Goal: Task Accomplishment & Management: Complete application form

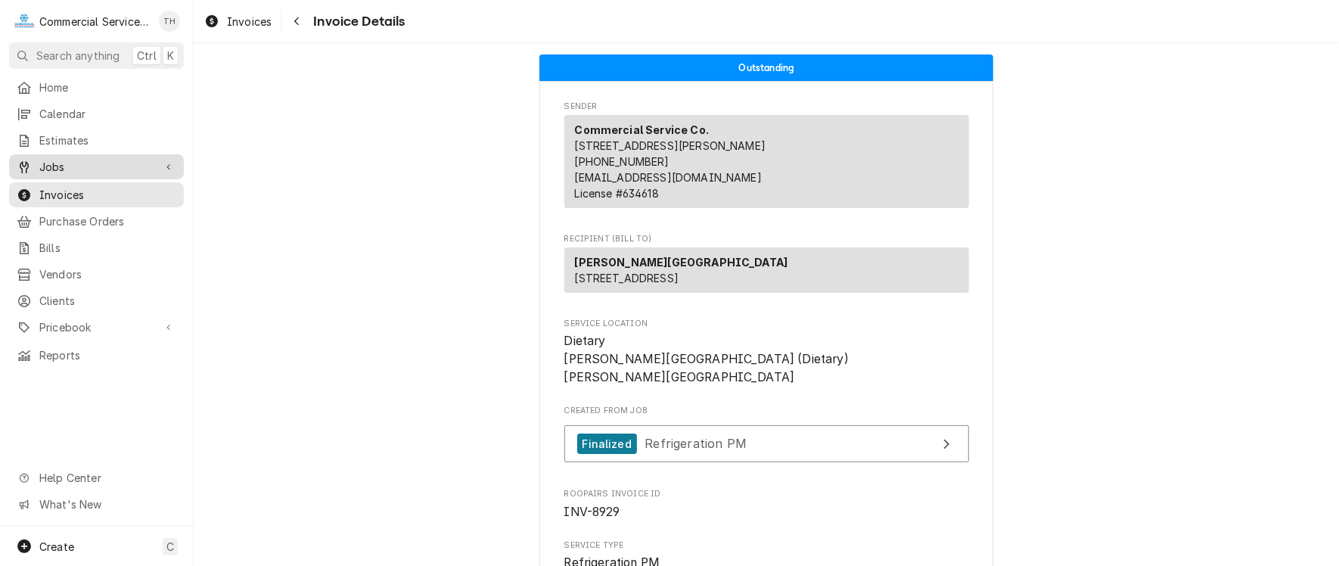
click at [64, 159] on span "Jobs" at bounding box center [96, 167] width 114 height 16
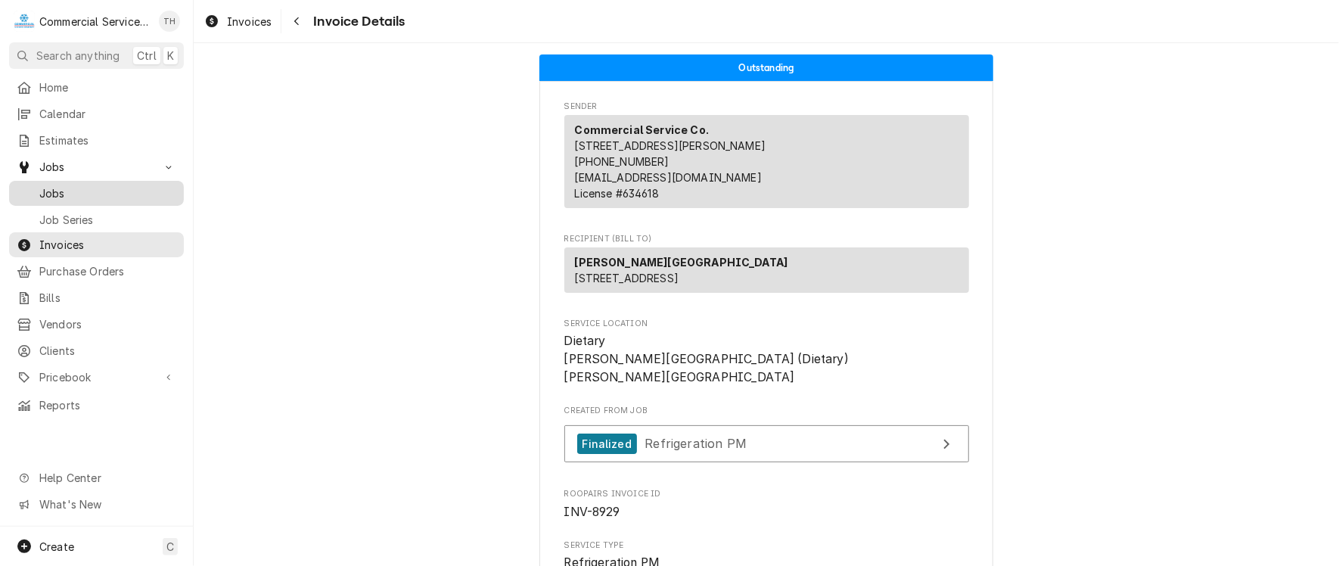
click at [67, 181] on link "Jobs" at bounding box center [96, 193] width 175 height 25
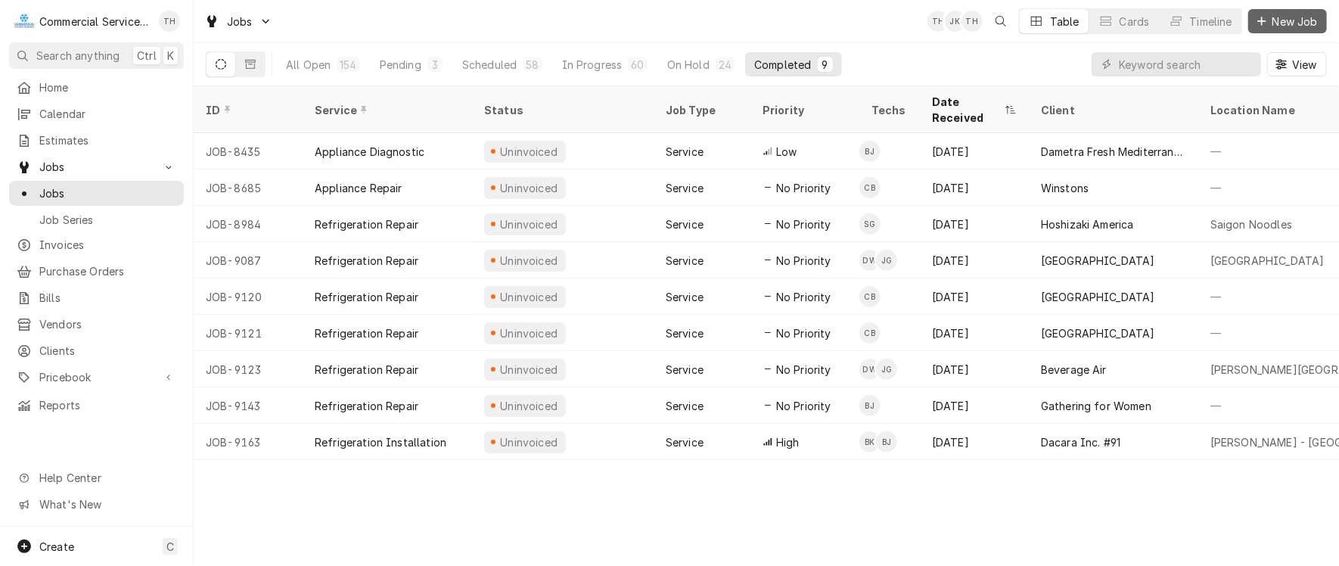
click at [1294, 22] on span "New Job" at bounding box center [1294, 22] width 51 height 16
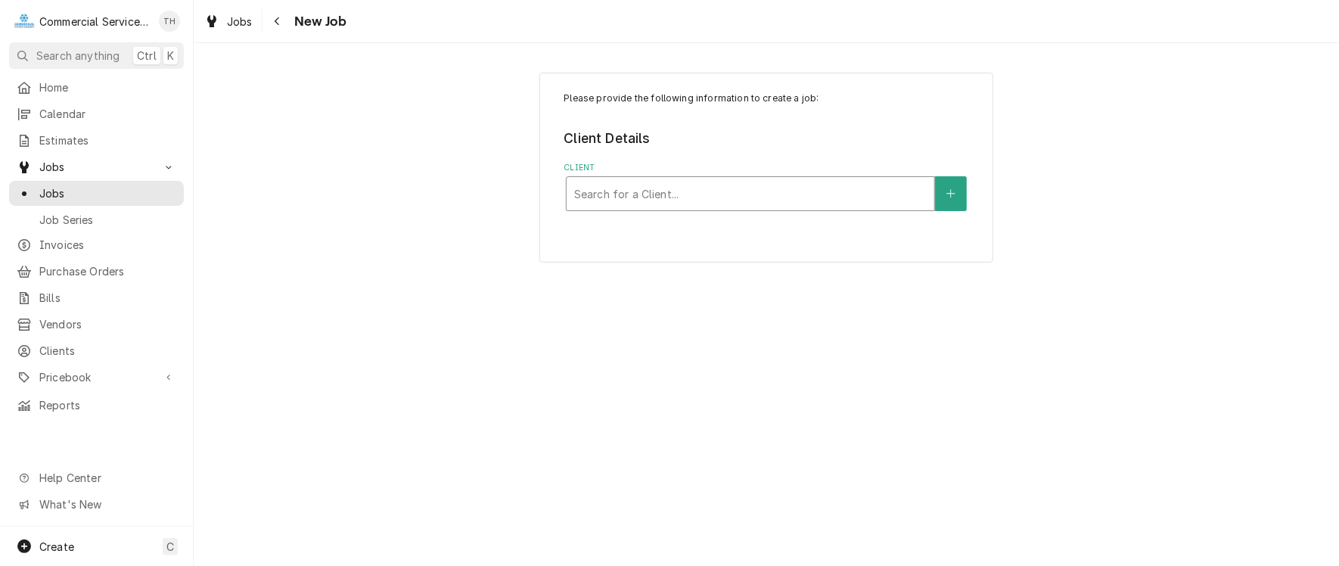
click at [759, 199] on div "Client" at bounding box center [750, 193] width 352 height 27
type input "flap"
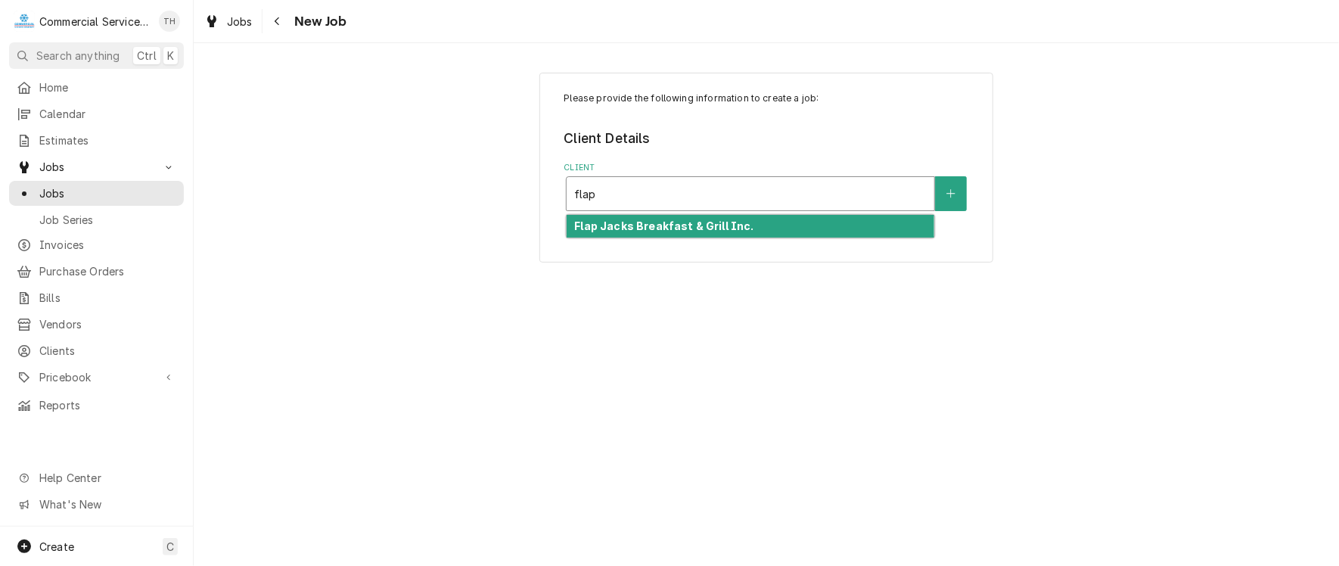
click at [756, 231] on div "Flap Jacks Breakfast & Grill Inc." at bounding box center [751, 226] width 368 height 23
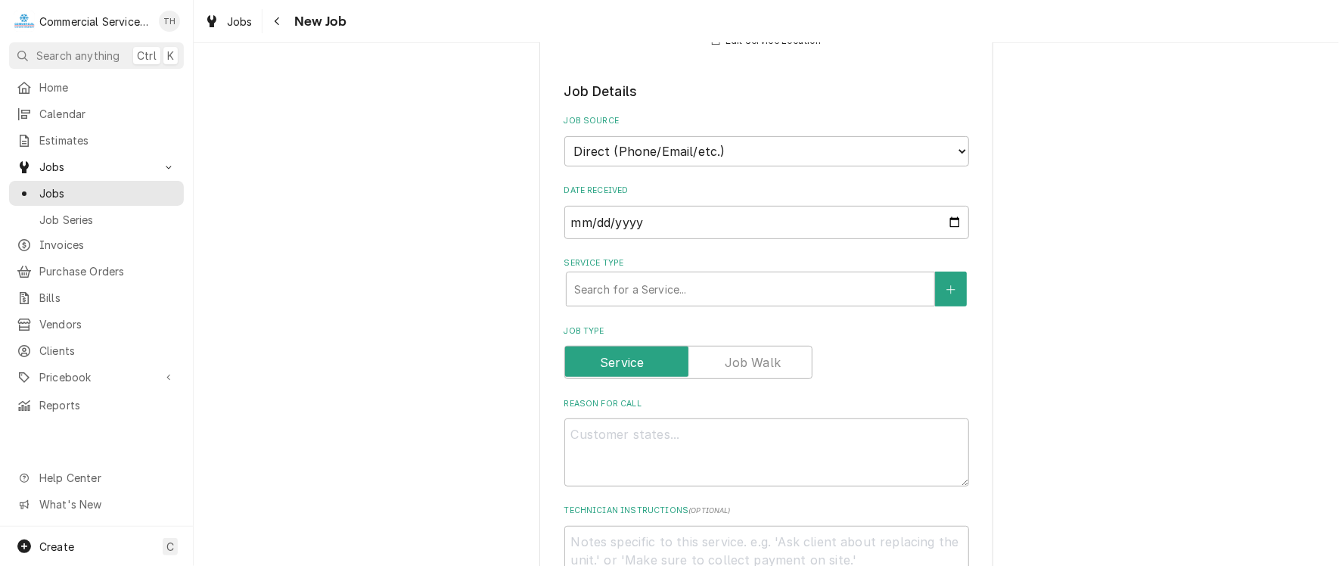
scroll to position [303, 0]
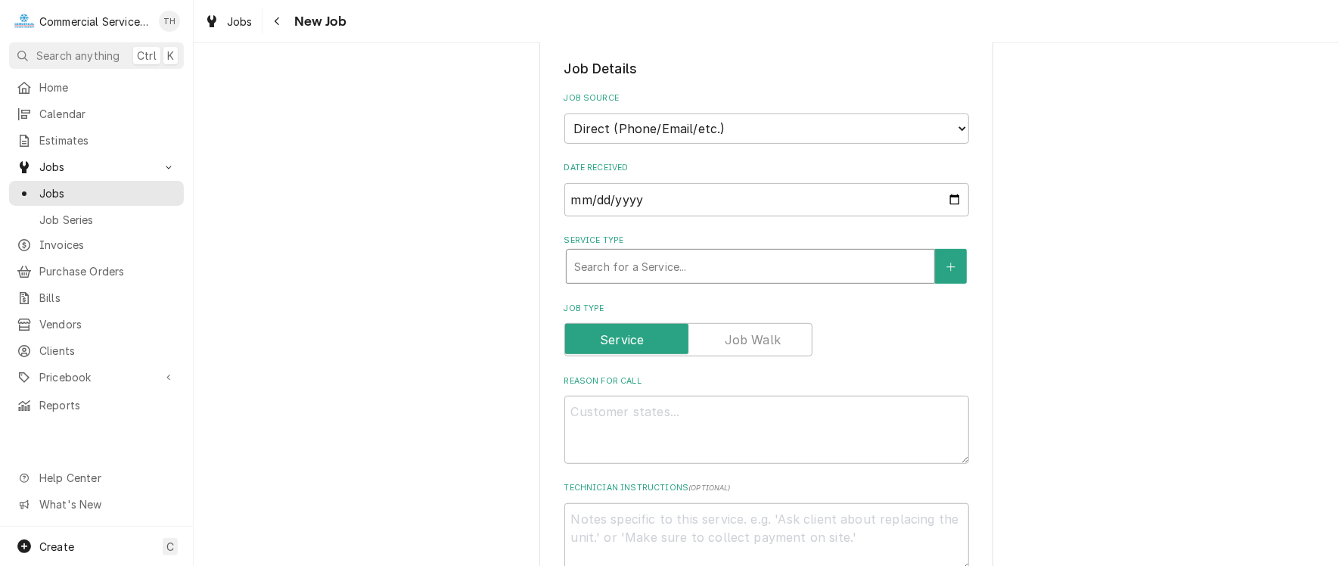
click at [750, 262] on div "Service Type" at bounding box center [750, 266] width 352 height 27
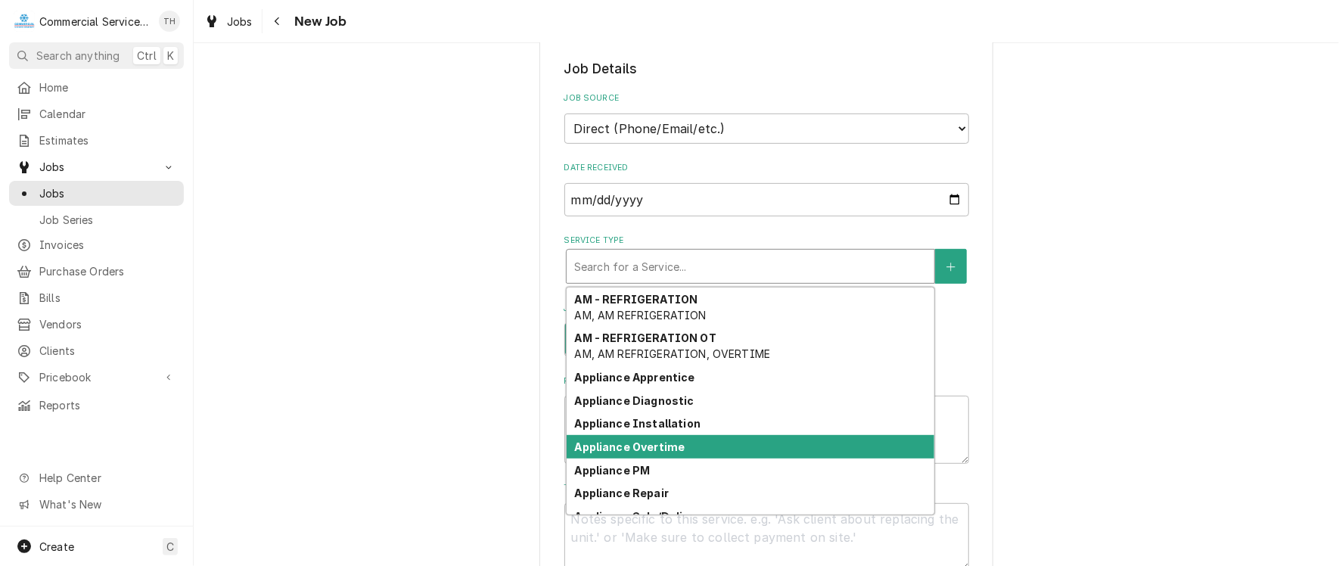
scroll to position [52, 0]
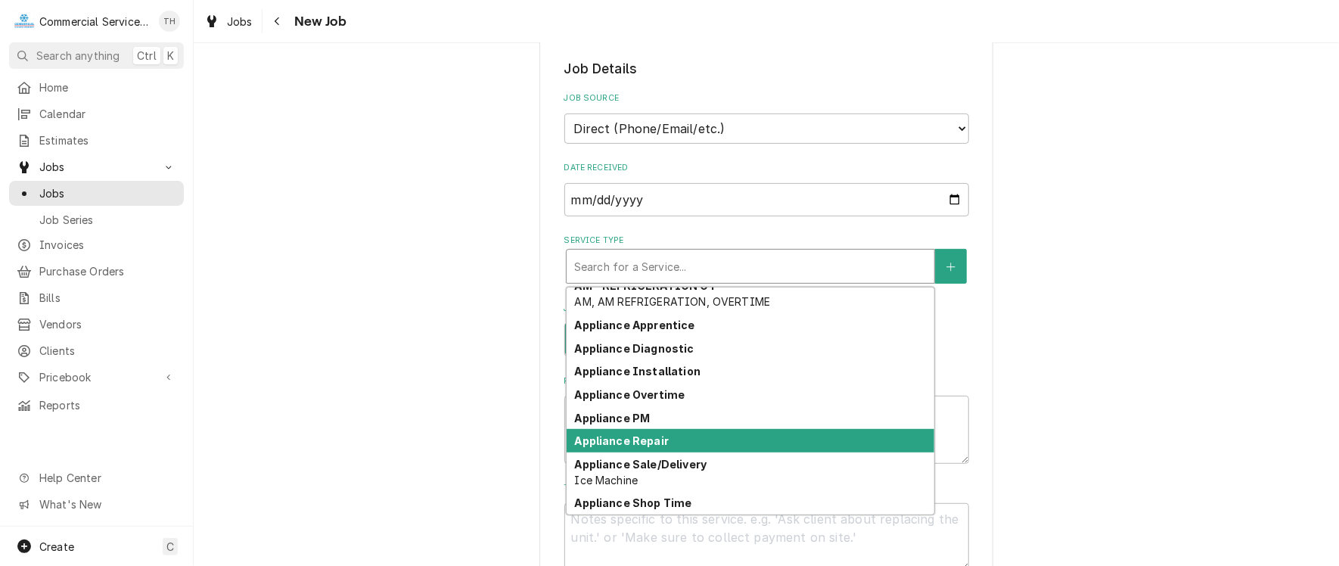
click at [735, 429] on div "Appliance Repair" at bounding box center [751, 440] width 368 height 23
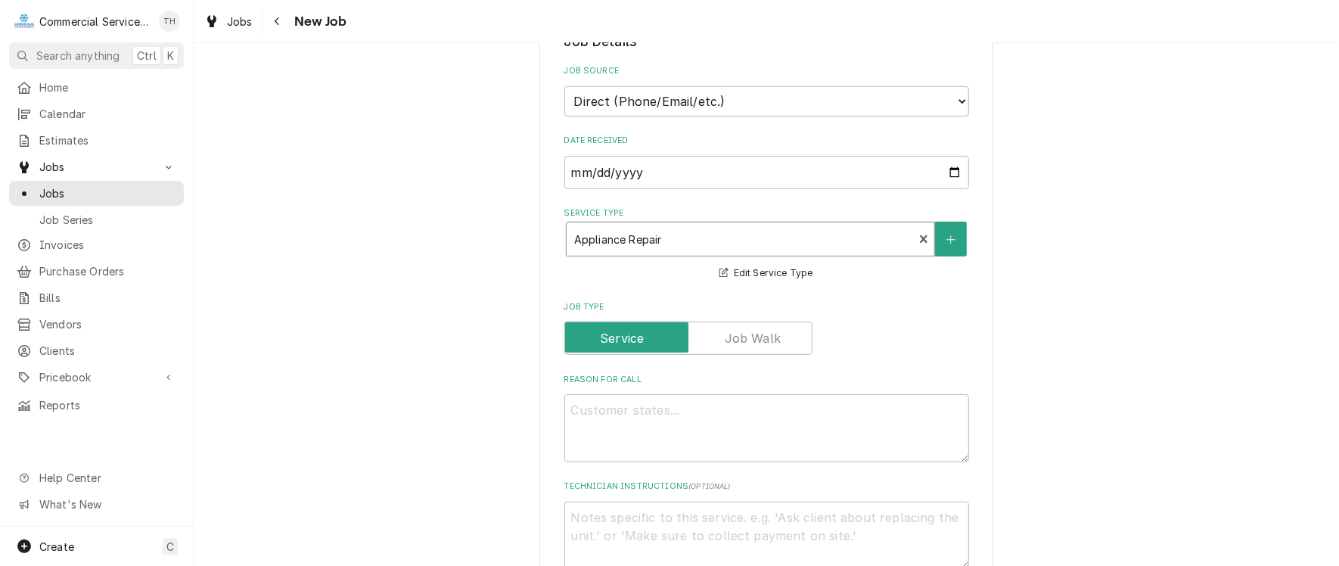
scroll to position [378, 0]
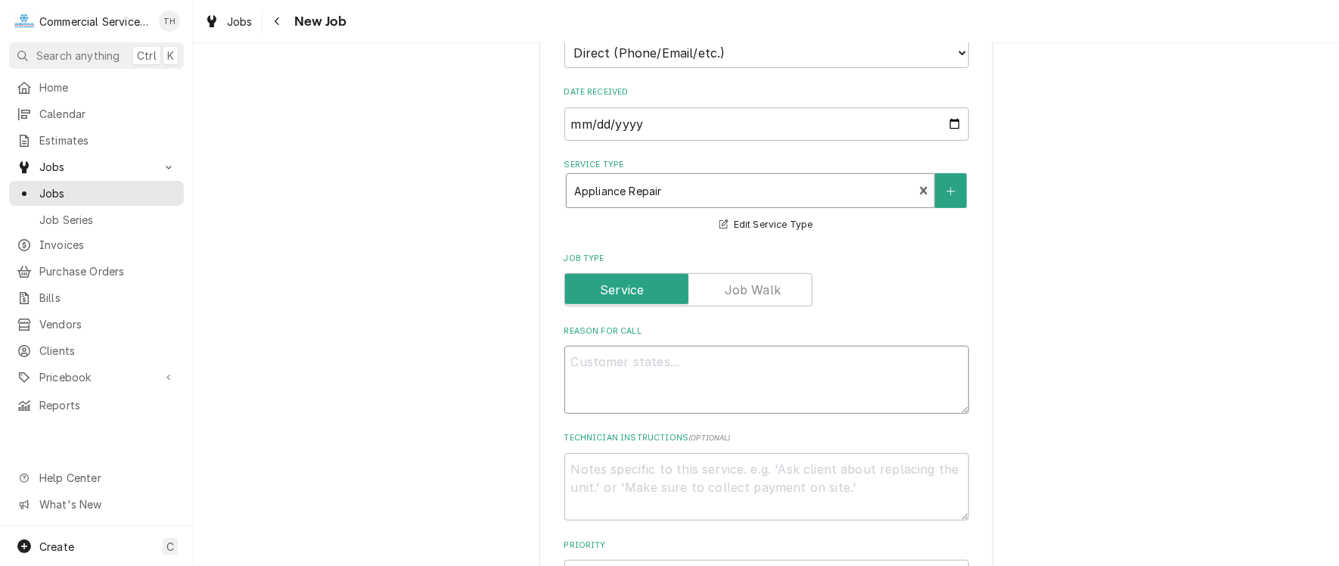
click at [641, 359] on textarea "Reason For Call" at bounding box center [766, 380] width 405 height 68
type textarea "x"
type textarea "N"
type textarea "x"
type textarea "Ne"
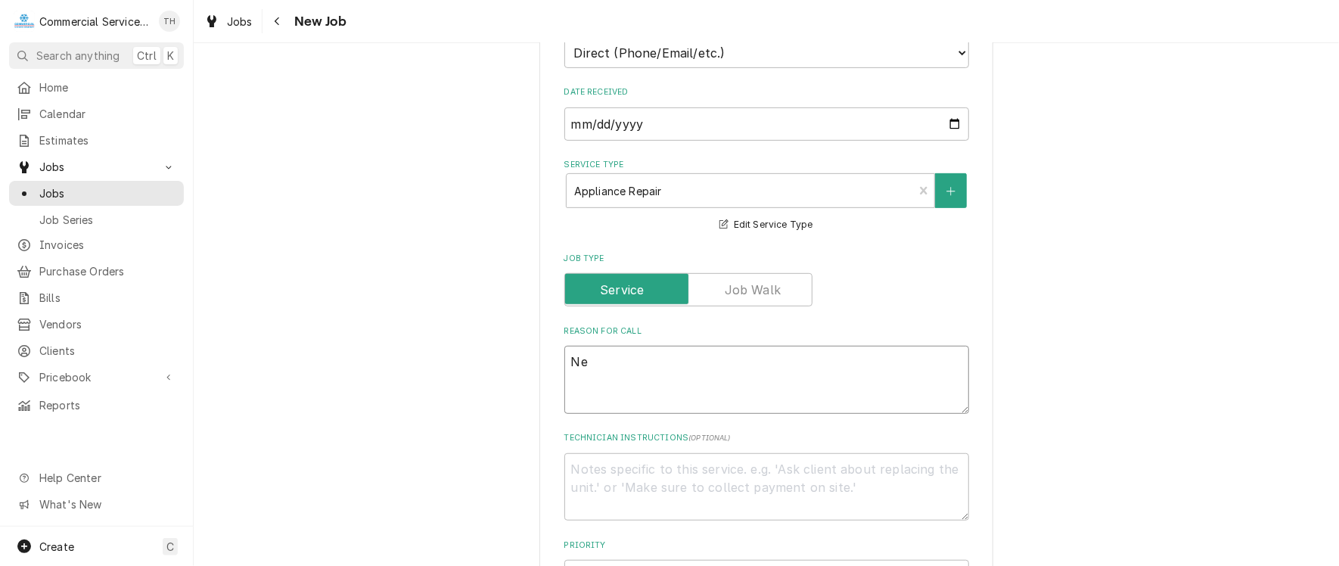
type textarea "x"
type textarea "Nee"
type textarea "x"
type textarea "Need"
type textarea "x"
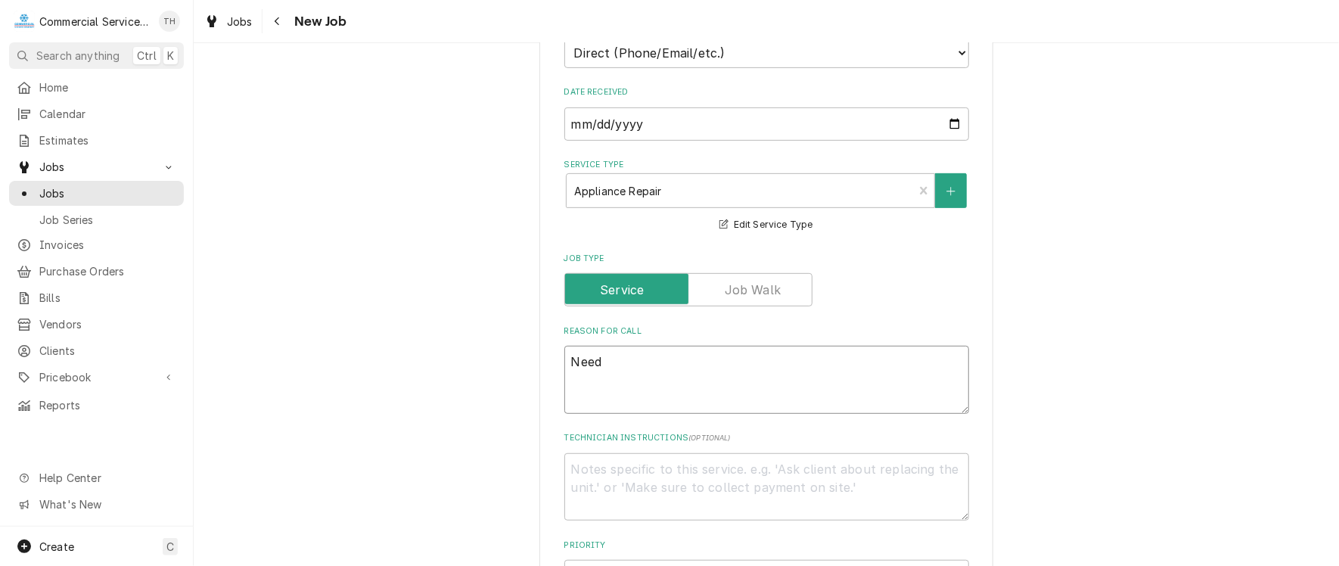
type textarea "Needs"
type textarea "x"
type textarea "Needs"
type textarea "x"
type textarea "Needs s"
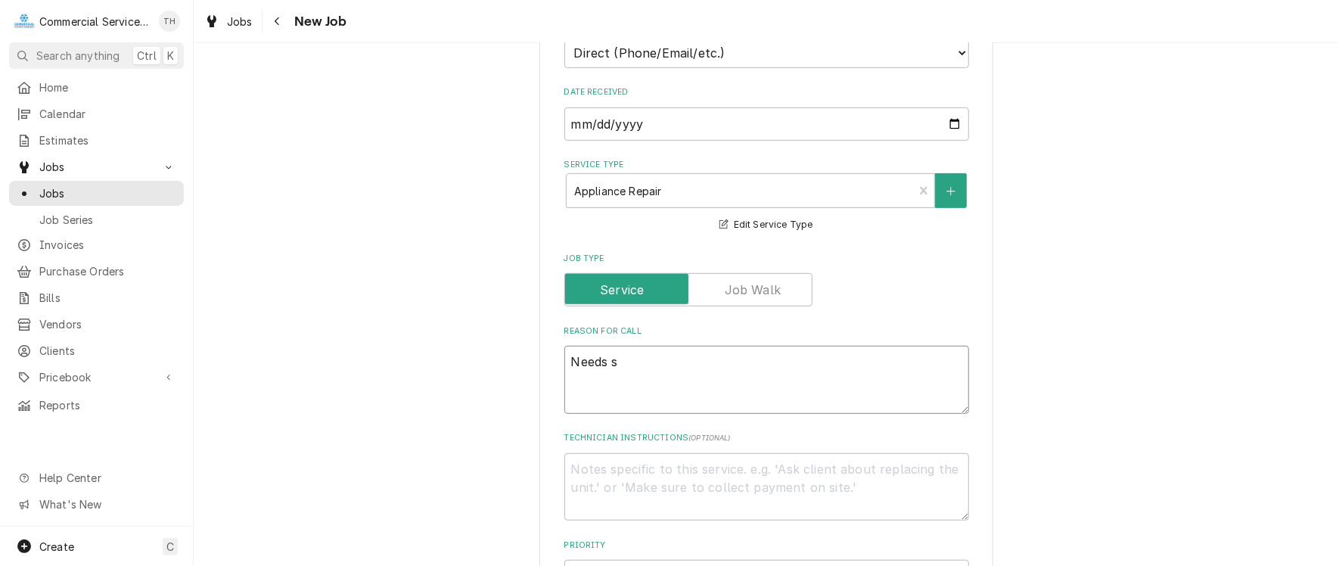
type textarea "x"
type textarea "Needs se"
type textarea "x"
type textarea "Needs sev"
type textarea "x"
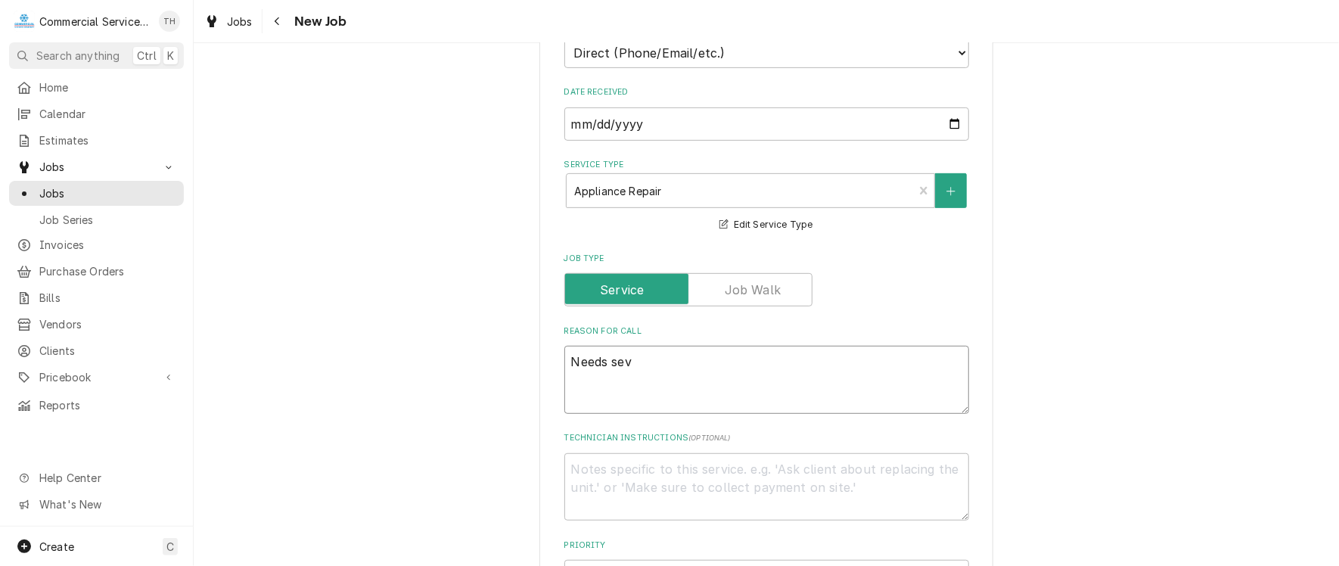
type textarea "Needs seve"
type textarea "x"
type textarea "Needs sever"
type textarea "x"
type textarea "Needs severa"
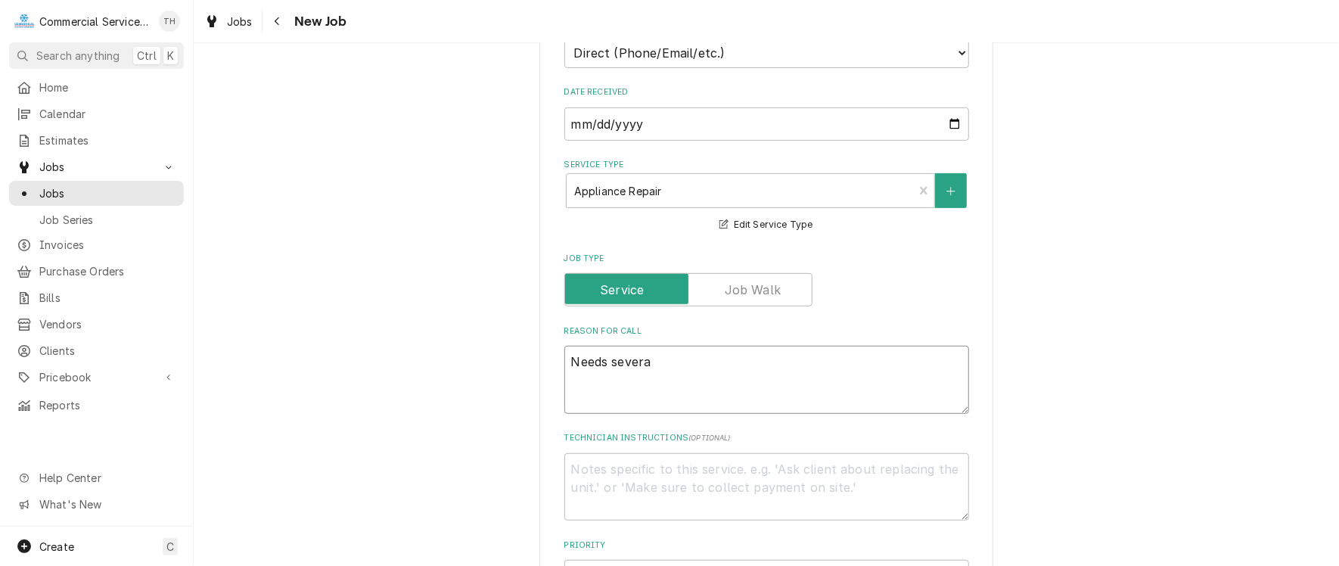
type textarea "x"
type textarea "Needs several"
type textarea "x"
type textarea "Needs several"
type textarea "x"
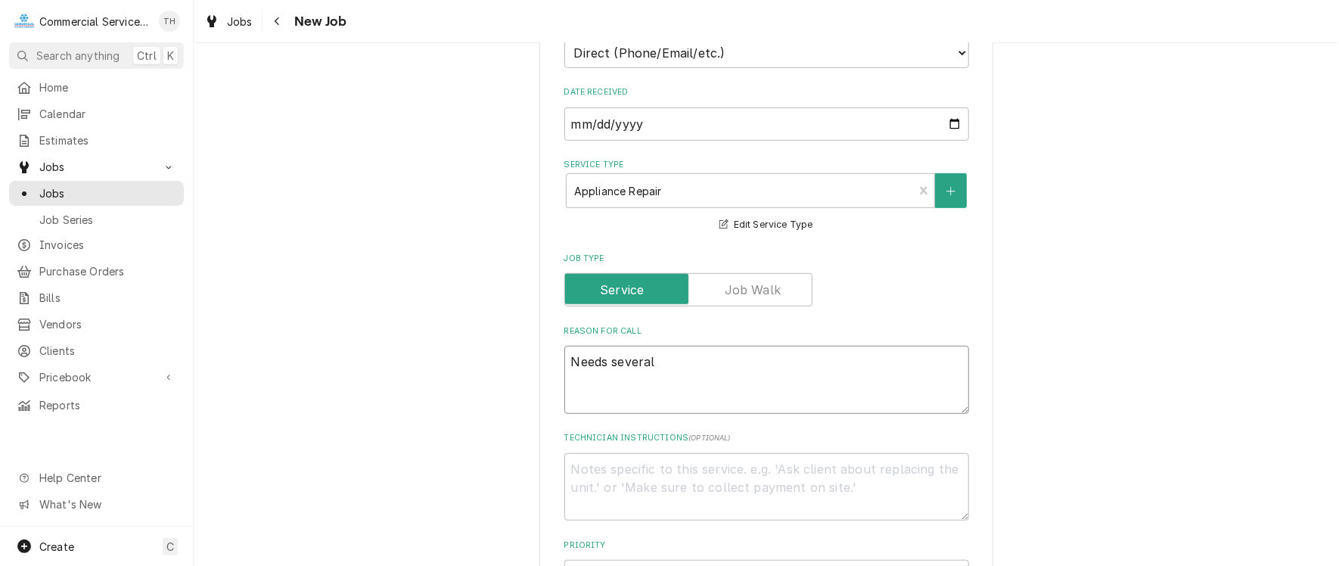
type textarea "Needs several p"
type textarea "x"
type textarea "Needs several pi"
type textarea "x"
type textarea "Needs several pie"
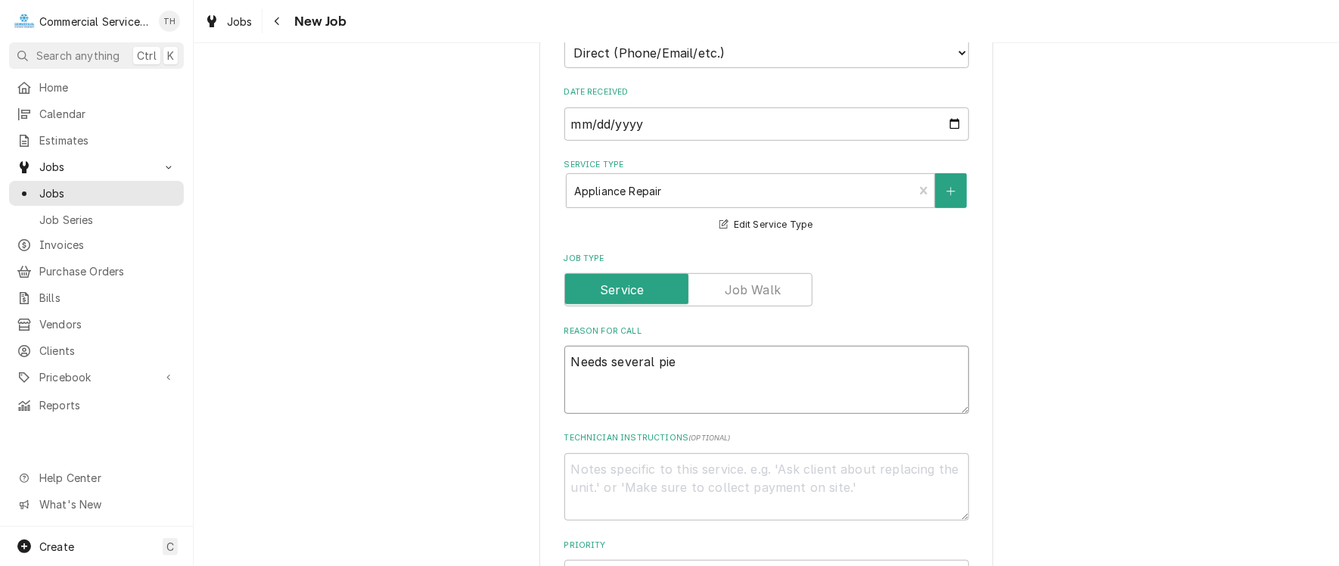
type textarea "x"
type textarea "Needs several piec"
type textarea "x"
type textarea "Needs several piece"
type textarea "x"
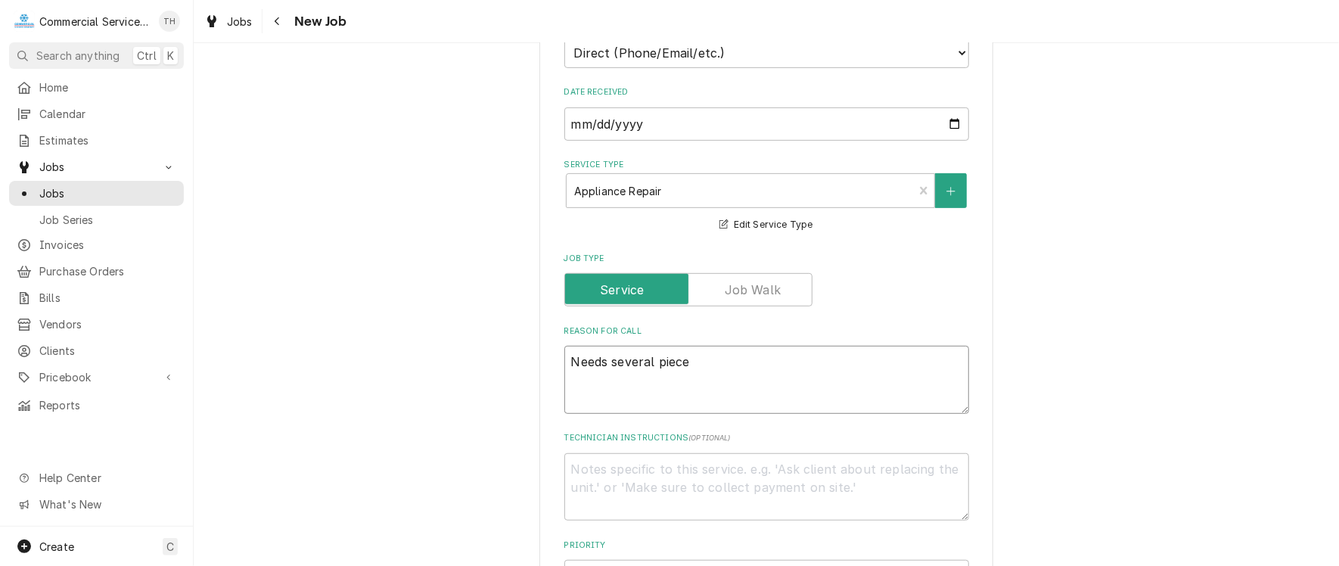
type textarea "Needs several pieces"
type textarea "x"
type textarea "Needs several pieces"
type textarea "x"
type textarea "Needs several pieces o"
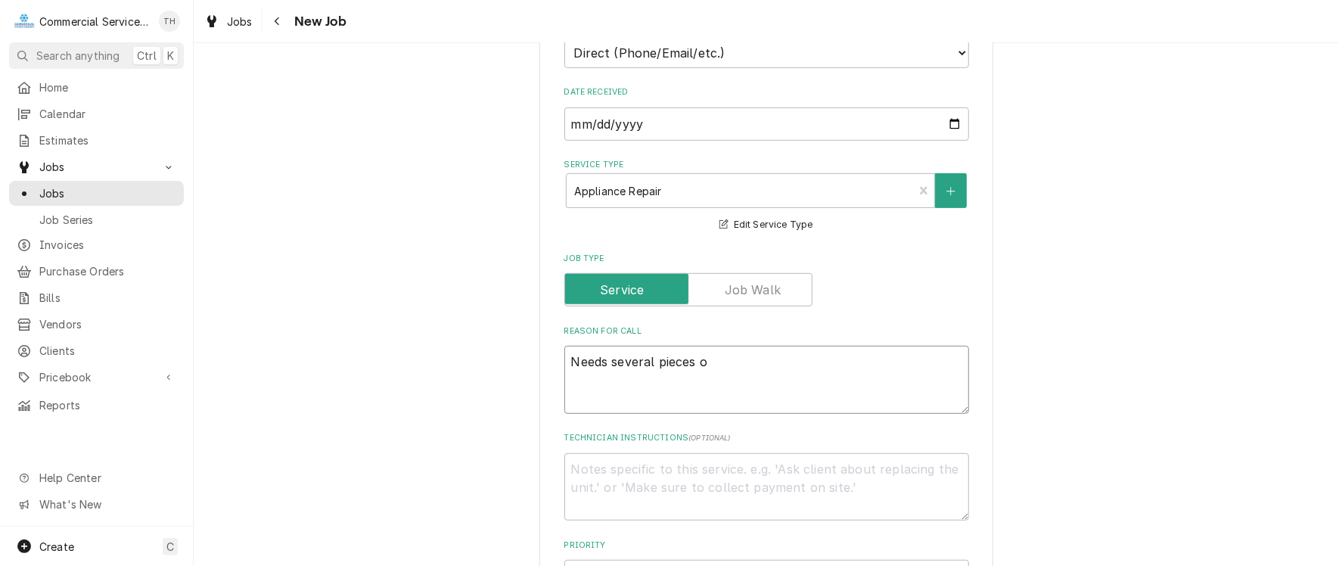
type textarea "x"
type textarea "Needs several pieces of"
type textarea "x"
type textarea "Needs several pieces of"
type textarea "x"
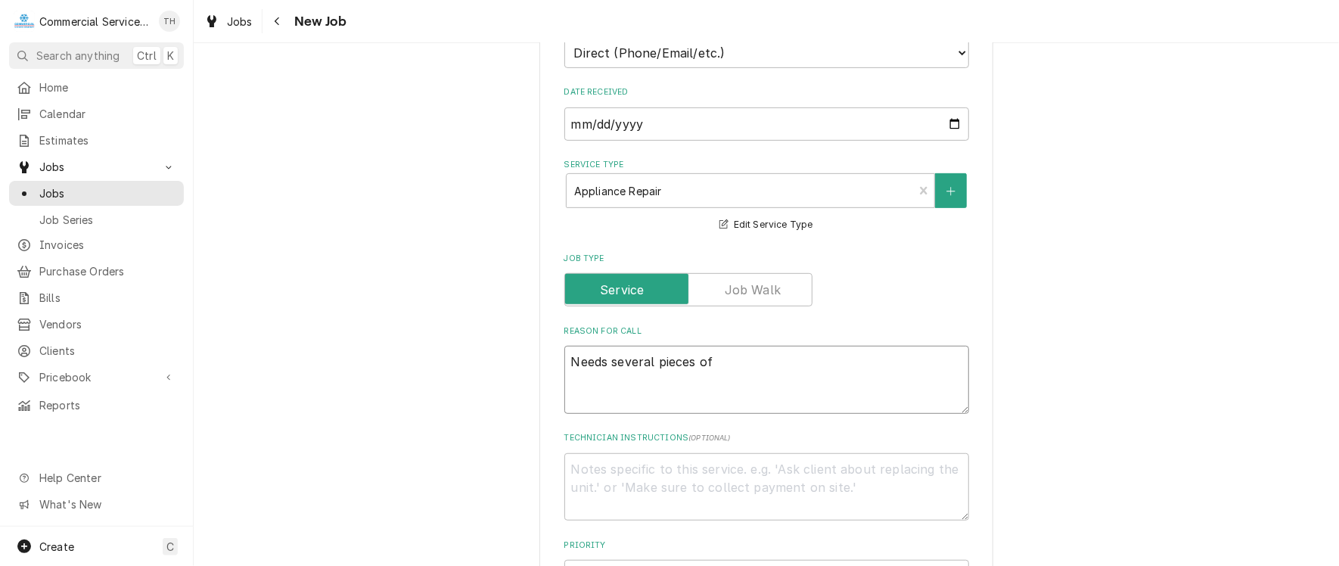
type textarea "Needs several pieces of e"
type textarea "x"
type textarea "Needs several pieces of eq"
type textarea "x"
type textarea "Needs several pieces of equ"
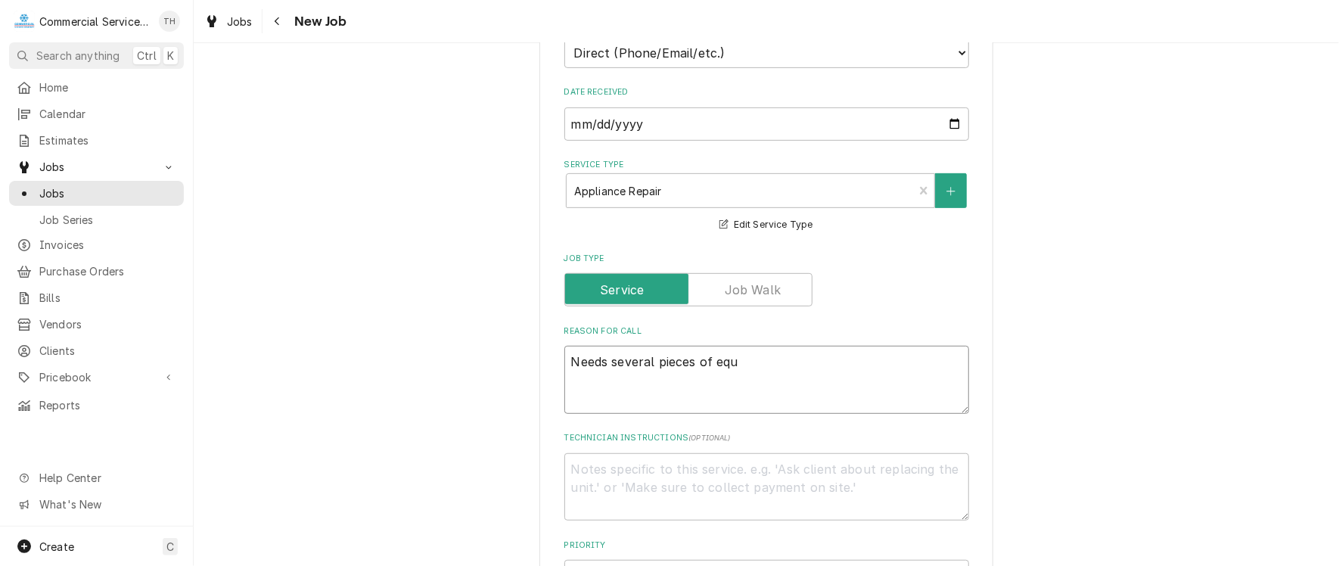
type textarea "x"
type textarea "Needs several pieces of equi"
type textarea "x"
type textarea "Needs several pieces of equip"
type textarea "x"
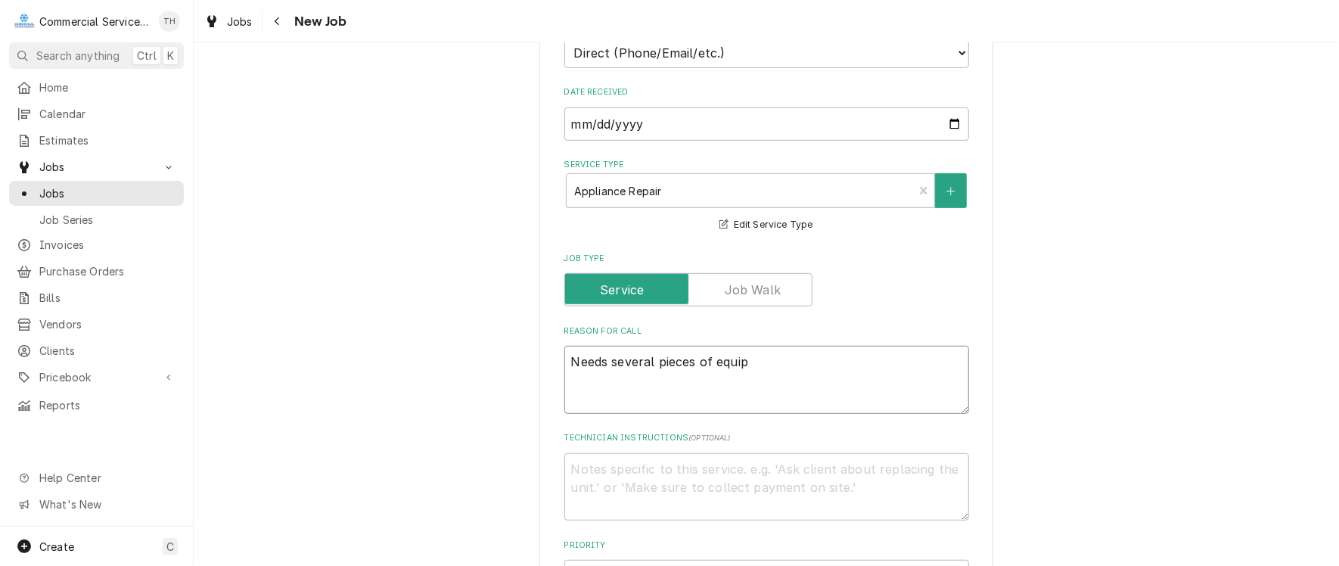
type textarea "Needs several pieces of equip"
type textarea "x"
type textarea "Needs several pieces of equip c"
type textarea "x"
type textarea "Needs several pieces of equip ch"
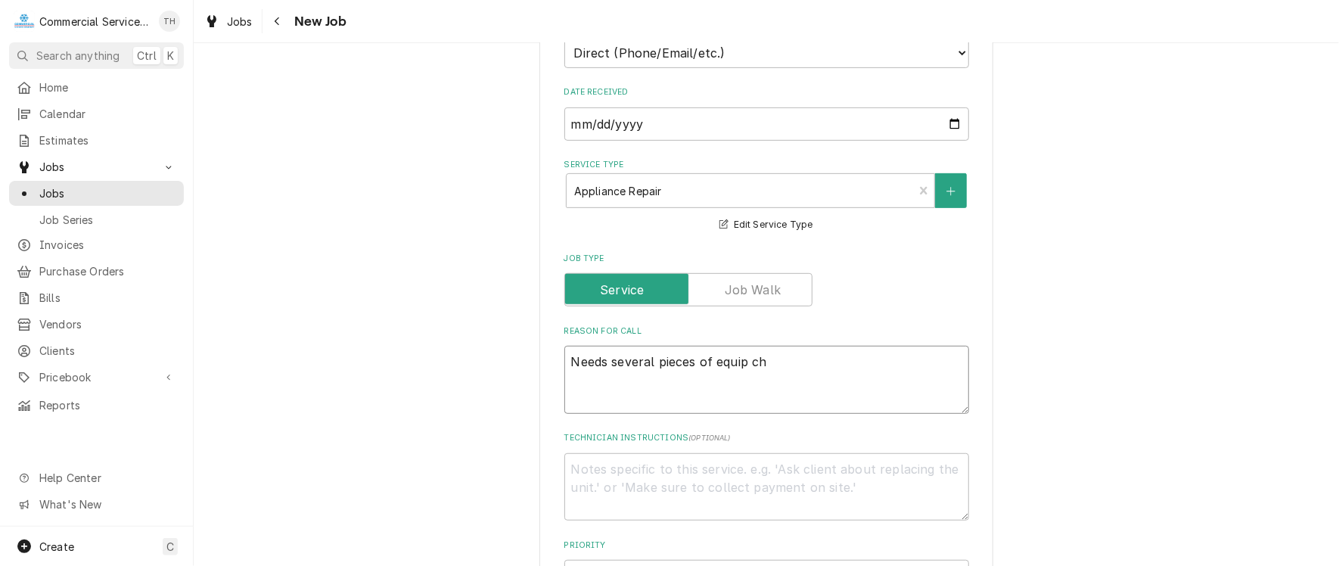
type textarea "x"
type textarea "Needs several pieces of equip che"
type textarea "x"
type textarea "Needs several pieces of equip chec"
type textarea "x"
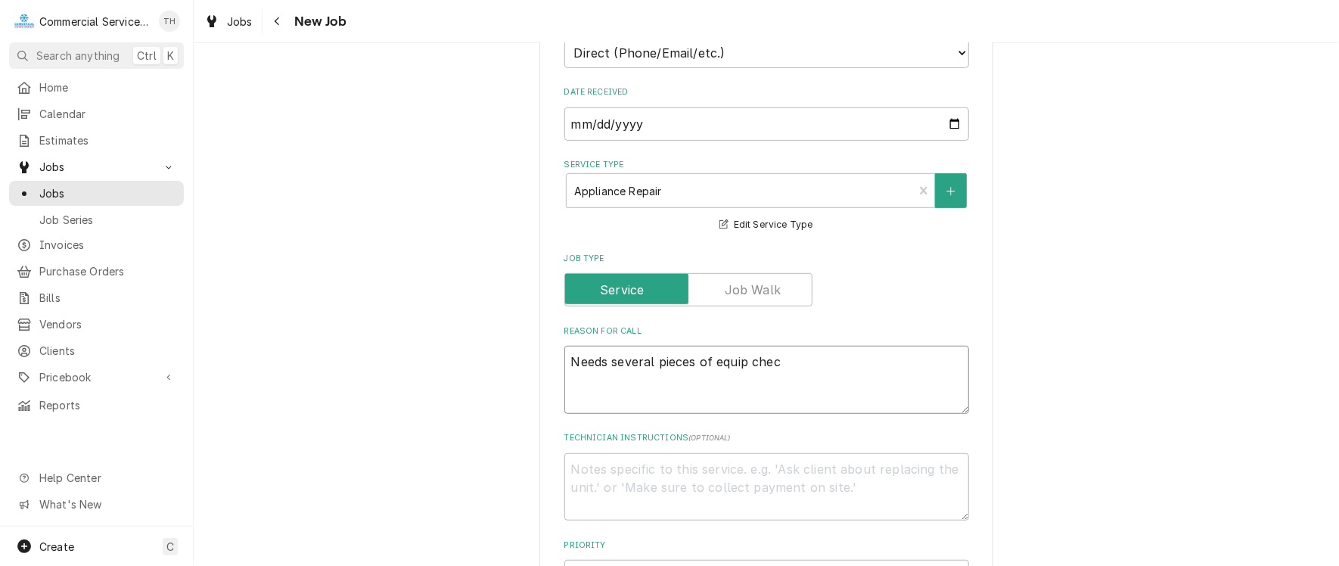
type textarea "Needs several pieces of equip check"
type textarea "x"
type textarea "Needs several pieces of equip checke"
type textarea "x"
type textarea "Needs several pieces of equip checked"
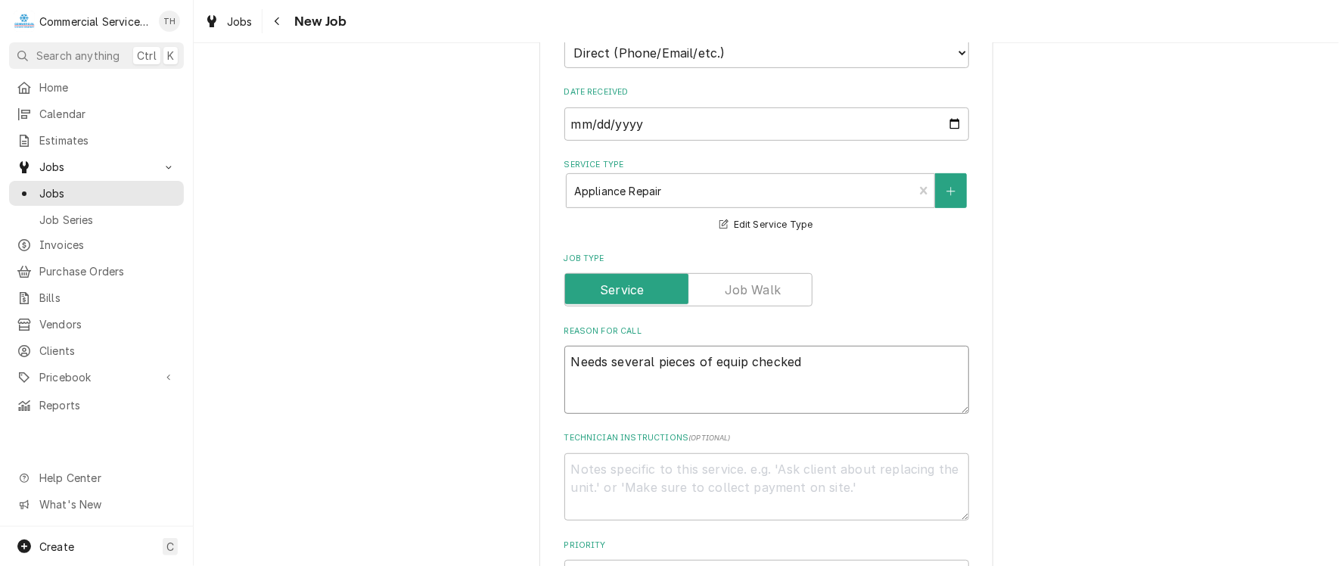
type textarea "x"
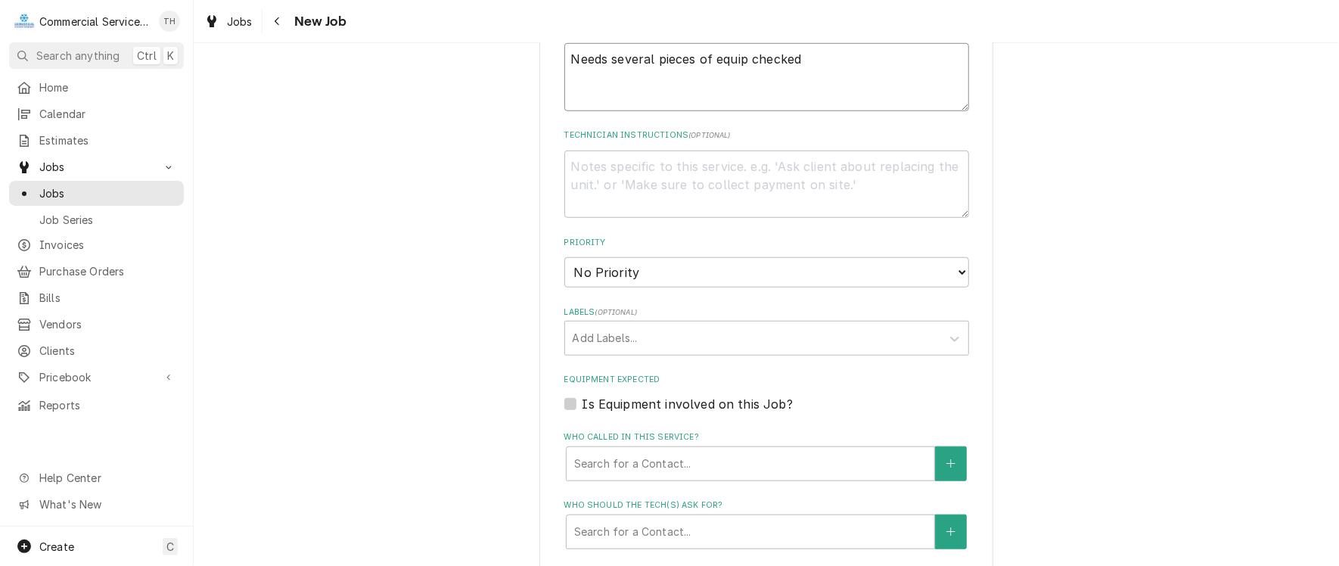
scroll to position [832, 0]
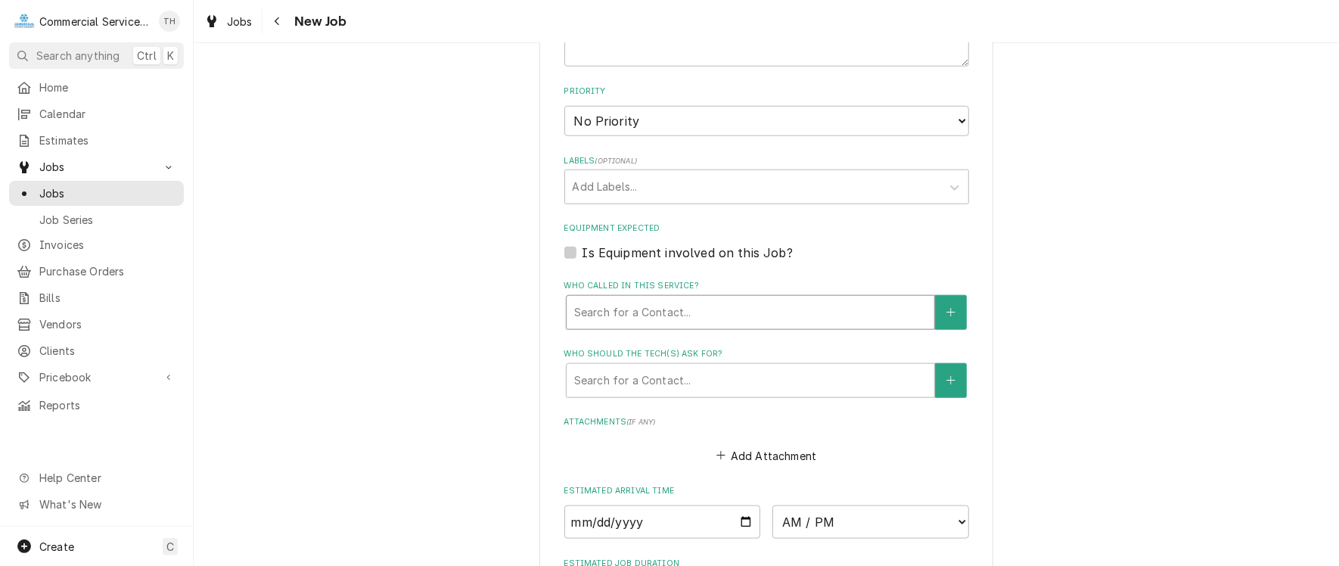
type textarea "Needs several pieces of equip checked"
click at [647, 320] on div "Who called in this service?" at bounding box center [750, 312] width 352 height 27
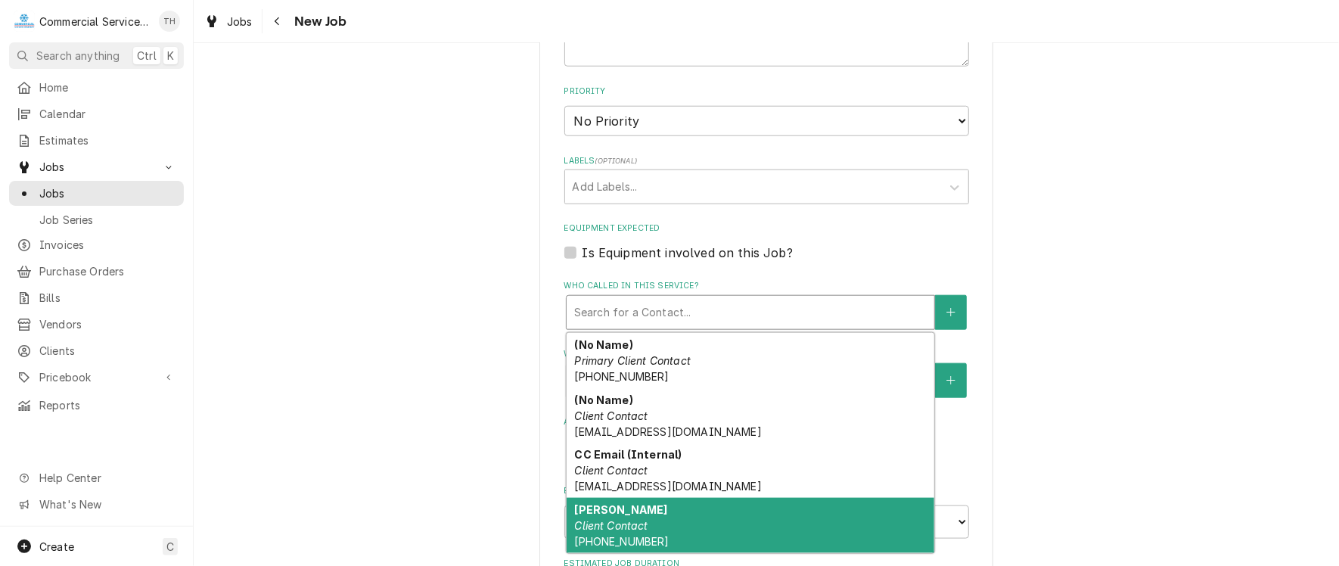
click at [644, 523] on div "Naomi Client Contact (831) 801-0348" at bounding box center [751, 525] width 368 height 55
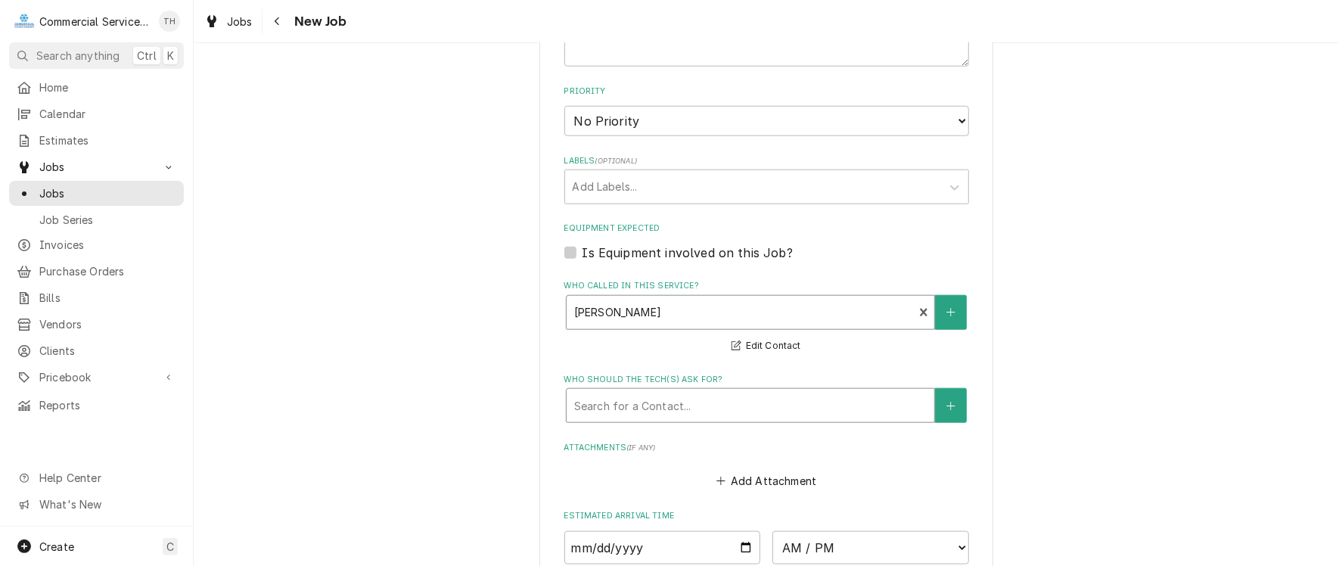
click at [641, 404] on div "Who should the tech(s) ask for?" at bounding box center [750, 405] width 352 height 27
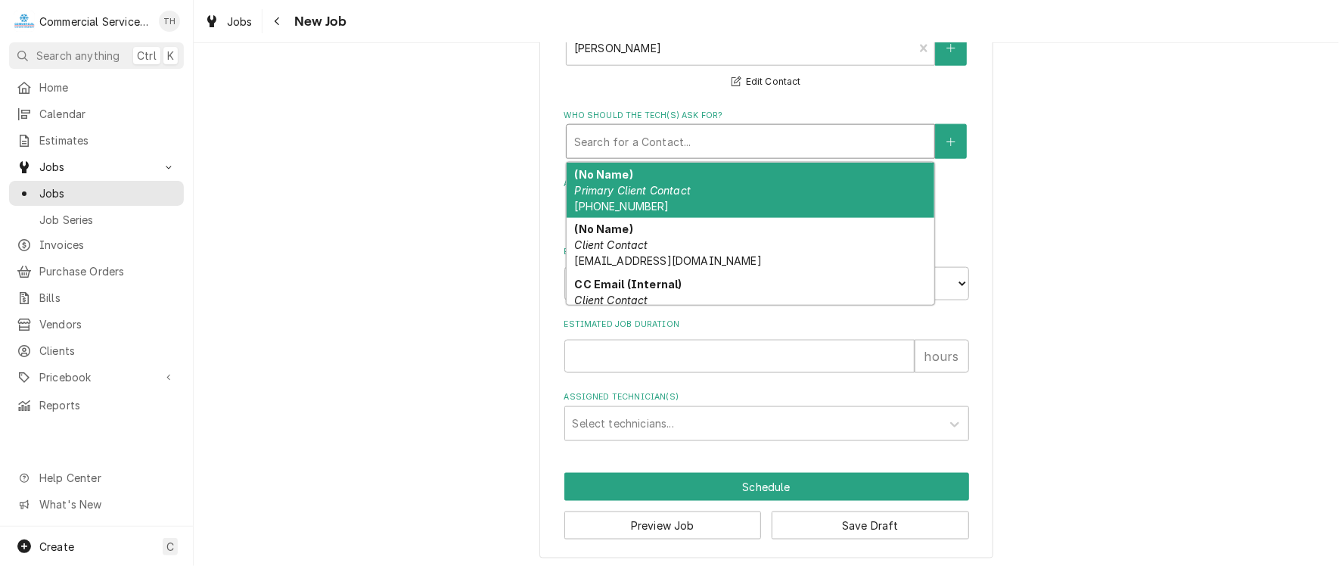
scroll to position [77, 0]
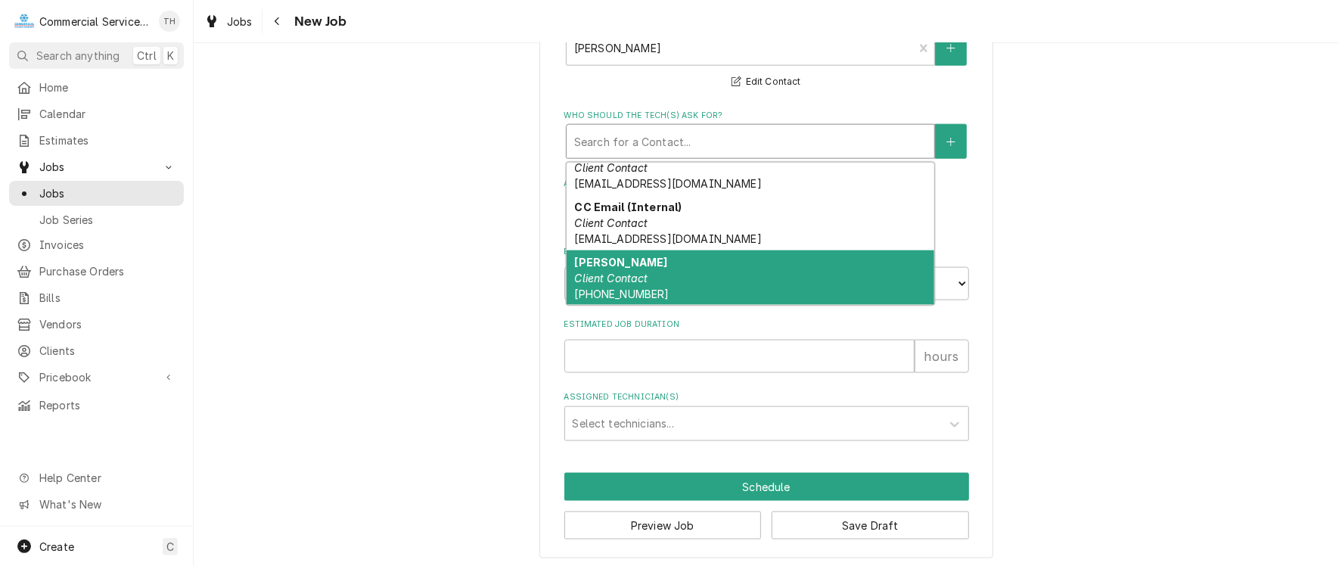
click at [670, 272] on div "Naomi Client Contact (831) 801-0348" at bounding box center [751, 277] width 368 height 55
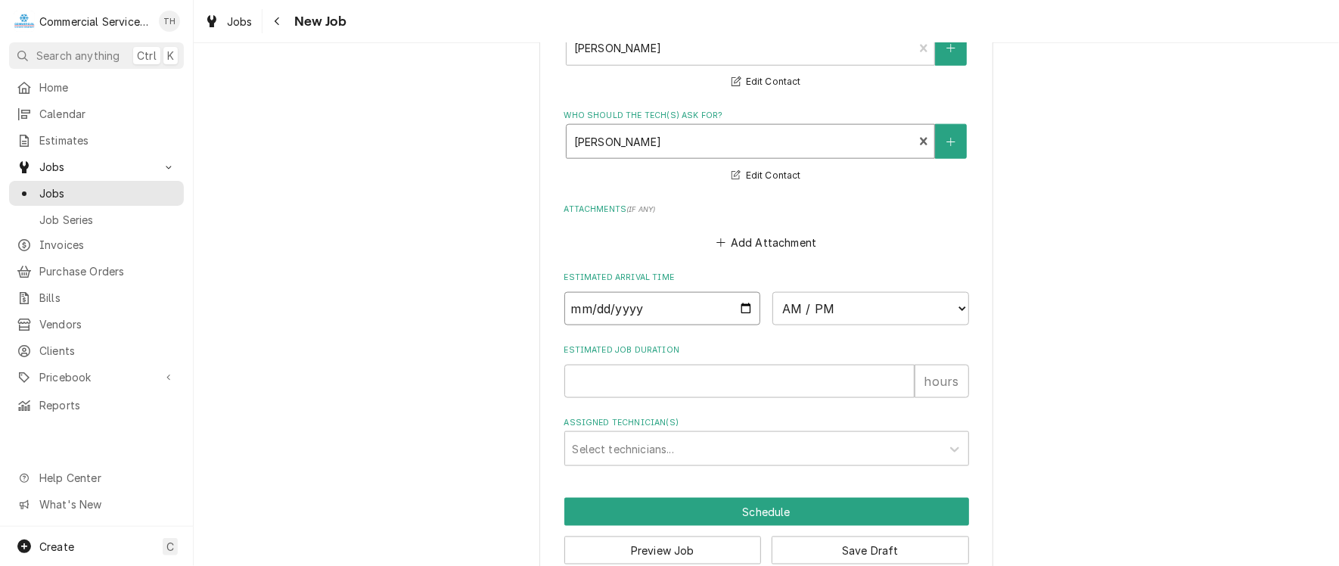
click at [741, 303] on input "Date" at bounding box center [662, 308] width 197 height 33
type textarea "x"
type input "2025-08-13"
type textarea "x"
click at [826, 308] on select "AM / PM 6:00 AM 6:15 AM 6:30 AM 6:45 AM 7:00 AM 7:15 AM 7:30 AM 7:45 AM 8:00 AM…" at bounding box center [870, 308] width 197 height 33
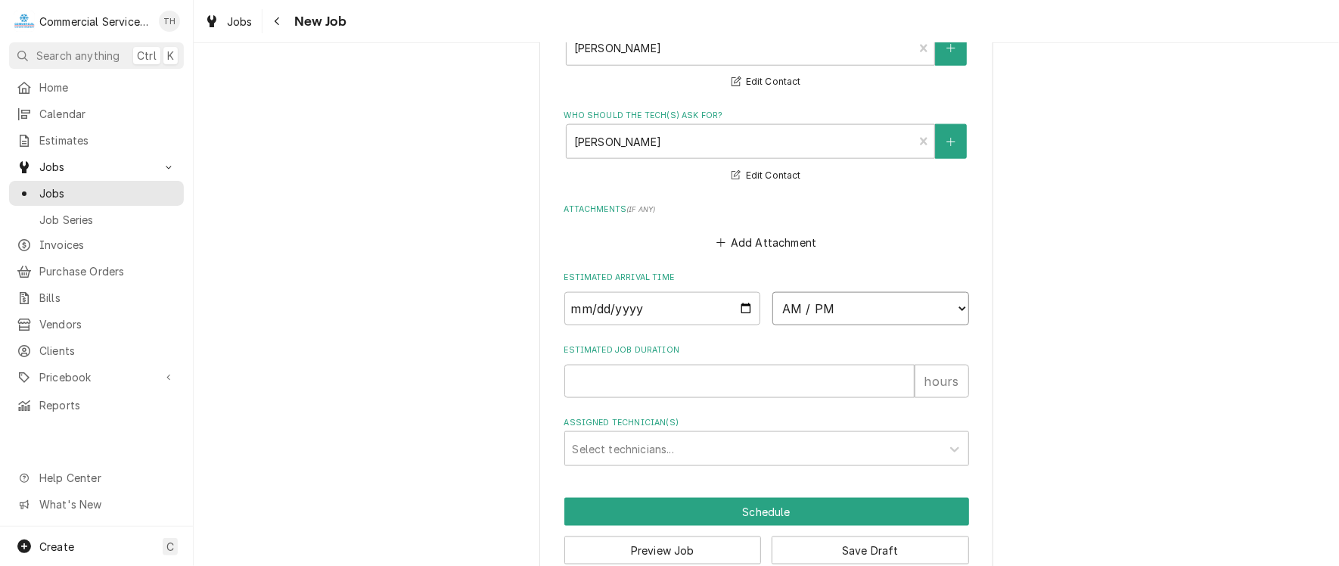
select select "10:45:00"
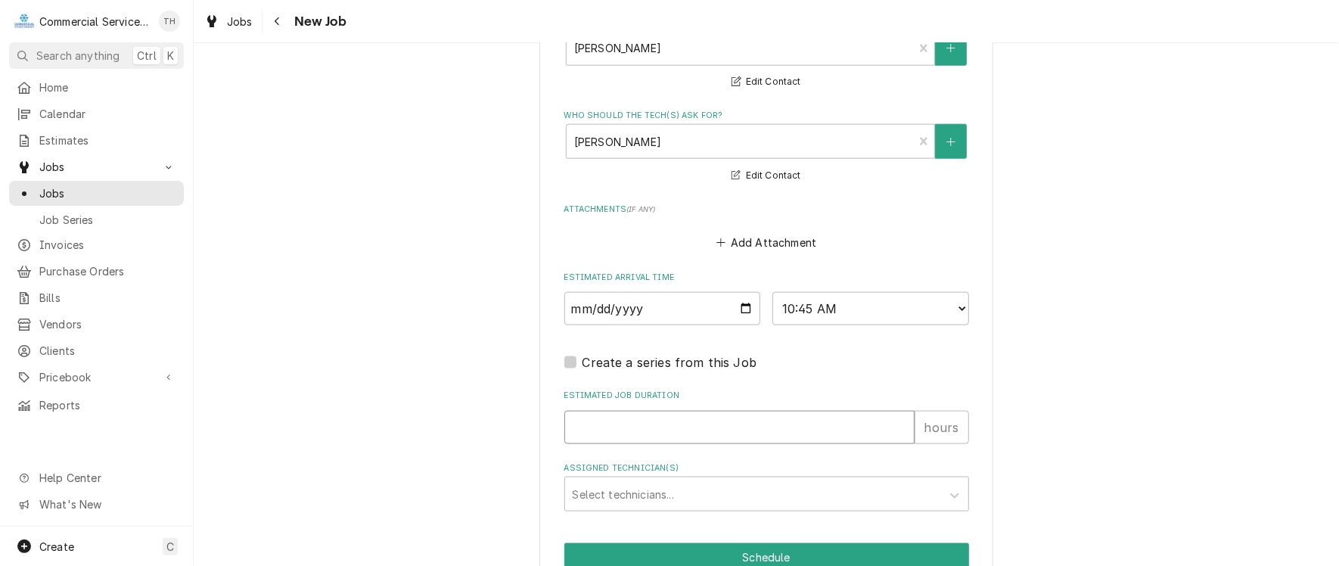
click at [624, 419] on input "Estimated Job Duration" at bounding box center [739, 427] width 350 height 33
type textarea "x"
type input "3"
type textarea "x"
type input "3"
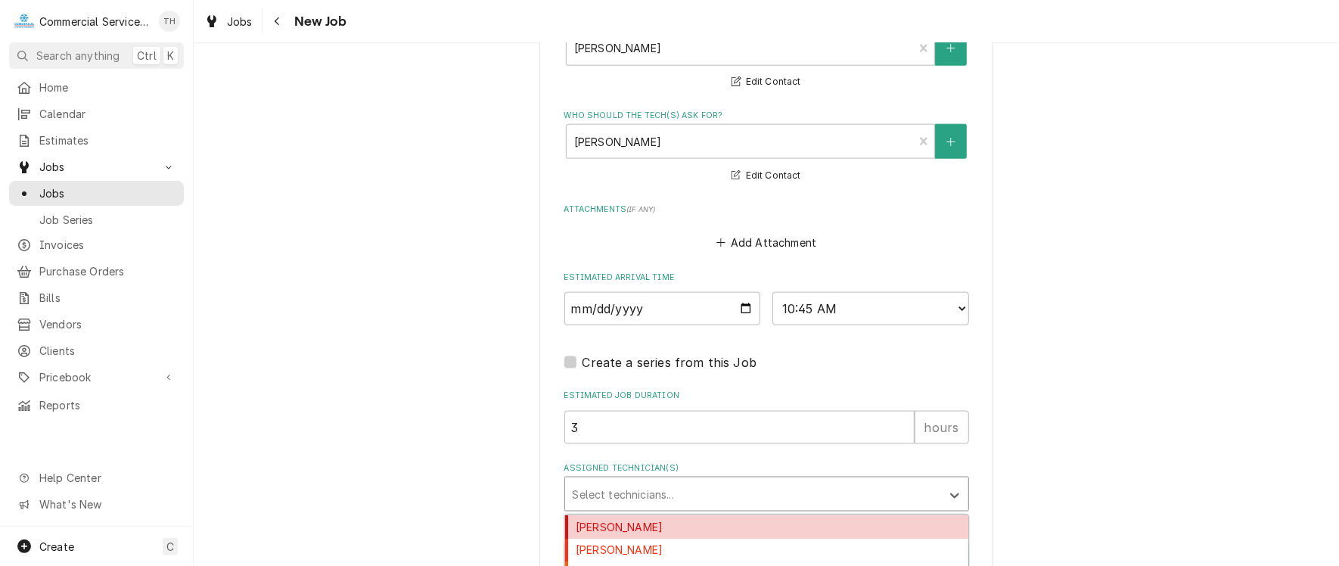
click at [613, 488] on div "Assigned Technician(s)" at bounding box center [753, 493] width 361 height 27
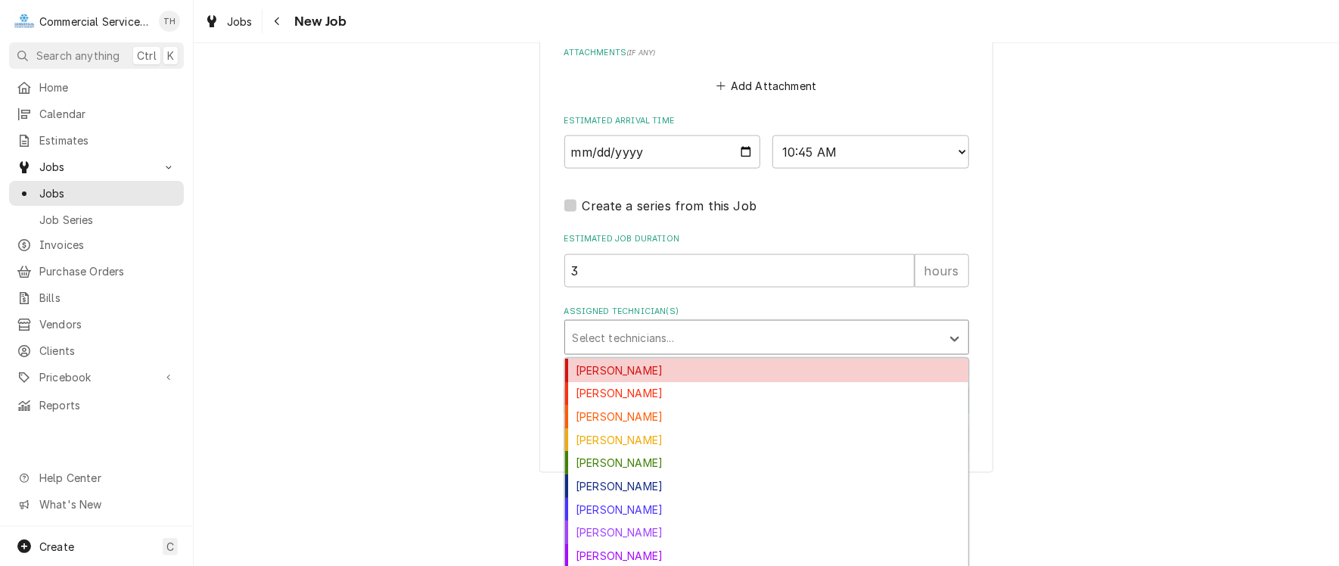
scroll to position [1268, 0]
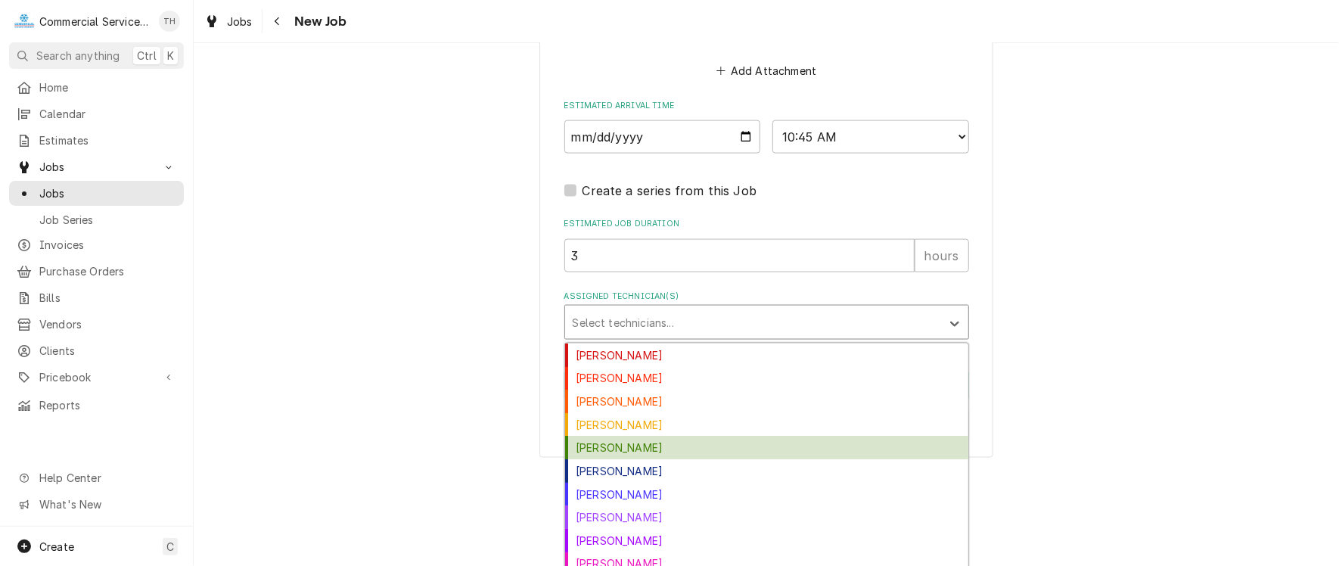
click at [651, 439] on div "Carson Bourdet" at bounding box center [766, 447] width 403 height 23
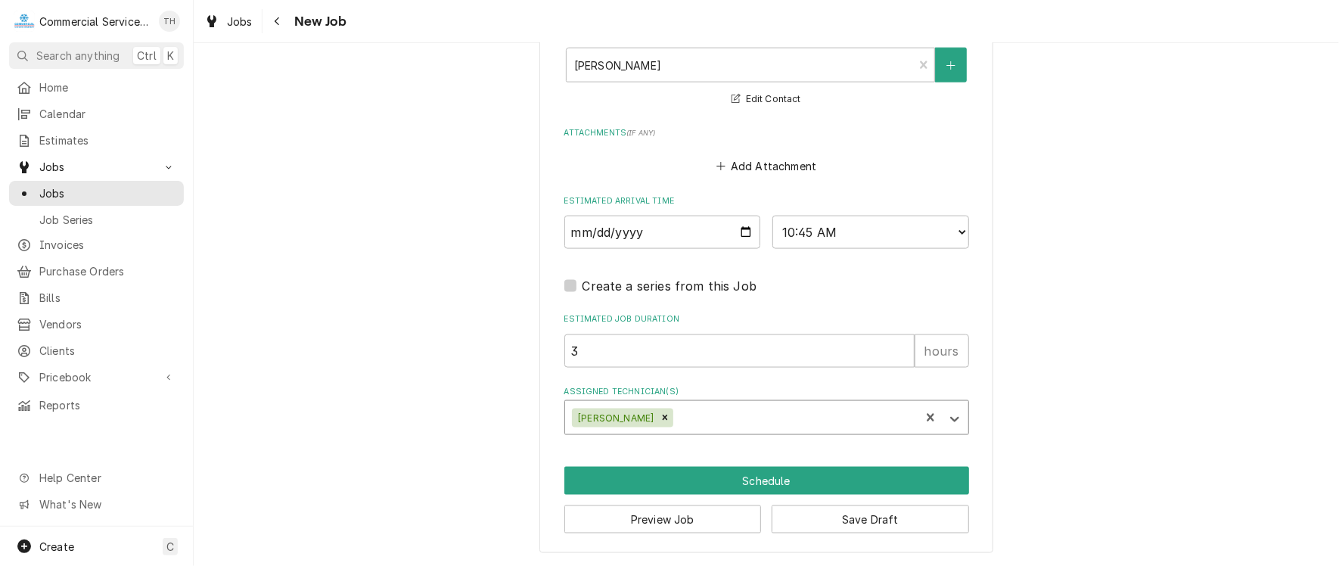
scroll to position [1167, 0]
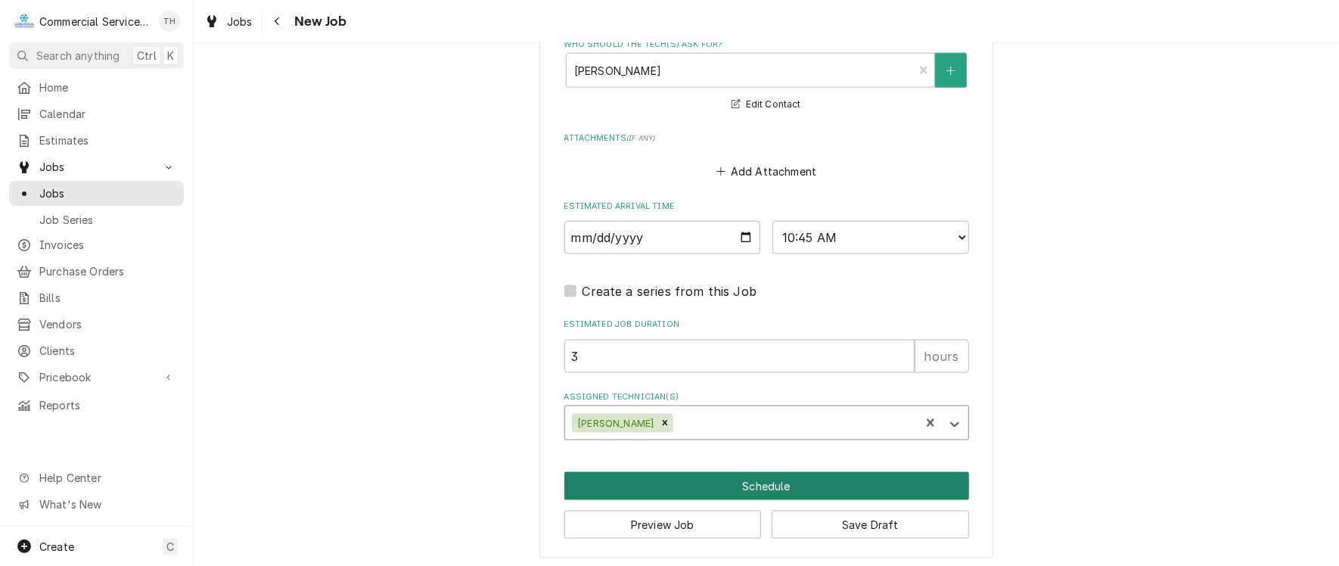
click at [741, 474] on button "Schedule" at bounding box center [766, 486] width 405 height 28
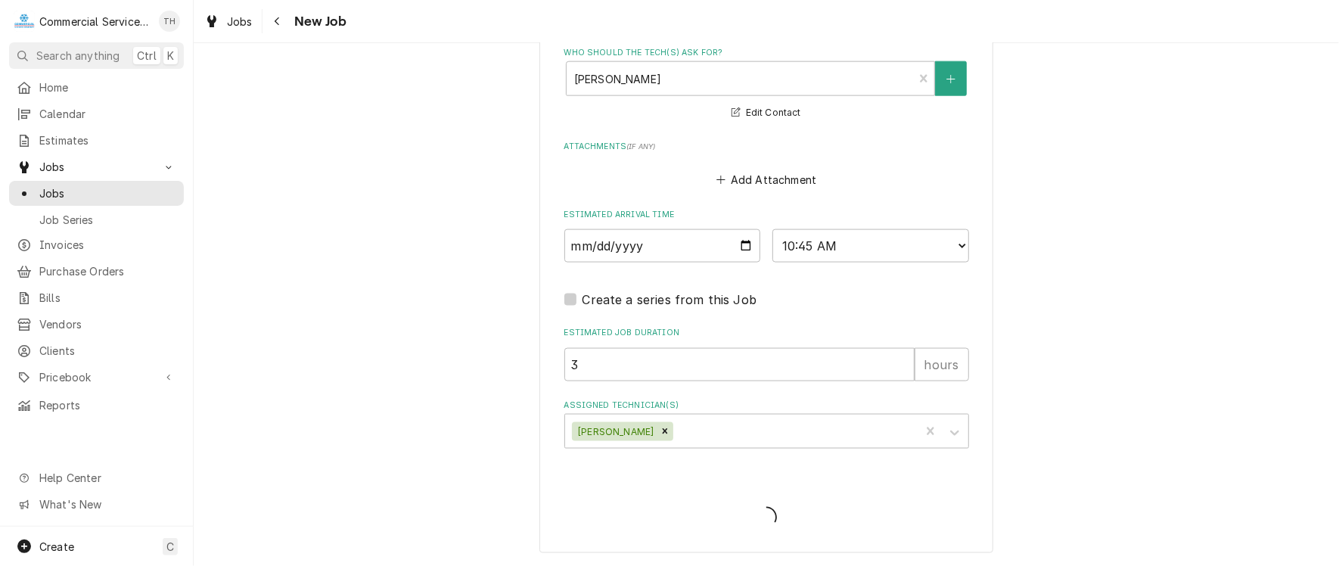
scroll to position [1154, 0]
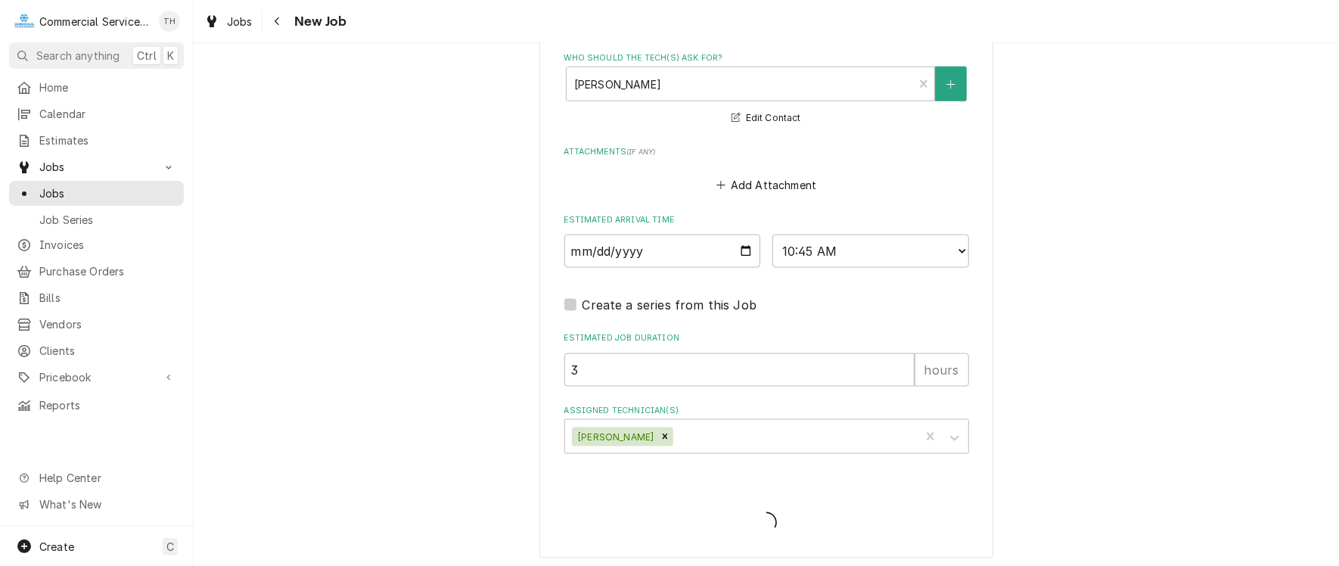
type textarea "x"
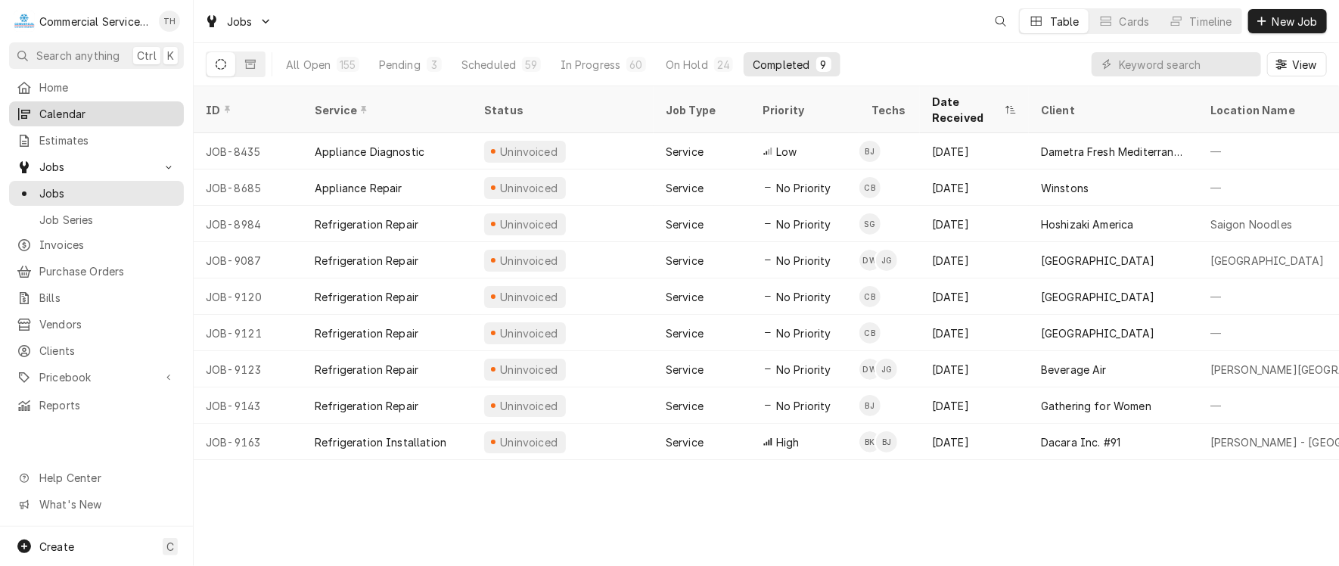
click at [106, 112] on span "Calendar" at bounding box center [107, 114] width 137 height 16
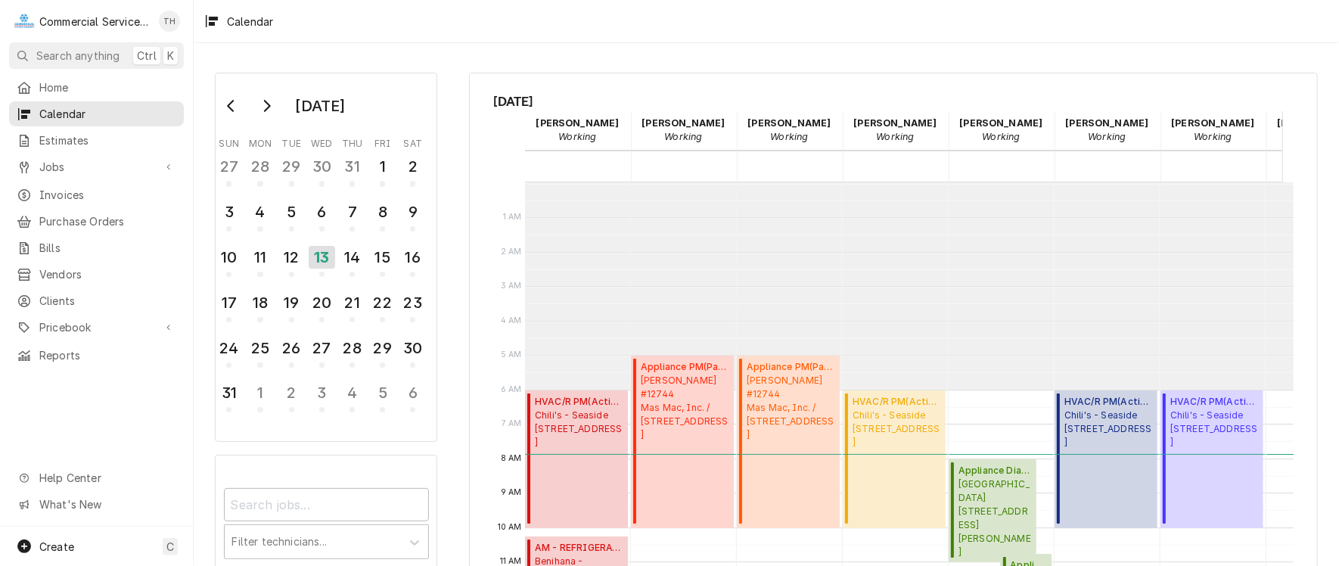
scroll to position [206, 0]
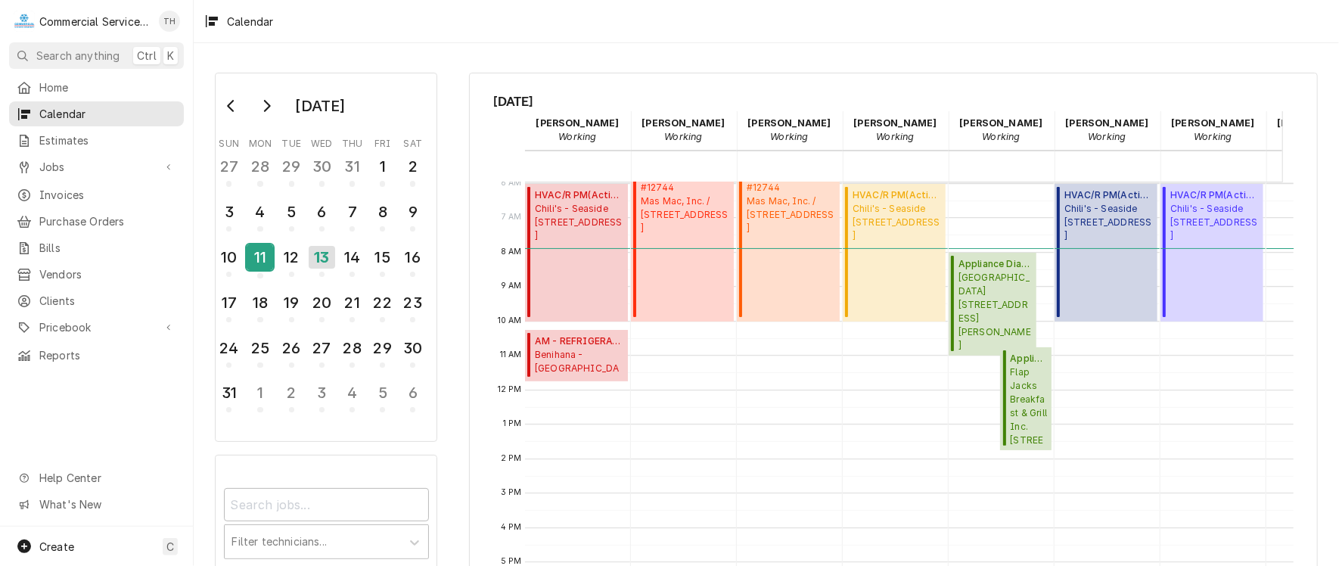
click at [265, 248] on div "11" at bounding box center [260, 257] width 26 height 26
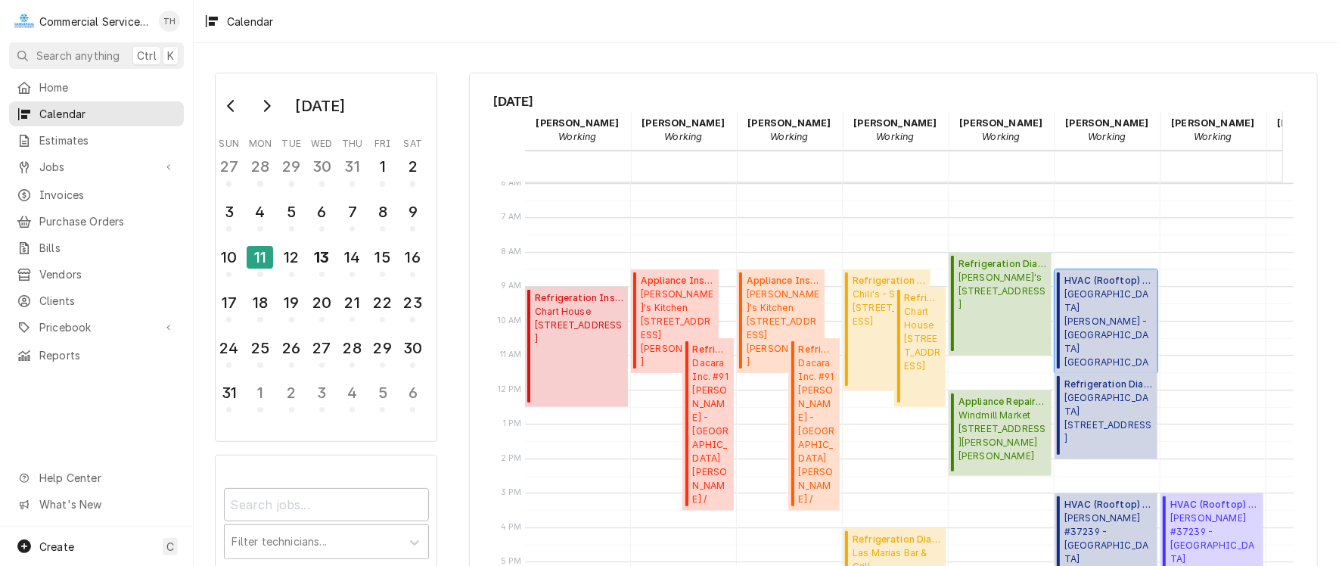
click at [1114, 310] on span "Santa Rita Union School District - MD La Joya - Elementary / 55 Rogge Rd, Salin…" at bounding box center [1108, 327] width 88 height 81
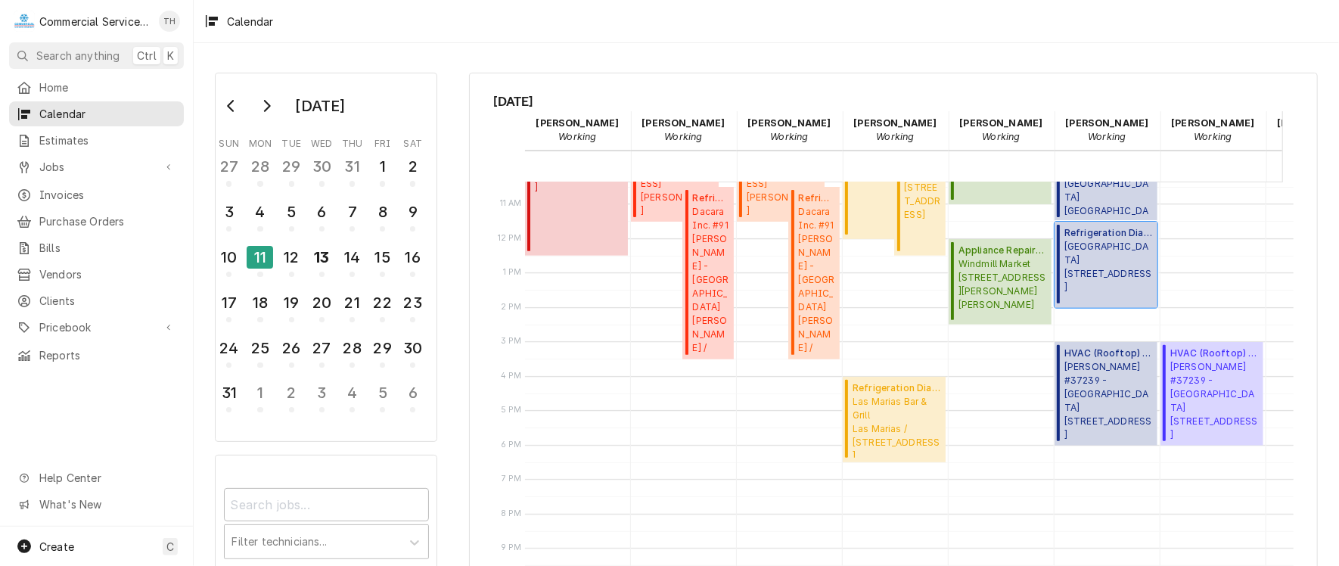
click at [1110, 259] on span "Manresa Health Care Center 919 Freedom Blvd, Watsonville, CA 95076" at bounding box center [1108, 267] width 88 height 54
click at [1118, 368] on span "McDonald's #37239 - Riverside 186 Main St., Watsonville, CA 95076" at bounding box center [1108, 400] width 88 height 81
click at [284, 253] on div "12" at bounding box center [291, 257] width 26 height 26
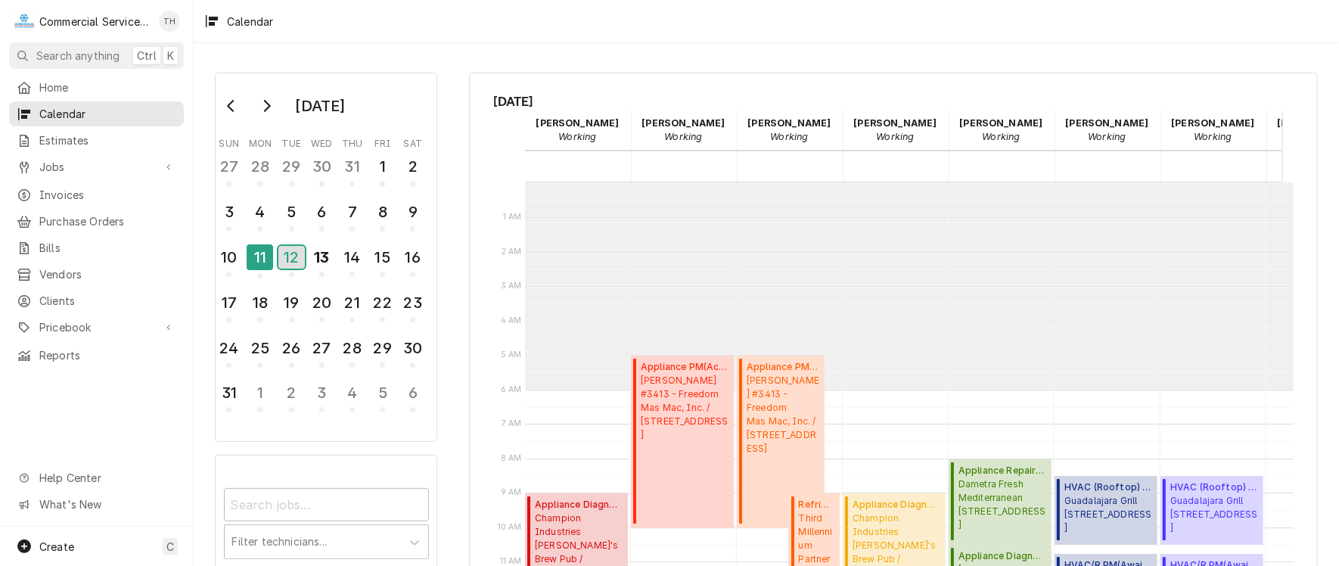
scroll to position [206, 0]
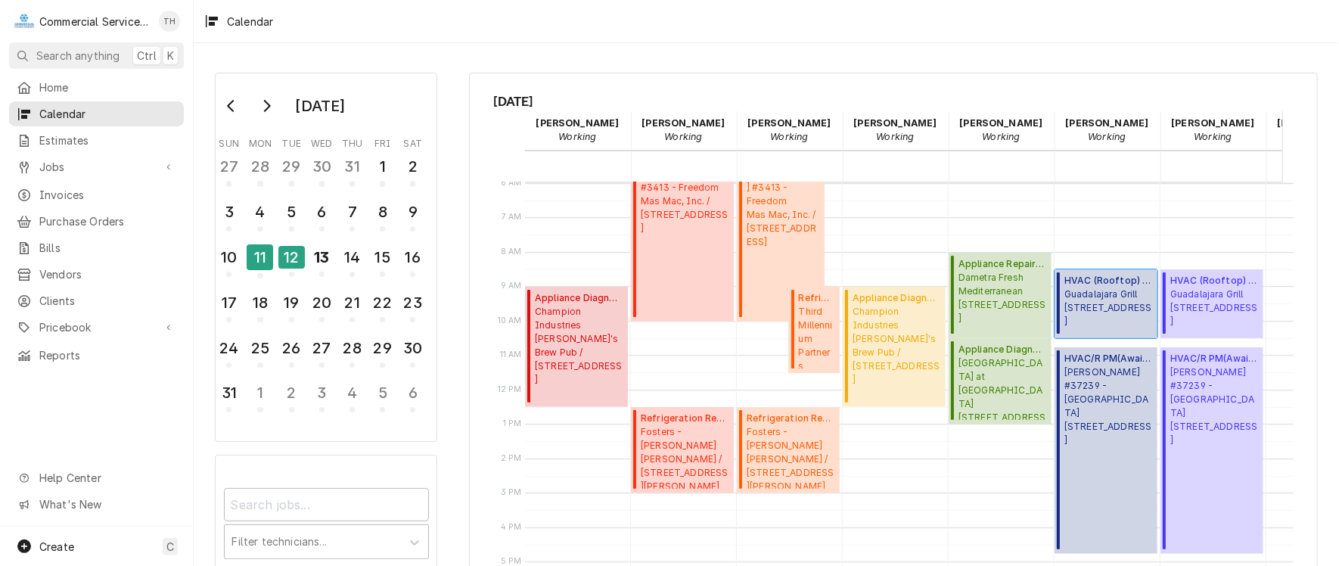
click at [1089, 287] on span "Guadalajara Grill 1334 S Main St, Salinas, CA 93901" at bounding box center [1108, 307] width 88 height 41
click at [1144, 439] on div "HVAC/R PM ( Awaiting (Ordered) Parts ) McDonald's #37239 - Riverside 186 Main S…" at bounding box center [1108, 450] width 88 height 197
click at [380, 200] on div "8" at bounding box center [382, 212] width 26 height 26
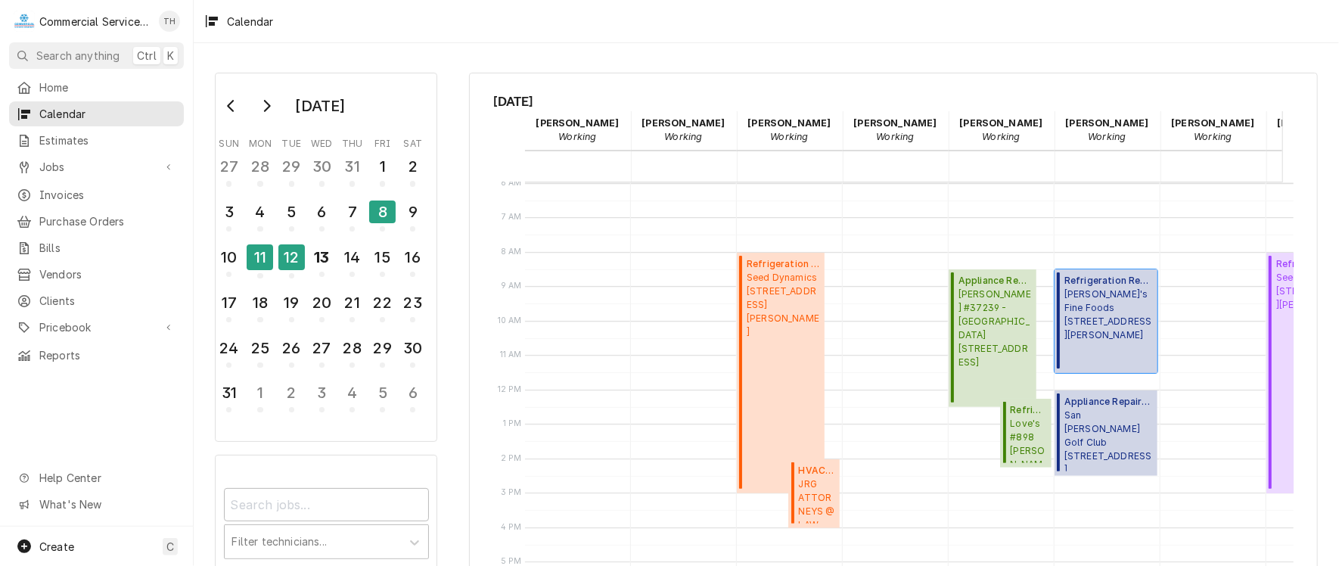
click at [1092, 307] on span "Elroy's Fine Foods 15 Soledad Drive, Monterey, CA 93940" at bounding box center [1108, 314] width 88 height 54
click at [288, 244] on div "12" at bounding box center [291, 257] width 26 height 26
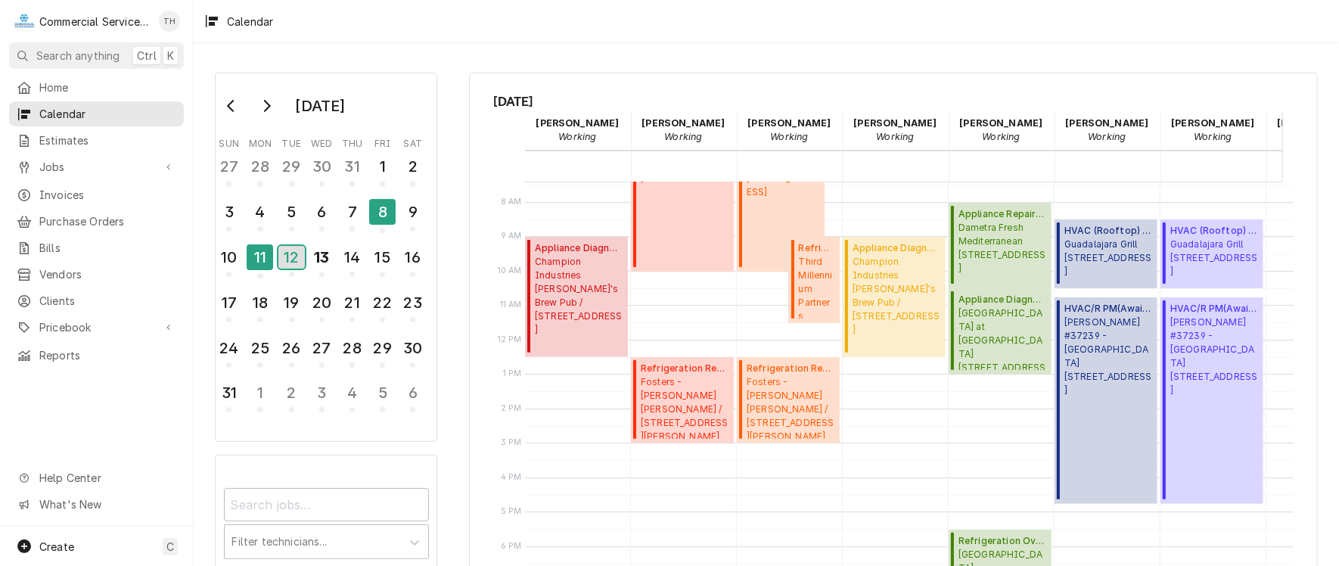
scroll to position [152, 0]
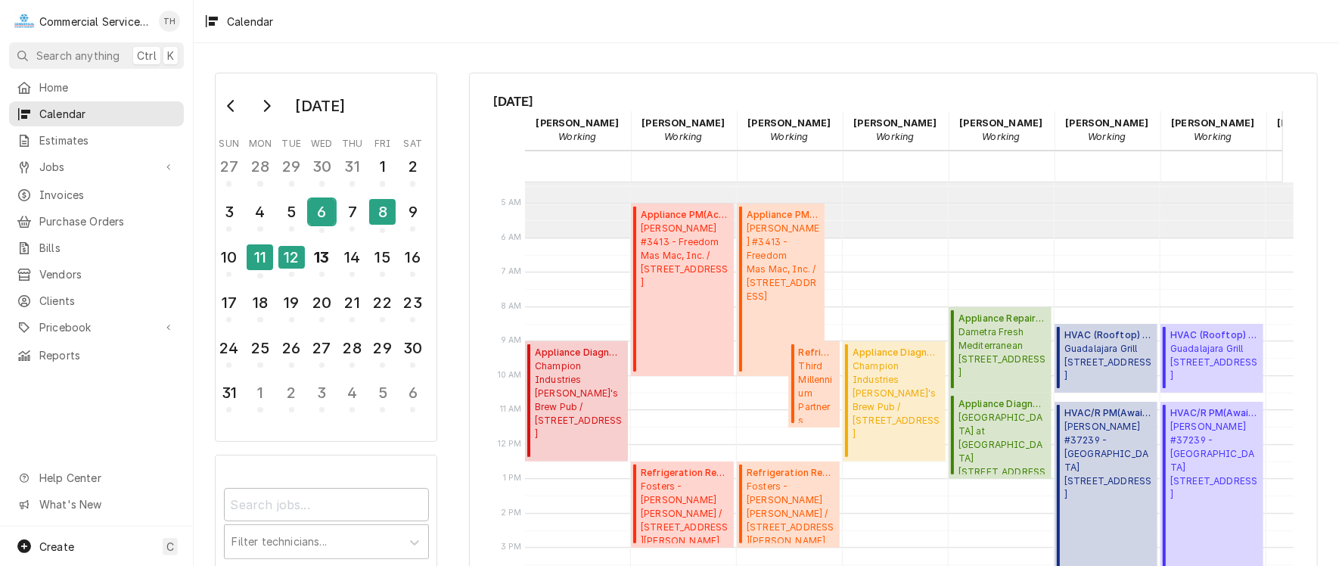
click at [315, 211] on div "6" at bounding box center [322, 212] width 26 height 26
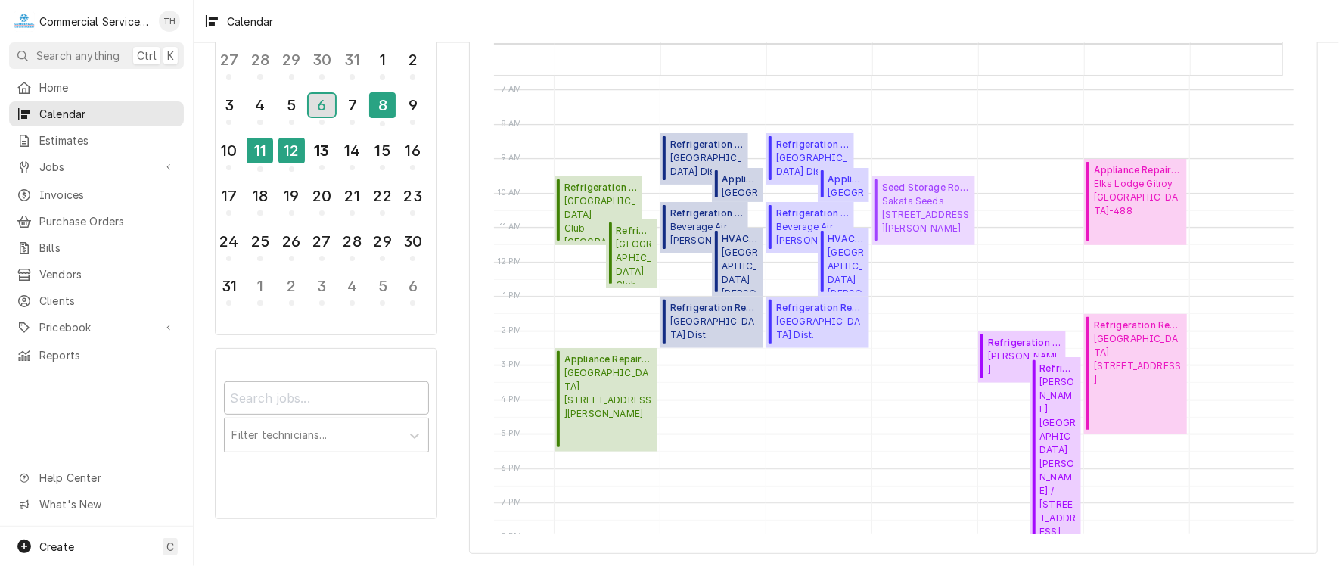
scroll to position [0, 523]
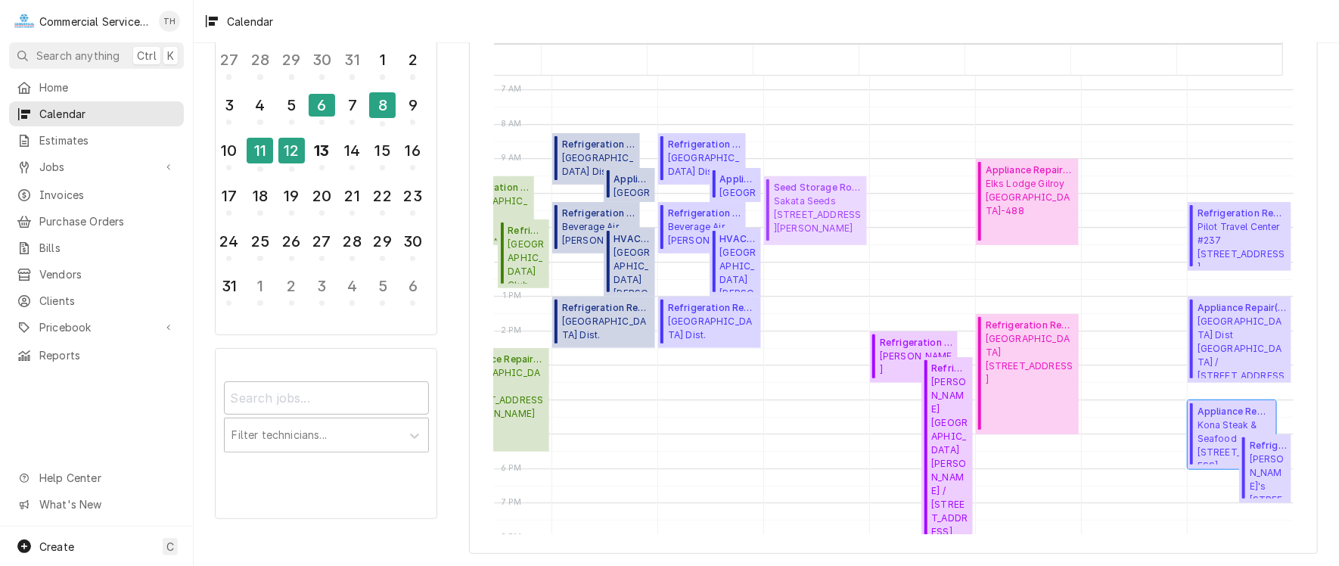
click at [1197, 430] on span "Kona Steak & Seafood 1200 Del Monte Center, Monterey, CA 93940" at bounding box center [1234, 441] width 74 height 46
click at [1250, 474] on span "Alejandro's 474 Alvarado St, Monterey, CA 93940" at bounding box center [1268, 475] width 37 height 46
click at [416, 106] on div "9" at bounding box center [412, 105] width 26 height 26
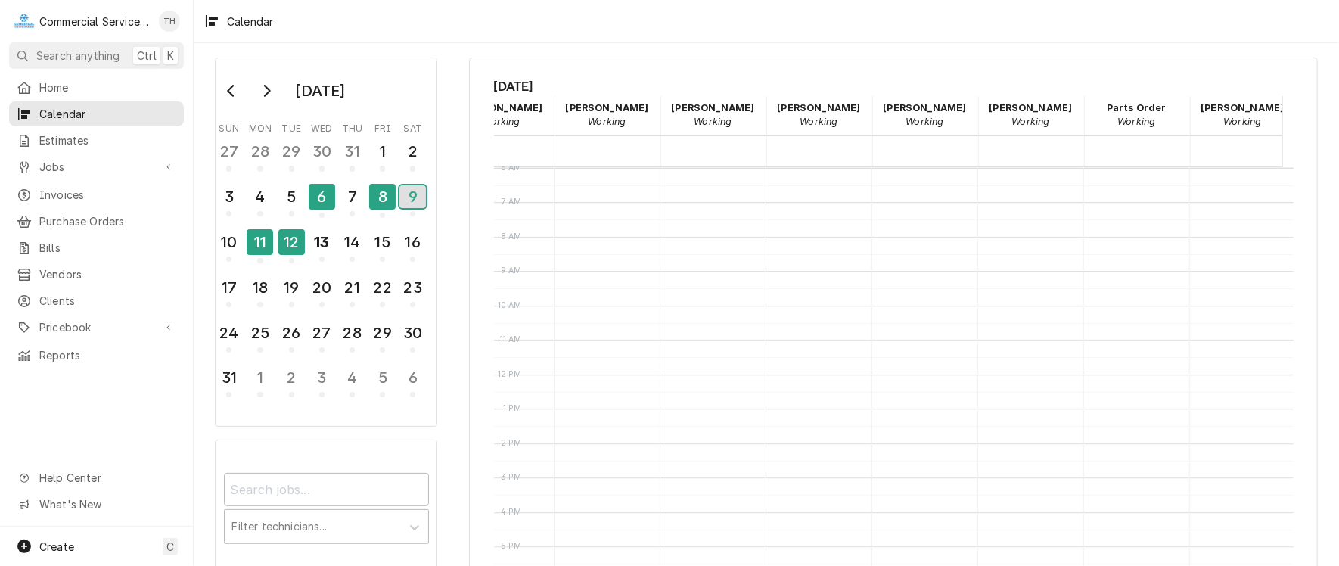
scroll to position [0, 0]
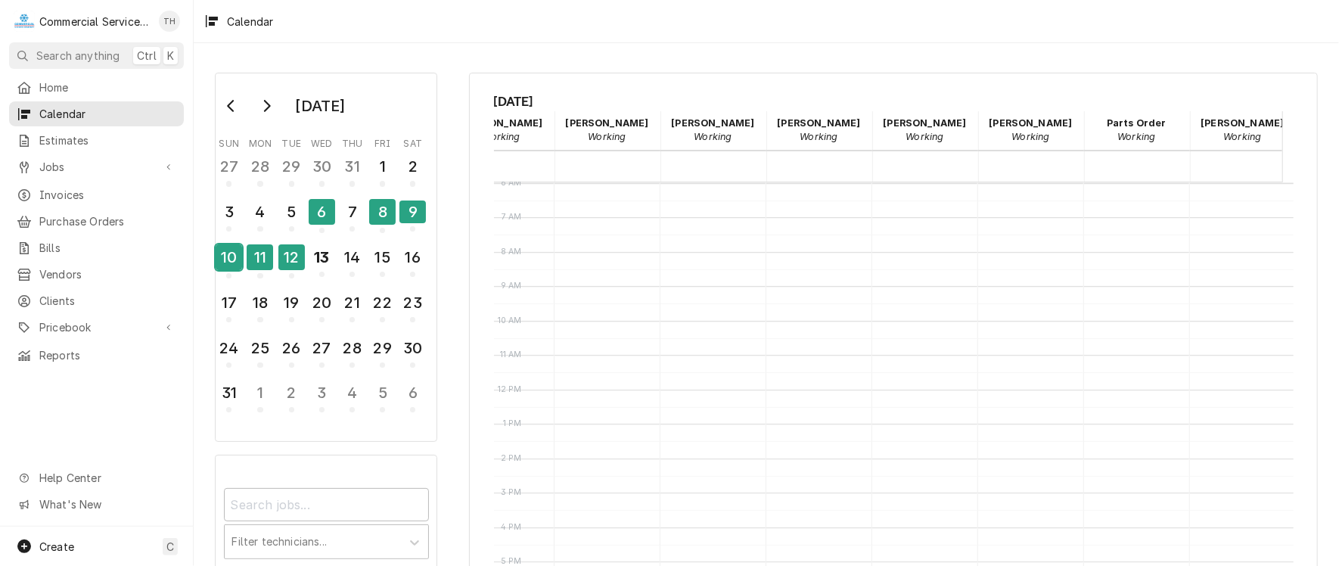
click at [224, 250] on div "10" at bounding box center [229, 257] width 26 height 26
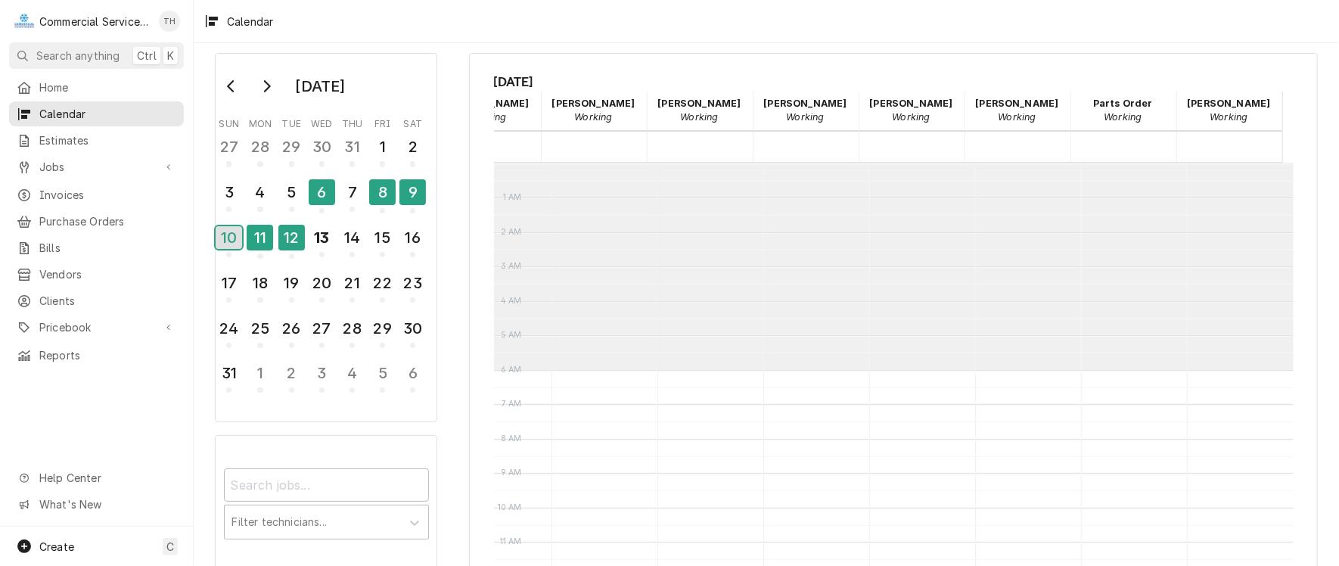
scroll to position [76, 524]
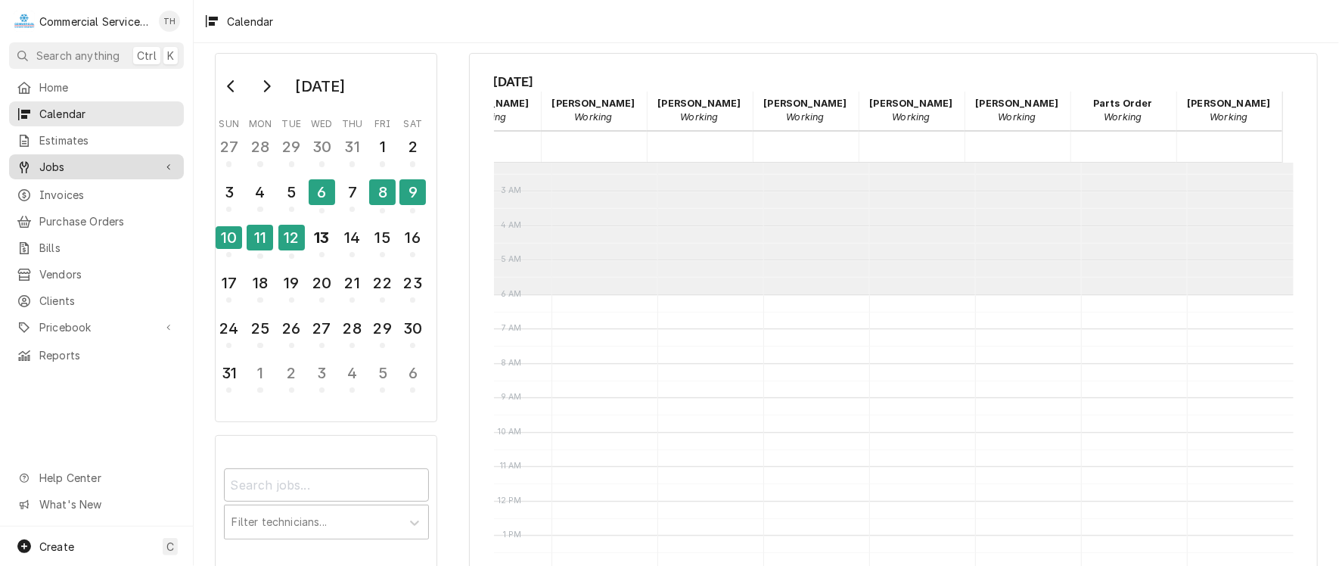
click at [61, 159] on span "Jobs" at bounding box center [96, 167] width 114 height 16
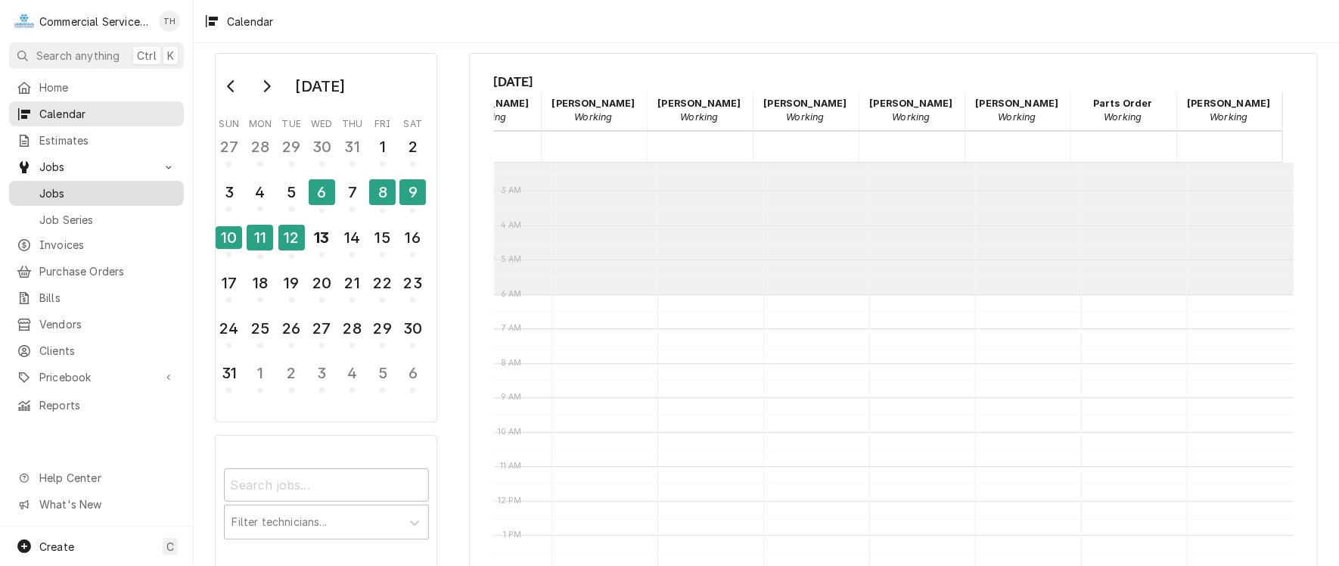
click at [62, 189] on span "Jobs" at bounding box center [107, 193] width 137 height 16
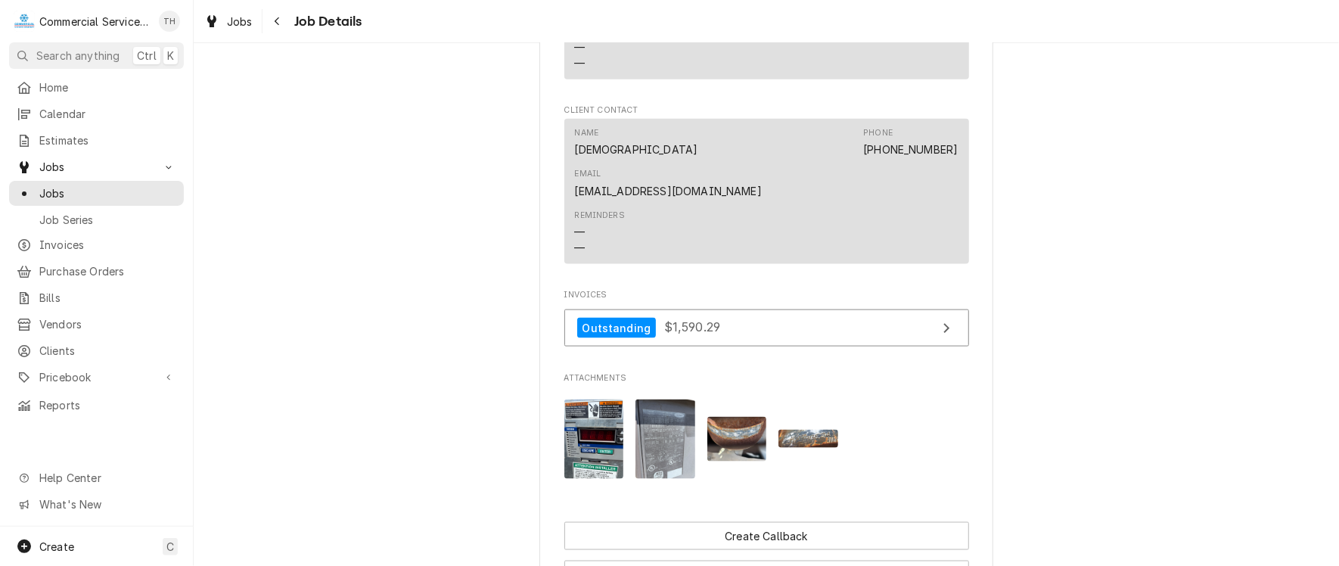
scroll to position [1059, 0]
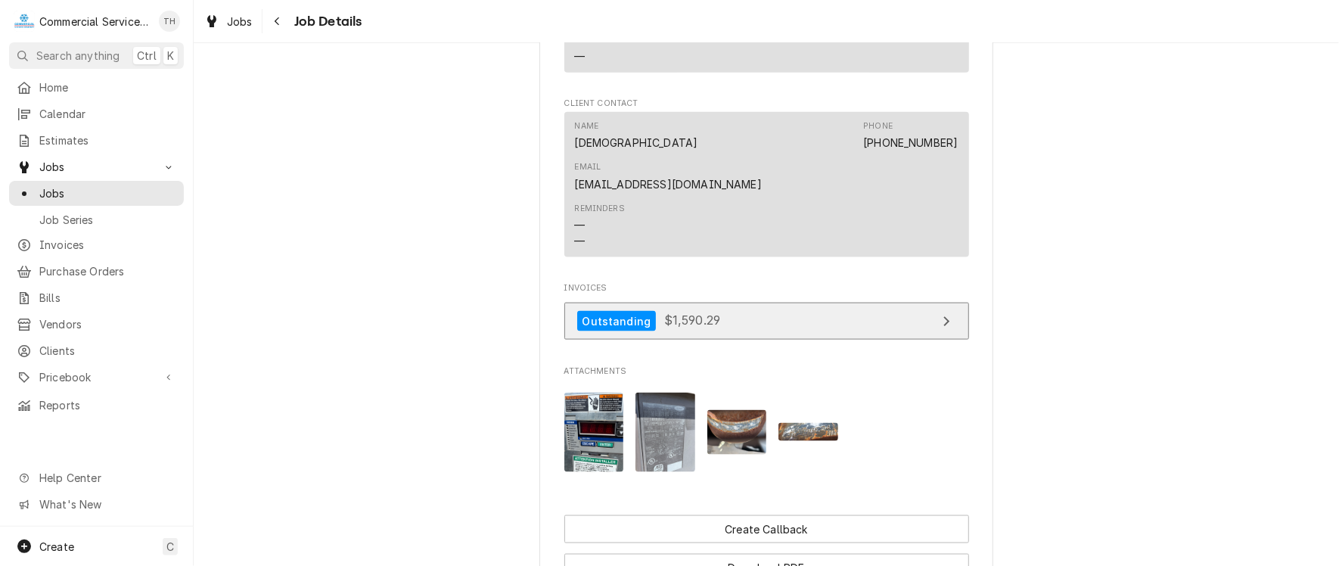
click at [744, 303] on link "Outstanding $1,590.29" at bounding box center [766, 321] width 405 height 37
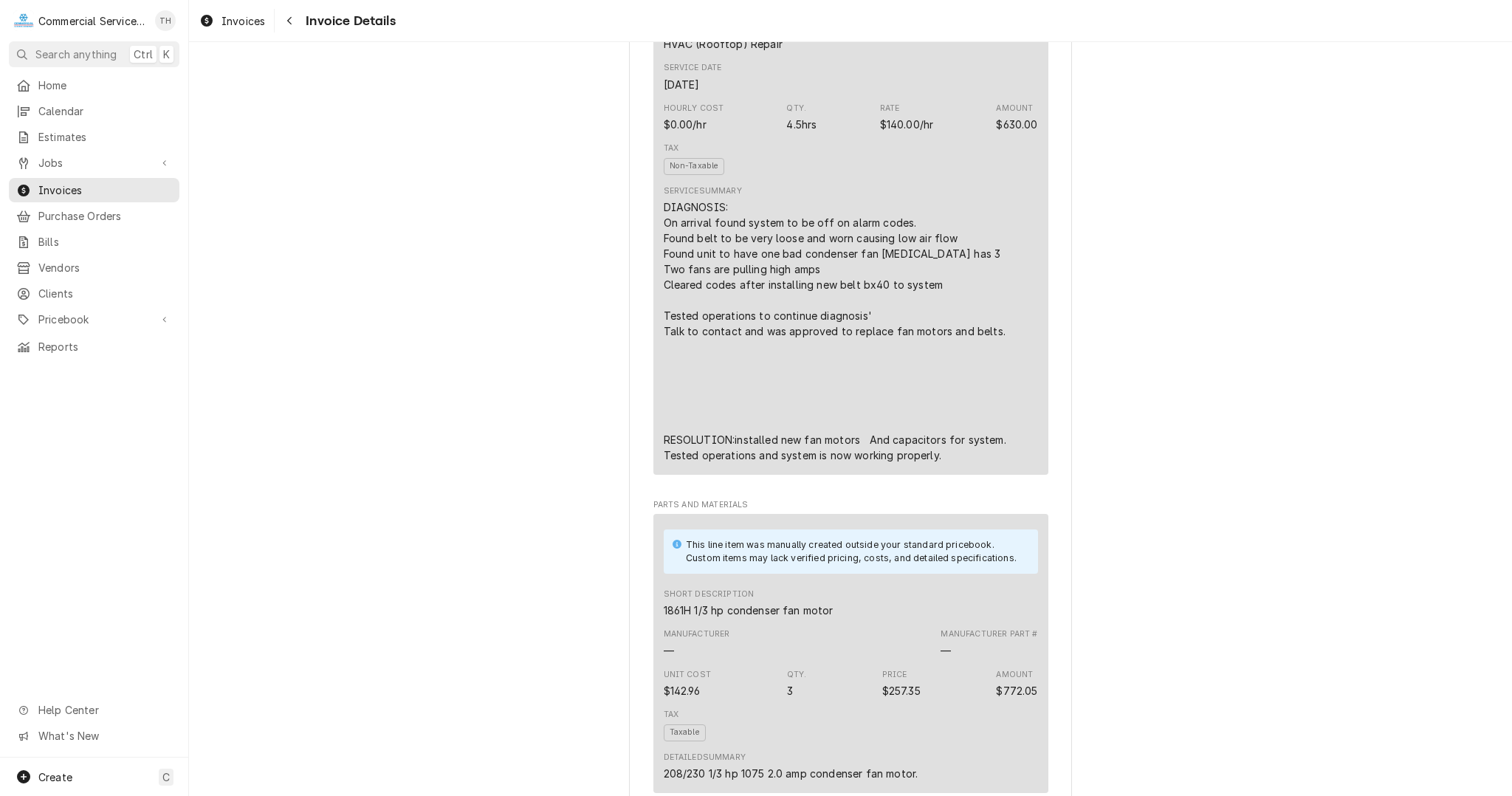
scroll to position [665, 0]
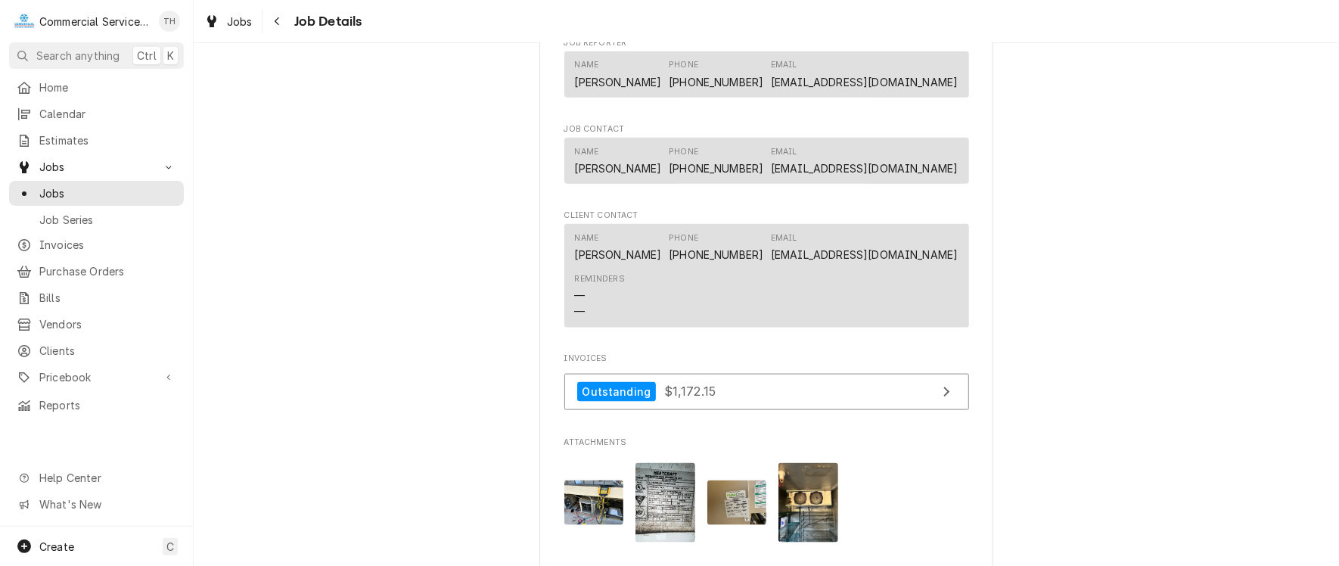
scroll to position [983, 0]
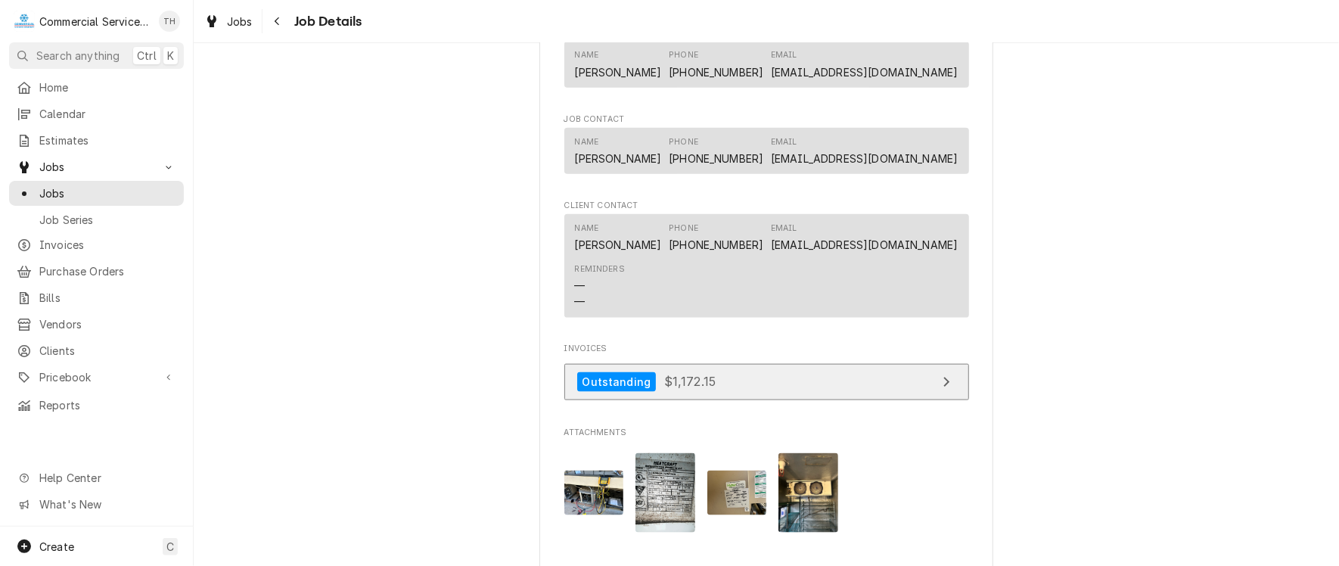
click at [730, 401] on link "Outstanding $1,172.15" at bounding box center [766, 382] width 405 height 37
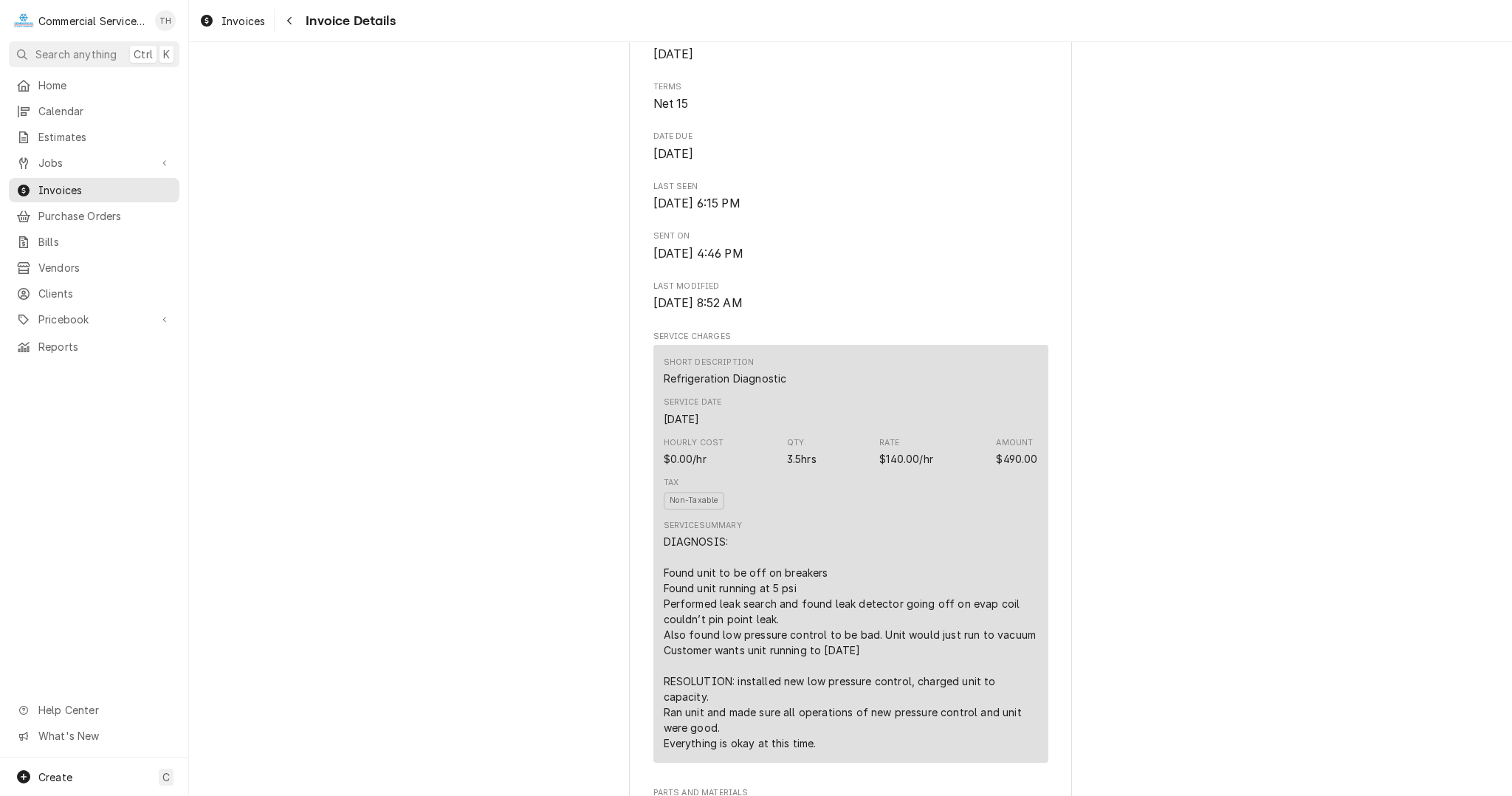
scroll to position [591, 0]
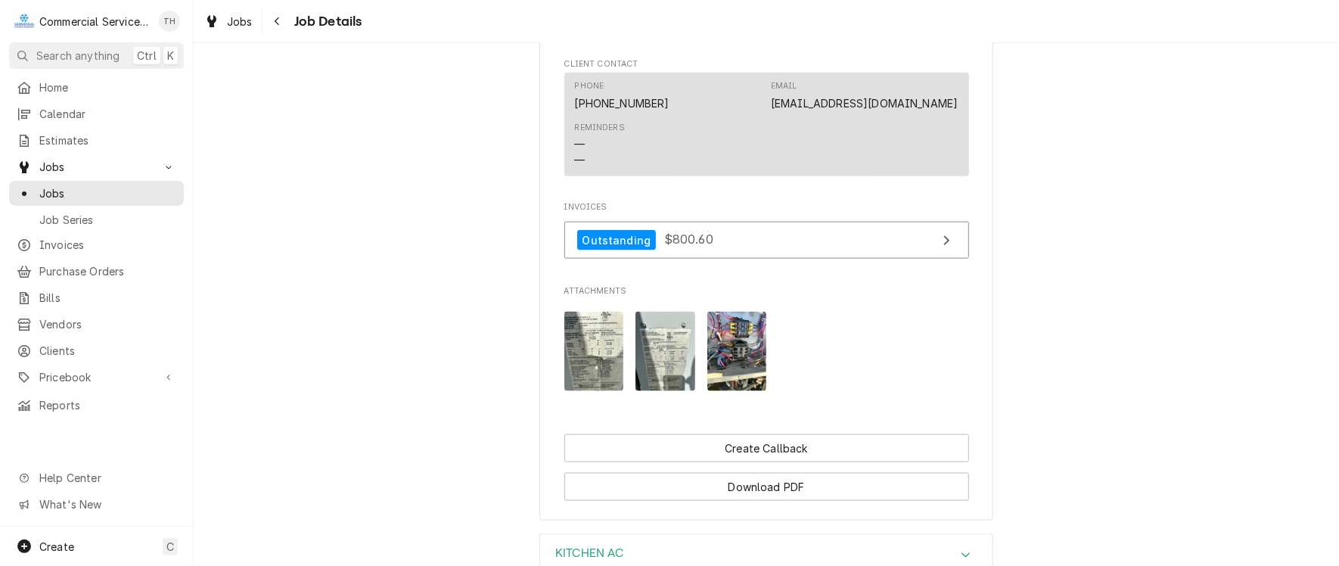
scroll to position [1059, 0]
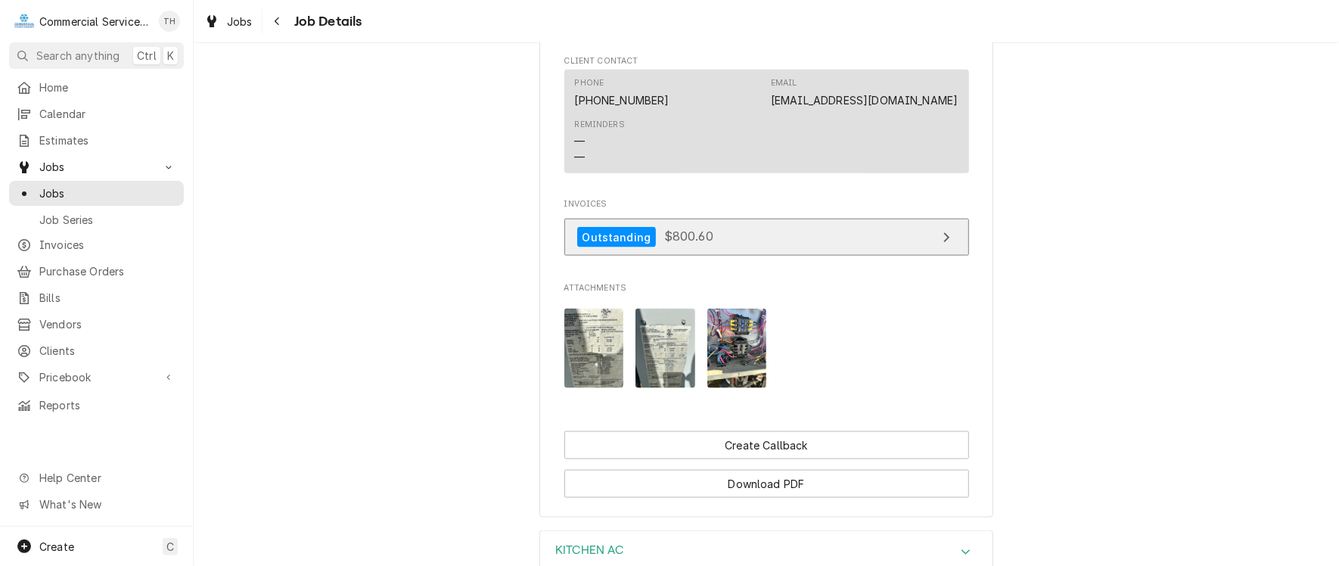
click at [765, 256] on link "Outstanding $800.60" at bounding box center [766, 237] width 405 height 37
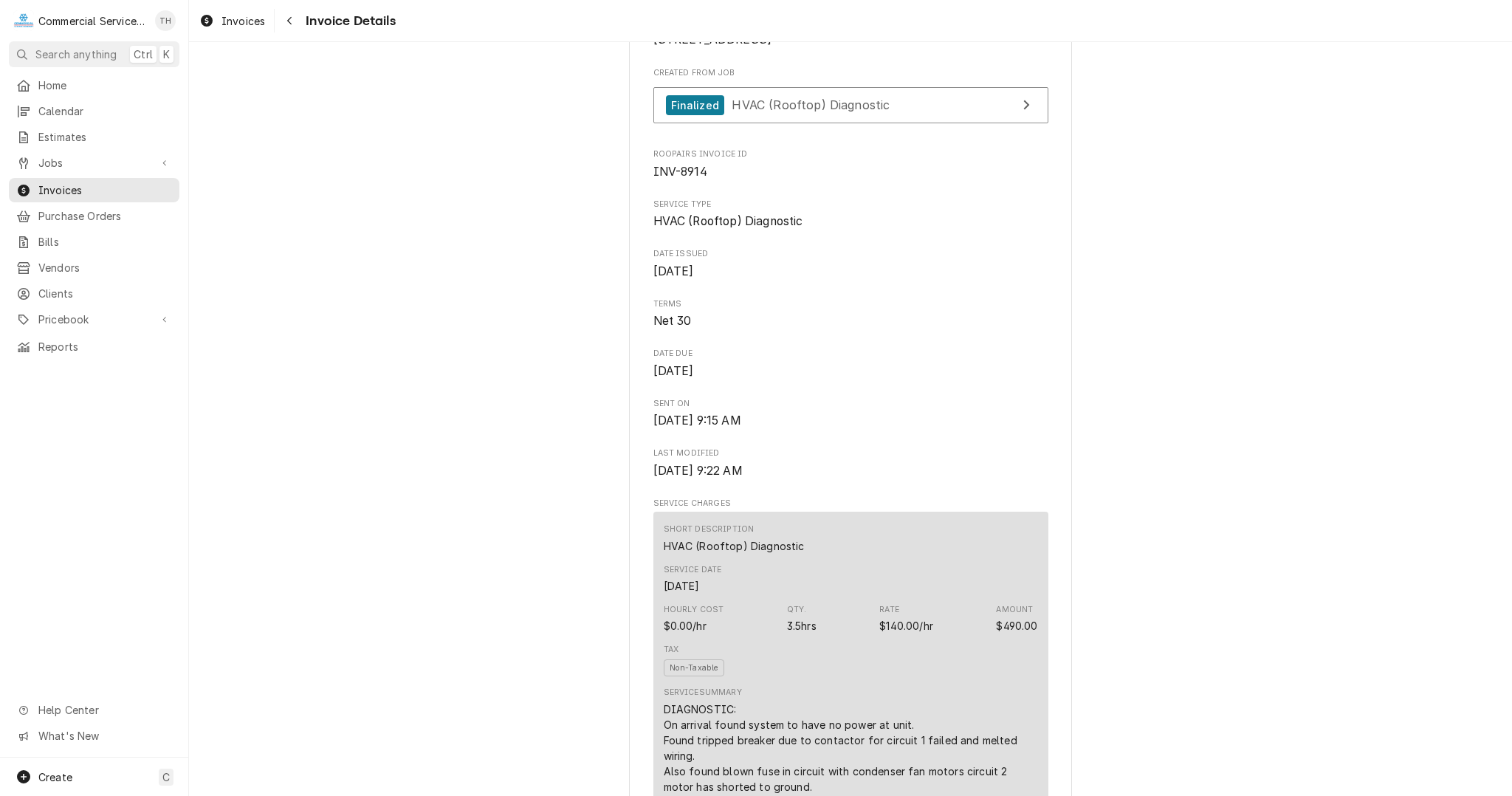
scroll to position [369, 0]
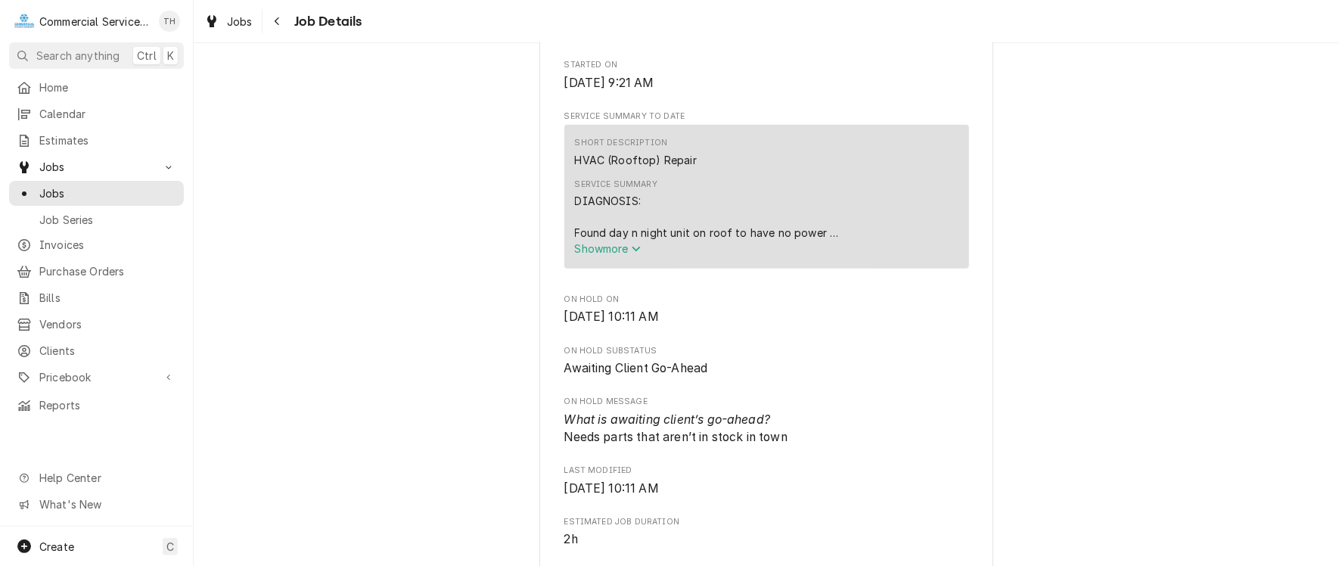
scroll to position [454, 0]
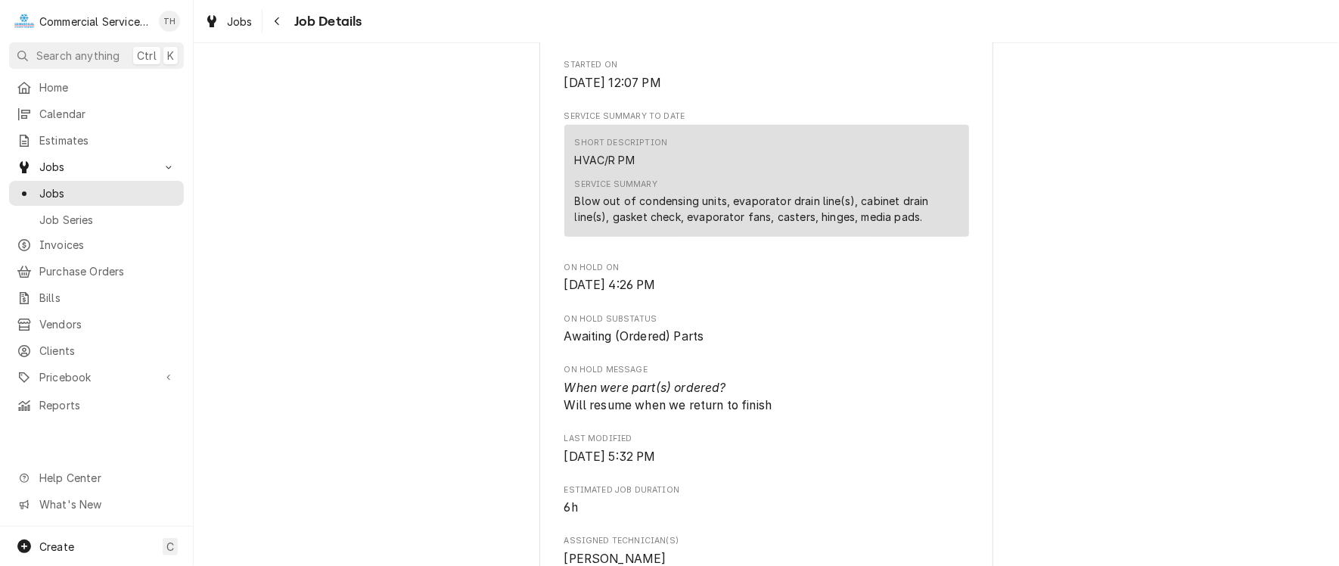
scroll to position [454, 0]
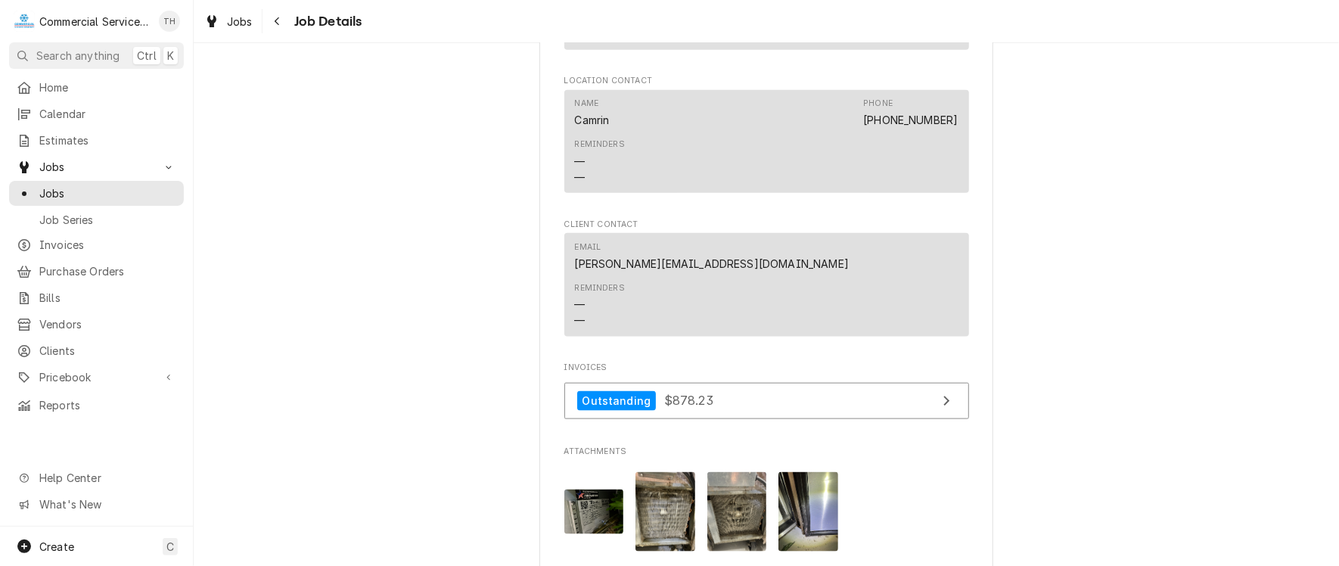
scroll to position [1210, 0]
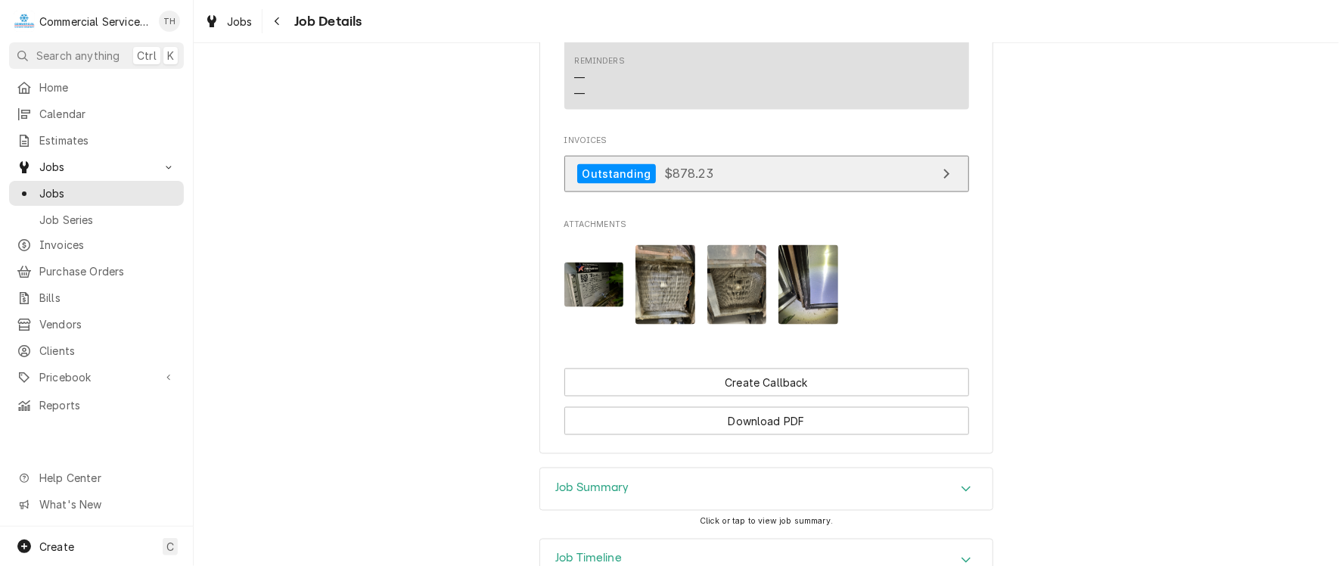
click at [766, 193] on link "Outstanding $878.23" at bounding box center [766, 174] width 405 height 37
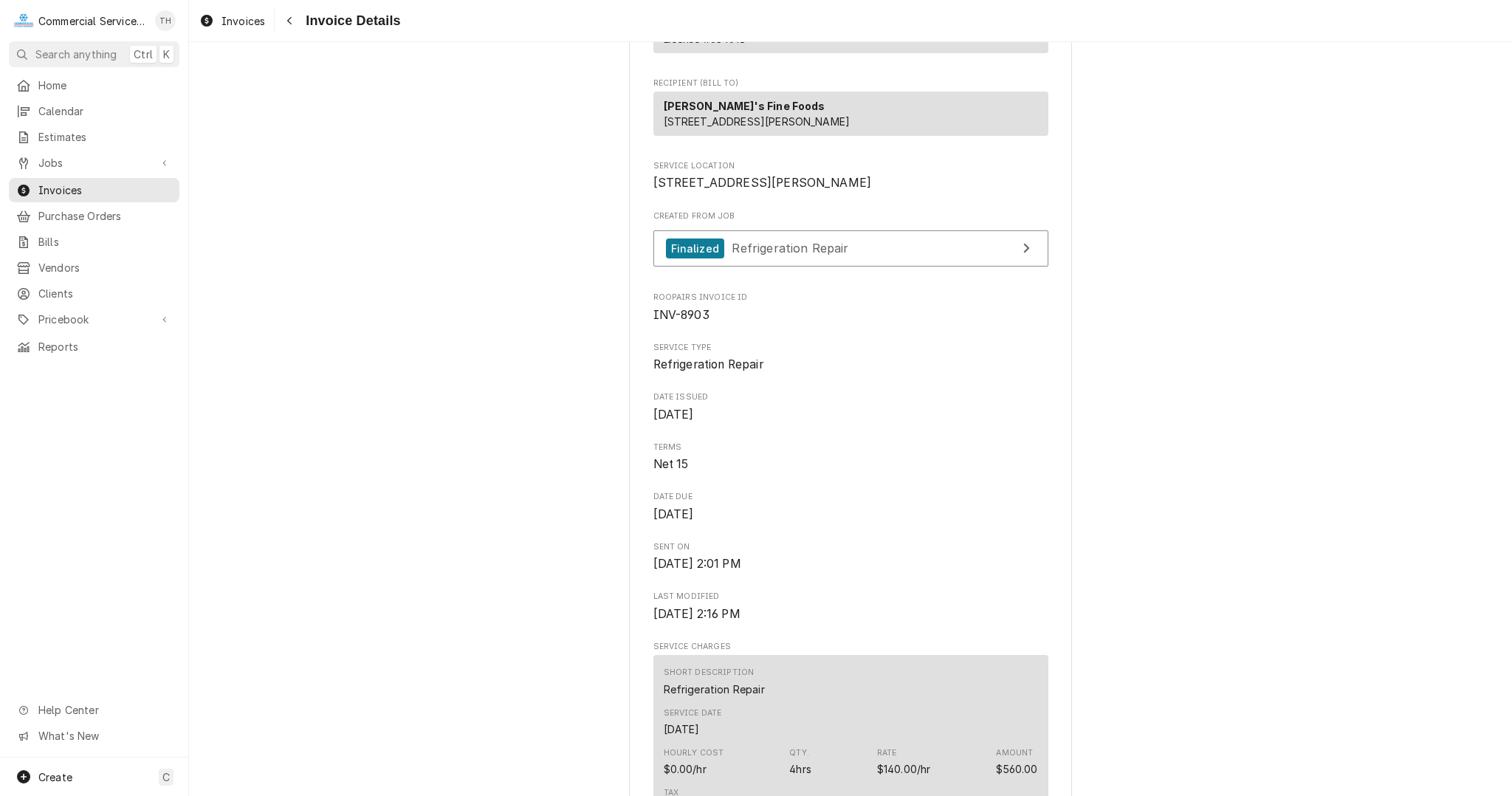
scroll to position [222, 0]
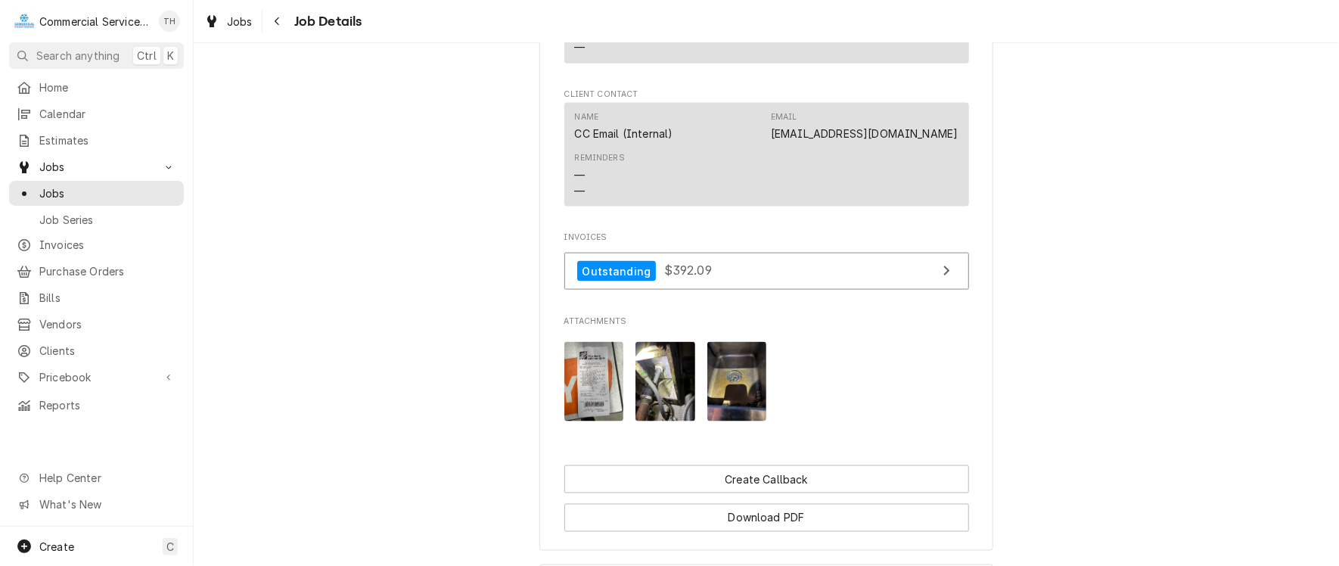
scroll to position [1210, 0]
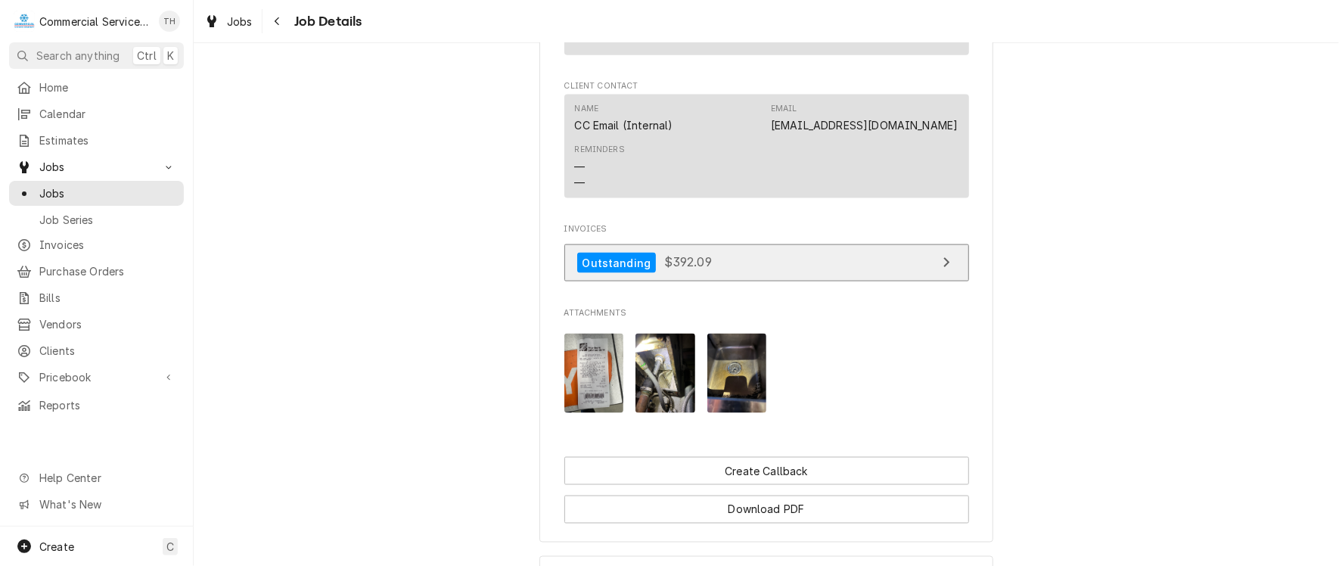
click at [755, 281] on link "Outstanding $392.09" at bounding box center [766, 262] width 405 height 37
click at [82, 185] on span "Jobs" at bounding box center [107, 193] width 137 height 16
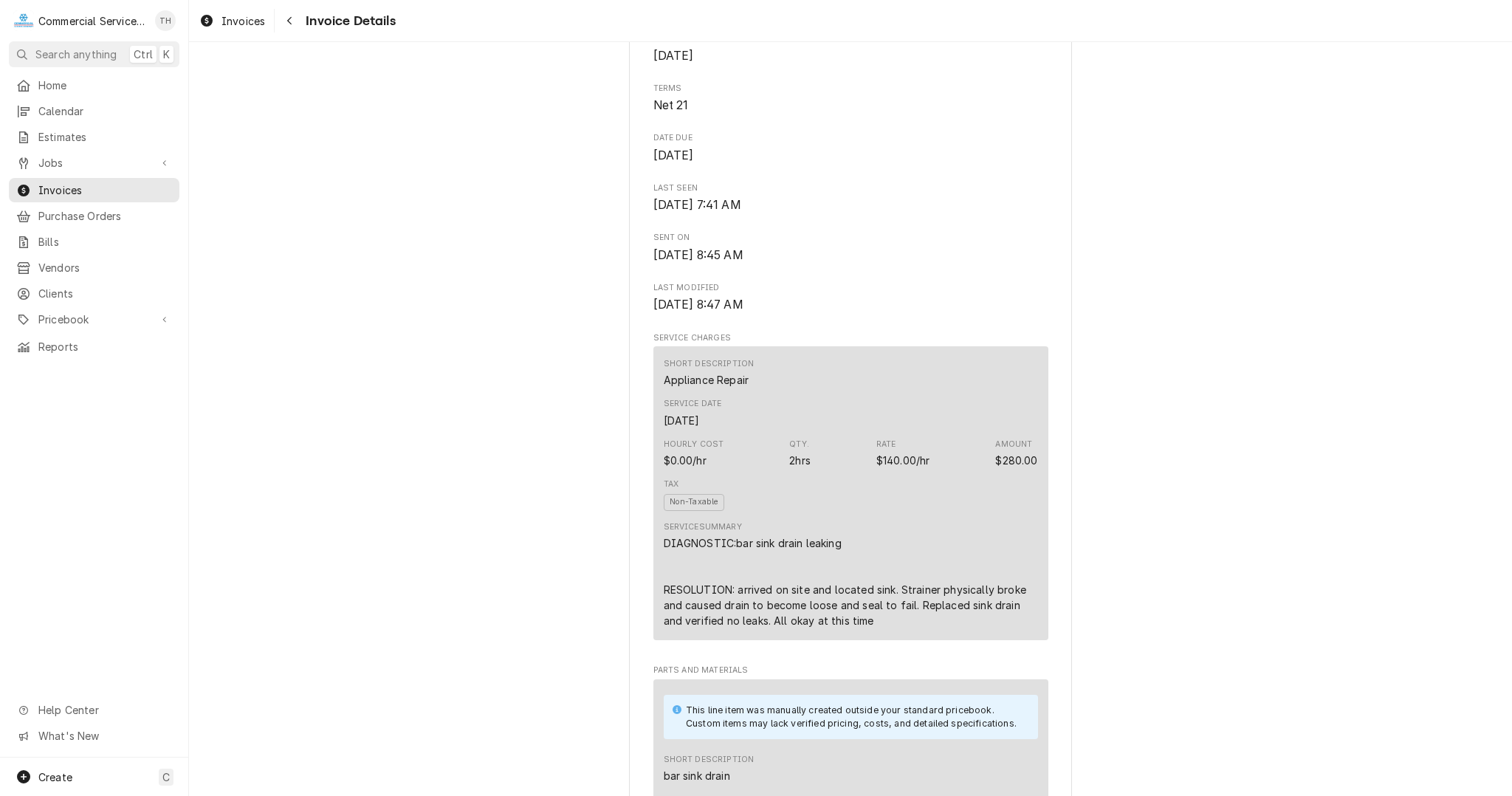
scroll to position [517, 0]
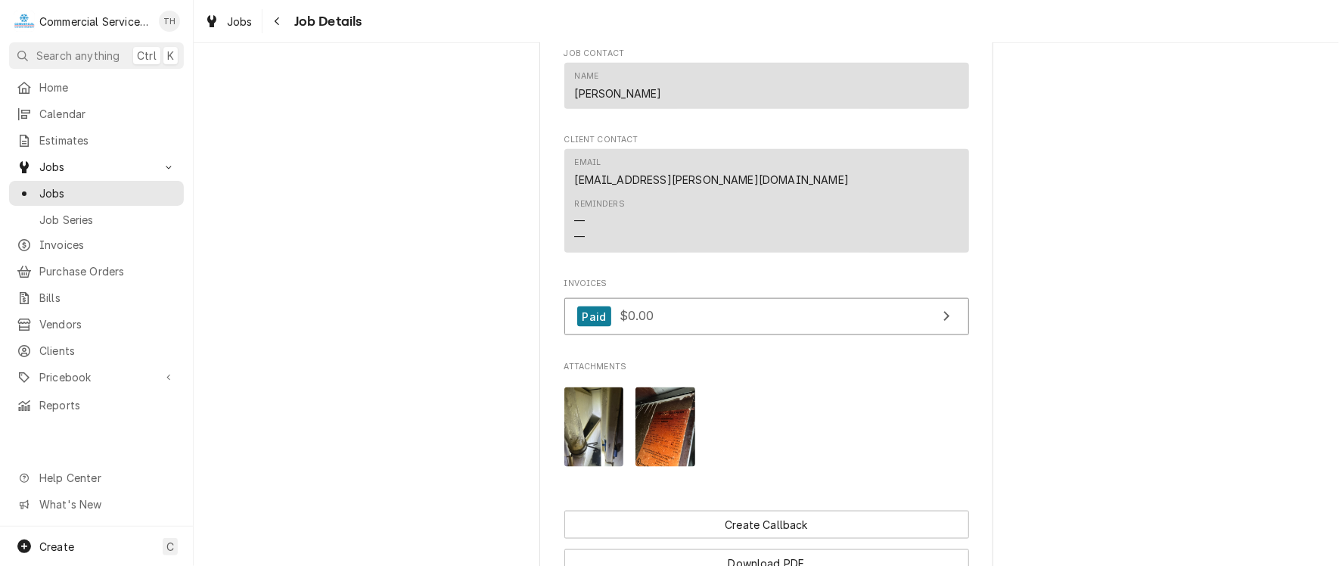
scroll to position [1059, 0]
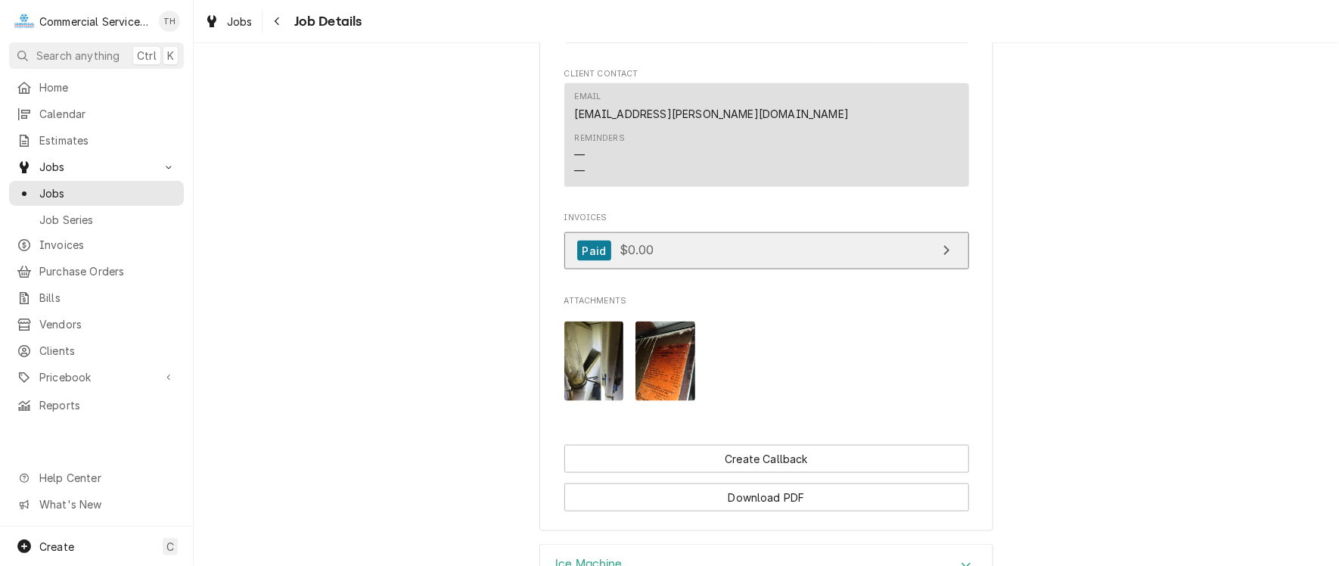
click at [812, 262] on link "Paid $0.00" at bounding box center [766, 250] width 405 height 37
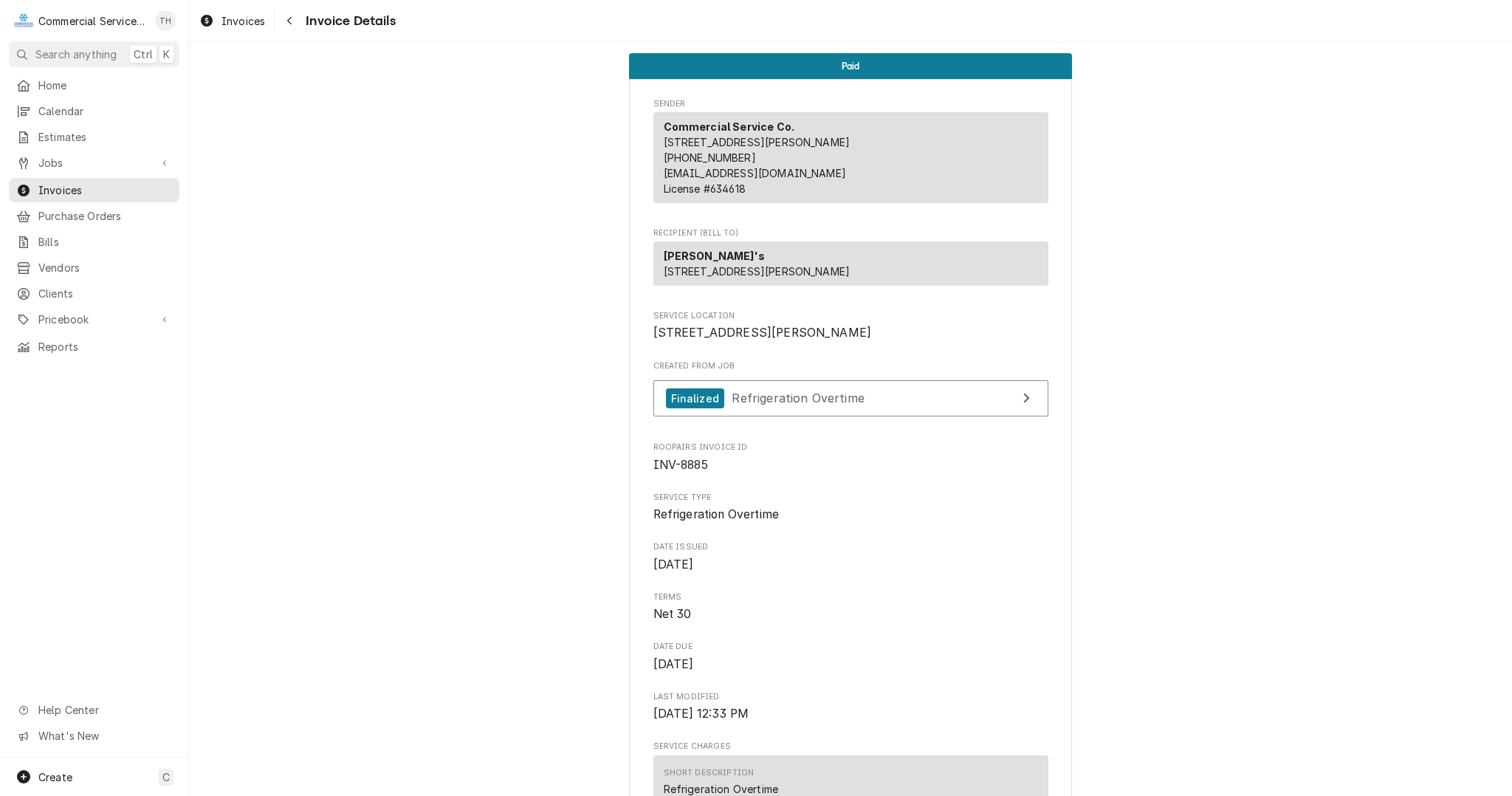
scroll to position [369, 0]
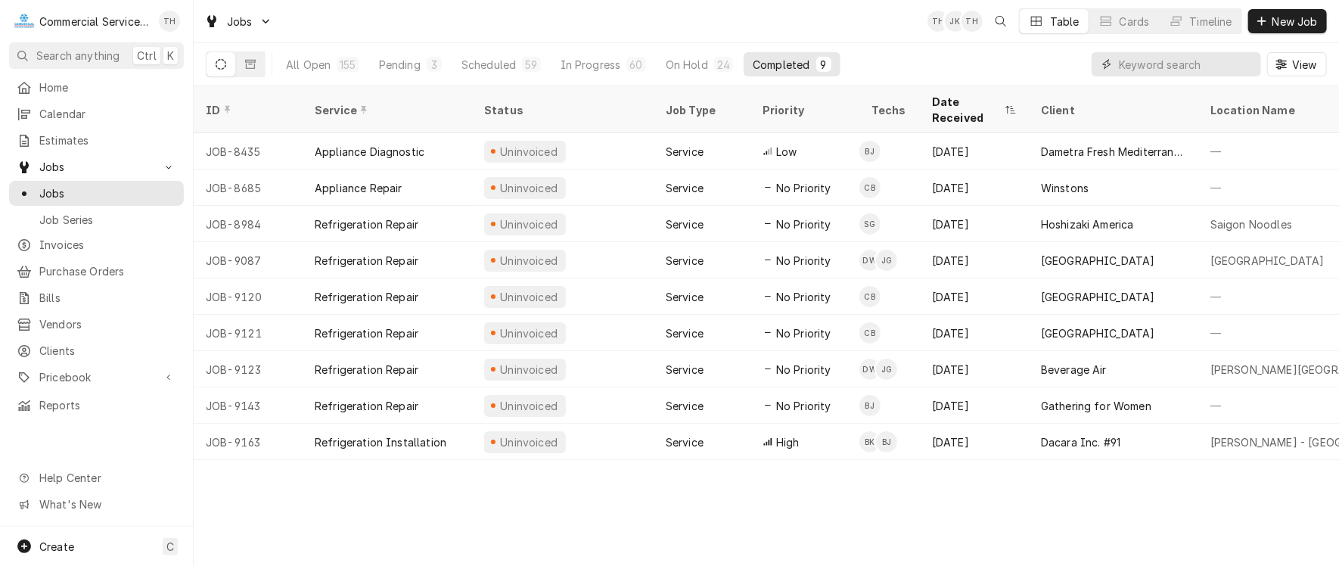
click at [1147, 62] on input "Dynamic Content Wrapper" at bounding box center [1186, 64] width 135 height 24
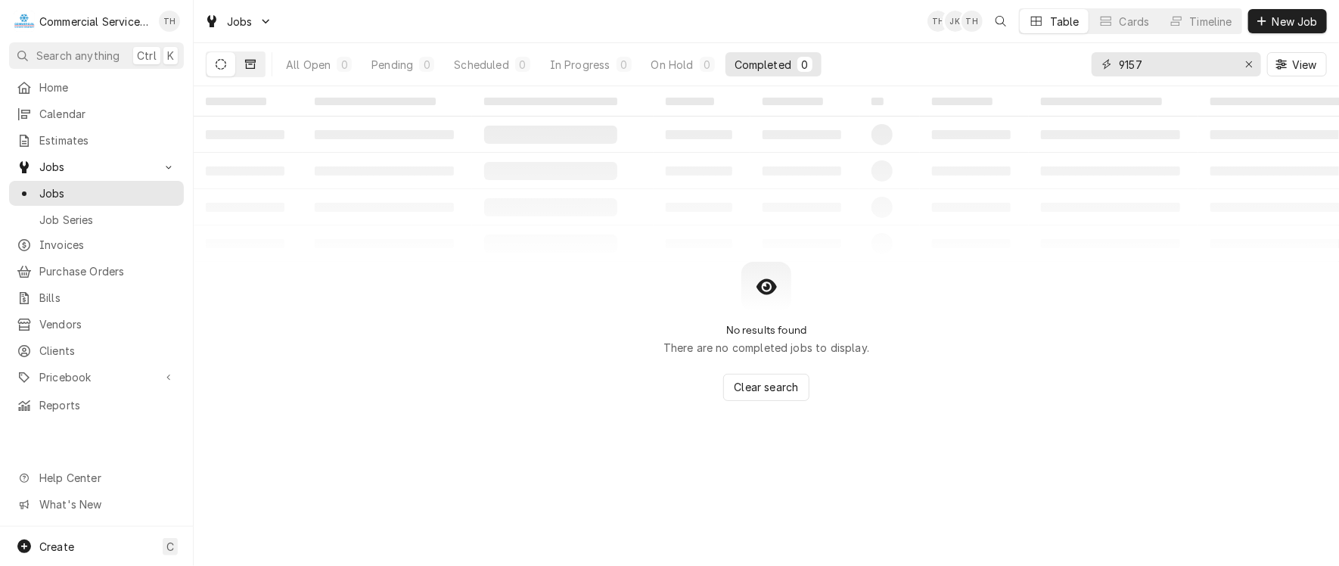
type input "9157"
click at [254, 59] on icon "Dynamic Content Wrapper" at bounding box center [250, 64] width 11 height 11
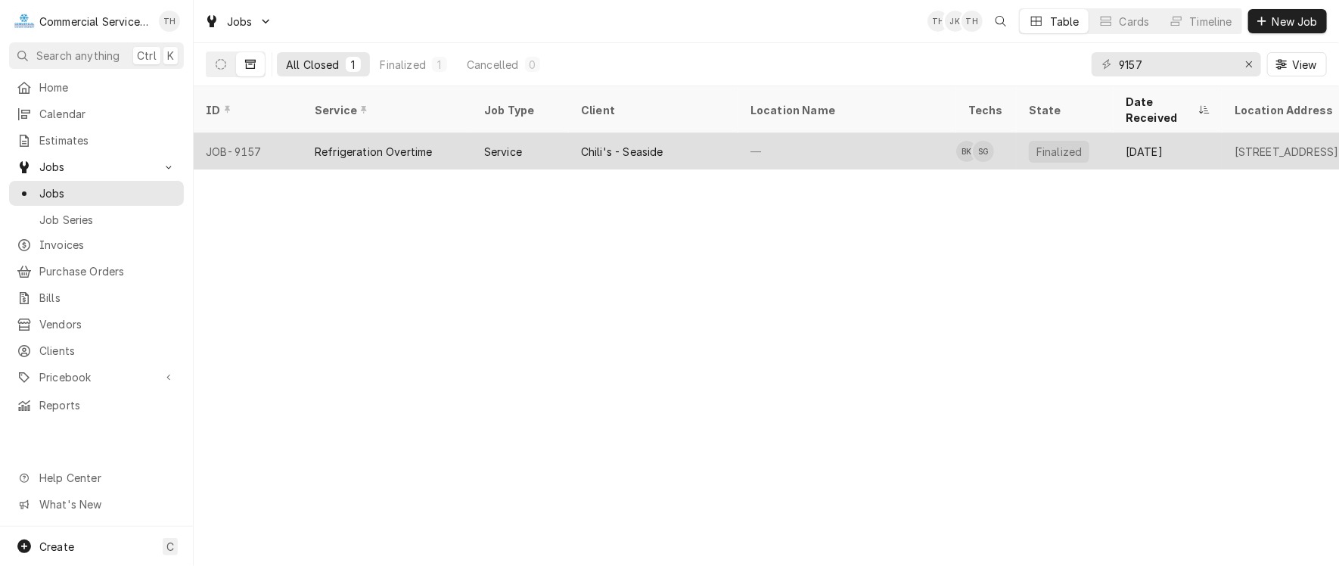
click at [652, 133] on div "Chili's - Seaside" at bounding box center [653, 151] width 169 height 36
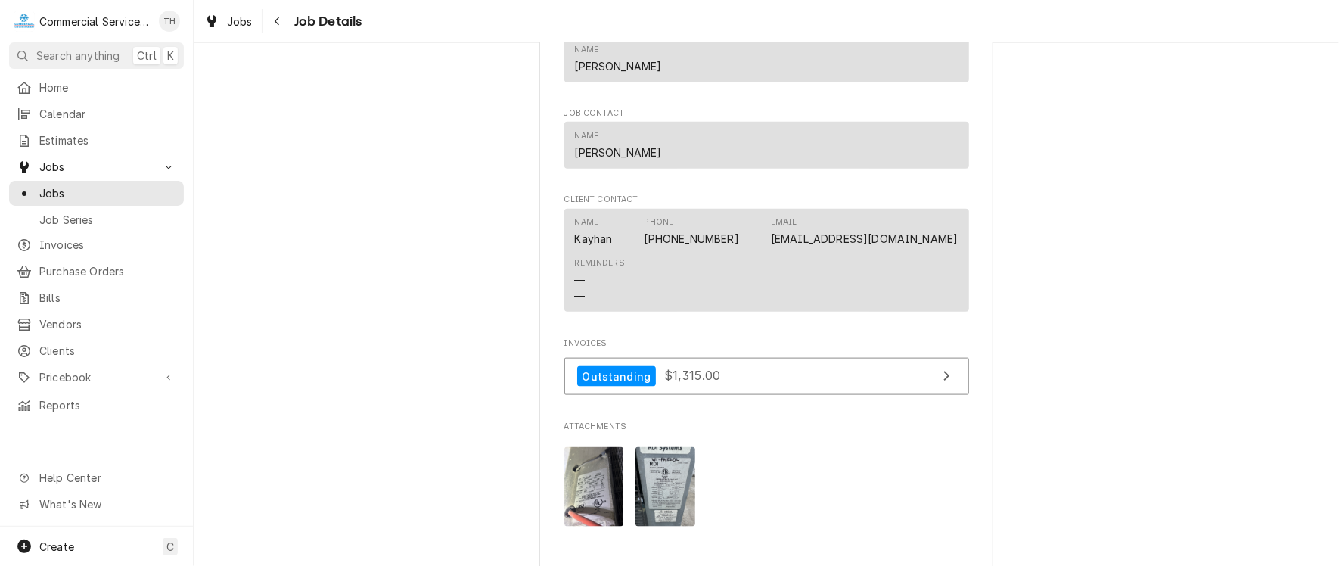
scroll to position [1059, 0]
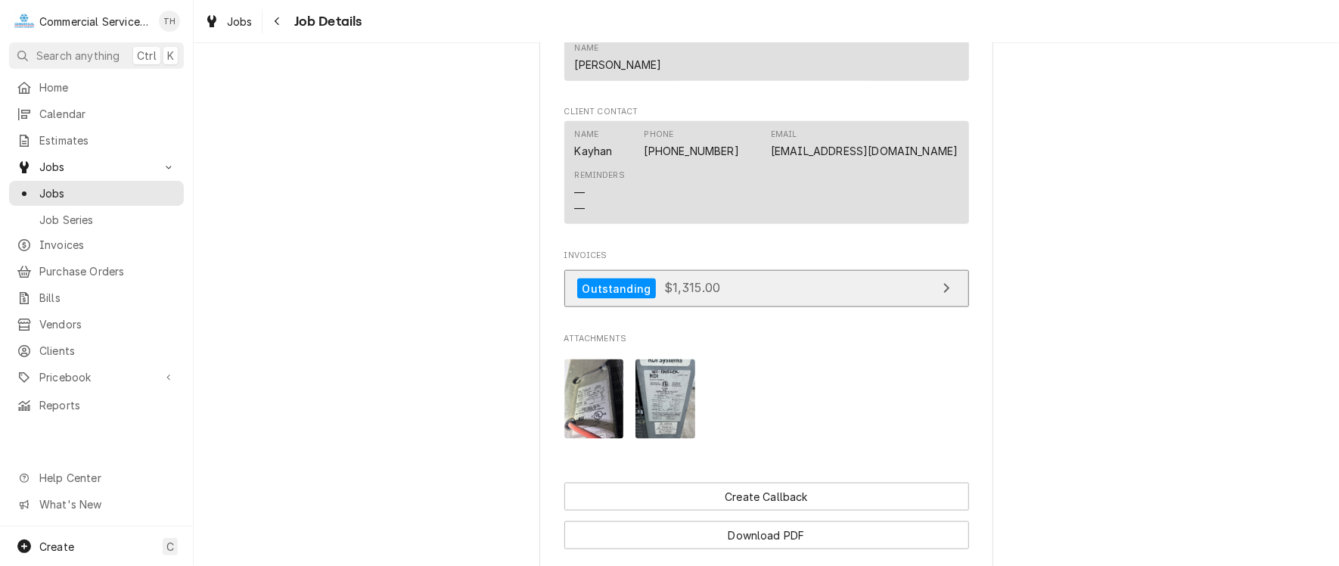
click at [738, 307] on link "Outstanding $1,315.00" at bounding box center [766, 288] width 405 height 37
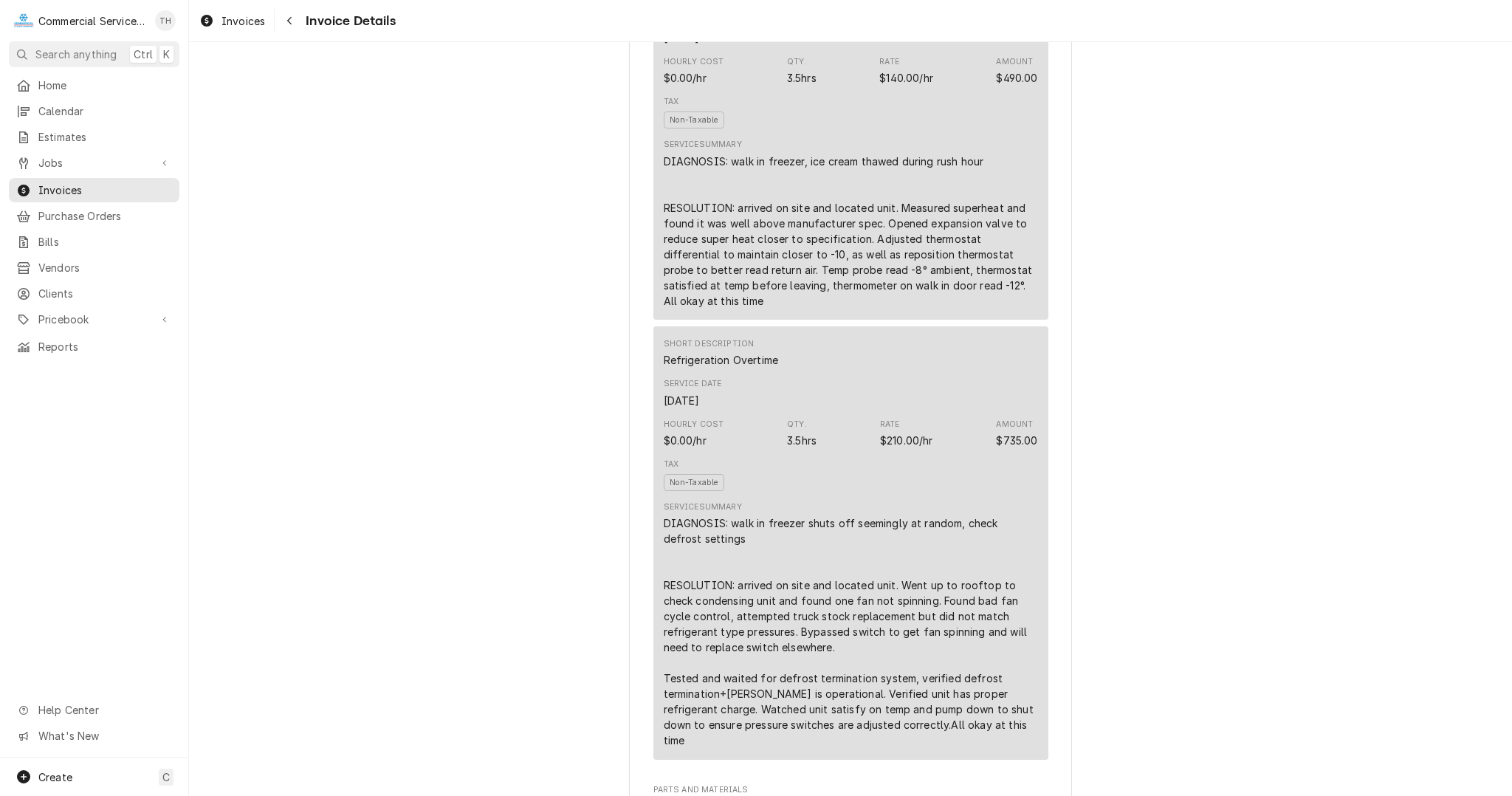
scroll to position [960, 0]
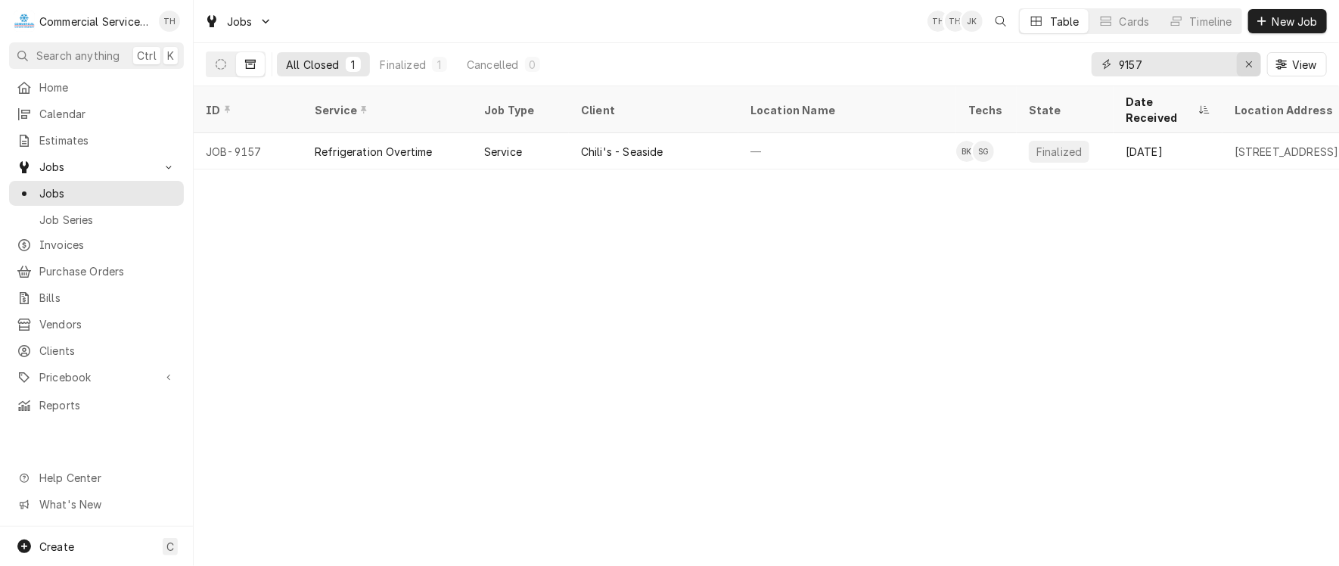
click at [1253, 63] on div "Erase input" at bounding box center [1248, 64] width 15 height 15
click at [1261, 17] on icon "Dynamic Content Wrapper" at bounding box center [1261, 21] width 9 height 11
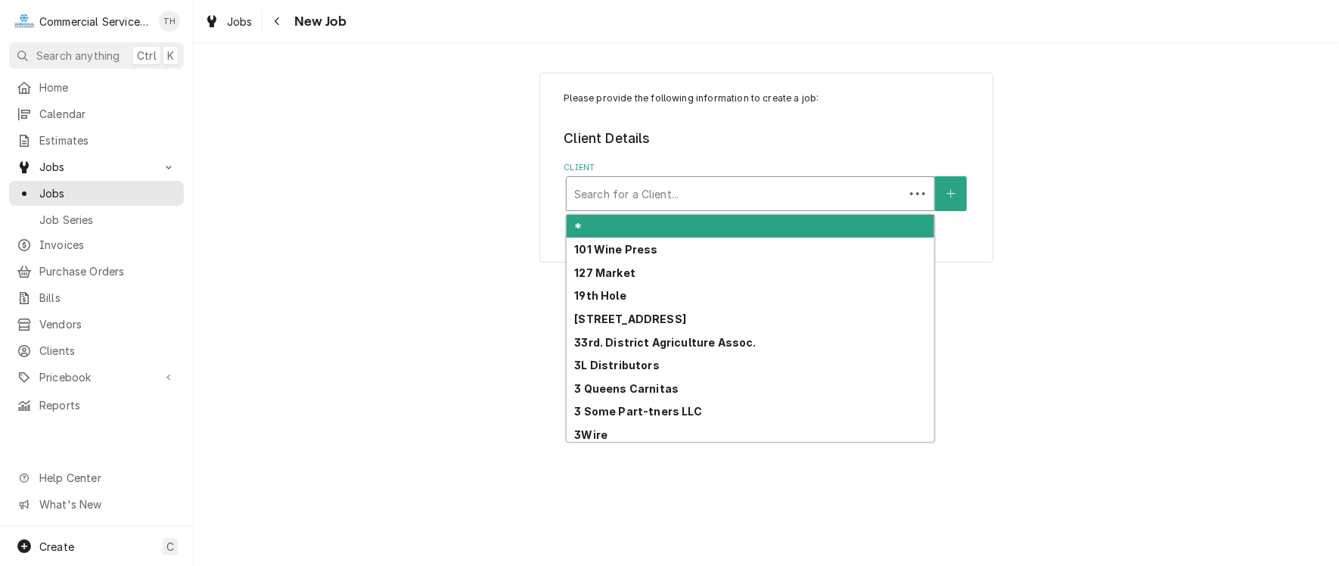
click at [710, 188] on div "Client" at bounding box center [735, 193] width 322 height 27
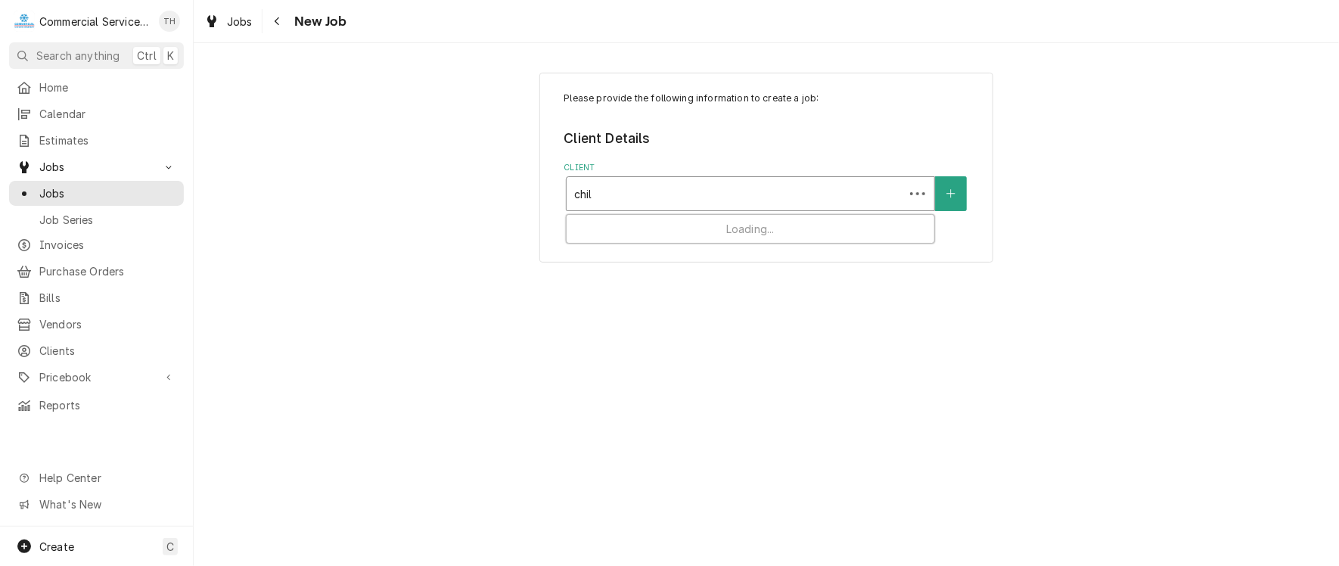
type input "chili"
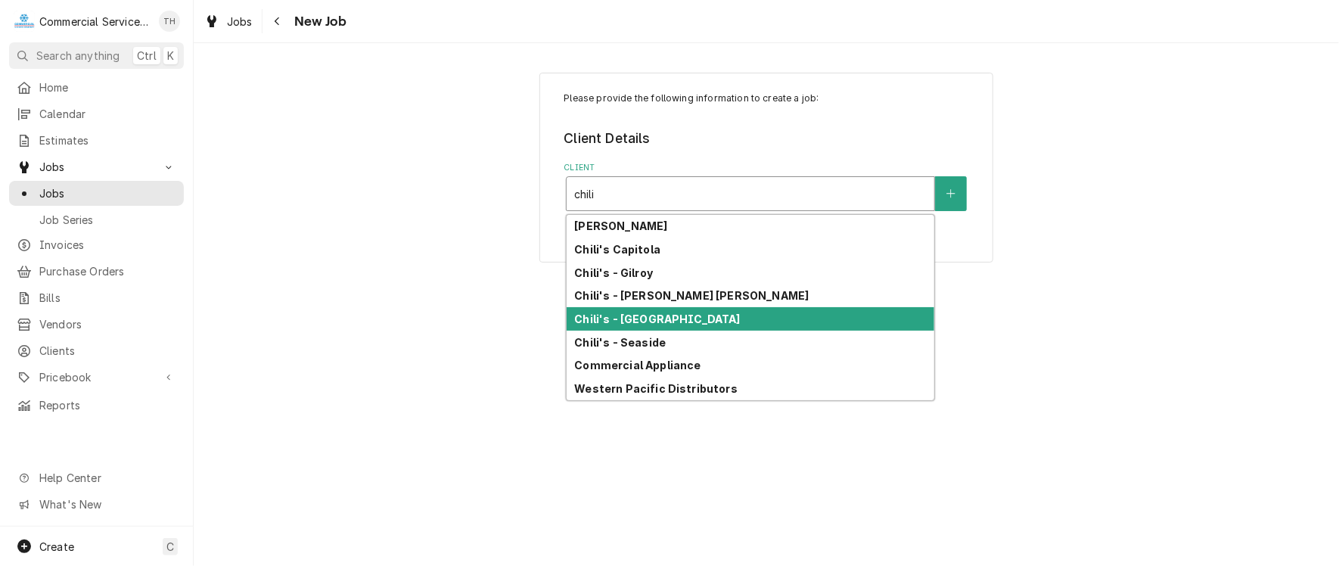
click at [687, 322] on div "Chili's - Salinas" at bounding box center [751, 318] width 368 height 23
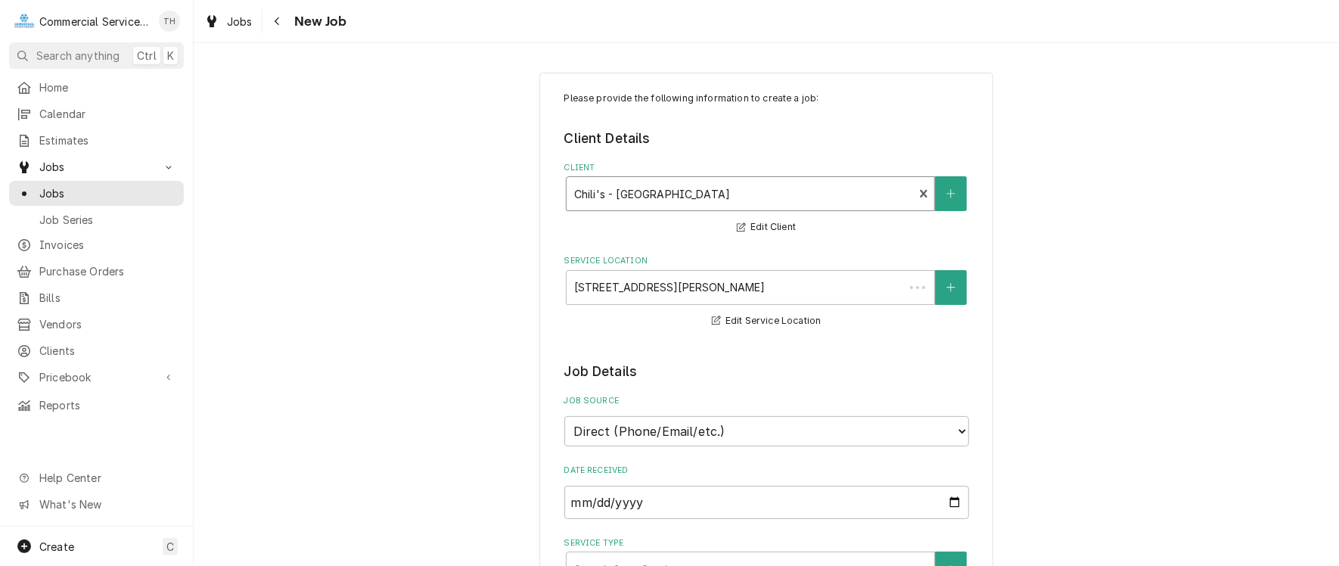
type textarea "x"
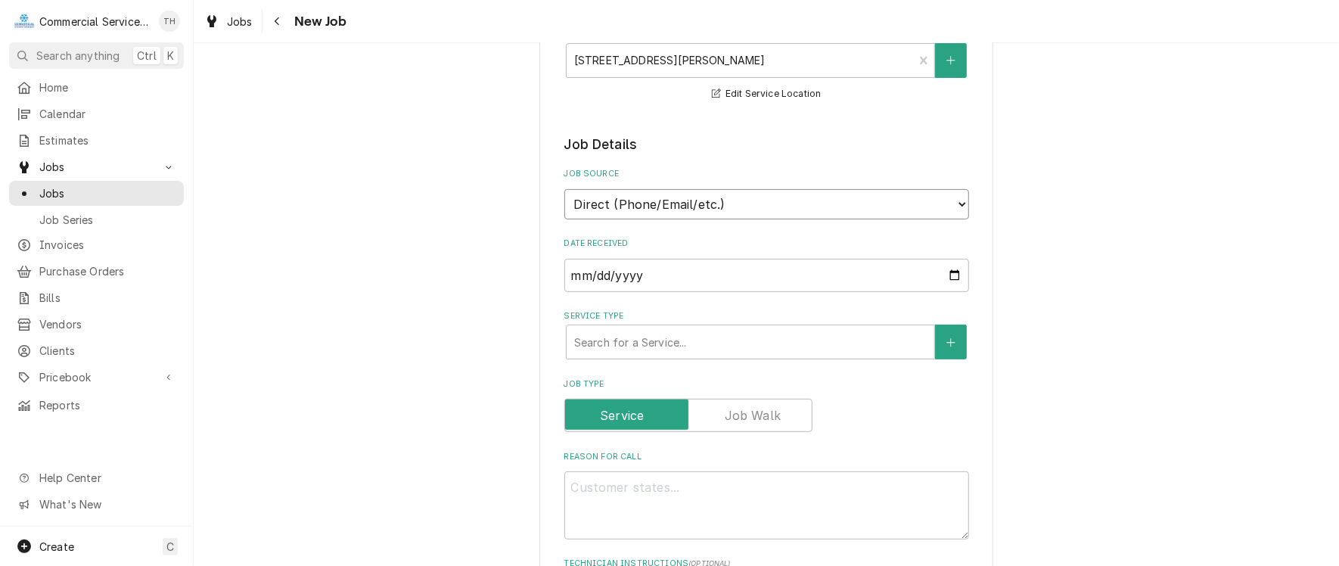
click at [708, 197] on select "Direct (Phone/Email/etc.) Service Channel Corrigo Ecotrak Other" at bounding box center [766, 204] width 405 height 30
select select "2"
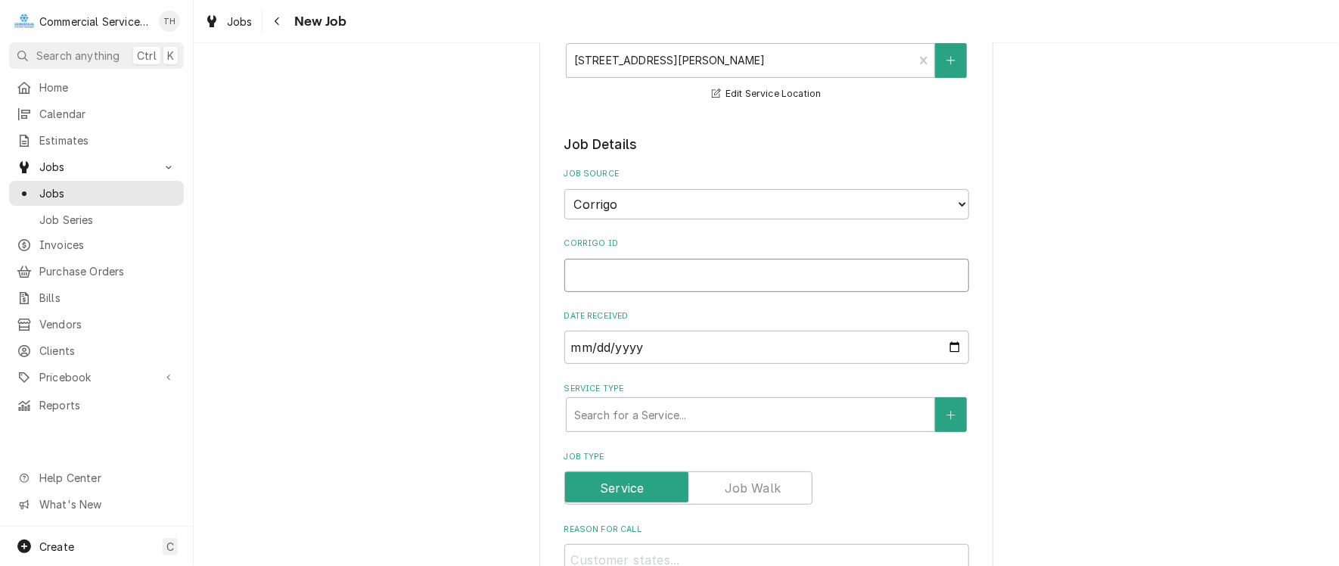
click at [684, 269] on input "Corrigo ID" at bounding box center [766, 275] width 405 height 33
type textarea "x"
type input "C"
type textarea "x"
type input "CH"
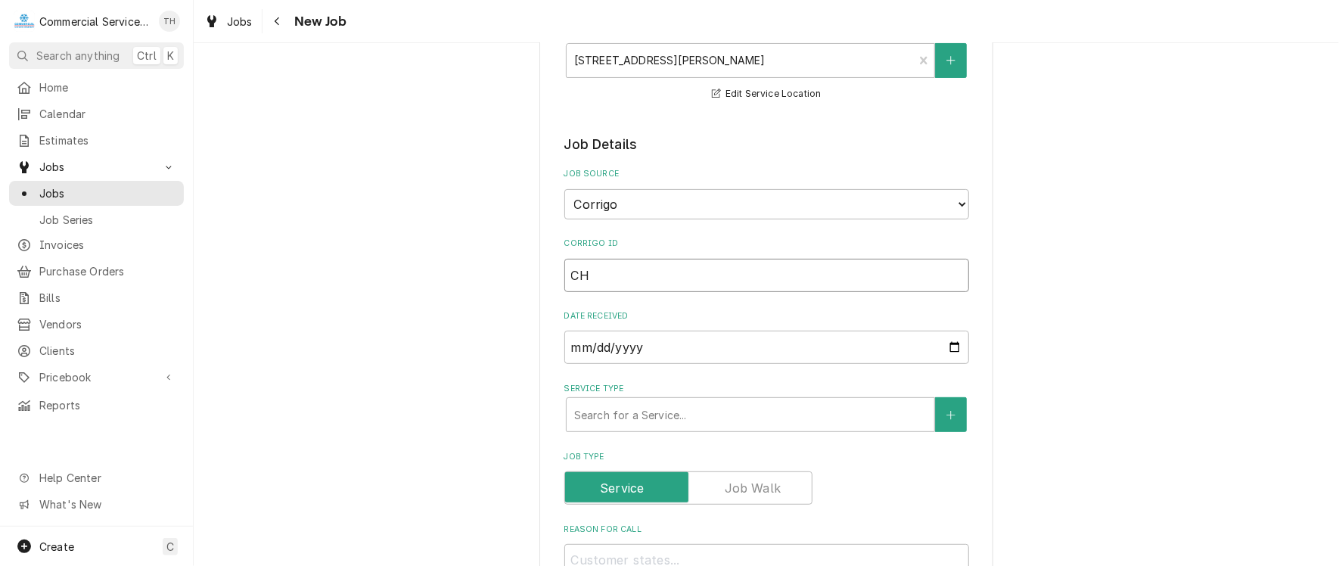
type textarea "x"
type input "CH1"
type textarea "x"
type input "CH14"
type textarea "x"
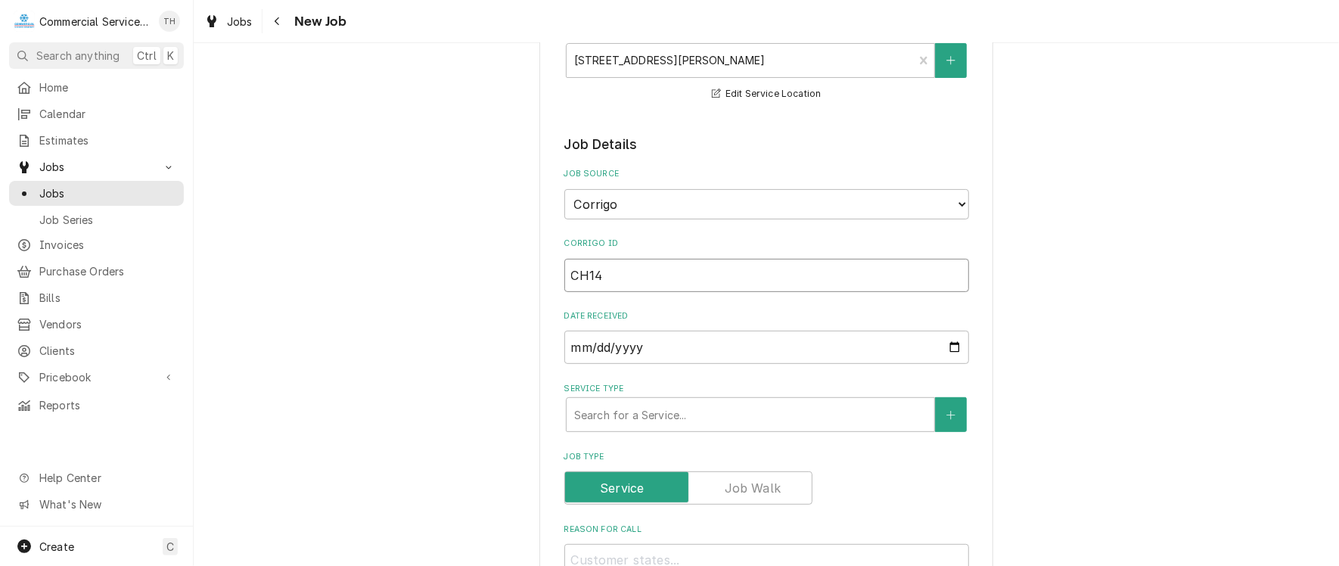
type input "CH143"
type textarea "x"
type input "CH1439"
type textarea "x"
type input "CH14390"
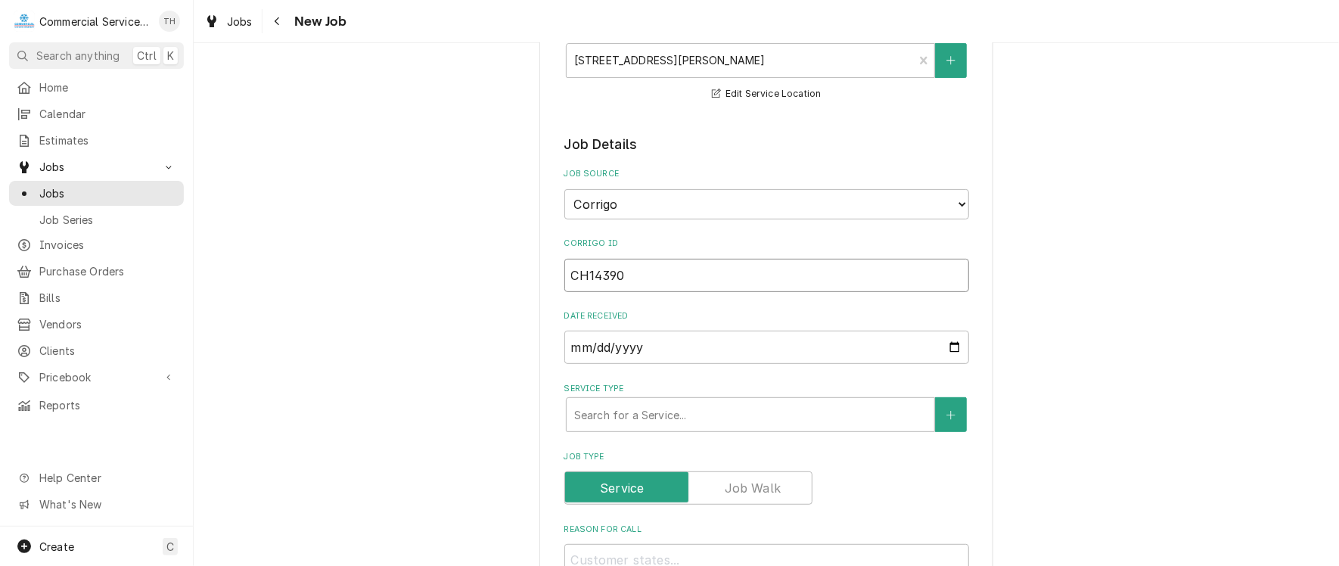
type textarea "x"
type input "CH143900"
type textarea "x"
type input "CH1439004"
type textarea "x"
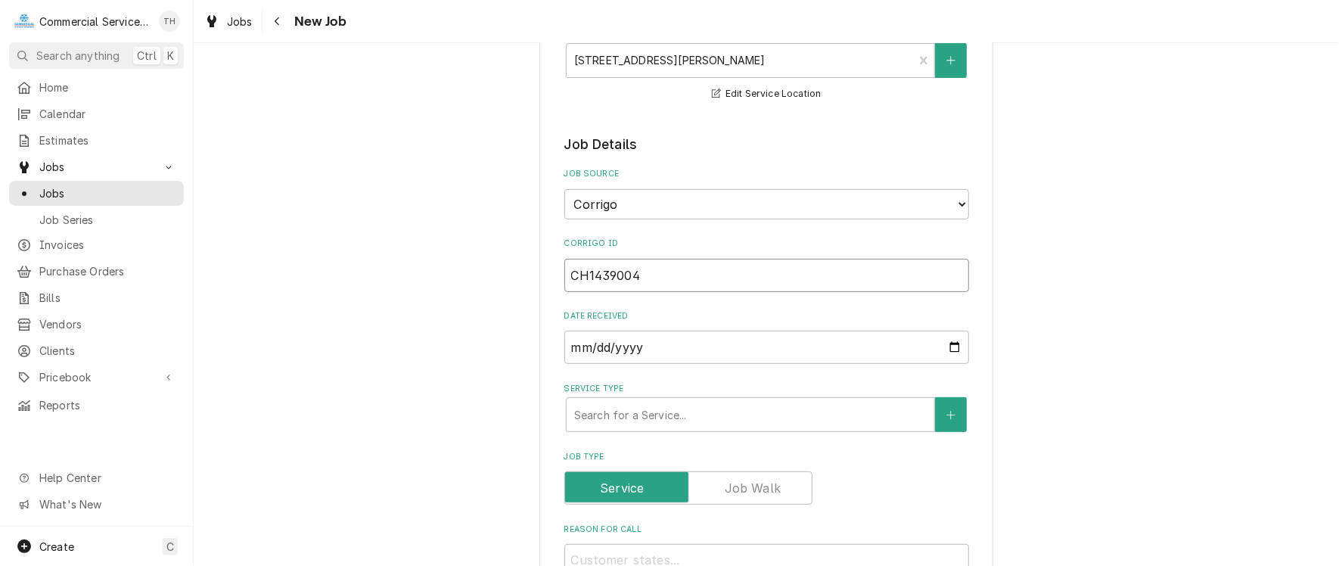
type input "CH14390048"
type textarea "x"
type input "CH143900486"
type textarea "x"
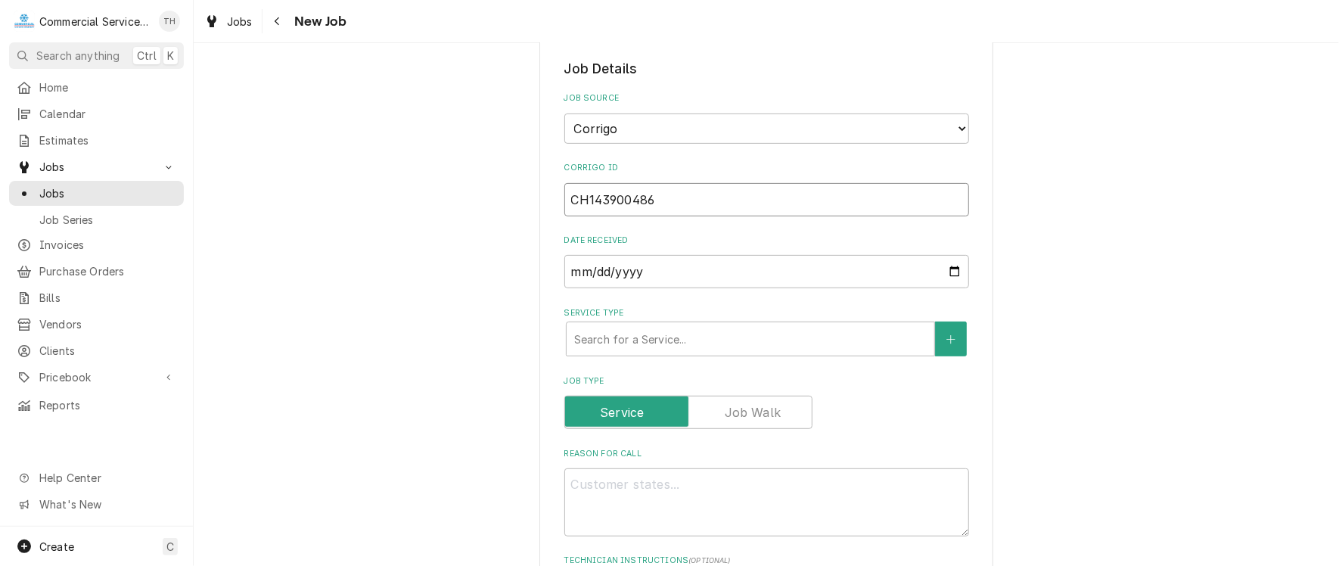
scroll to position [454, 0]
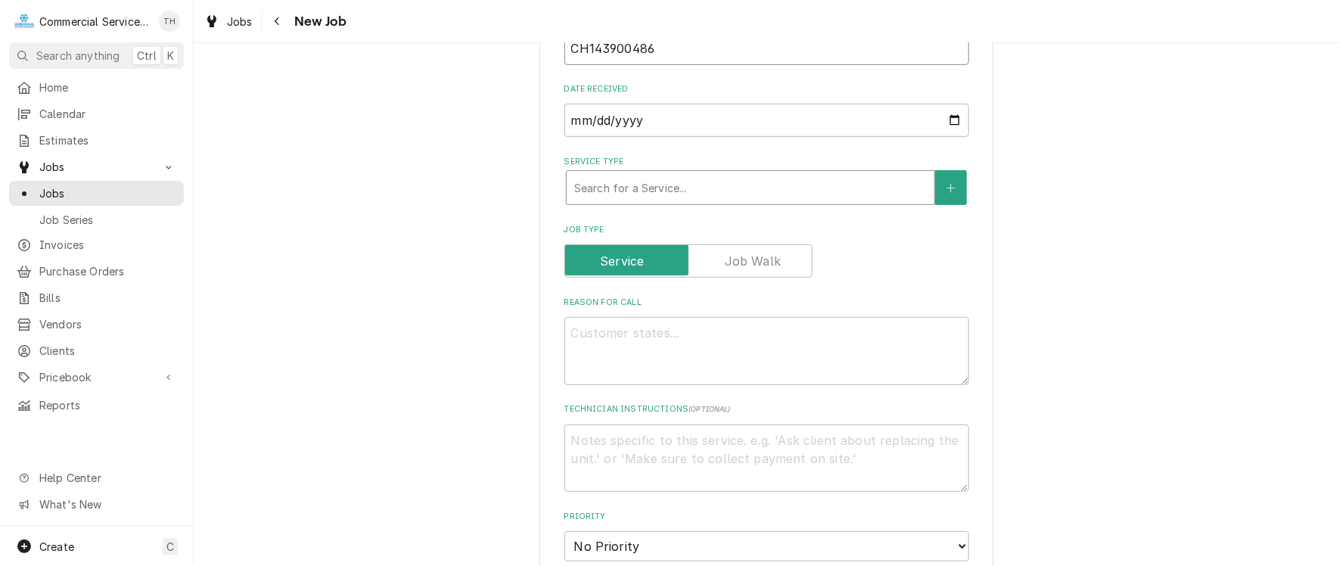
type input "CH143900486"
click at [658, 193] on div "Service Type" at bounding box center [750, 187] width 352 height 27
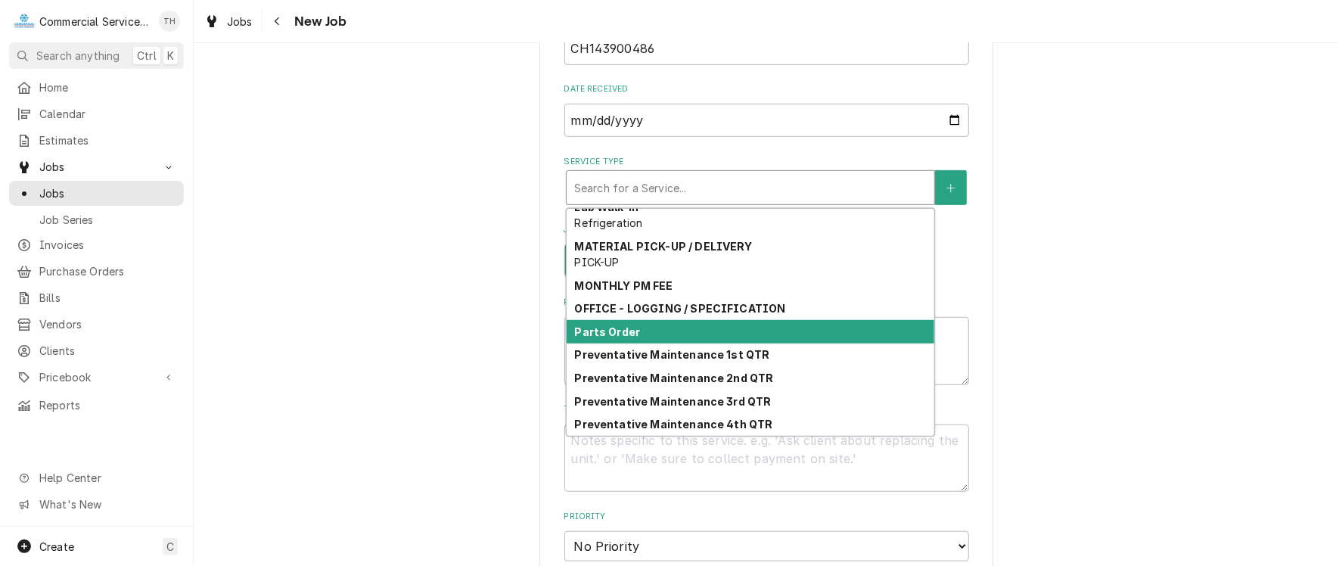
scroll to position [1647, 0]
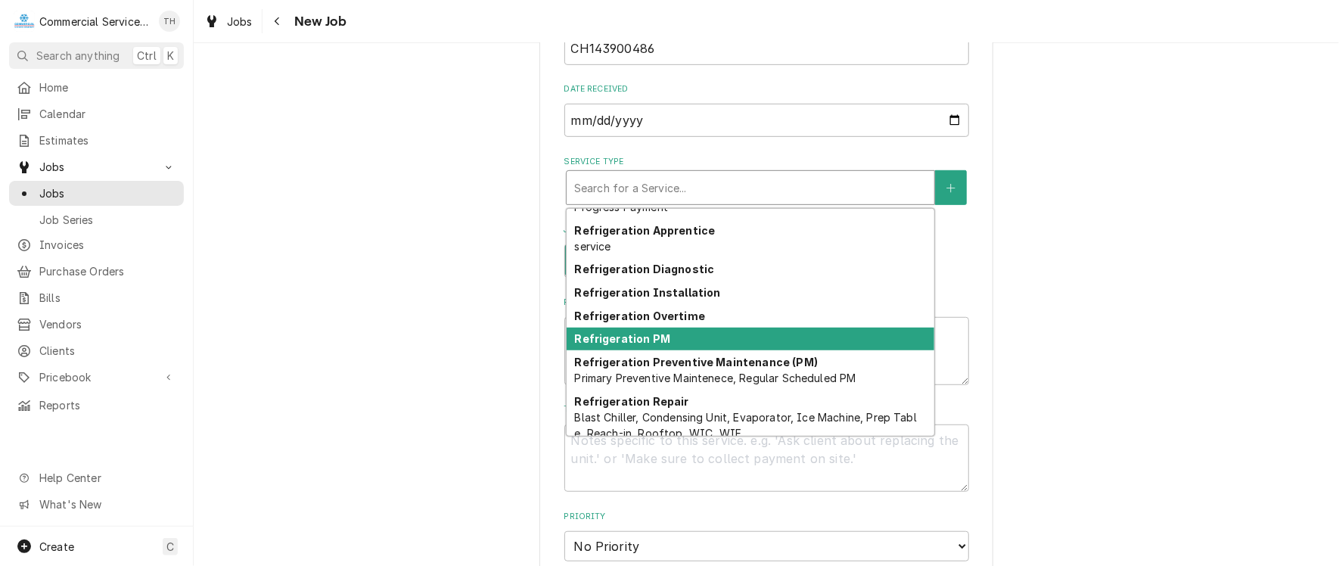
click at [685, 332] on div "Refrigeration PM" at bounding box center [751, 339] width 368 height 23
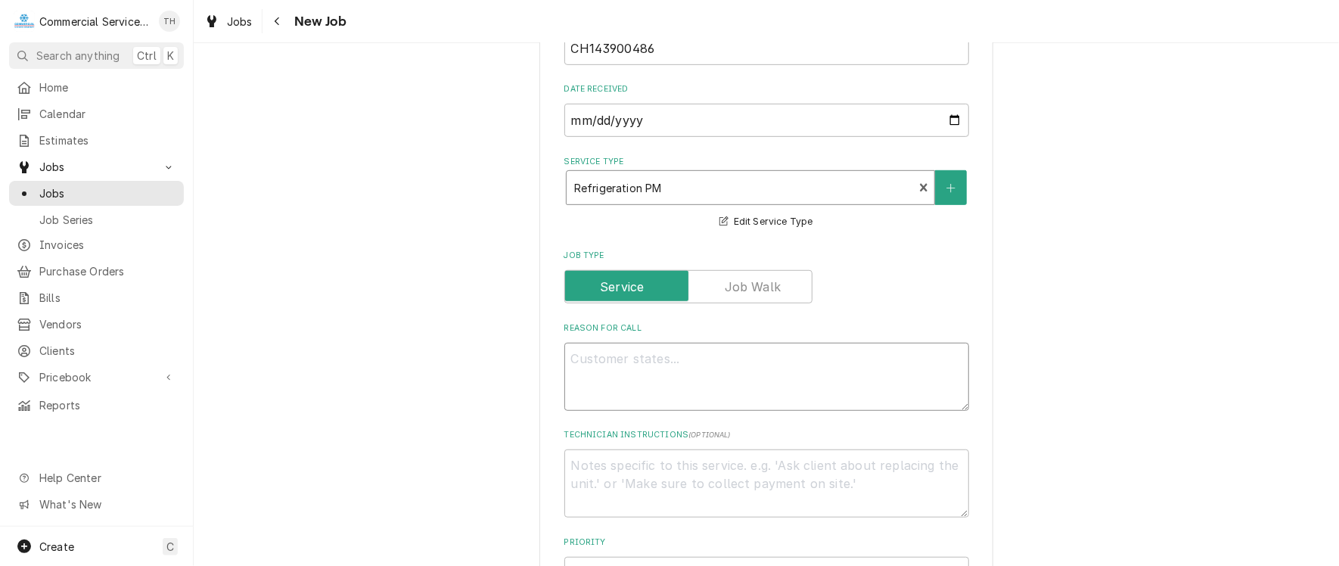
click at [625, 352] on textarea "Reason For Call" at bounding box center [766, 377] width 405 height 68
type textarea "x"
type textarea "D"
type textarea "x"
type textarea "Do"
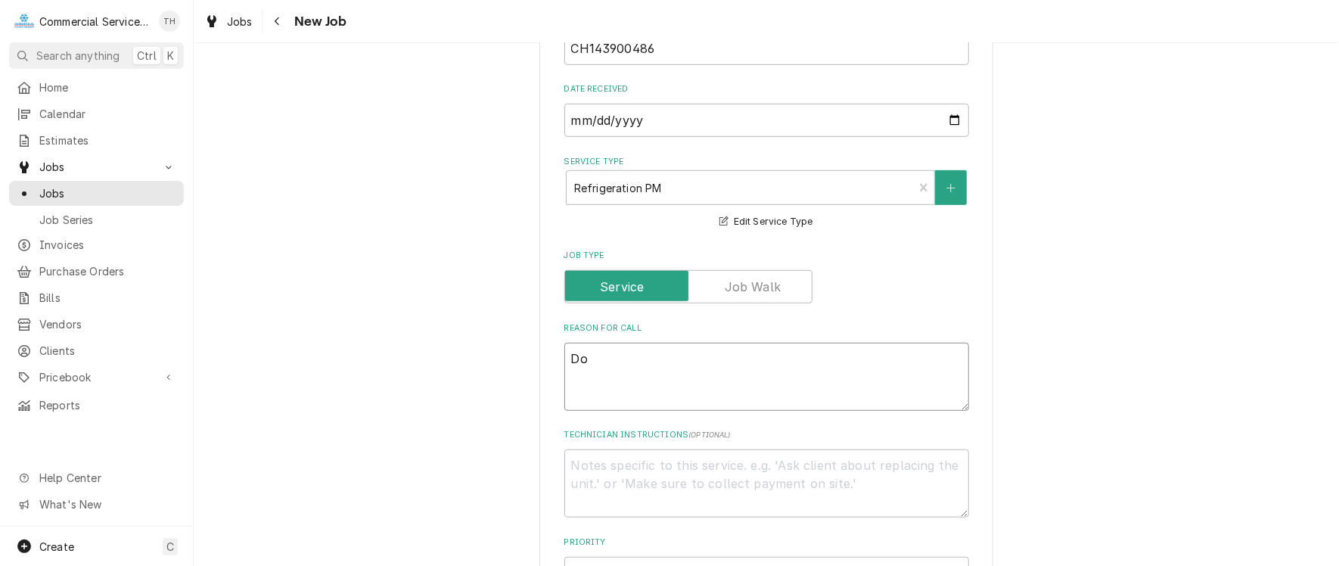
type textarea "x"
type textarea "Dow"
type textarea "x"
type textarea "Down"
type textarea "x"
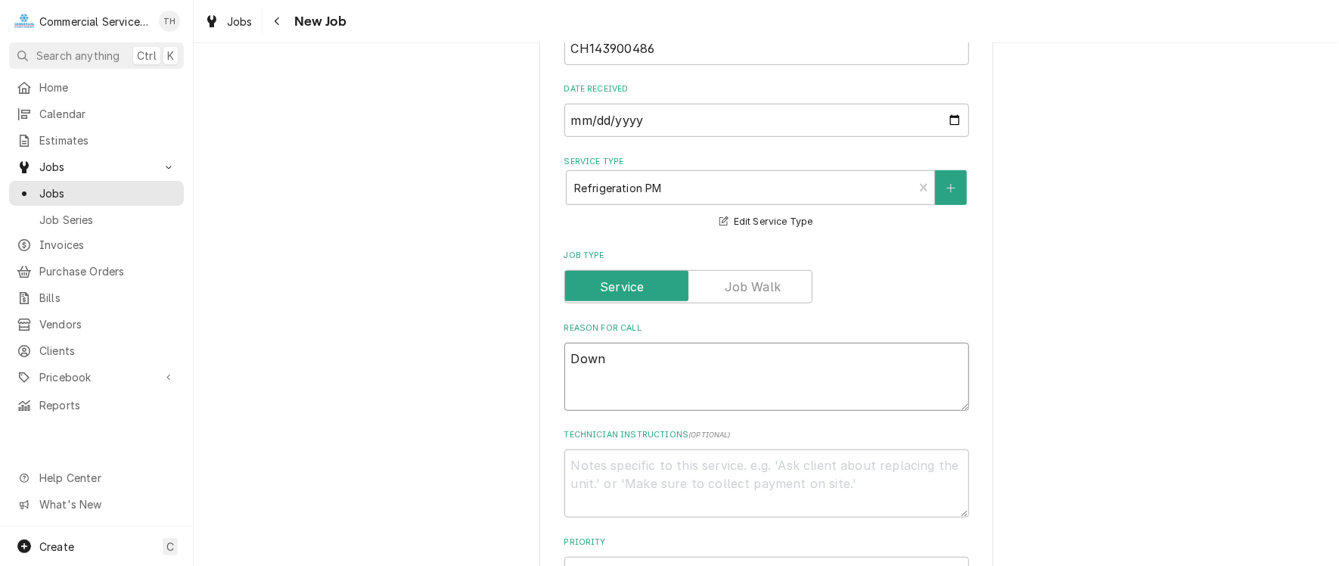
type textarea "Downs"
type textarea "x"
type textarea "Downst"
type textarea "x"
type textarea "Downsta"
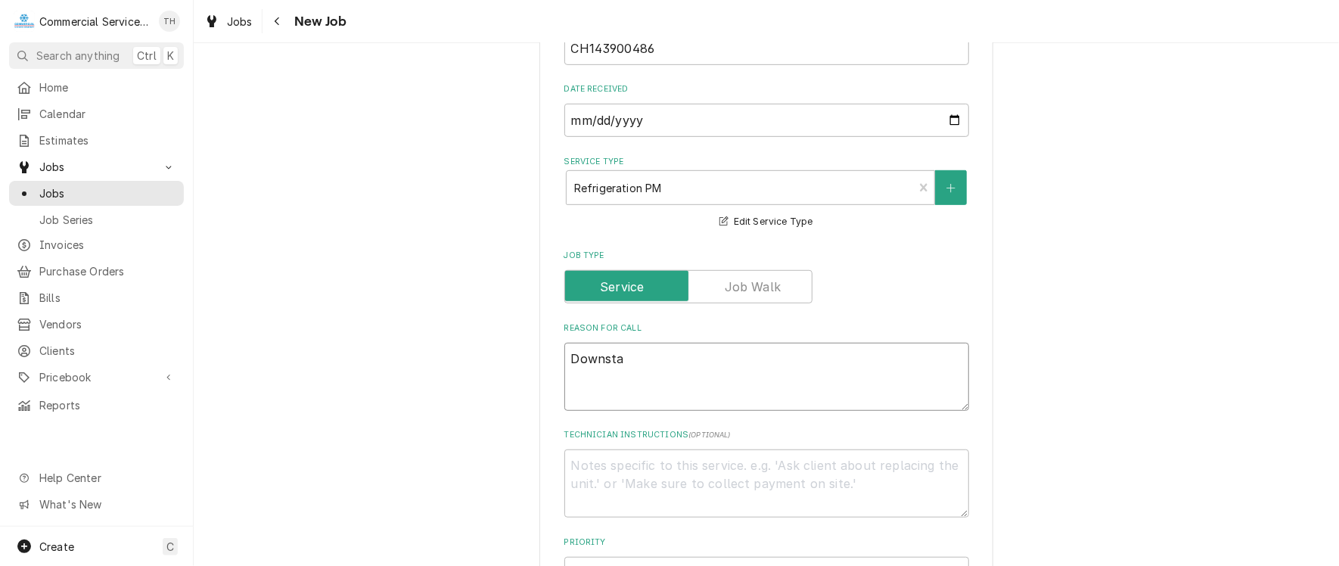
type textarea "x"
type textarea "Downstai"
type textarea "x"
type textarea "Downstair"
type textarea "x"
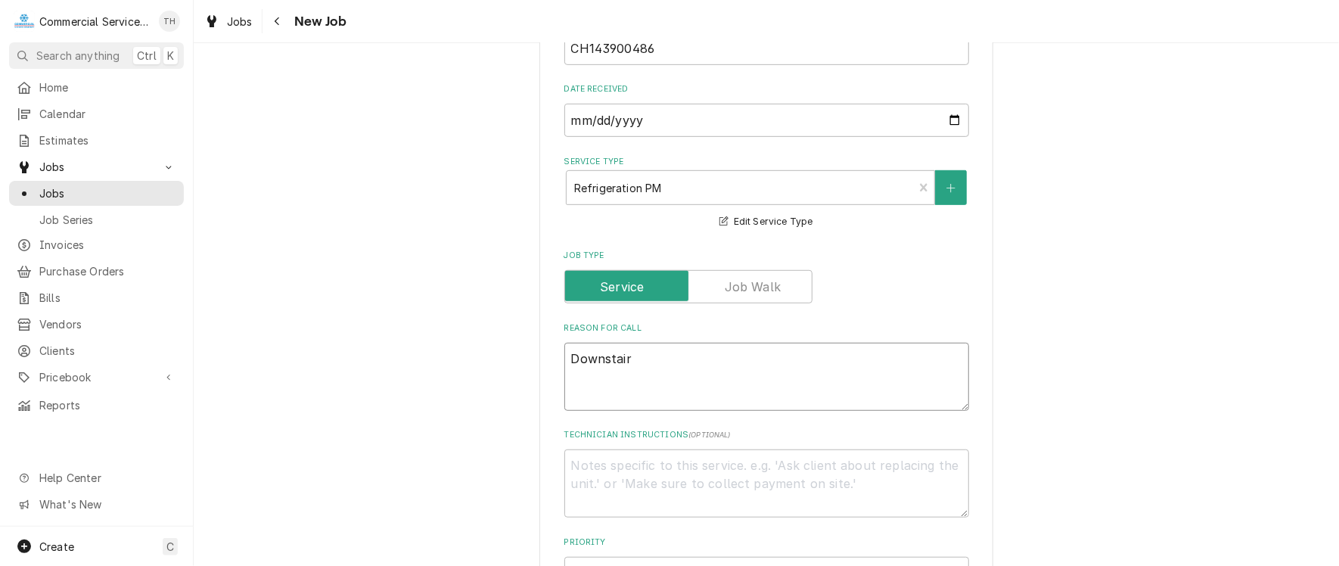
type textarea "Downstairs"
type textarea "x"
type textarea "Downstairs"
type textarea "x"
type textarea "Downstairs r"
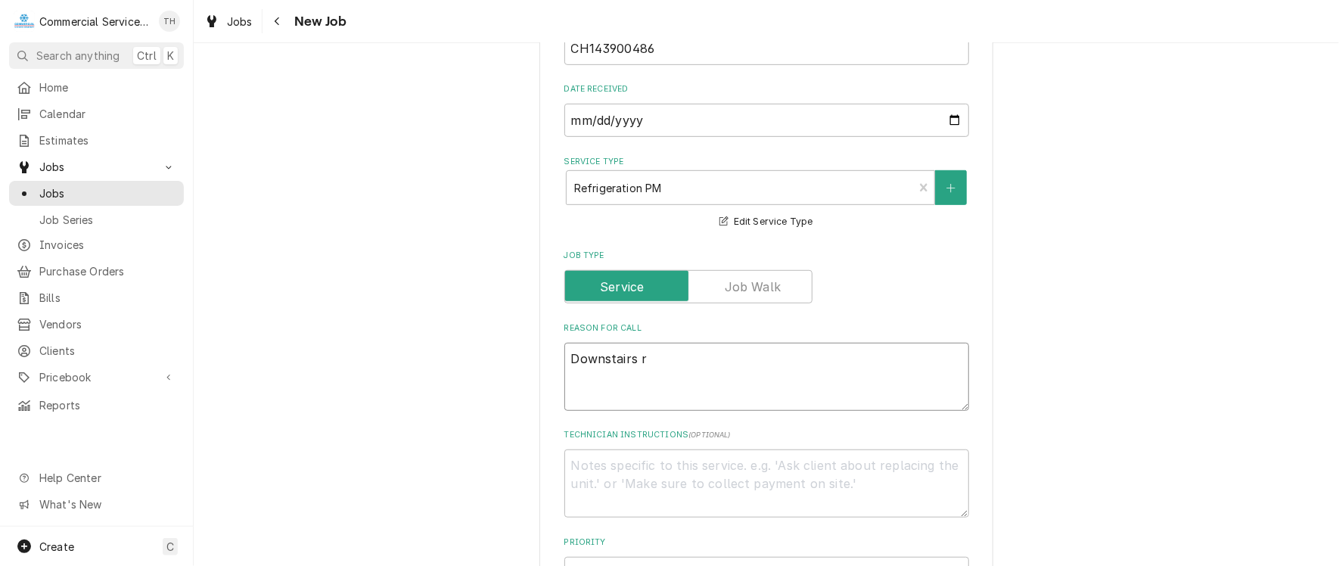
type textarea "x"
type textarea "Downstairs re"
type textarea "x"
type textarea "Downstairs ref"
type textarea "x"
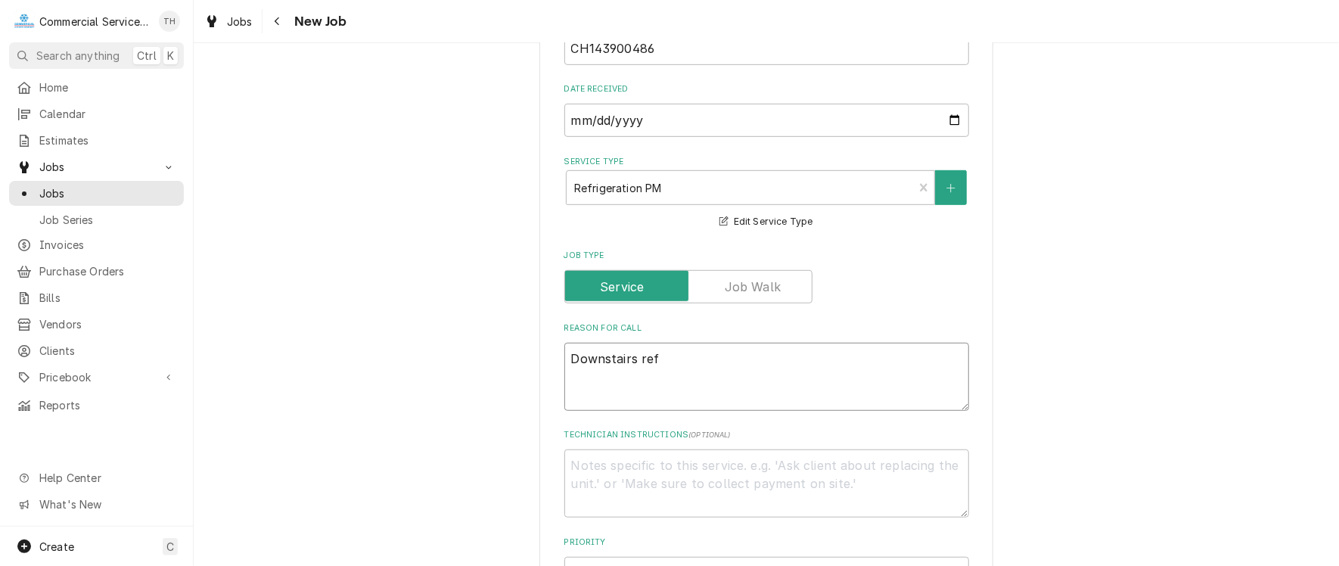
type textarea "Downstairs refr"
type textarea "x"
type textarea "Downstairs refri"
type textarea "x"
type textarea "Downstairs refrig"
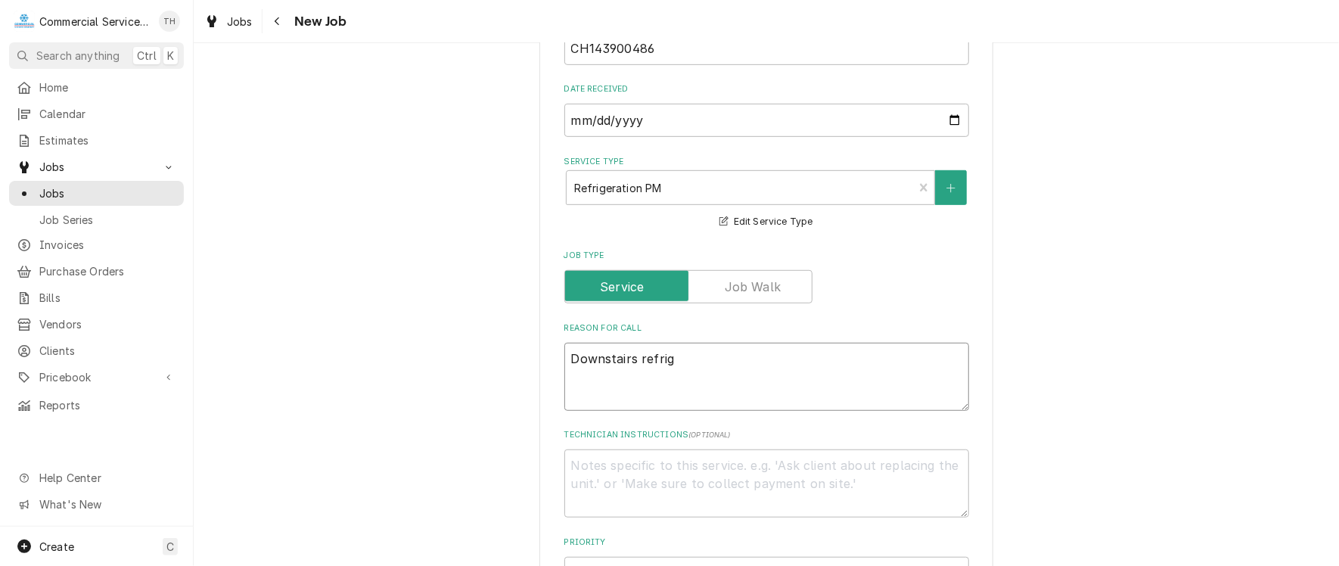
type textarea "x"
type textarea "Downstairs refrige"
type textarea "x"
type textarea "Downstairs refriger"
type textarea "x"
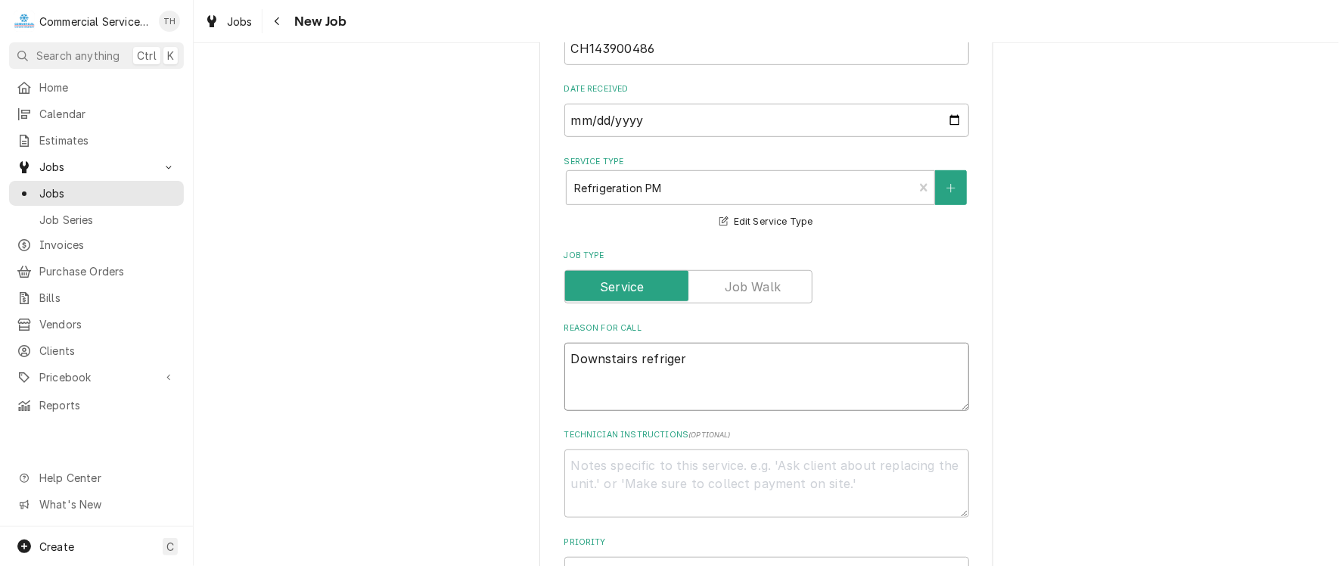
type textarea "Downstairs refrigera"
type textarea "x"
type textarea "Downstairs refrigerat"
type textarea "x"
type textarea "Downstairs refrigerati"
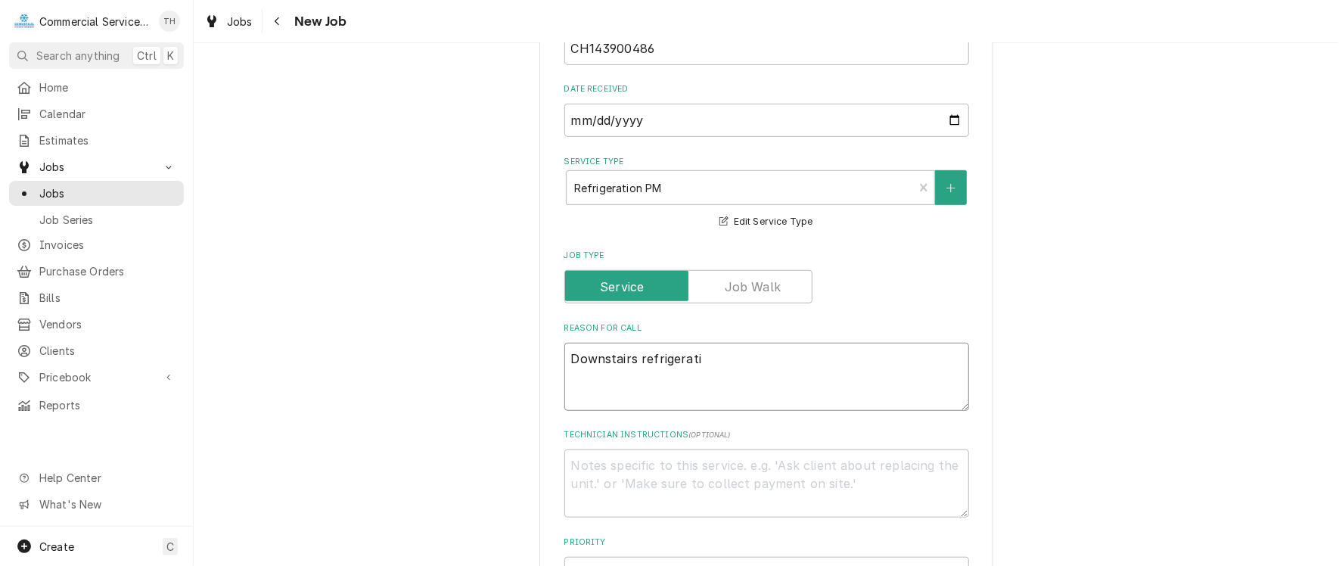
type textarea "x"
type textarea "Downstairs refrigeratio"
type textarea "x"
type textarea "Downstairs refrigeration"
type textarea "x"
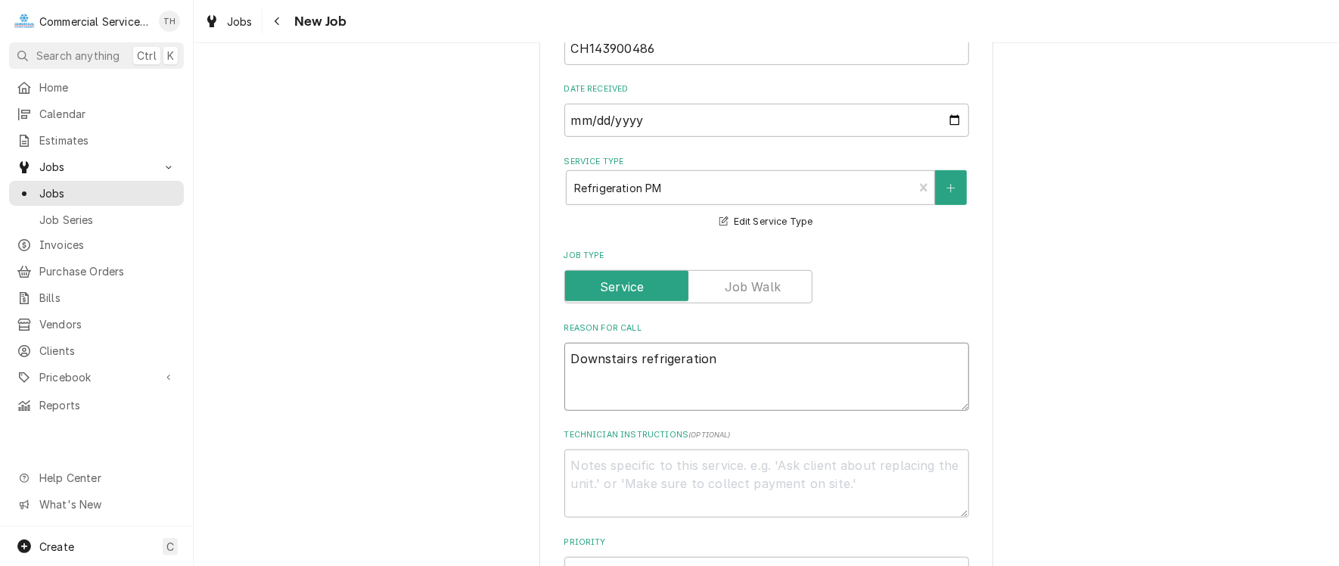
type textarea "Downstairs refrigeration"
type textarea "x"
type textarea "Downstairs refrigeration P"
type textarea "x"
type textarea "Downstairs refrigeration PM"
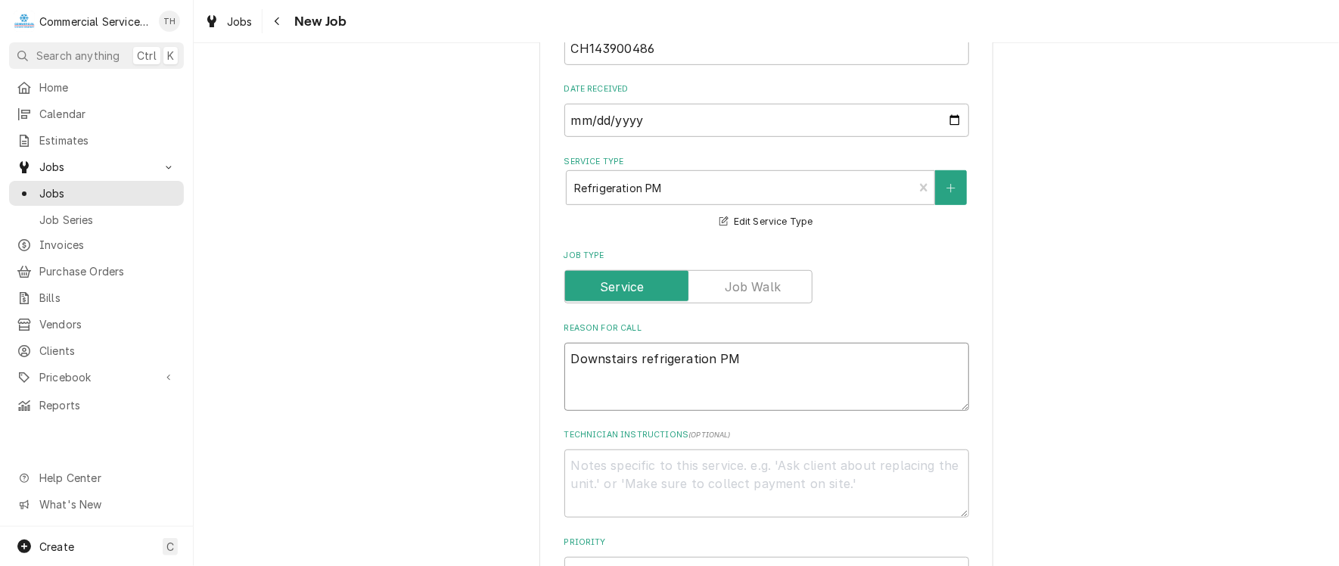
click at [566, 358] on textarea "Downstairs refrigeration PM" at bounding box center [766, 377] width 405 height 68
type textarea "x"
type textarea "FDownstairs refrigeration PM"
type textarea "x"
type textarea "FiDownstairs refrigeration PM"
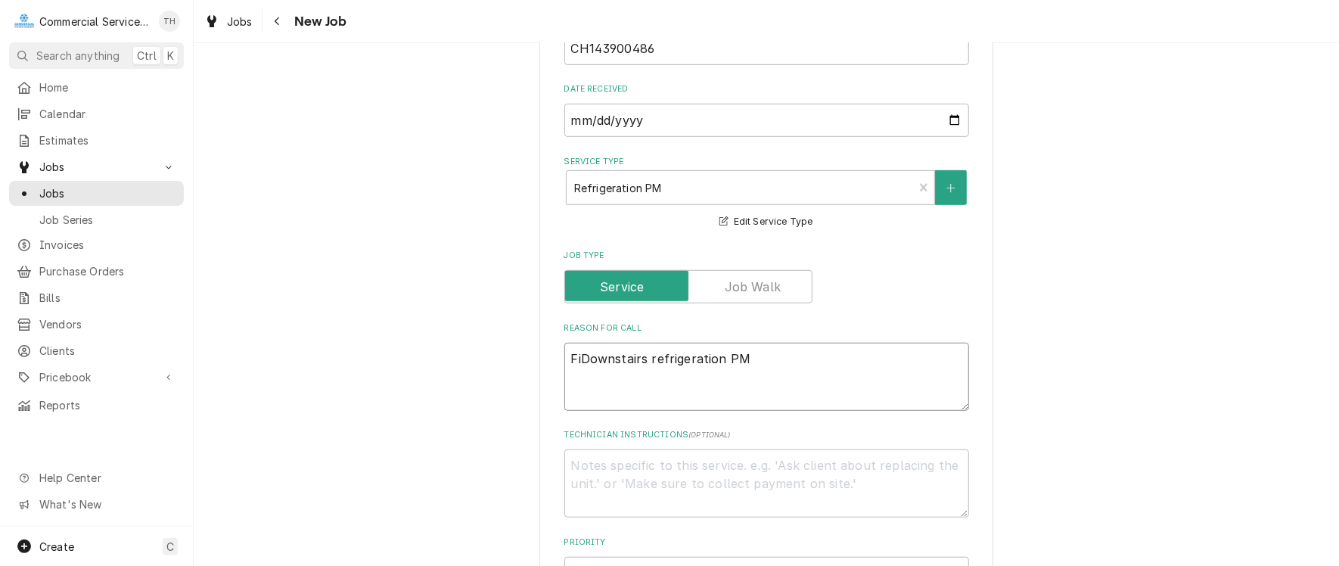
type textarea "x"
type textarea "FinDownstairs refrigeration PM"
type textarea "x"
type textarea "FiniDownstairs refrigeration PM"
type textarea "x"
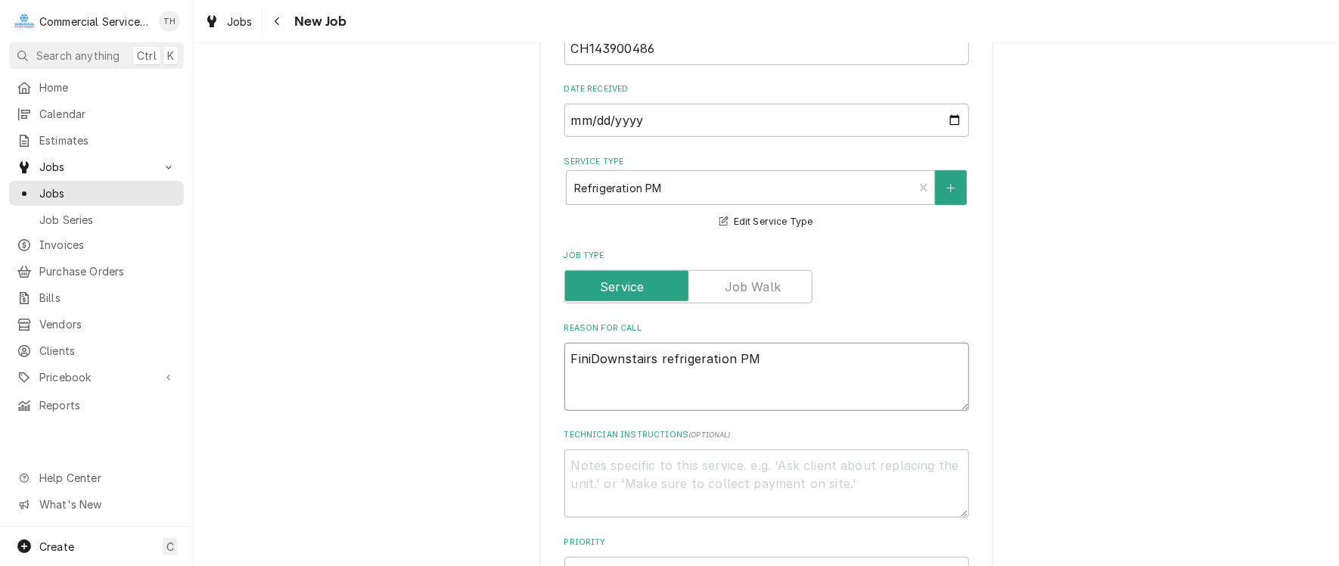
type textarea "FinisDownstairs refrigeration PM"
type textarea "x"
type textarea "FinishDownstairs refrigeration PM"
type textarea "x"
type textarea "Finish Downstairs refrigeration PM"
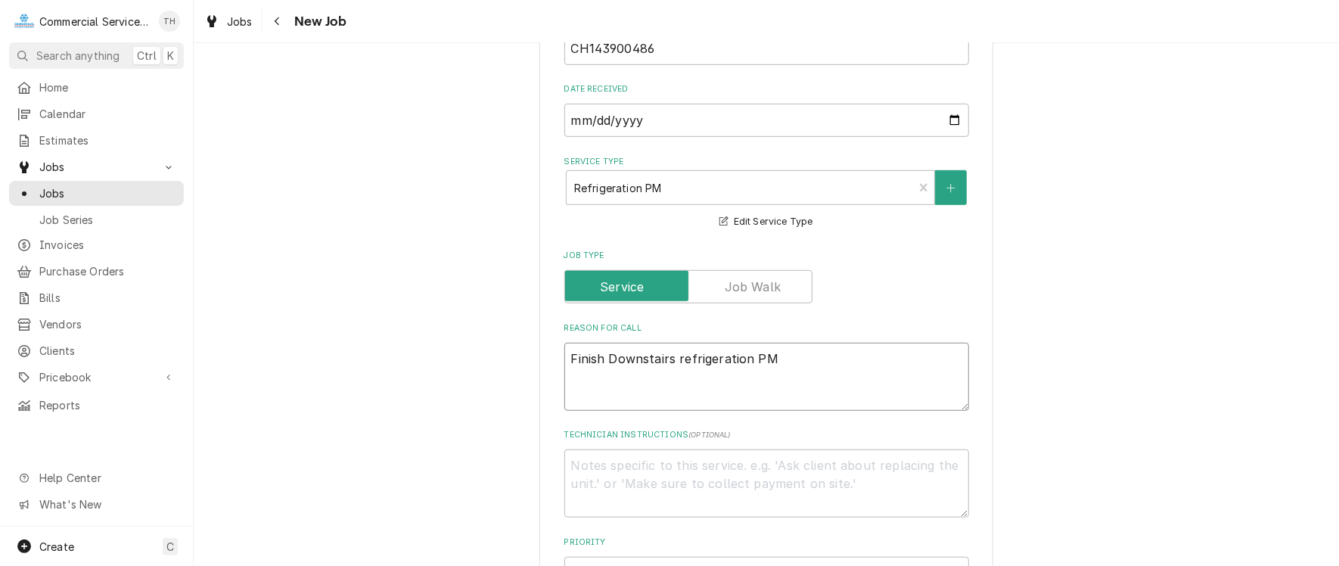
type textarea "x"
type textarea "Finish ownstairs refrigeration PM"
type textarea "x"
type textarea "Finish downstairs refrigeration PM"
type textarea "x"
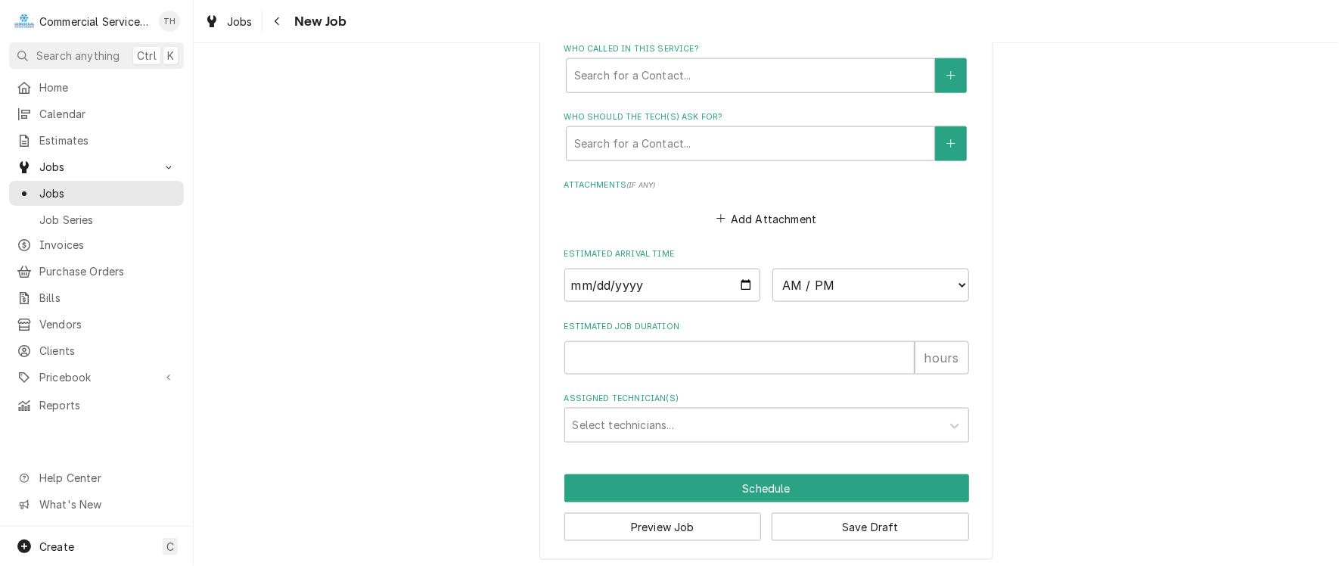
scroll to position [1143, 0]
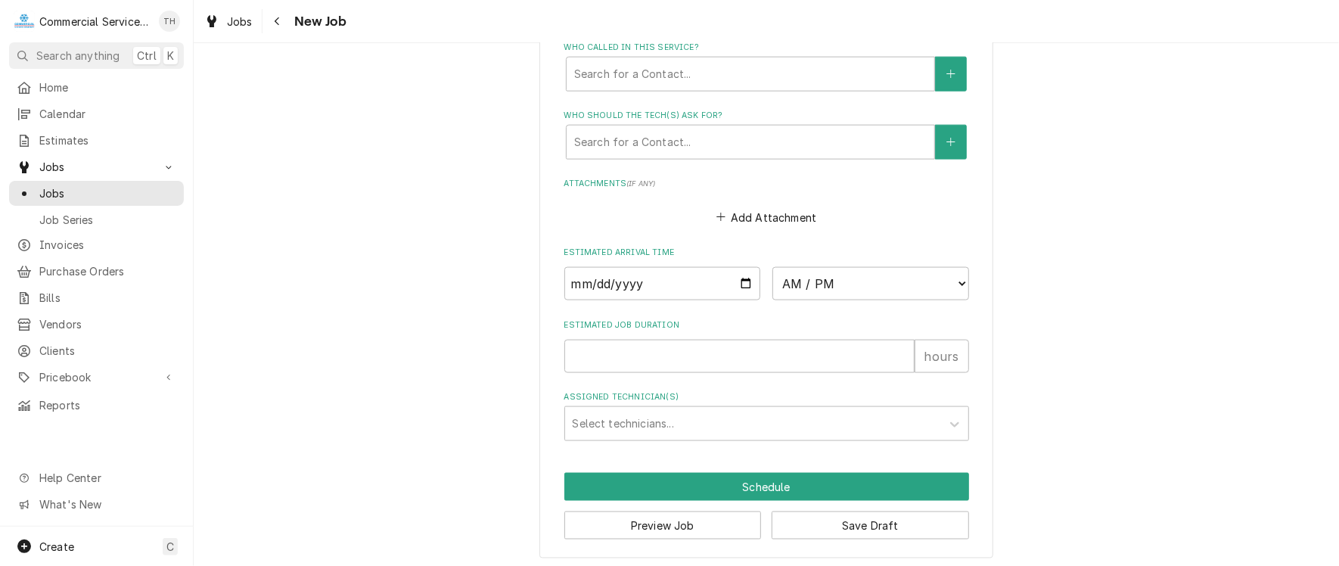
type textarea "Finish downstairs refrigeration PM"
click at [669, 350] on input "Estimated Job Duration" at bounding box center [739, 356] width 350 height 33
type textarea "x"
type input "3"
type textarea "x"
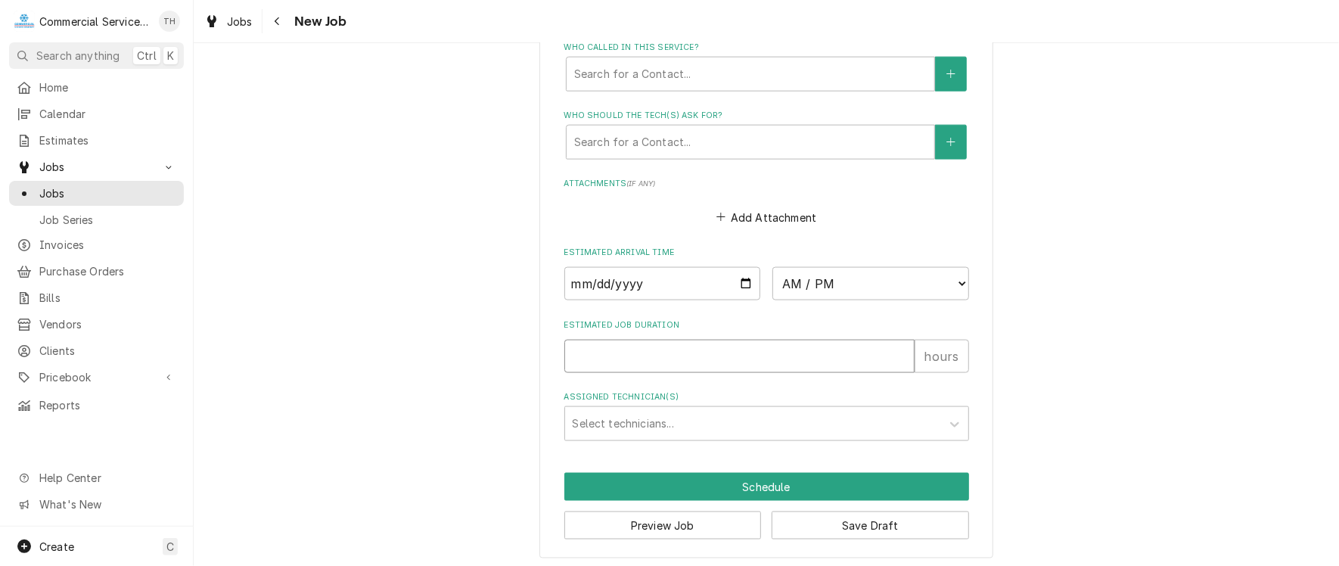
type textarea "x"
type input "4"
type textarea "x"
type input "4"
click at [818, 514] on button "Save Draft" at bounding box center [870, 525] width 197 height 28
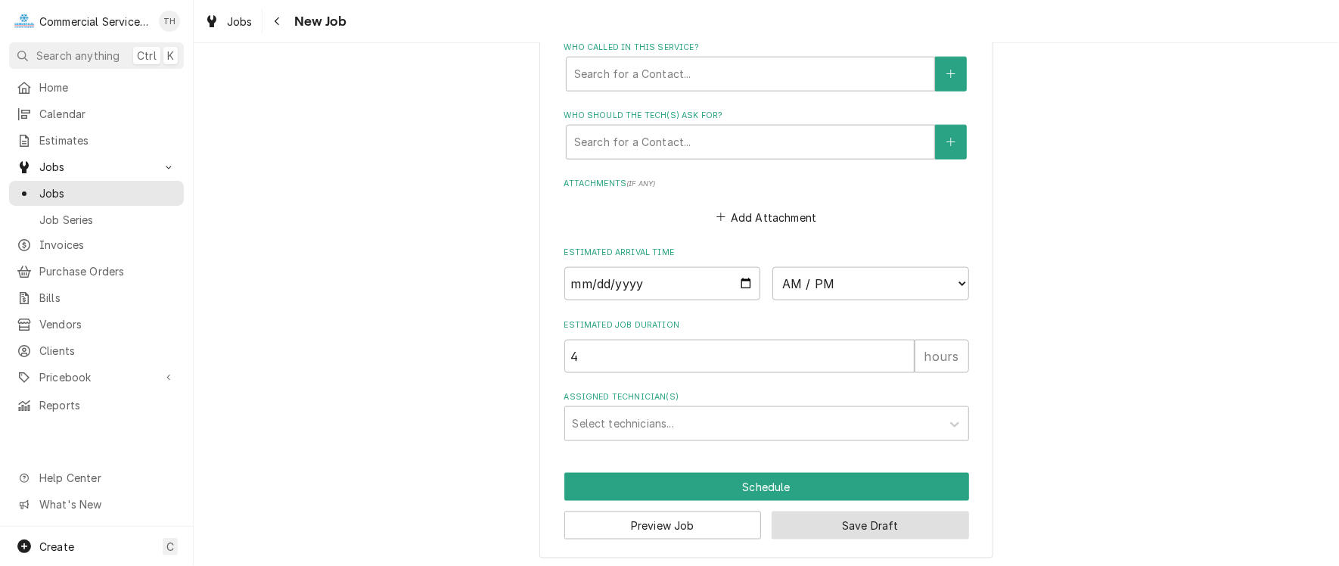
scroll to position [1130, 0]
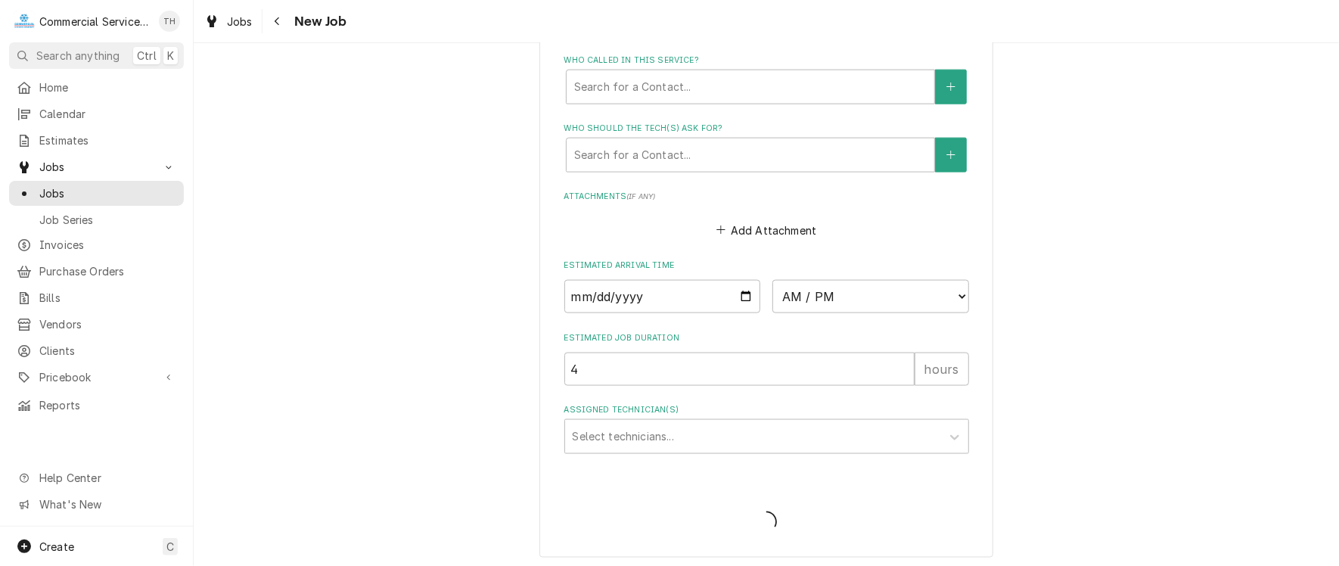
type textarea "x"
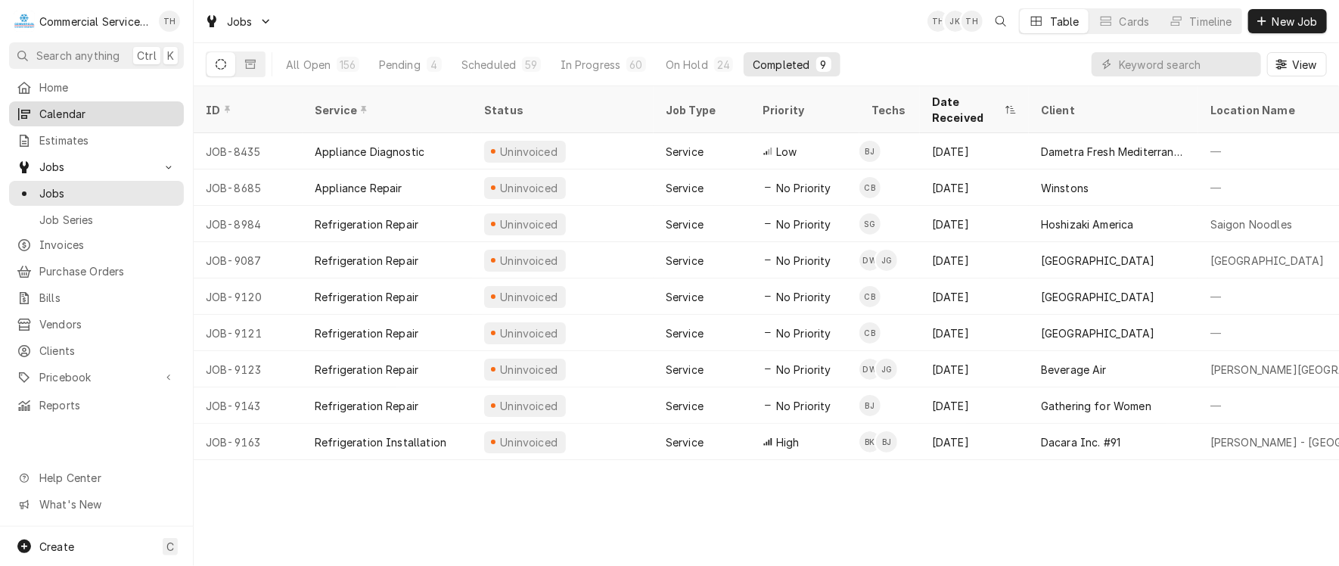
click at [70, 101] on link "Calendar" at bounding box center [96, 113] width 175 height 25
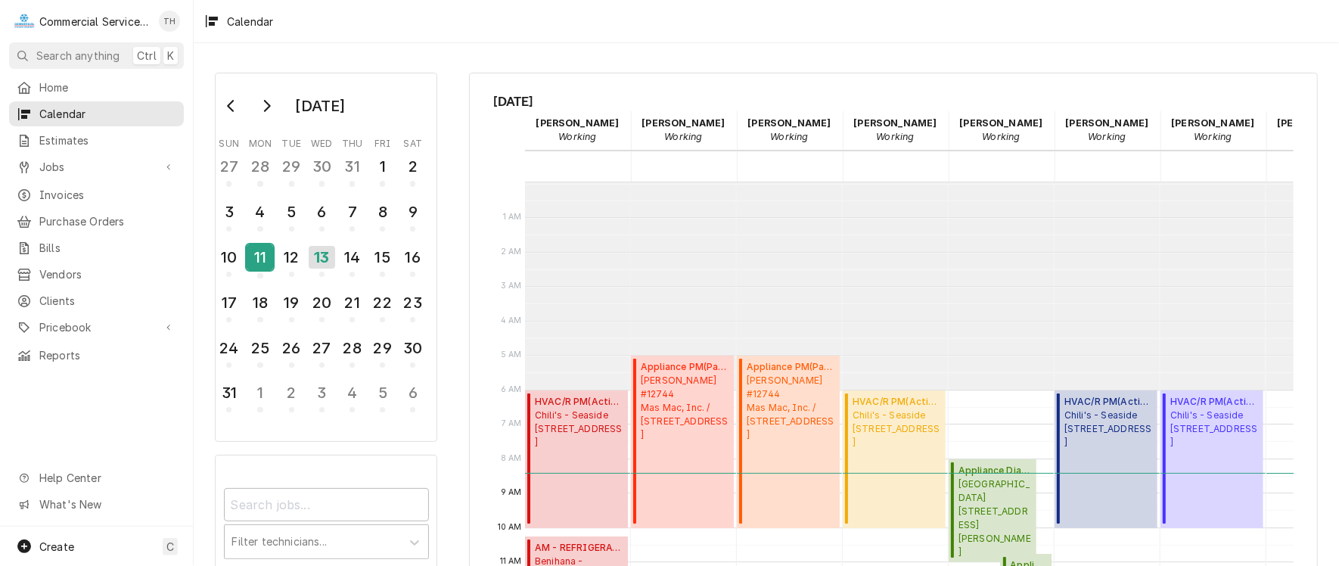
click at [258, 262] on div "11" at bounding box center [260, 257] width 26 height 26
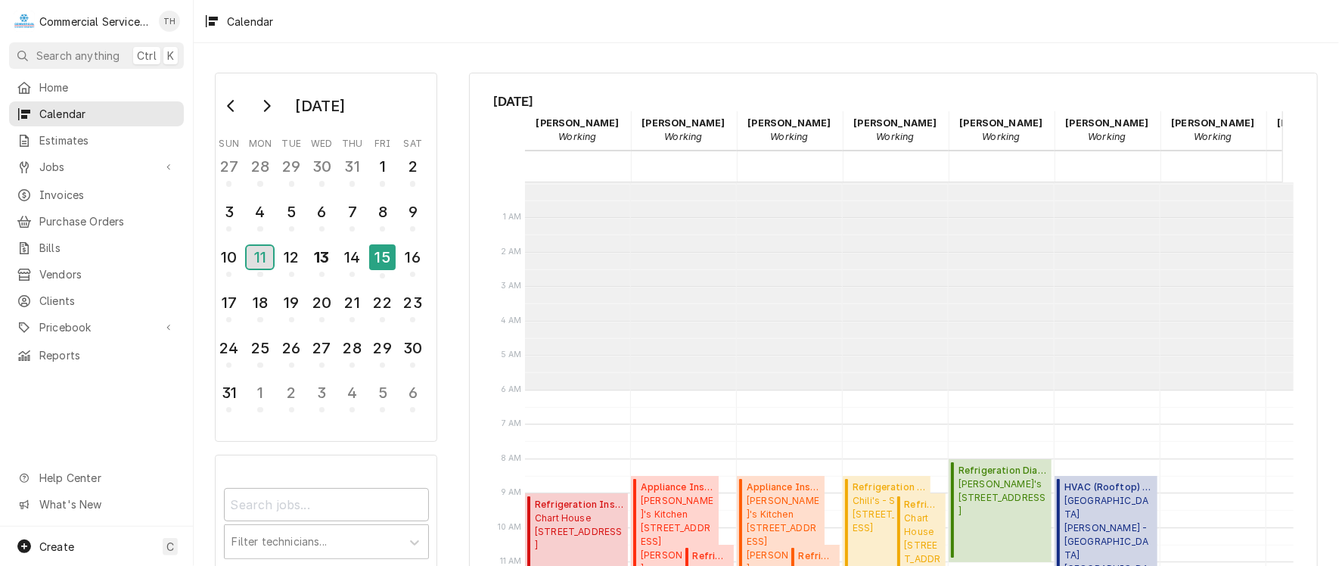
scroll to position [206, 0]
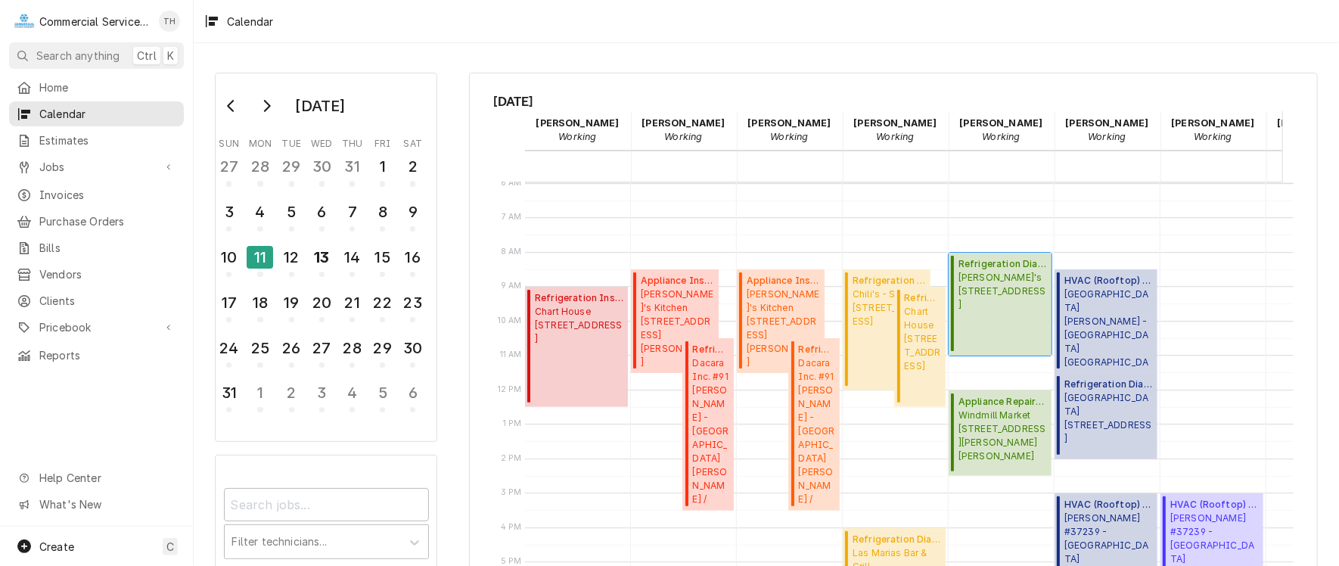
click at [1000, 290] on span "Sandy's 6120 Monterey Rd, Gilroy, CA 95020" at bounding box center [1002, 291] width 88 height 41
click at [992, 408] on span "Windmill Market PO Box 877, San Juan Bautista, CA 95045" at bounding box center [1002, 435] width 88 height 54
click at [321, 216] on div "6" at bounding box center [322, 212] width 26 height 26
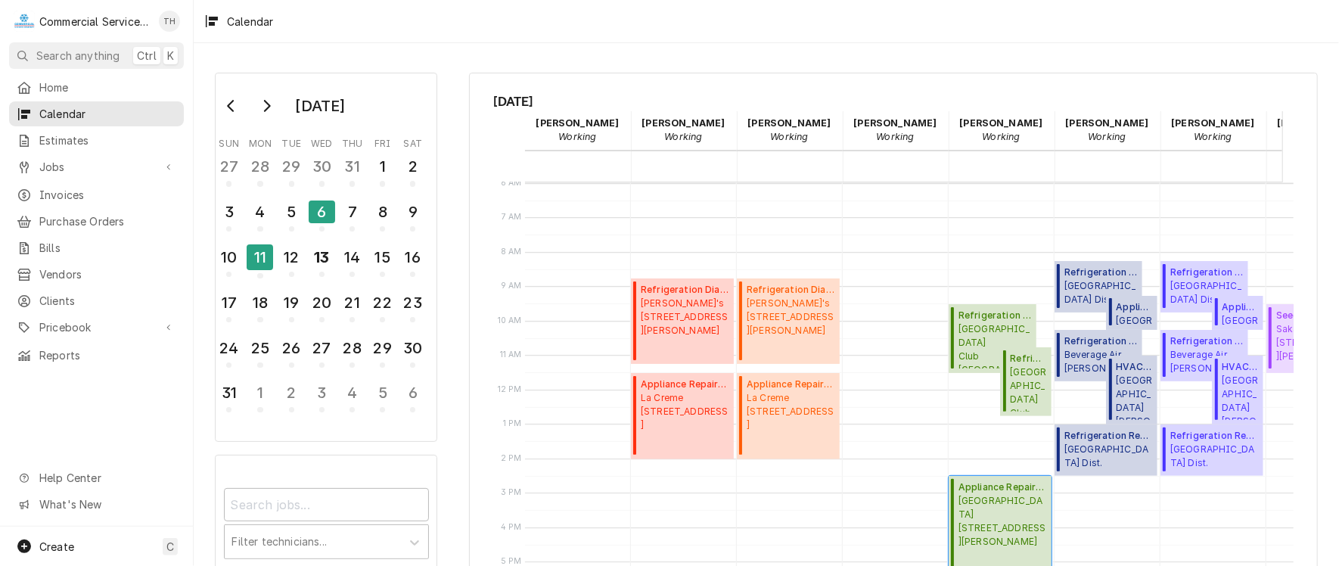
click at [980, 482] on span "Appliance Repair ( Finalized )" at bounding box center [1002, 487] width 88 height 14
click at [350, 207] on div "7" at bounding box center [352, 212] width 26 height 26
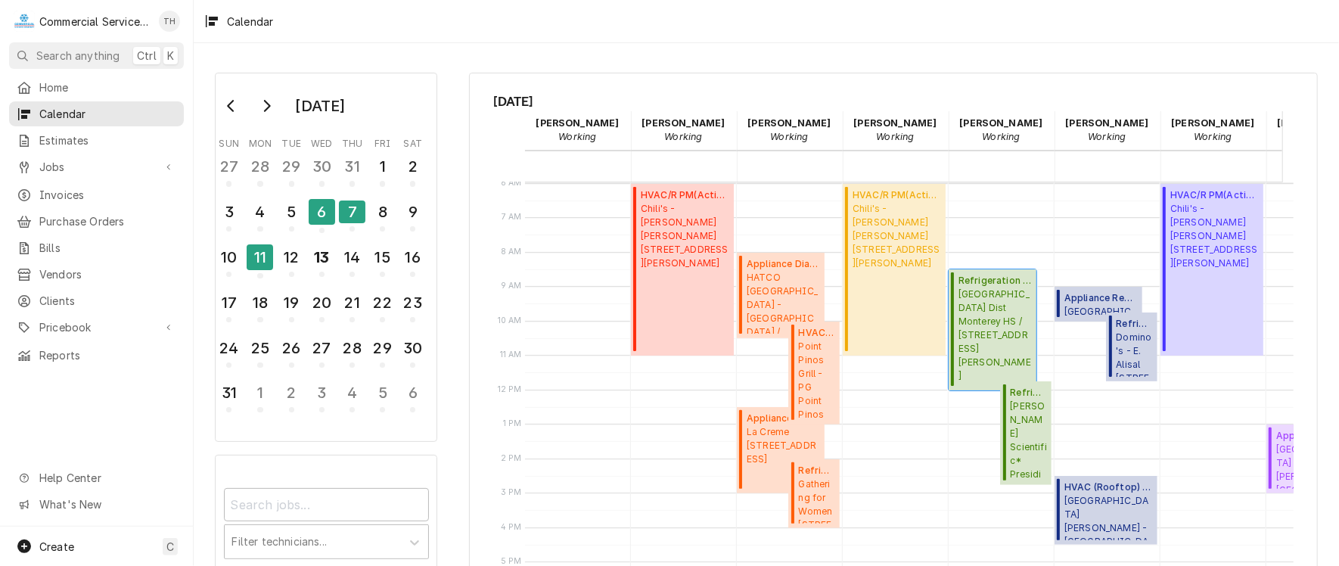
click at [968, 297] on span "Monterey Peninsula Unified School Dist Monterey HS / 101 Herrmann Dr, Monterey,…" at bounding box center [994, 334] width 73 height 95
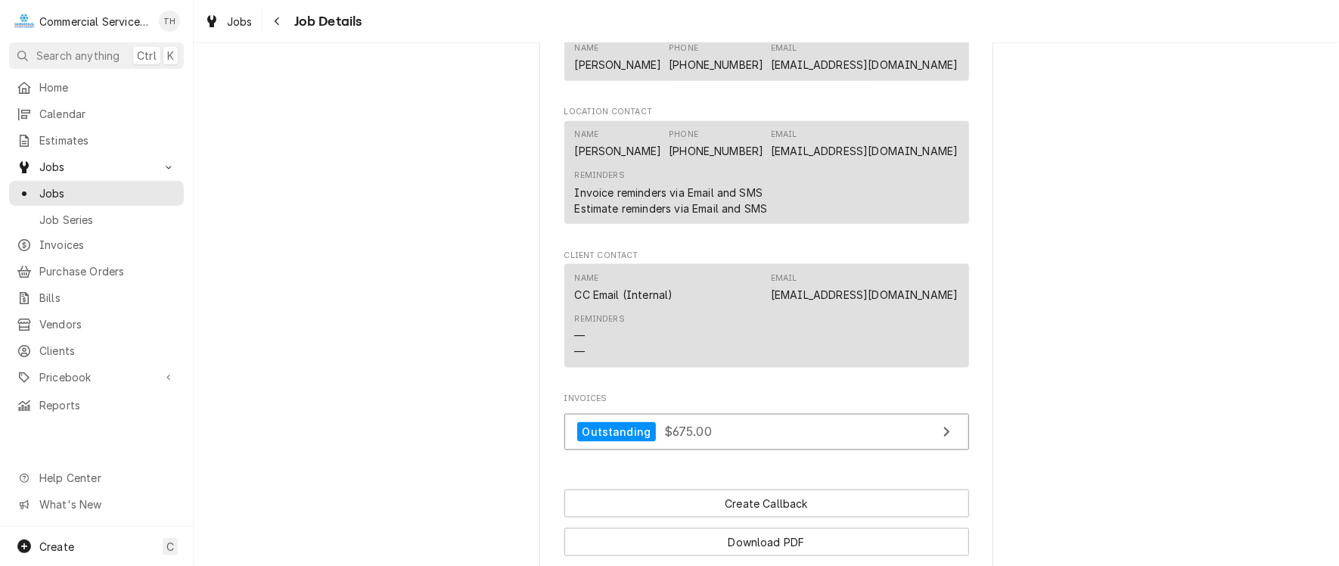
scroll to position [1286, 0]
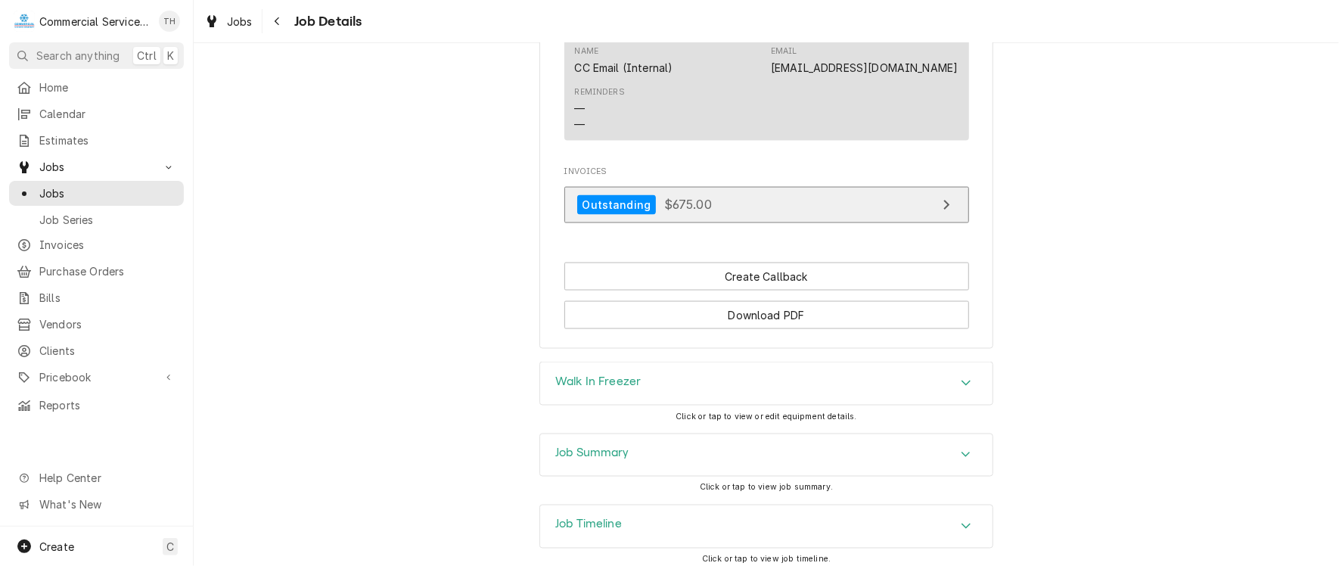
click at [664, 216] on div "Outstanding $675.00" at bounding box center [644, 205] width 135 height 20
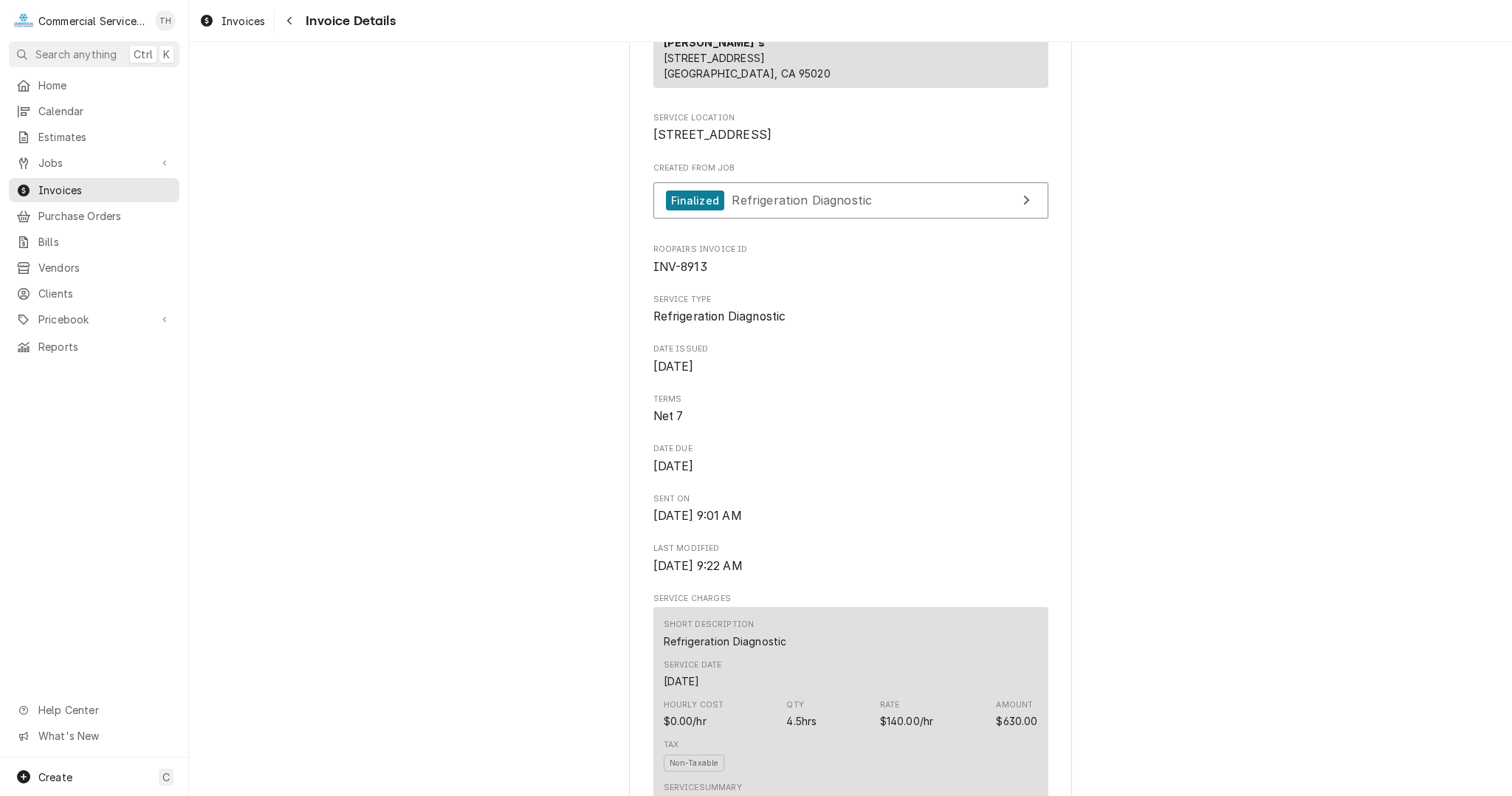
scroll to position [369, 0]
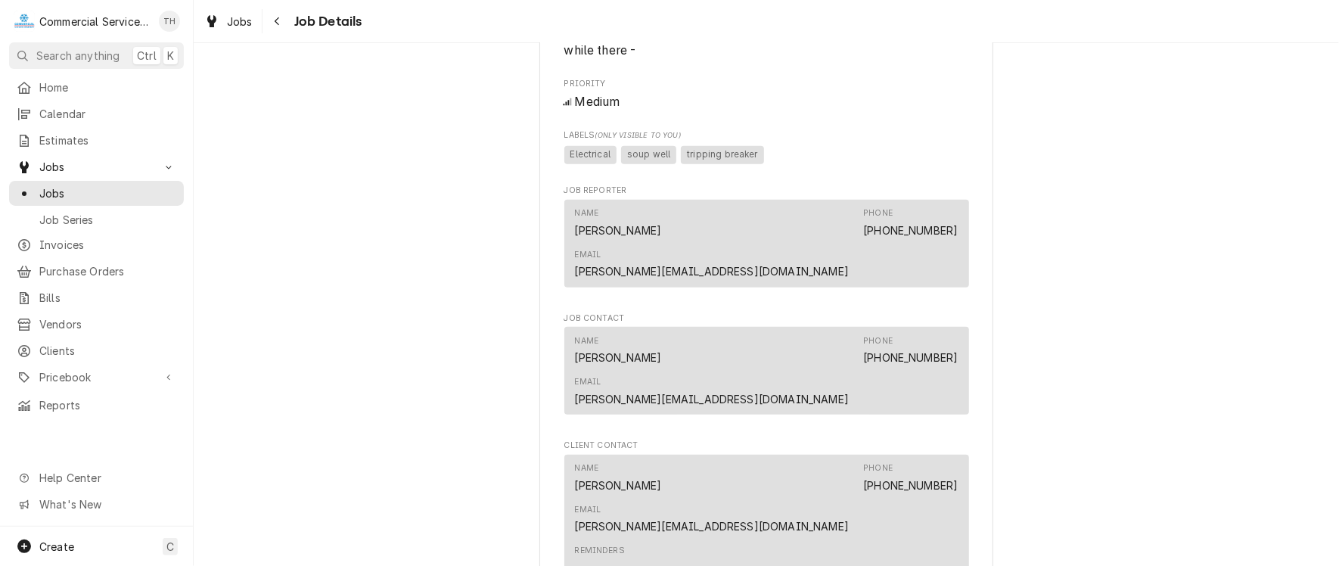
scroll to position [908, 0]
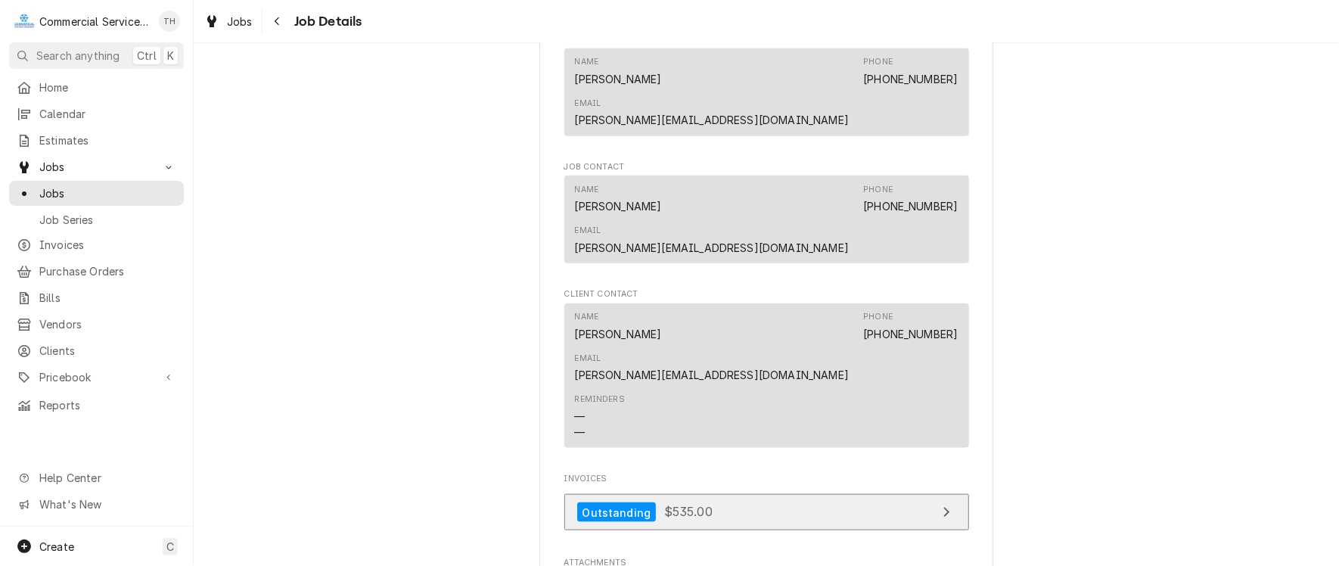
click at [778, 494] on link "Outstanding $535.00" at bounding box center [766, 512] width 405 height 37
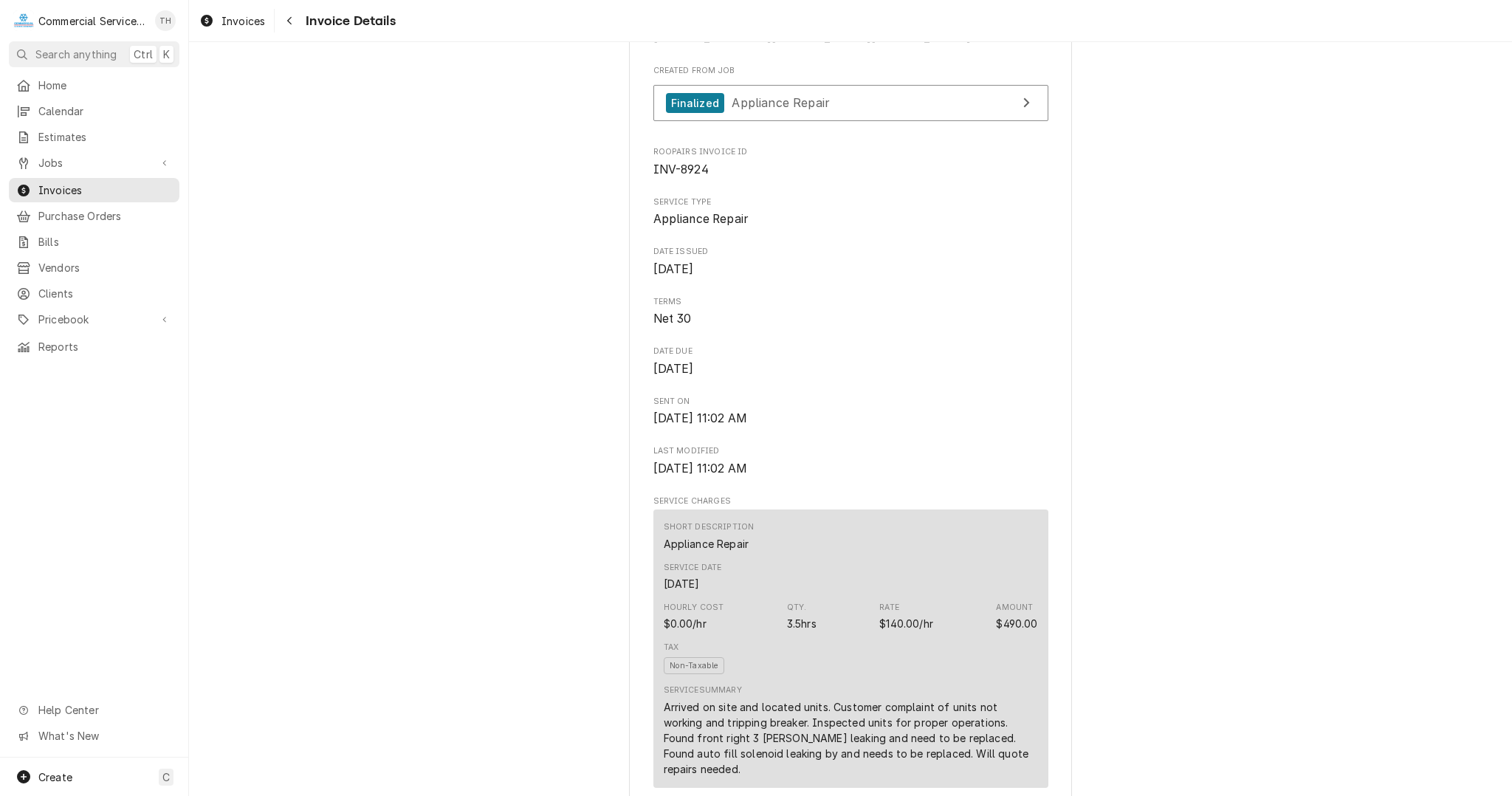
scroll to position [591, 0]
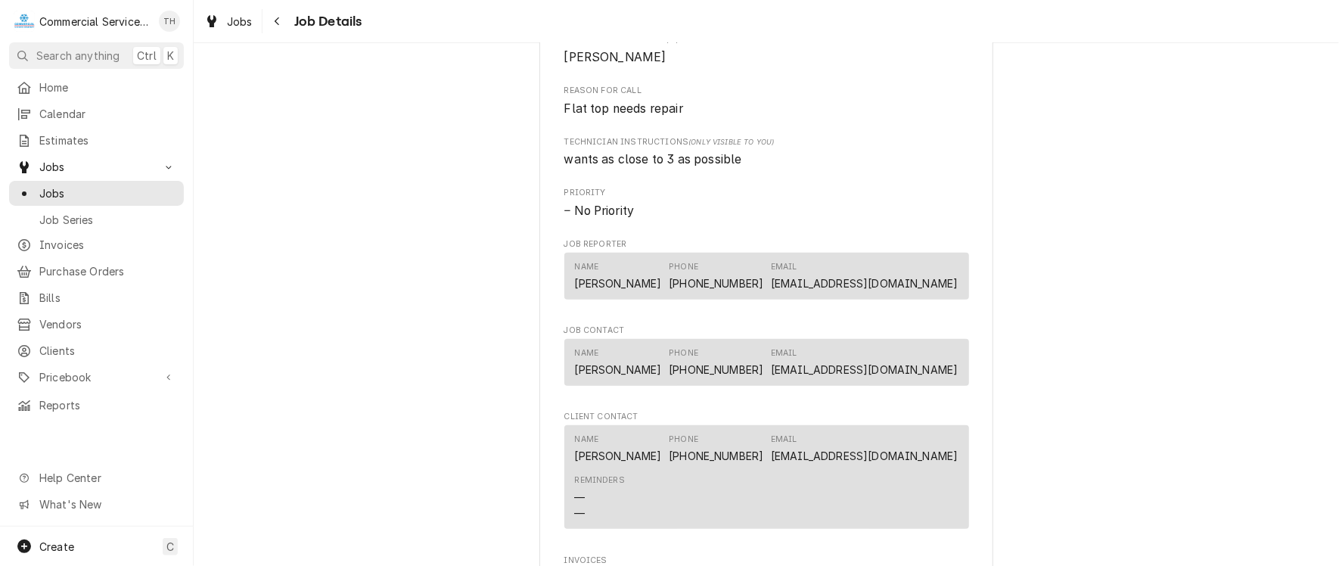
scroll to position [908, 0]
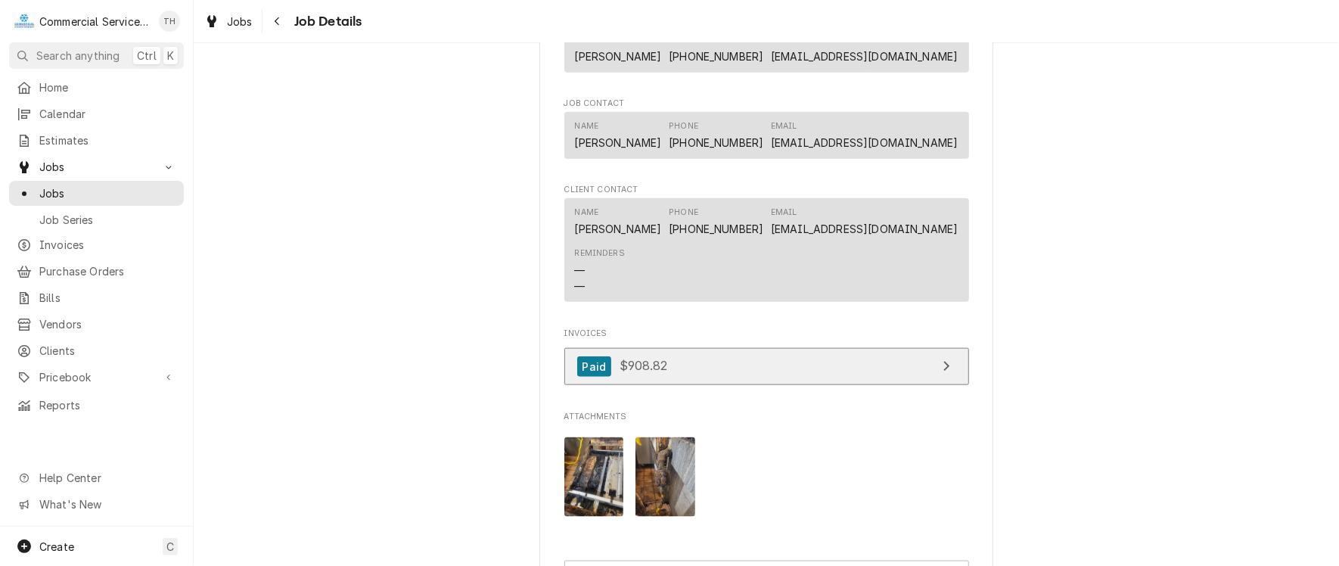
click at [791, 385] on link "Paid $908.82" at bounding box center [766, 366] width 405 height 37
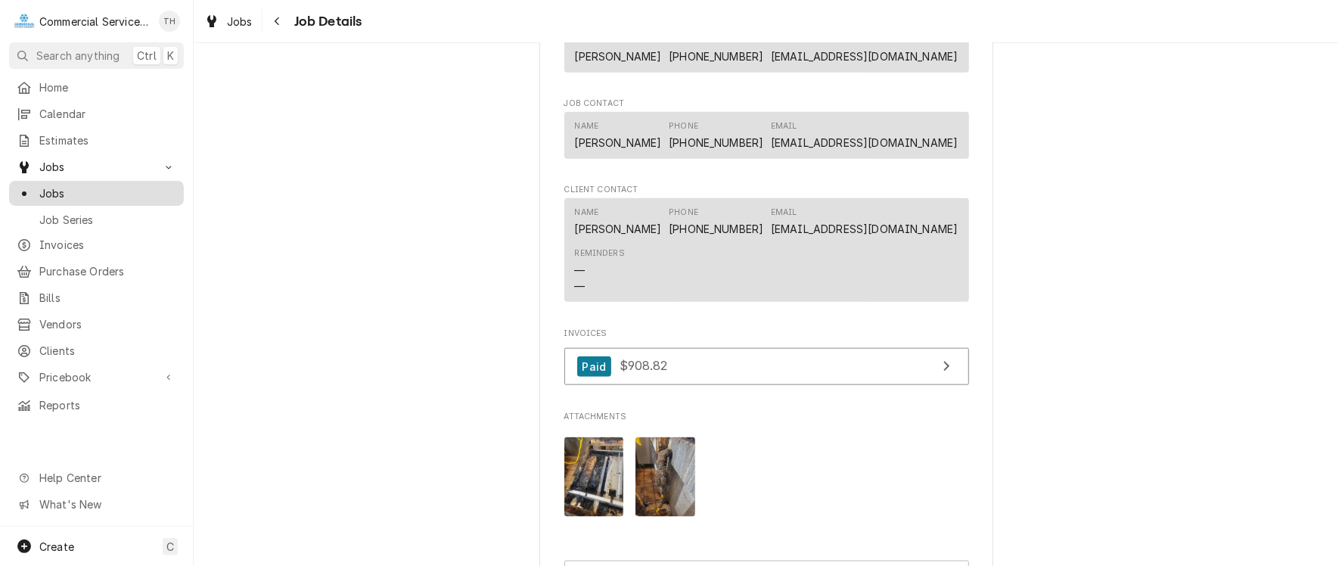
click at [102, 185] on span "Jobs" at bounding box center [107, 193] width 137 height 16
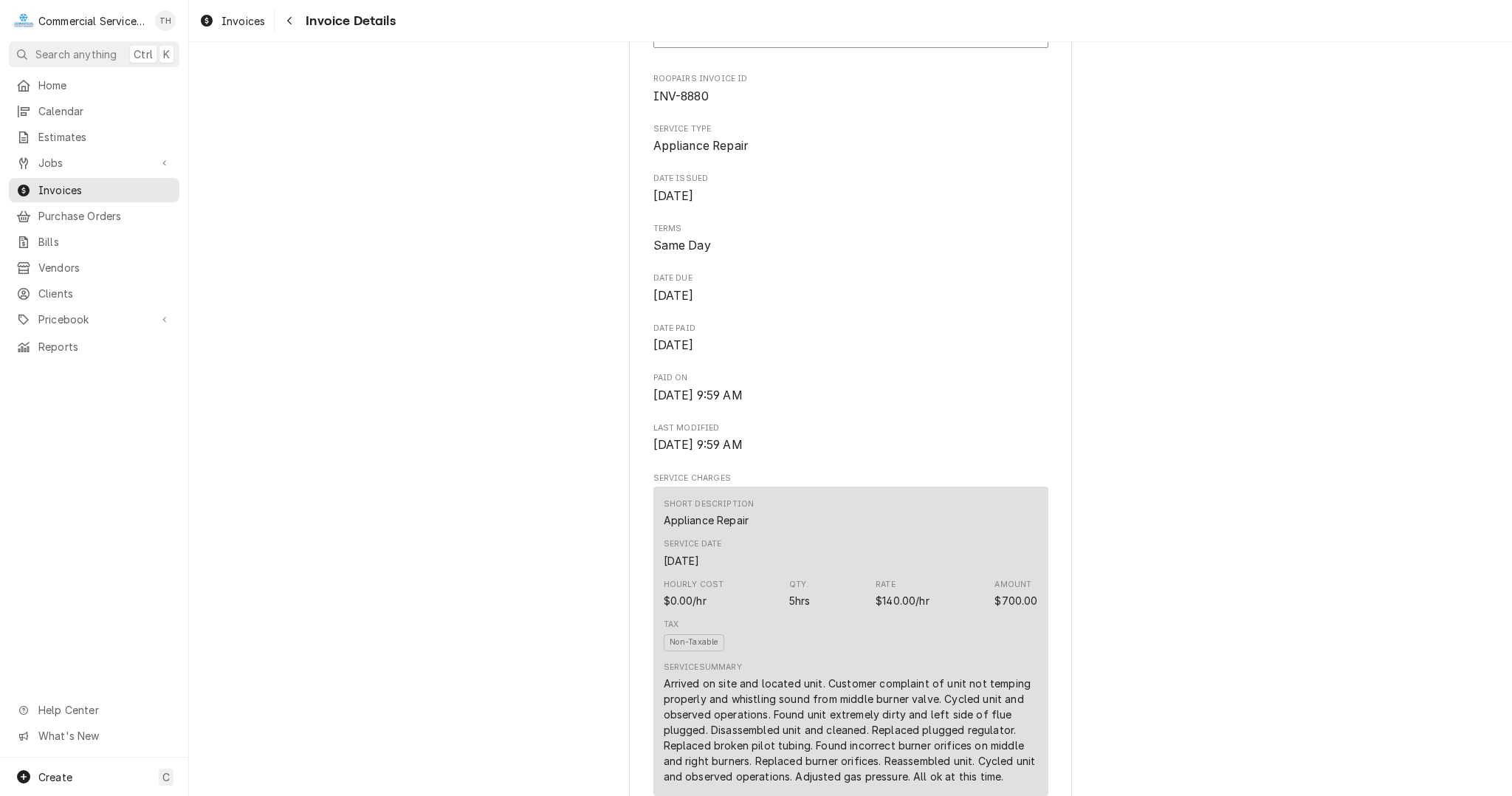
scroll to position [369, 0]
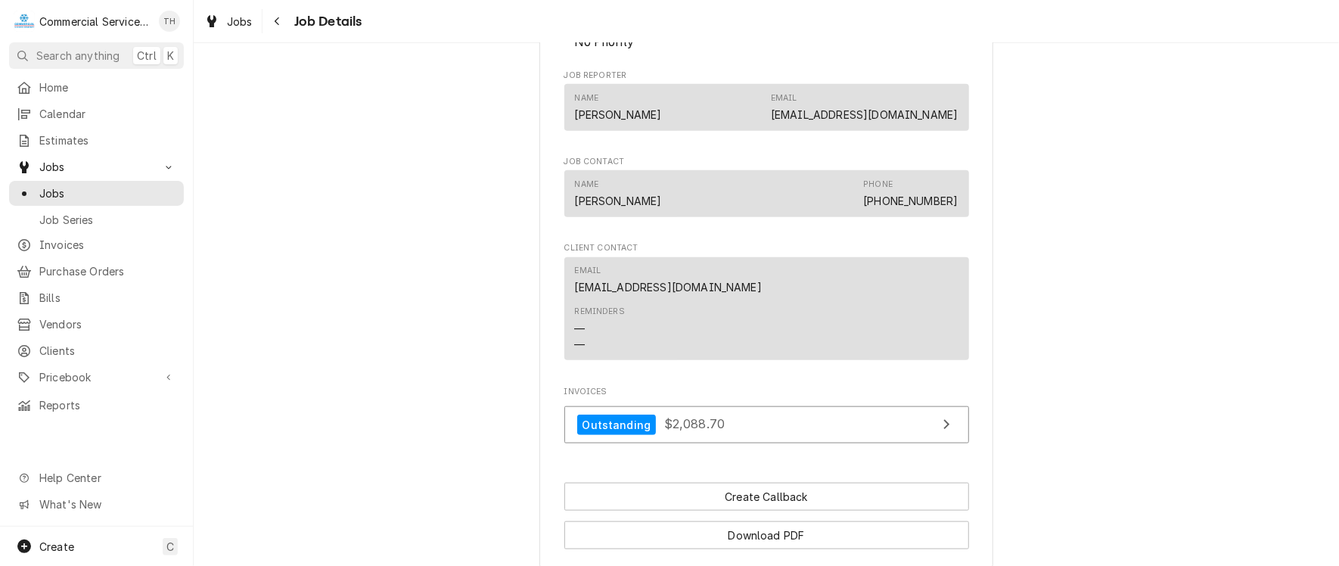
scroll to position [908, 0]
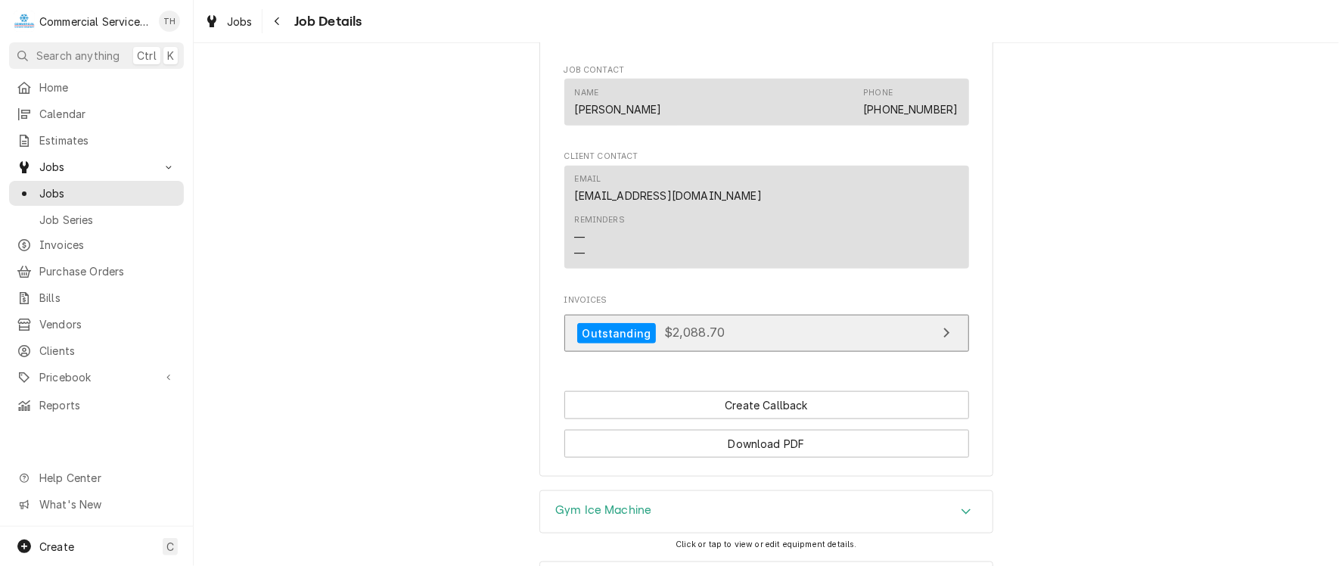
click at [794, 352] on link "Outstanding $2,088.70" at bounding box center [766, 333] width 405 height 37
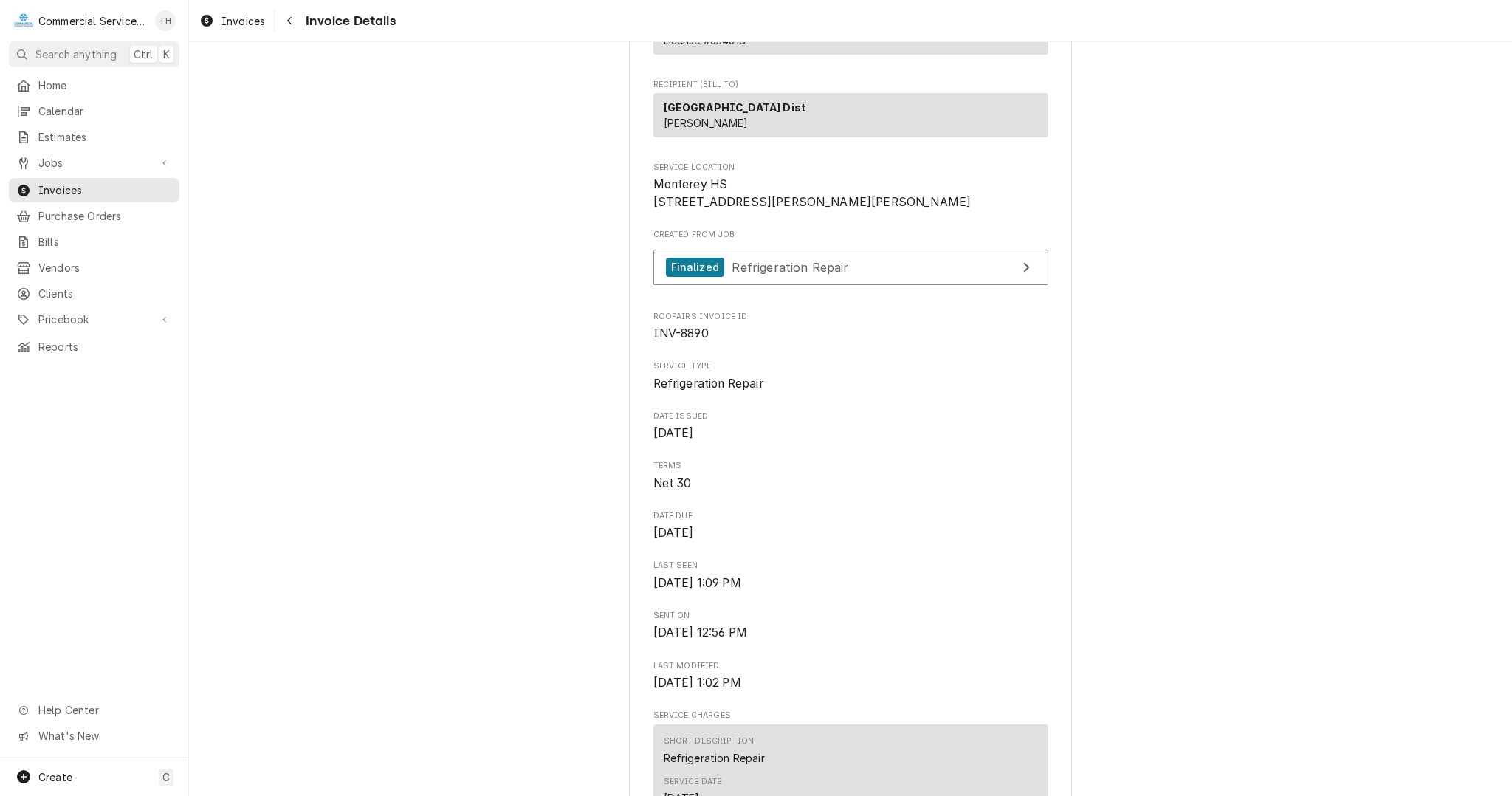
scroll to position [369, 0]
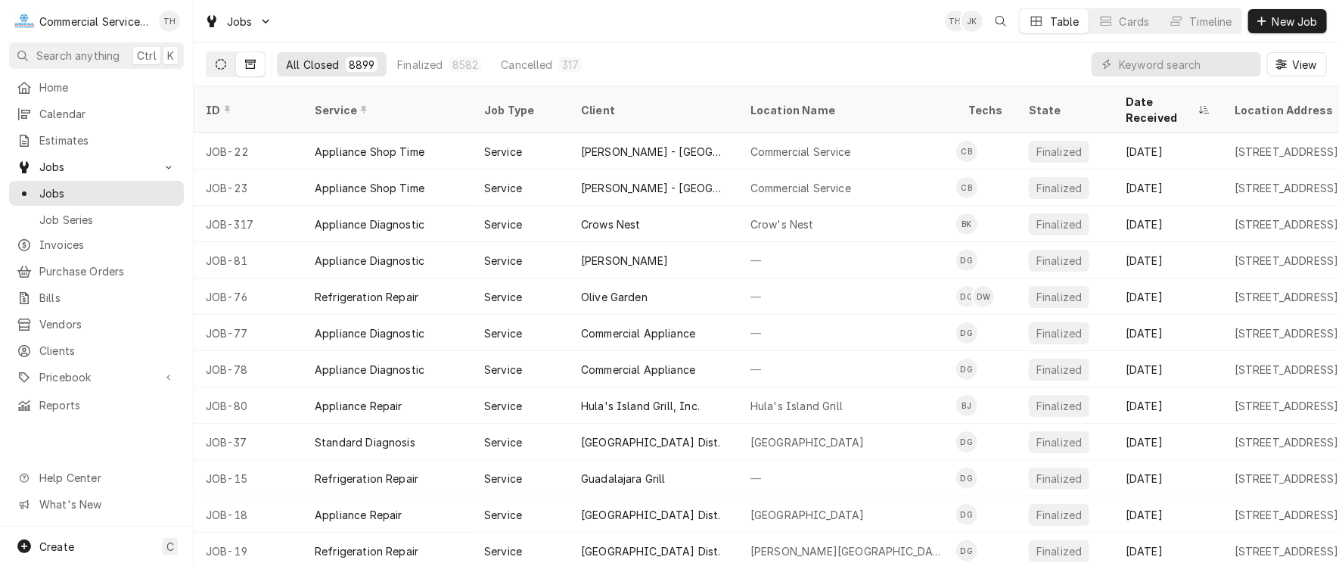
click at [222, 72] on button "Dynamic Content Wrapper" at bounding box center [220, 64] width 29 height 24
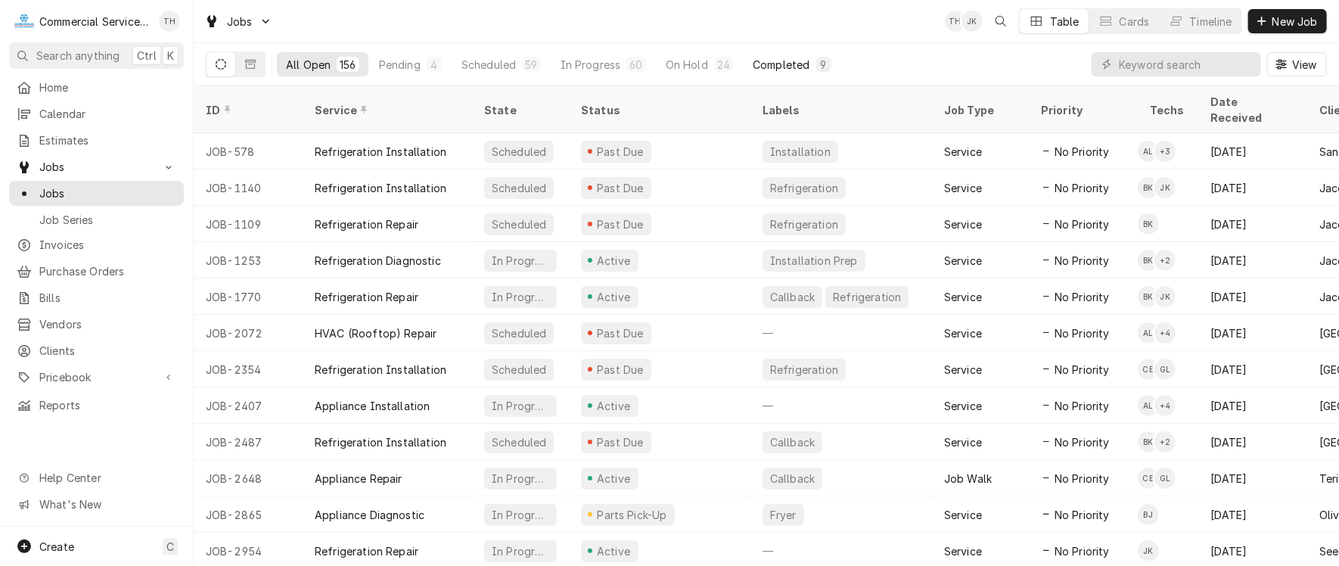
click at [792, 62] on div "Completed" at bounding box center [781, 65] width 57 height 16
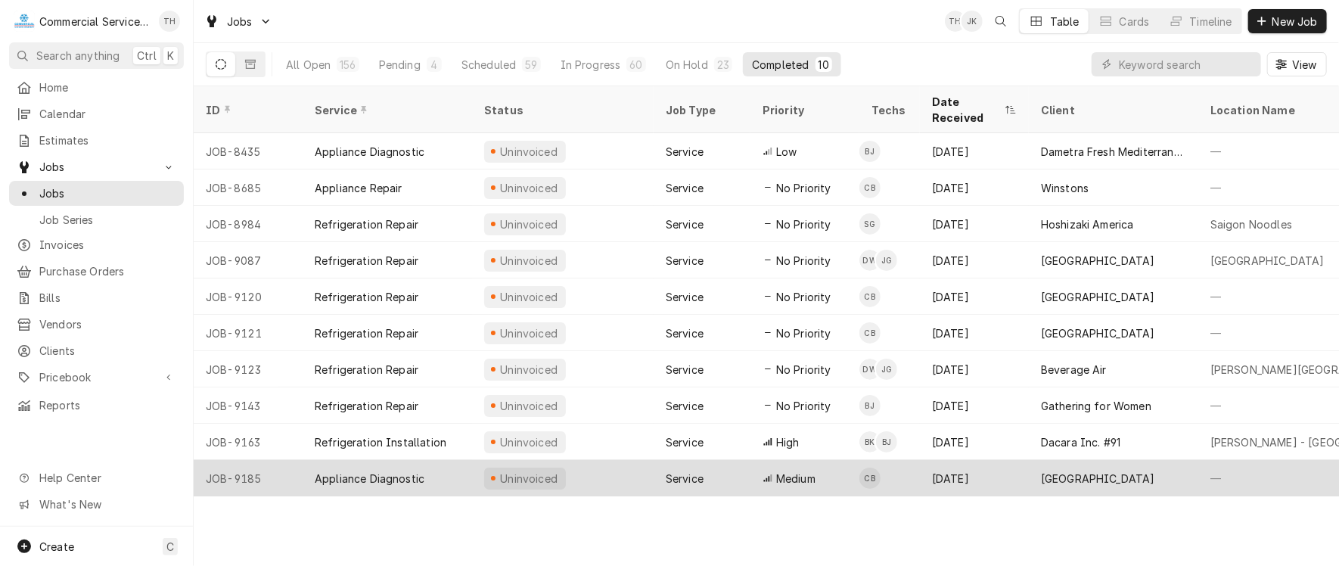
click at [1039, 460] on div "Spring Grove School" at bounding box center [1113, 478] width 169 height 36
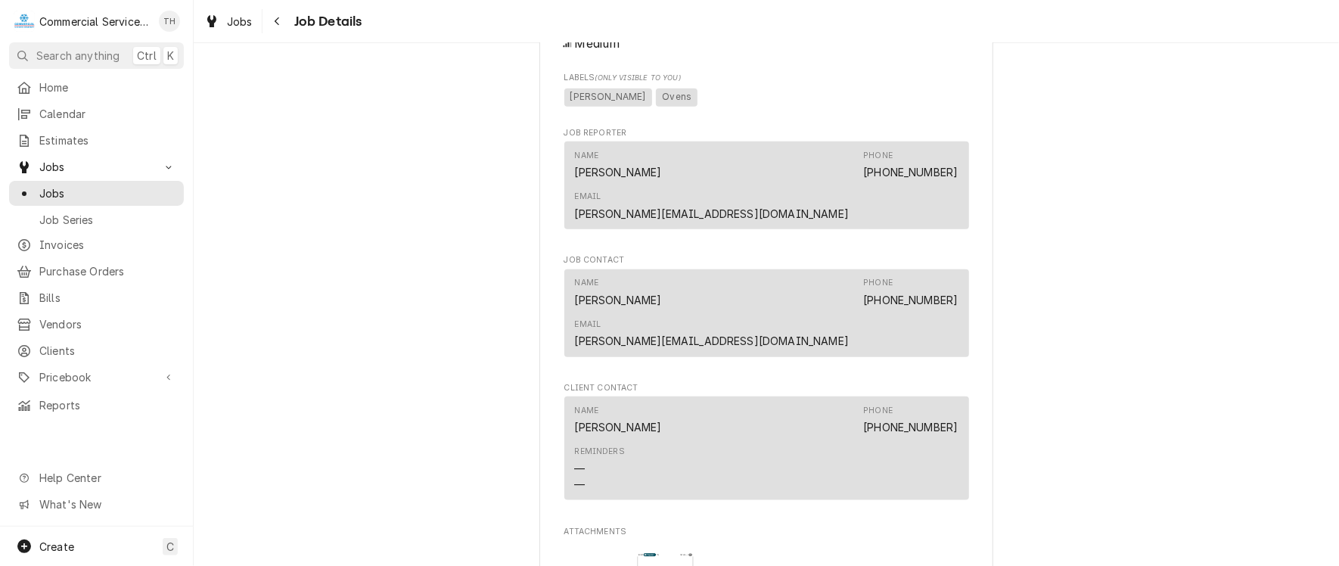
scroll to position [983, 0]
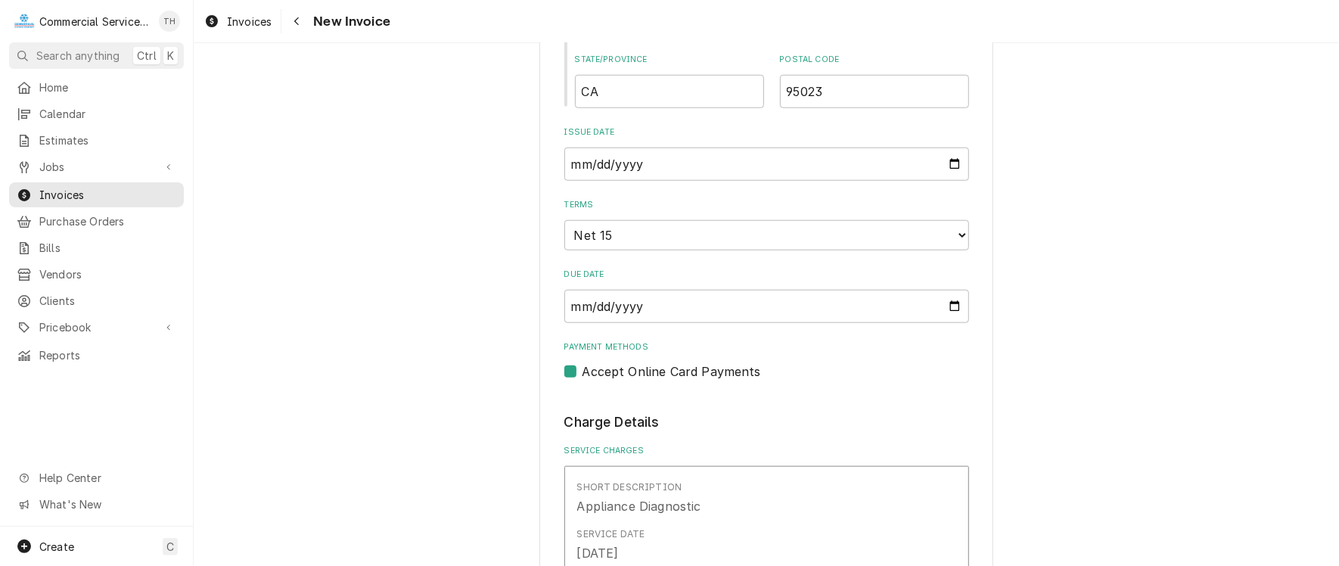
scroll to position [908, 0]
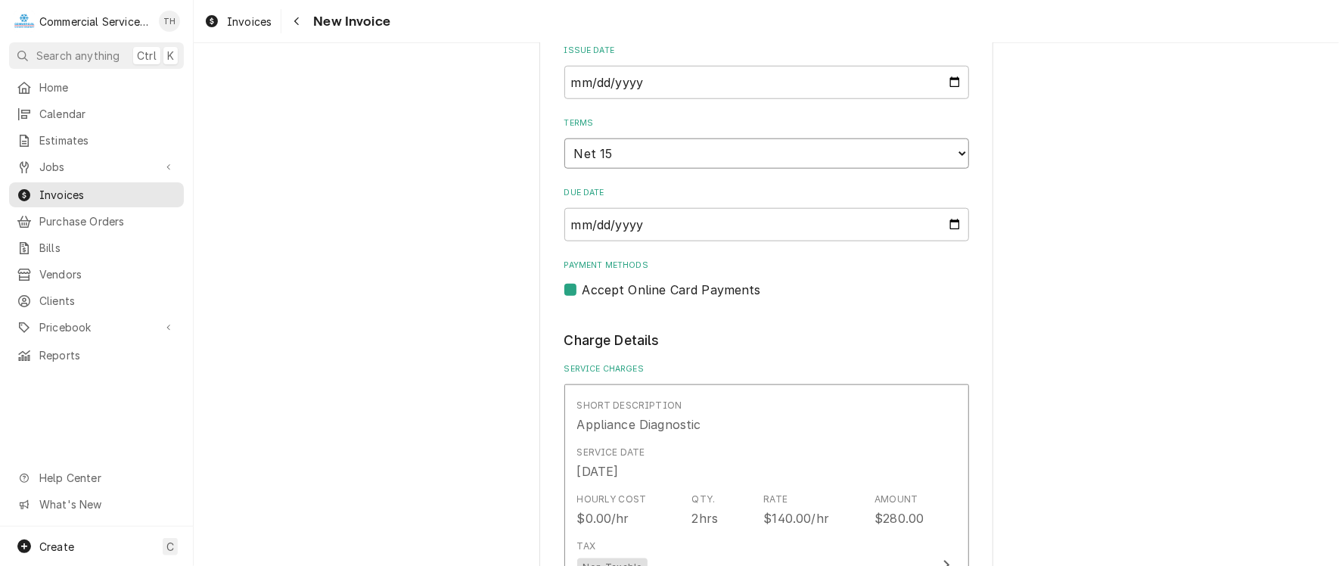
click at [802, 154] on select "Choose payment terms... Same Day Net 7 Net 14 Net 15 Net 21 Net 30 Net 45 Net 6…" at bounding box center [766, 153] width 405 height 30
type textarea "x"
click at [582, 287] on label "Accept Online Card Payments" at bounding box center [671, 290] width 179 height 18
click at [582, 287] on input "Payment Methods" at bounding box center [784, 297] width 405 height 33
checkbox input "false"
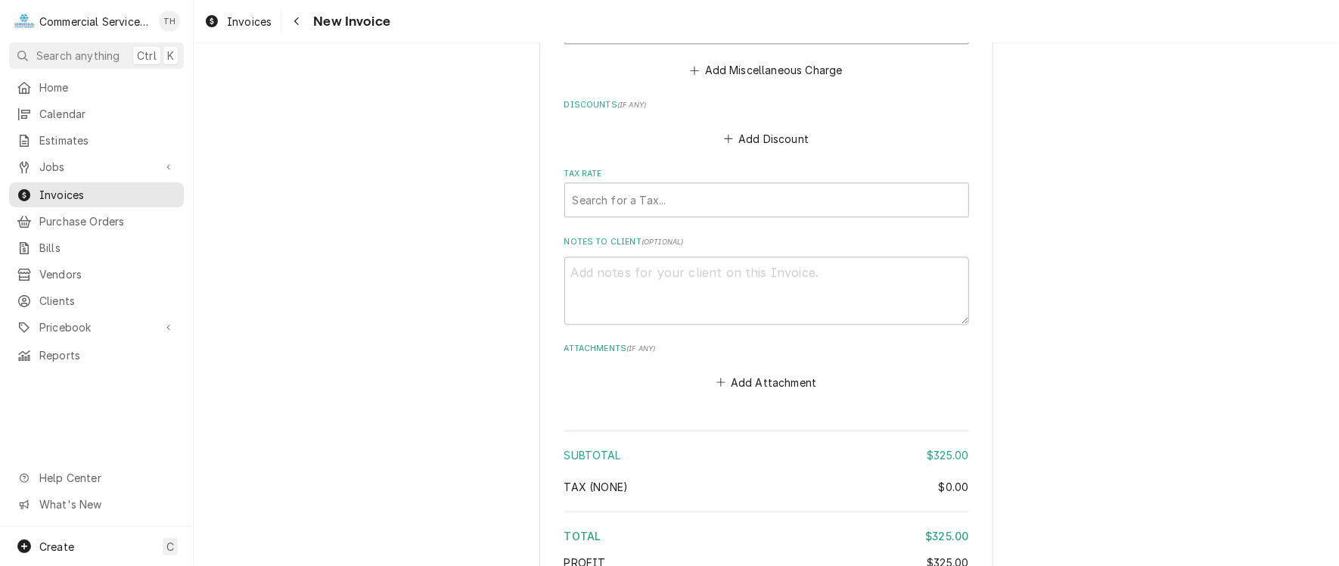
scroll to position [1967, 0]
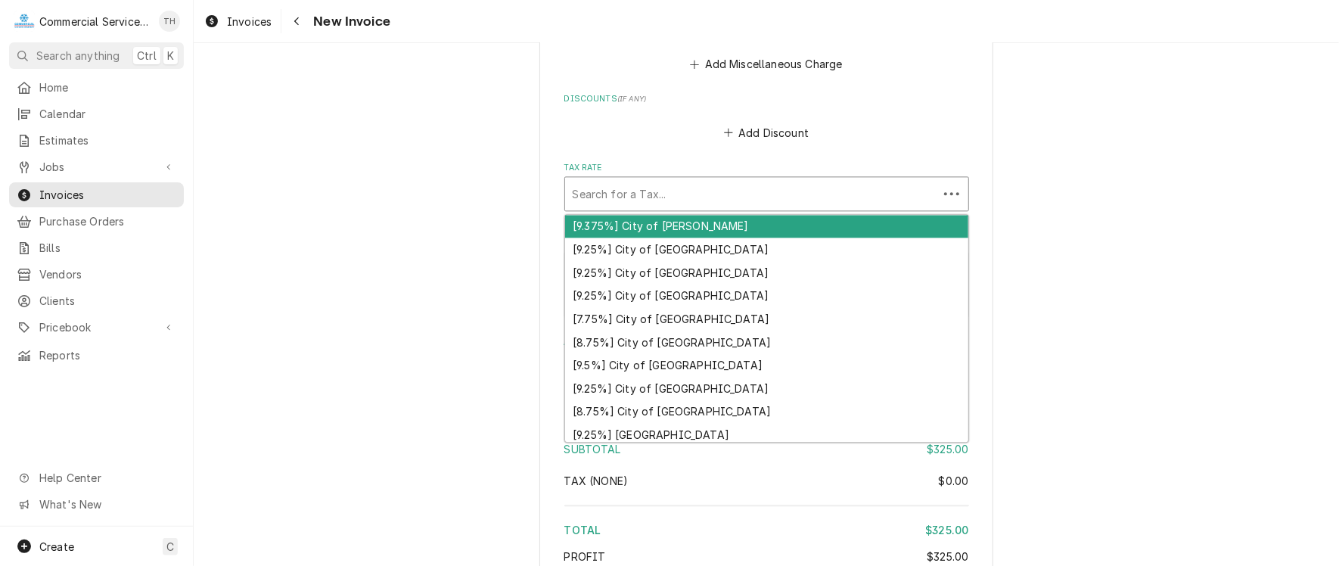
click at [690, 184] on div "Tax Rate" at bounding box center [752, 193] width 358 height 27
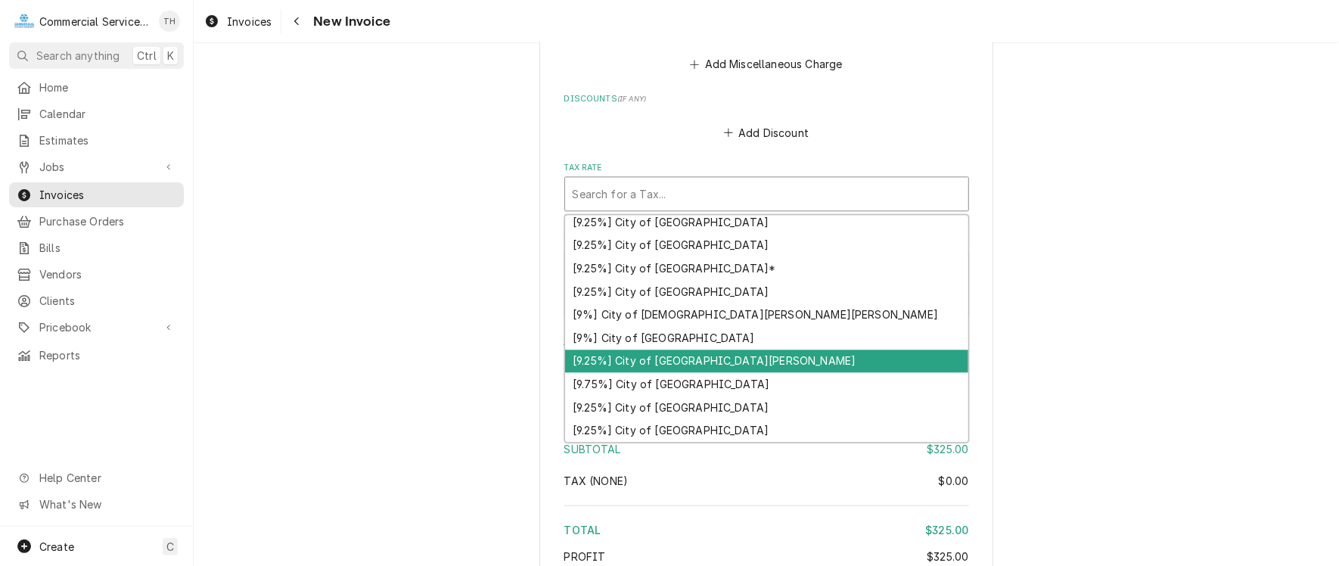
scroll to position [387, 0]
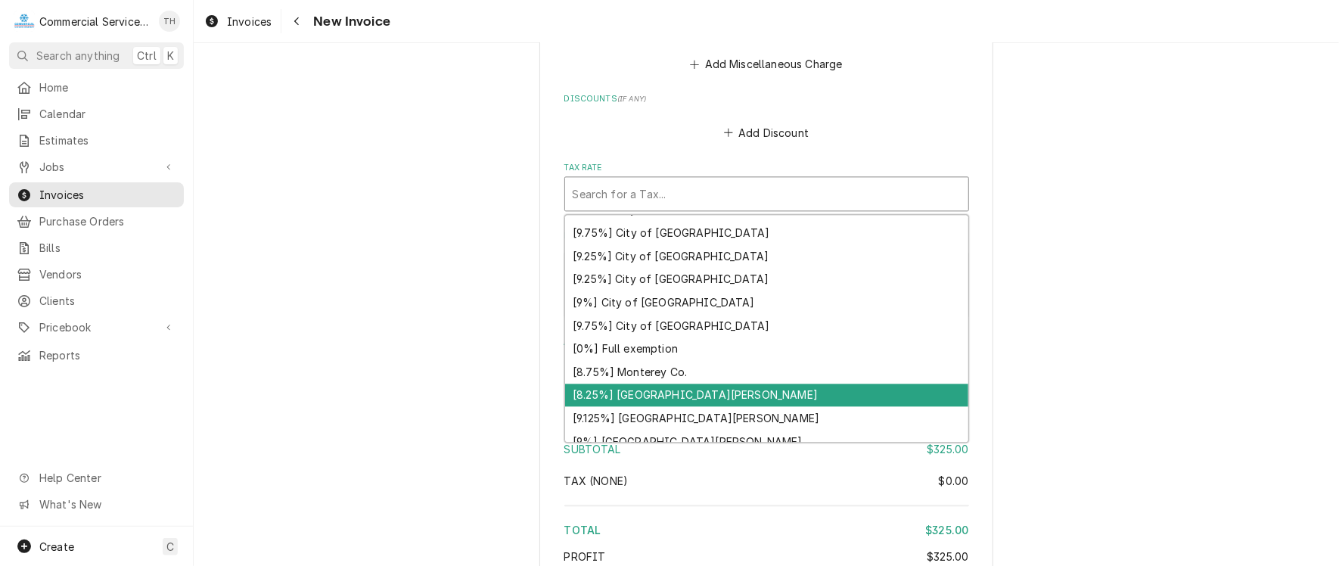
click at [763, 383] on div "[8.25%] San Benito" at bounding box center [766, 394] width 403 height 23
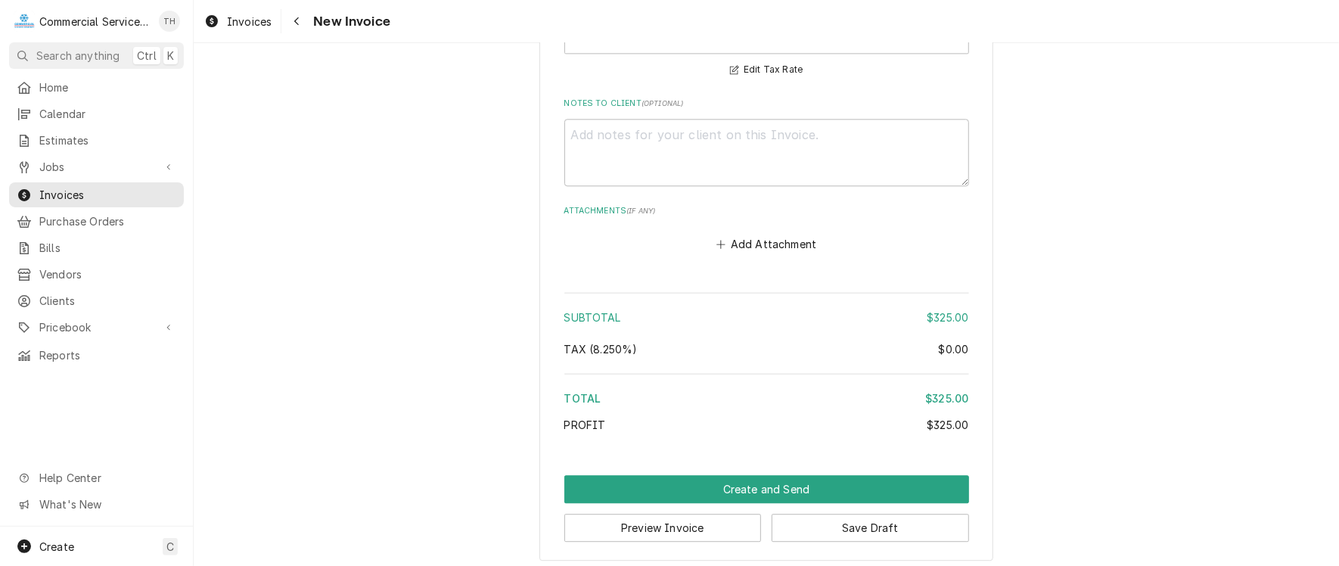
scroll to position [2127, 0]
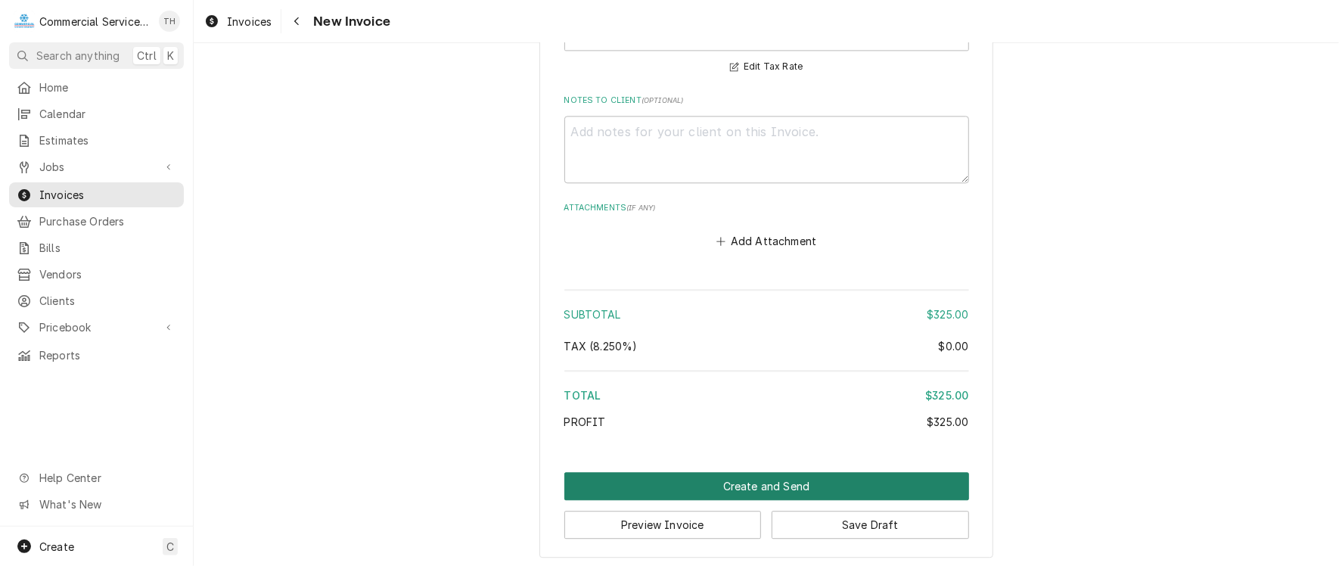
click at [727, 479] on button "Create and Send" at bounding box center [766, 486] width 405 height 28
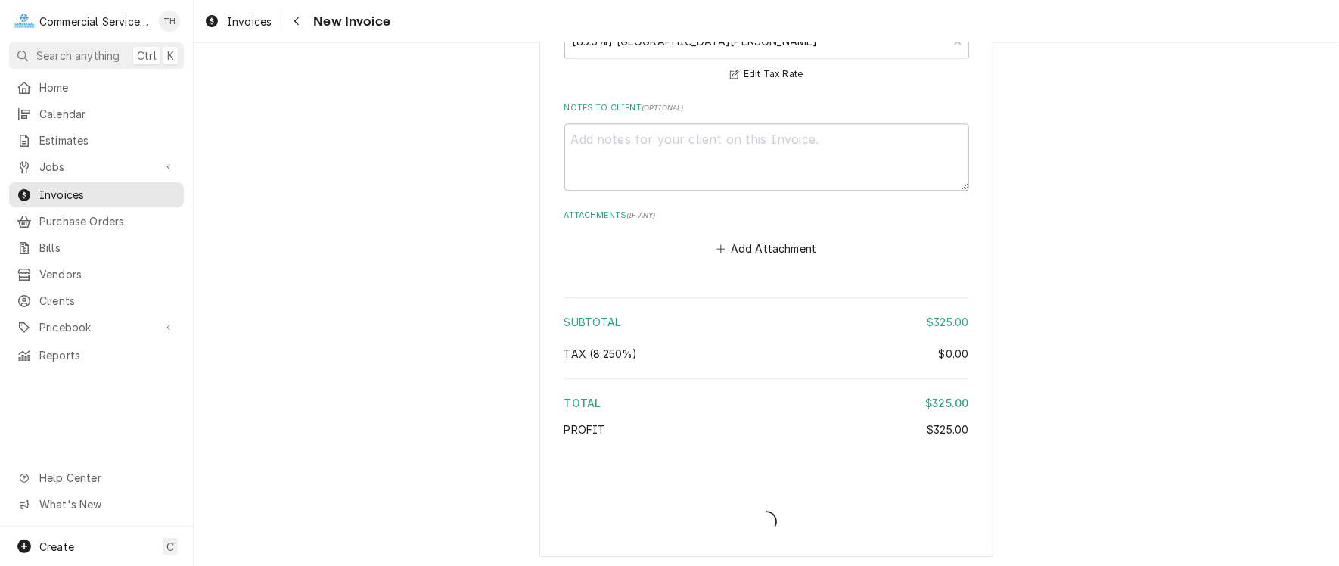
type textarea "x"
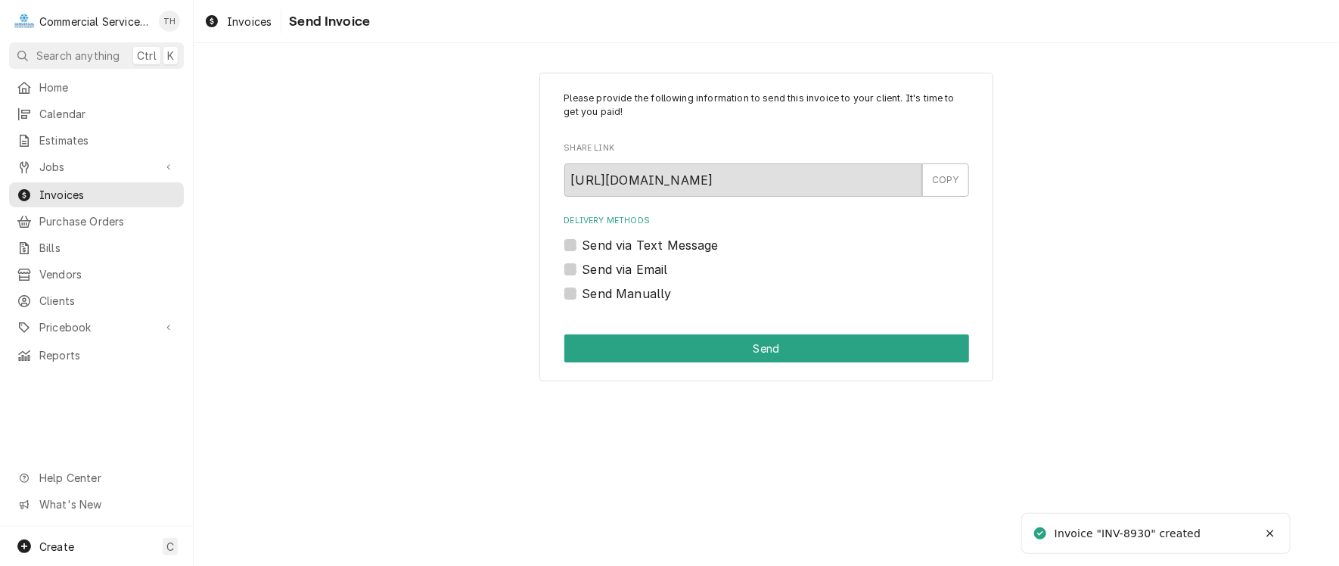
click at [582, 267] on label "Send via Email" at bounding box center [624, 269] width 85 height 18
click at [582, 267] on input "Send via Email" at bounding box center [784, 276] width 405 height 33
checkbox input "true"
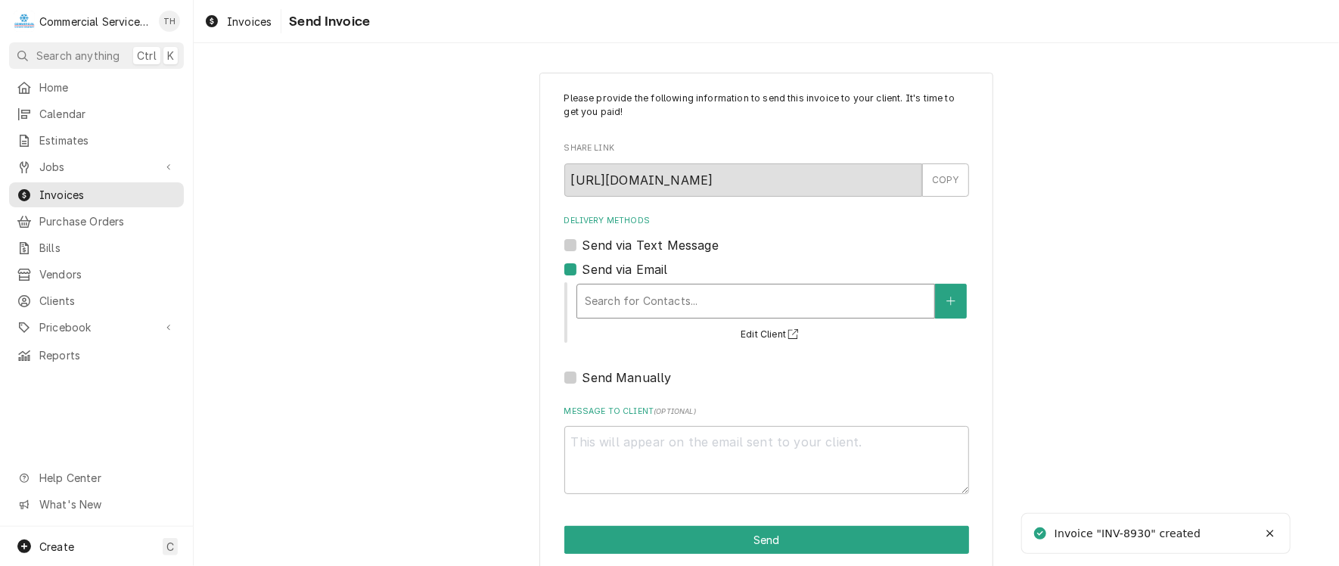
click at [637, 309] on div "Delivery Methods" at bounding box center [756, 300] width 342 height 27
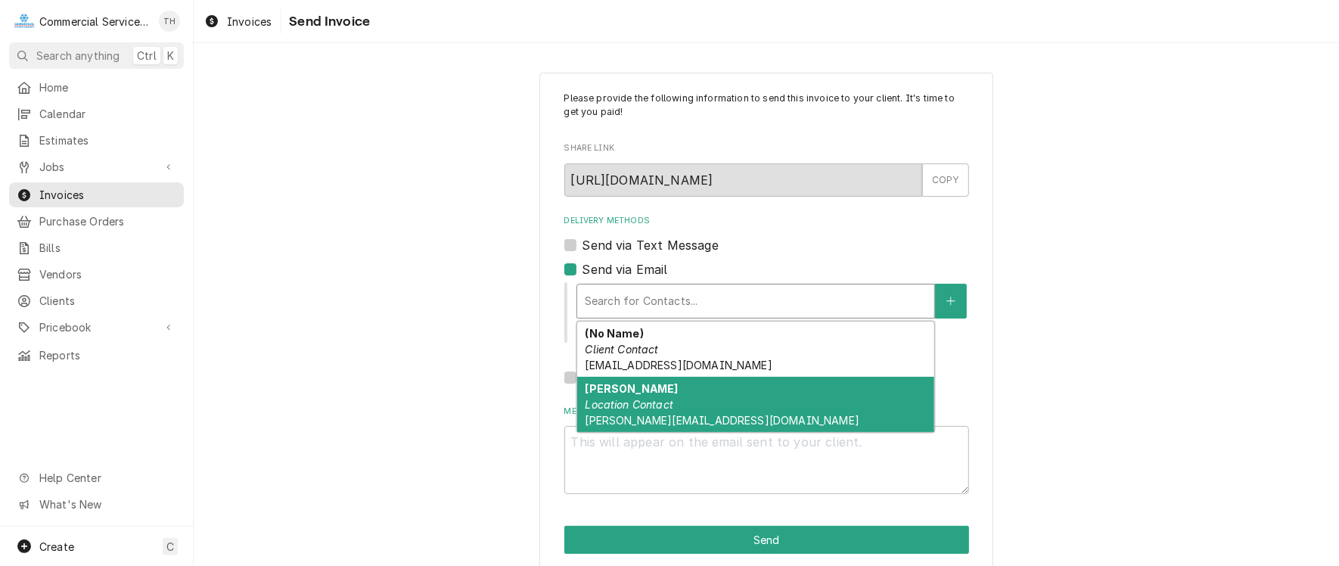
drag, startPoint x: 638, startPoint y: 406, endPoint x: 665, endPoint y: 378, distance: 39.0
click at [639, 402] on em "Location Contact" at bounding box center [629, 404] width 88 height 13
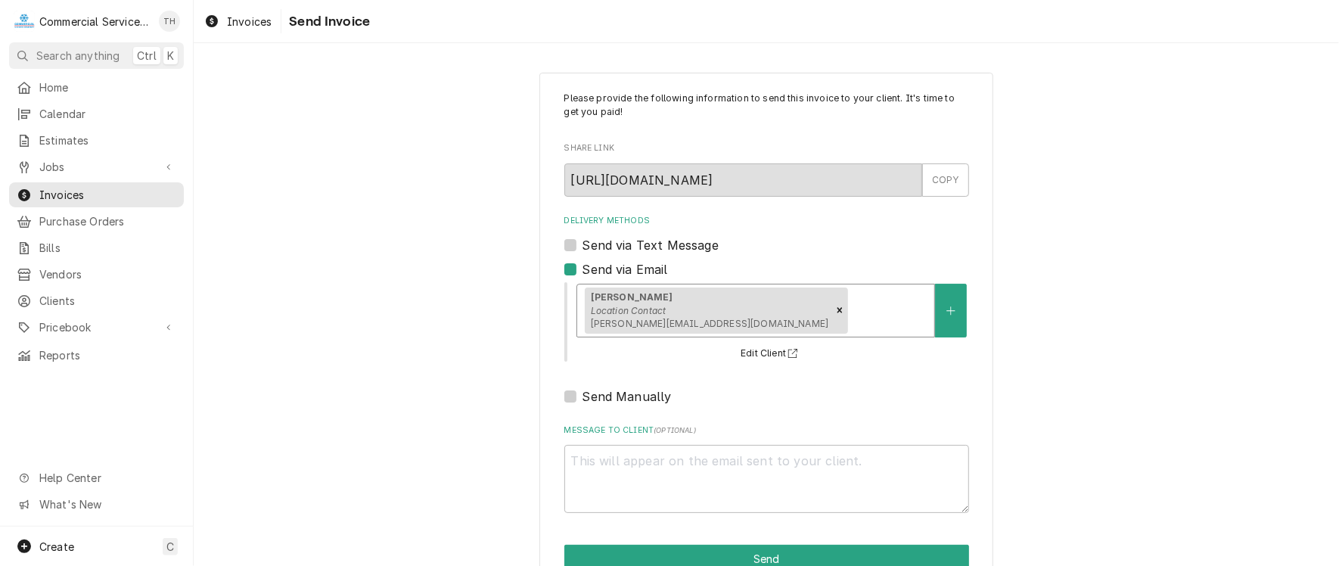
click at [851, 311] on div "Delivery Methods" at bounding box center [889, 310] width 76 height 27
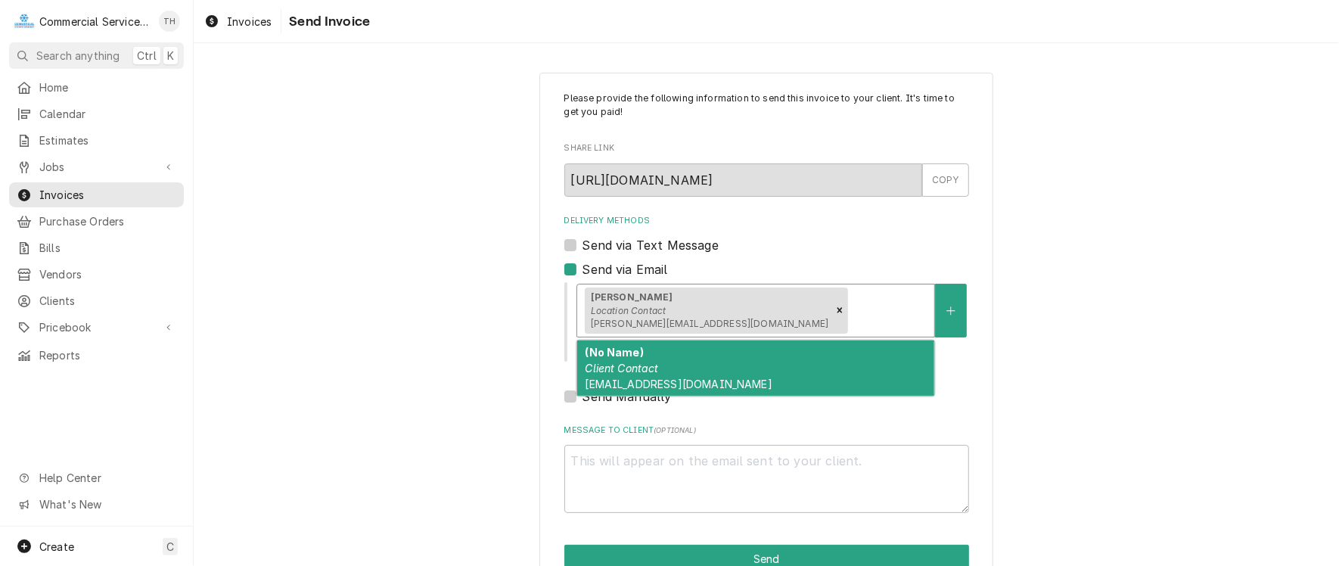
click at [673, 374] on div "(No Name) Client Contact chval@ncjusd.org" at bounding box center [755, 367] width 357 height 55
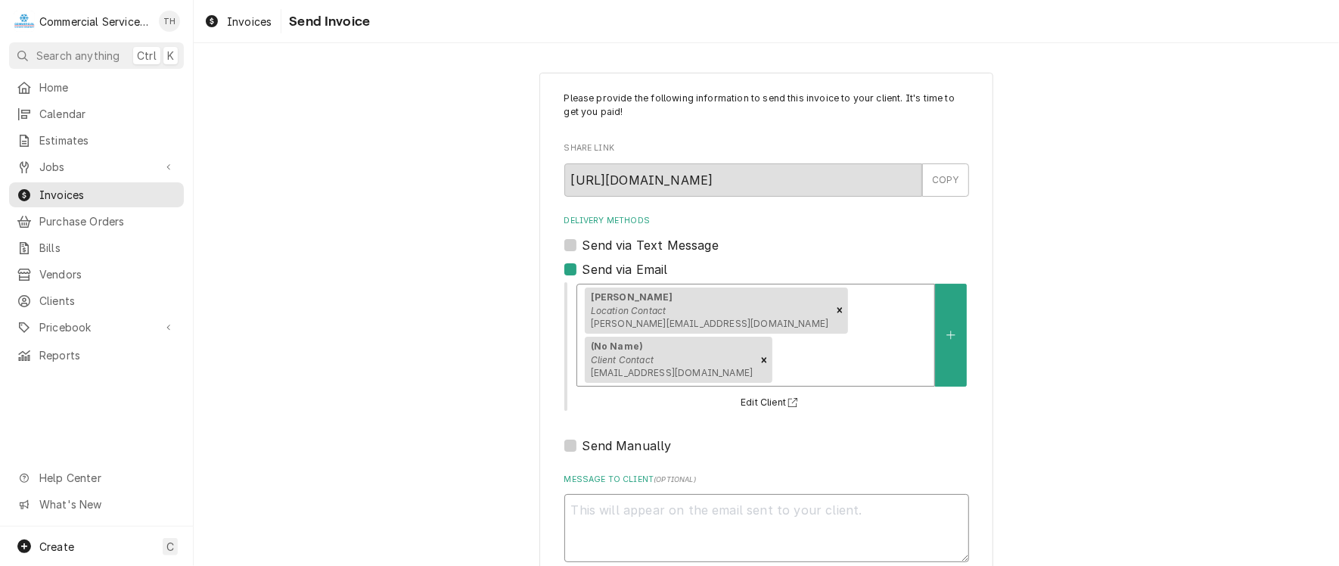
click at [663, 494] on textarea "Message to Client ( optional )" at bounding box center [766, 528] width 405 height 68
type textarea "x"
type textarea "P"
type textarea "x"
type textarea "Pl"
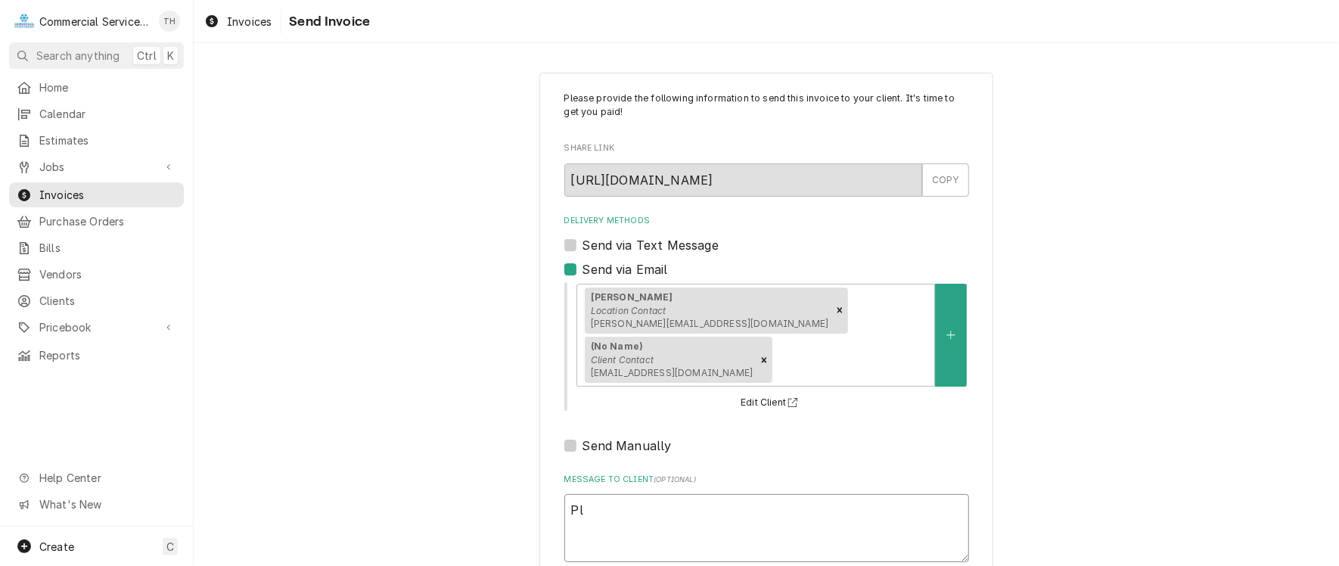
type textarea "x"
type textarea "Ple"
type textarea "x"
type textarea "Plea"
type textarea "x"
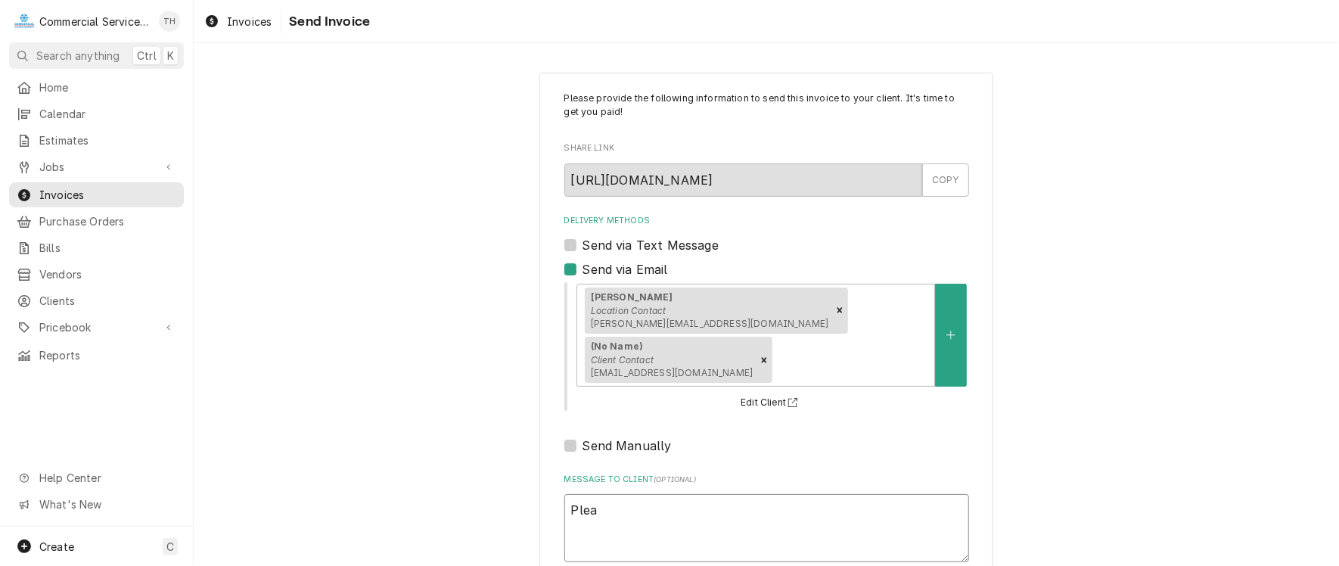
type textarea "Pleas"
type textarea "x"
type textarea "Please"
type textarea "x"
type textarea "Please"
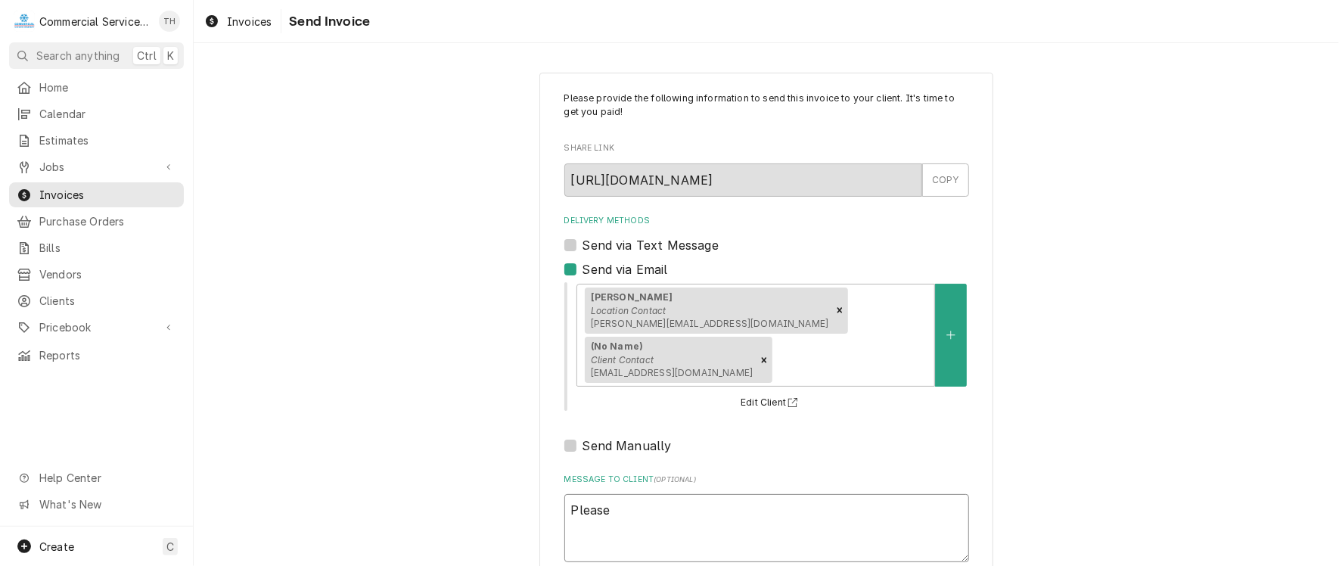
type textarea "x"
type textarea "Please s"
type textarea "x"
type textarea "Please se"
type textarea "x"
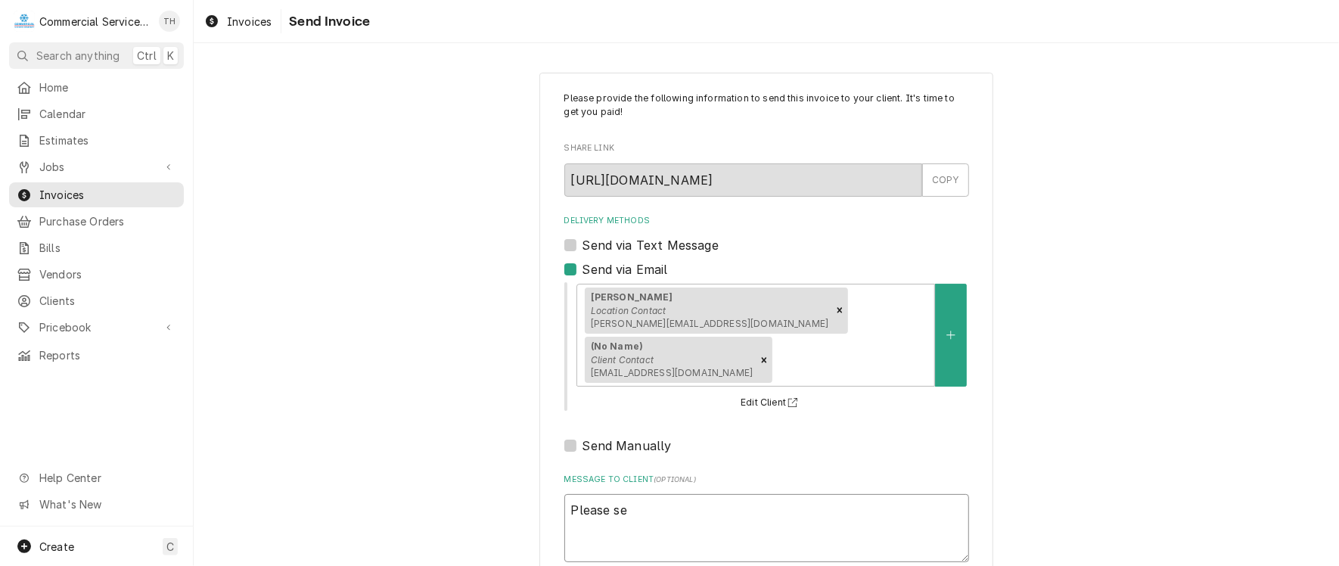
type textarea "Please see"
type textarea "x"
type textarea "Please see"
type textarea "x"
type textarea "Please see t"
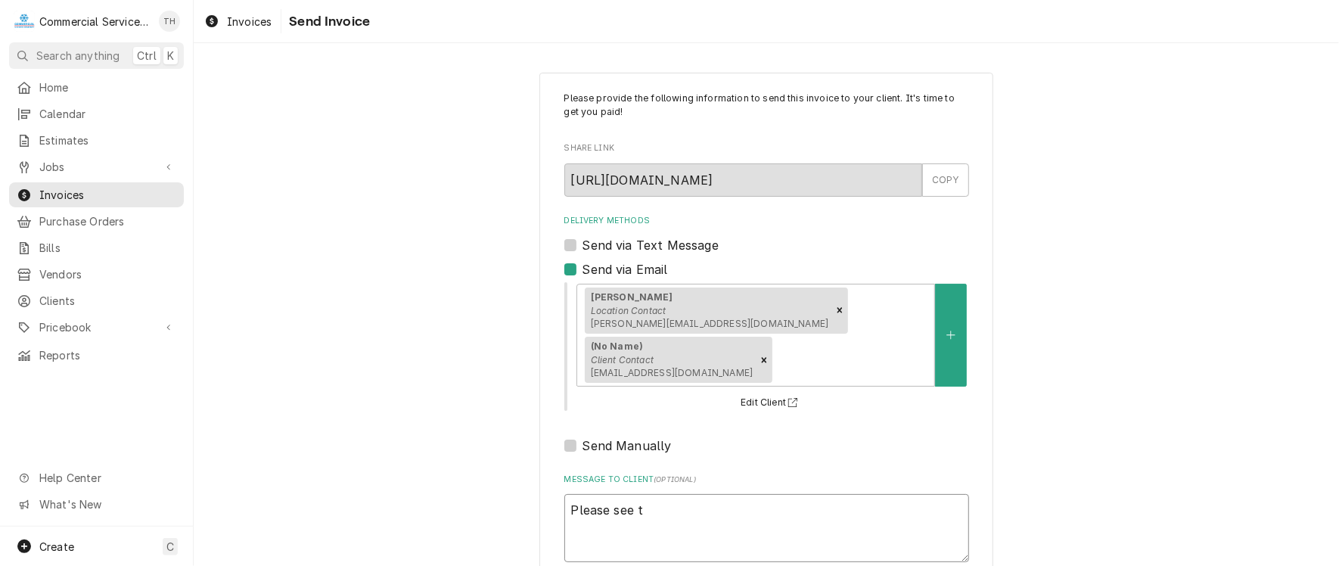
type textarea "x"
type textarea "Please see th"
type textarea "x"
type textarea "Please see the"
type textarea "x"
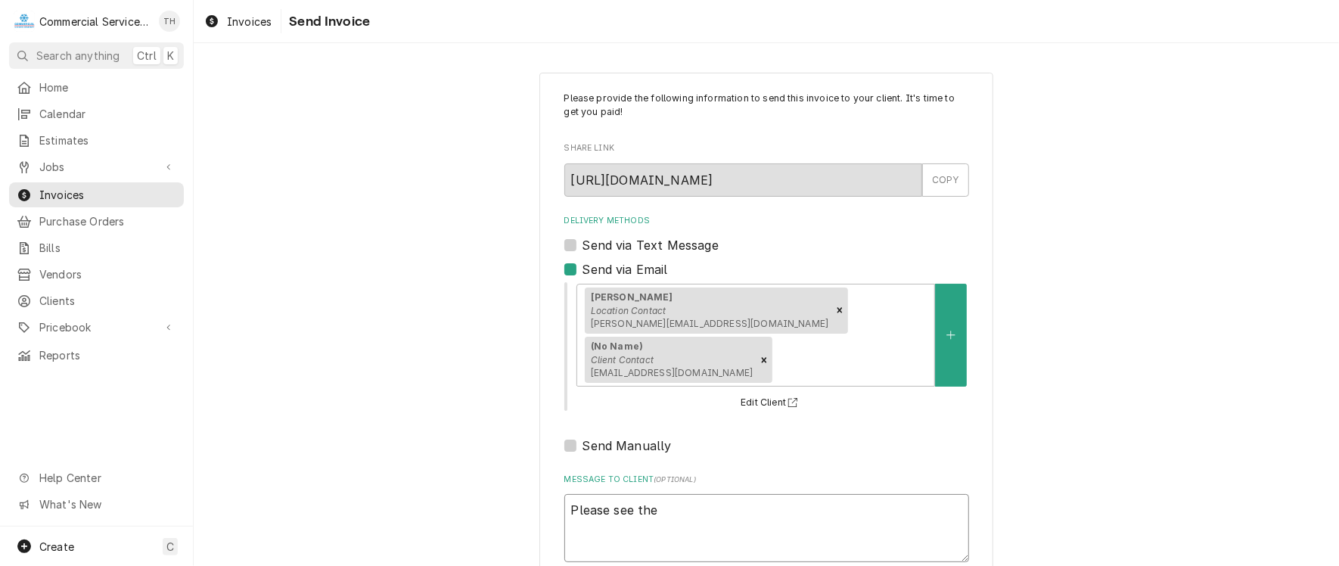
type textarea "Please see the"
type textarea "x"
type textarea "Please see the a"
type textarea "x"
type textarea "Please see the at"
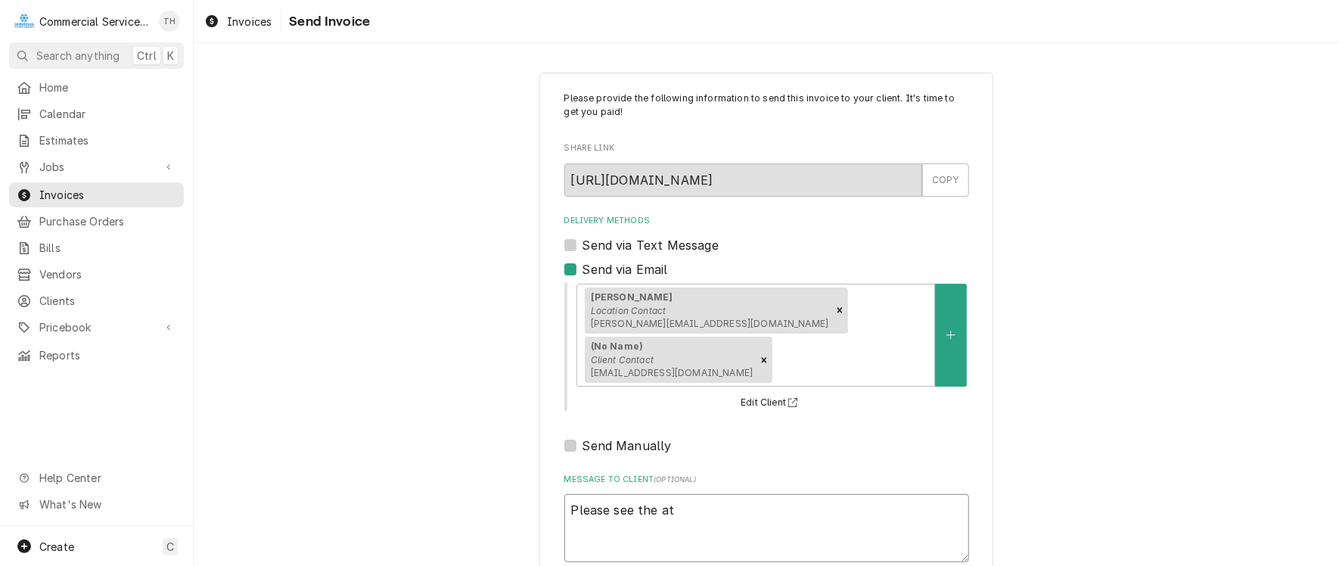
type textarea "x"
type textarea "Please see the att"
type textarea "x"
type textarea "Please see the atta"
type textarea "x"
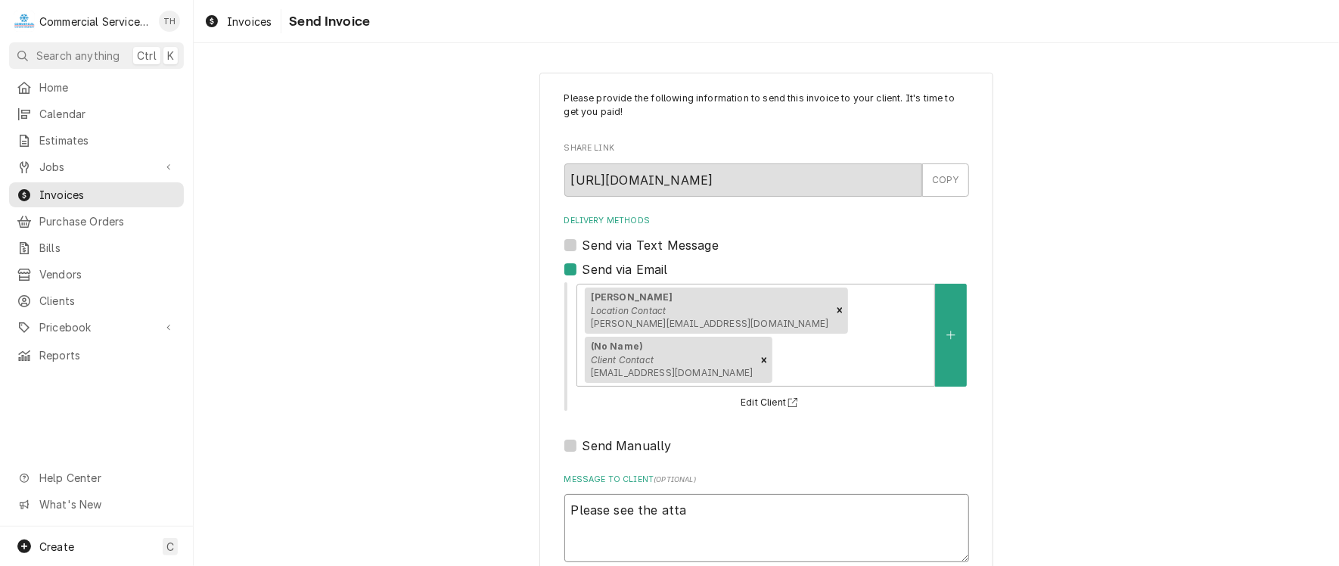
type textarea "Please see the attac"
type textarea "x"
type textarea "Please see the attach"
type textarea "x"
type textarea "Please see the attache"
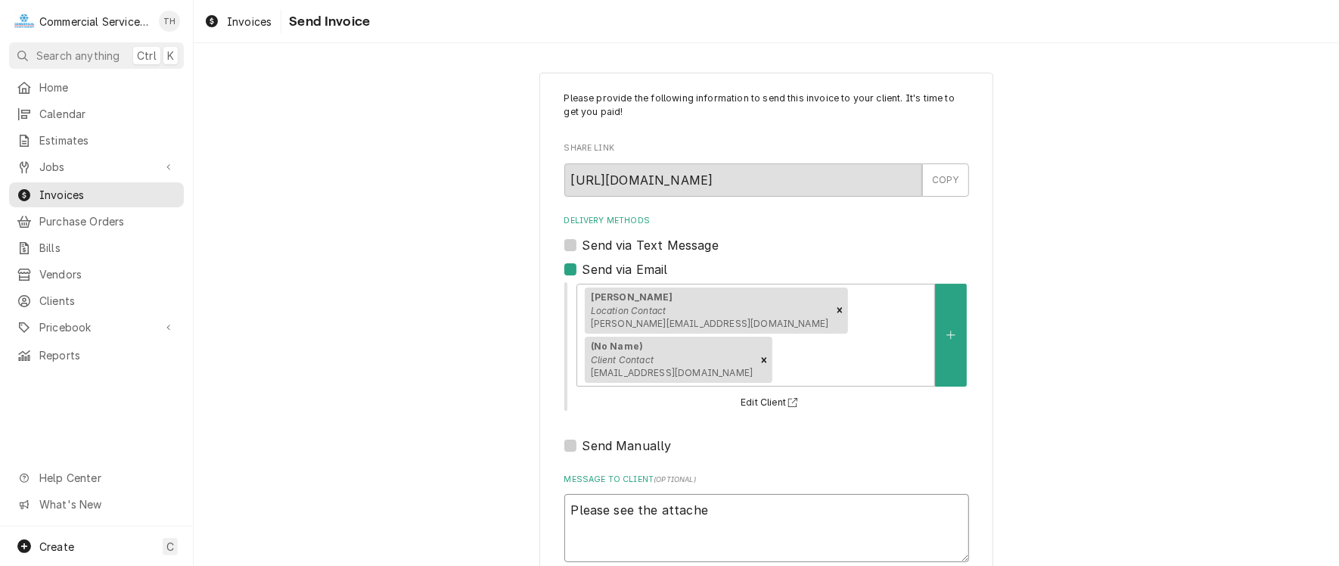
type textarea "x"
type textarea "Please see the attached"
type textarea "x"
type textarea "Please see the attached"
type textarea "x"
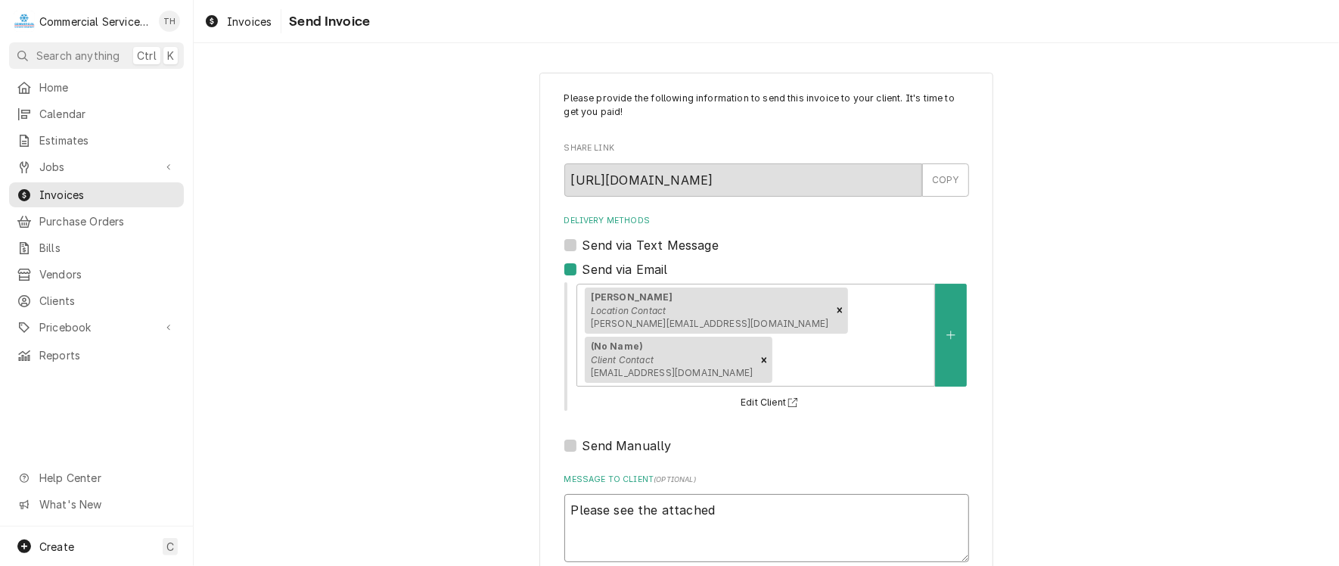
type textarea "Please see the attached i"
type textarea "x"
type textarea "Please see the attached in"
type textarea "x"
type textarea "Please see the attached inv"
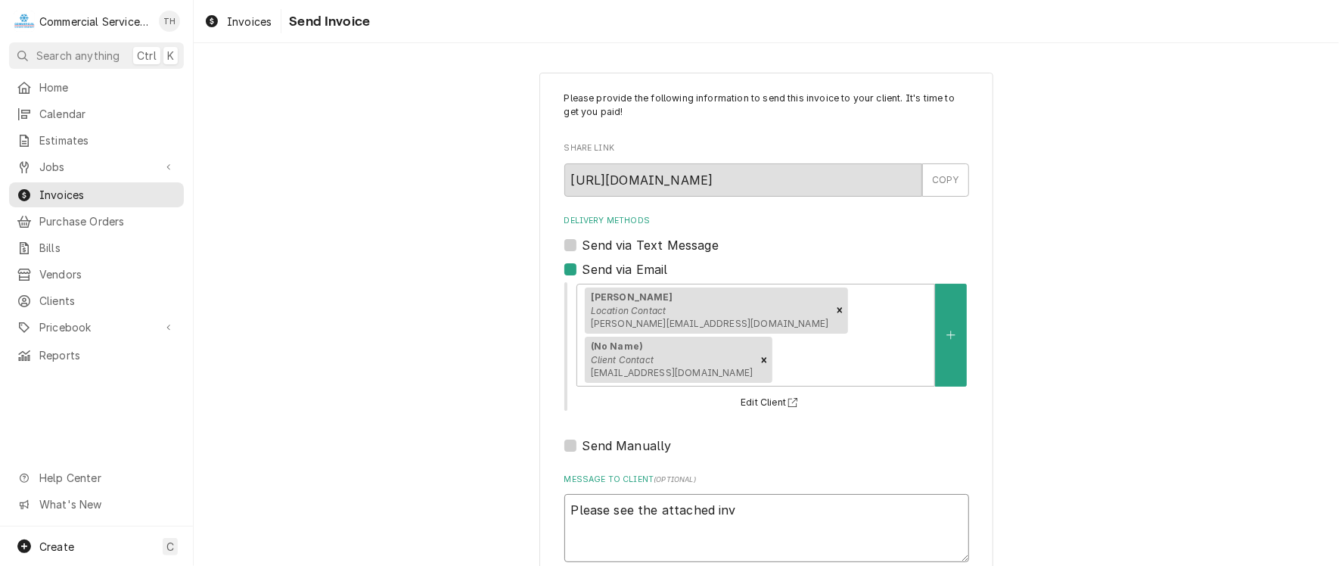
type textarea "x"
type textarea "Please see the attached invo"
type textarea "x"
type textarea "Please see the attached invoi"
type textarea "x"
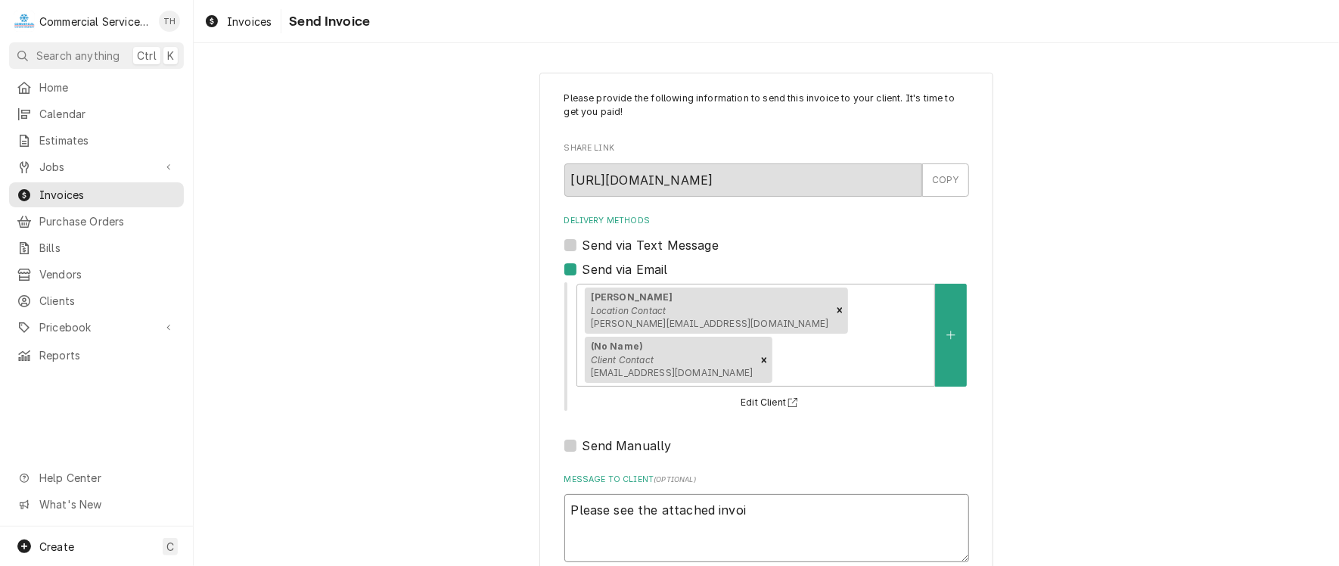
type textarea "Please see the attached invoic"
type textarea "x"
type textarea "Please see the attached invoice"
type textarea "x"
type textarea "Please see the attached invoice"
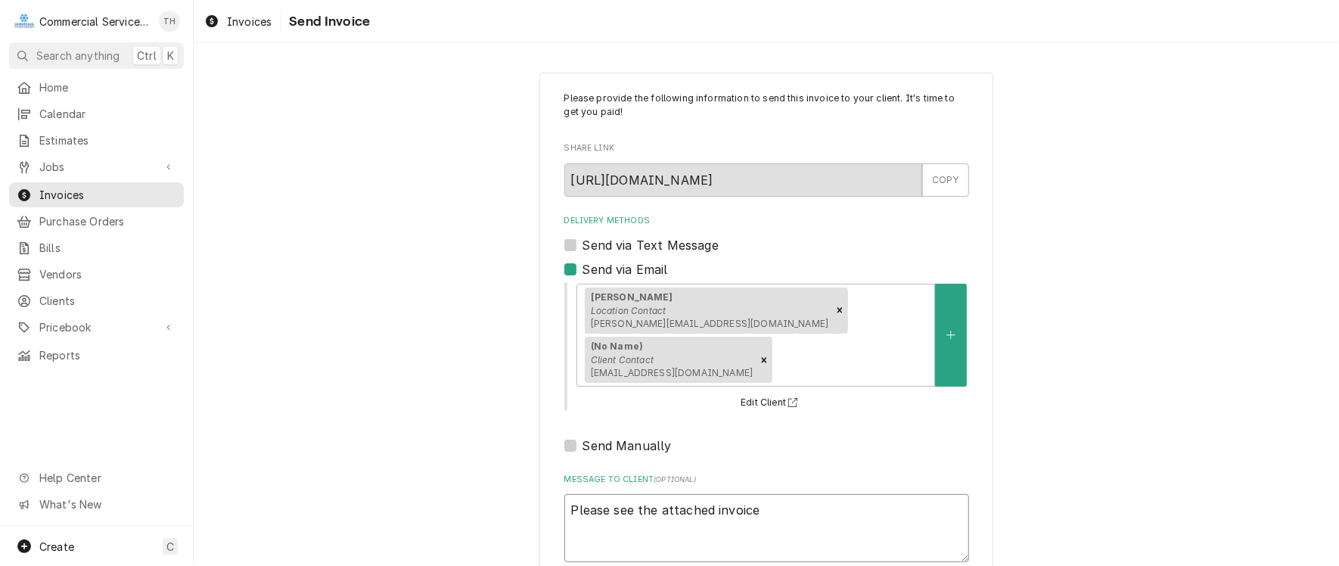
type textarea "x"
type textarea "Please see the attached invoice f"
type textarea "x"
type textarea "Please see the attached invoice fo"
type textarea "x"
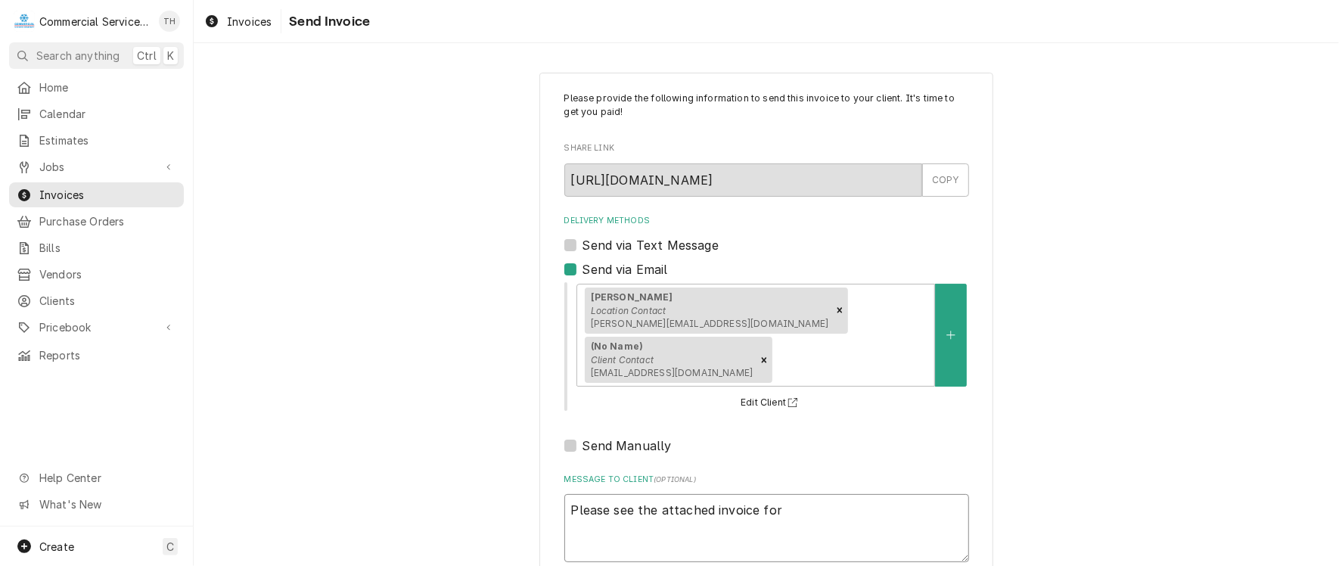
type textarea "Please see the attached invoice for"
type textarea "x"
type textarea "Please see the attached invoice for p"
type textarea "x"
type textarea "Please see the attached invoice for pa"
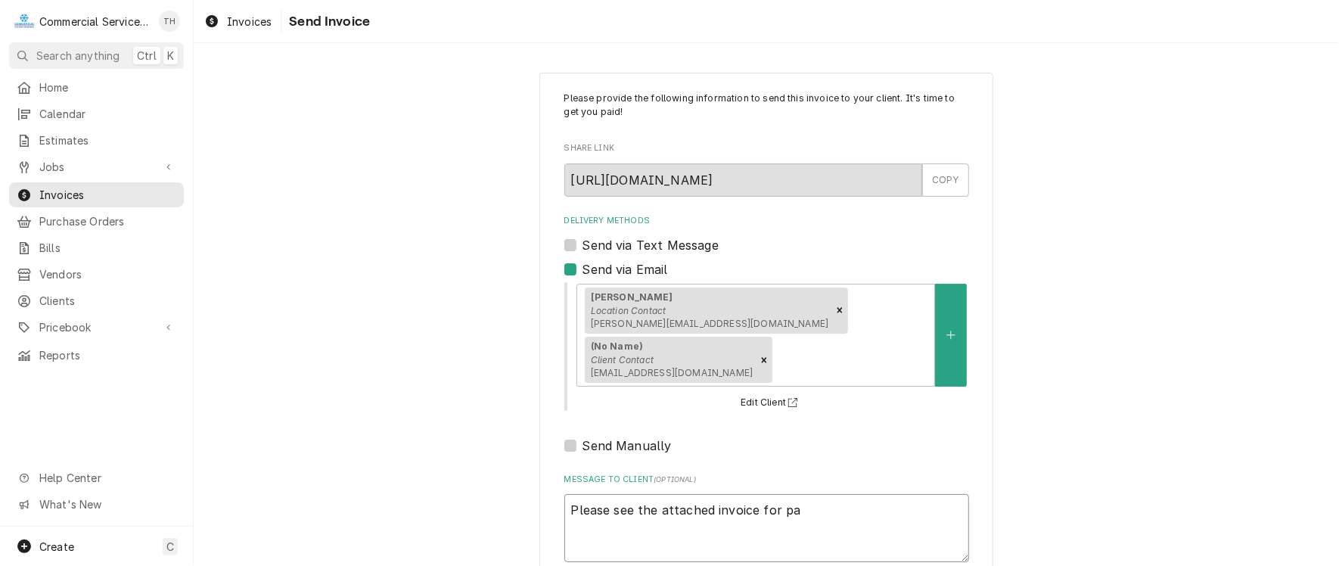
type textarea "x"
type textarea "Please see the attached invoice for pay"
type textarea "x"
type textarea "Please see the attached invoice for paym"
type textarea "x"
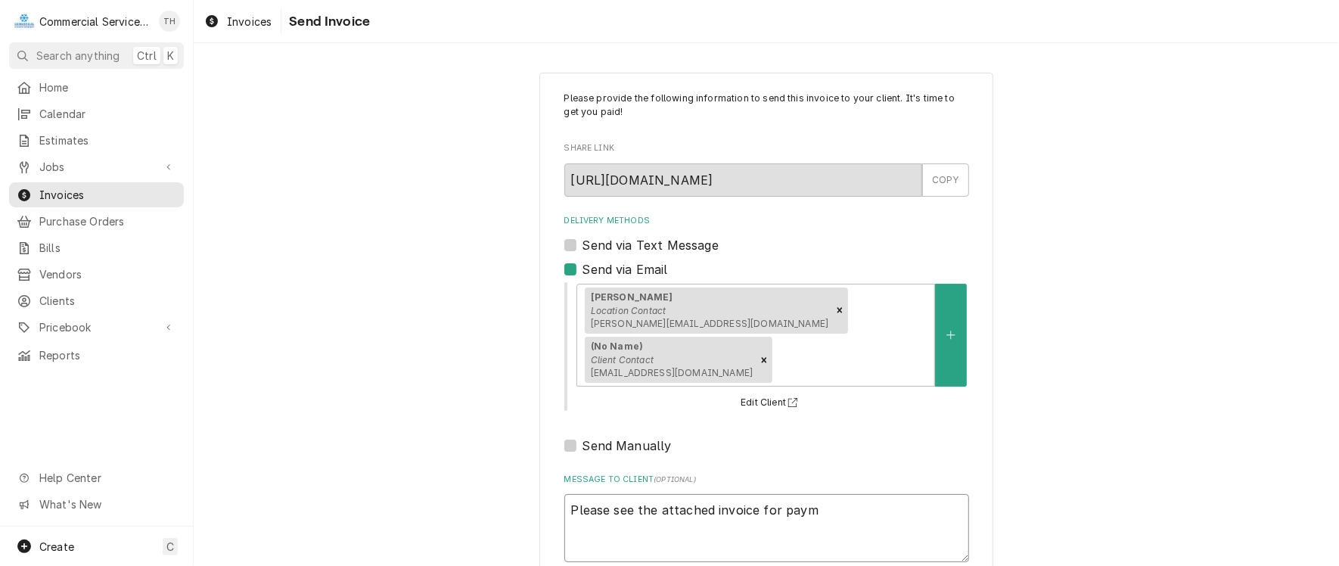
type textarea "Please see the attached invoice for payme"
type textarea "x"
type textarea "Please see the attached invoice for paymen"
type textarea "x"
type textarea "Please see the attached invoice for payment"
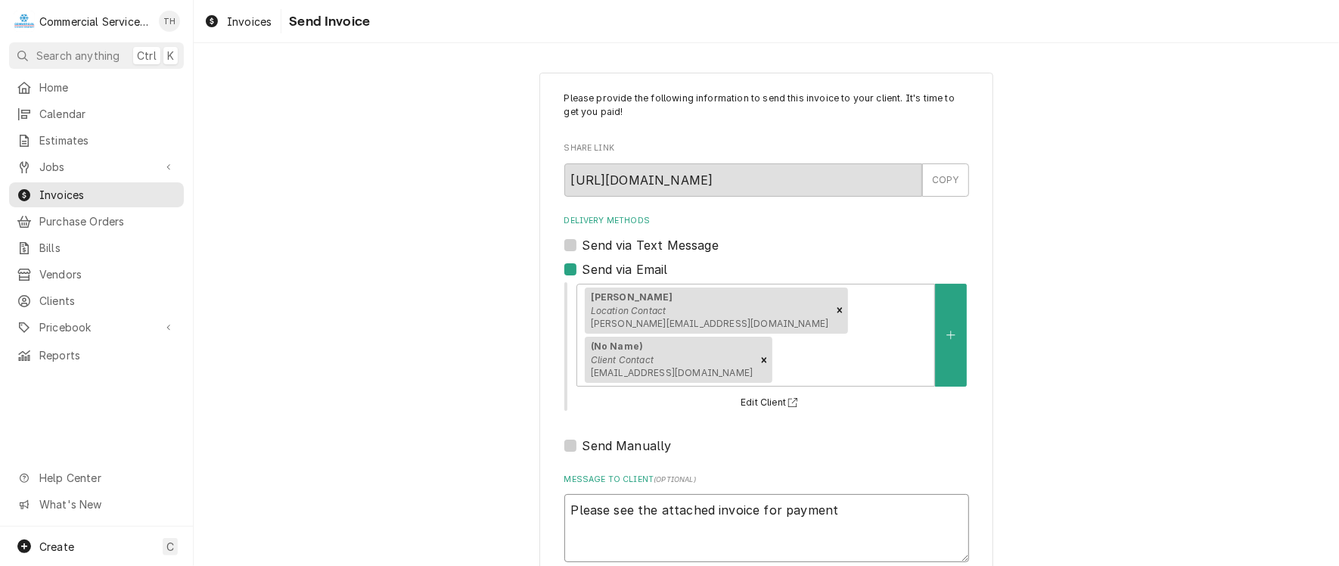
type textarea "x"
type textarea "Please see the attached invoice for payment"
type textarea "x"
type textarea "Please see the attached invoice for payment p"
type textarea "x"
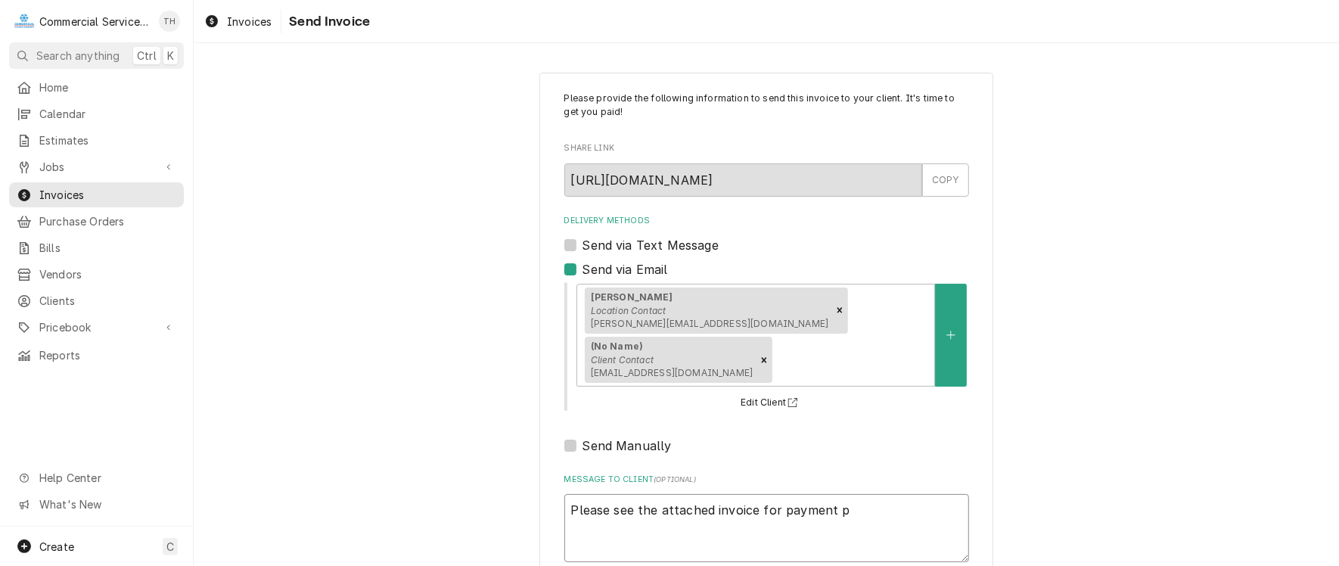
type textarea "Please see the attached invoice for payment pr"
type textarea "x"
type textarea "Please see the attached invoice for payment pro"
type textarea "x"
type textarea "Please see the attached invoice for payment proc"
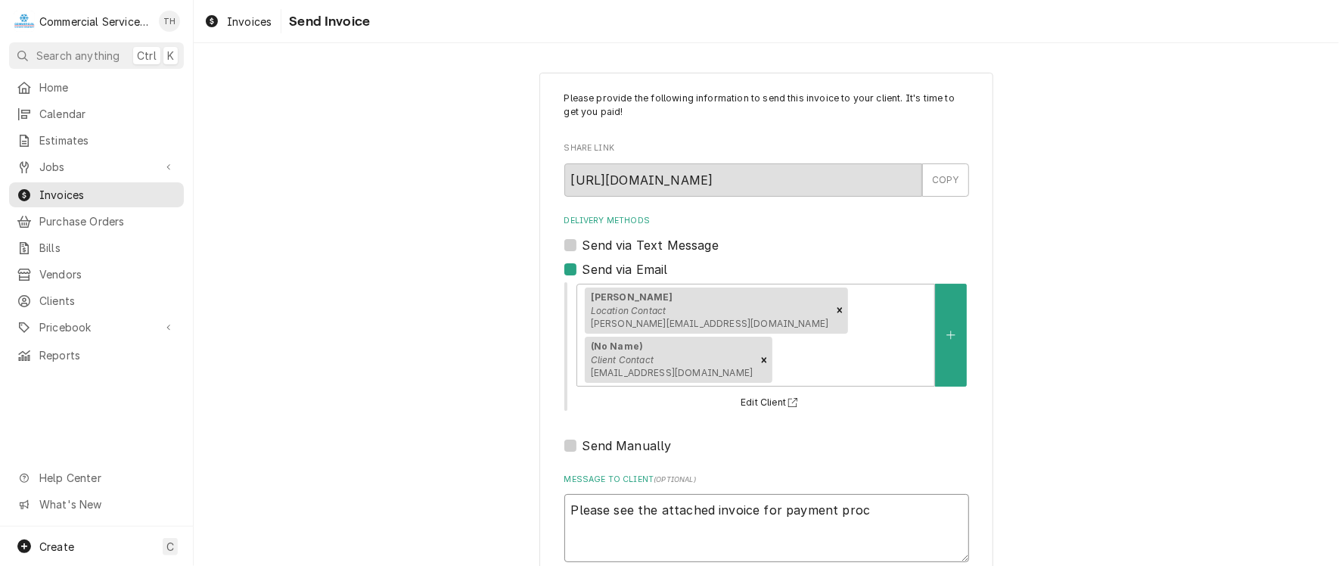
type textarea "x"
type textarea "Please see the attached invoice for payment proce"
type textarea "x"
type textarea "Please see the attached invoice for payment proces"
type textarea "x"
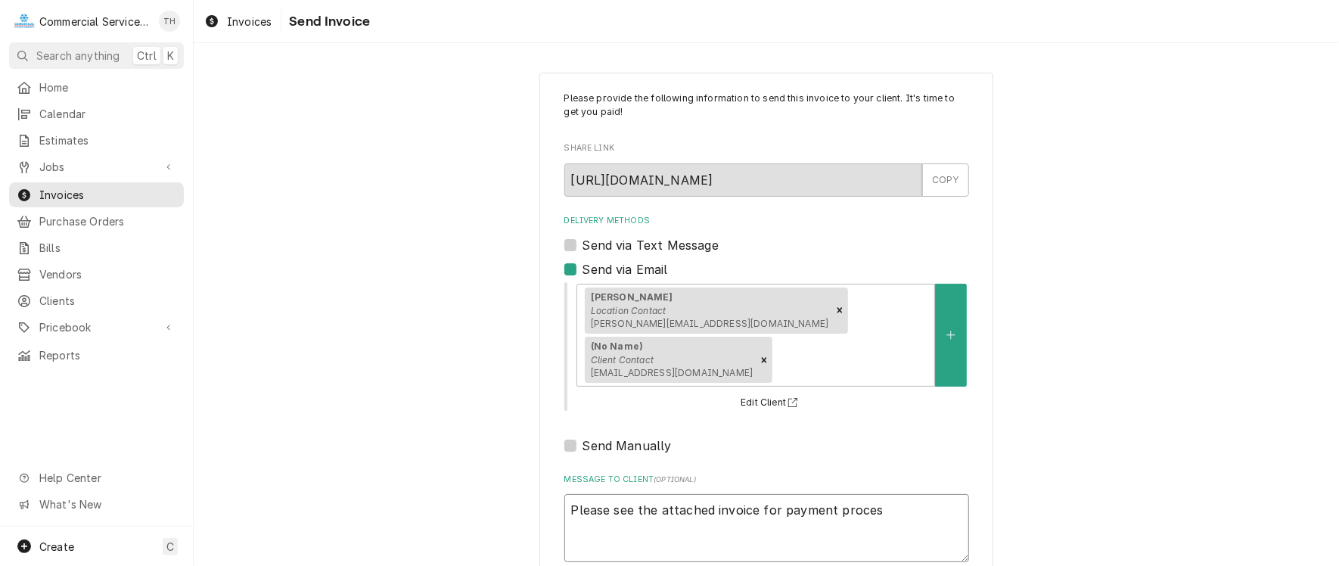
type textarea "Please see the attached invoice for payment process"
type textarea "x"
type textarea "Please see the attached invoice for payment processi"
type textarea "x"
type textarea "Please see the attached invoice for payment processin"
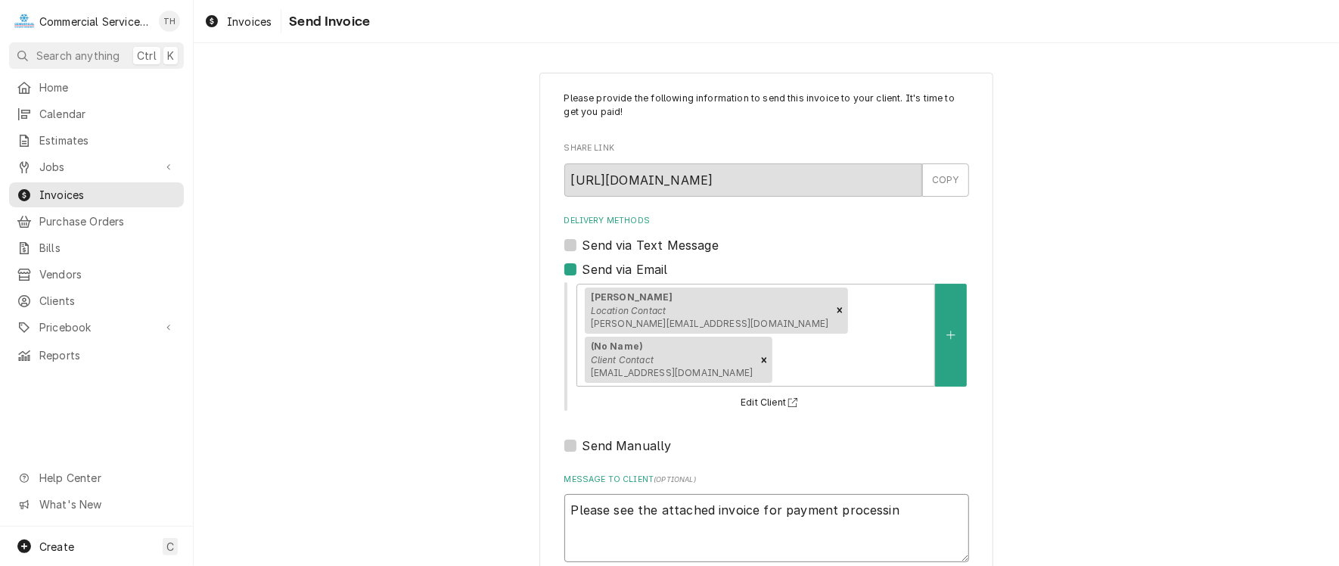
type textarea "x"
type textarea "Please see the attached invoice for payment processing"
type textarea "x"
type textarea "Please see the attached invoice for payment processing"
type textarea "x"
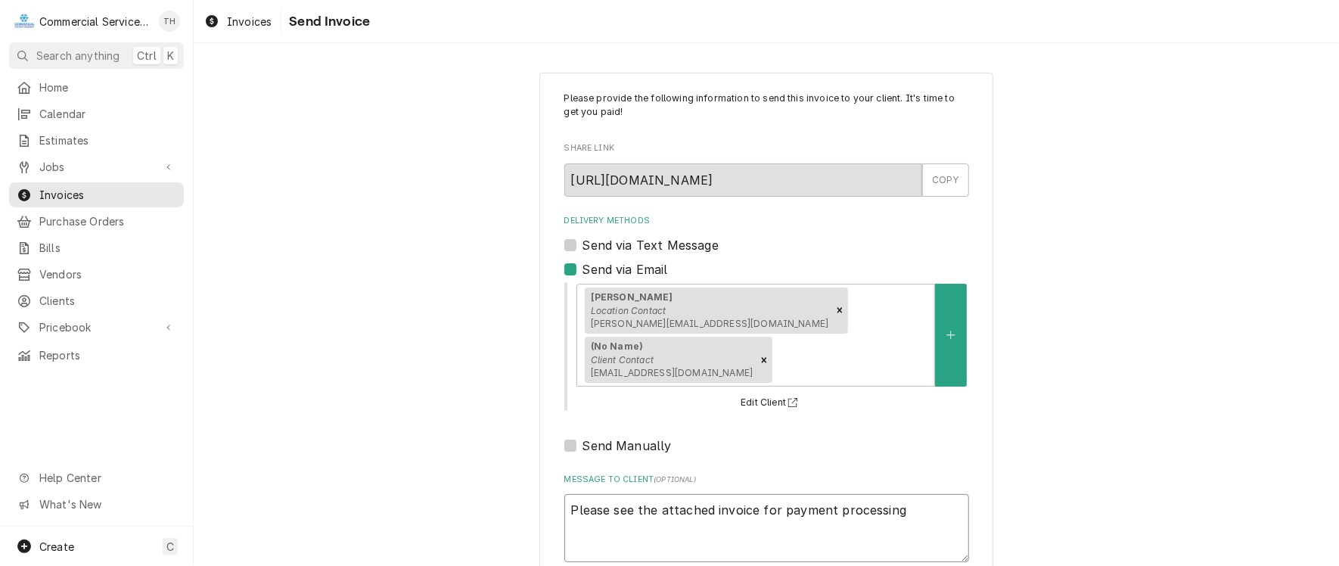
type textarea "Please see the attached invoice for payment processing T"
type textarea "x"
type textarea "Please see the attached invoice for payment processing Th"
type textarea "x"
type textarea "Please see the attached invoice for payment processing Tha"
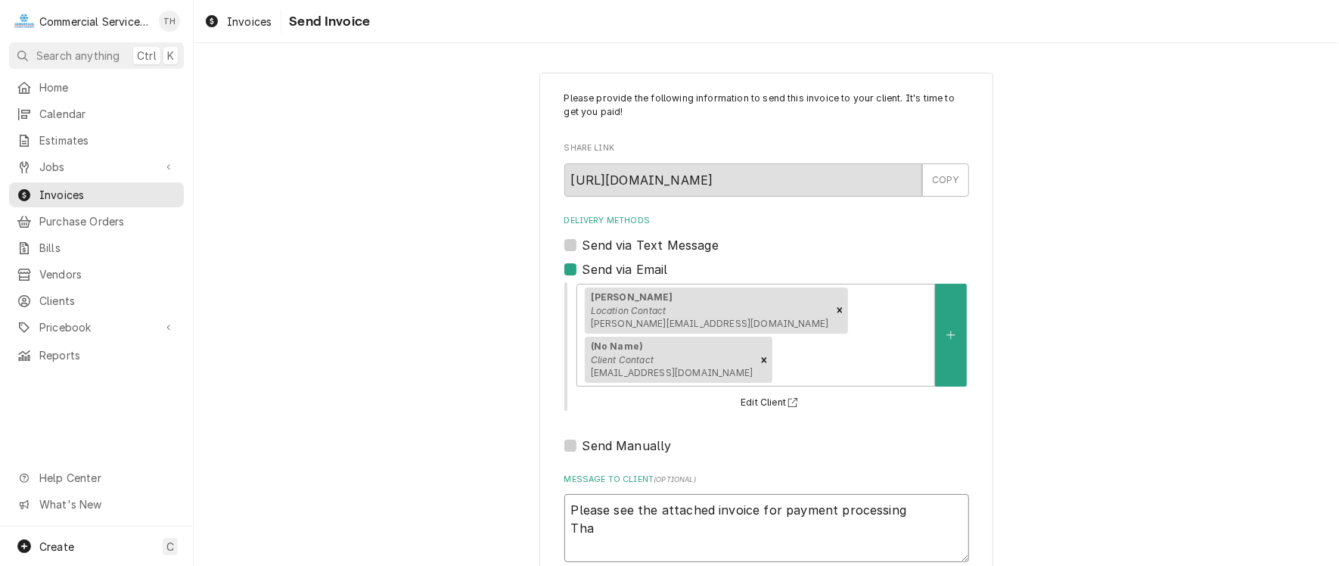
type textarea "x"
type textarea "Please see the attached invoice for payment processing Than"
type textarea "x"
type textarea "Please see the attached invoice for payment processing Thank"
type textarea "x"
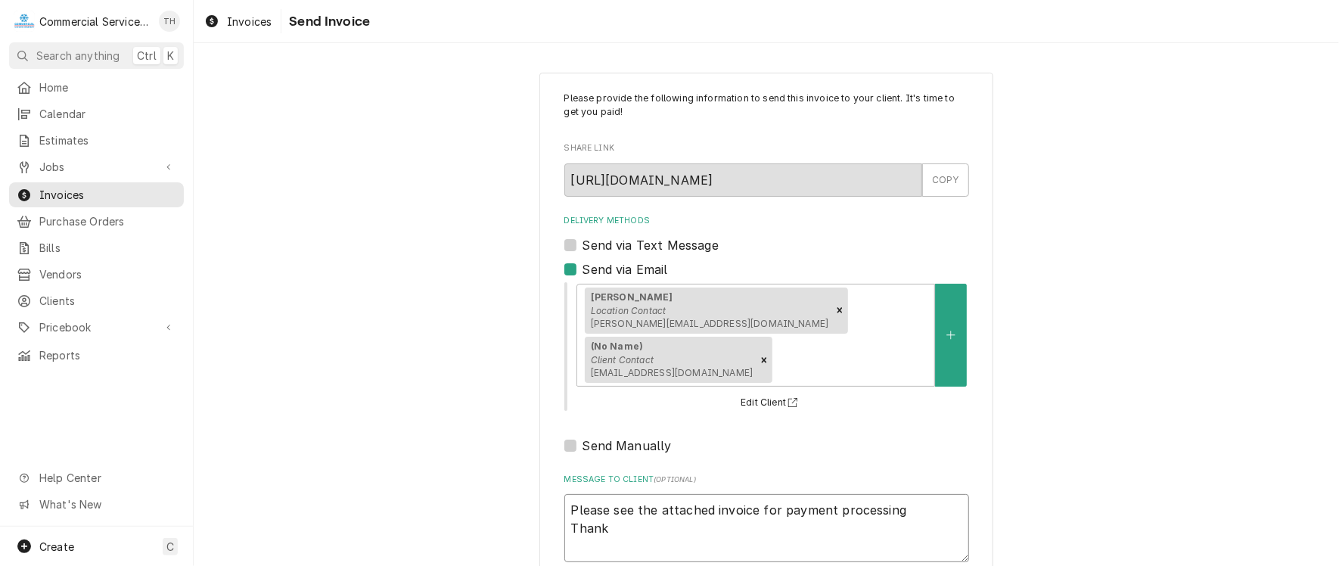
type textarea "Please see the attached invoice for payment processing Thank"
type textarea "x"
type textarea "Please see the attached invoice for payment processing Thank y"
type textarea "x"
type textarea "Please see the attached invoice for payment processing Thank yo"
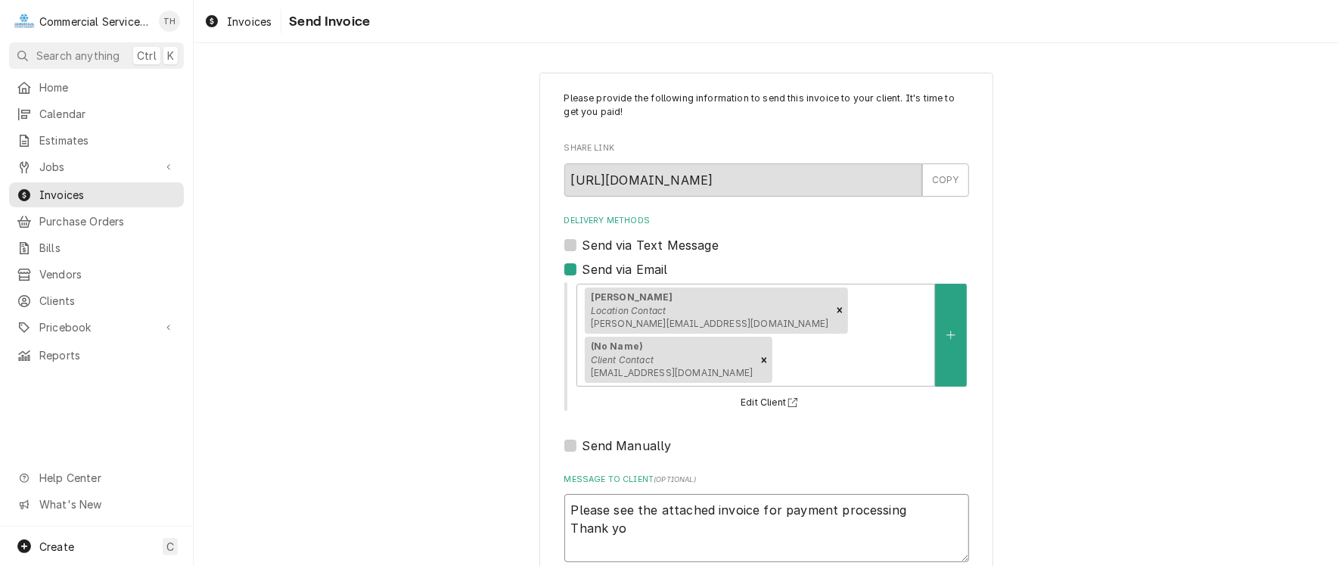
type textarea "x"
type textarea "Please see the attached invoice for payment processing Thank you"
type textarea "x"
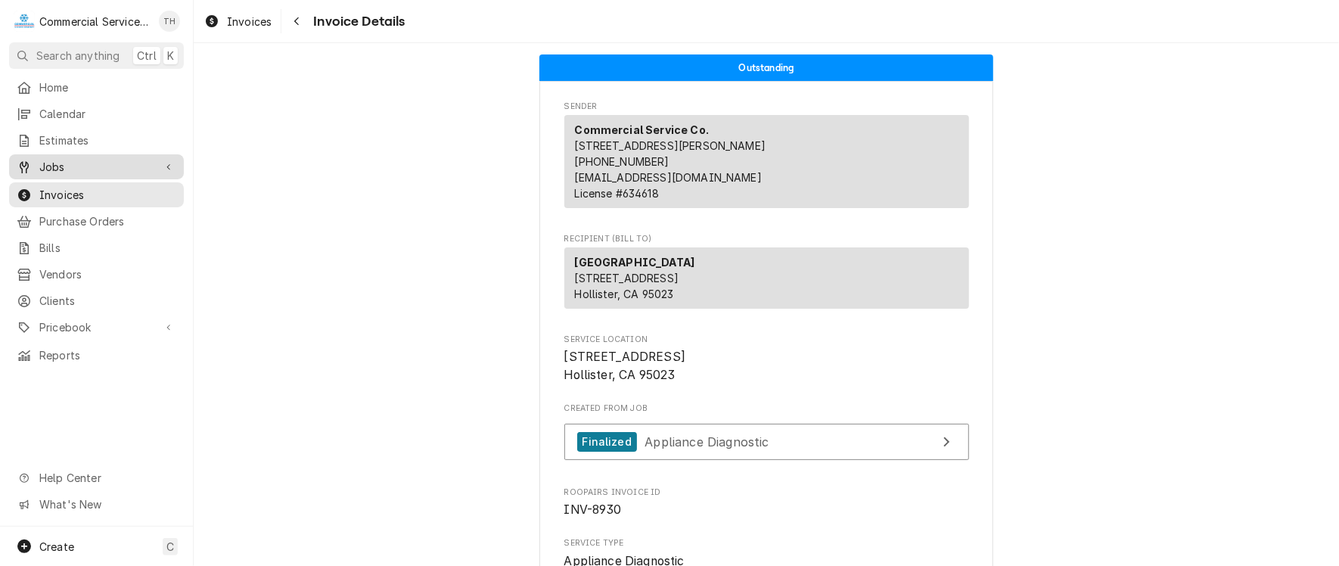
click at [74, 163] on span "Jobs" at bounding box center [96, 167] width 114 height 16
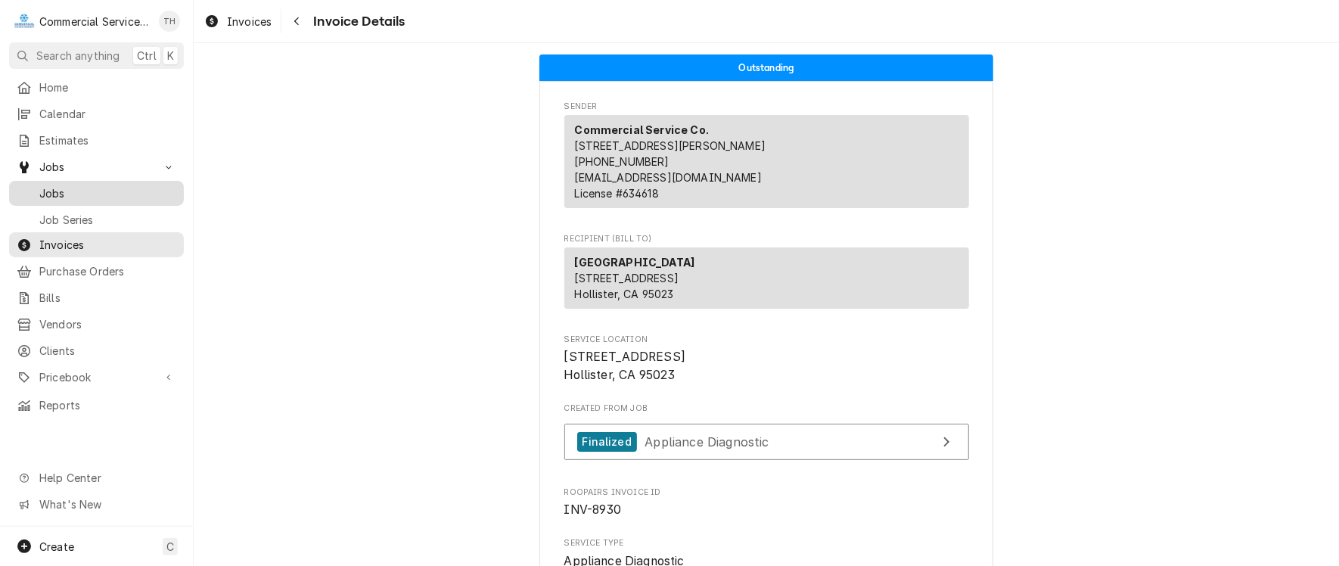
click at [79, 185] on span "Jobs" at bounding box center [107, 193] width 137 height 16
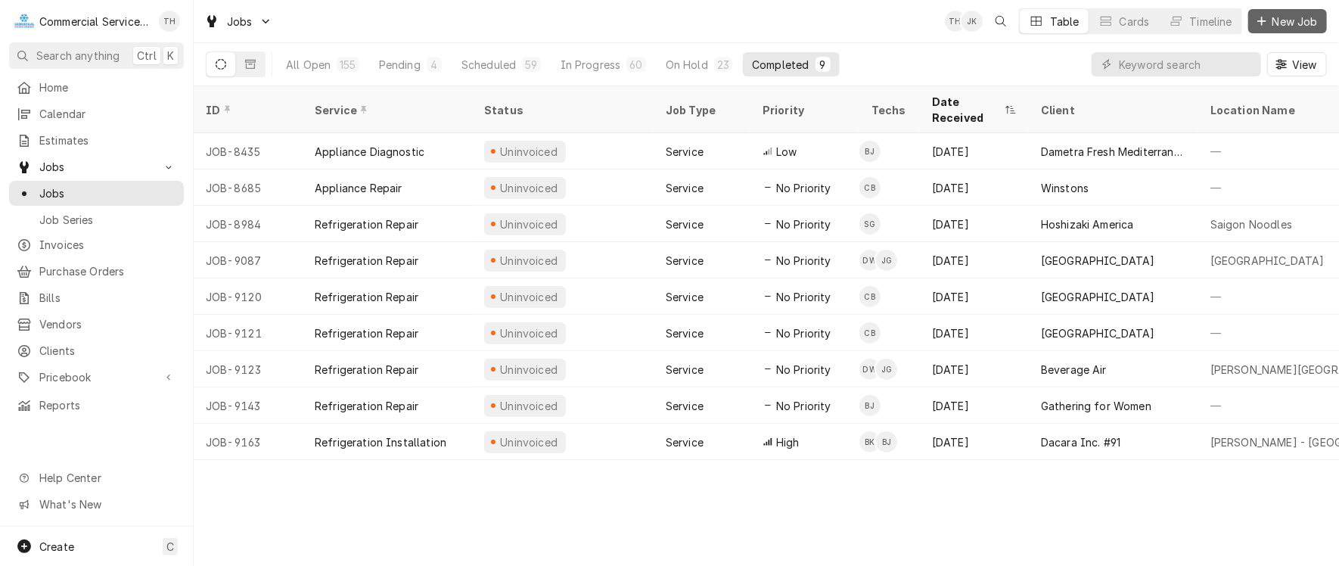
click at [1278, 15] on span "New Job" at bounding box center [1294, 22] width 51 height 16
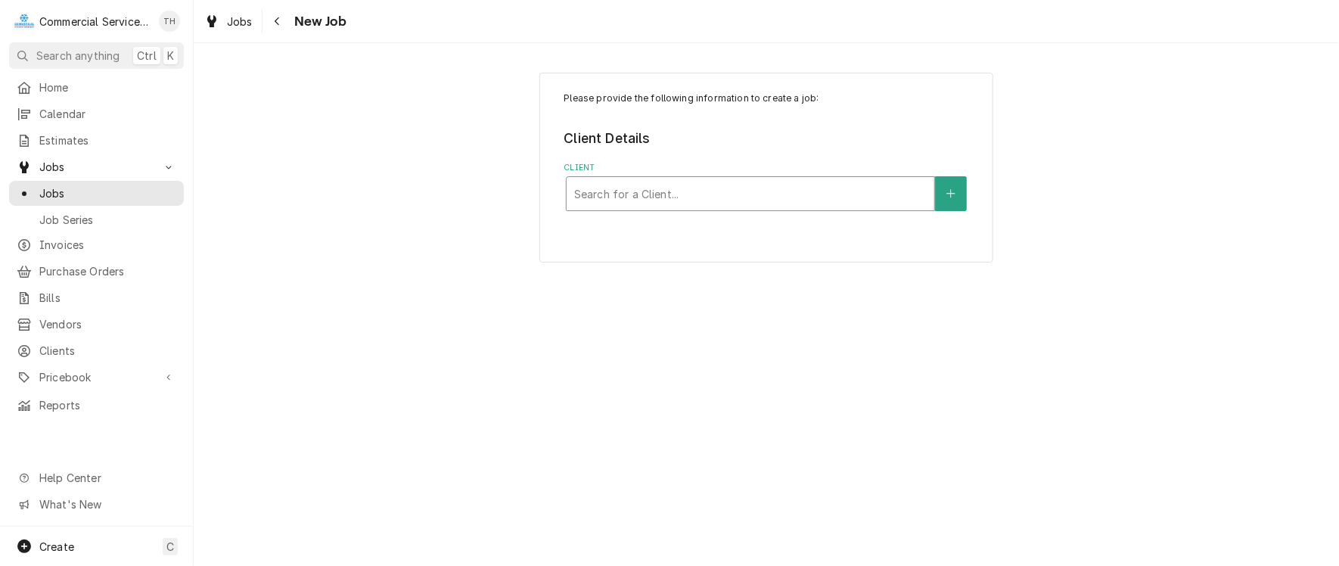
click at [757, 192] on div "Client" at bounding box center [750, 193] width 352 height 27
type input "[PERSON_NAME]"
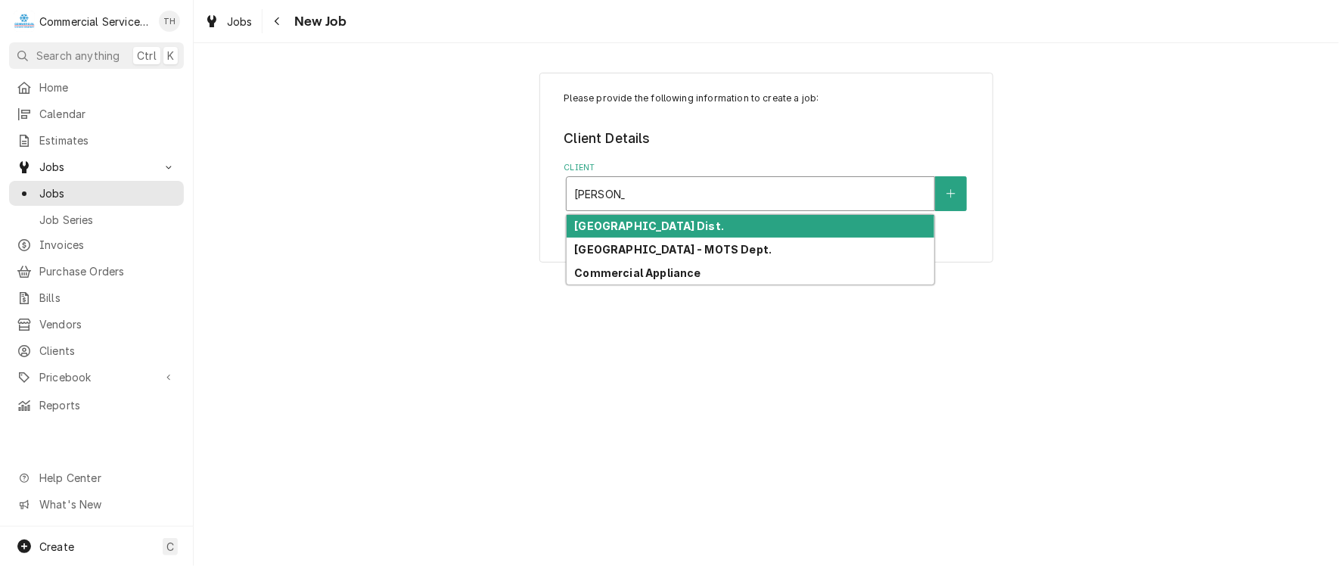
click at [720, 221] on div "[GEOGRAPHIC_DATA] Dist." at bounding box center [751, 226] width 368 height 23
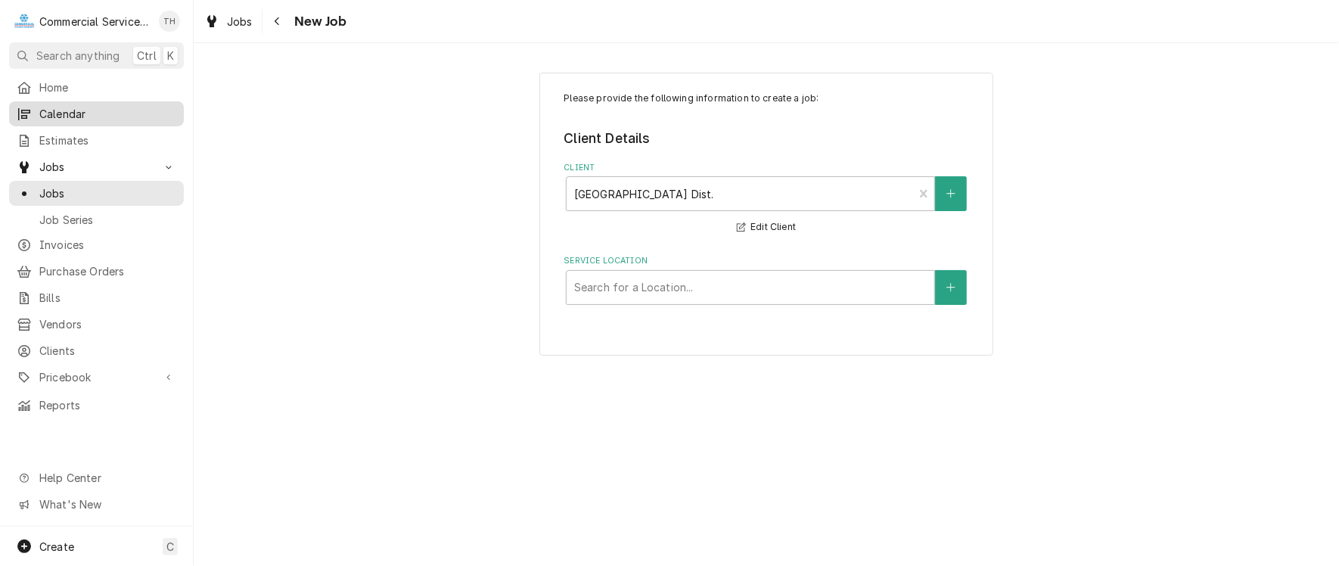
click at [106, 108] on span "Calendar" at bounding box center [107, 114] width 137 height 16
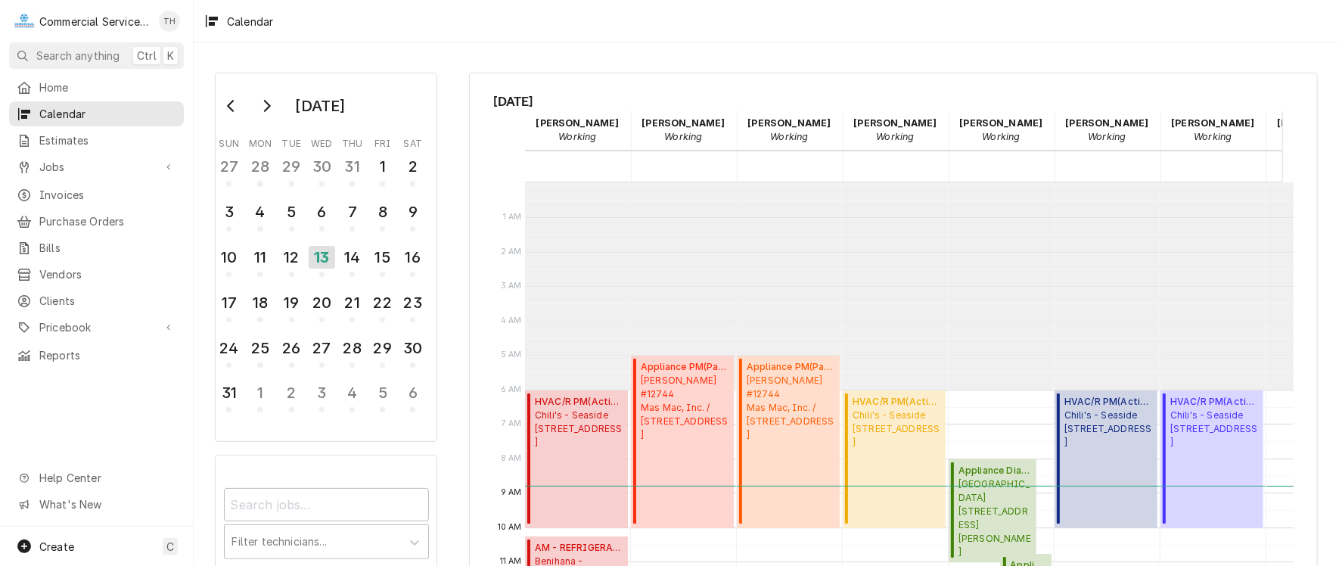
scroll to position [206, 0]
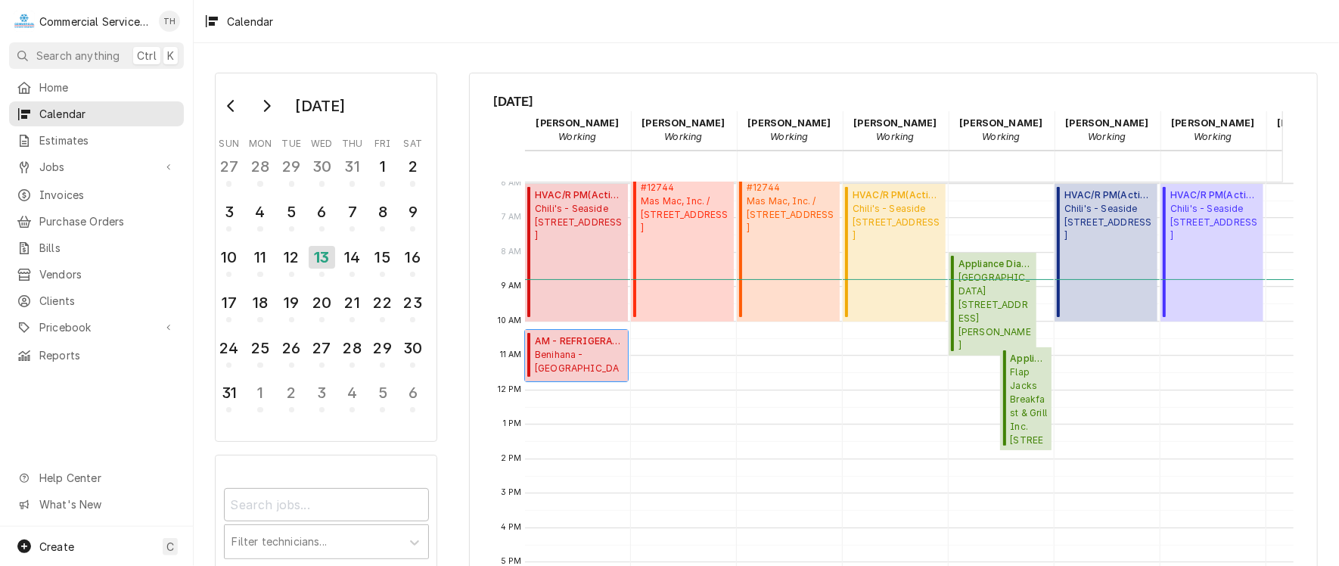
click at [548, 349] on span "Benihana - Monterey [STREET_ADDRESS]" at bounding box center [579, 362] width 88 height 29
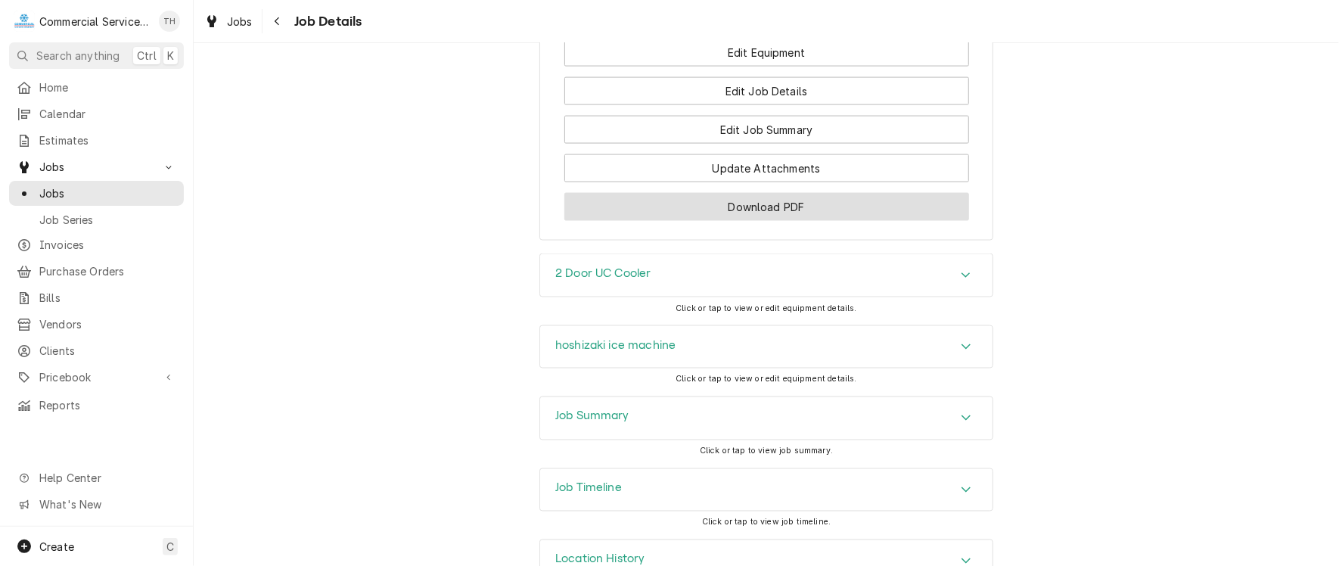
scroll to position [1400, 0]
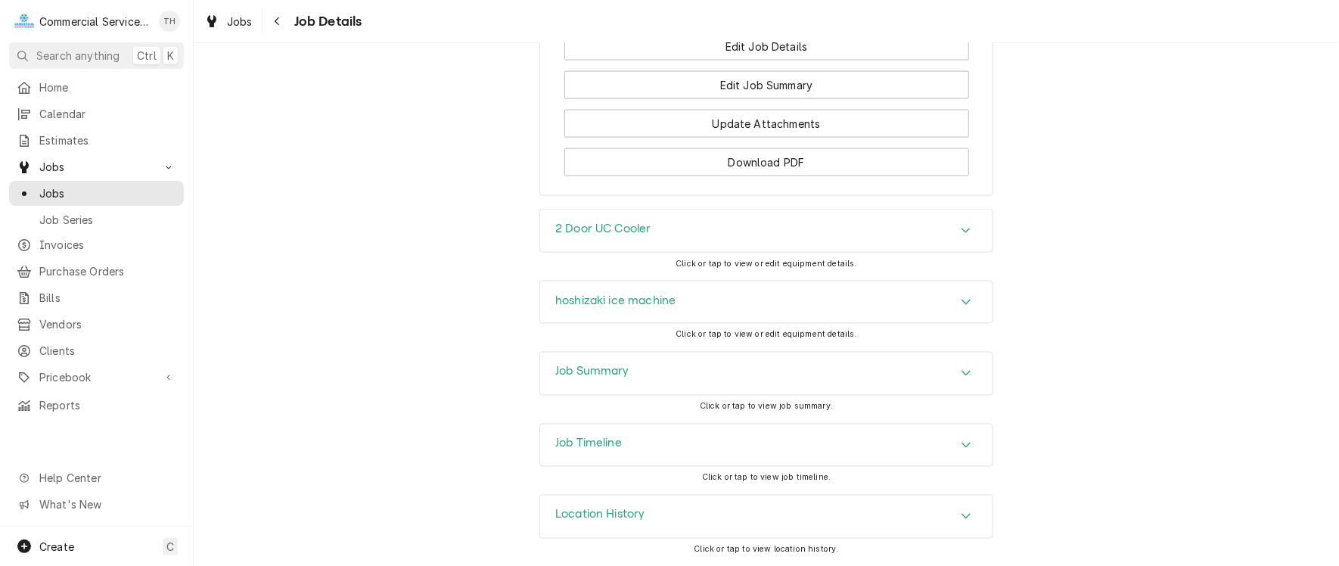
click at [964, 444] on icon "Accordion Header" at bounding box center [966, 445] width 11 height 12
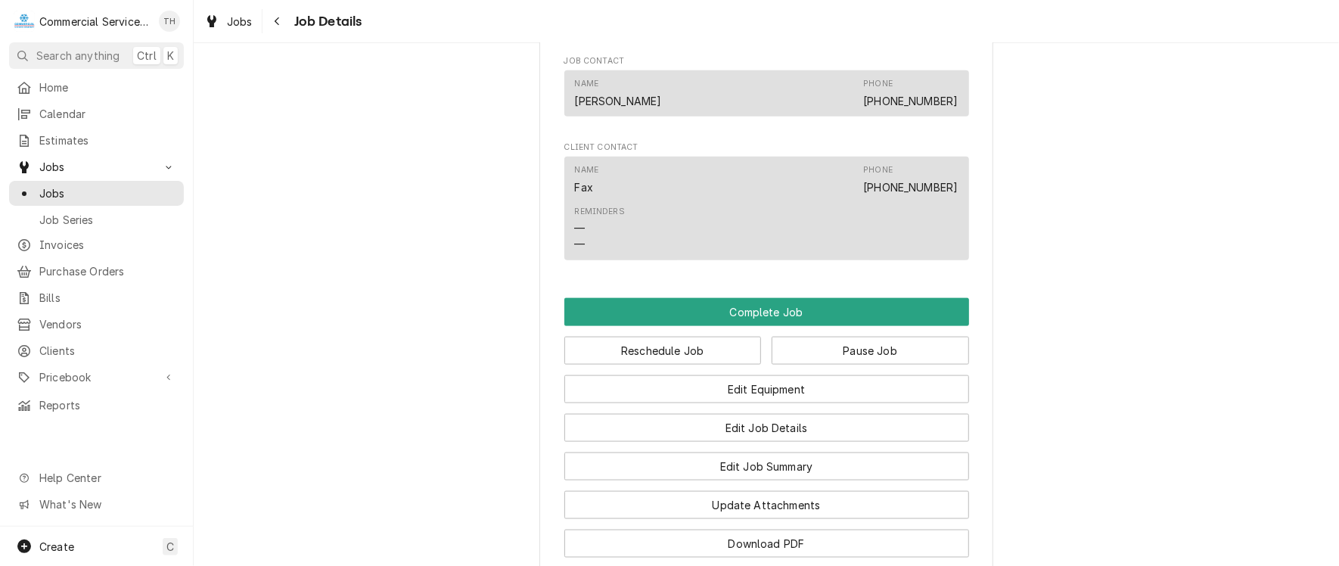
scroll to position [946, 0]
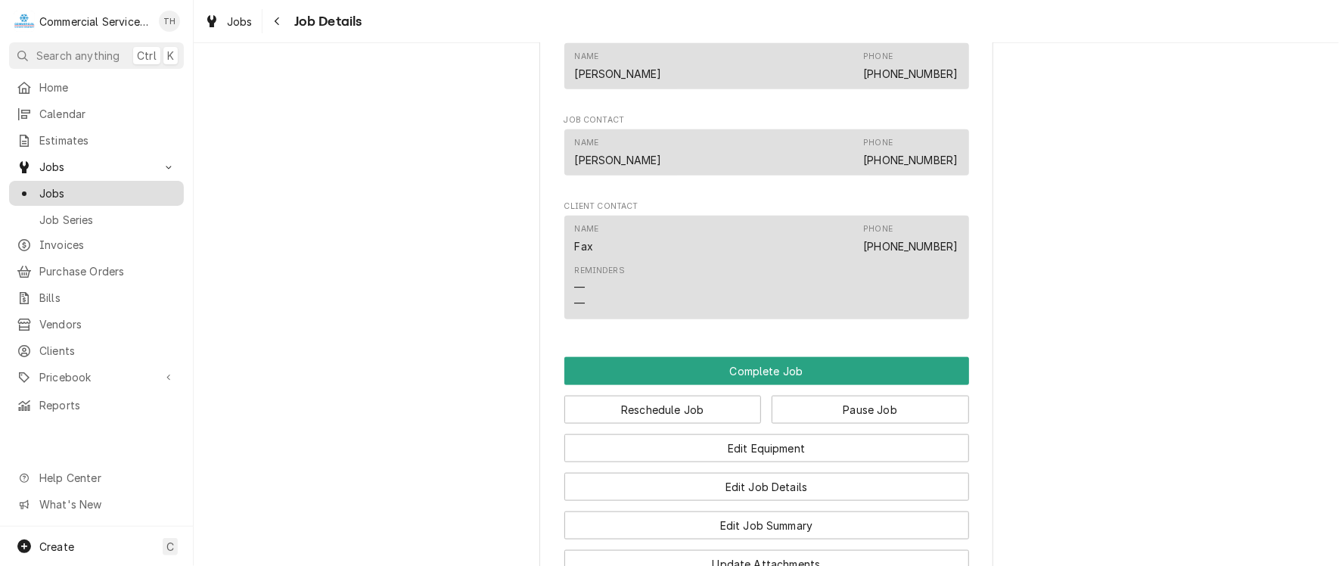
click at [98, 185] on span "Jobs" at bounding box center [107, 193] width 137 height 16
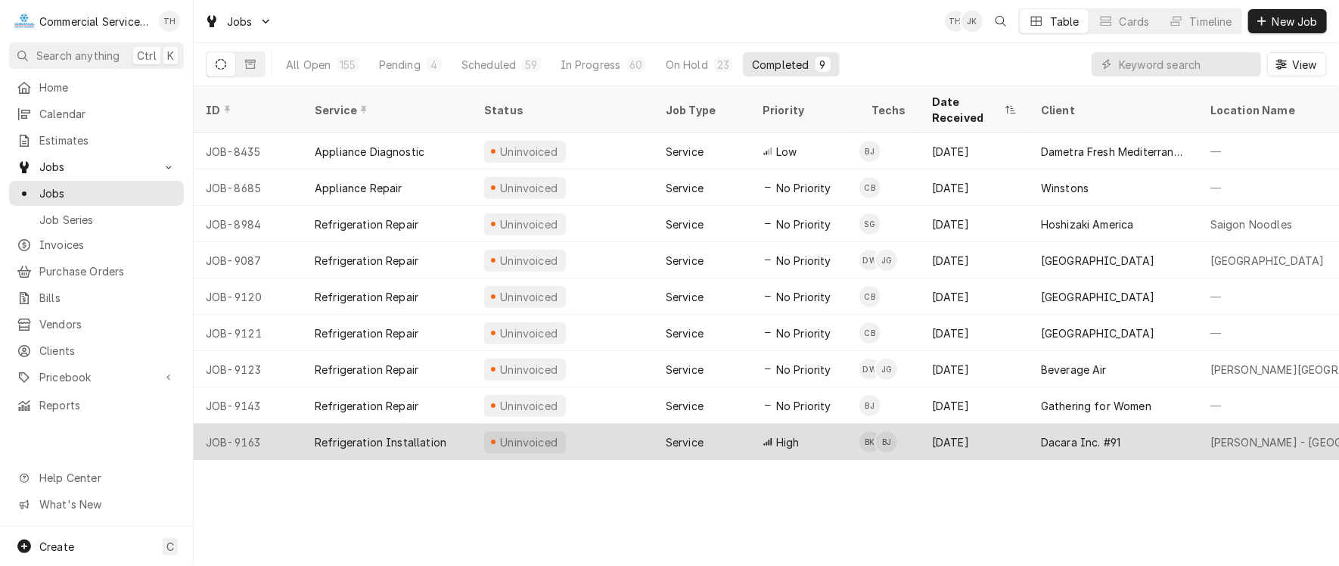
click at [1080, 434] on div "Dacara Inc. #91" at bounding box center [1080, 442] width 79 height 16
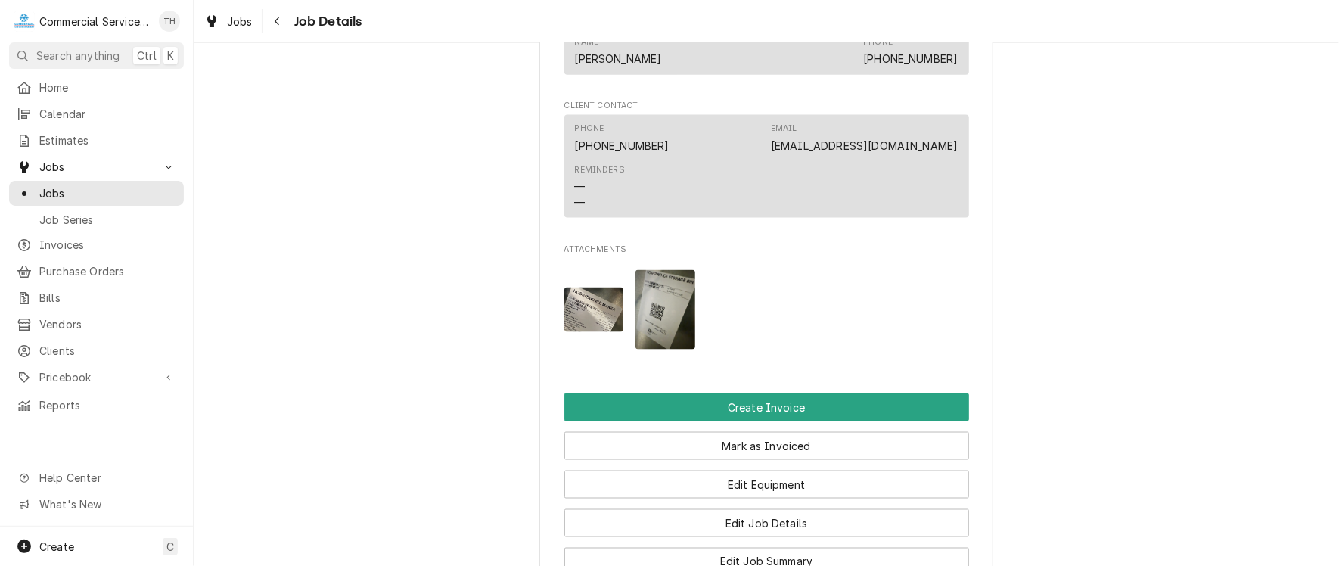
scroll to position [1210, 0]
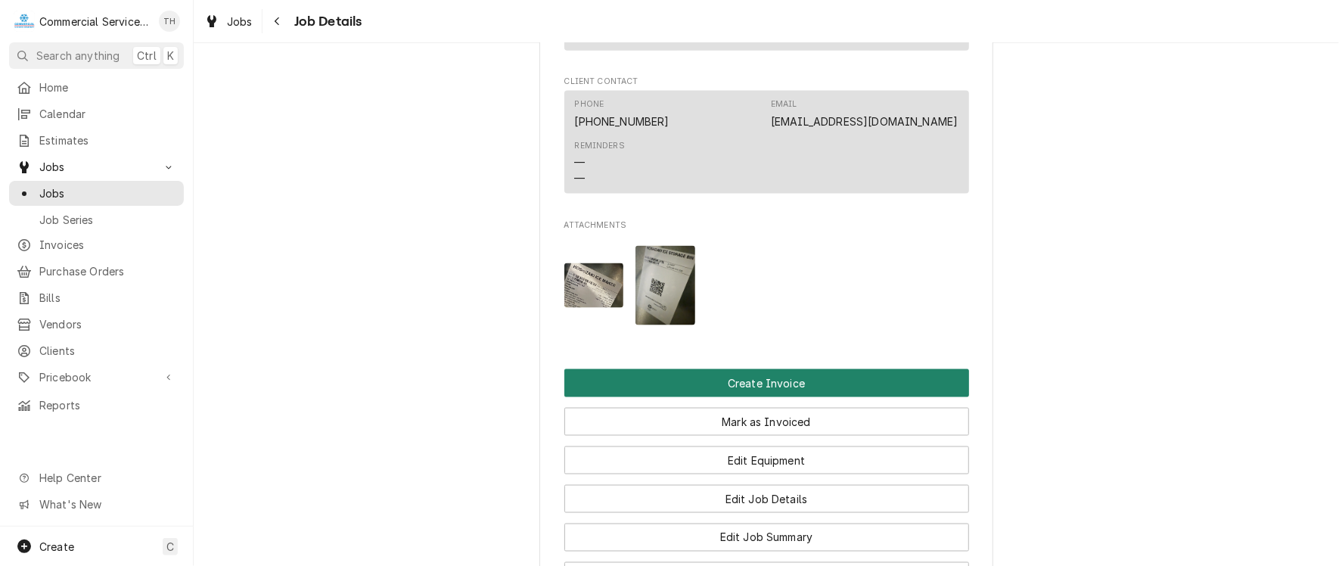
click at [806, 380] on button "Create Invoice" at bounding box center [766, 383] width 405 height 28
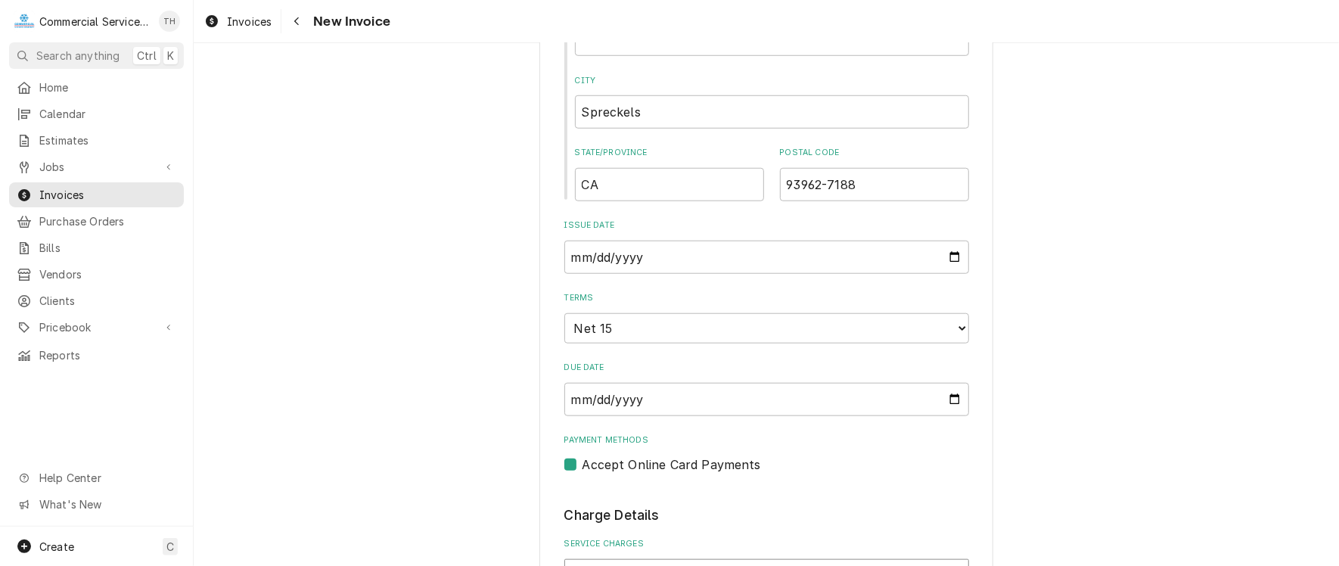
scroll to position [832, 0]
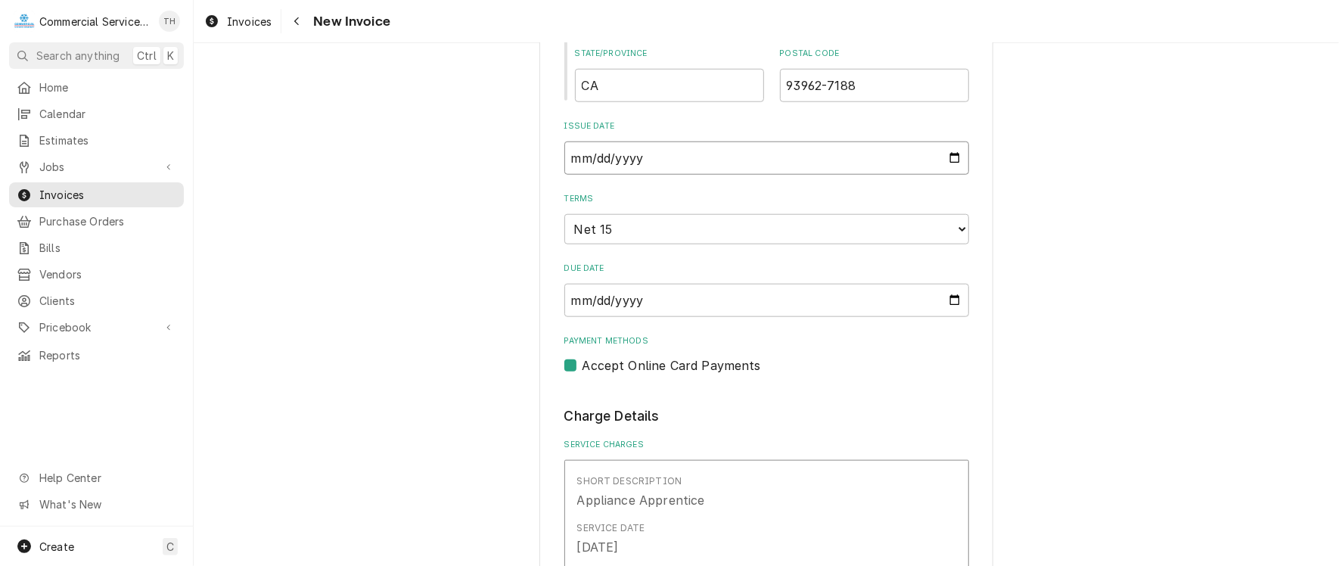
click at [948, 157] on input "[DATE]" at bounding box center [766, 157] width 405 height 33
type input "[DATE]"
click at [691, 221] on select "Choose payment terms... Same Day Net 7 Net 14 Net 15 Net 21 Net 30 Net 45 Net 6…" at bounding box center [766, 229] width 405 height 30
type textarea "x"
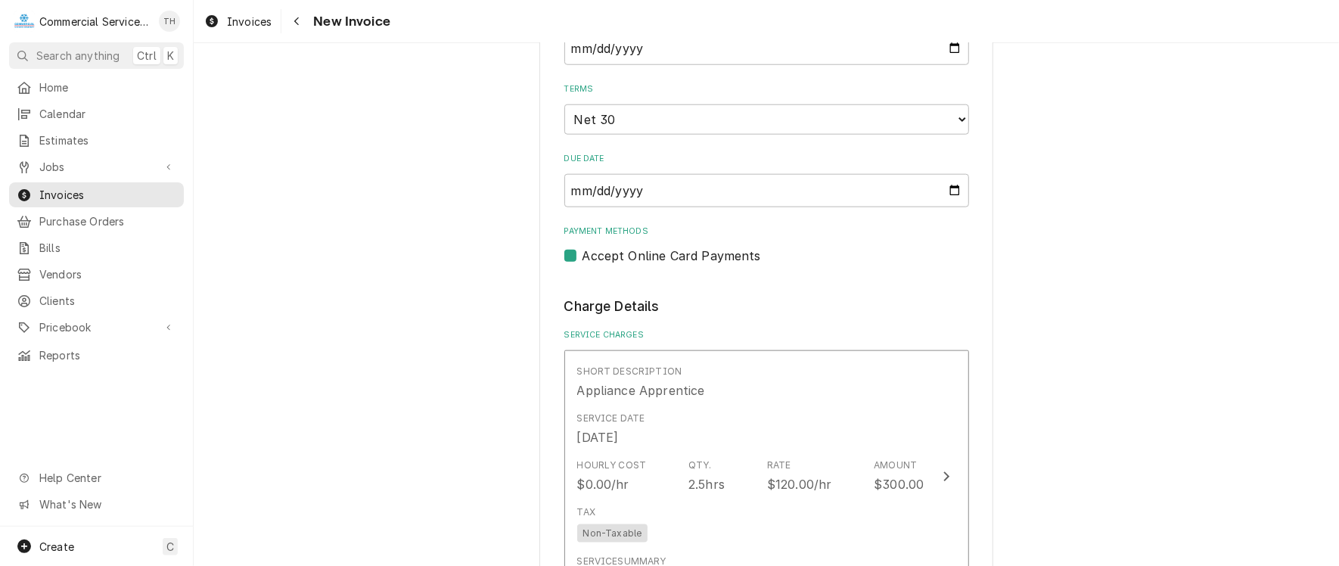
scroll to position [1059, 0]
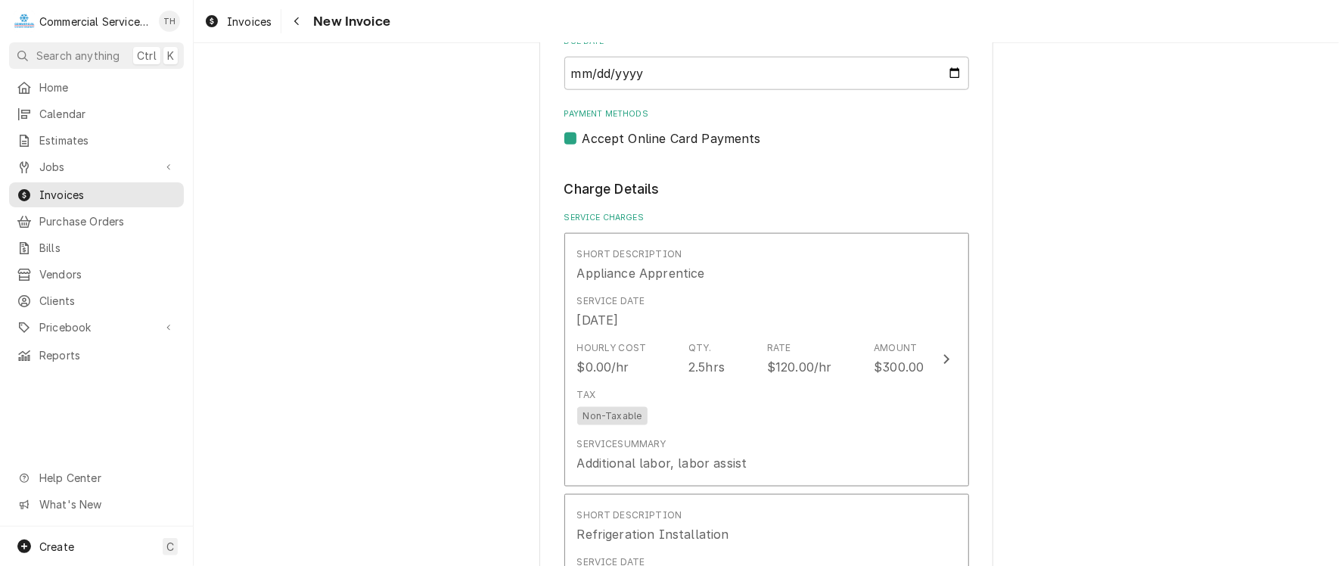
click at [582, 138] on label "Accept Online Card Payments" at bounding box center [671, 138] width 179 height 18
click at [582, 138] on input "Payment Methods" at bounding box center [784, 145] width 405 height 33
checkbox input "false"
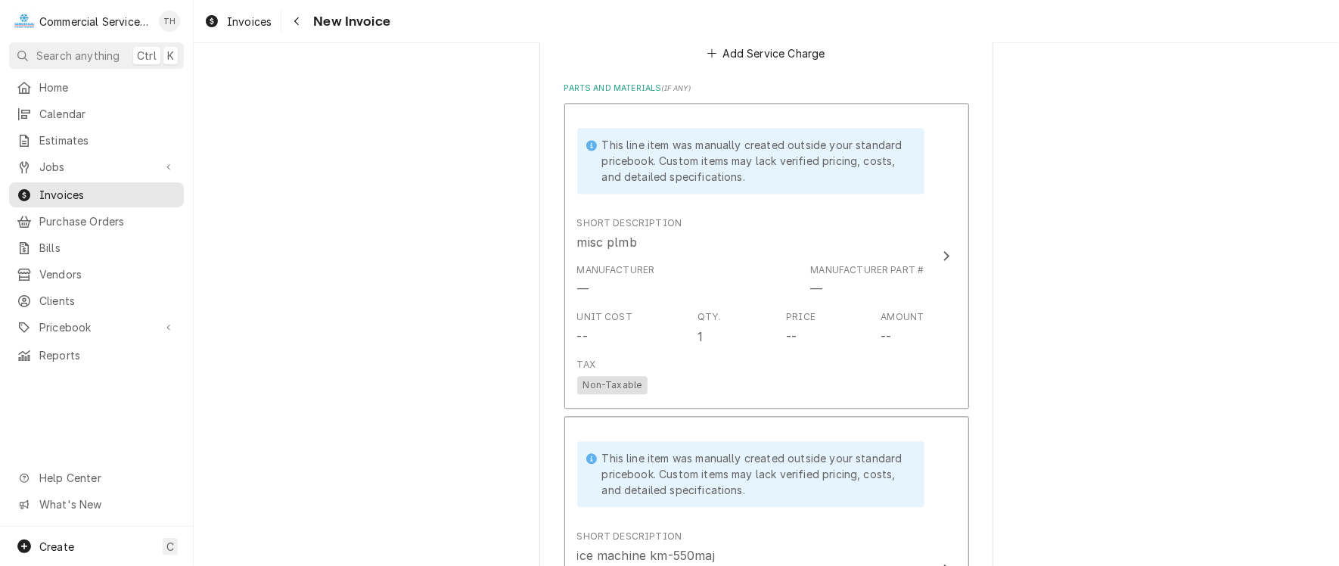
scroll to position [1815, 0]
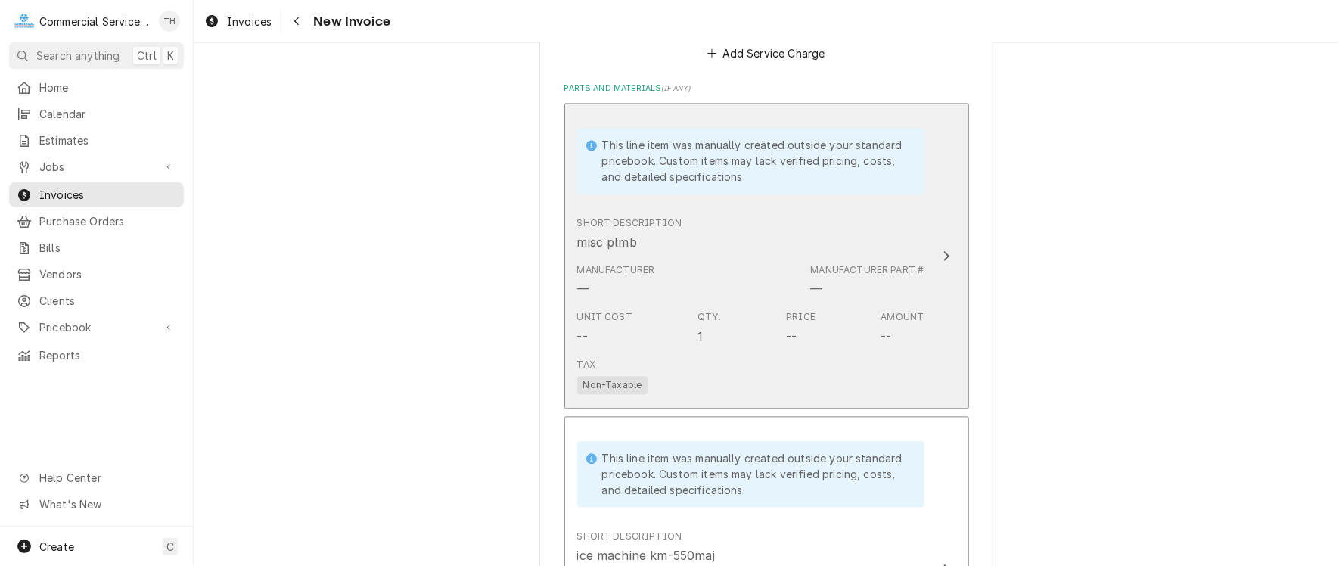
click at [777, 247] on div "Short Description misc plmb" at bounding box center [750, 233] width 347 height 47
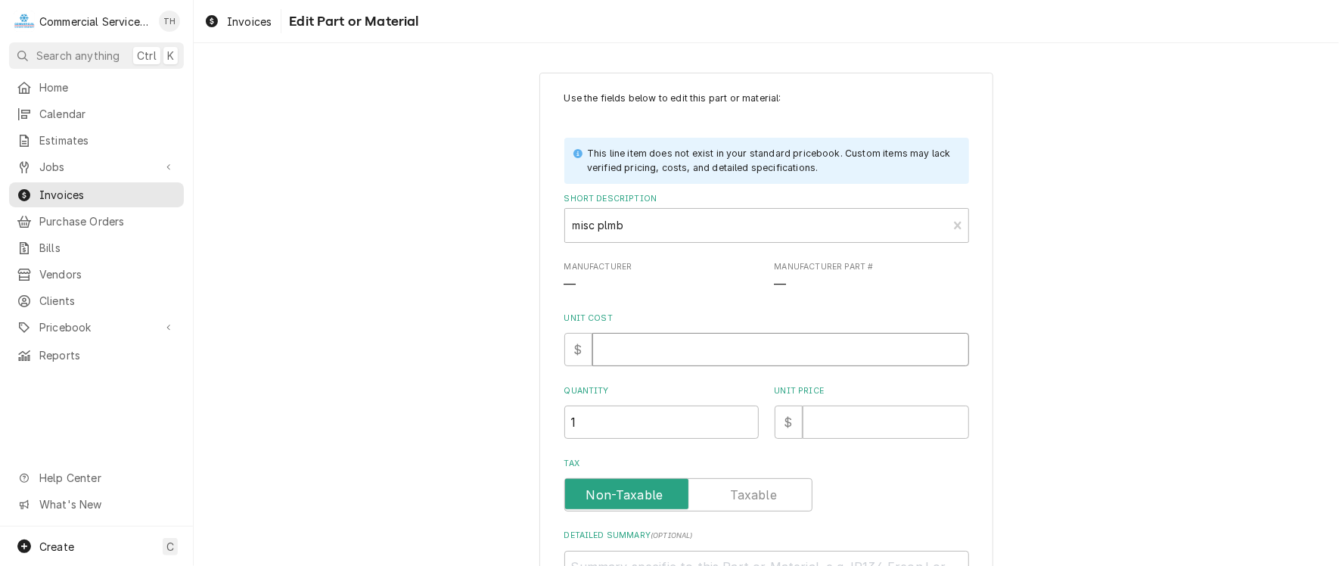
click at [624, 348] on input "Unit Cost" at bounding box center [780, 349] width 377 height 33
type textarea "x"
type input "0"
type textarea "x"
type input "2"
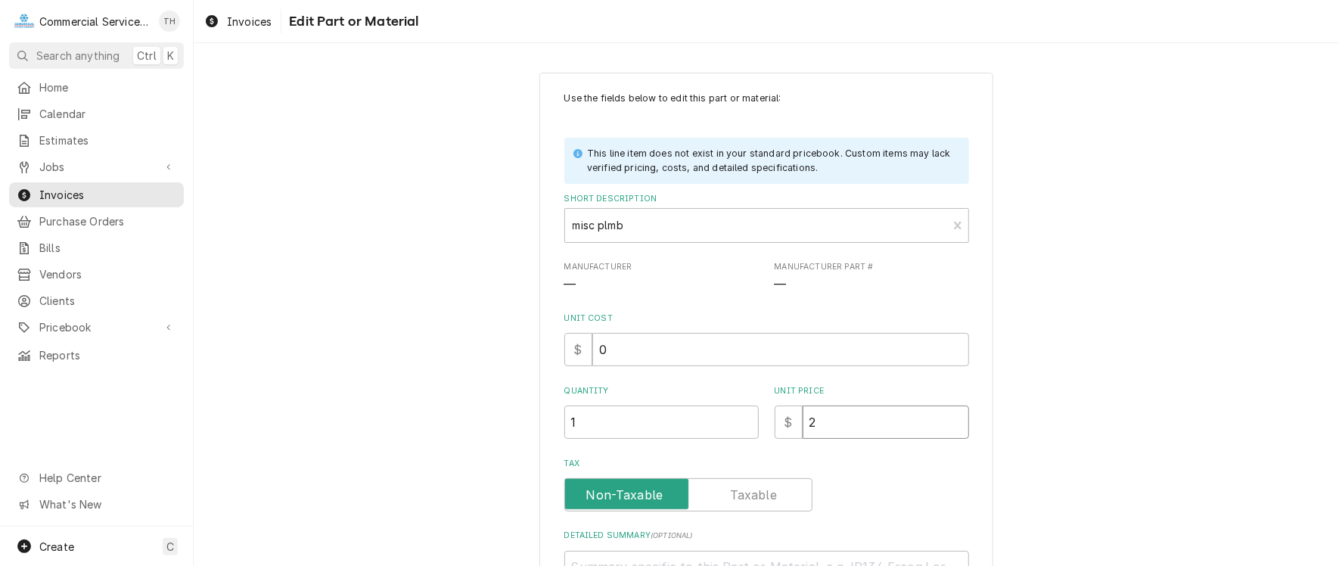
type textarea "x"
type input "25"
type textarea "x"
type input "250"
type textarea "x"
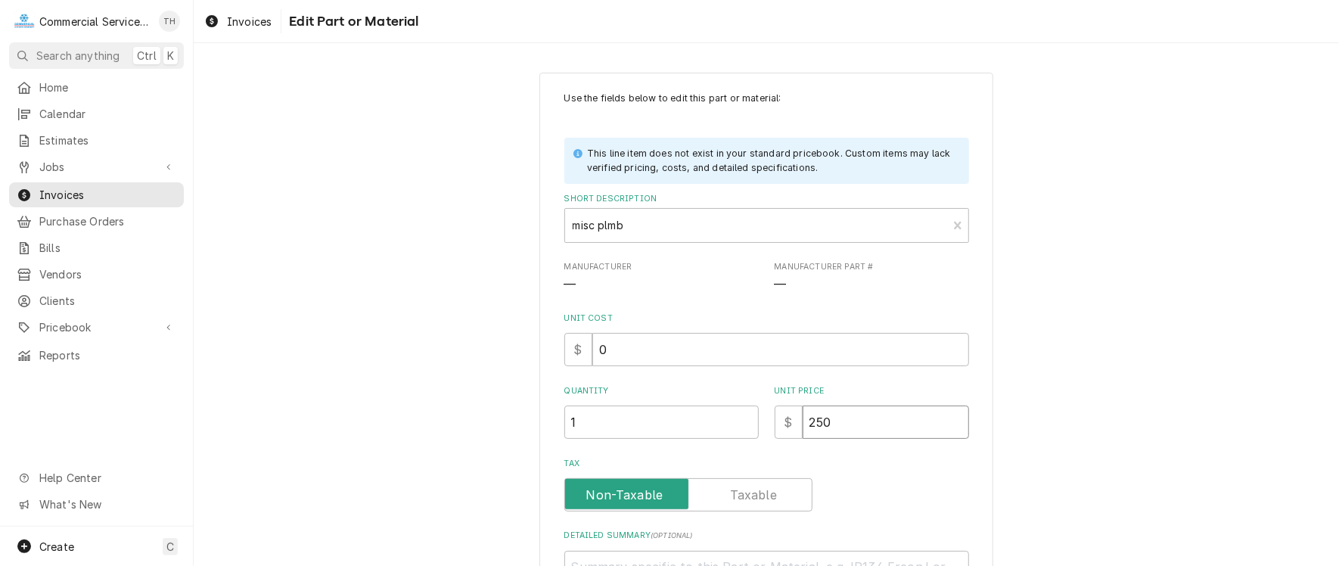
type input "250.0"
type textarea "x"
type input "250.00"
click at [724, 483] on input "Tax" at bounding box center [688, 494] width 234 height 33
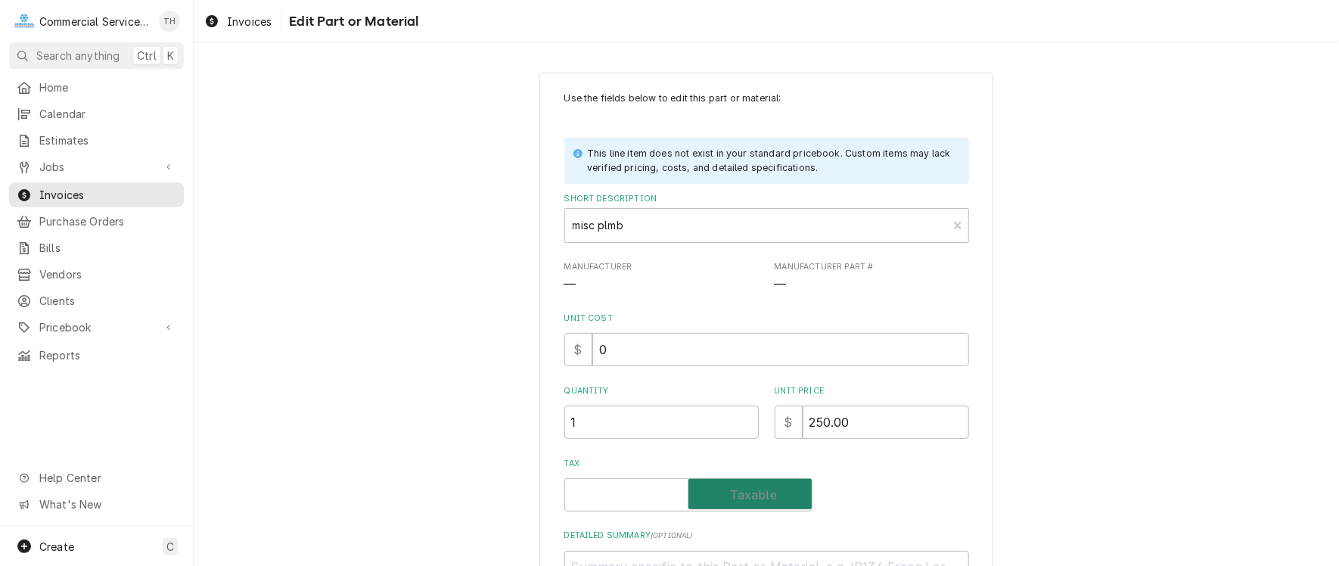
checkbox input "true"
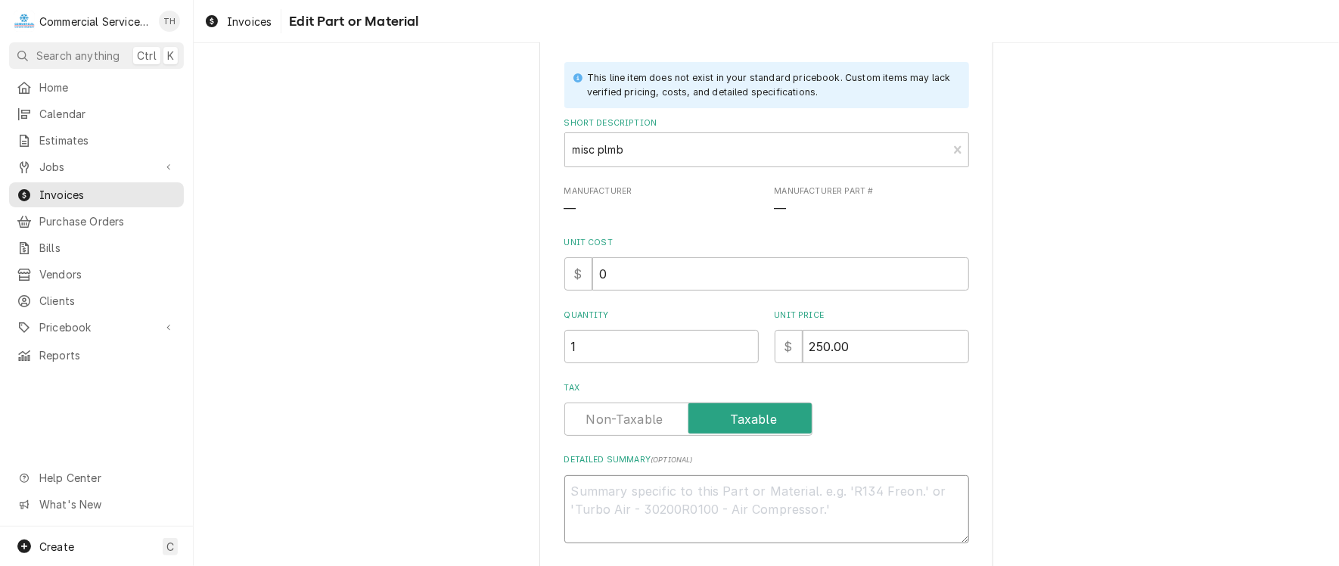
click at [712, 486] on textarea "Detailed Summary ( optional )" at bounding box center [766, 509] width 405 height 68
type textarea "x"
type textarea "P"
type textarea "x"
type textarea "Pl"
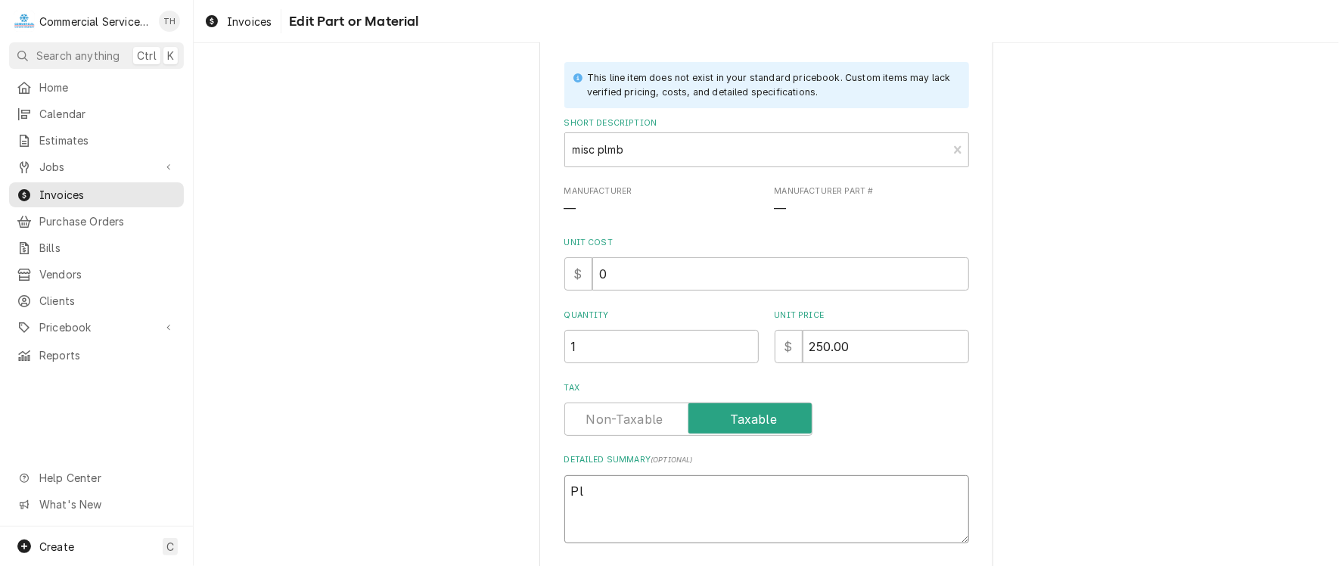
type textarea "x"
type textarea "Plu"
type textarea "x"
type textarea "Plum"
type textarea "x"
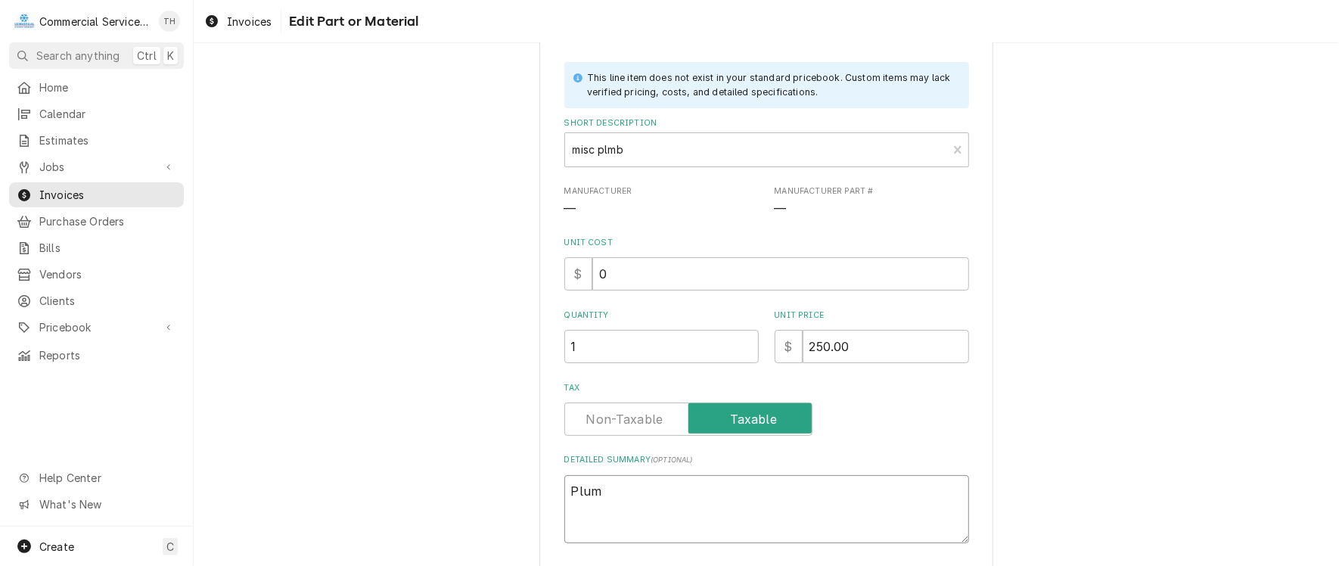
type textarea "Plumb"
type textarea "x"
type textarea "Plumbi"
type textarea "x"
type textarea "Plumbin"
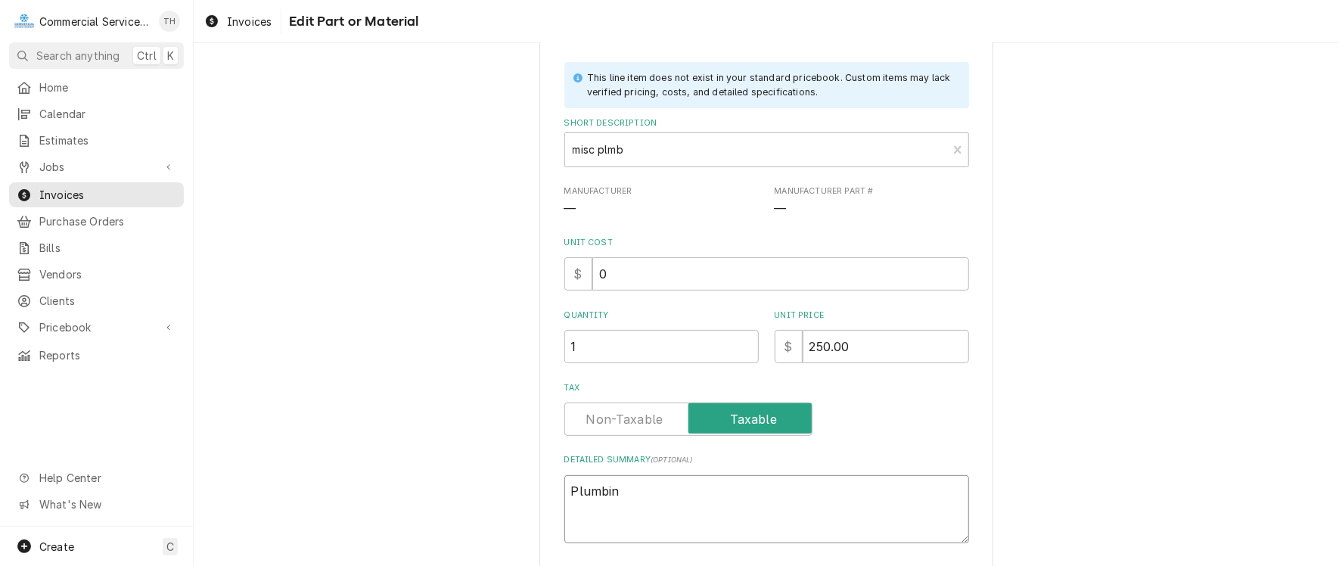
type textarea "x"
type textarea "Plumbing"
type textarea "x"
type textarea "Plumbing"
type textarea "x"
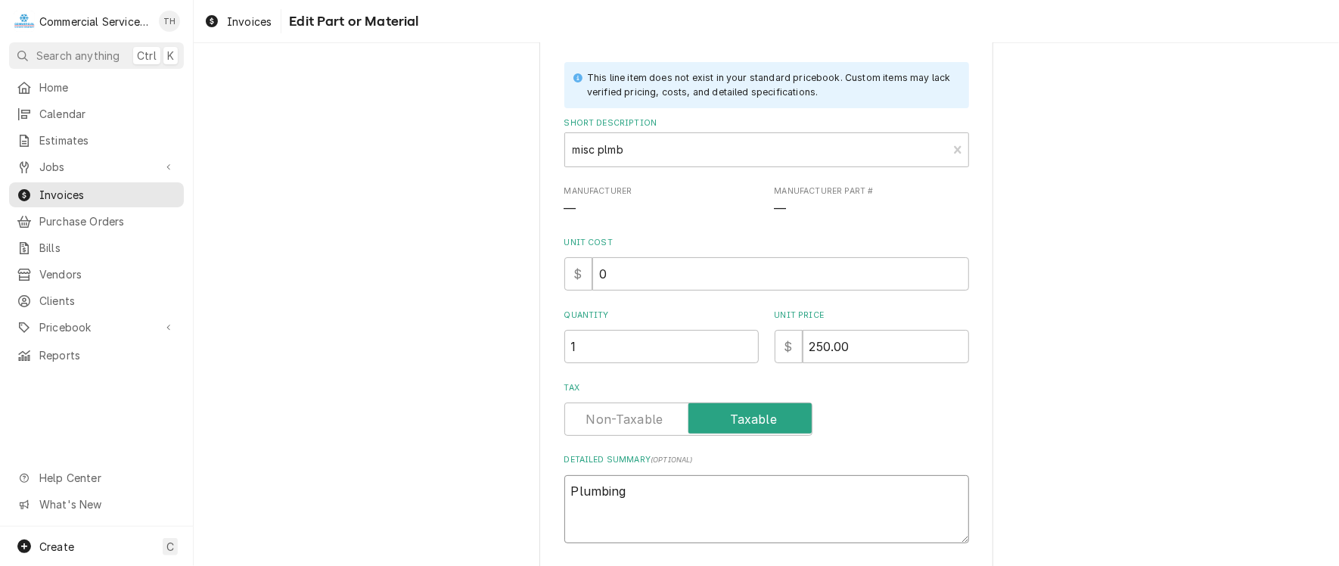
type textarea "Plumbing p"
type textarea "x"
type textarea "Plumbing pa"
type textarea "x"
type textarea "Plumbing pac"
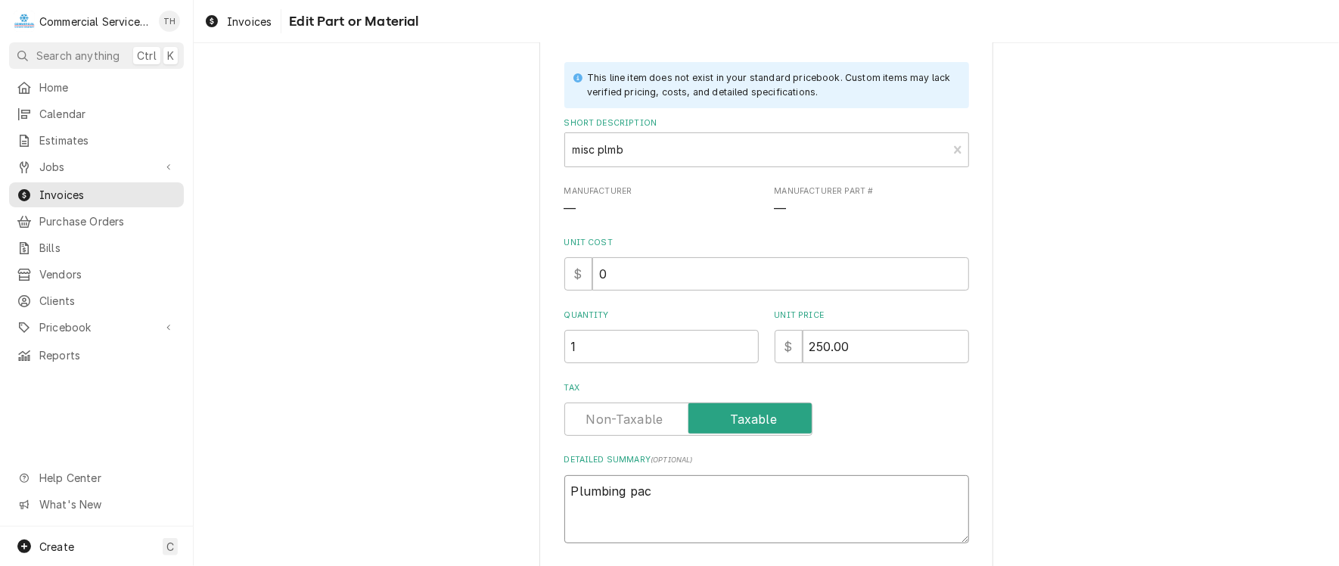
type textarea "x"
type textarea "Plumbing pack"
type textarea "x"
type textarea "Plumbing packa"
type textarea "x"
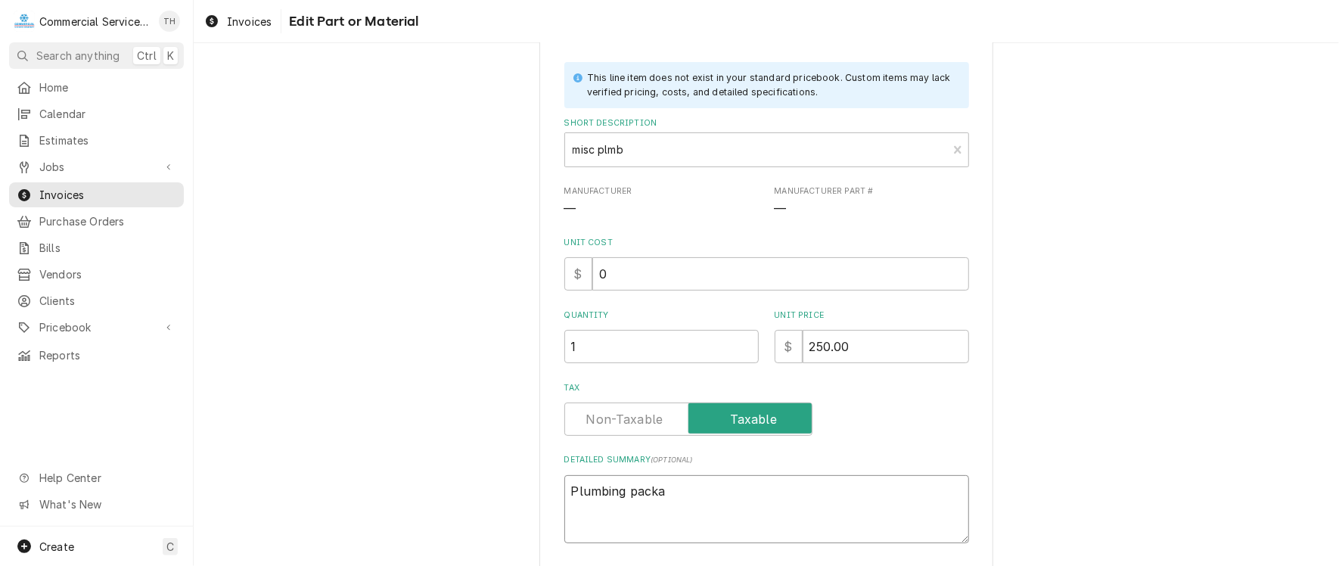
type textarea "Plumbing packag"
type textarea "x"
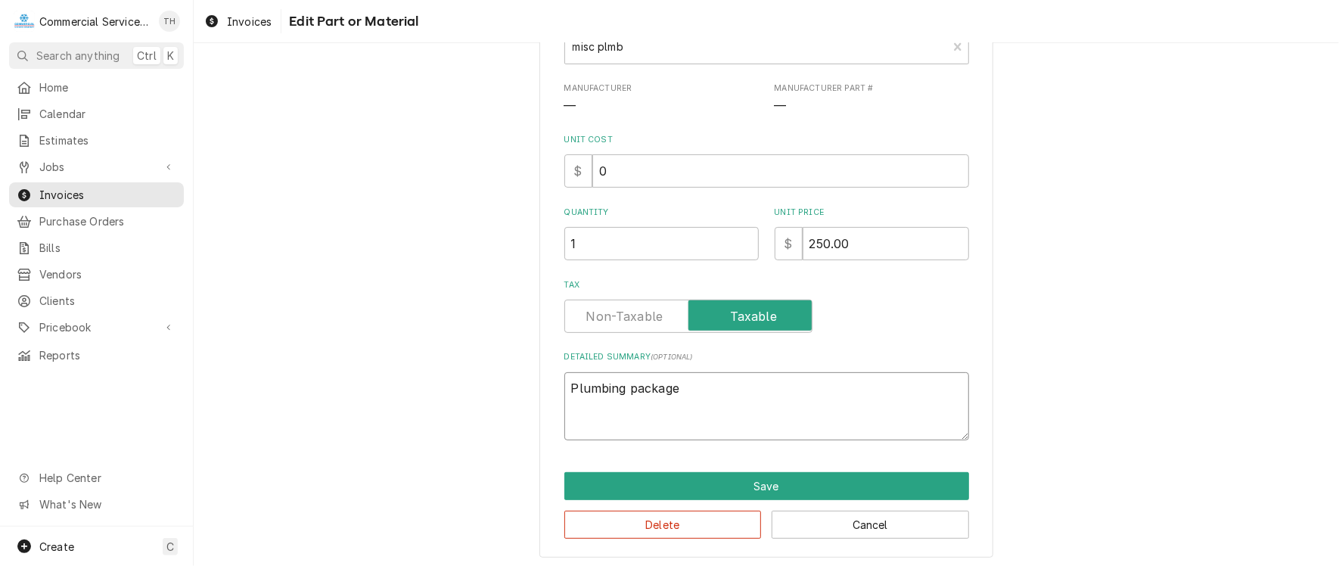
scroll to position [182, 0]
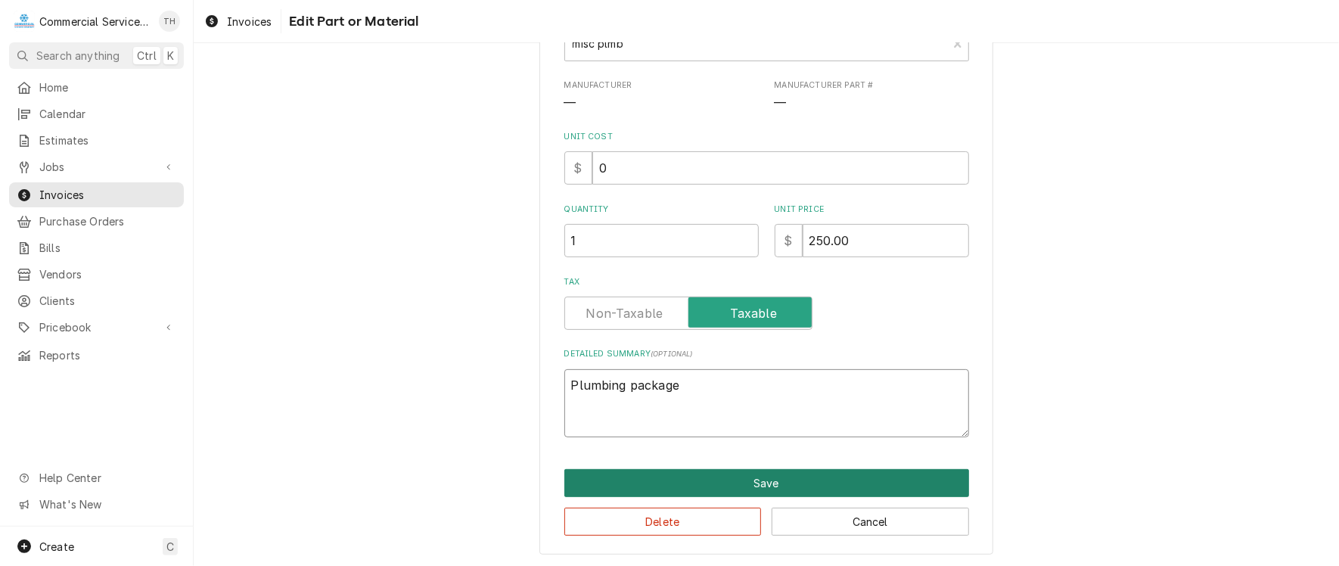
type textarea "Plumbing package"
click at [735, 479] on button "Save" at bounding box center [766, 483] width 405 height 28
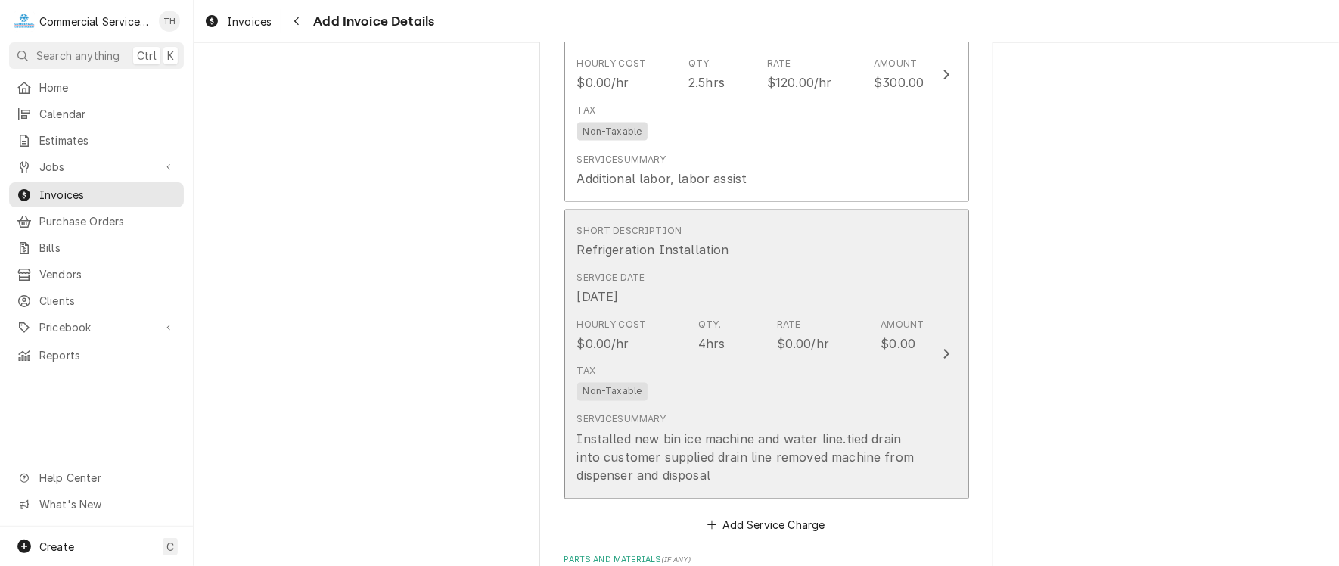
scroll to position [1268, 0]
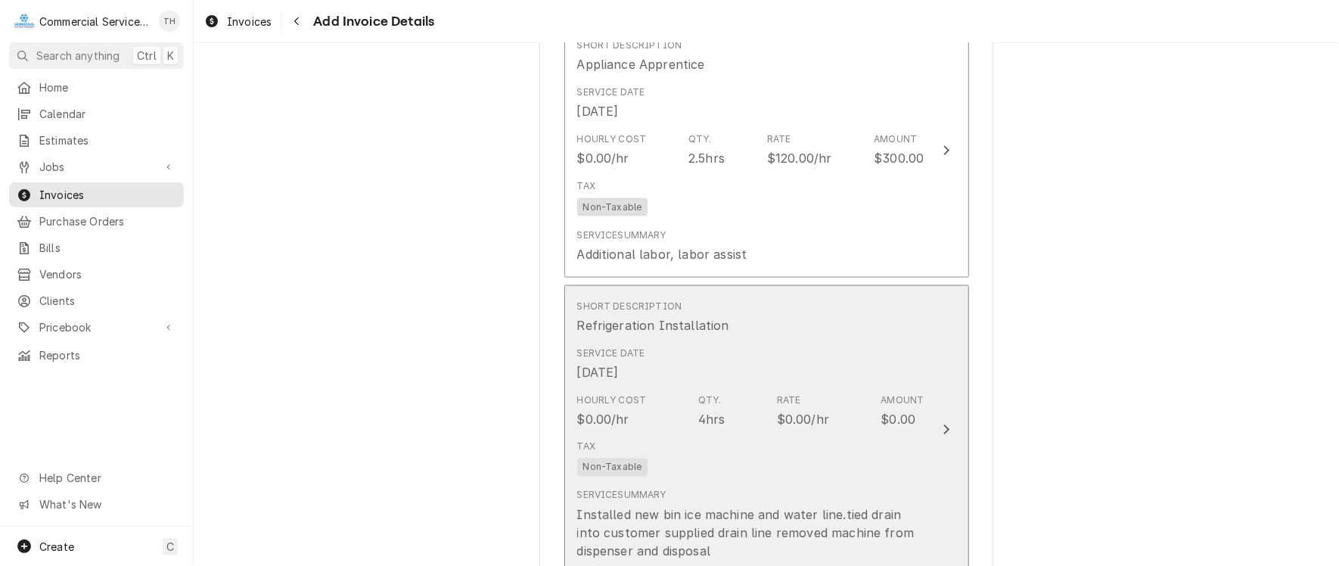
click at [770, 453] on div "Tax Non-Taxable" at bounding box center [750, 458] width 347 height 48
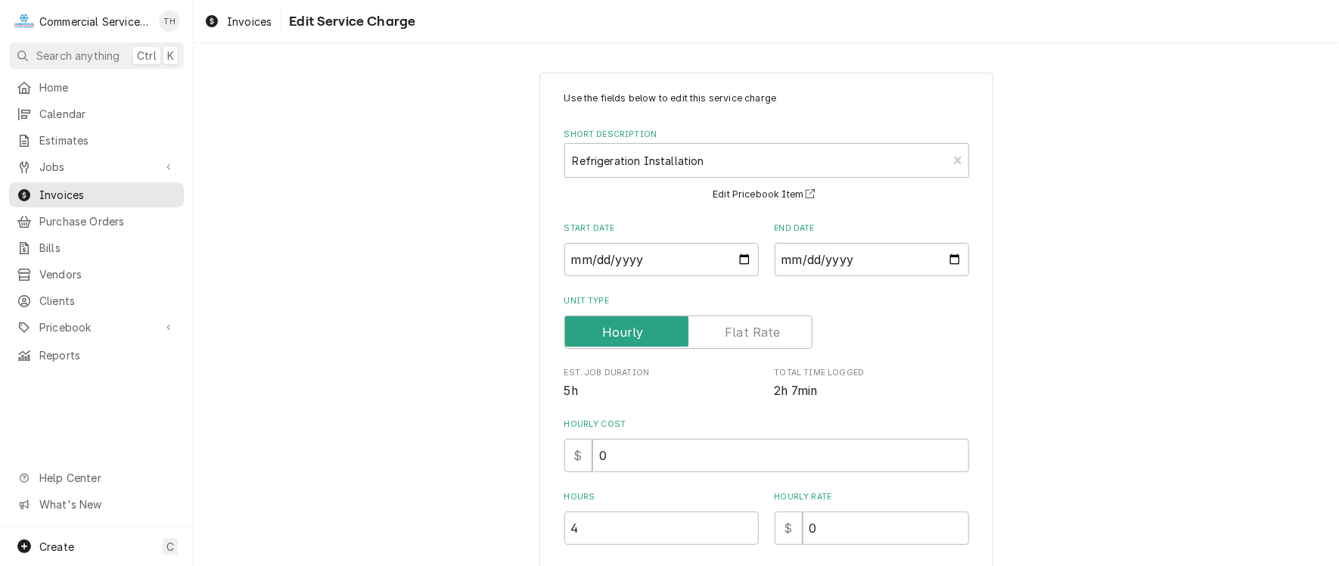
scroll to position [151, 0]
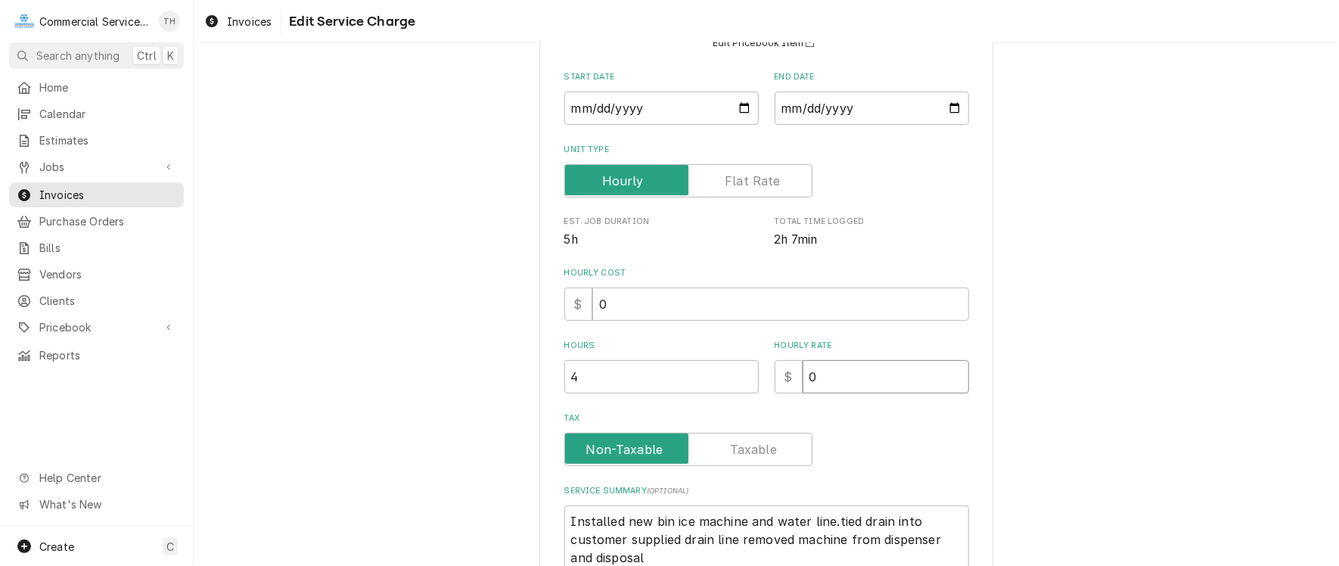
drag, startPoint x: 805, startPoint y: 374, endPoint x: 816, endPoint y: 375, distance: 11.4
click at [816, 375] on input "0" at bounding box center [886, 376] width 166 height 33
type textarea "x"
type input "1"
type textarea "x"
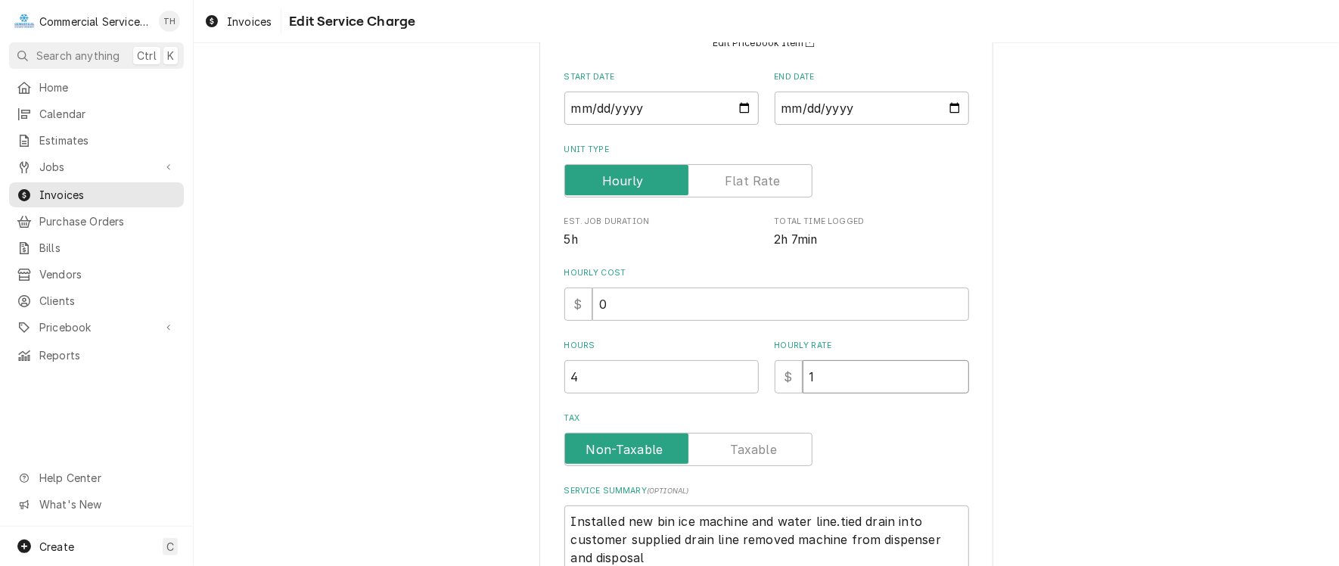
type input "14"
type textarea "x"
type input "140"
type textarea "x"
type input "140.0"
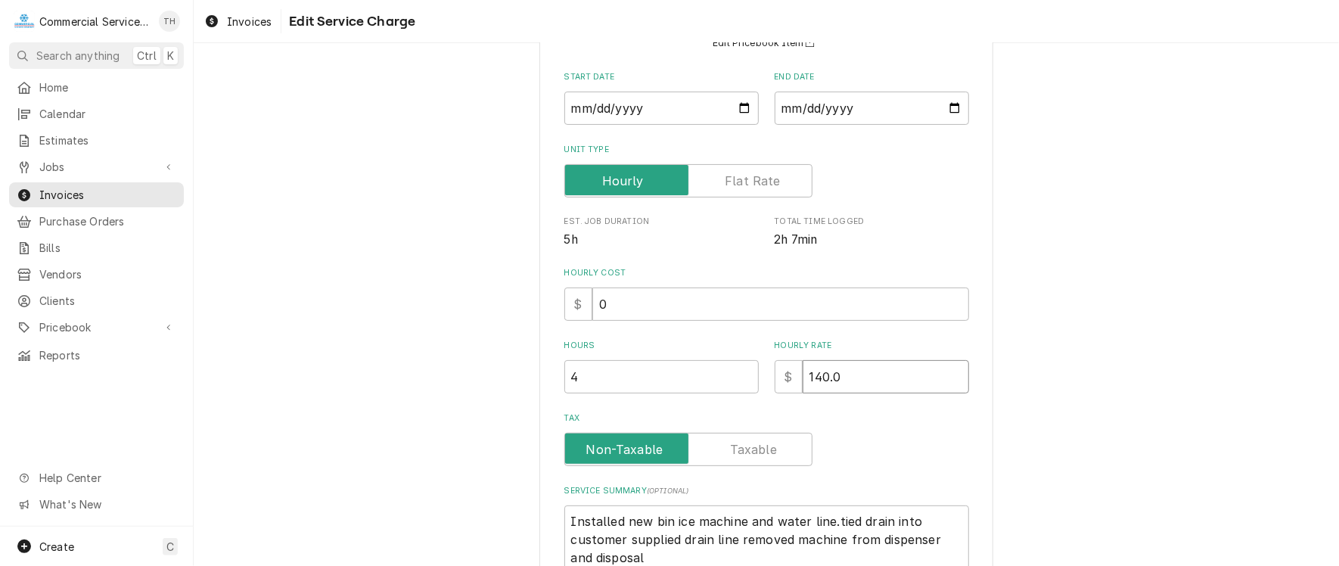
type textarea "x"
type input "140.00"
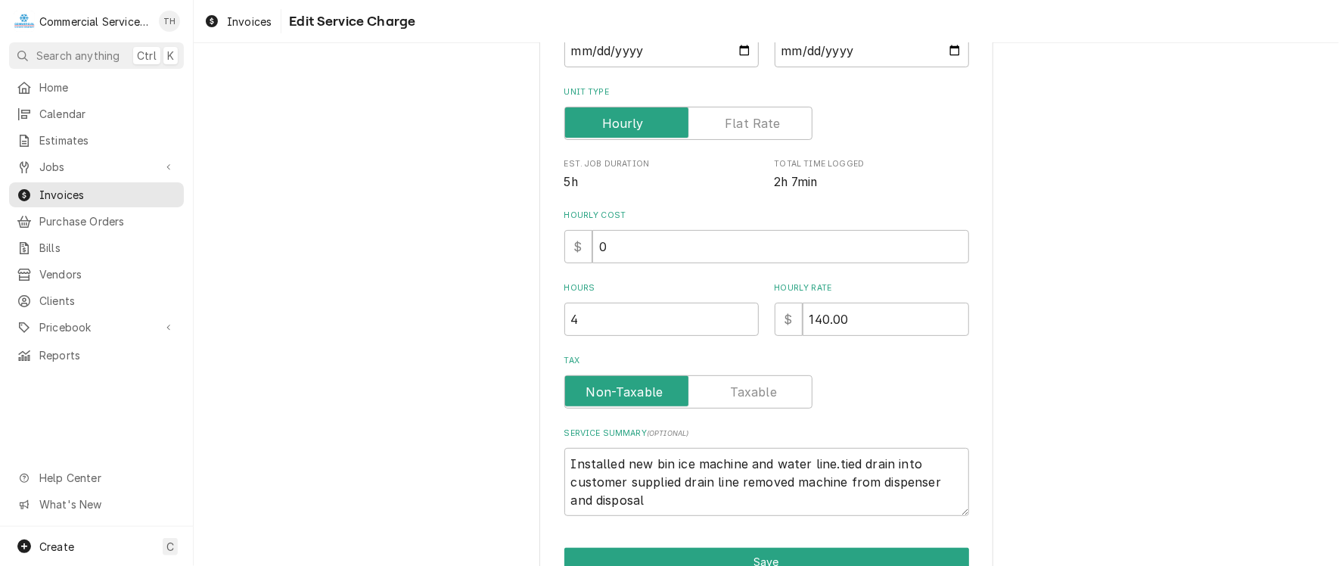
scroll to position [287, 0]
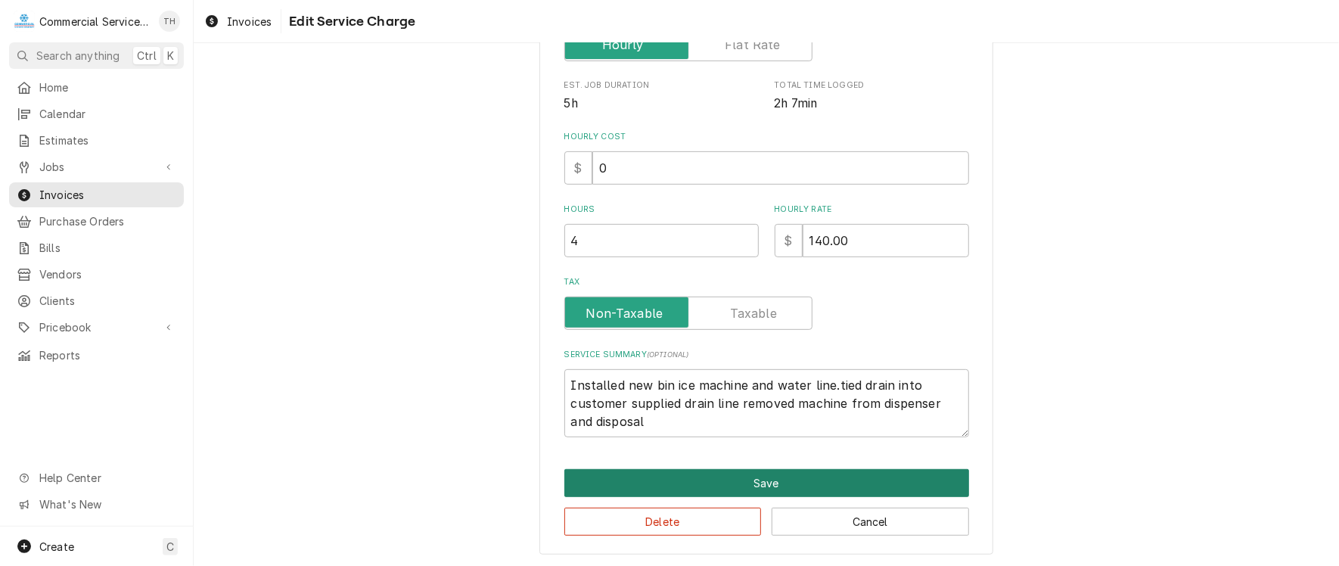
click at [778, 480] on button "Save" at bounding box center [766, 483] width 405 height 28
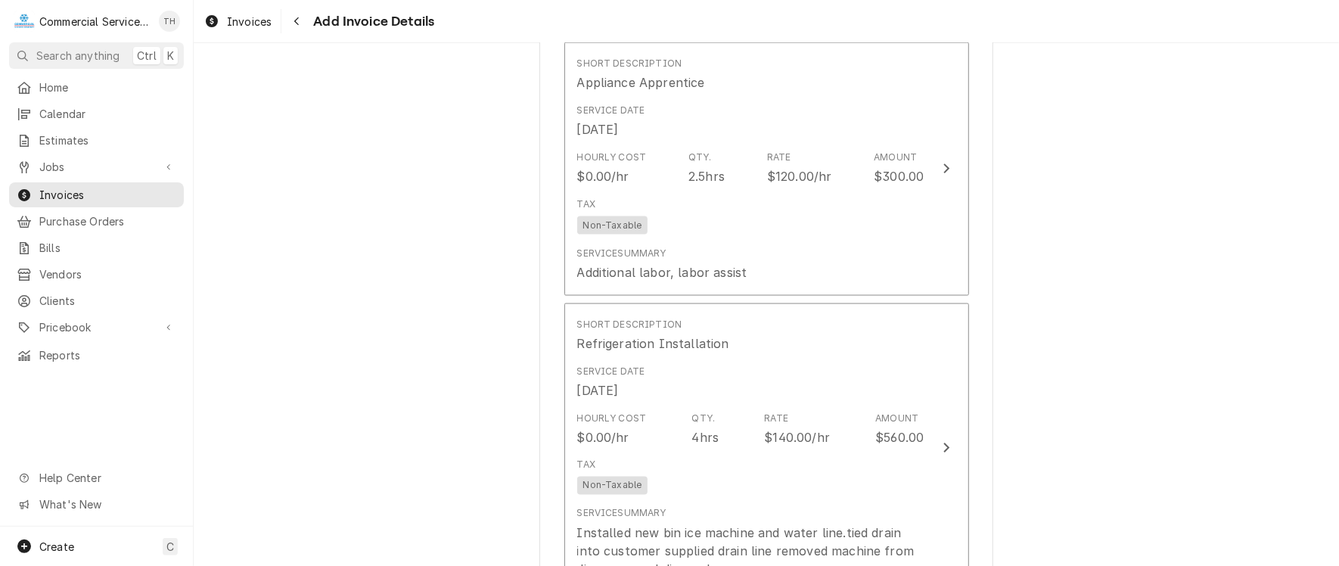
scroll to position [1249, 0]
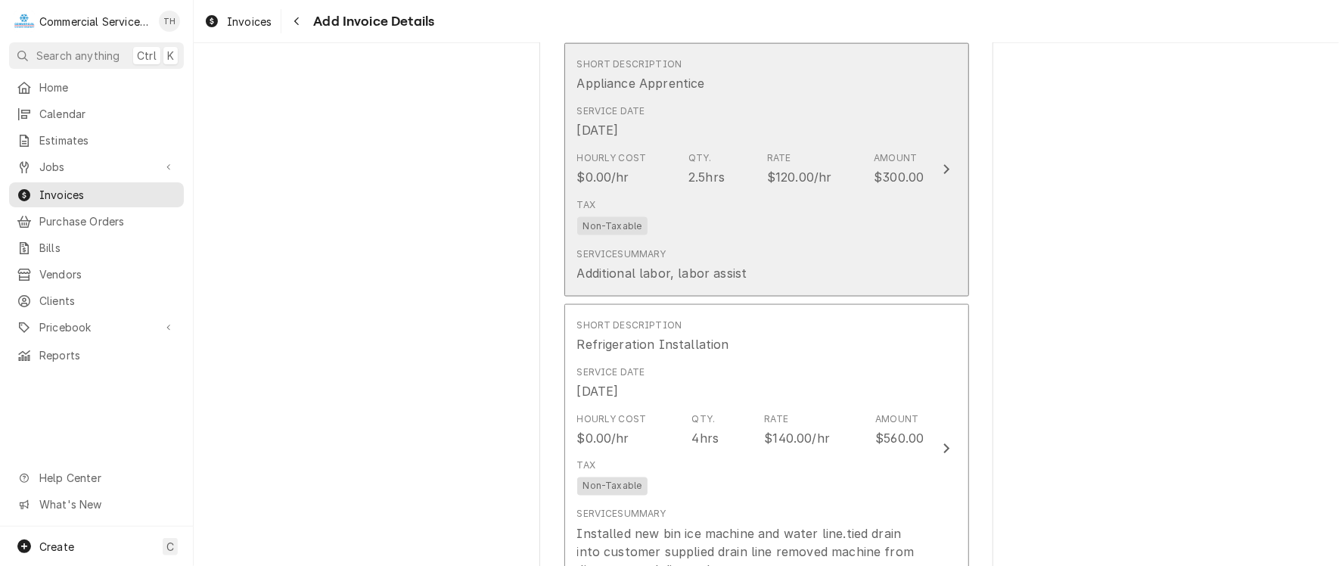
click at [735, 210] on div "Tax Non-Taxable" at bounding box center [750, 216] width 347 height 48
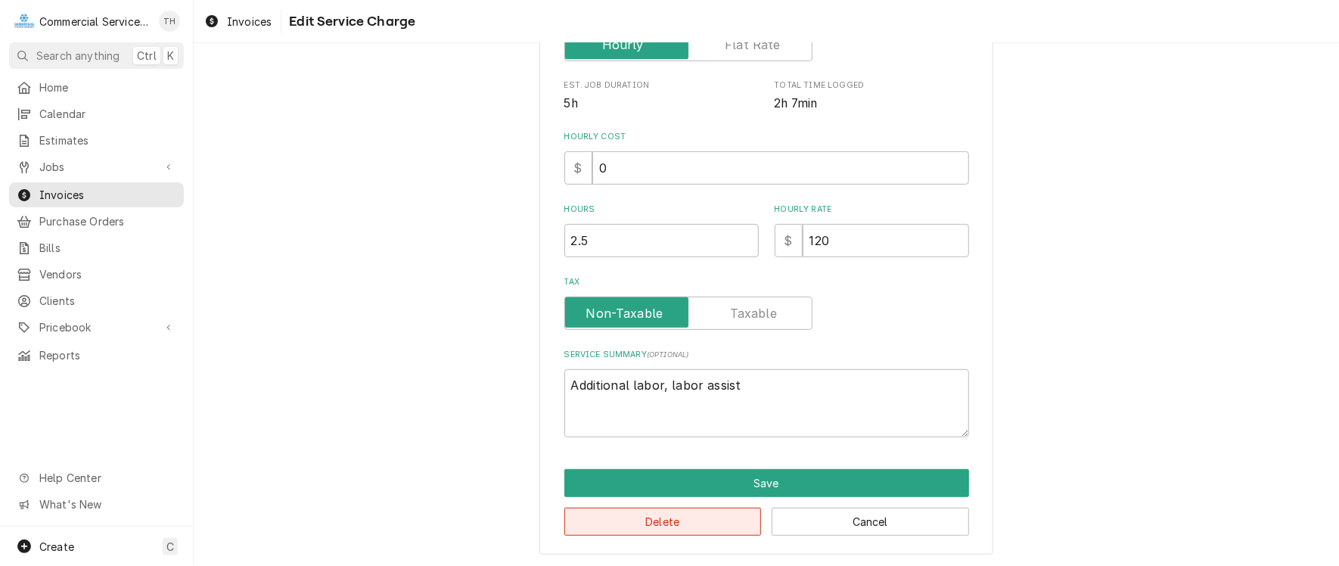
click at [632, 514] on button "Delete" at bounding box center [662, 522] width 197 height 28
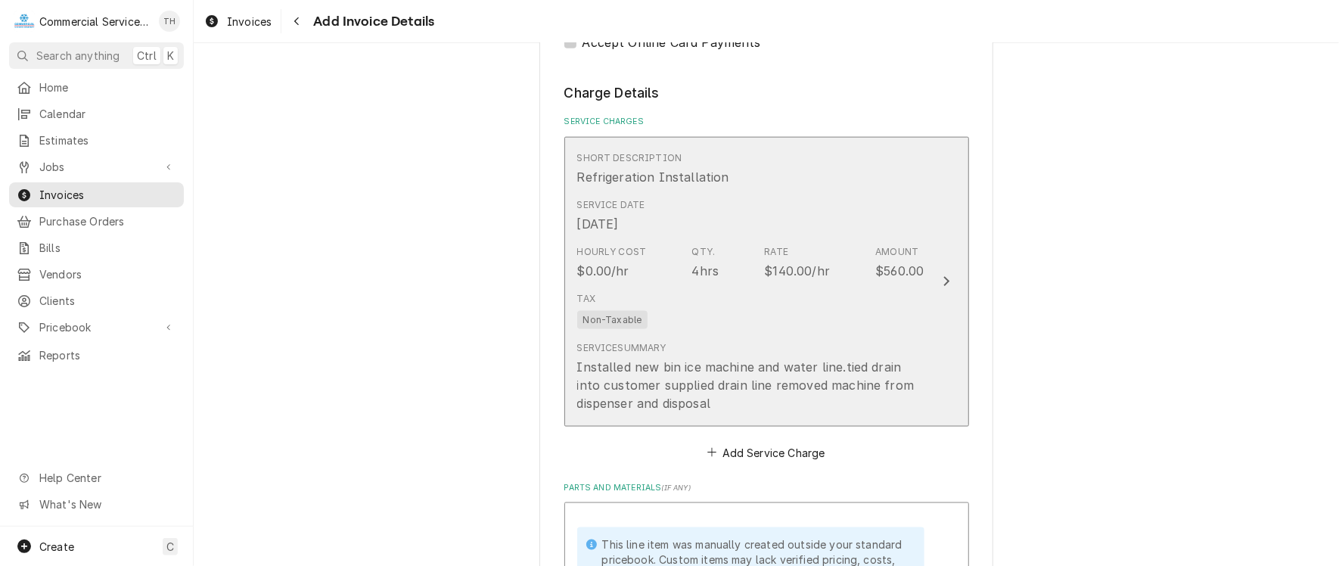
click at [708, 296] on div "Tax Non-Taxable" at bounding box center [750, 310] width 347 height 48
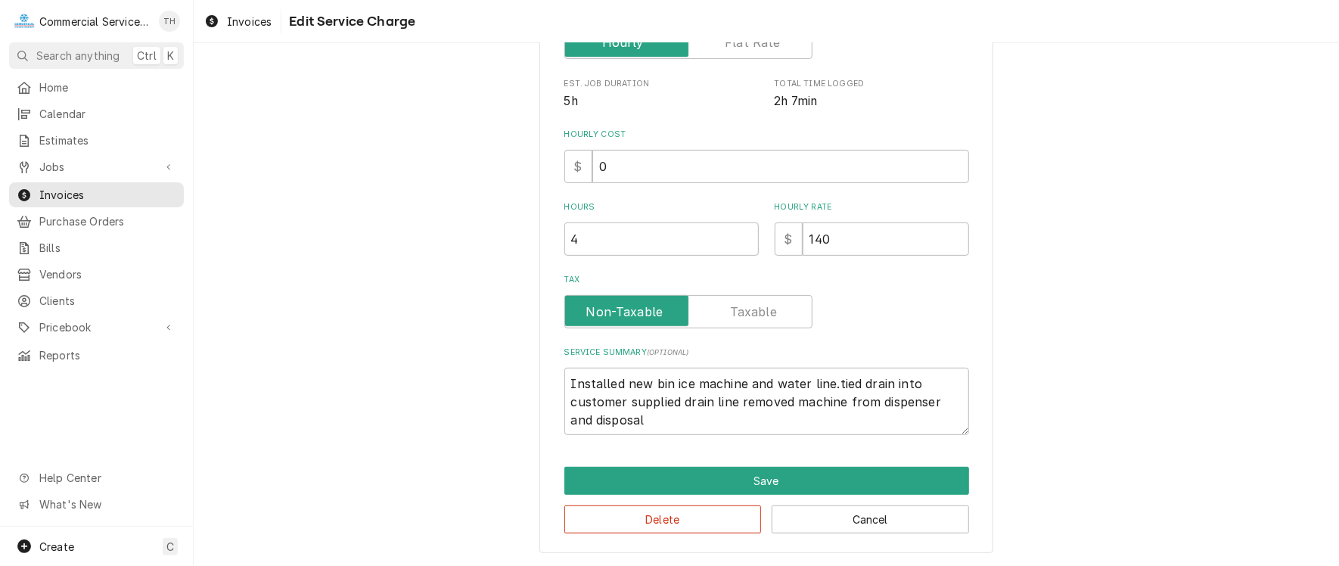
scroll to position [242, 0]
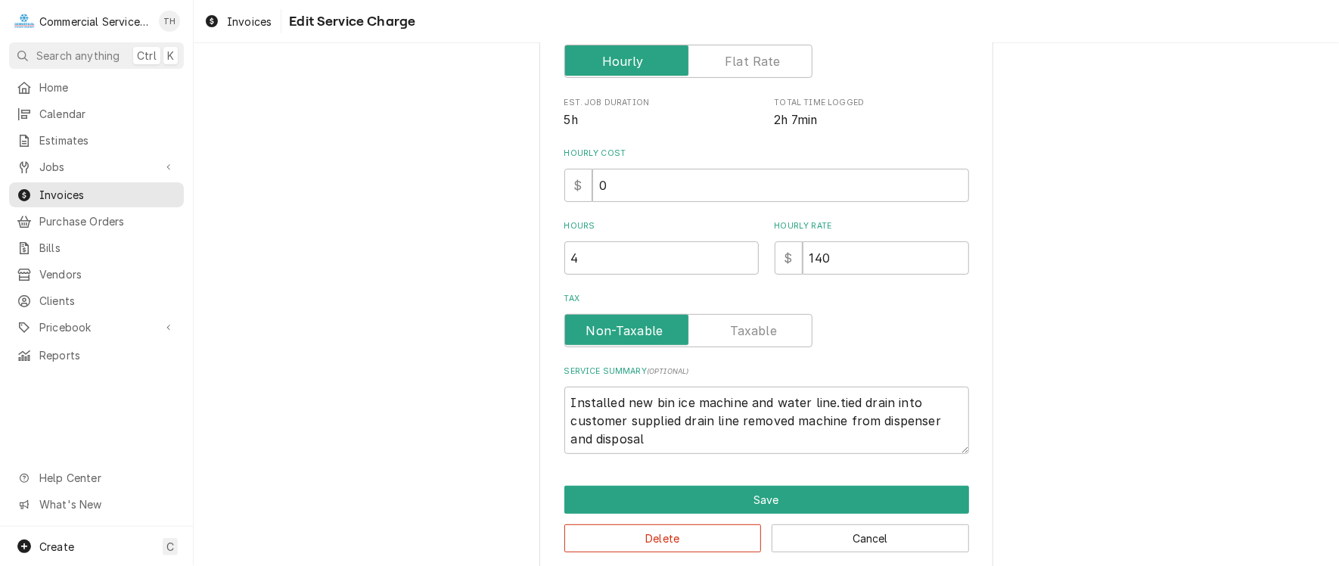
type textarea "x"
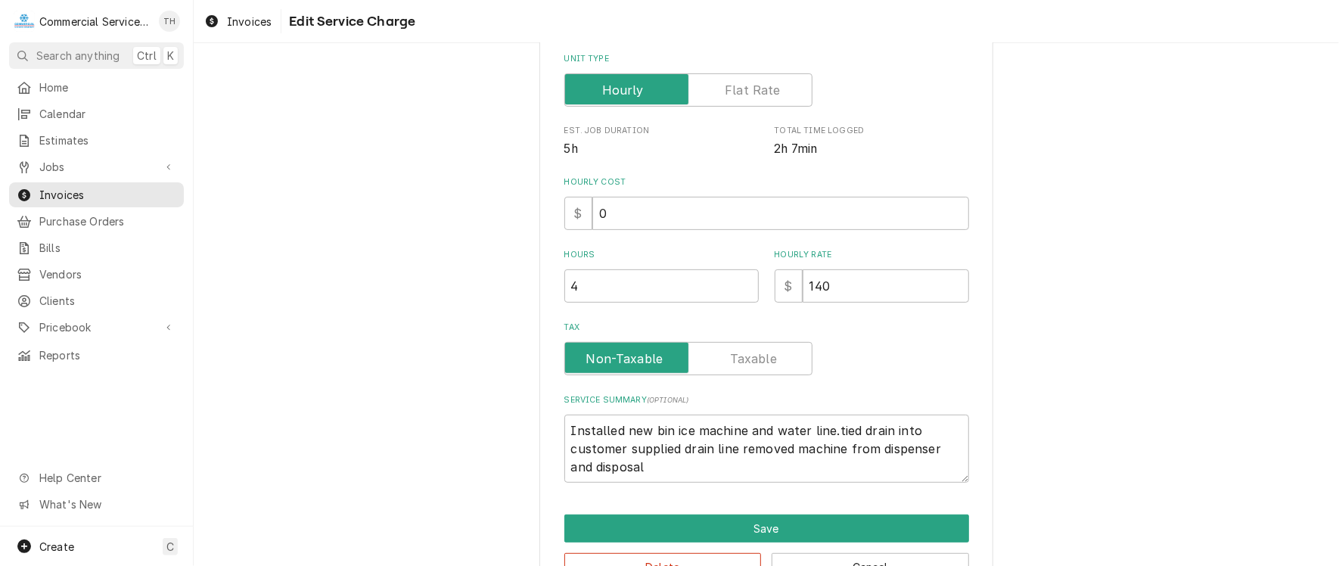
scroll to position [0, 0]
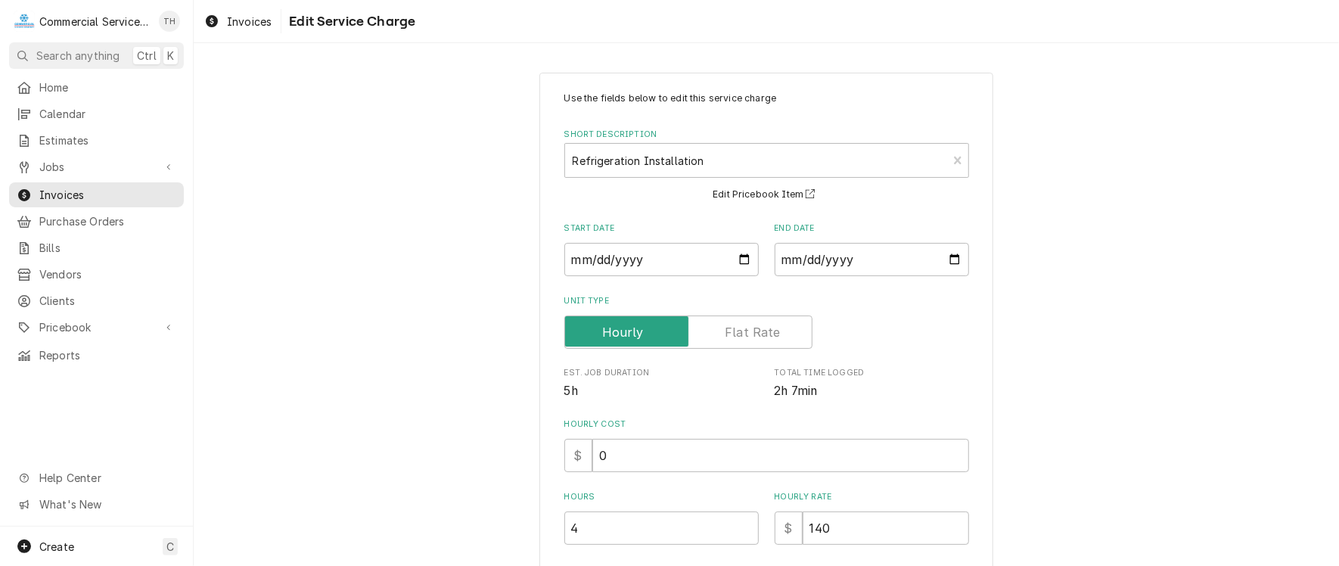
click at [732, 338] on label "Unit Type" at bounding box center [688, 331] width 248 height 33
click at [732, 338] on input "Unit Type" at bounding box center [688, 331] width 234 height 33
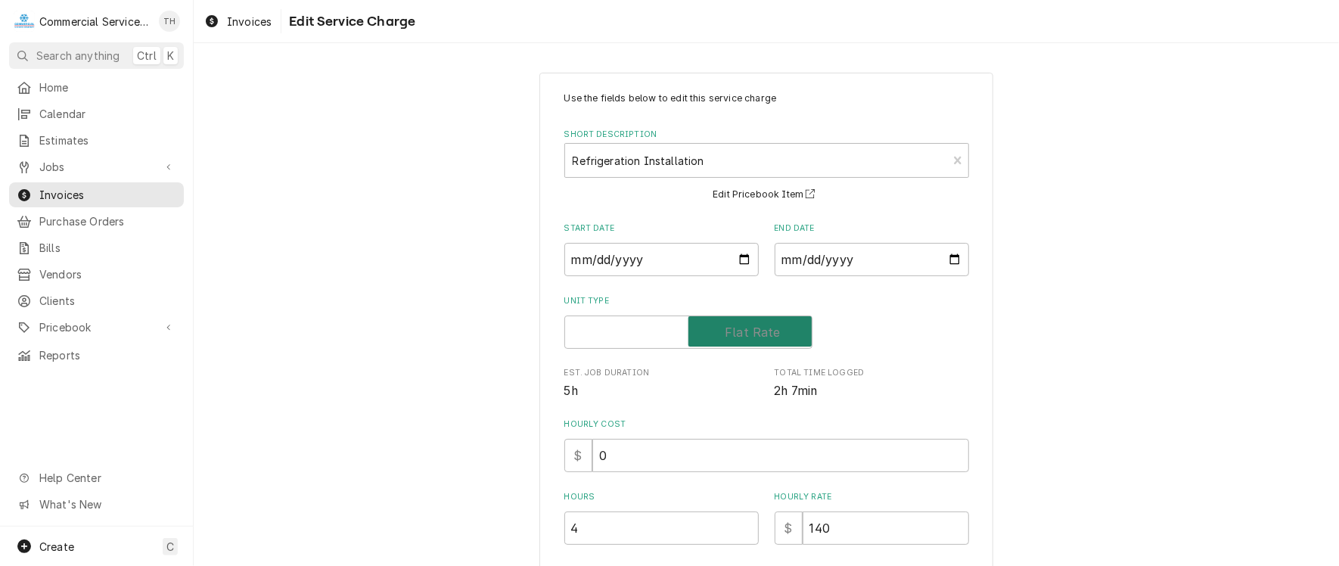
checkbox input "true"
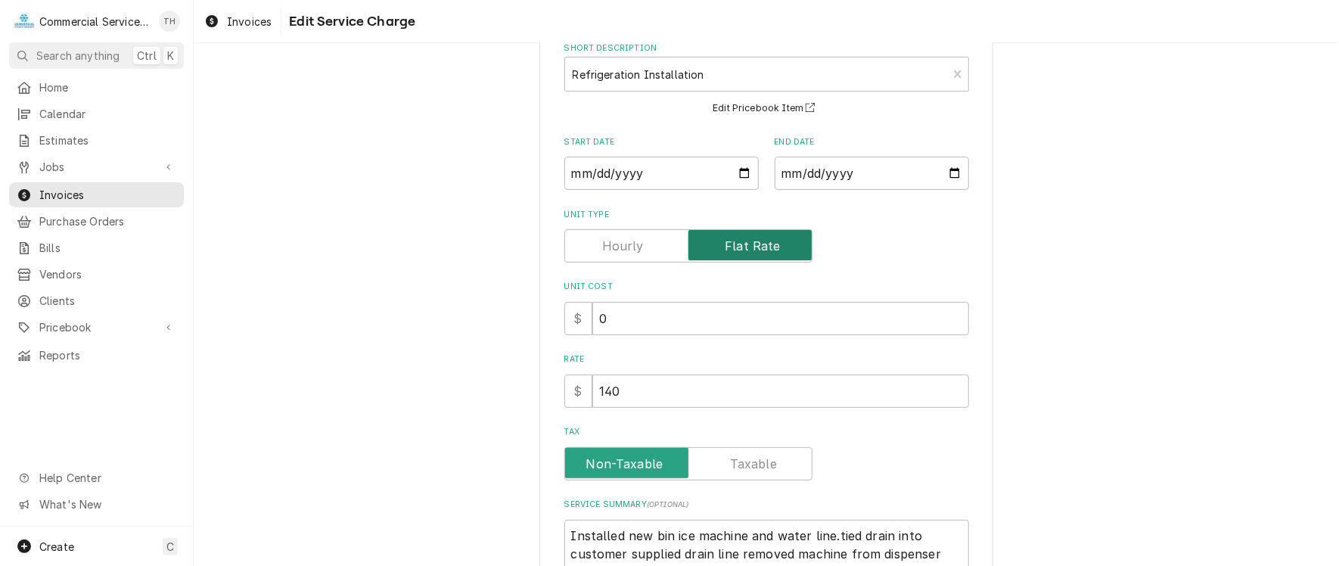
scroll to position [151, 0]
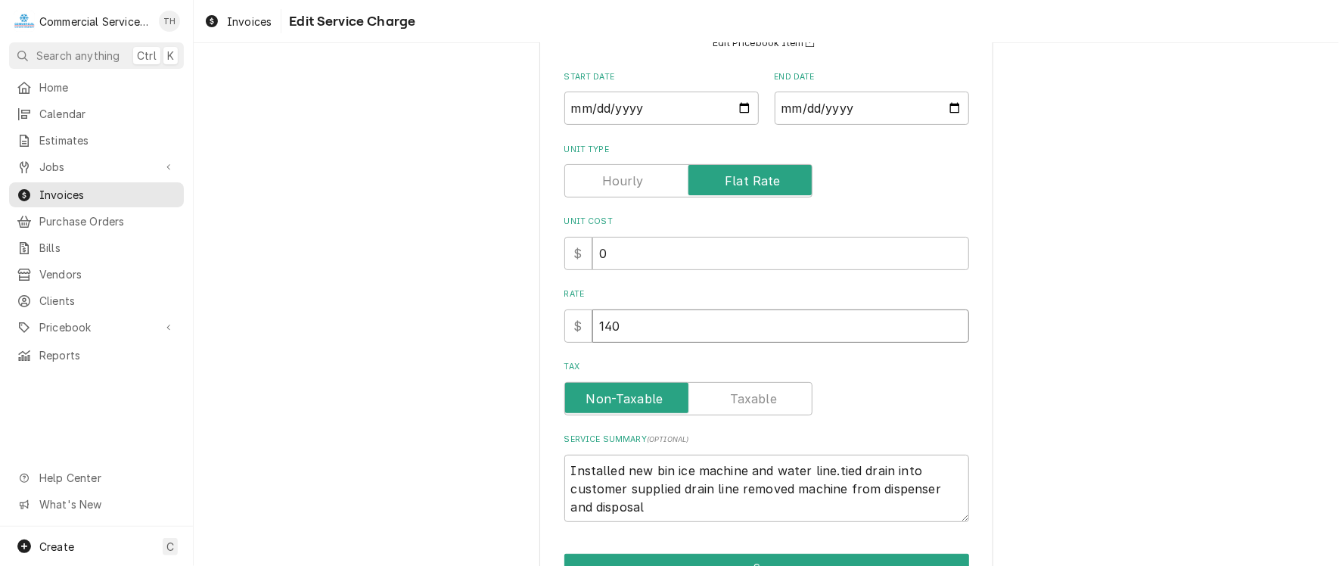
drag, startPoint x: 619, startPoint y: 327, endPoint x: 586, endPoint y: 331, distance: 32.8
click at [616, 328] on input "140" at bounding box center [780, 325] width 377 height 33
type textarea "x"
type input "1400"
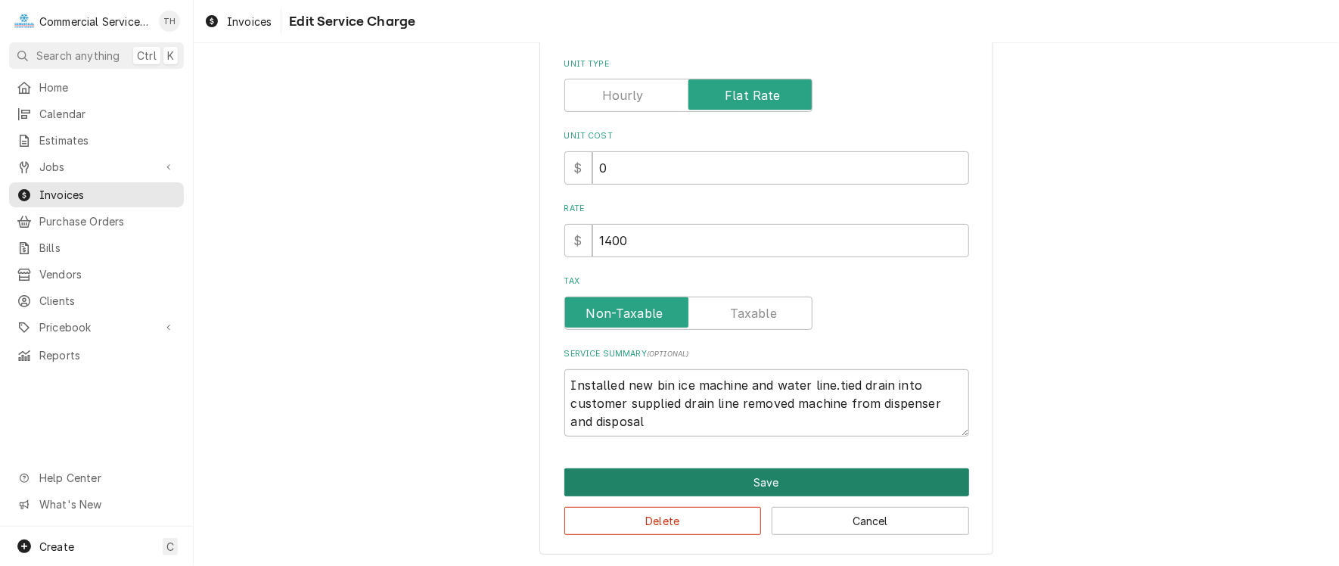
click at [743, 473] on button "Save" at bounding box center [766, 482] width 405 height 28
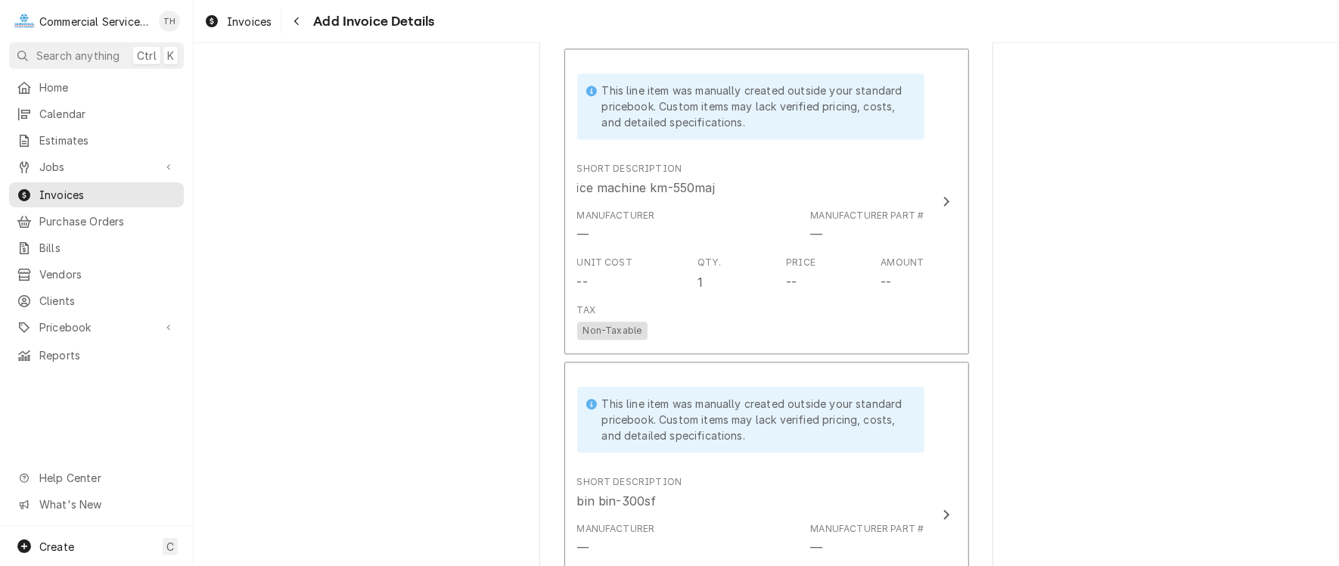
scroll to position [1968, 0]
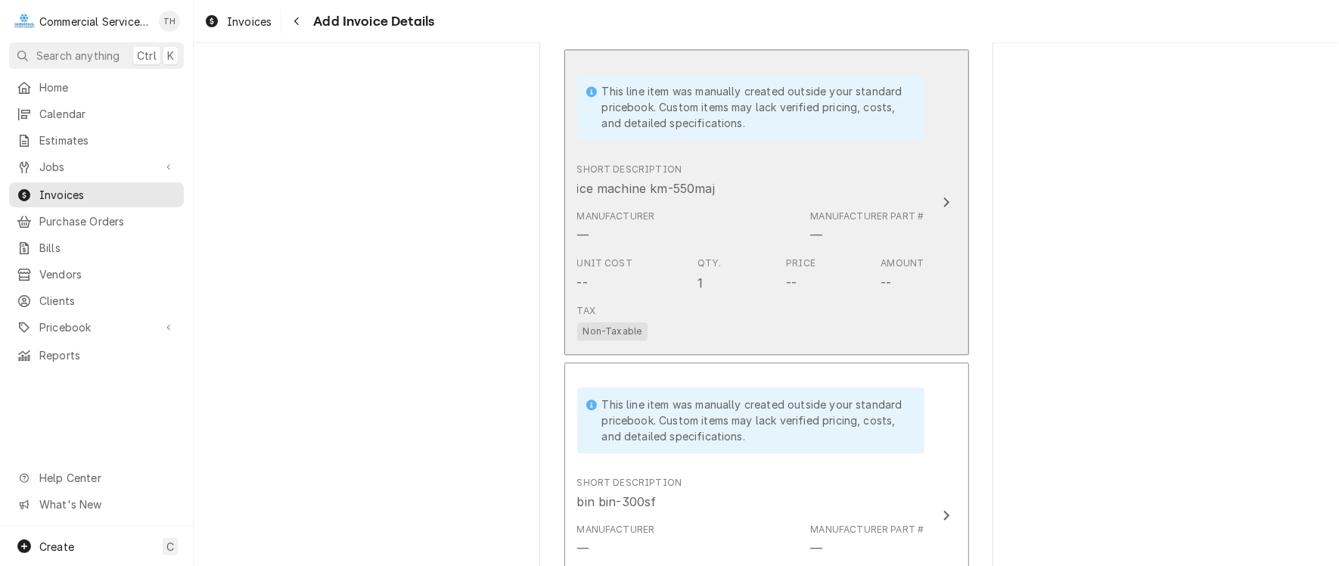
click at [765, 216] on div "Manufacturer — Manufacturer Part # —" at bounding box center [750, 226] width 347 height 47
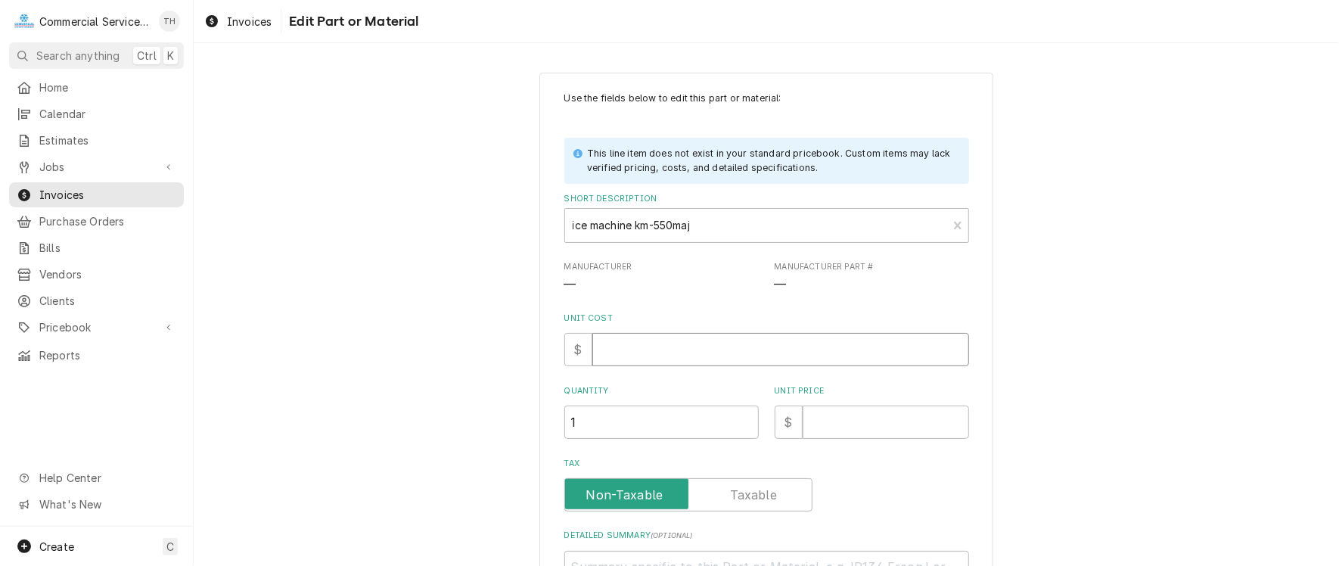
click at [681, 344] on input "Unit Cost" at bounding box center [780, 349] width 377 height 33
type textarea "x"
type input "0"
type textarea "x"
type input "4"
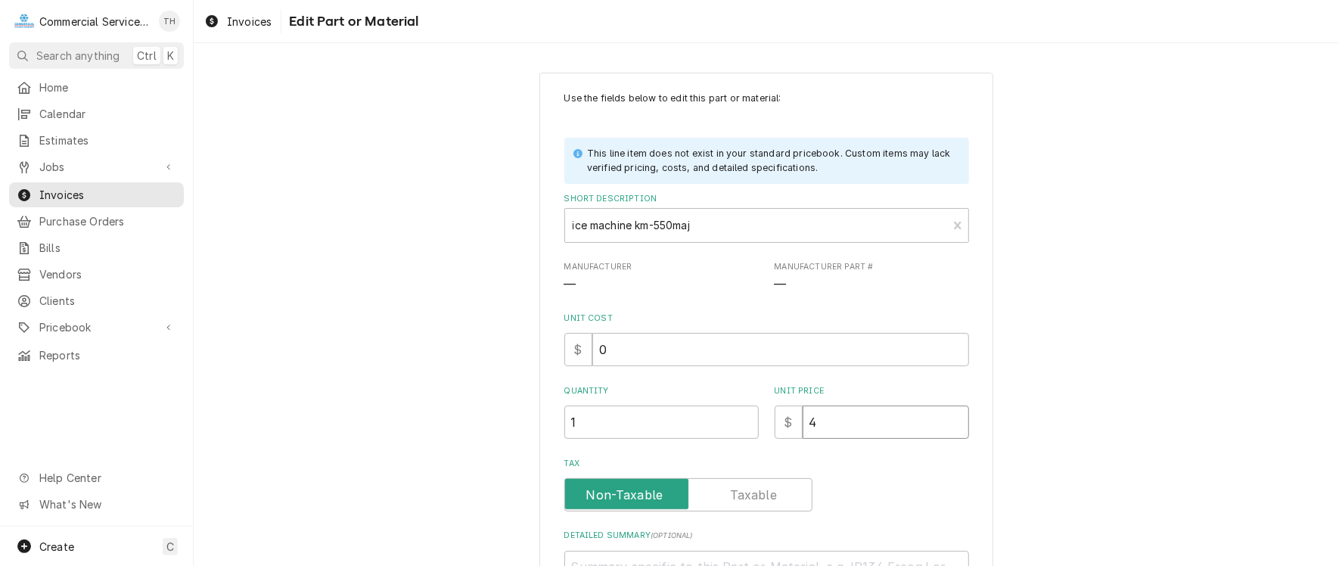
type textarea "x"
type input "48"
type textarea "x"
type input "489"
type textarea "x"
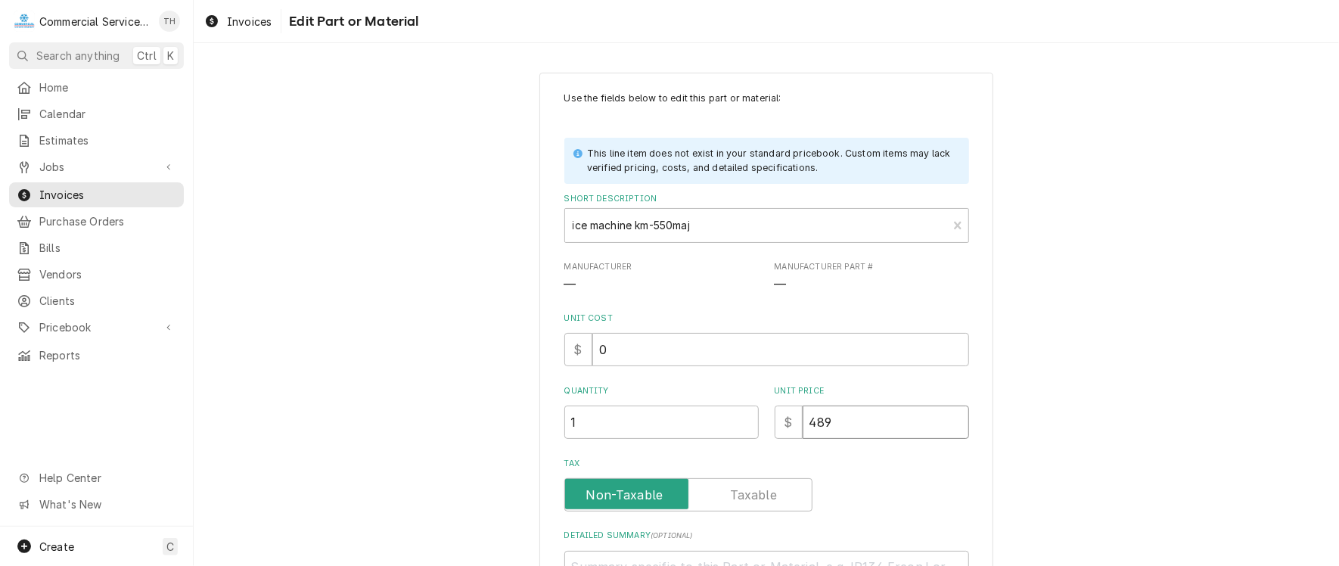
type input "4890"
type textarea "x"
type input "4890.6"
type textarea "x"
type input "4890.60"
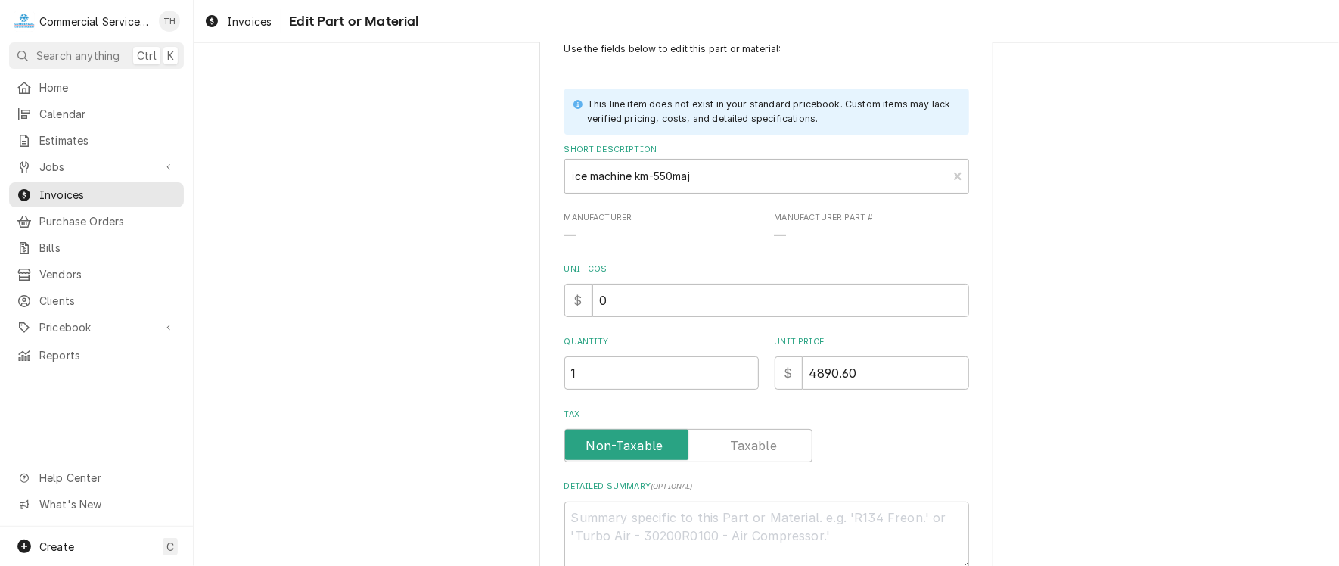
scroll to position [151, 0]
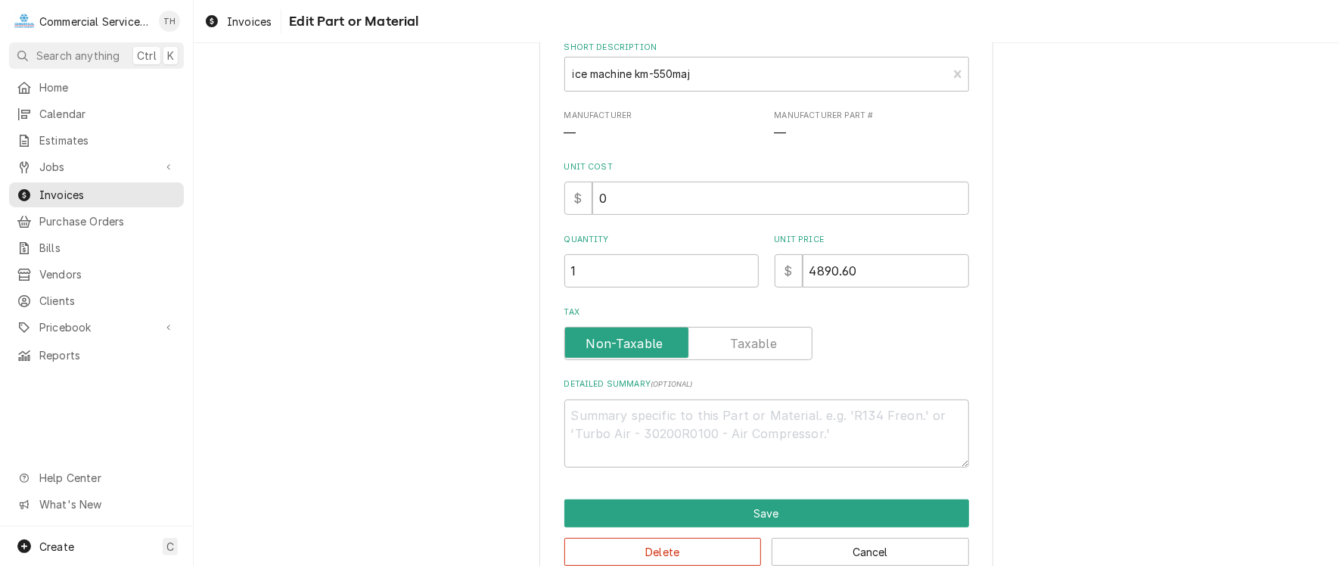
click at [759, 343] on label "Tax" at bounding box center [688, 343] width 248 height 33
click at [759, 343] on input "Tax" at bounding box center [688, 343] width 234 height 33
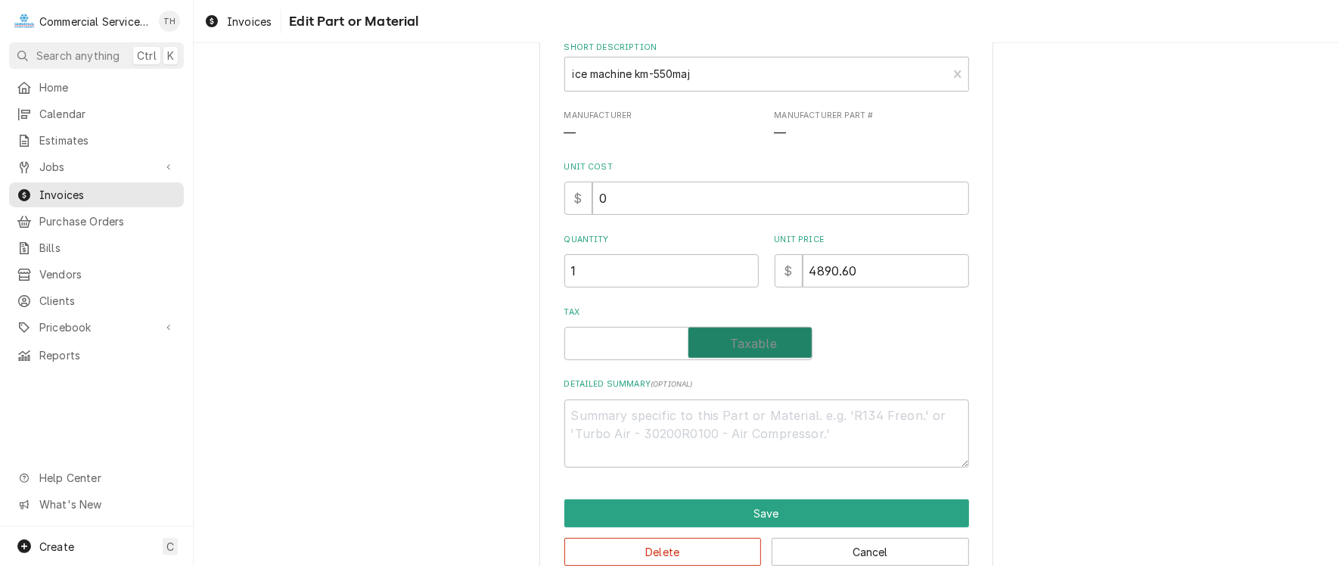
checkbox input "true"
click at [634, 414] on textarea "Detailed Summary ( optional )" at bounding box center [766, 433] width 405 height 68
type textarea "x"
type textarea "I"
type textarea "x"
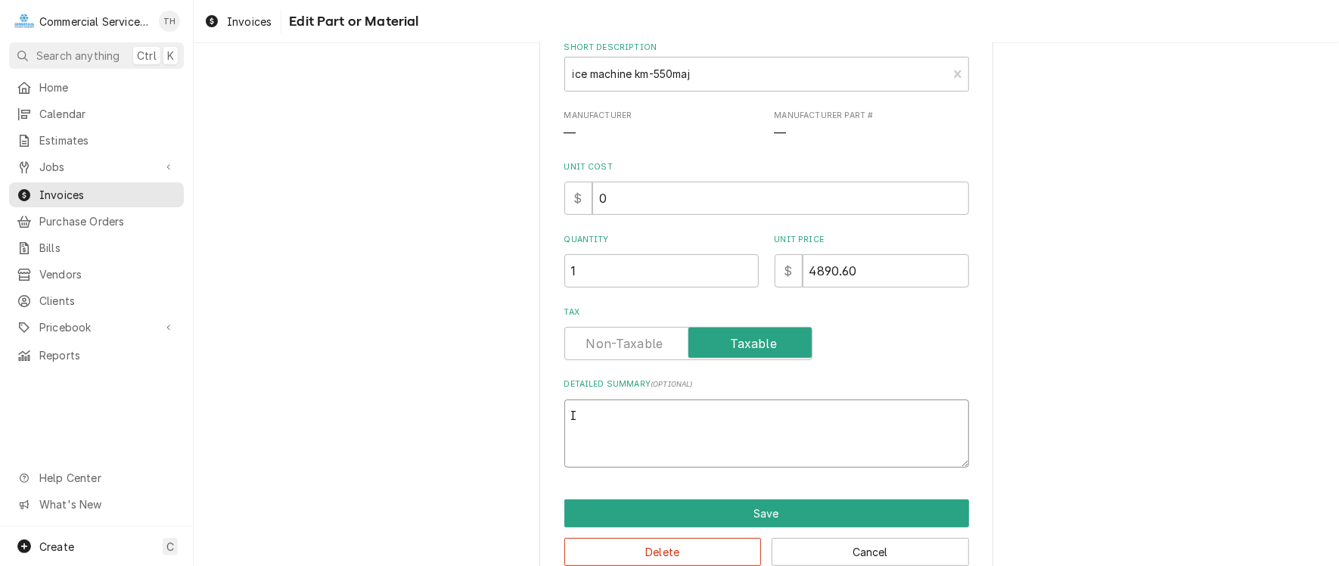
type textarea "Ic"
type textarea "x"
type textarea "Ice"
type textarea "x"
type textarea "Ice"
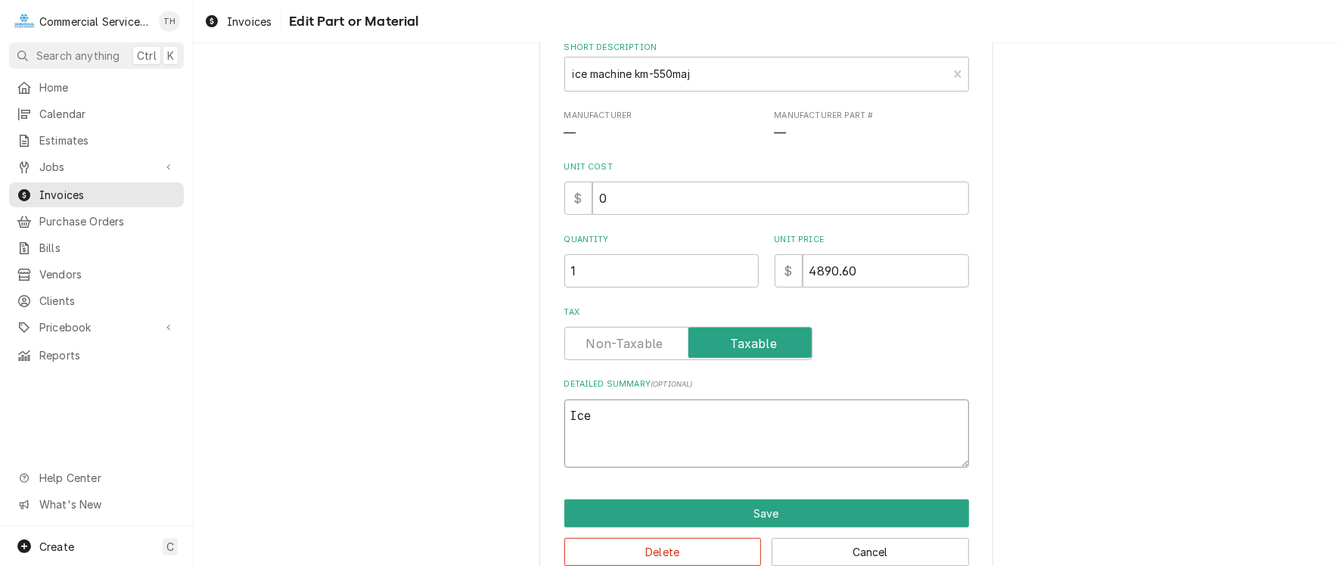
type textarea "x"
type textarea "Ice m"
type textarea "x"
type textarea "Ice ma"
type textarea "x"
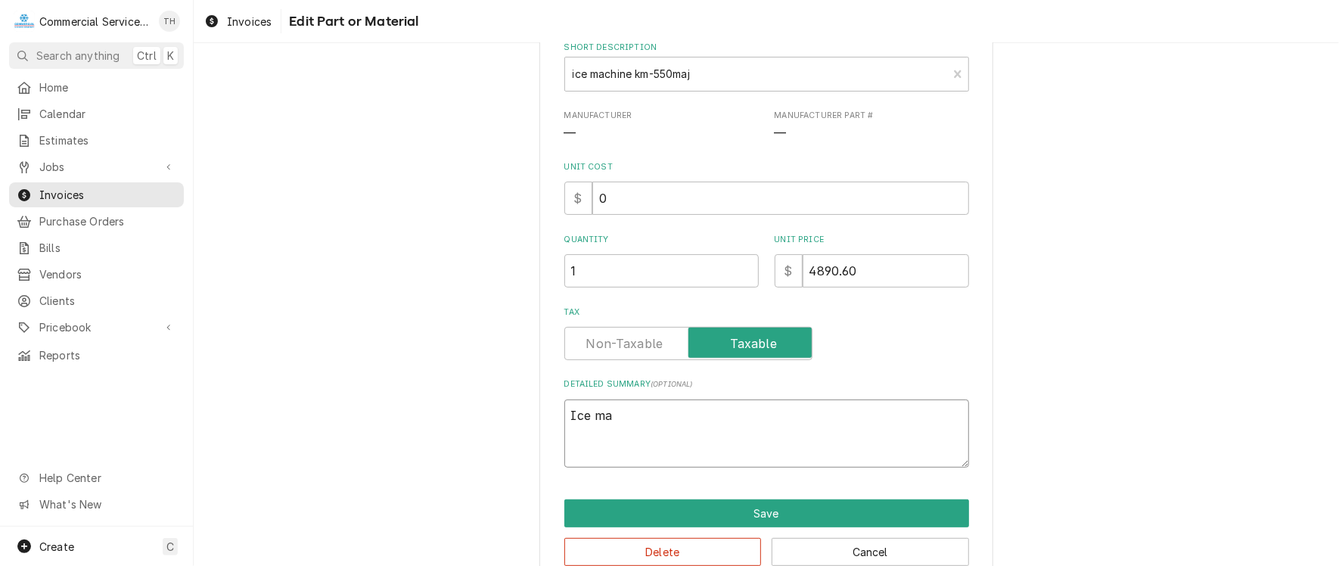
type textarea "Ice mac"
type textarea "x"
type textarea "Ice mach"
type textarea "x"
type textarea "Ice machi"
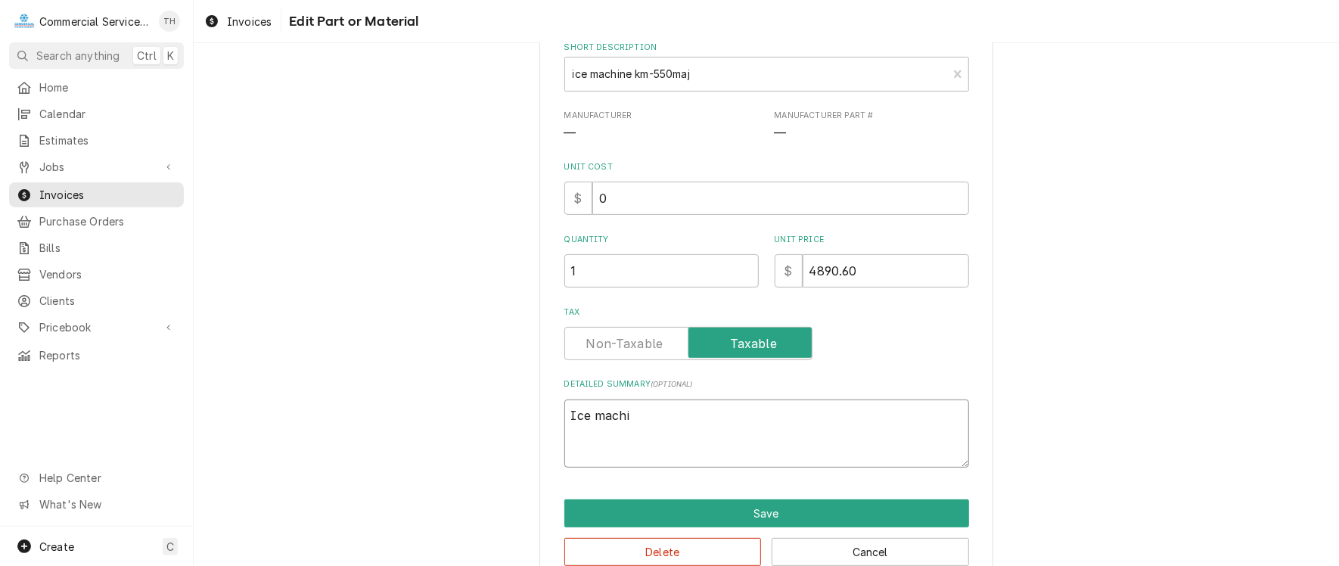
type textarea "x"
type textarea "Ice machin"
type textarea "x"
type textarea "Ice machine"
type textarea "x"
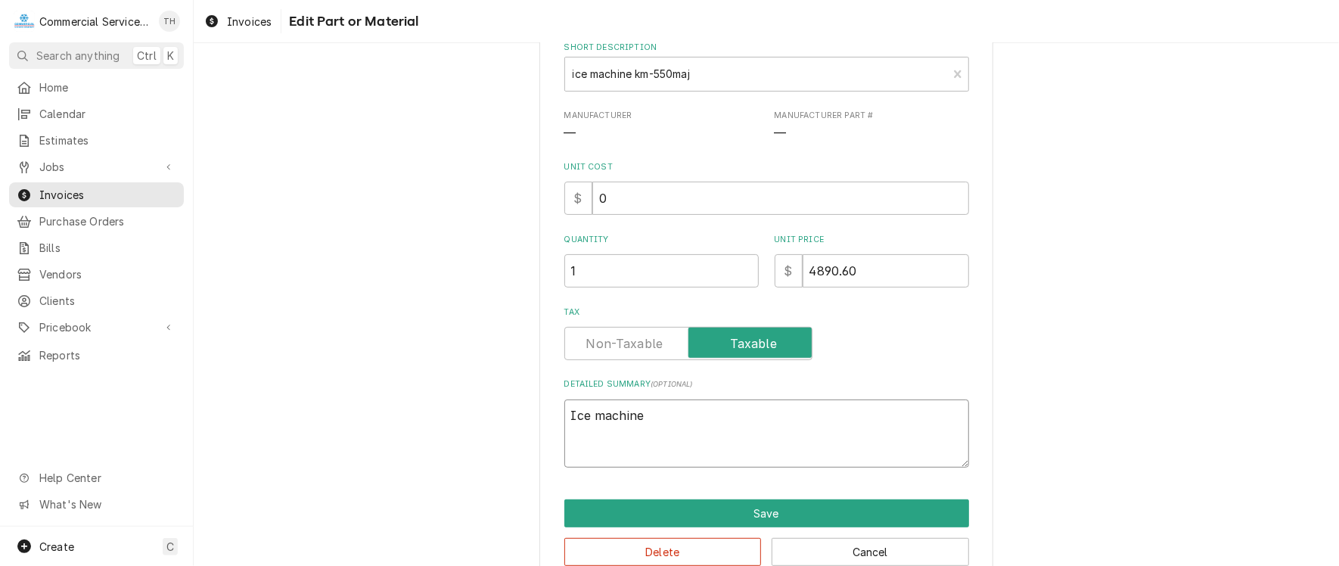
type textarea "Ice machine"
type textarea "x"
type textarea "Ice machine K"
type textarea "x"
type textarea "Ice machine KM"
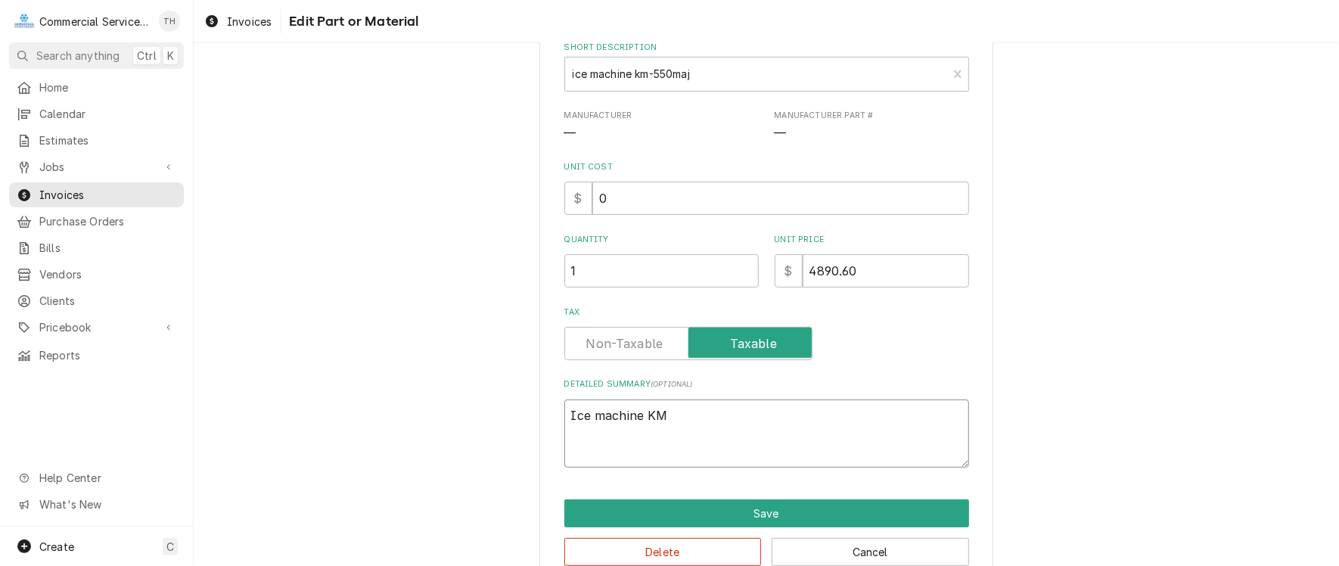
type textarea "x"
type textarea "Ice machine KM-"
type textarea "x"
type textarea "Ice machine KM-5"
type textarea "x"
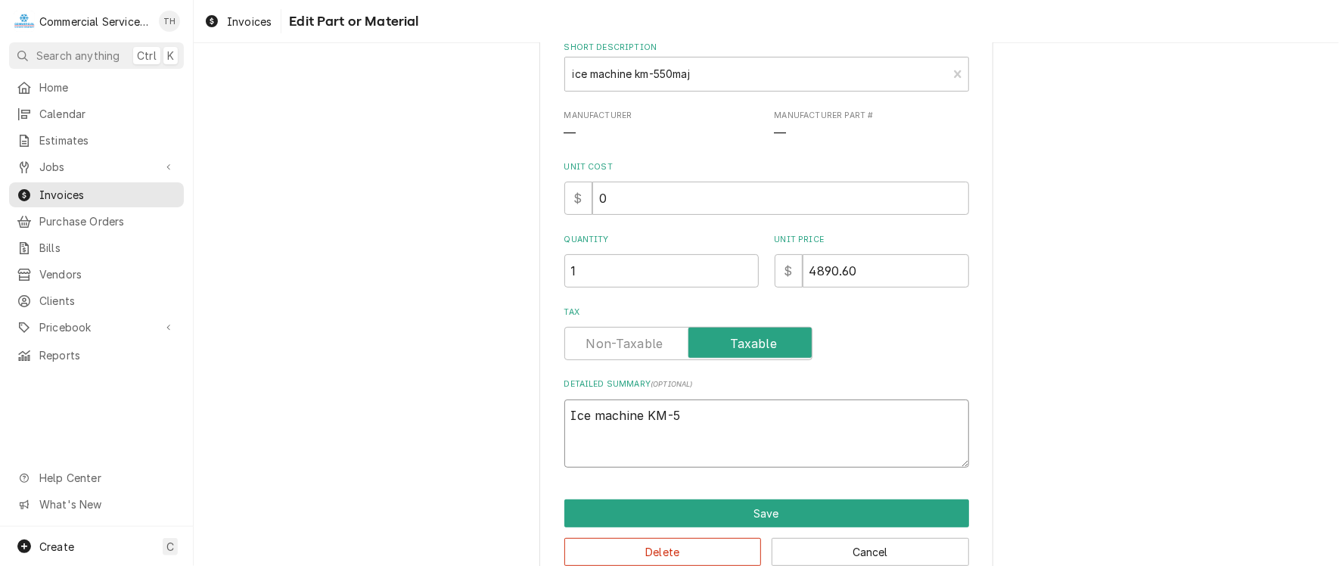
type textarea "Ice machine KM-55"
type textarea "x"
type textarea "Ice machine KM-550"
type textarea "x"
type textarea "Ice machine KM-550M"
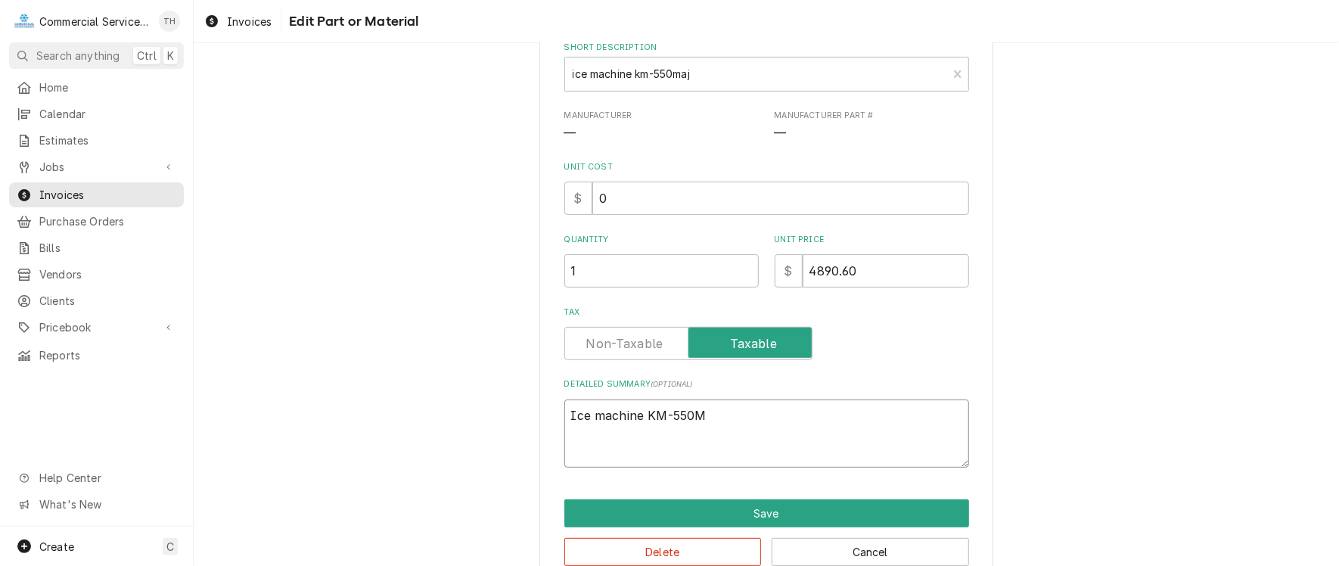
type textarea "x"
type textarea "Ice machine KM-550MA"
type textarea "x"
type textarea "Ice machine KM-550MAJ"
type textarea "x"
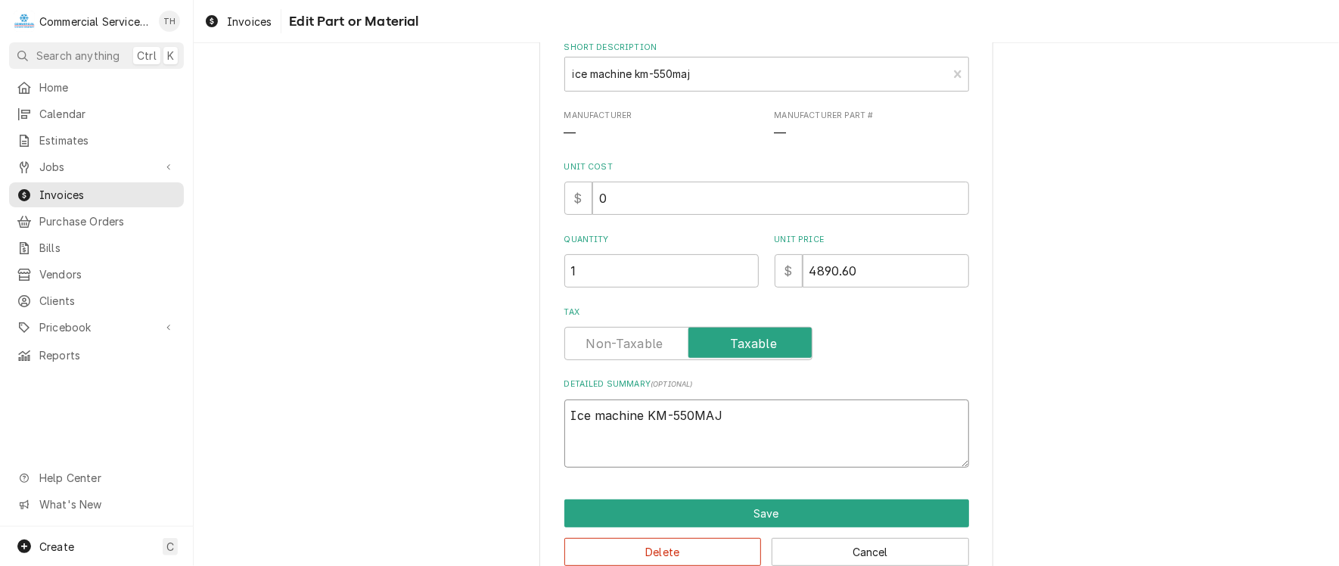
type textarea "Ice machine KM-550MAJ"
type textarea "x"
type textarea "Ice machine KM-550MAJ I"
type textarea "x"
type textarea "Ice machine KM-550MAJ Ic"
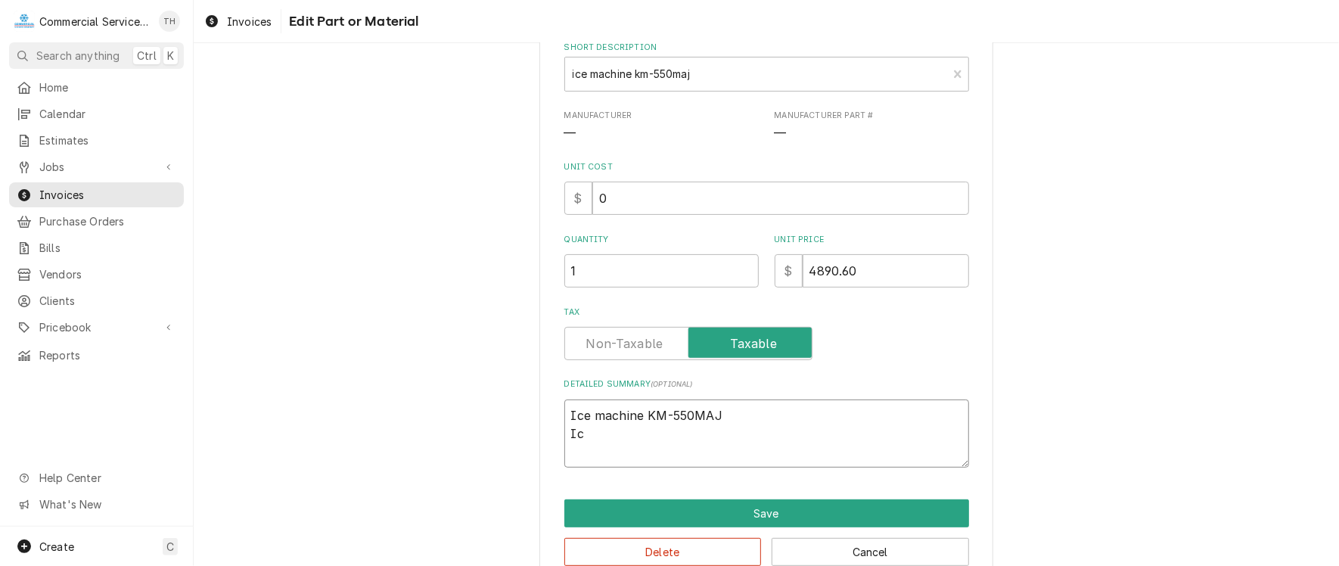
type textarea "x"
type textarea "Ice machine KM-550MAJ Ice"
type textarea "x"
type textarea "Ice machine KM-550MAJ Ice"
type textarea "x"
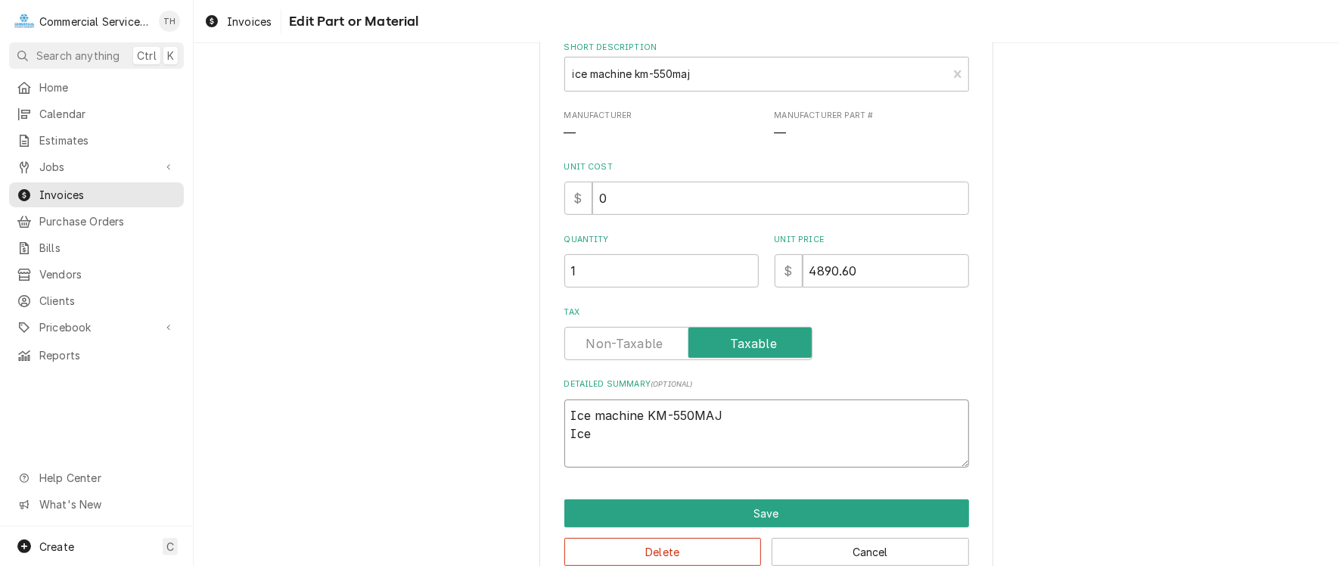
type textarea "Ice machine KM-550MAJ Ice b"
type textarea "x"
type textarea "Ice machine KM-550MAJ Ice bi"
type textarea "x"
type textarea "Ice machine KM-550MAJ Ice bib"
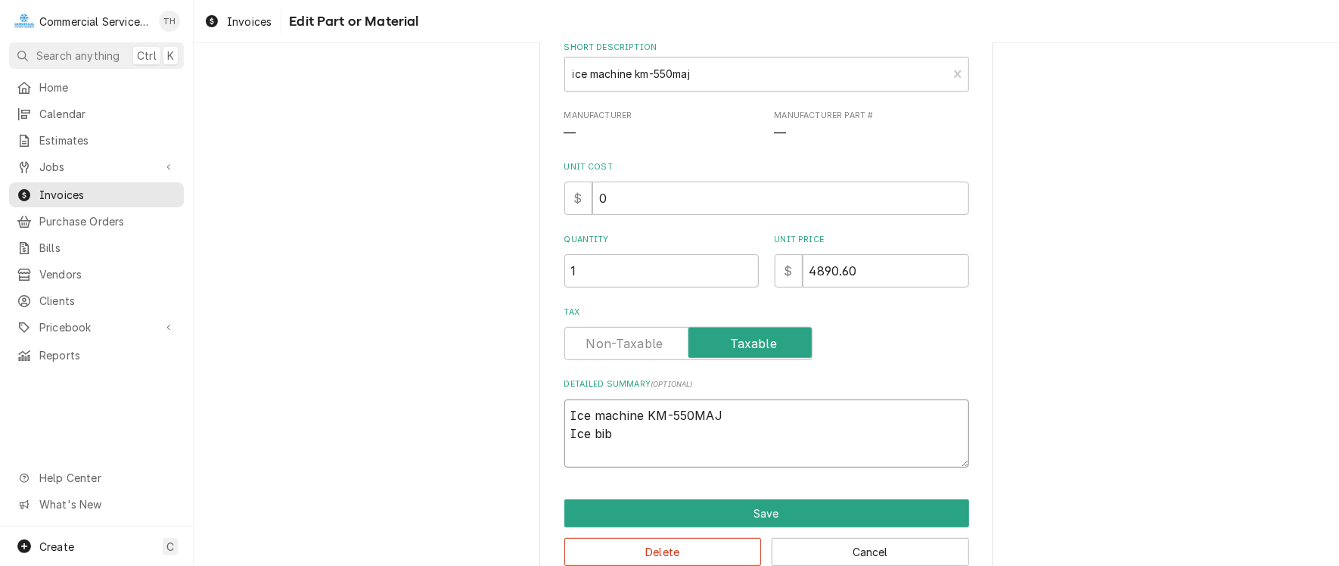
type textarea "x"
type textarea "Ice machine KM-550MAJ Ice bi"
type textarea "x"
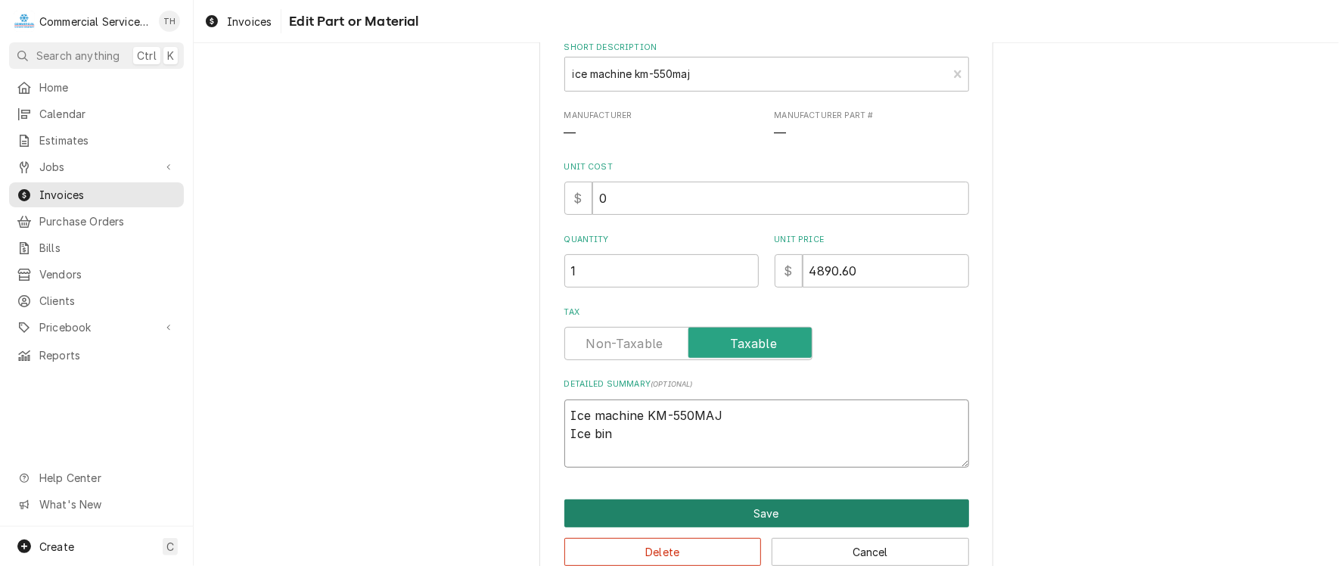
type textarea "Ice machine KM-550MAJ Ice bin"
click at [793, 511] on button "Save" at bounding box center [766, 513] width 405 height 28
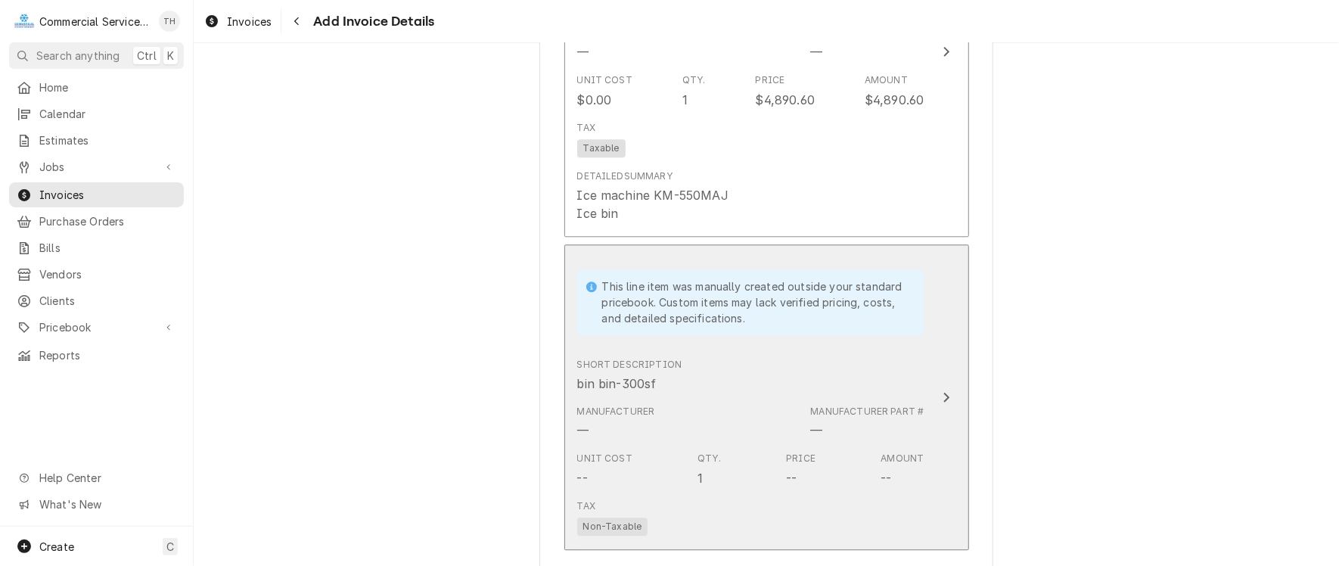
scroll to position [2177, 0]
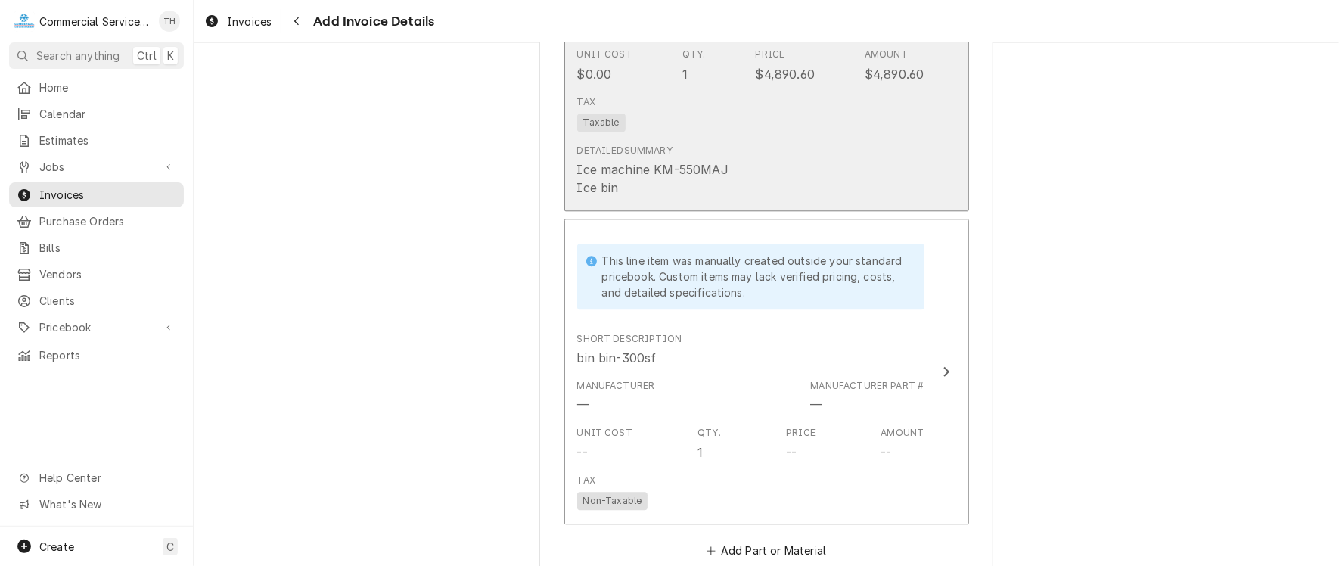
click at [761, 150] on div "Detailed Summary Ice machine KM-550MAJ Ice bin" at bounding box center [750, 170] width 347 height 65
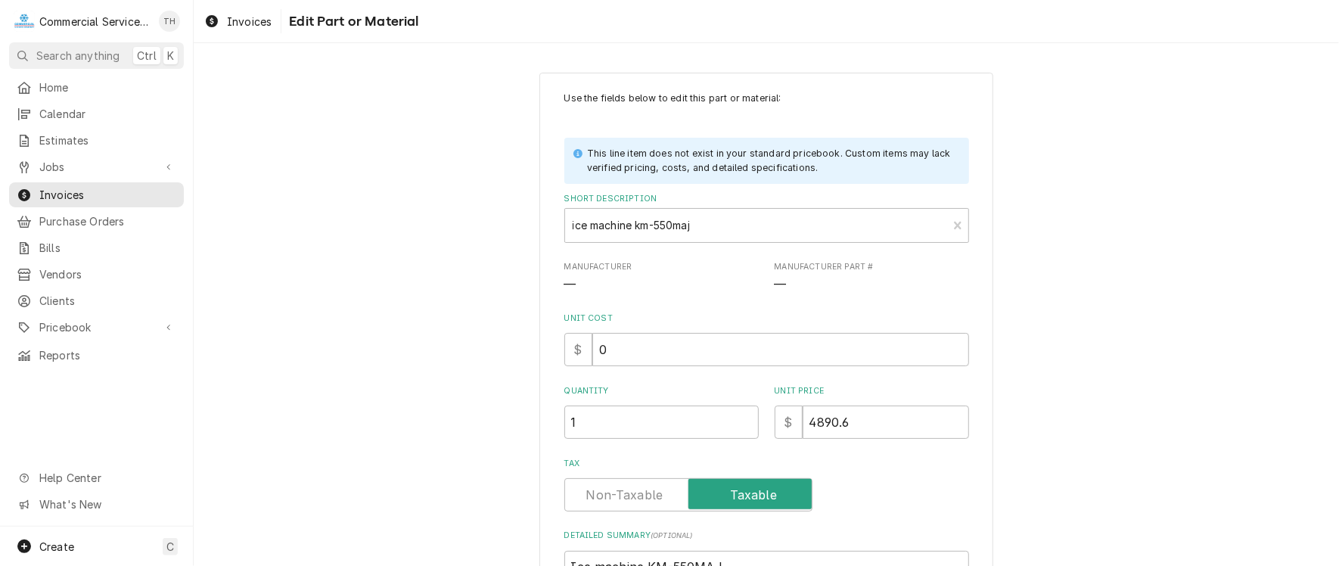
scroll to position [182, 0]
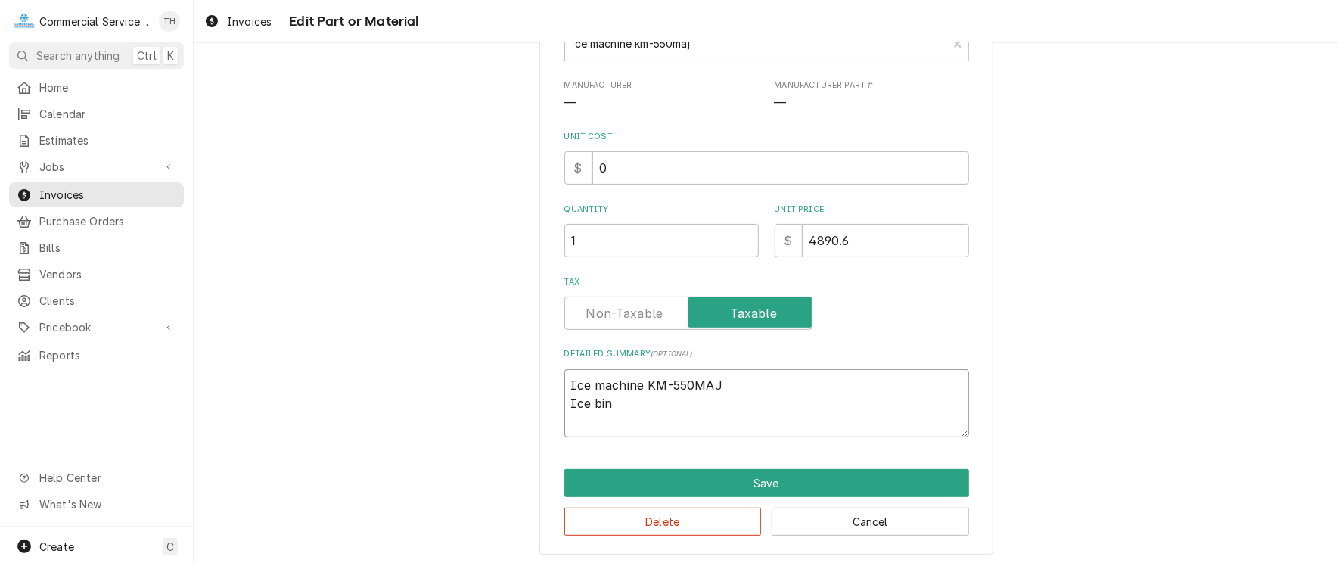
drag, startPoint x: 625, startPoint y: 406, endPoint x: 617, endPoint y: 408, distance: 7.7
click at [623, 406] on textarea "Ice machine KM-550MAJ Ice bin" at bounding box center [766, 403] width 405 height 68
type textarea "x"
type textarea "Ice machine KM-550MAJ Ice bin"
type textarea "x"
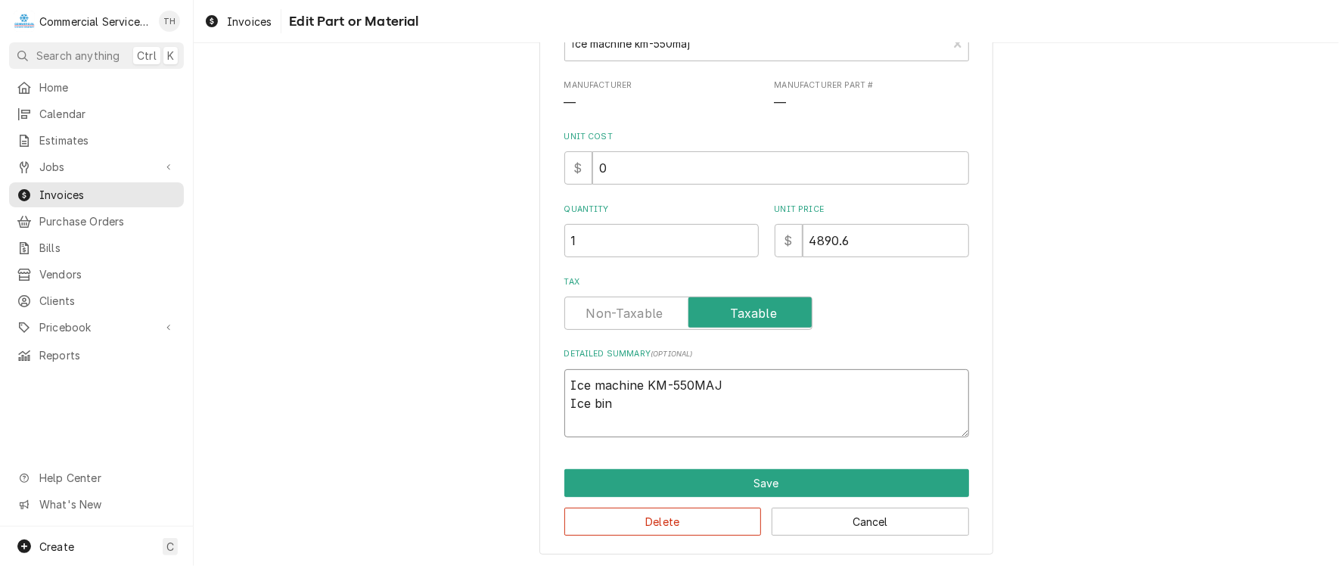
type textarea "Ice machine KM-550MAJ Ice bin B"
type textarea "x"
type textarea "Ice machine KM-550MAJ Ice bin B3"
type textarea "x"
type textarea "Ice machine KM-550MAJ Ice bin B30"
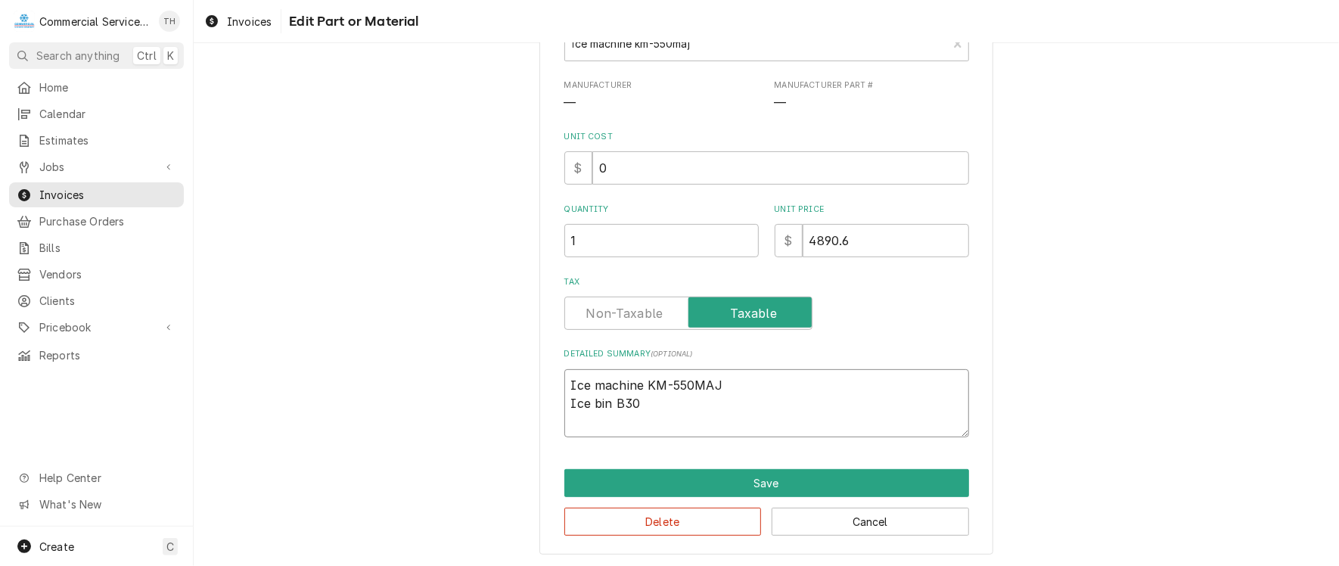
type textarea "x"
type textarea "Ice machine KM-550MAJ Ice bin B300"
type textarea "x"
type textarea "Ice machine KM-550MAJ Ice bin B300S"
type textarea "x"
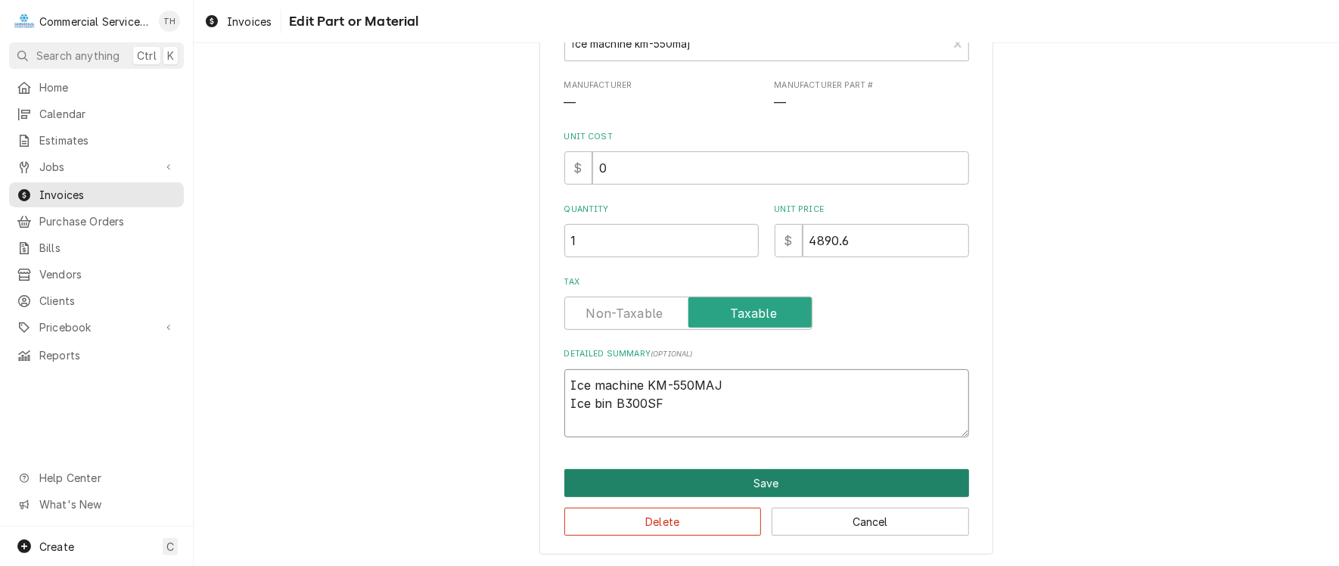
type textarea "Ice machine KM-550MAJ Ice bin B300SF"
click at [708, 471] on button "Save" at bounding box center [766, 483] width 405 height 28
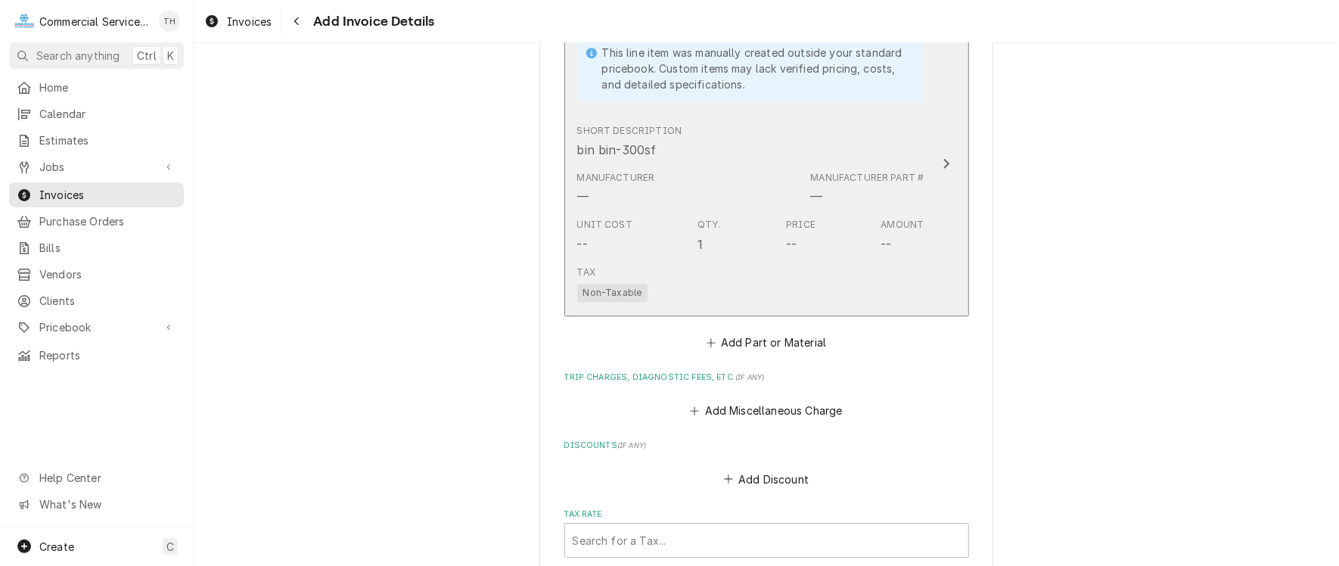
click at [763, 229] on div "Unit Cost -- Qty. 1 Price -- Amount --" at bounding box center [750, 235] width 347 height 47
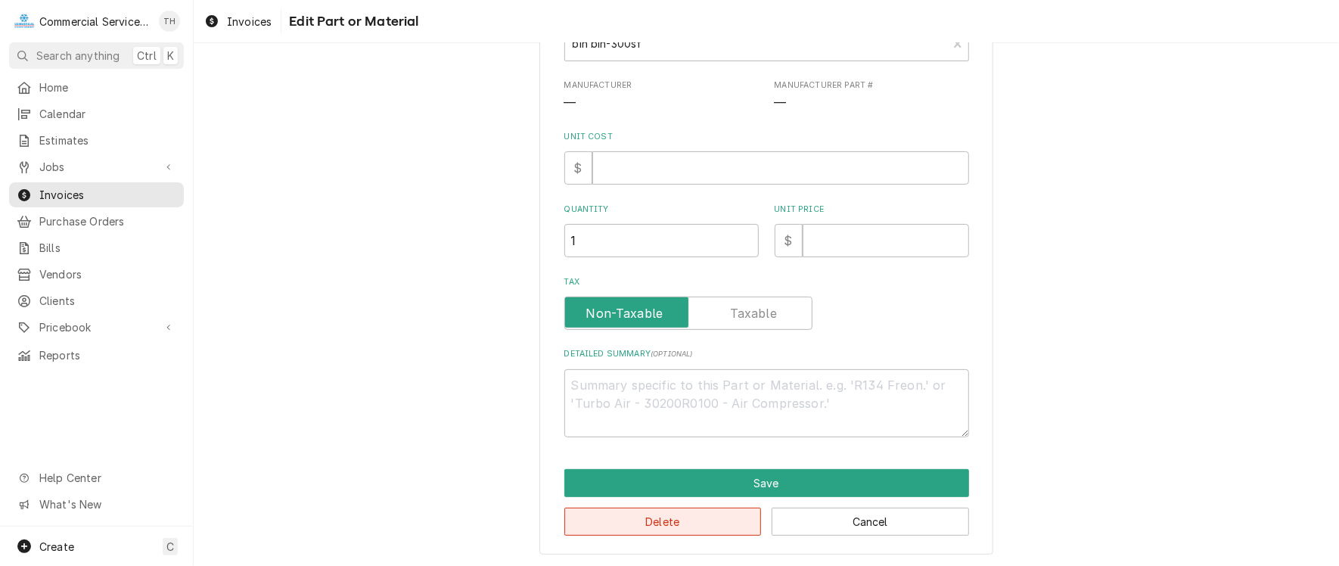
click at [694, 517] on button "Delete" at bounding box center [662, 522] width 197 height 28
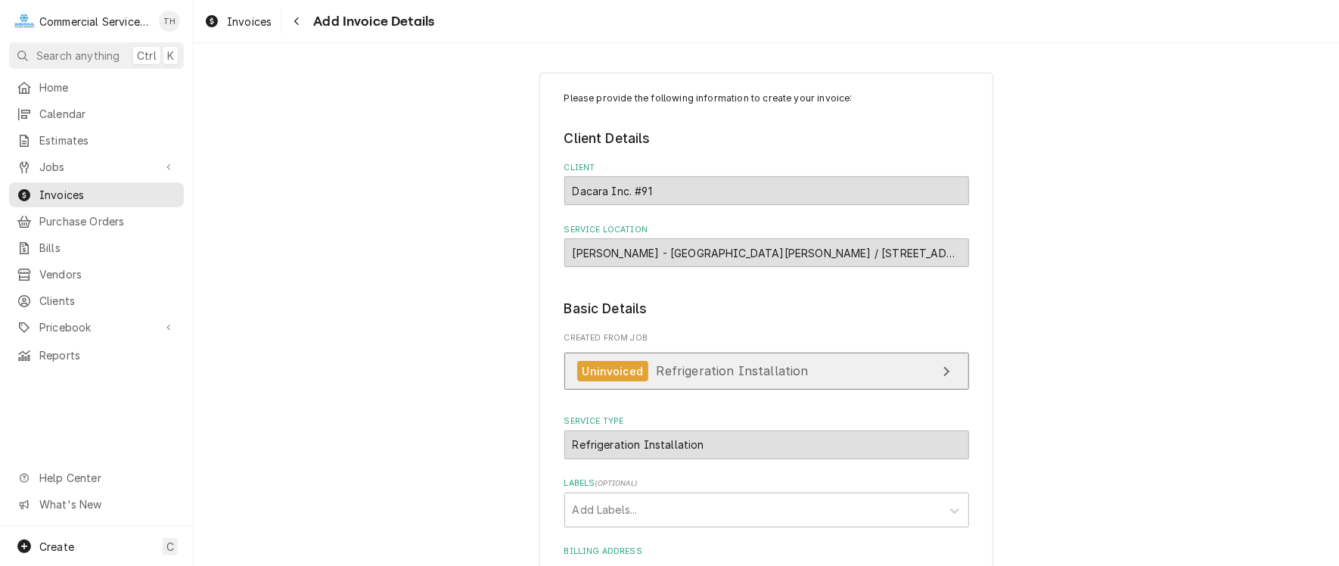
click at [734, 359] on link "Uninvoiced Refrigeration Installation" at bounding box center [766, 370] width 405 height 37
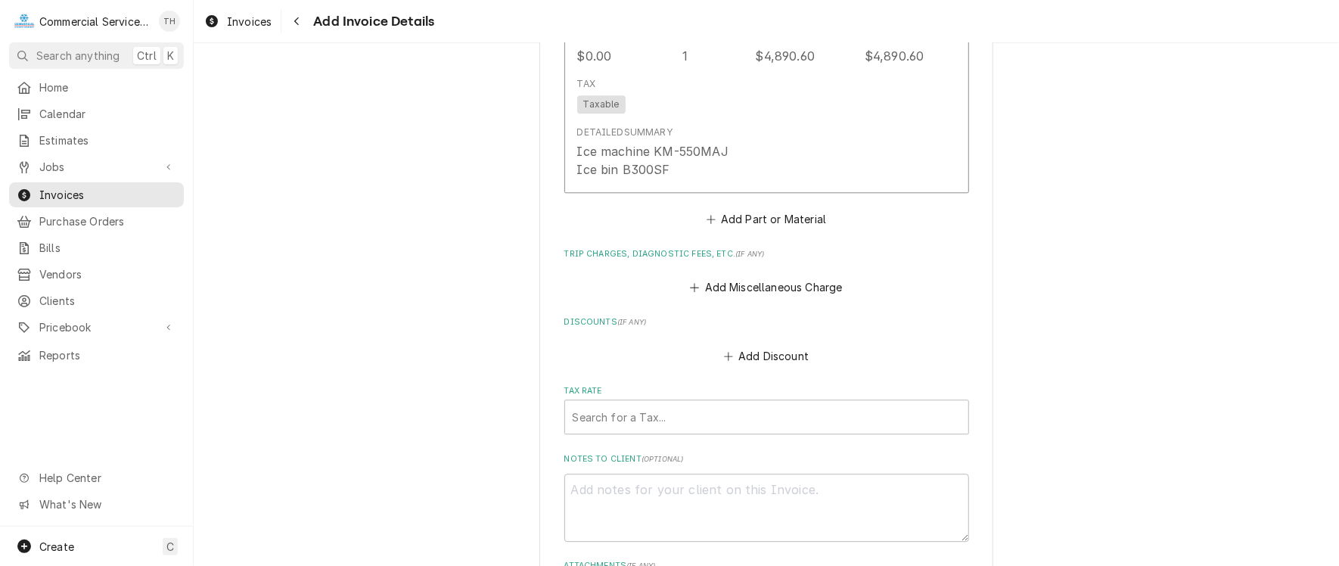
scroll to position [2269, 0]
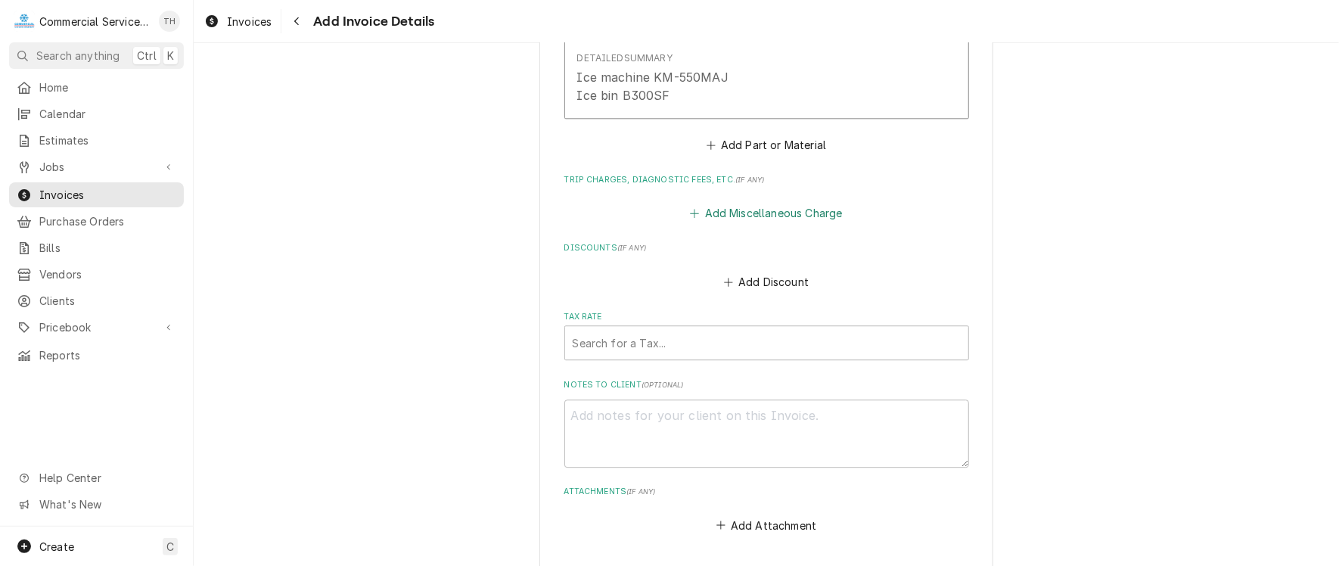
click at [790, 206] on button "Add Miscellaneous Charge" at bounding box center [766, 213] width 157 height 21
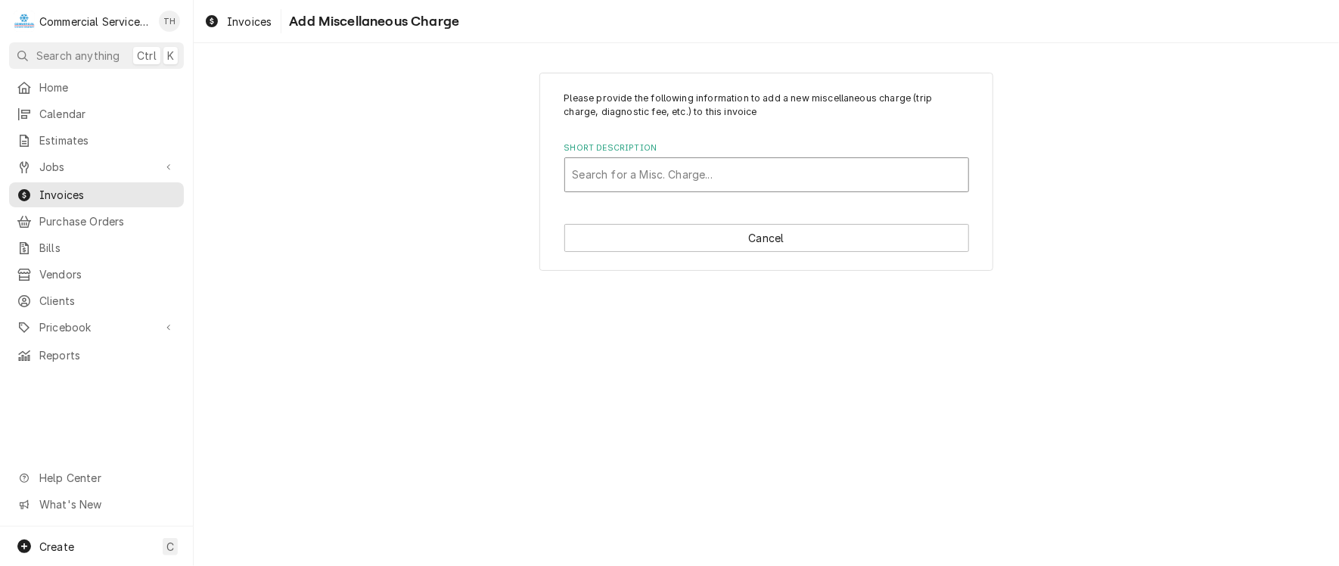
click at [753, 175] on div "Short Description" at bounding box center [767, 174] width 388 height 27
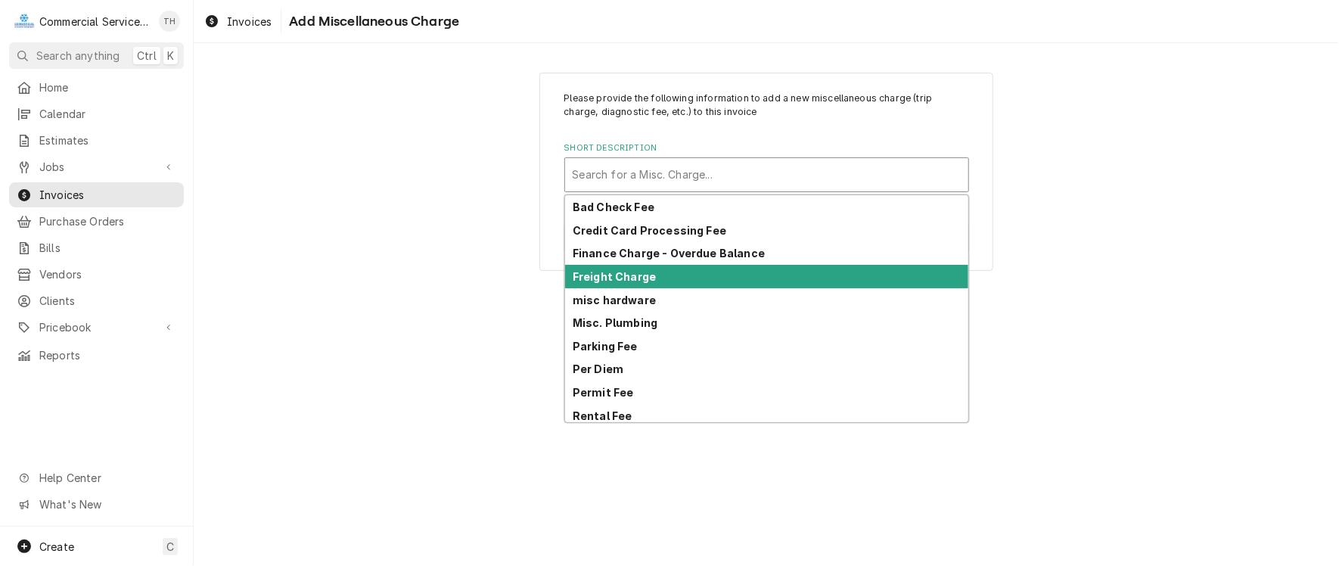
scroll to position [143, 0]
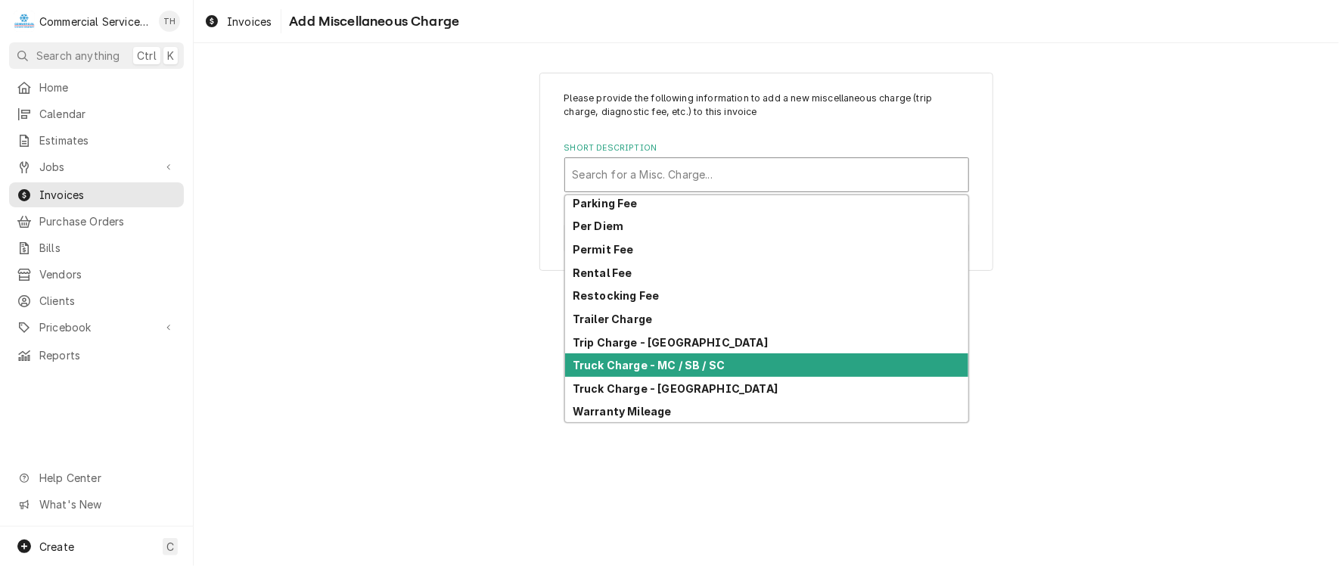
click at [744, 360] on div "Truck Charge - MC / SB / SC" at bounding box center [766, 364] width 403 height 23
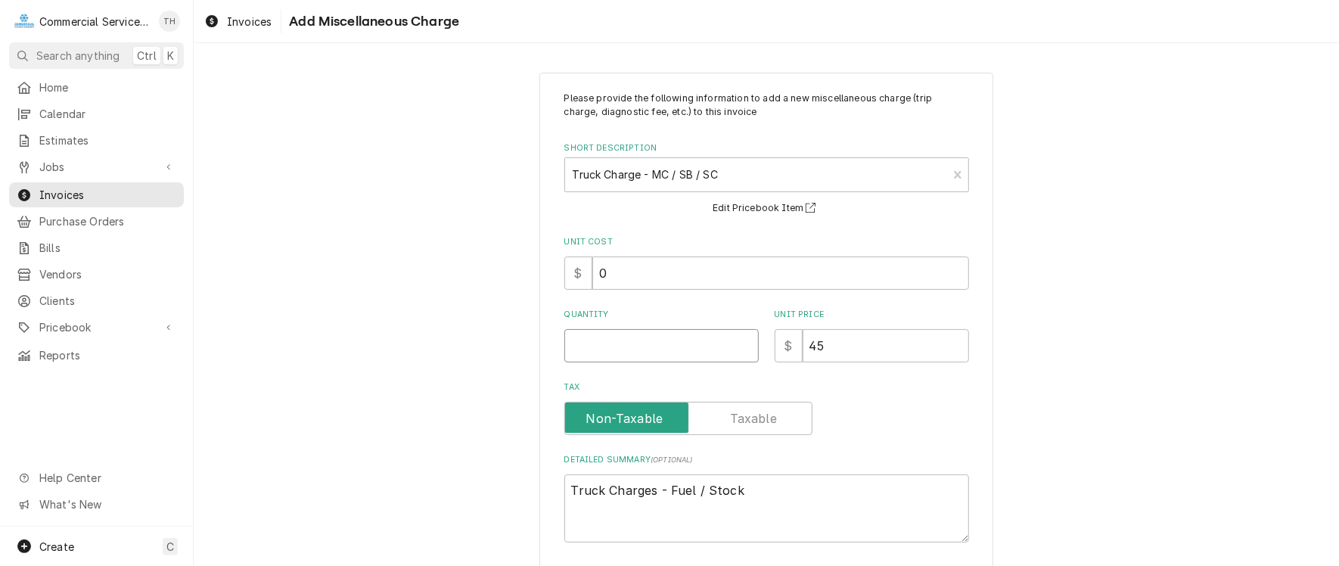
type textarea "x"
type input "0.5"
click at [739, 340] on input "0.5" at bounding box center [661, 345] width 194 height 33
type textarea "x"
type input "1"
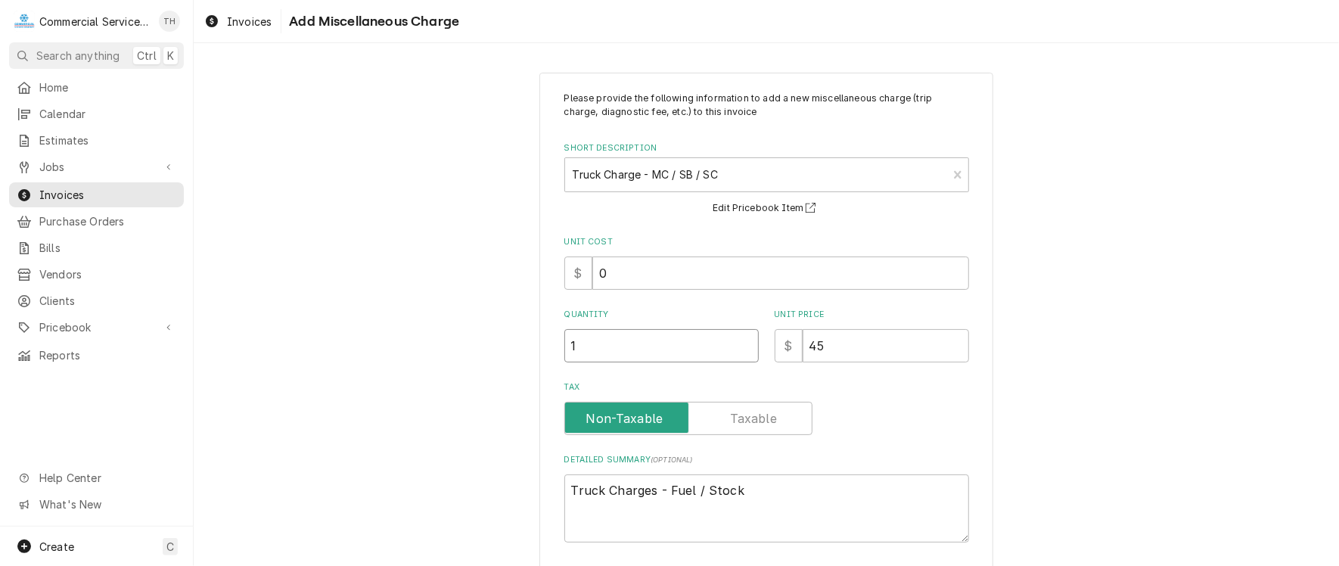
click at [739, 340] on input "1" at bounding box center [661, 345] width 194 height 33
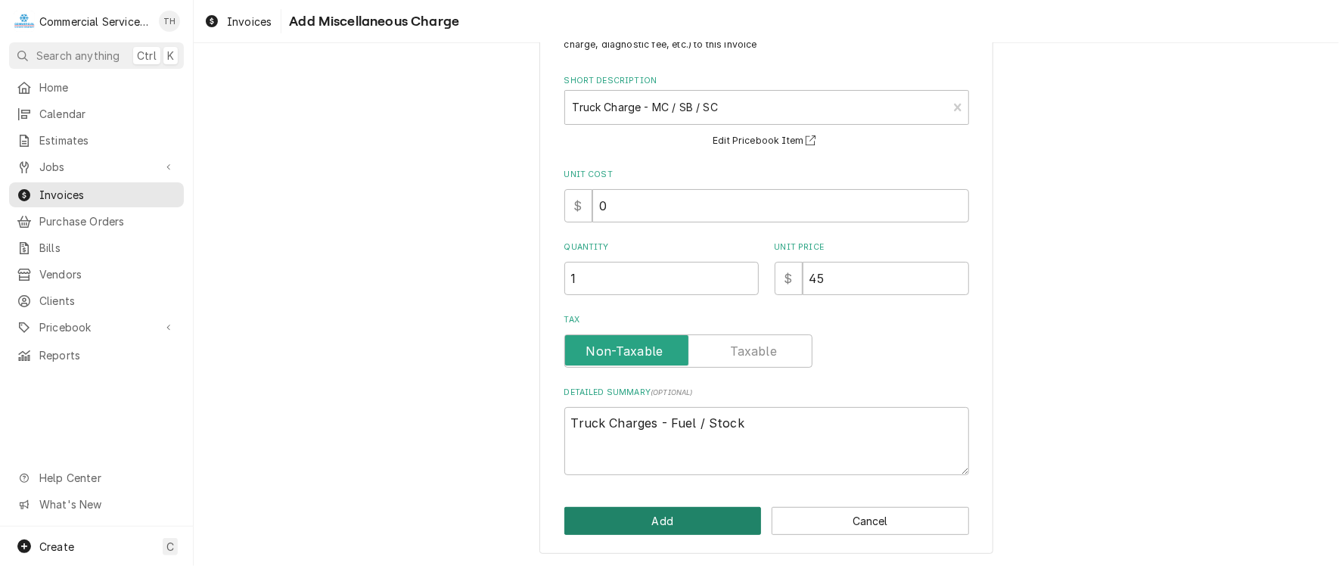
click at [717, 513] on button "Add" at bounding box center [662, 521] width 197 height 28
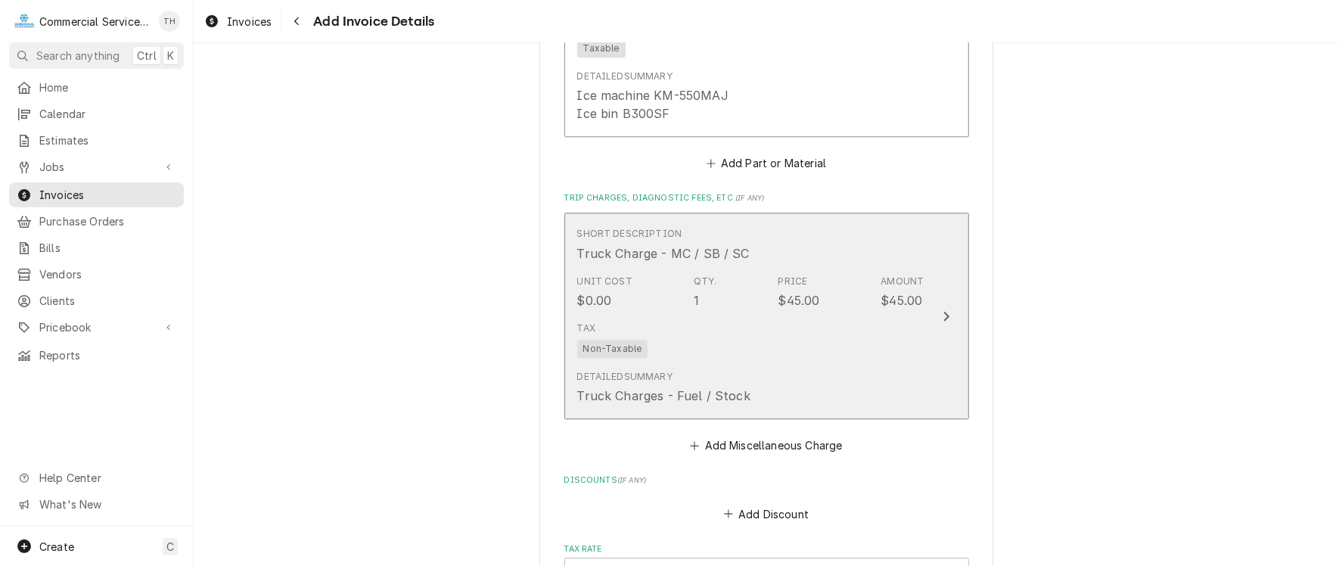
scroll to position [2251, 0]
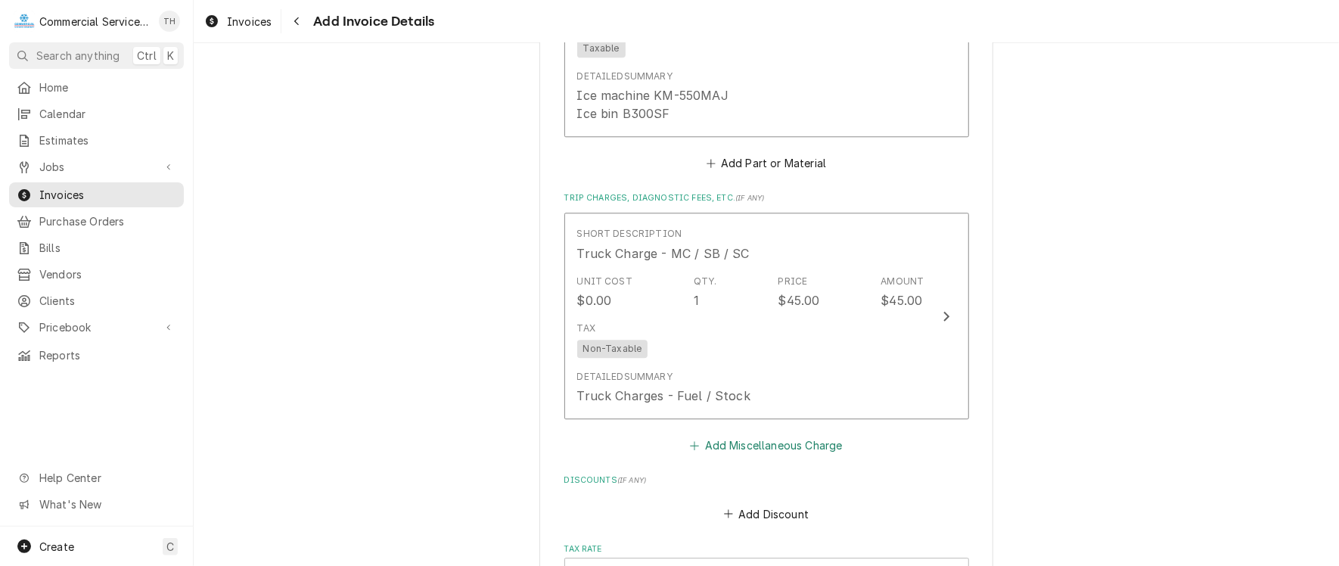
click at [756, 438] on button "Add Miscellaneous Charge" at bounding box center [766, 445] width 157 height 21
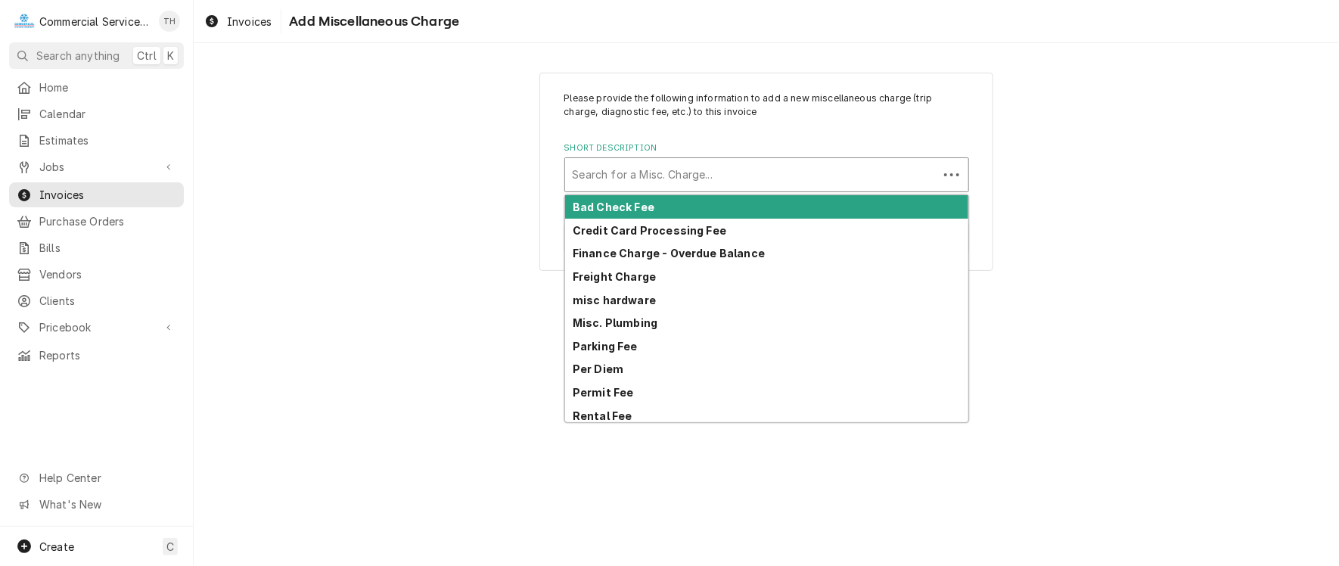
click at [742, 180] on div "Short Description" at bounding box center [752, 174] width 358 height 27
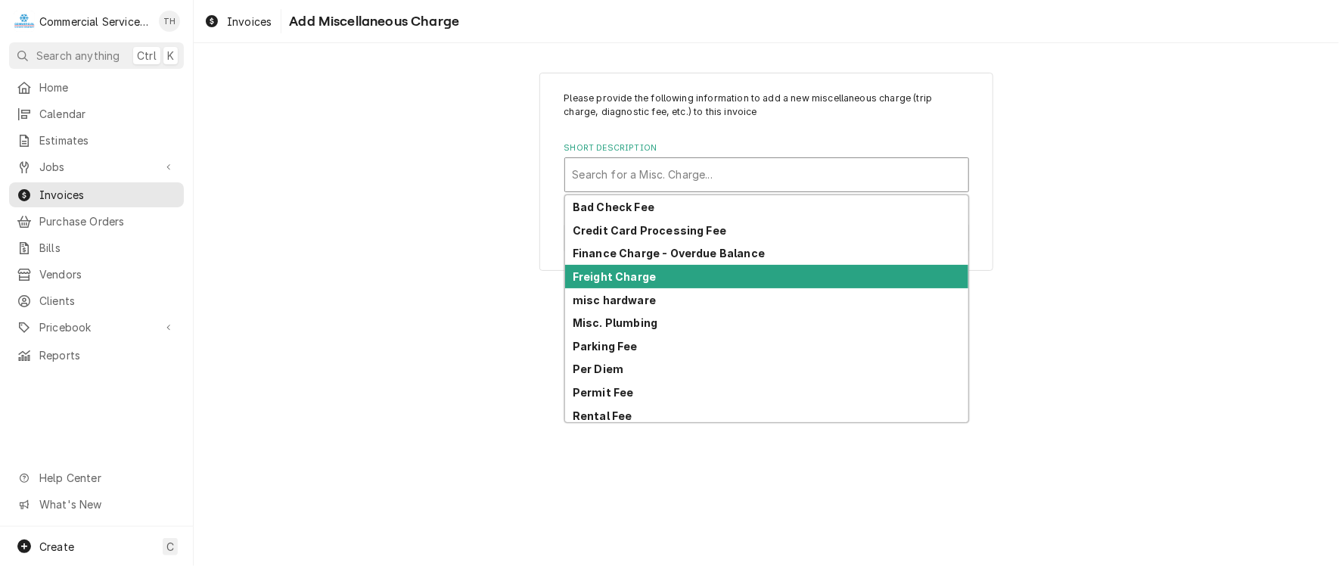
click at [720, 270] on div "Freight Charge" at bounding box center [766, 276] width 403 height 23
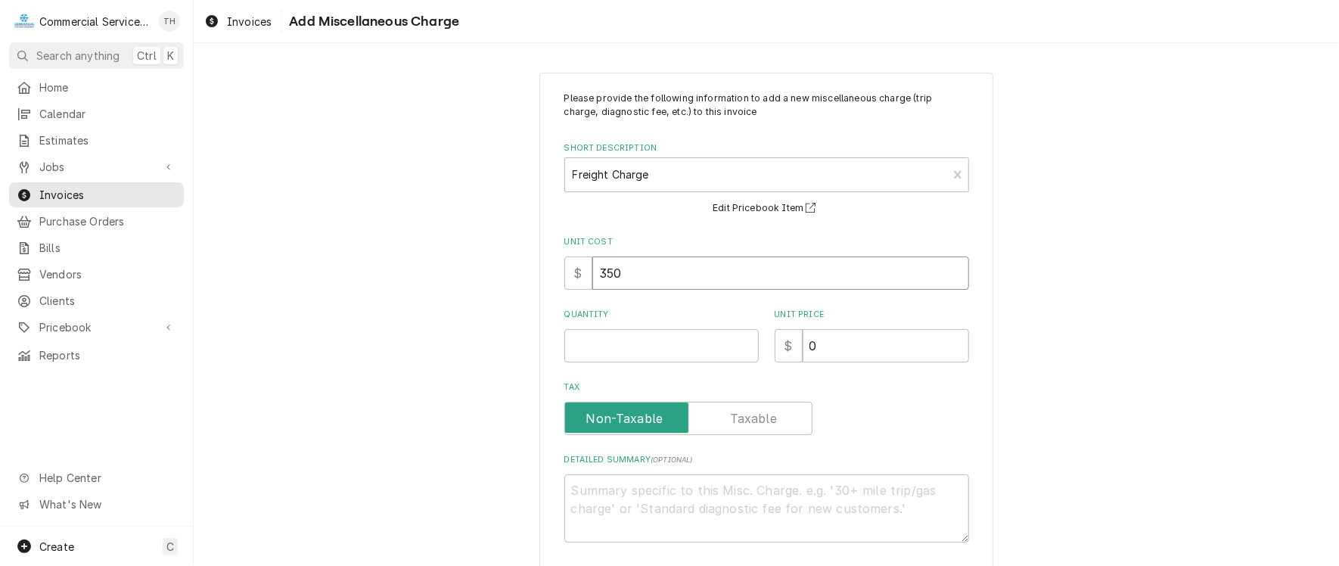
drag, startPoint x: 719, startPoint y: 269, endPoint x: 550, endPoint y: 269, distance: 168.7
click at [550, 269] on div "Please provide the following information to add a new miscellaneous charge (tri…" at bounding box center [766, 347] width 454 height 549
type textarea "x"
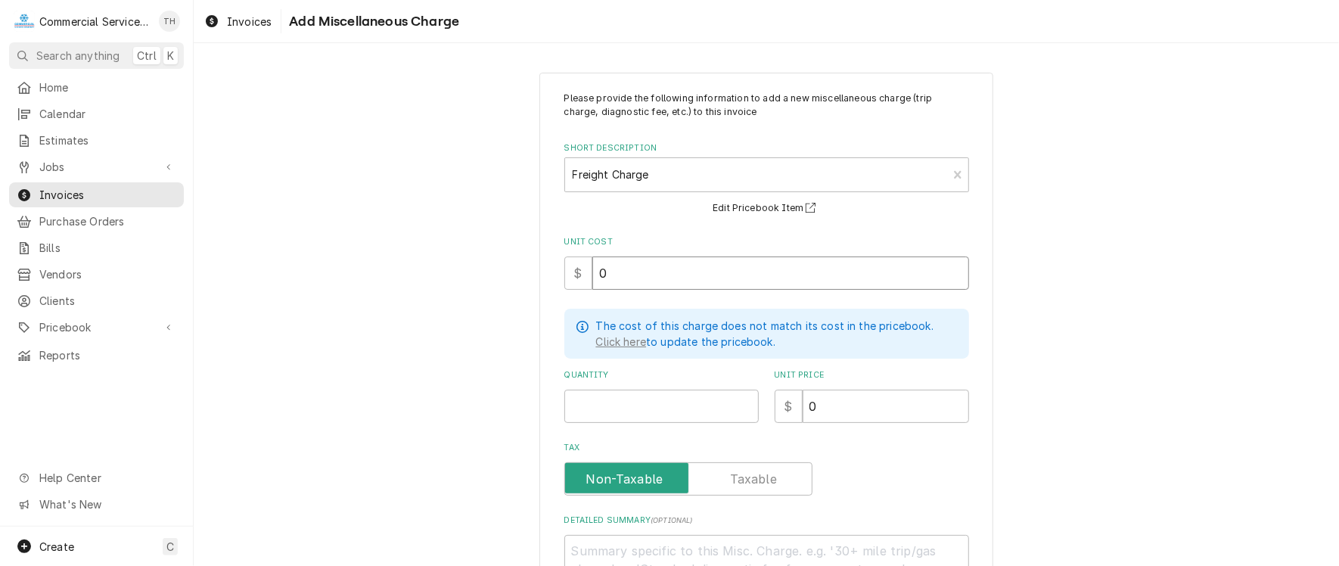
type input "0"
drag, startPoint x: 604, startPoint y: 268, endPoint x: 549, endPoint y: 278, distance: 55.3
click at [569, 272] on div "$ 0" at bounding box center [766, 272] width 405 height 33
type textarea "x"
type input "3"
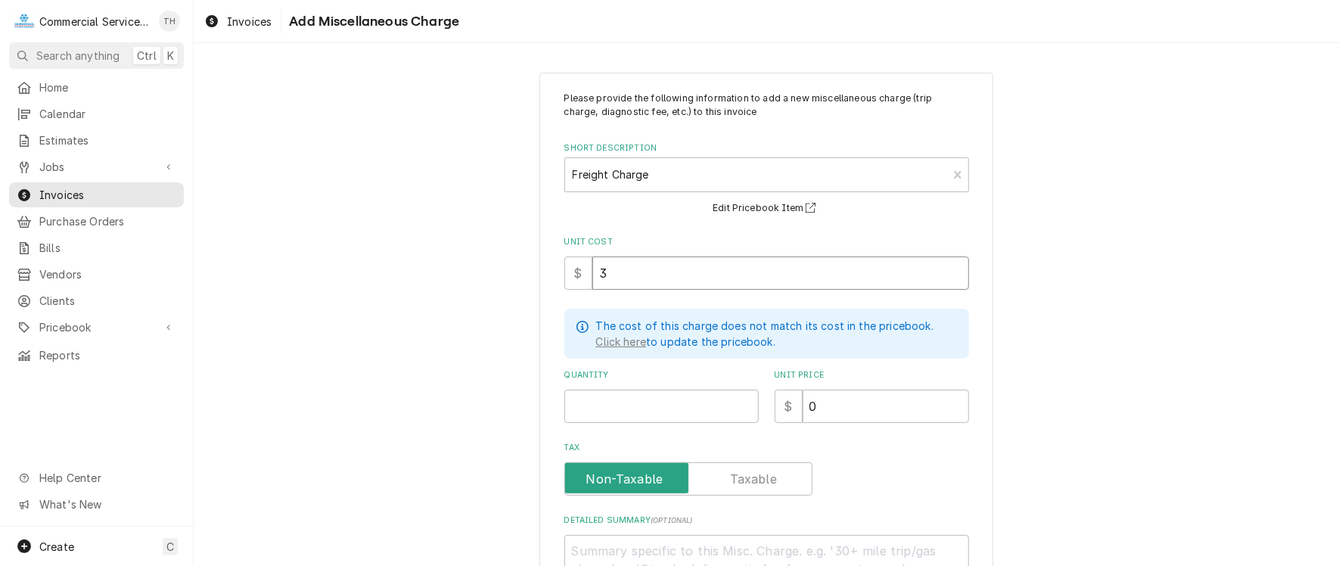
type textarea "x"
type input "32"
type textarea "x"
type input "325"
type textarea "x"
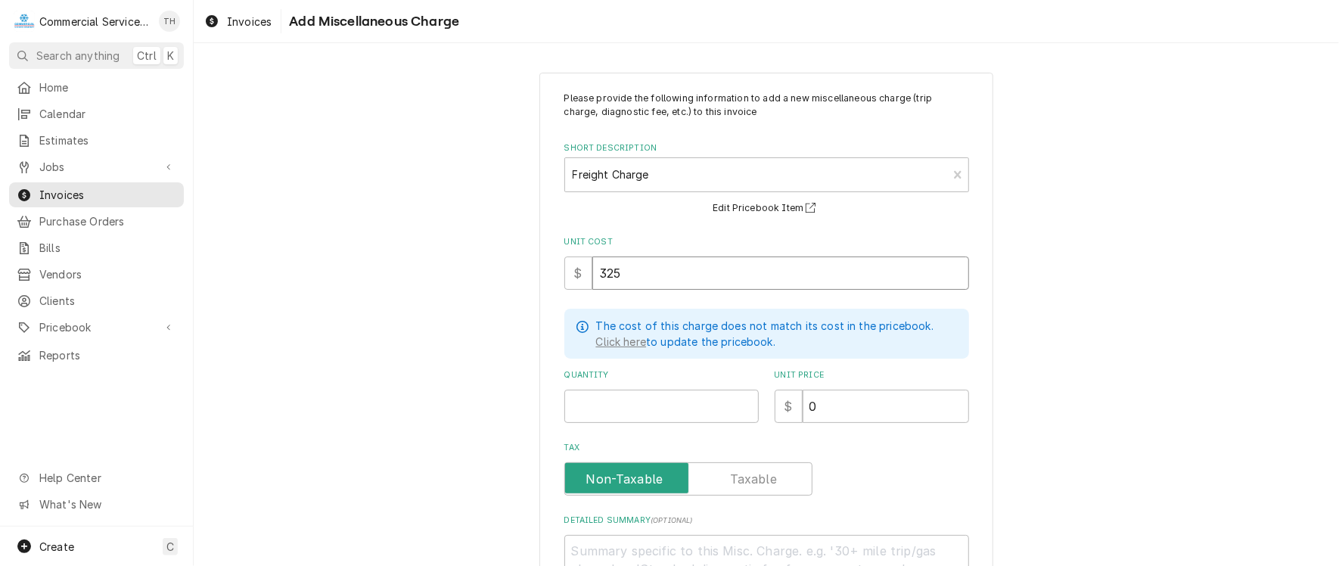
type input "325.0"
type textarea "x"
type input "325.00"
type textarea "x"
type input "1"
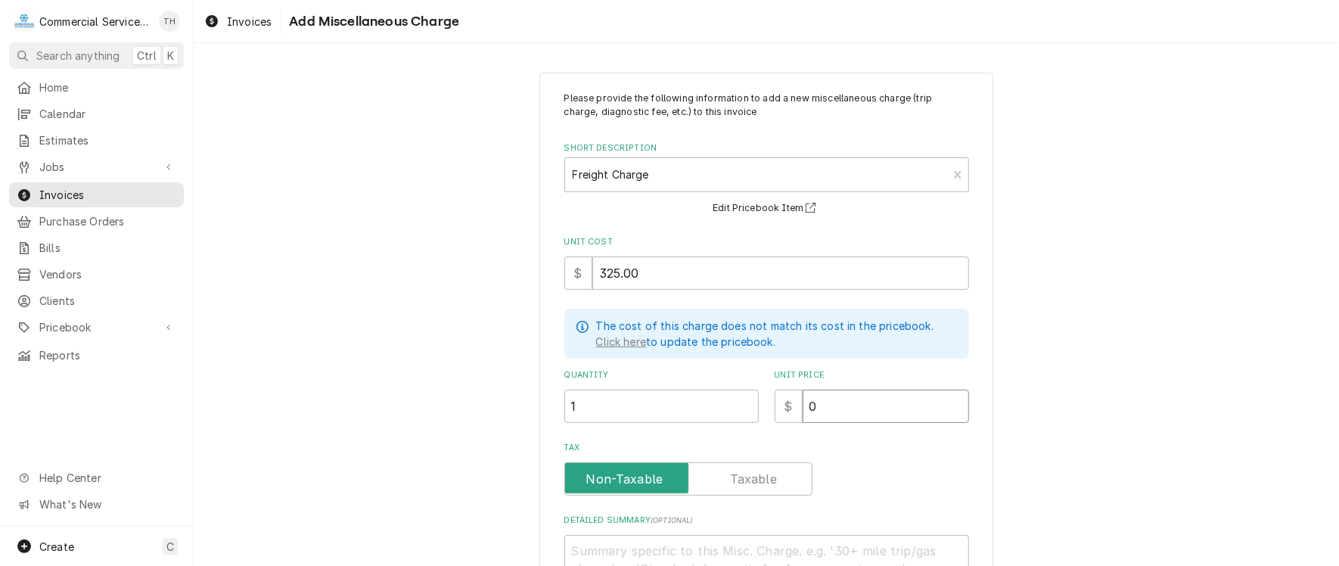
type textarea "x"
type input "3"
type textarea "x"
type input "35"
type textarea "x"
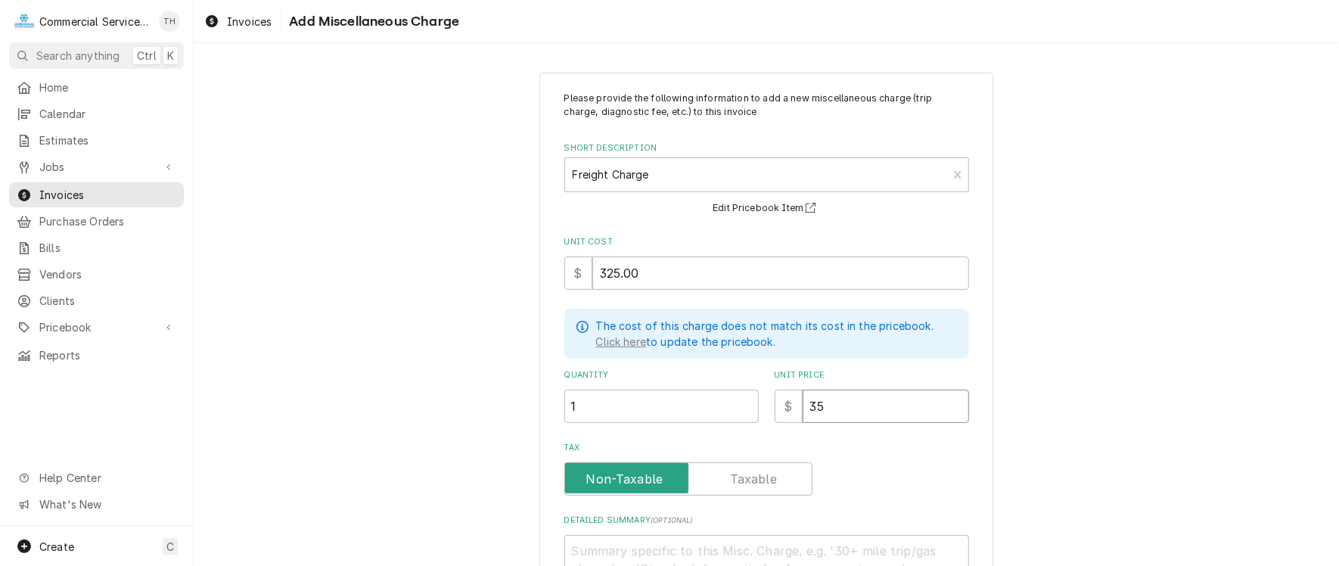
type input "350"
type textarea "x"
type input "350.0"
type textarea "x"
type input "350.00"
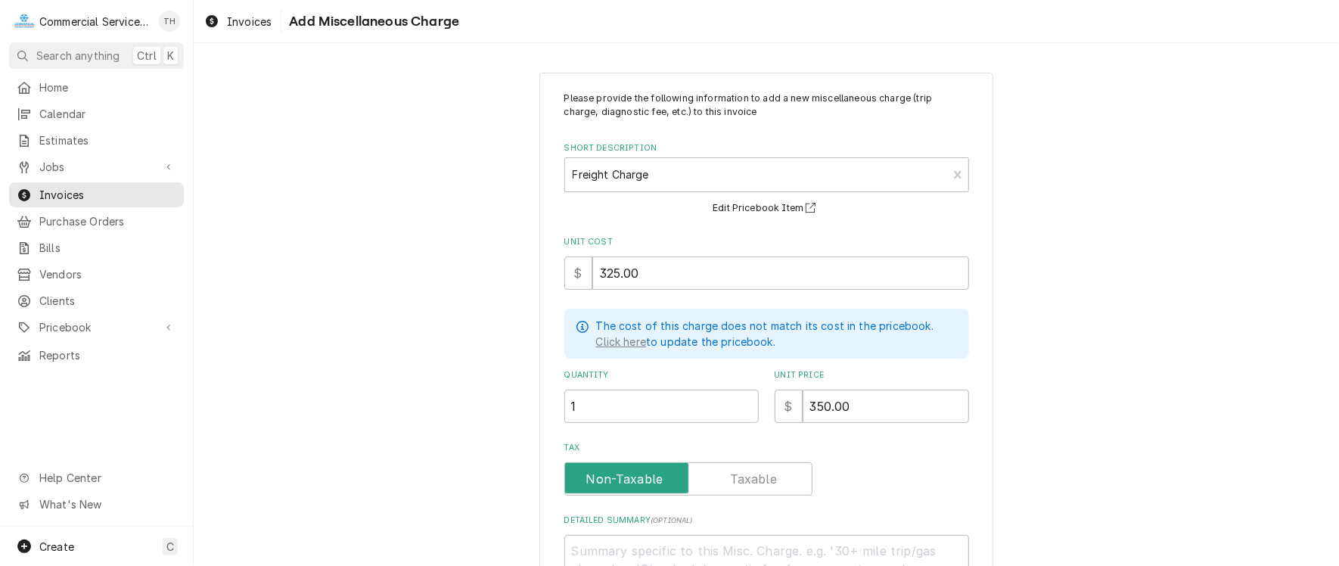
scroll to position [126, 0]
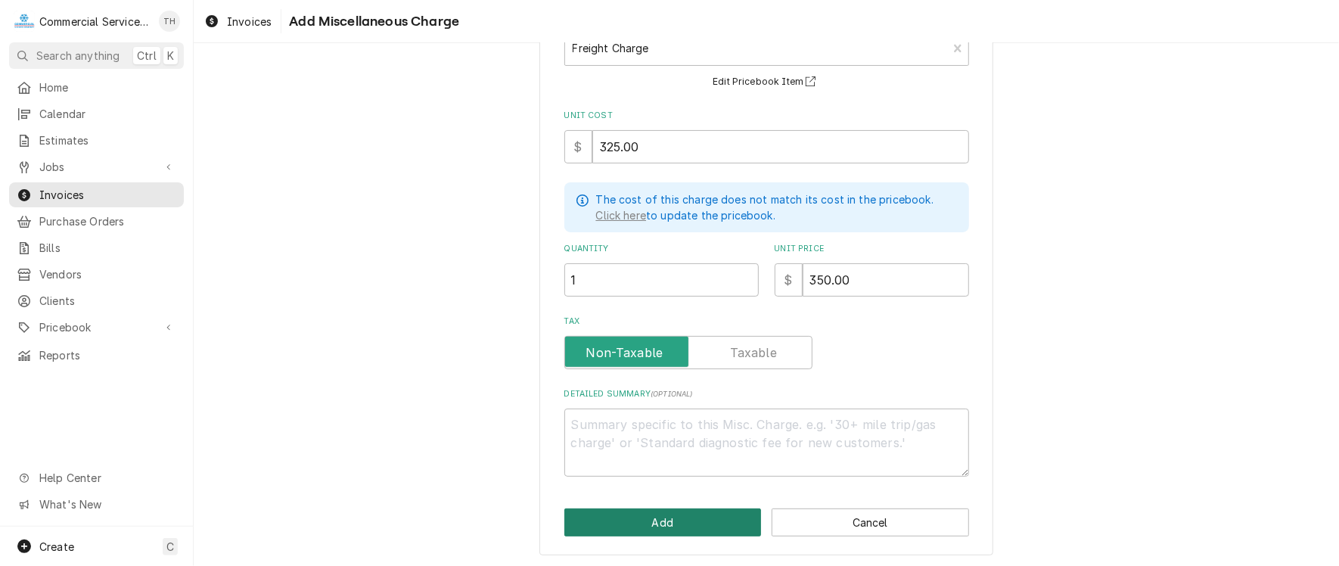
click at [696, 510] on button "Add" at bounding box center [662, 522] width 197 height 28
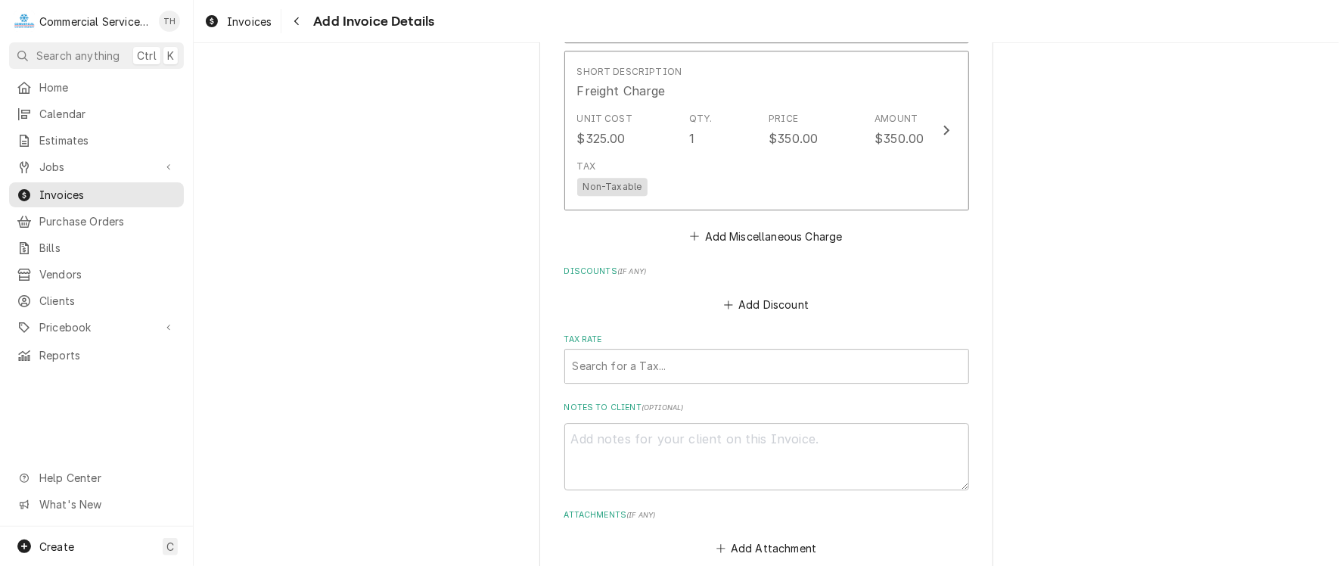
scroll to position [2762, 0]
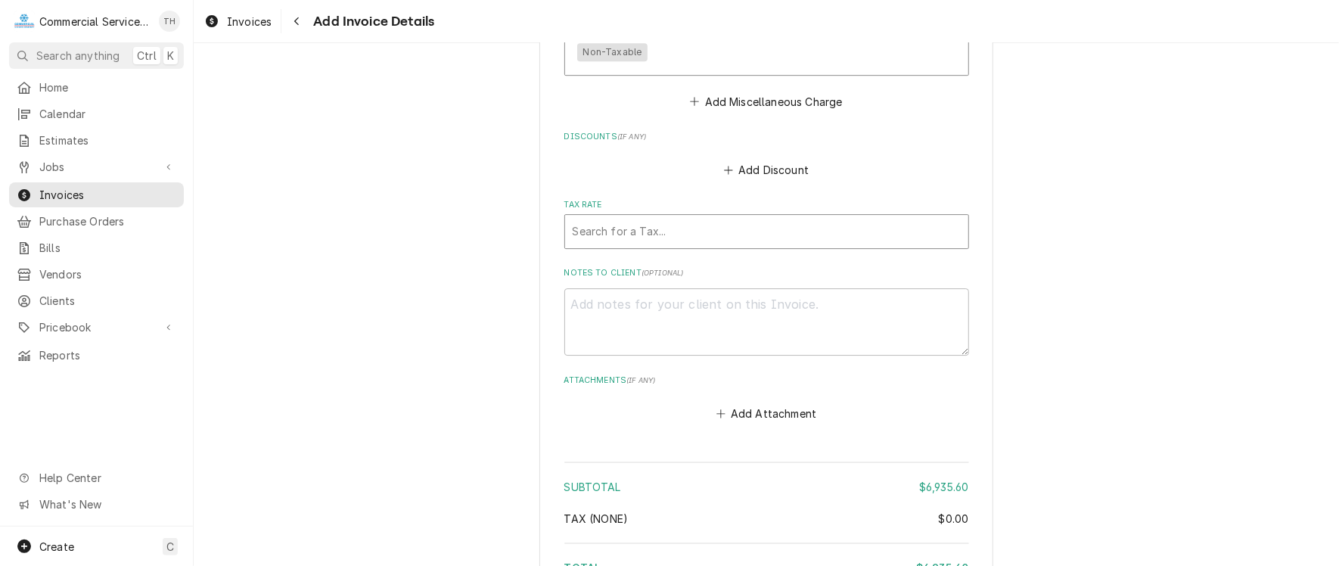
click at [769, 227] on div "Tax Rate" at bounding box center [767, 231] width 388 height 27
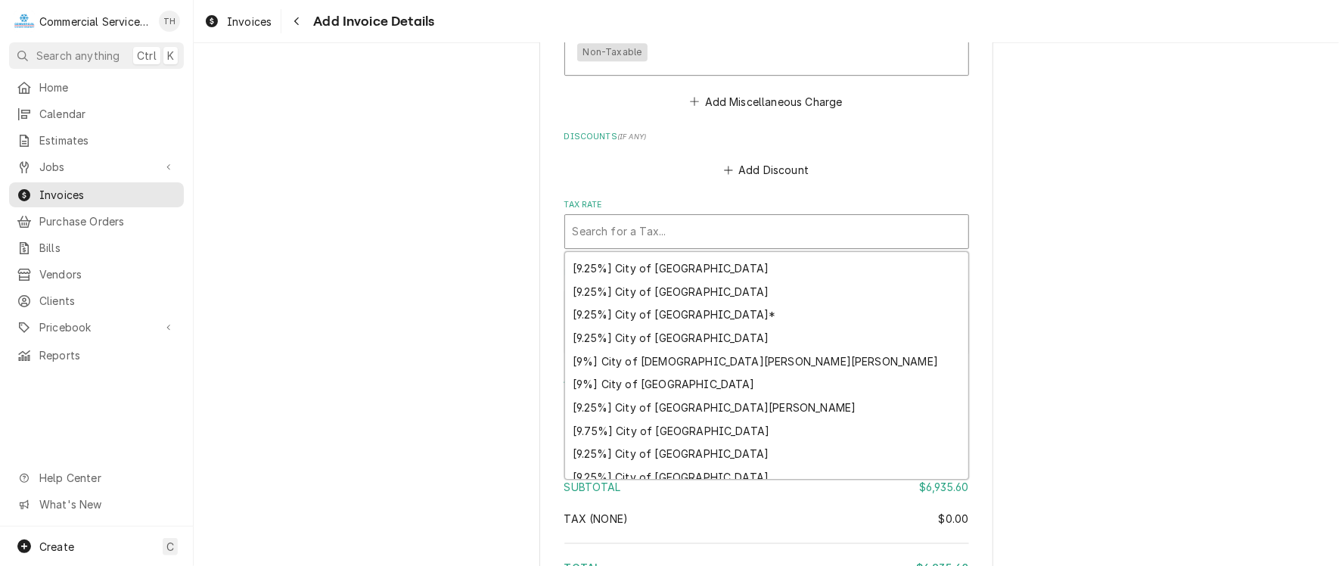
scroll to position [236, 0]
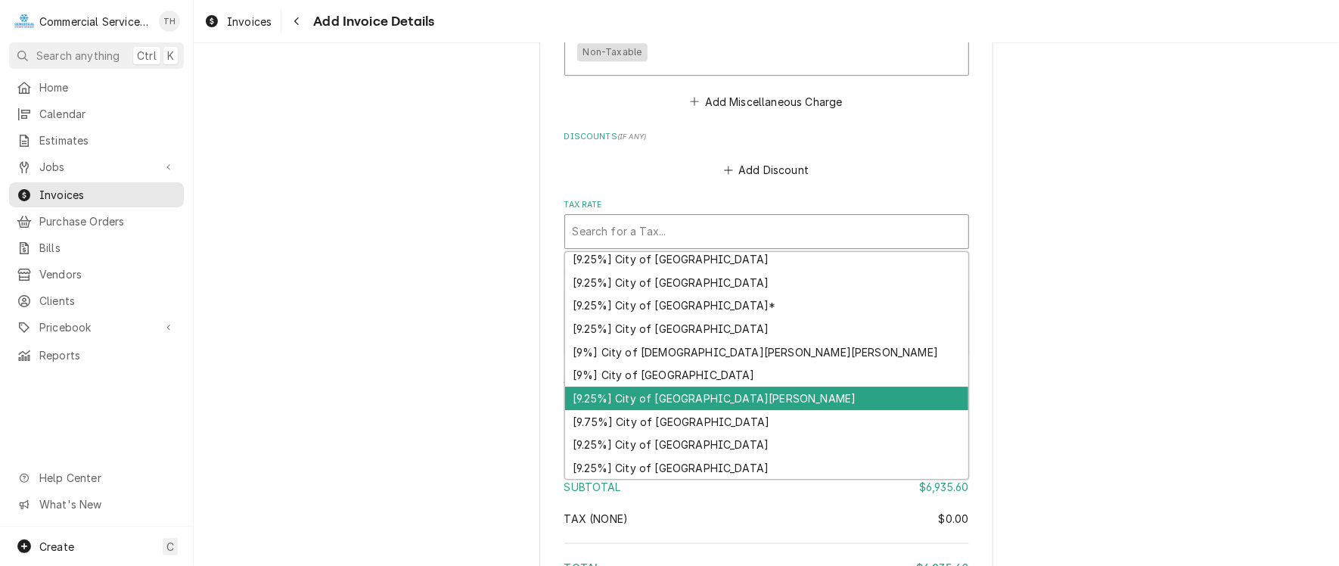
click at [775, 387] on div "[9.25%] City of Santa Cruz" at bounding box center [766, 398] width 403 height 23
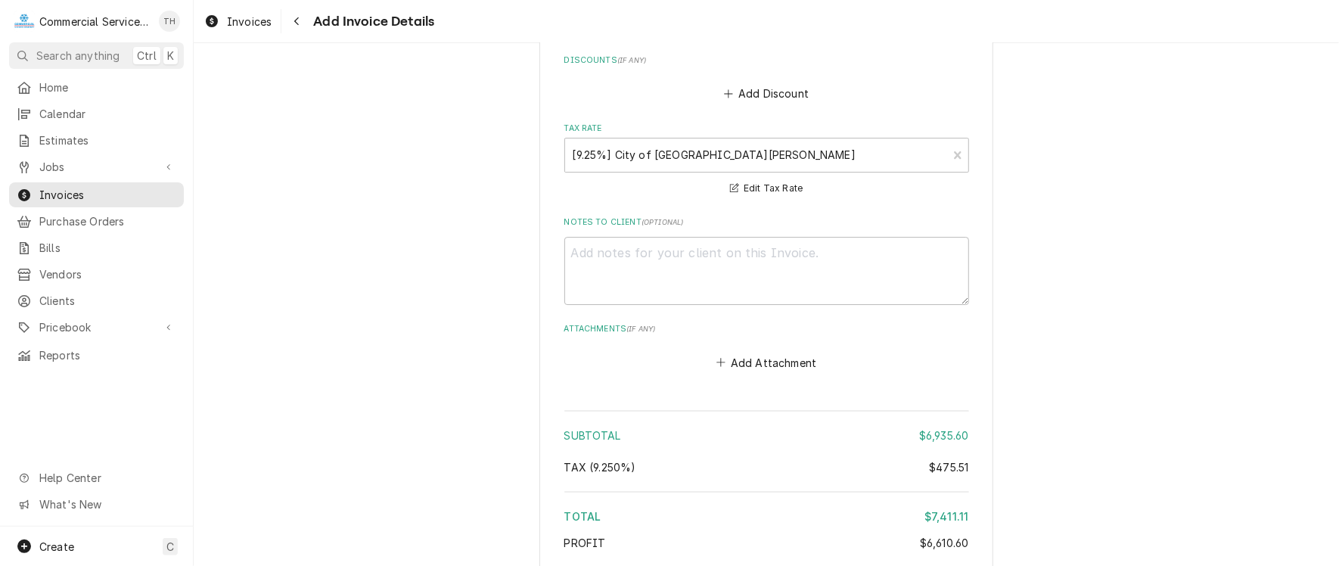
scroll to position [2958, 0]
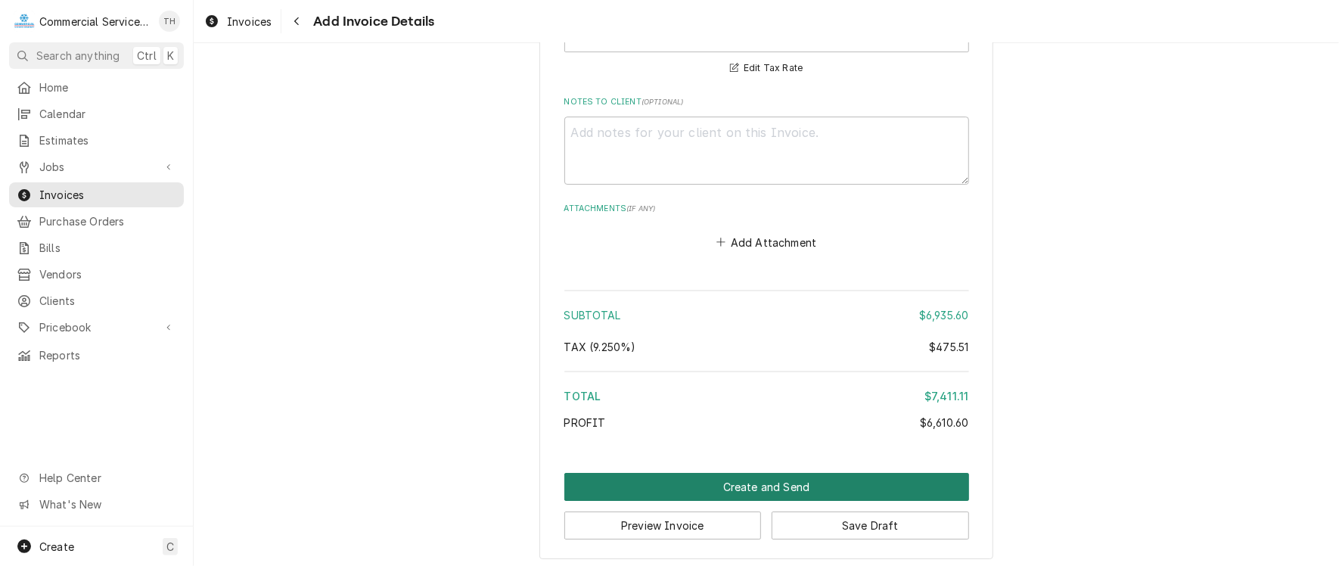
click at [847, 473] on button "Create and Send" at bounding box center [766, 487] width 405 height 28
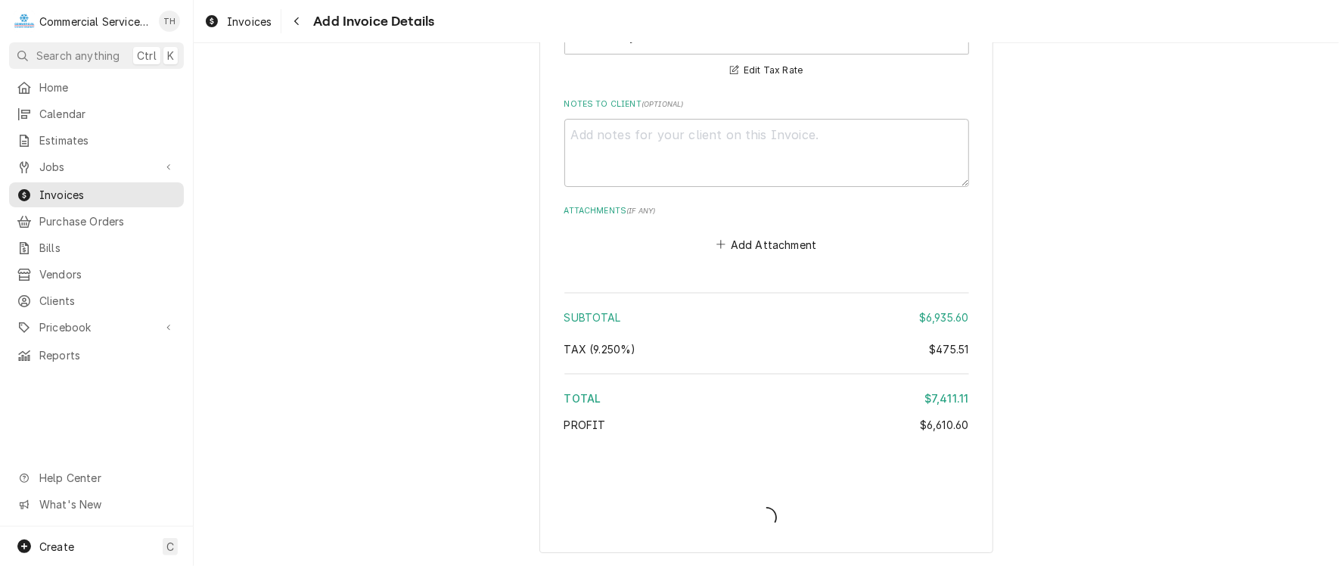
scroll to position [2950, 0]
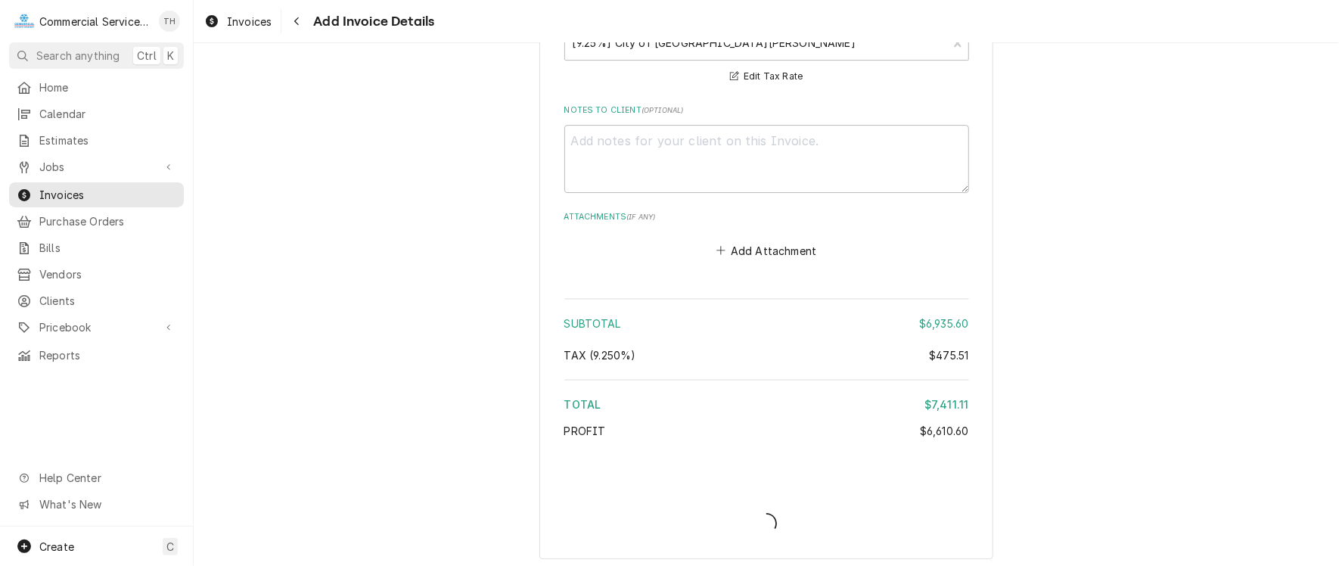
type textarea "x"
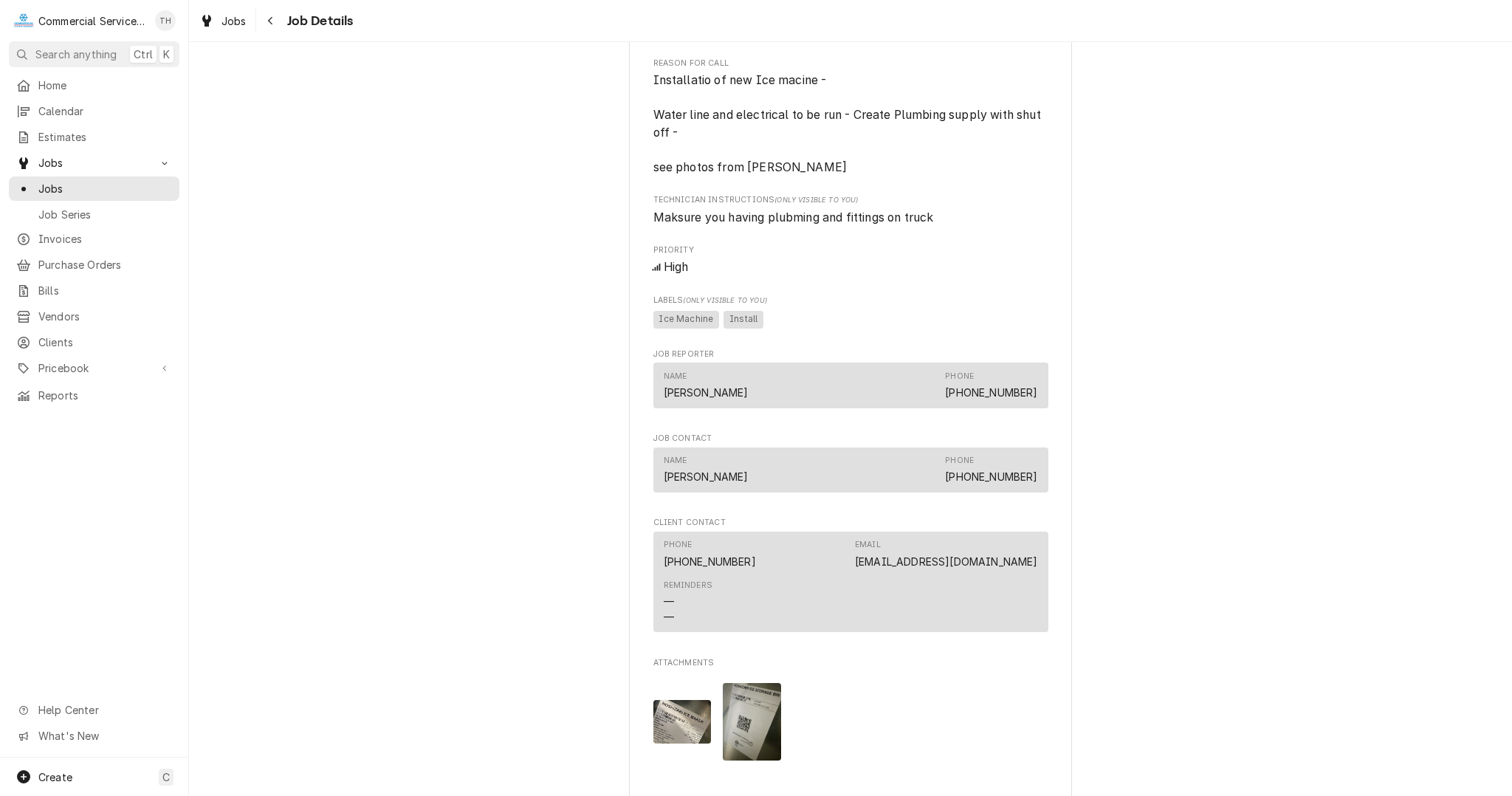
scroll to position [887, 0]
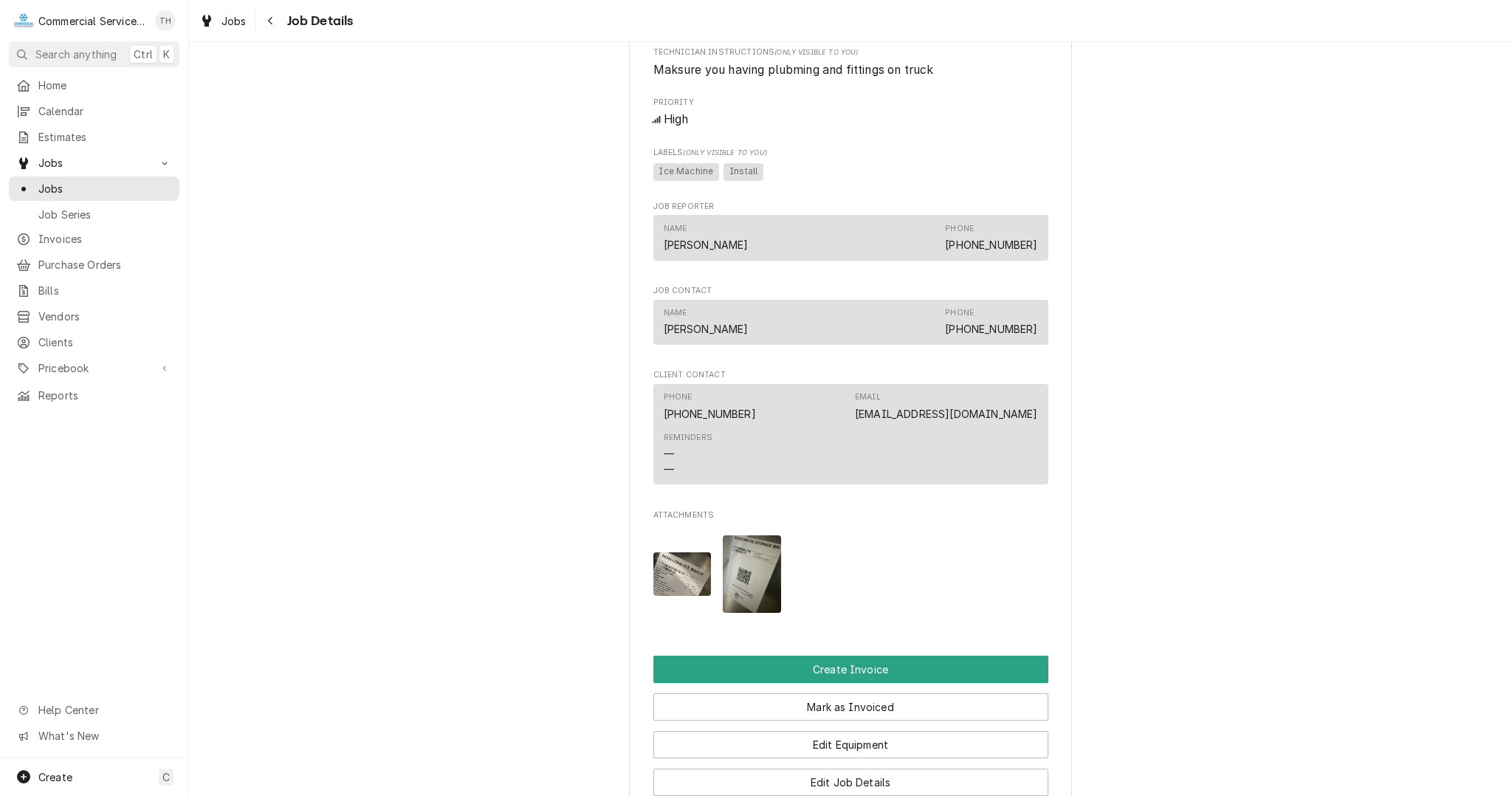
click at [762, 586] on img "Attachments" at bounding box center [753, 573] width 59 height 77
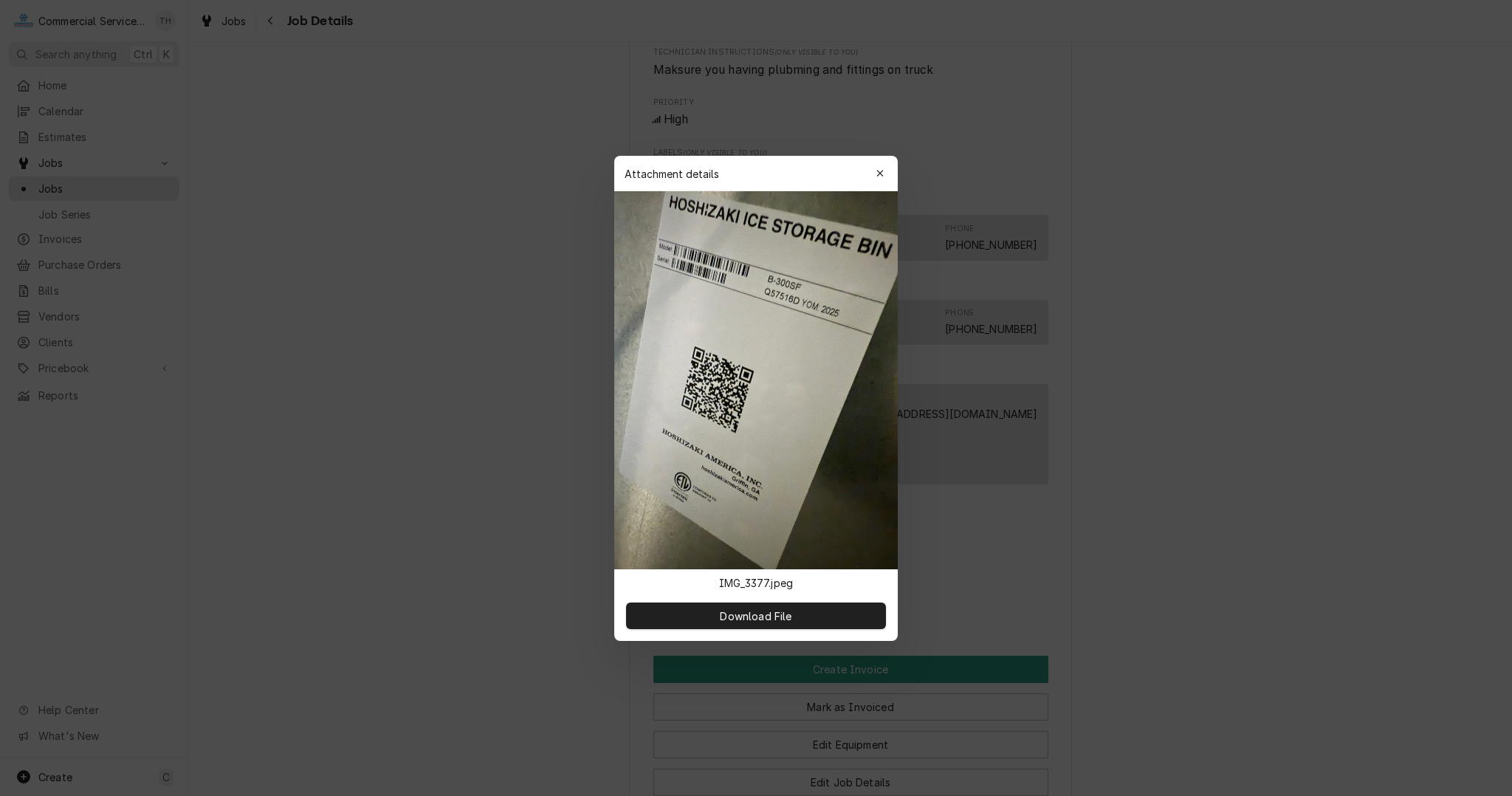
click at [1146, 517] on div at bounding box center [756, 398] width 1512 height 796
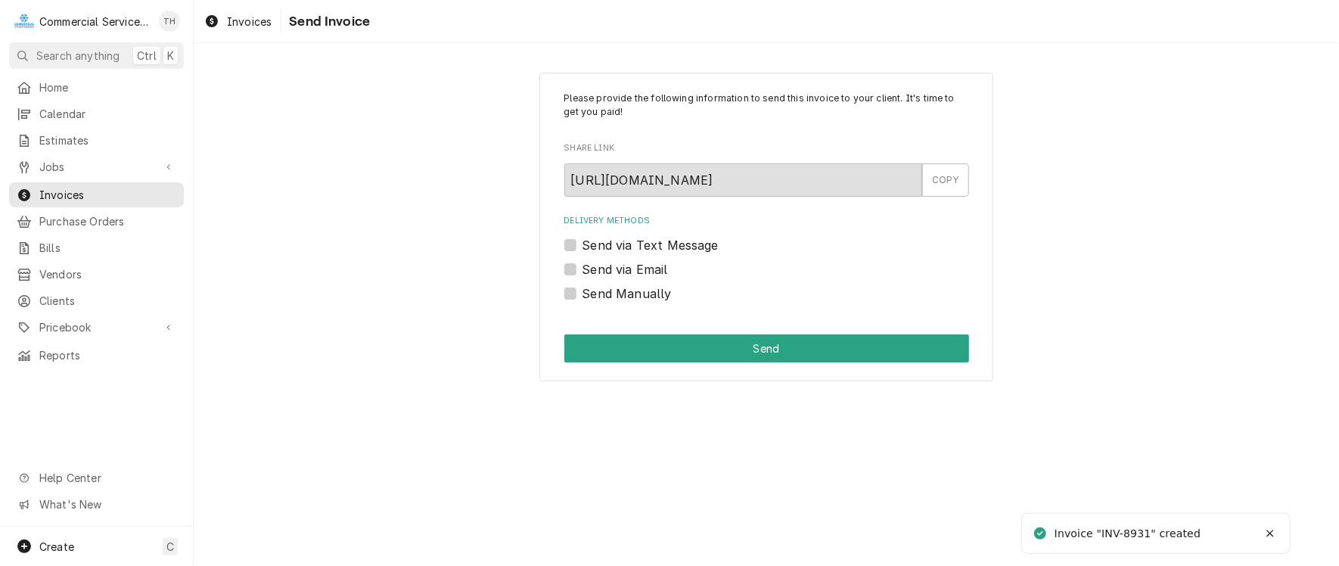
click at [582, 269] on label "Send via Email" at bounding box center [624, 269] width 85 height 18
click at [582, 269] on input "Send via Email" at bounding box center [784, 276] width 405 height 33
checkbox input "true"
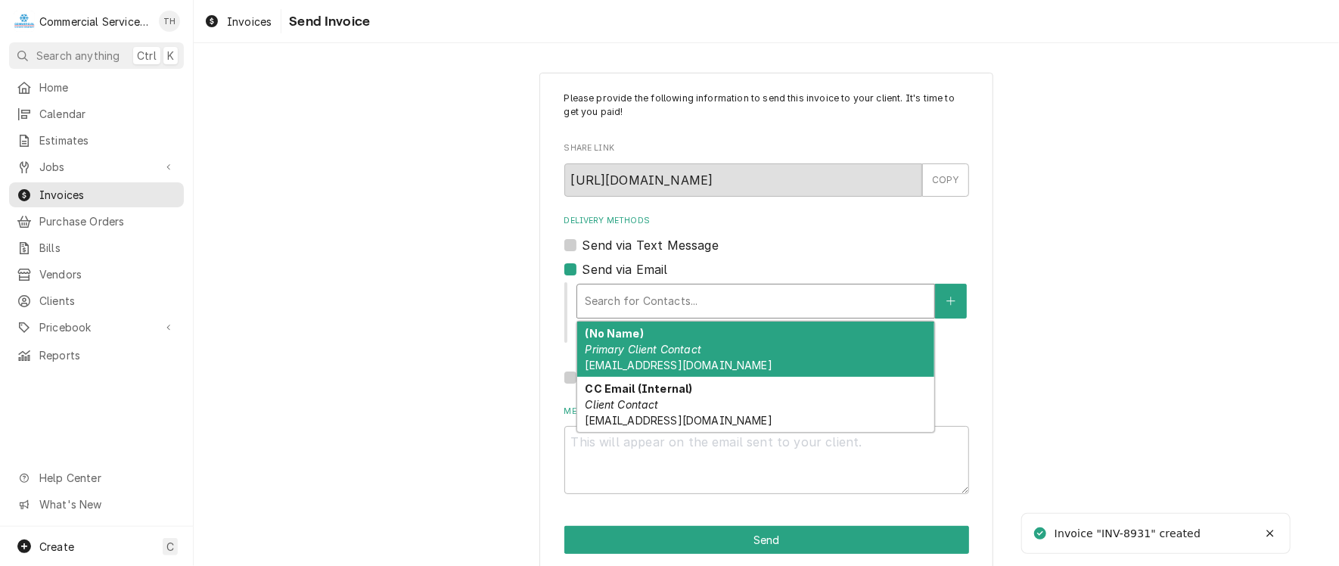
click at [644, 310] on div "Delivery Methods" at bounding box center [756, 300] width 342 height 27
click at [654, 337] on div "(No Name) Primary Client Contact [EMAIL_ADDRESS][DOMAIN_NAME]" at bounding box center [755, 348] width 357 height 55
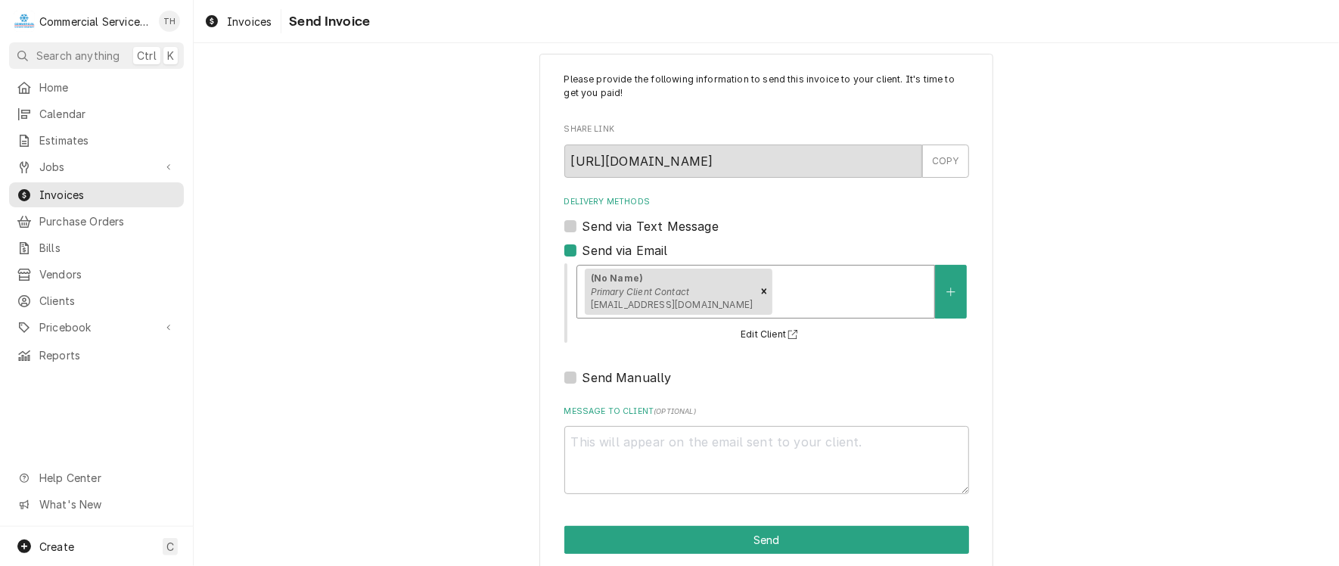
scroll to position [38, 0]
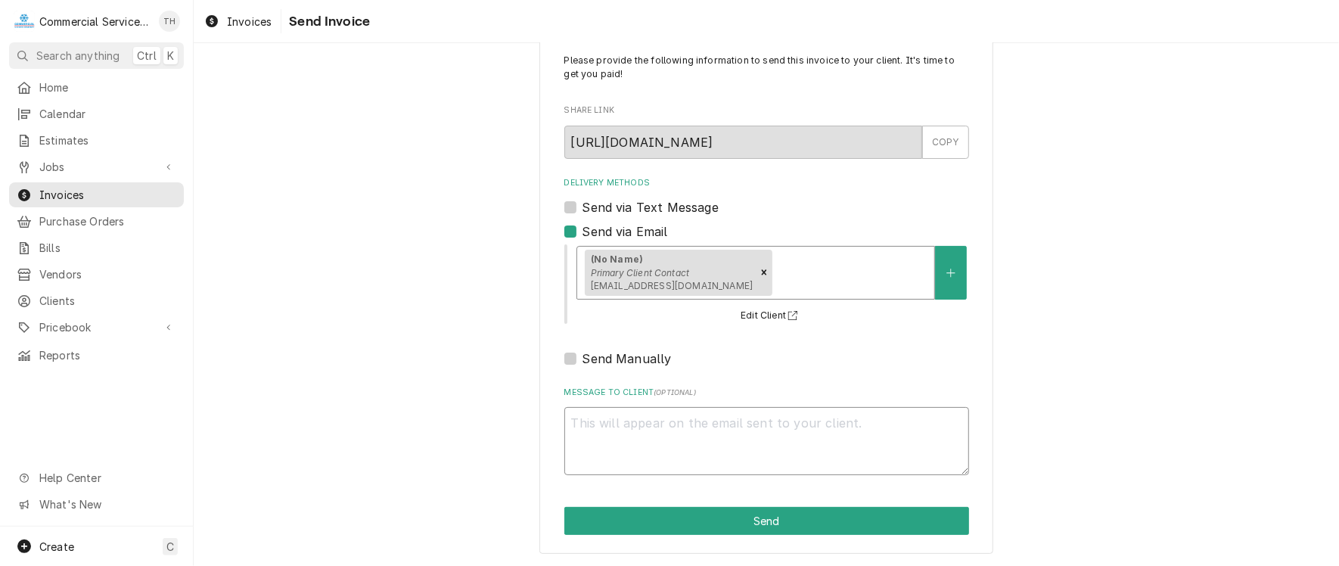
click at [659, 420] on textarea "Message to Client ( optional )" at bounding box center [766, 441] width 405 height 68
type textarea "x"
type textarea "P"
type textarea "x"
type textarea "Pl"
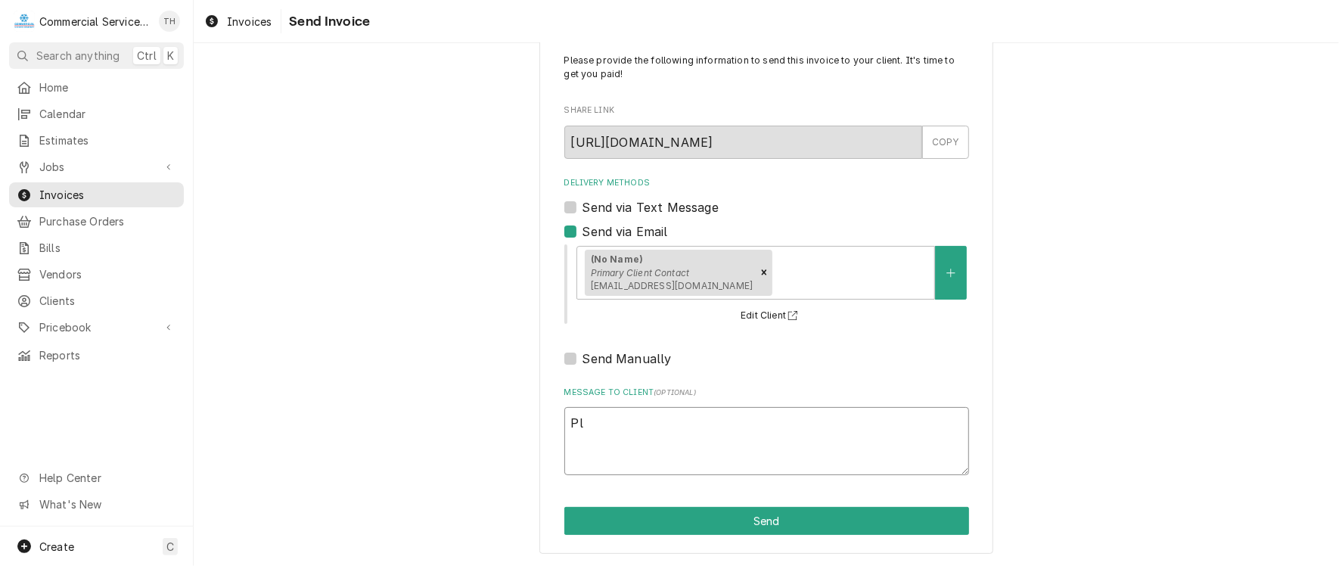
type textarea "x"
type textarea "Ple"
type textarea "x"
type textarea "Plea"
type textarea "x"
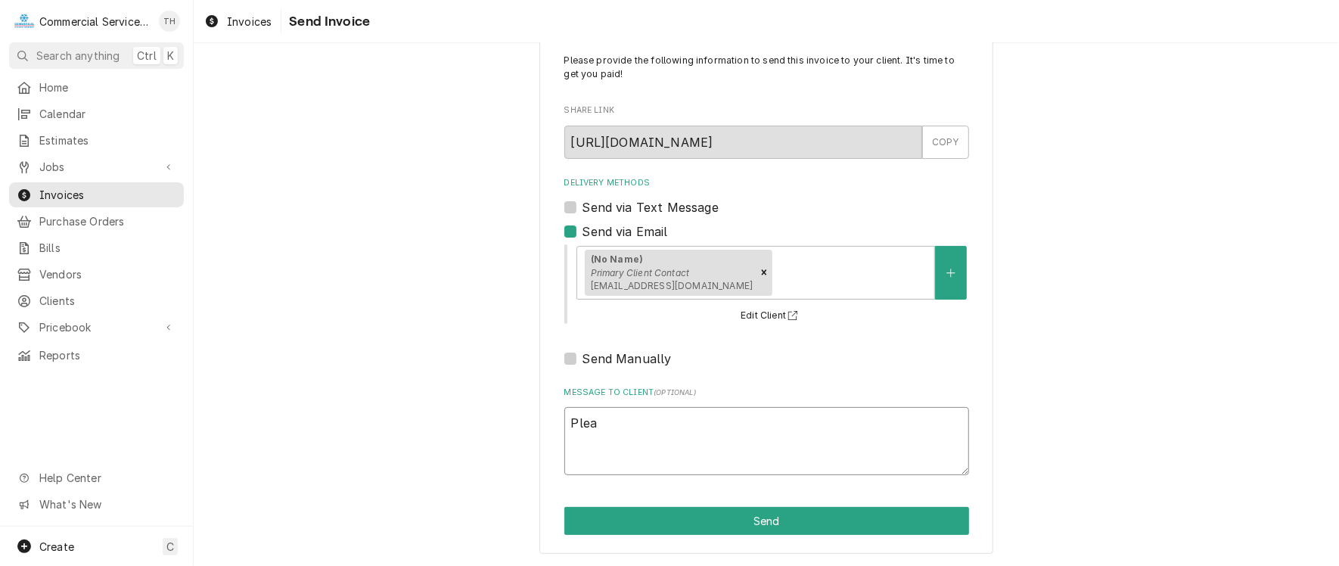
type textarea "Pleas"
type textarea "x"
type textarea "Please"
type textarea "x"
type textarea "Please"
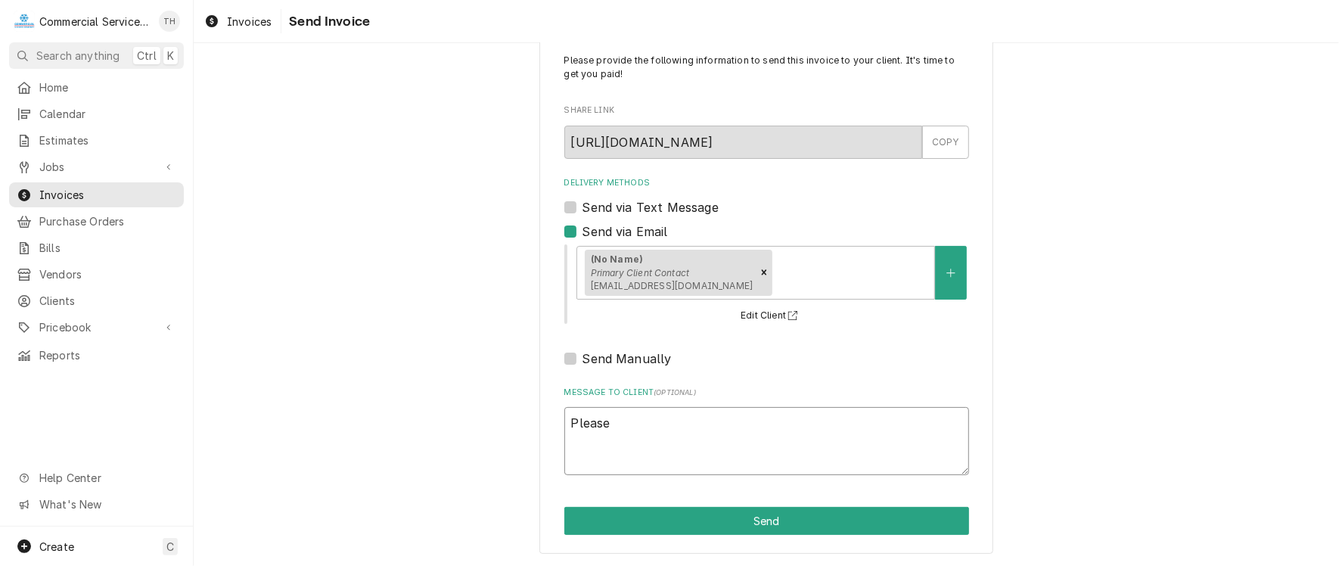
type textarea "x"
type textarea "Please s"
type textarea "x"
type textarea "Please se"
type textarea "x"
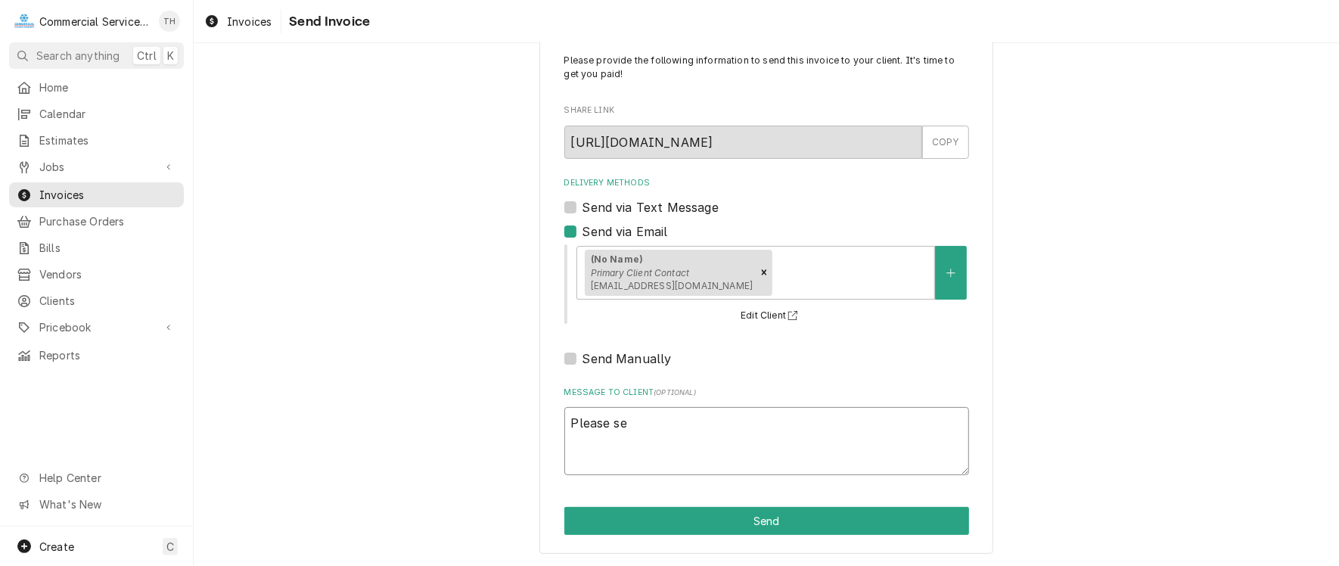
type textarea "Please see"
type textarea "x"
type textarea "Please see"
type textarea "x"
type textarea "Please see t"
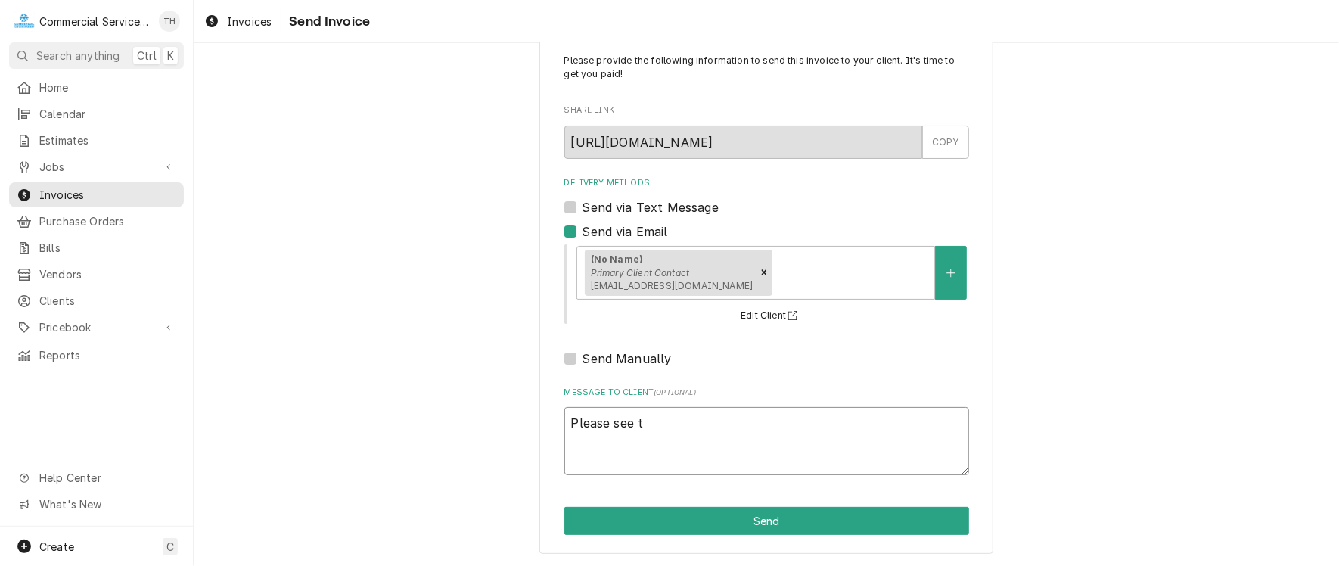
type textarea "x"
type textarea "Please see th"
type textarea "x"
type textarea "Please see the"
type textarea "x"
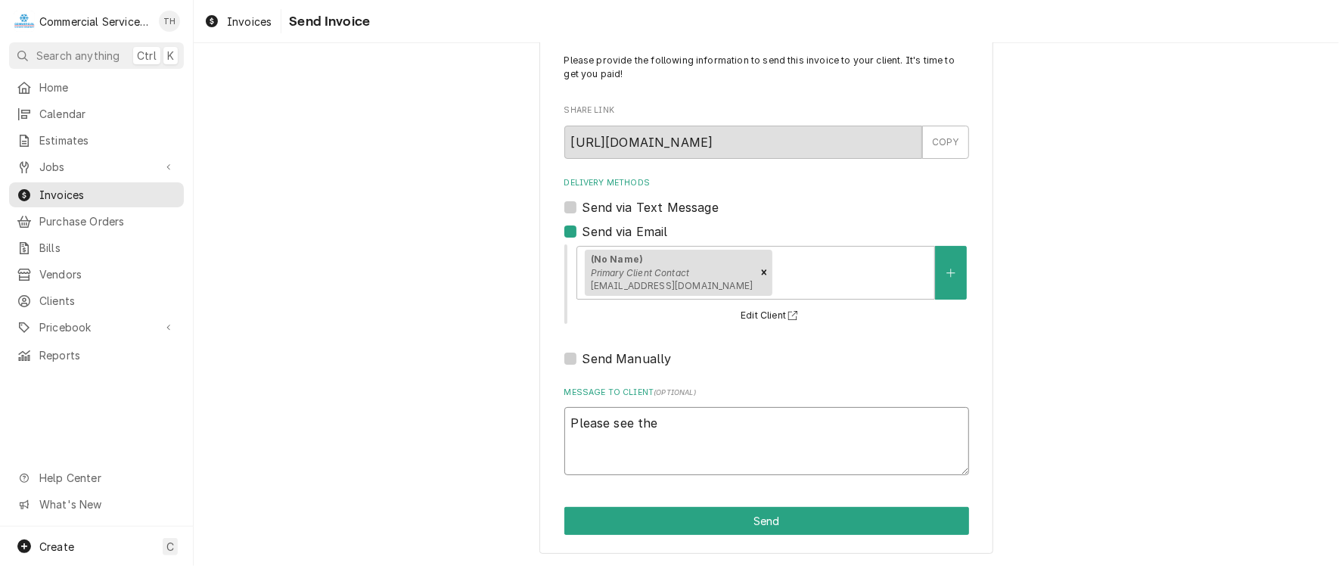
type textarea "Please see the"
type textarea "x"
type textarea "Please see the a"
type textarea "x"
type textarea "Please see the at"
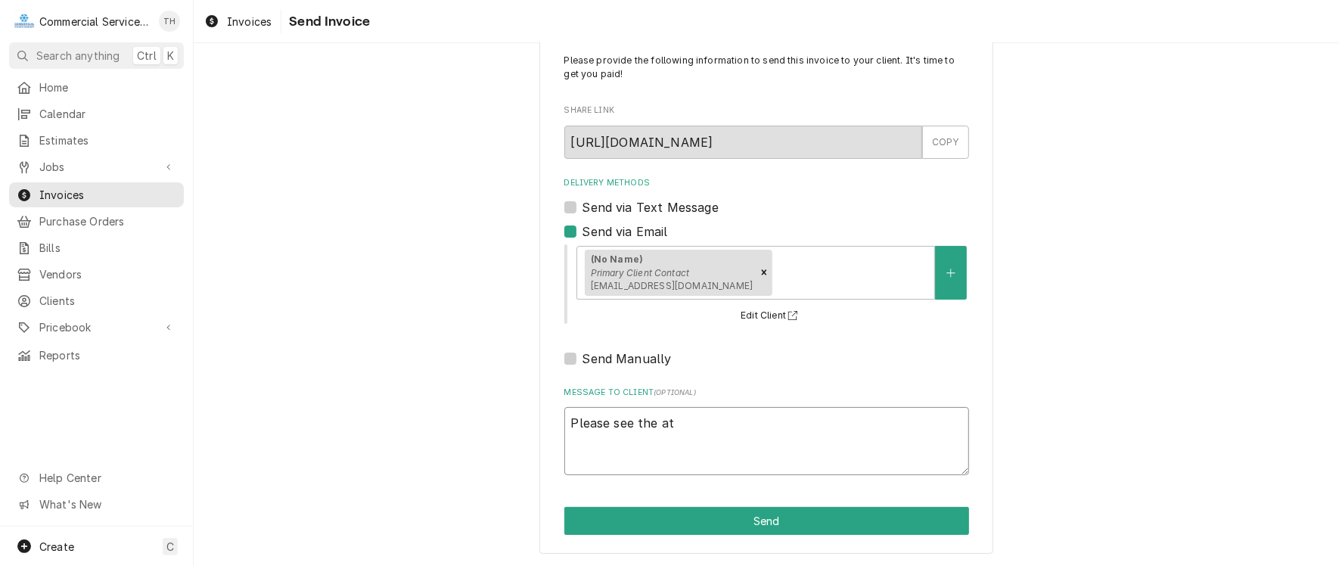
type textarea "x"
type textarea "Please see the att"
type textarea "x"
type textarea "Please see the atta"
type textarea "x"
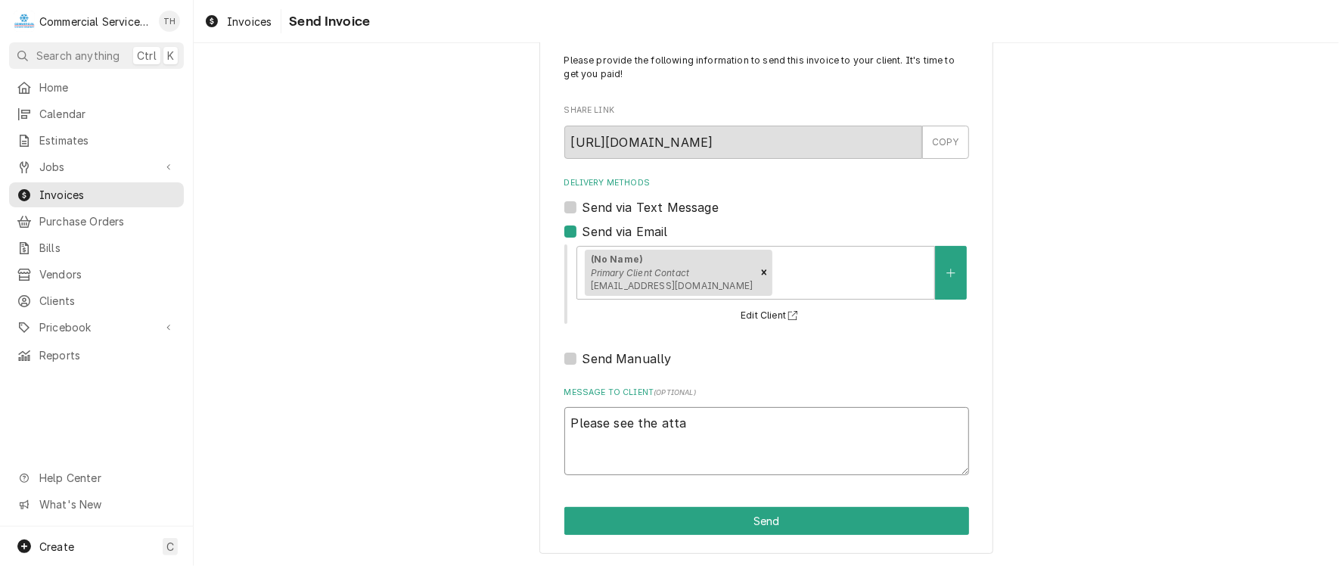
type textarea "Please see the attac"
type textarea "x"
type textarea "Please see the attach"
type textarea "x"
type textarea "Please see the attache"
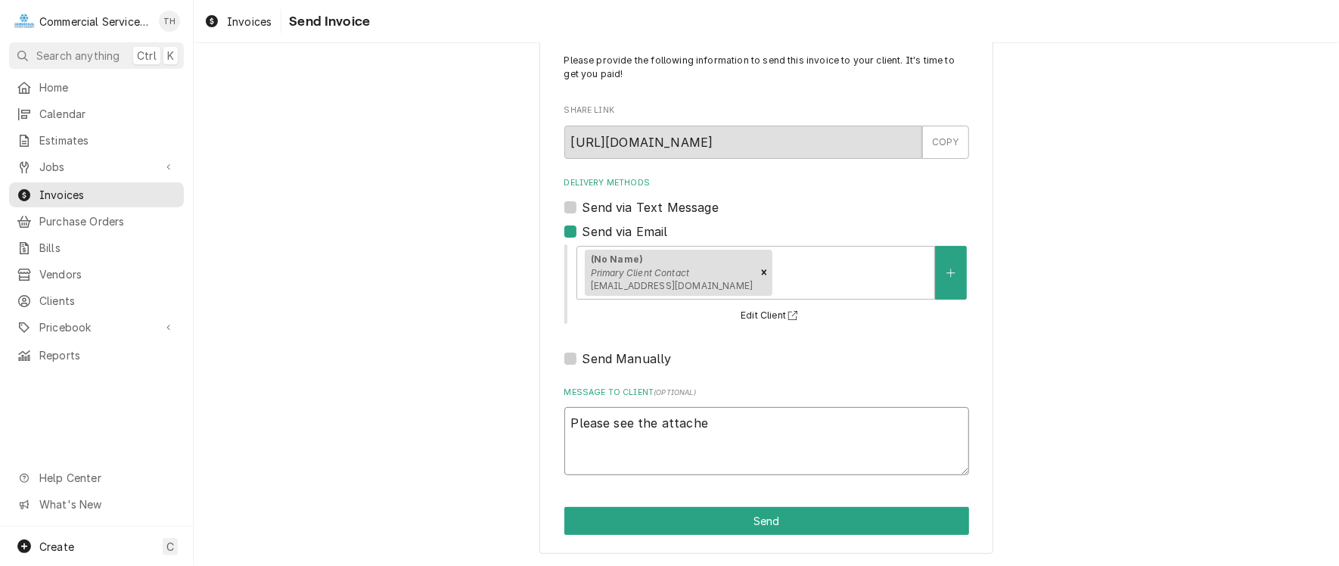
type textarea "x"
type textarea "Please see the attached"
type textarea "x"
type textarea "Please see the attached"
type textarea "x"
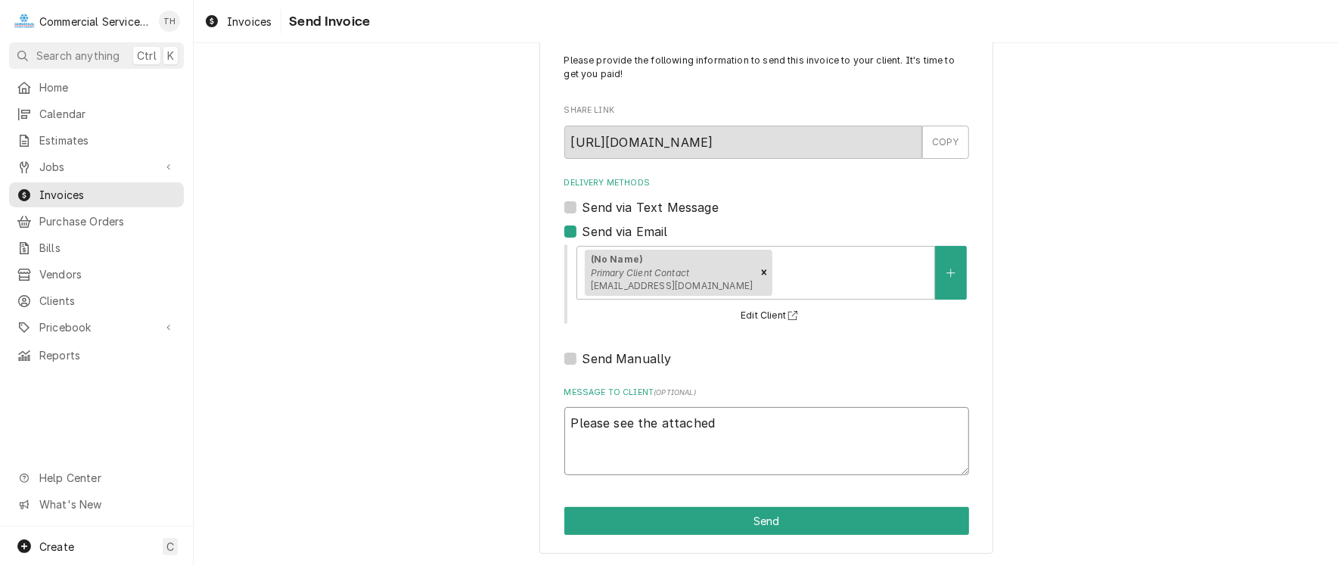
type textarea "Please see the attached i"
type textarea "x"
type textarea "Please see the attached in"
type textarea "x"
type textarea "Please see the attached inv"
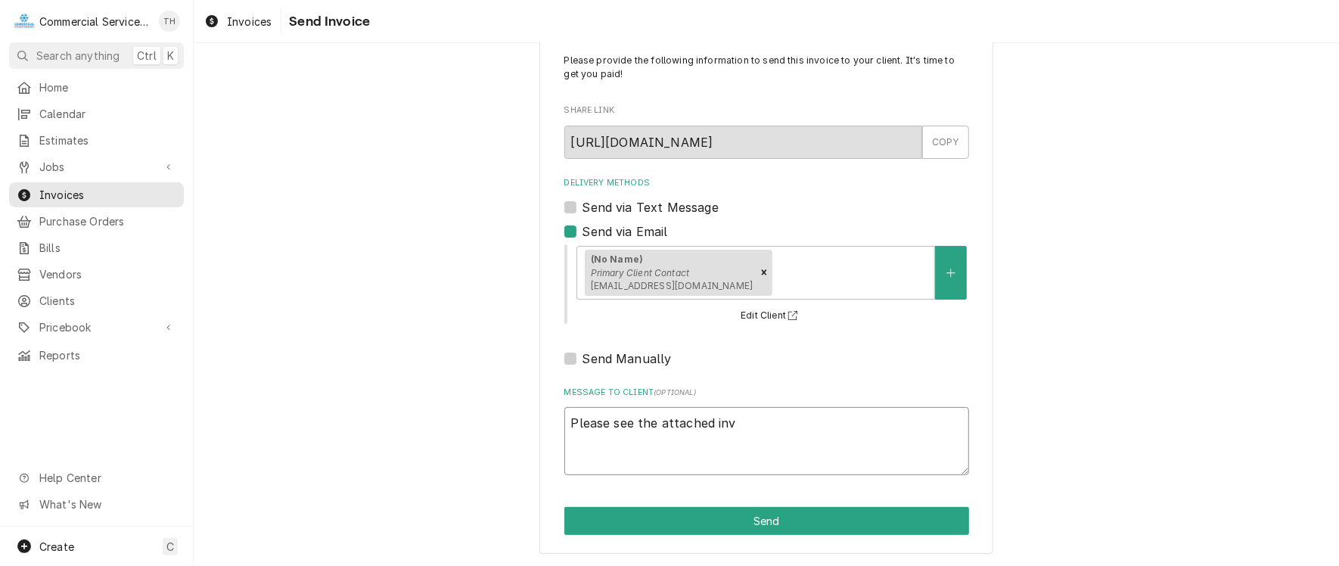
type textarea "x"
type textarea "Please see the attached invo"
type textarea "x"
type textarea "Please see the attached invoi"
type textarea "x"
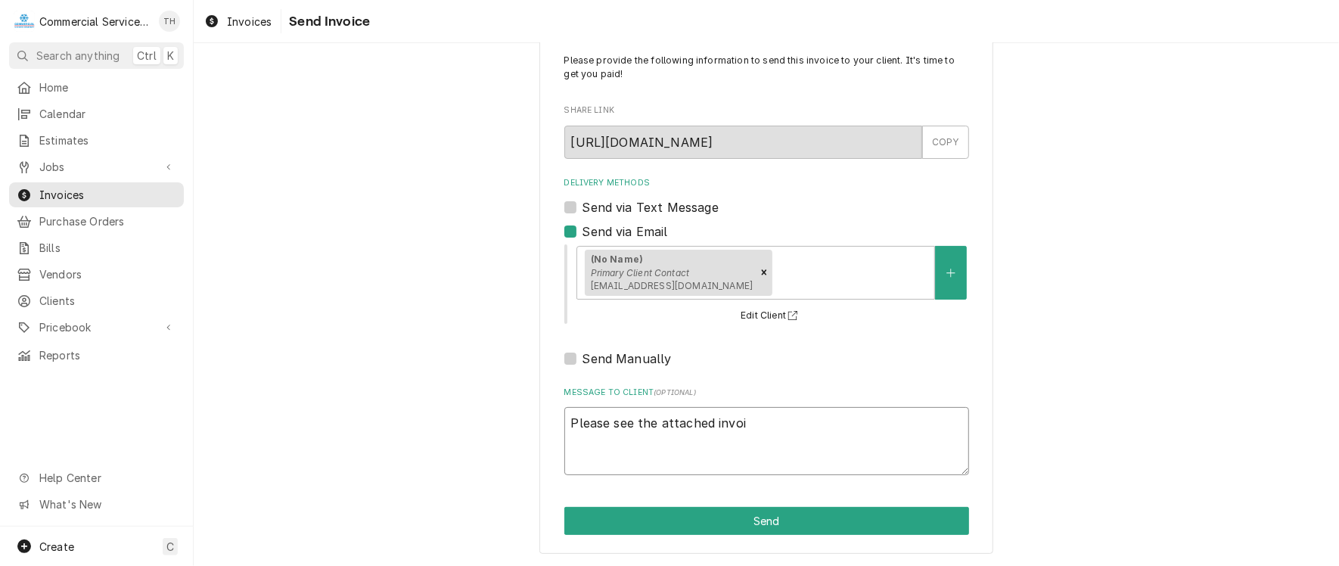
type textarea "Please see the attached invoic"
type textarea "x"
type textarea "Please see the attached invoice"
type textarea "x"
type textarea "Please see the attached invoice"
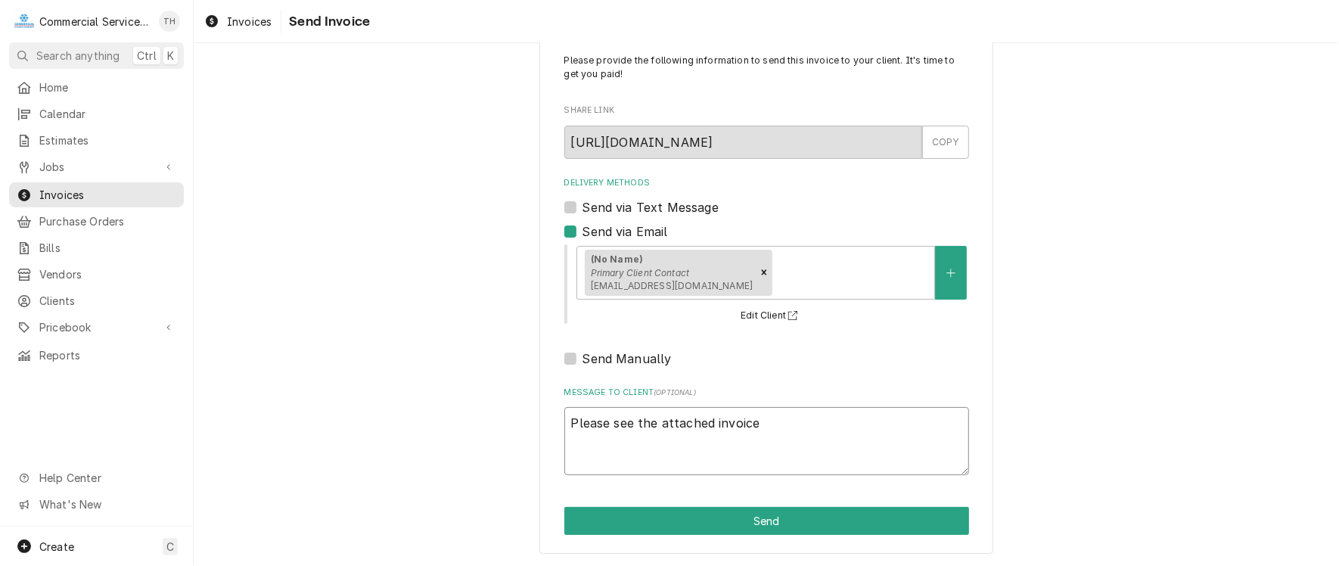
type textarea "x"
type textarea "Please see the attached invoice f"
type textarea "x"
type textarea "Please see the attached invoice fo"
type textarea "x"
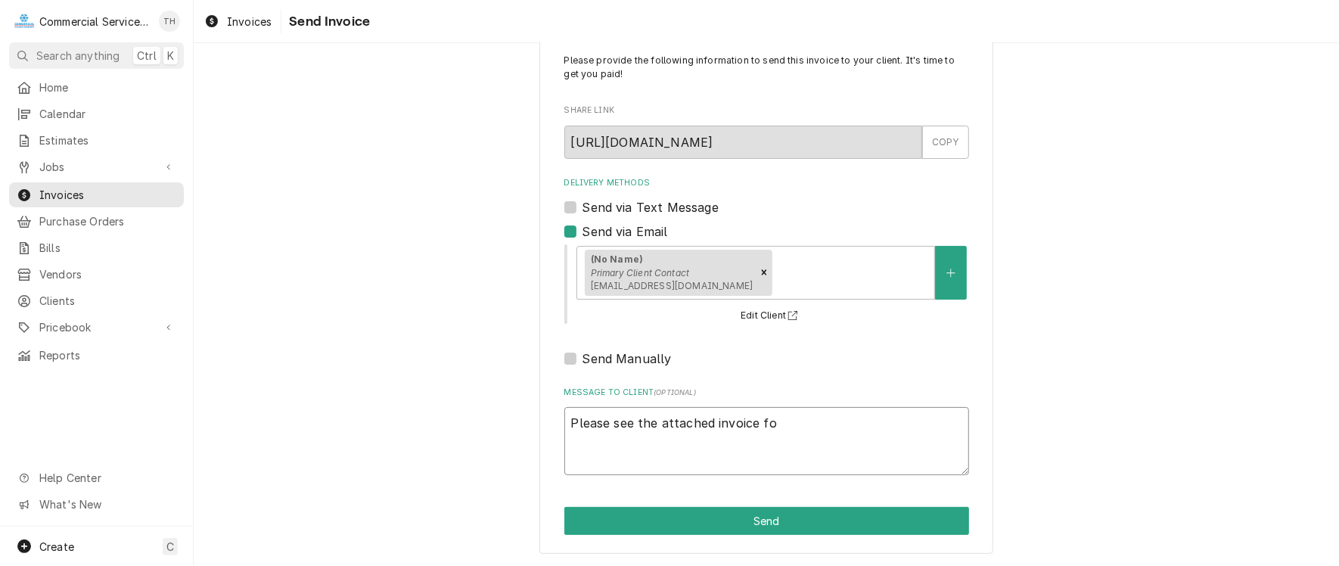
type textarea "Please see the attached invoice for"
type textarea "x"
type textarea "Please see the attached invoice for"
type textarea "x"
type textarea "Please see the attached invoice for p"
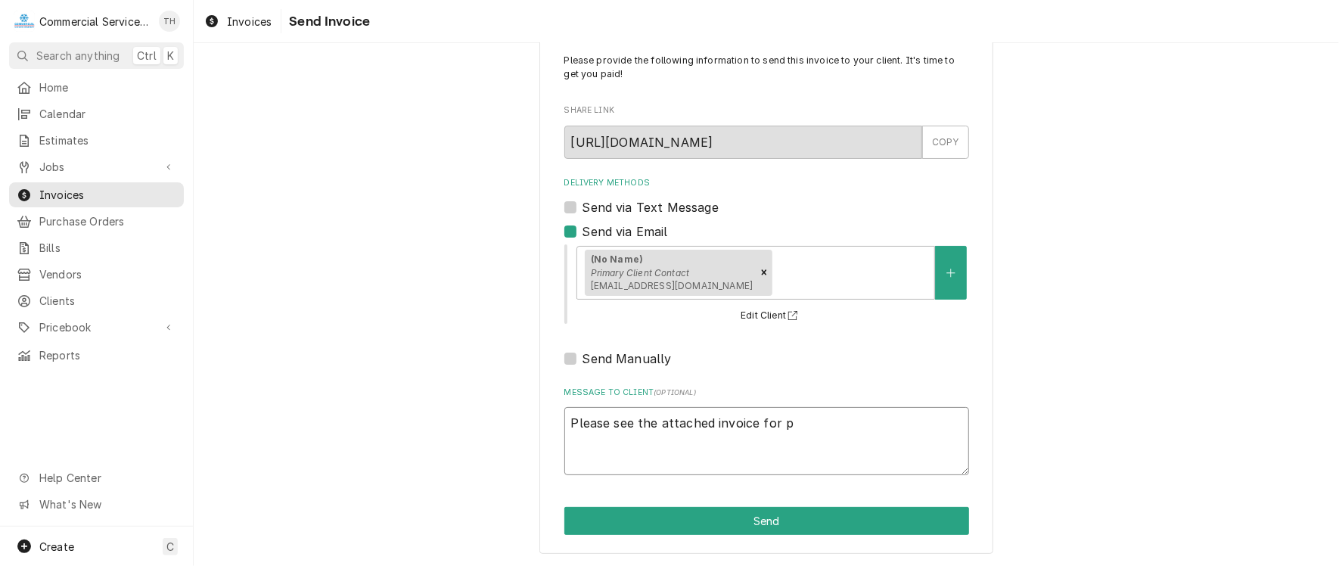
type textarea "x"
type textarea "Please see the attached invoice for pay"
type textarea "x"
type textarea "Please see the attached invoice for paym"
type textarea "x"
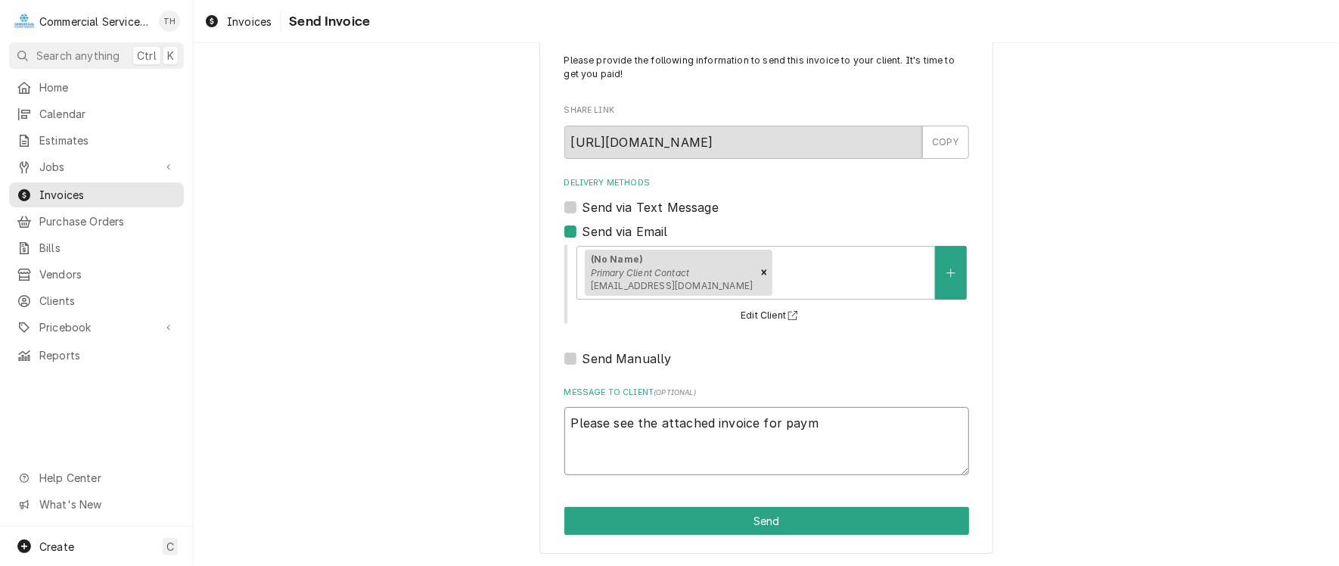
type textarea "Please see the attached invoice for payme"
type textarea "x"
type textarea "Please see the attached invoice for paymen"
type textarea "x"
type textarea "Please see the attached invoice for payment"
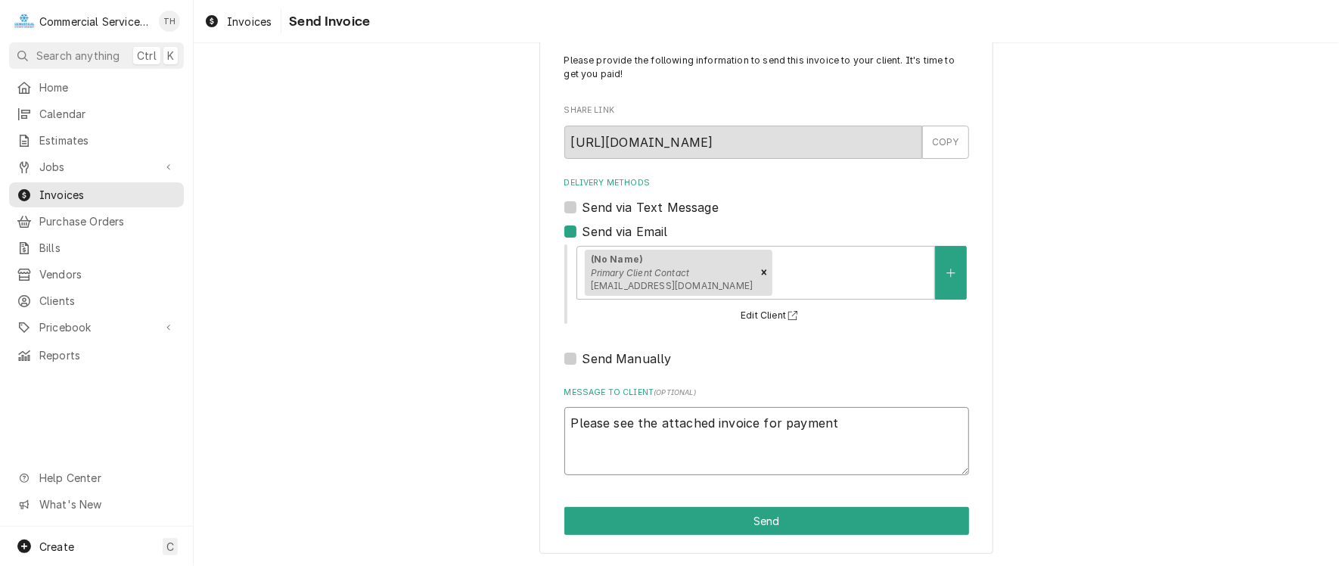
type textarea "x"
type textarea "Please see the attached invoice for payment"
type textarea "x"
type textarea "Please see the attached invoice for payment p"
type textarea "x"
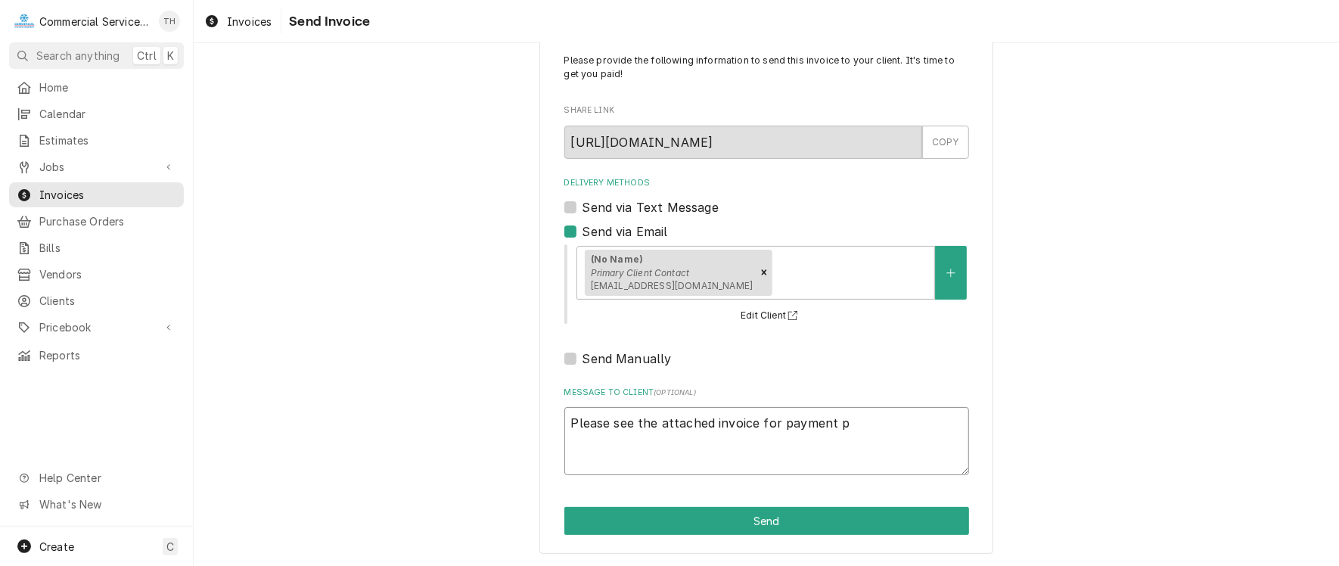
type textarea "Please see the attached invoice for payment pr"
type textarea "x"
type textarea "Please see the attached invoice for payment pro"
type textarea "x"
type textarea "Please see the attached invoice for payment proc"
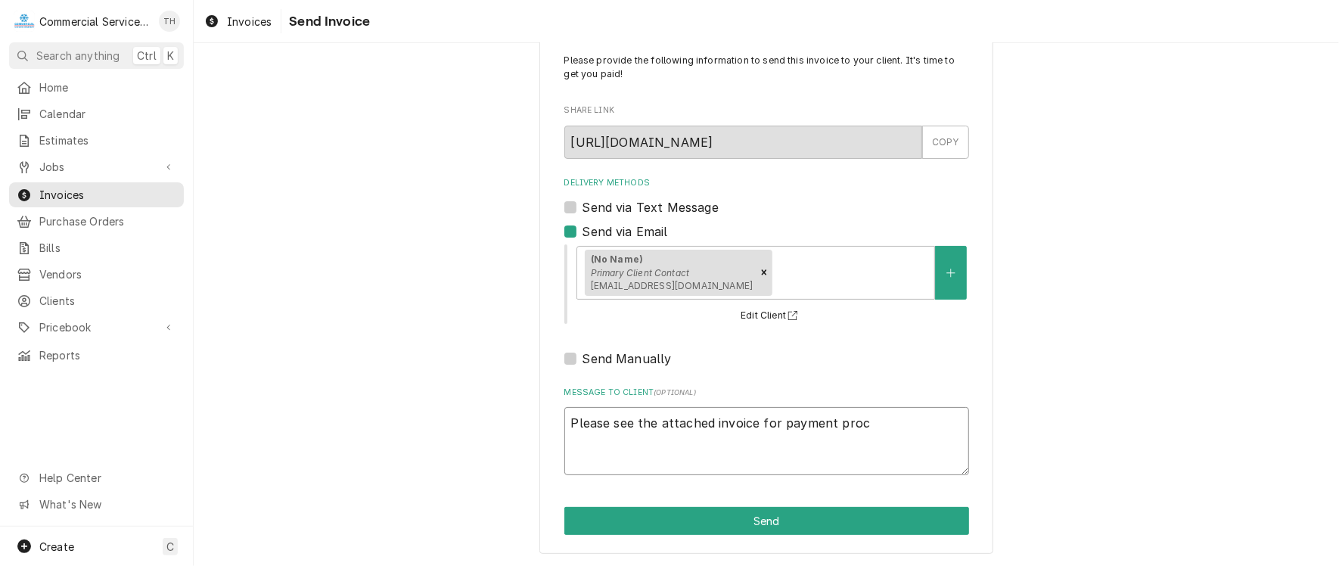
type textarea "x"
type textarea "Please see the attached invoice for payment proce"
type textarea "x"
type textarea "Please see the attached invoice for payment proces"
type textarea "x"
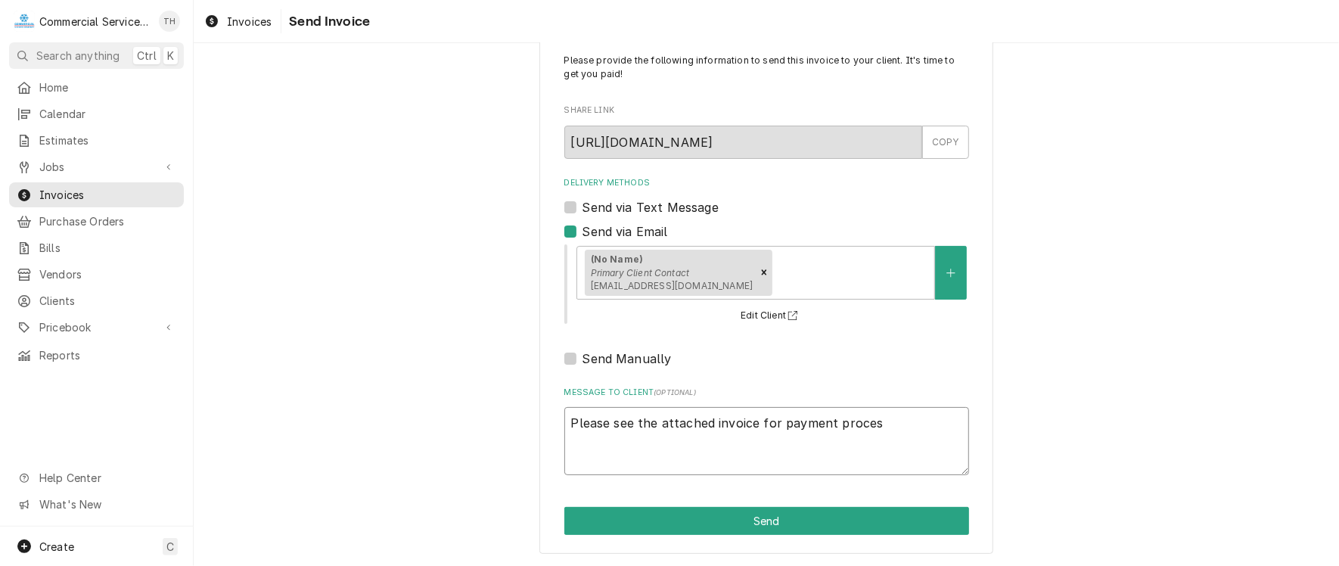
type textarea "Please see the attached invoice for payment process"
type textarea "x"
type textarea "Please see the attached invoice for payment processi"
type textarea "x"
type textarea "Please see the attached invoice for payment processin"
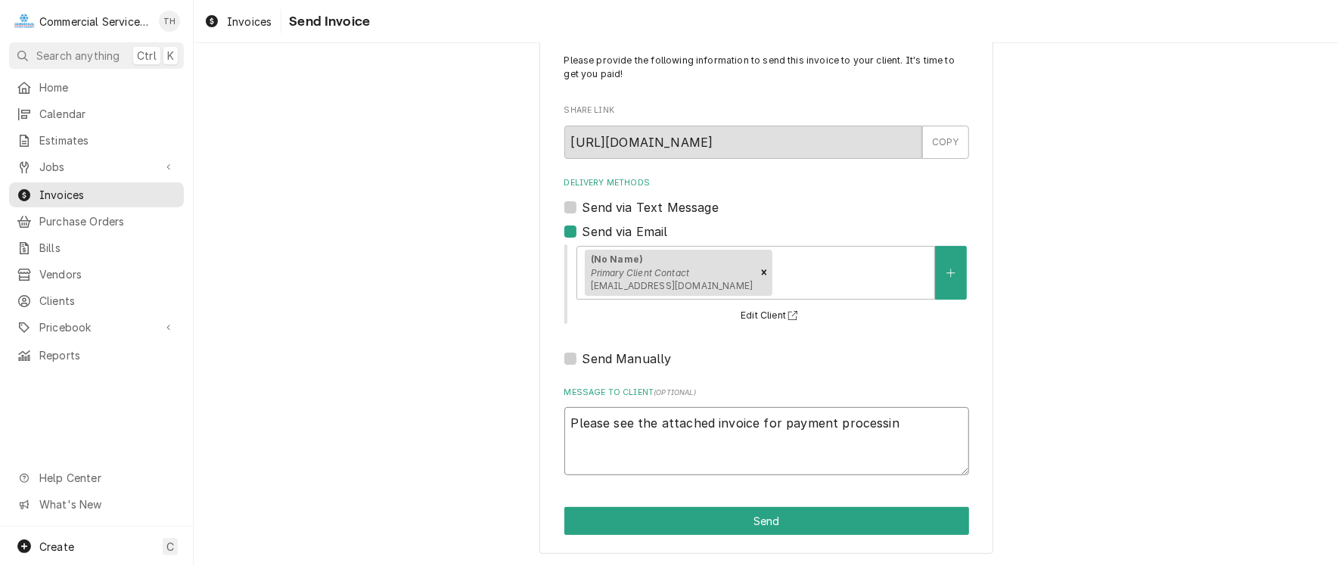
type textarea "x"
type textarea "Please see the attached invoice for payment processing"
type textarea "x"
type textarea "Please see the attached invoice for payment processing"
type textarea "x"
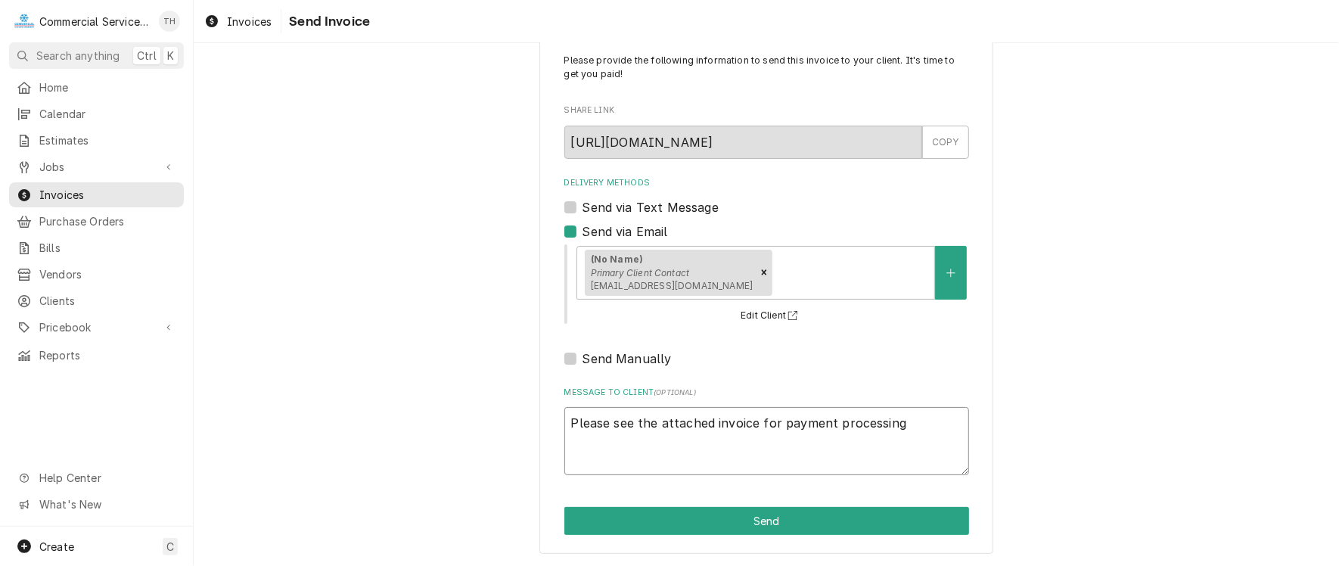
type textarea "Please see the attached invoice for payment processing T"
type textarea "x"
type textarea "Please see the attached invoice for payment processing Th"
type textarea "x"
type textarea "Please see the attached invoice for payment processing Tha"
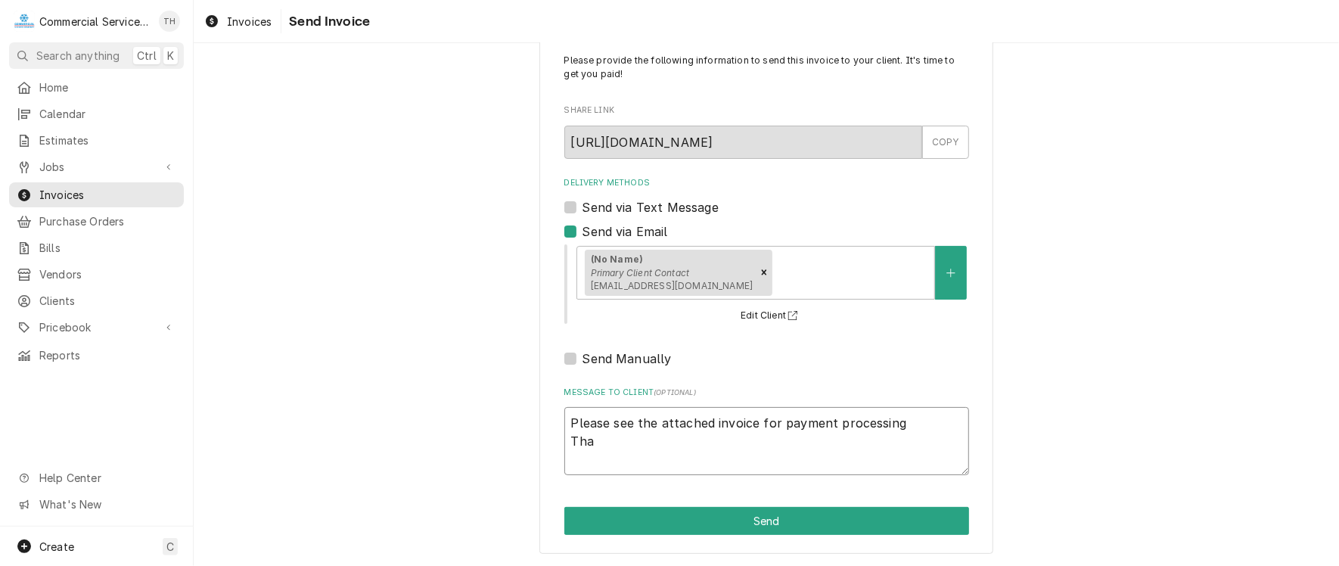
type textarea "x"
type textarea "Please see the attached invoice for payment processing Than"
type textarea "x"
type textarea "Please see the attached invoice for payment processing Thank"
type textarea "x"
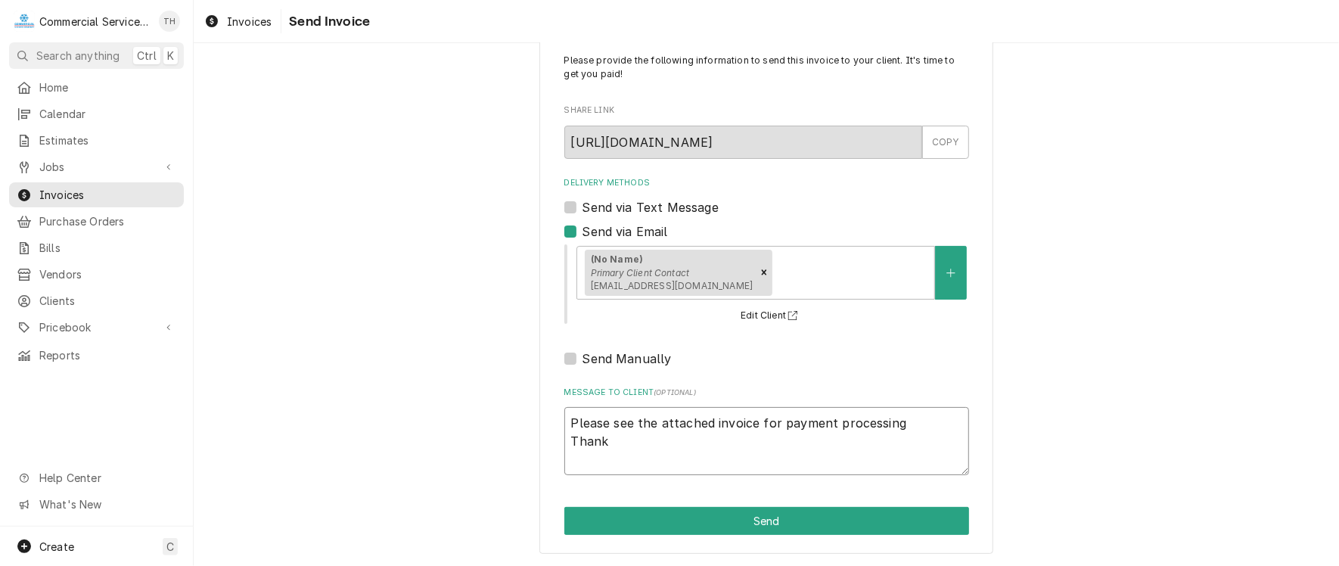
type textarea "Please see the attached invoice for payment processing Thank"
type textarea "x"
type textarea "Please see the attached invoice for payment processing Thank y"
type textarea "x"
type textarea "Please see the attached invoice for payment processing Thank yo"
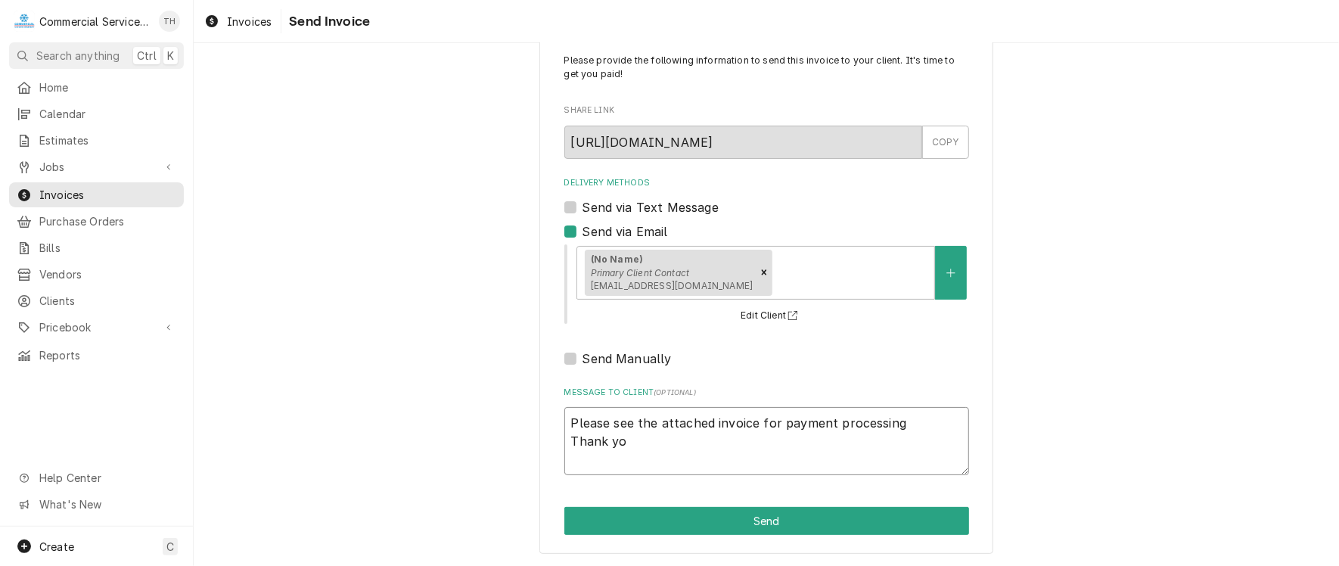
type textarea "x"
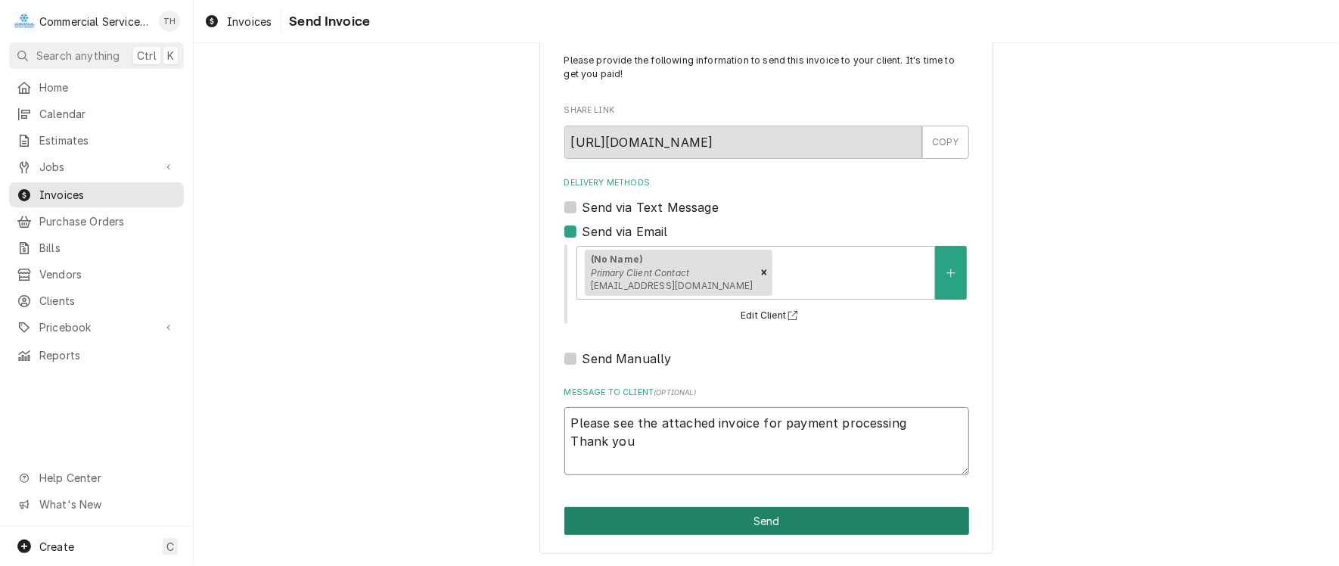
type textarea "Please see the attached invoice for payment processing Thank you"
click at [723, 509] on button "Send" at bounding box center [766, 521] width 405 height 28
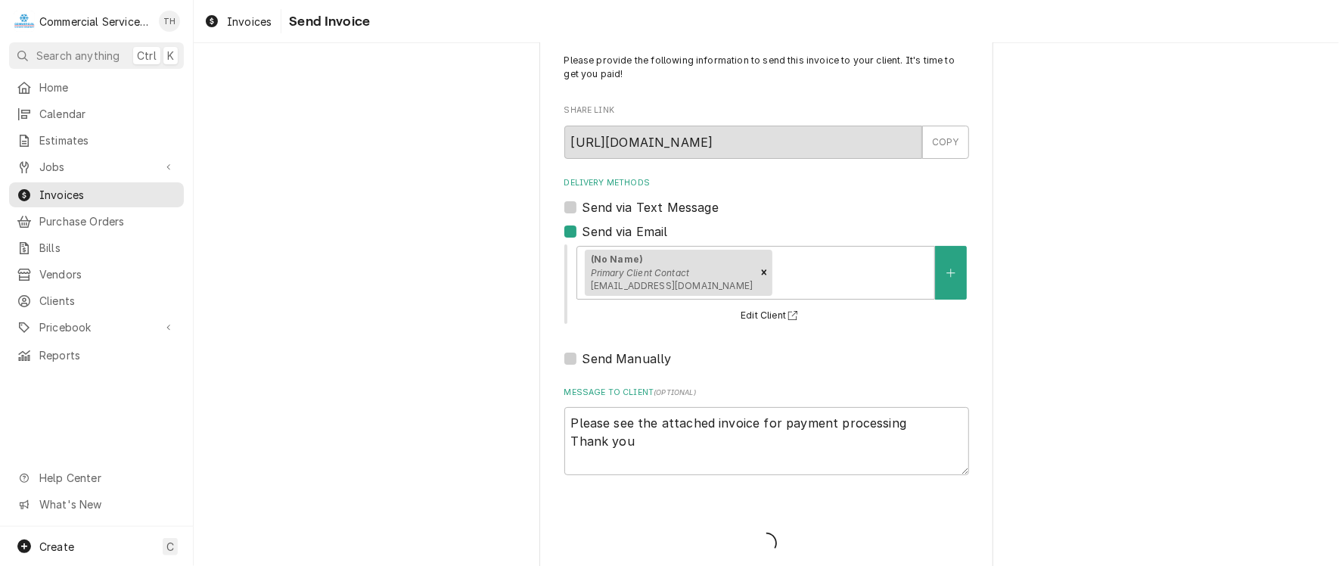
type textarea "x"
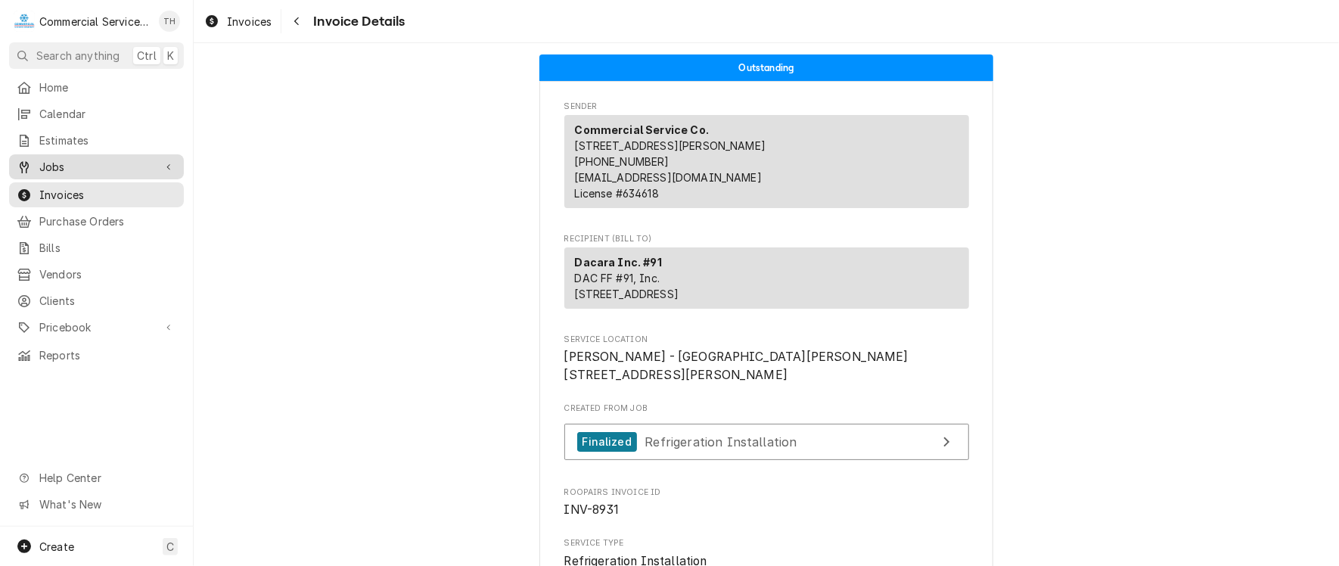
click at [85, 160] on span "Jobs" at bounding box center [96, 167] width 114 height 16
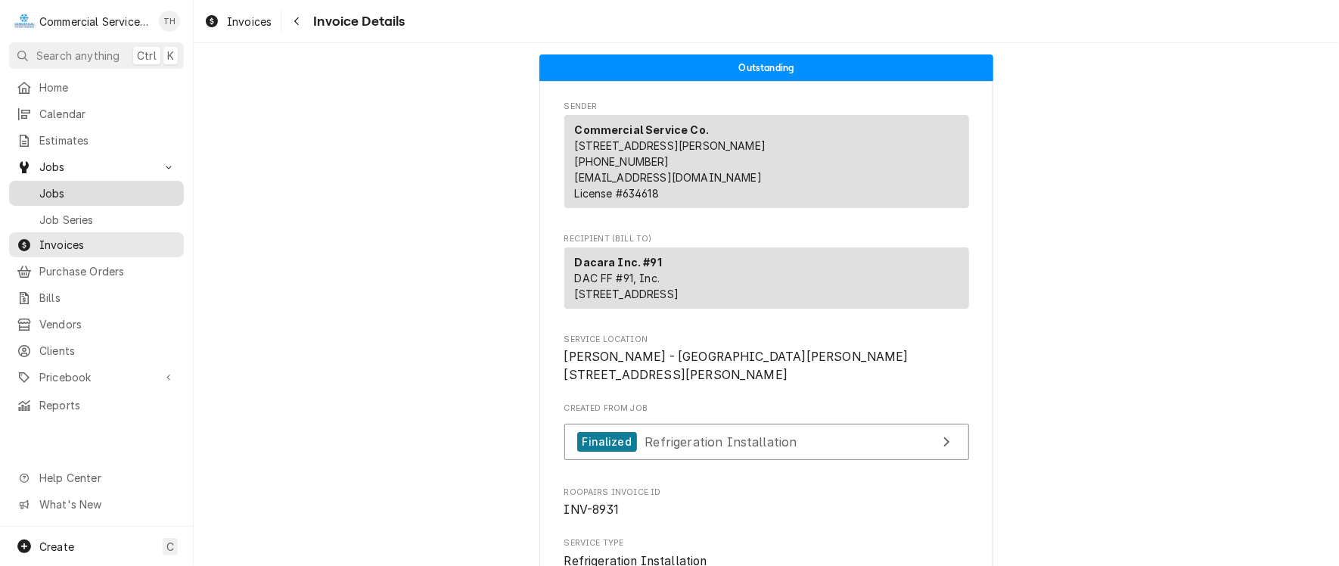
click at [82, 194] on span "Jobs" at bounding box center [107, 193] width 137 height 16
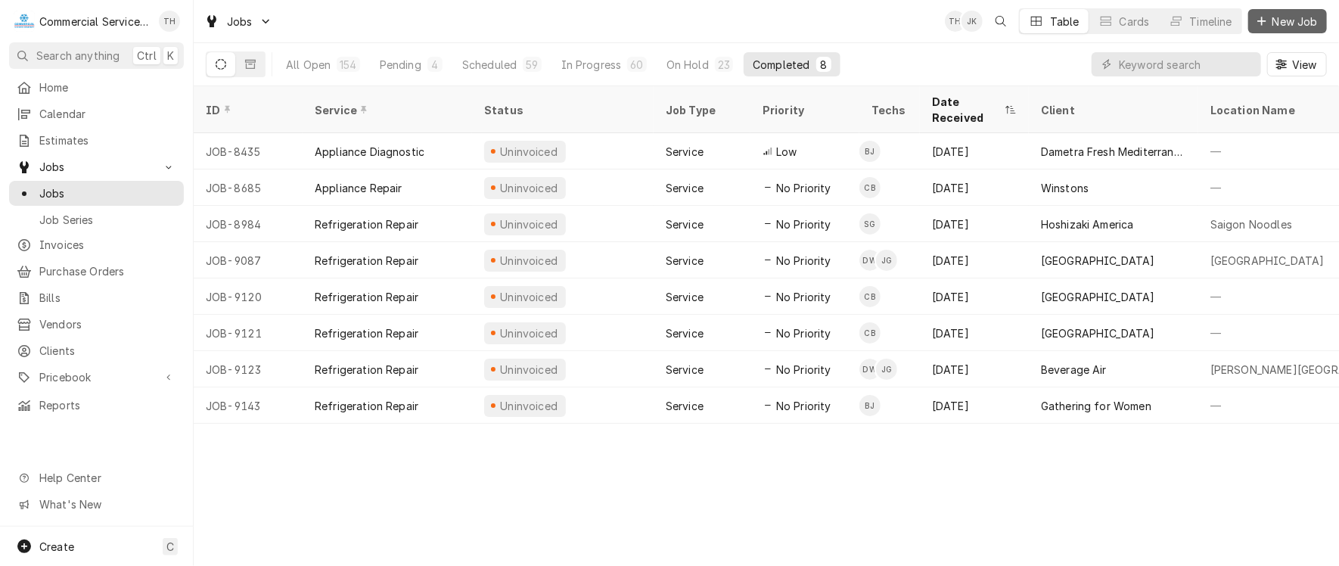
click at [1307, 17] on span "New Job" at bounding box center [1294, 22] width 51 height 16
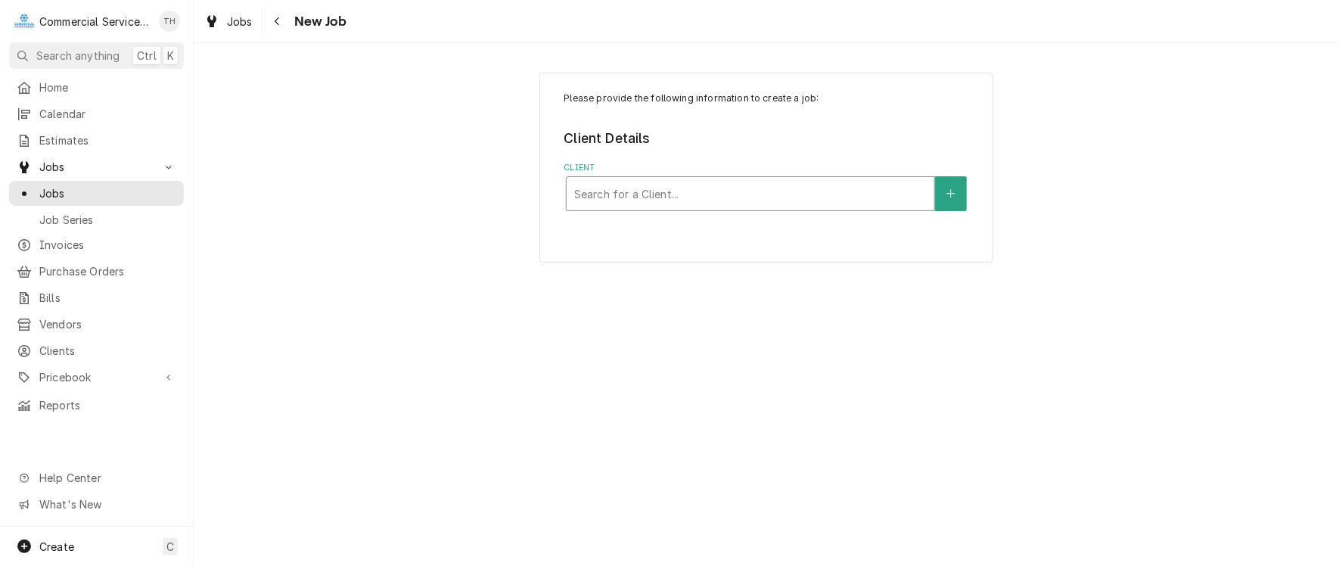
click at [823, 191] on div "Client" at bounding box center [750, 193] width 352 height 27
type input "[PERSON_NAME]"
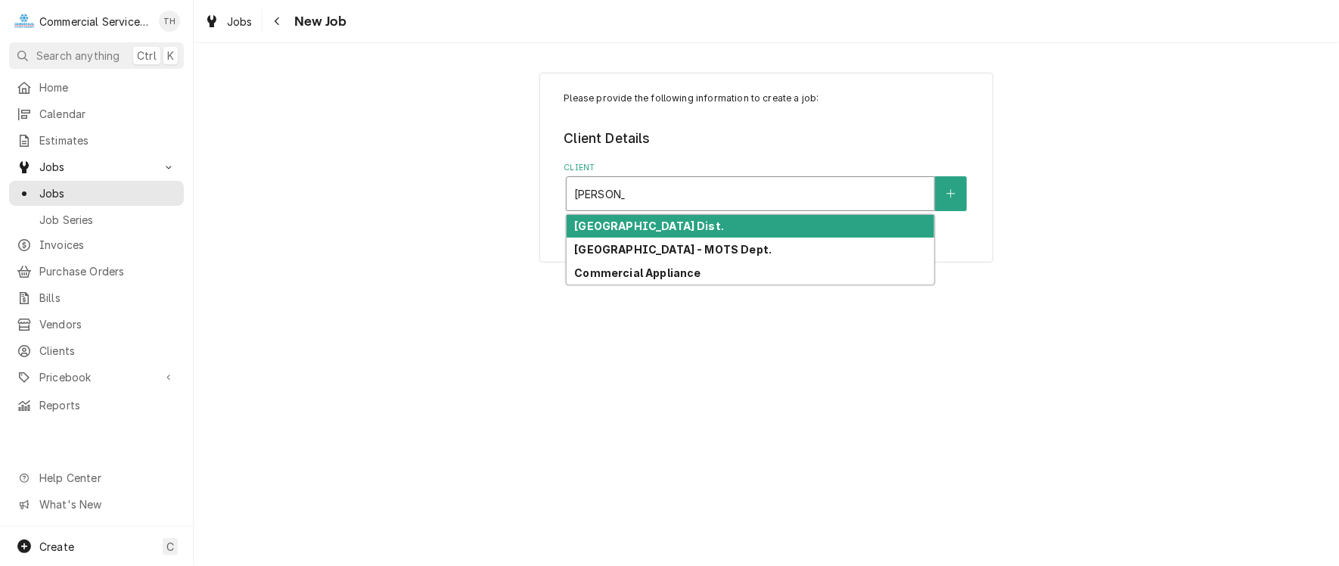
click at [821, 224] on div "[GEOGRAPHIC_DATA] Dist." at bounding box center [751, 226] width 368 height 23
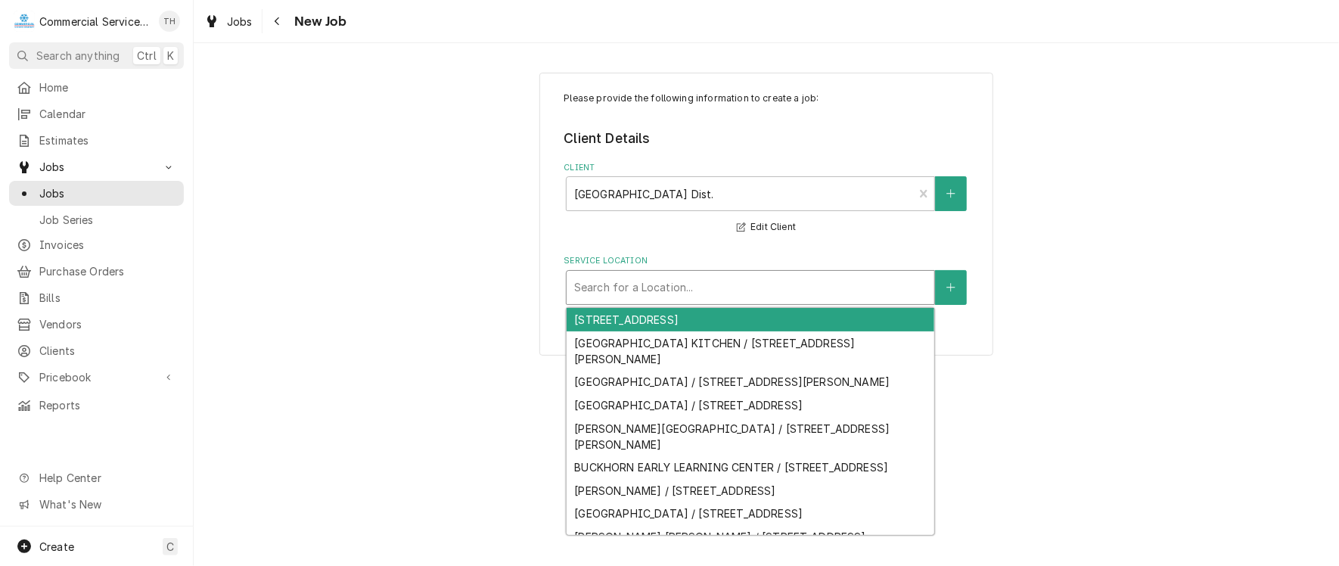
click at [773, 275] on div "Service Location" at bounding box center [750, 287] width 352 height 27
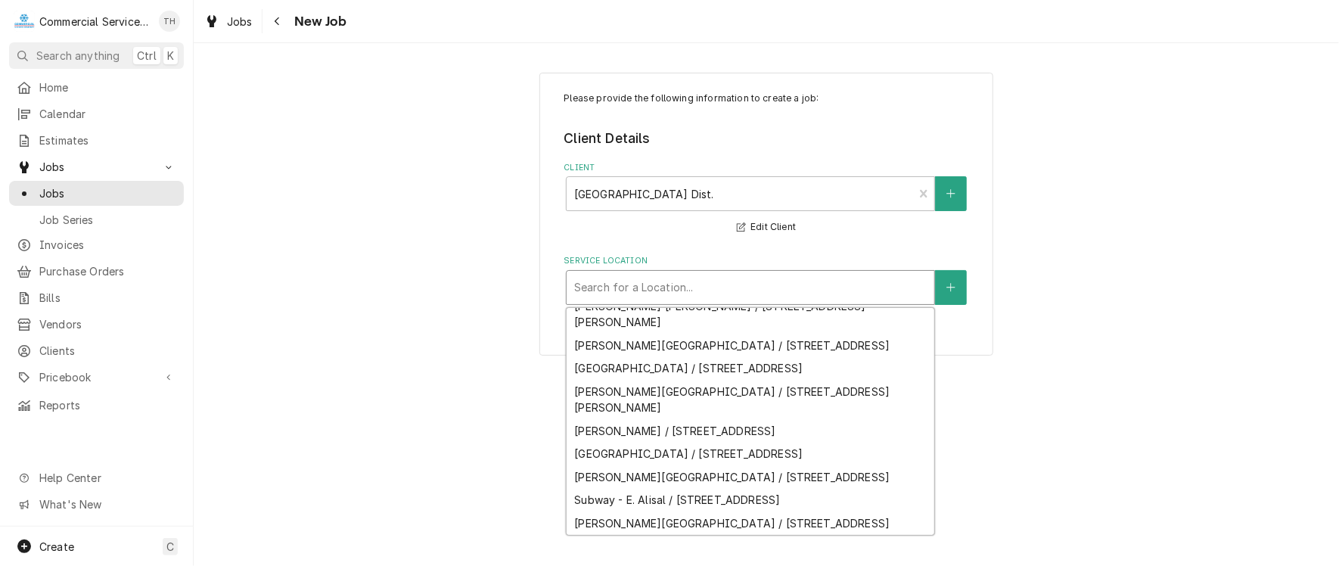
scroll to position [373, 0]
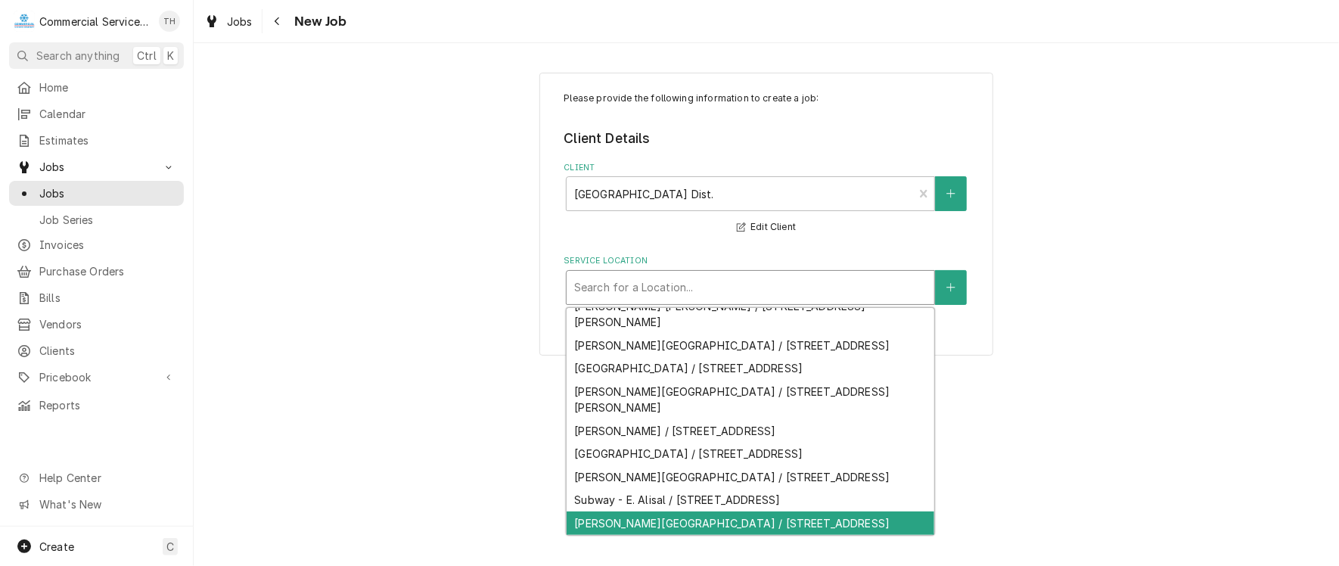
click at [772, 518] on div "VIRGINA ROCCA BARTON ELEMENTARY SCHOOL / 680 Las Casitas Dr, Salinas, CA 93905" at bounding box center [751, 522] width 368 height 23
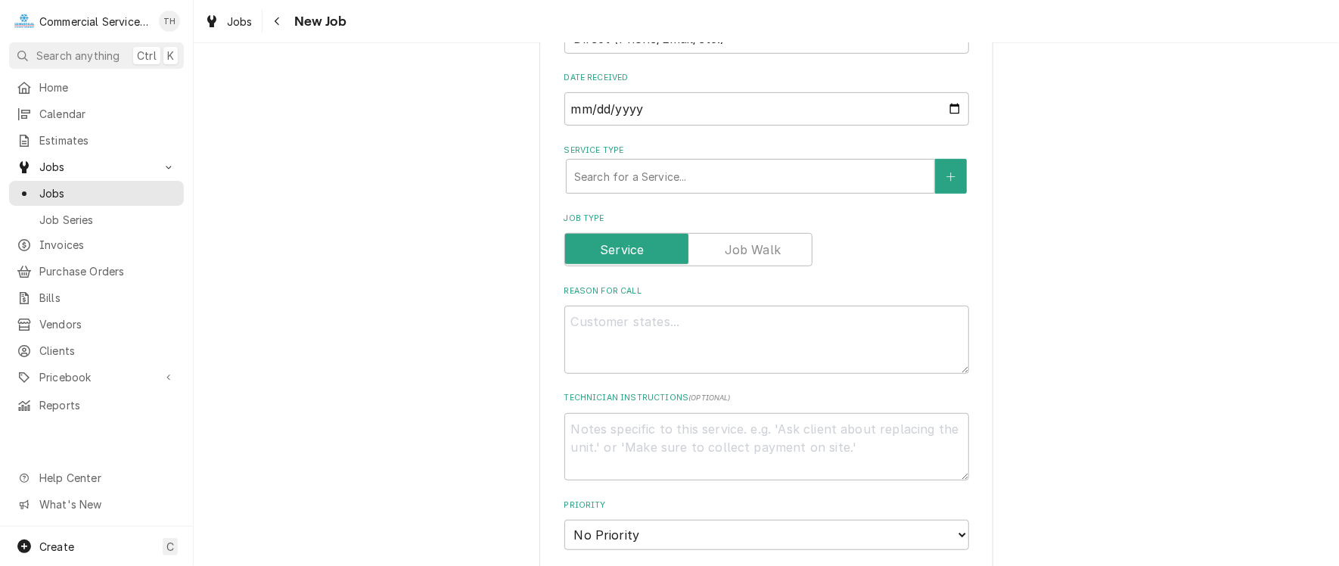
scroll to position [454, 0]
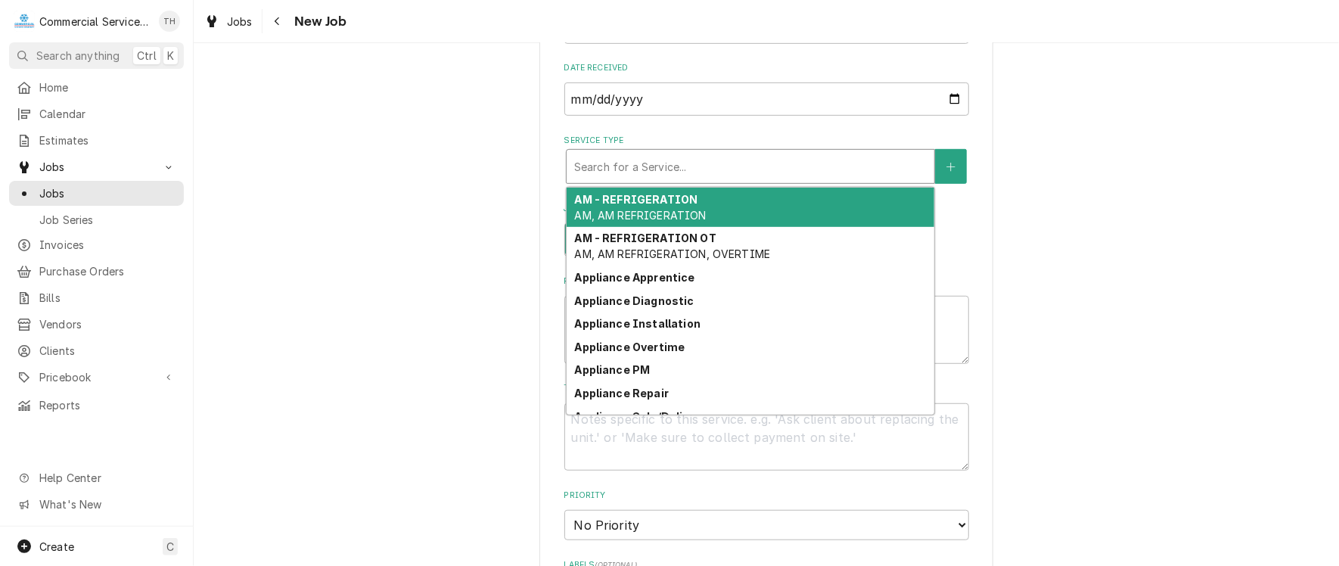
click at [697, 175] on div "Service Type" at bounding box center [750, 166] width 352 height 27
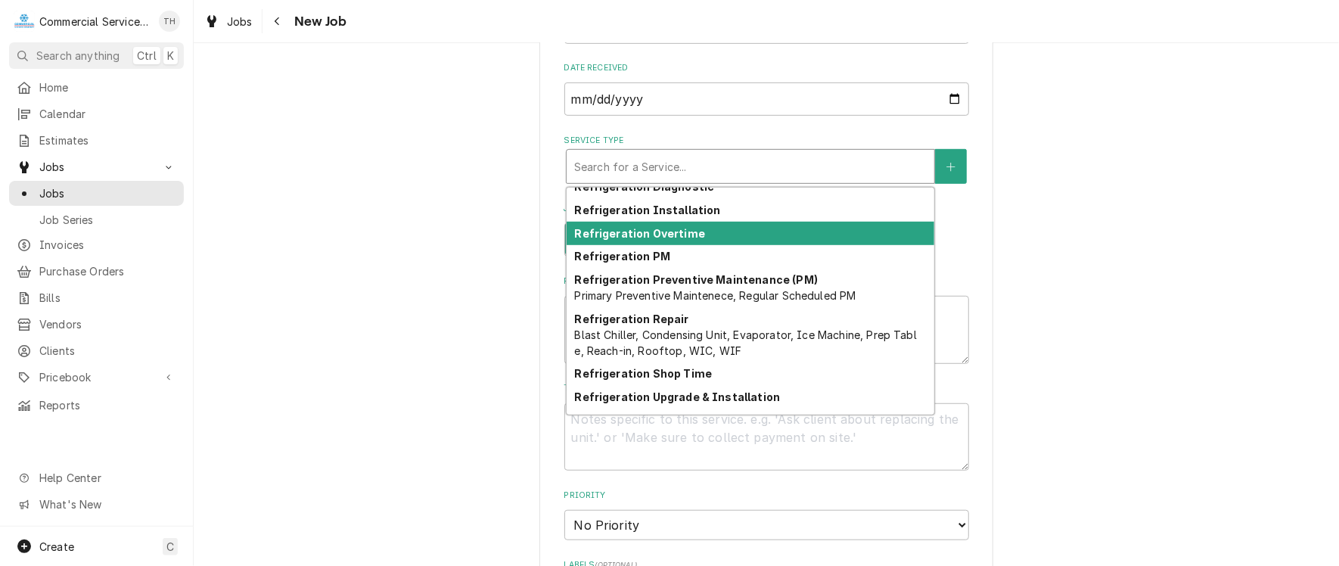
scroll to position [1731, 0]
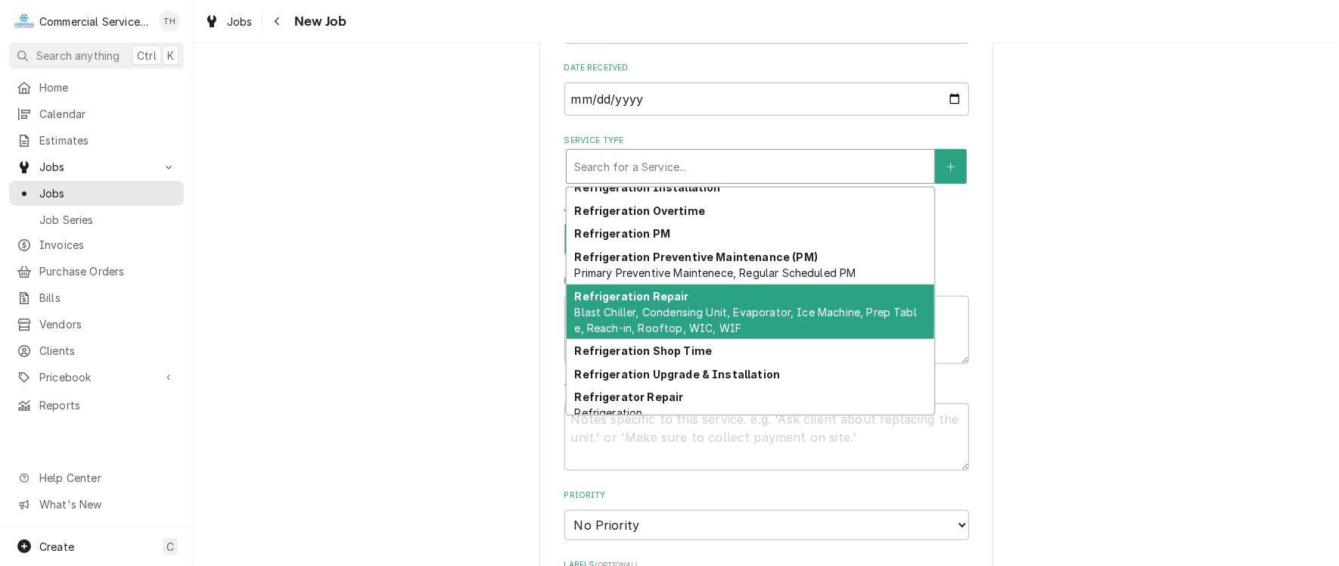
click at [719, 292] on div "Refrigeration Repair Blast Chiller, Condensing Unit, Evaporator, Ice Machine, P…" at bounding box center [751, 311] width 368 height 55
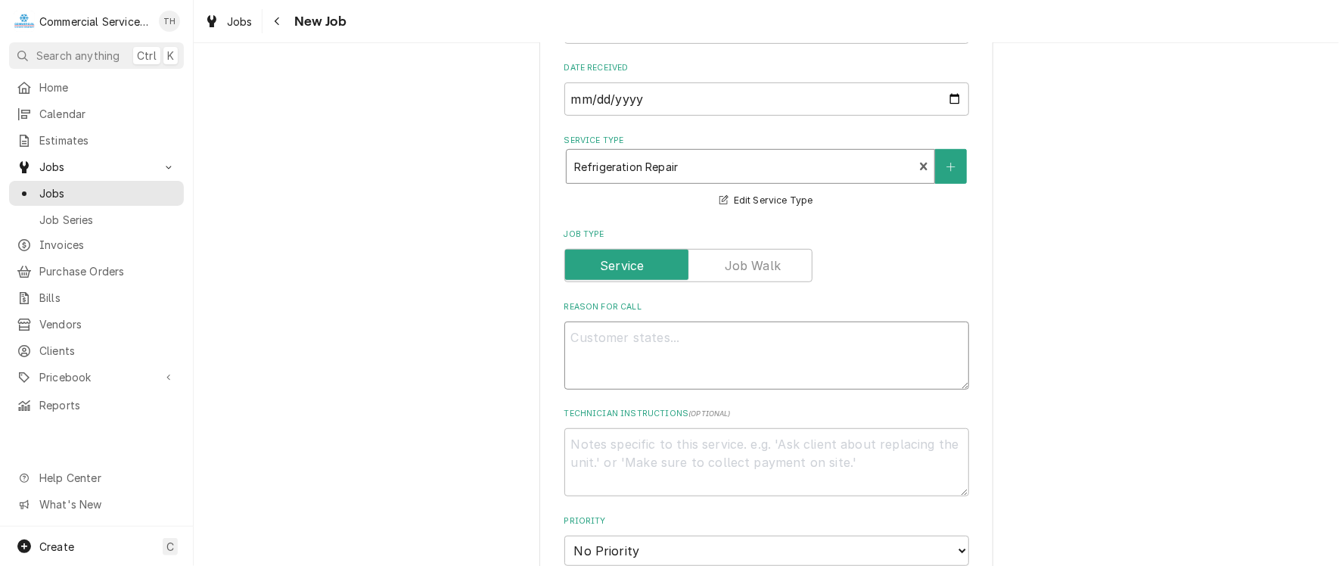
click at [623, 340] on textarea "Reason For Call" at bounding box center [766, 355] width 405 height 68
type textarea "x"
type textarea "R"
type textarea "x"
type textarea "Re"
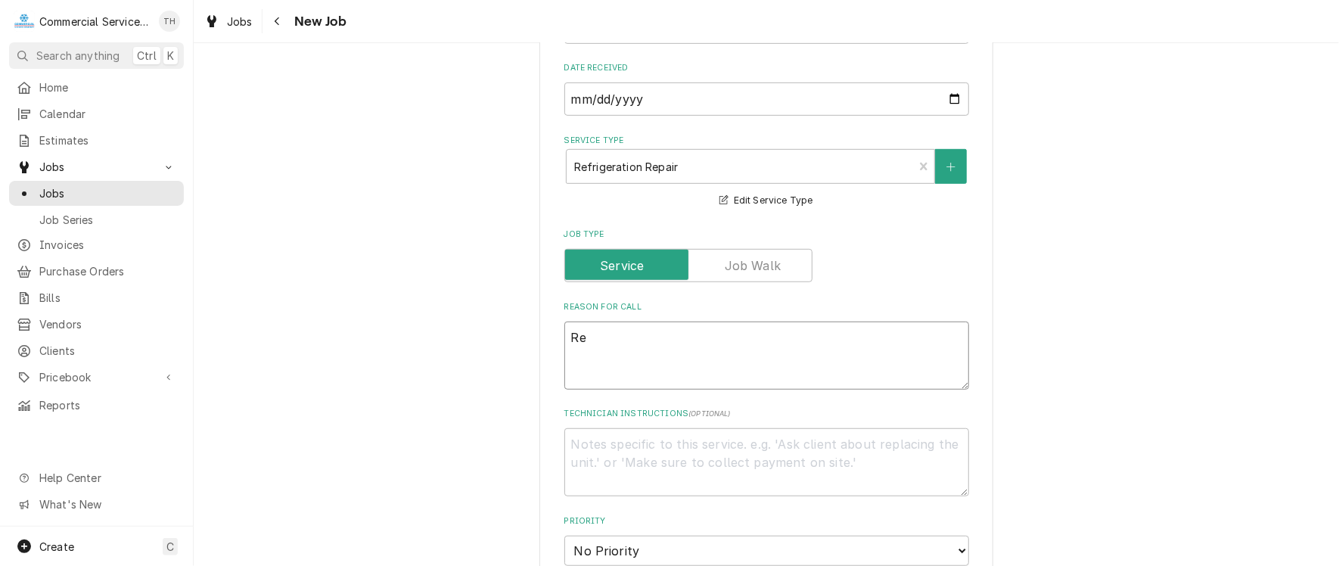
type textarea "x"
type textarea "Ref"
type textarea "x"
type textarea "Refe"
type textarea "x"
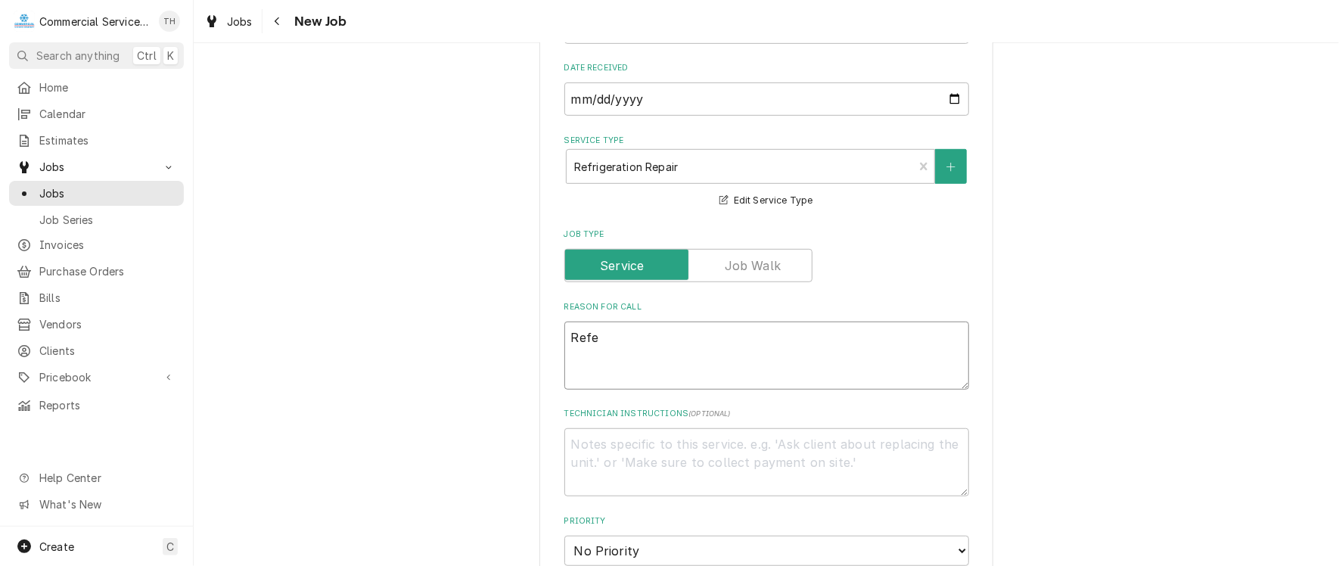
type textarea "Refer"
type textarea "x"
type textarea "Refer"
type textarea "x"
type textarea "Refer n"
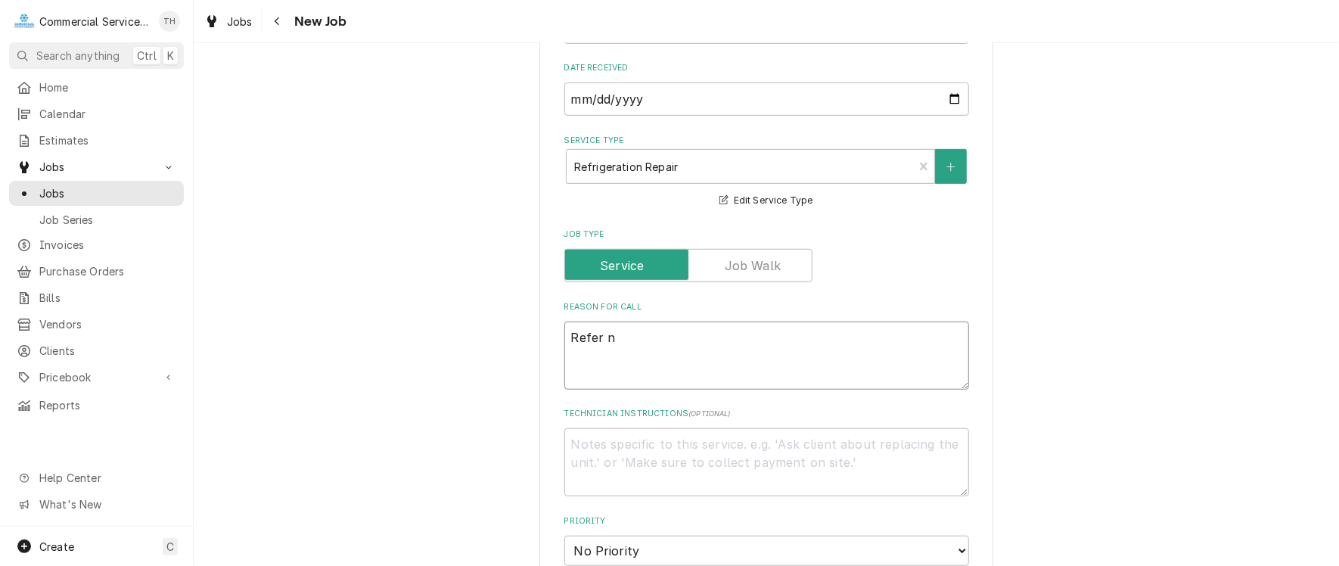
type textarea "x"
type textarea "Refer no"
type textarea "x"
type textarea "Refer not"
type textarea "x"
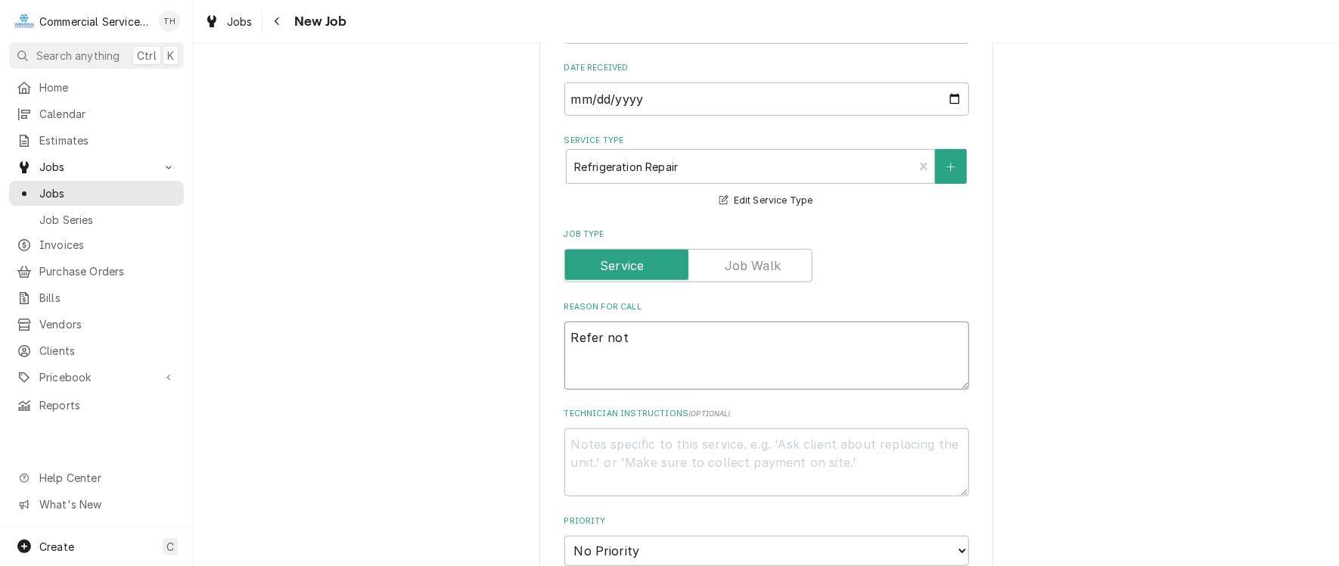
type textarea "Refer not"
type textarea "x"
type textarea "Refer not t"
type textarea "x"
type textarea "Refer not te"
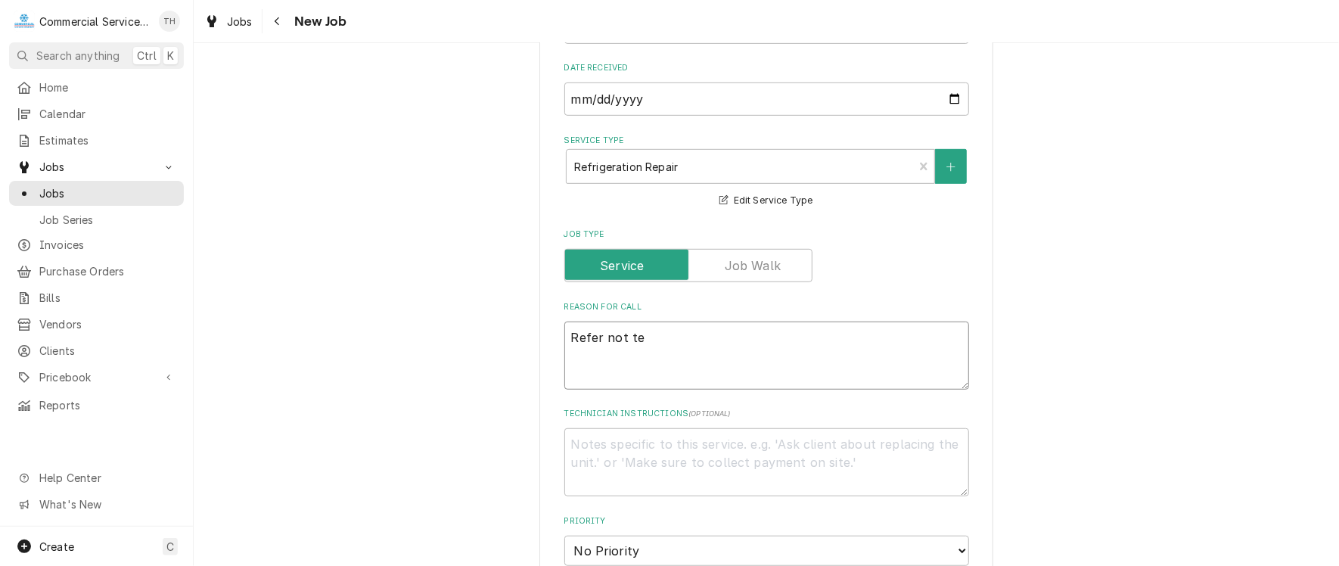
type textarea "x"
type textarea "Refer not tem"
type textarea "x"
type textarea "Refer not temp"
type textarea "x"
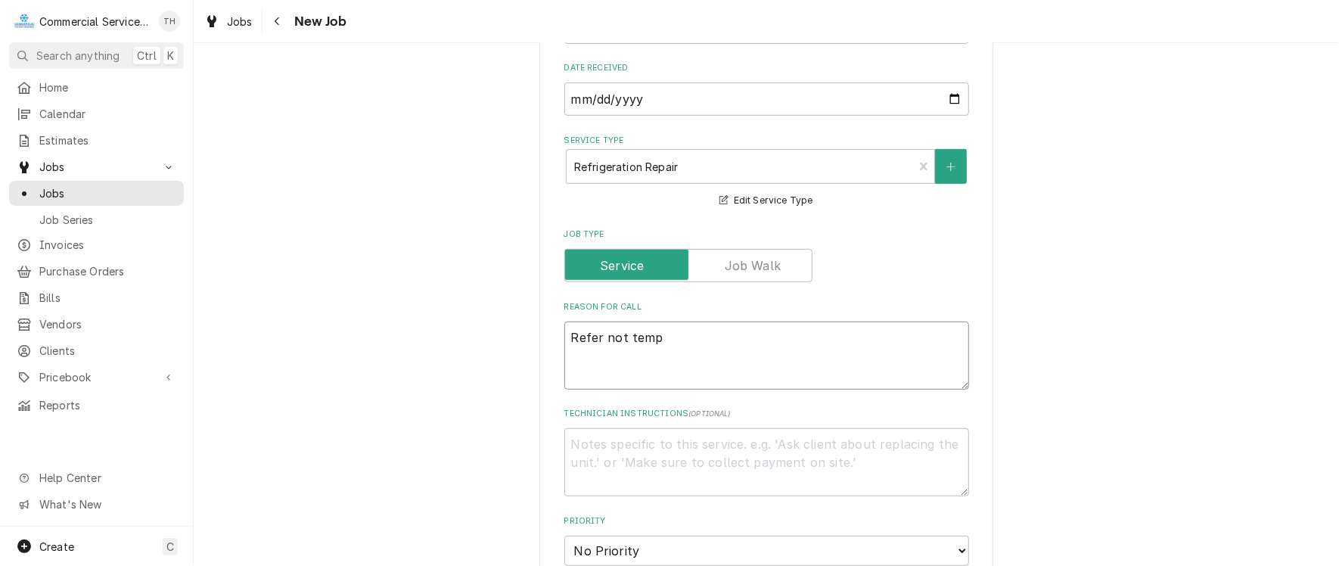
type textarea "Refer not tempn"
type textarea "x"
type textarea "Refer not tempng"
type textarea "x"
type textarea "Refer not temping"
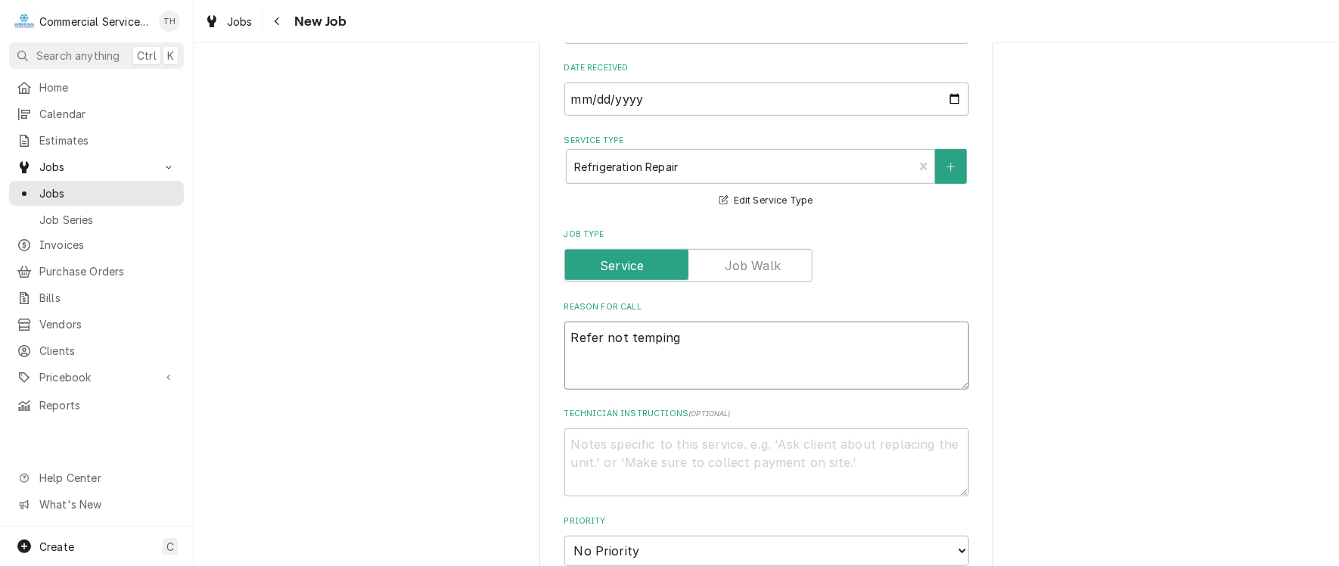
type textarea "x"
type textarea "Refer not temping"
type textarea "x"
type textarea "Refer not temping -"
type textarea "x"
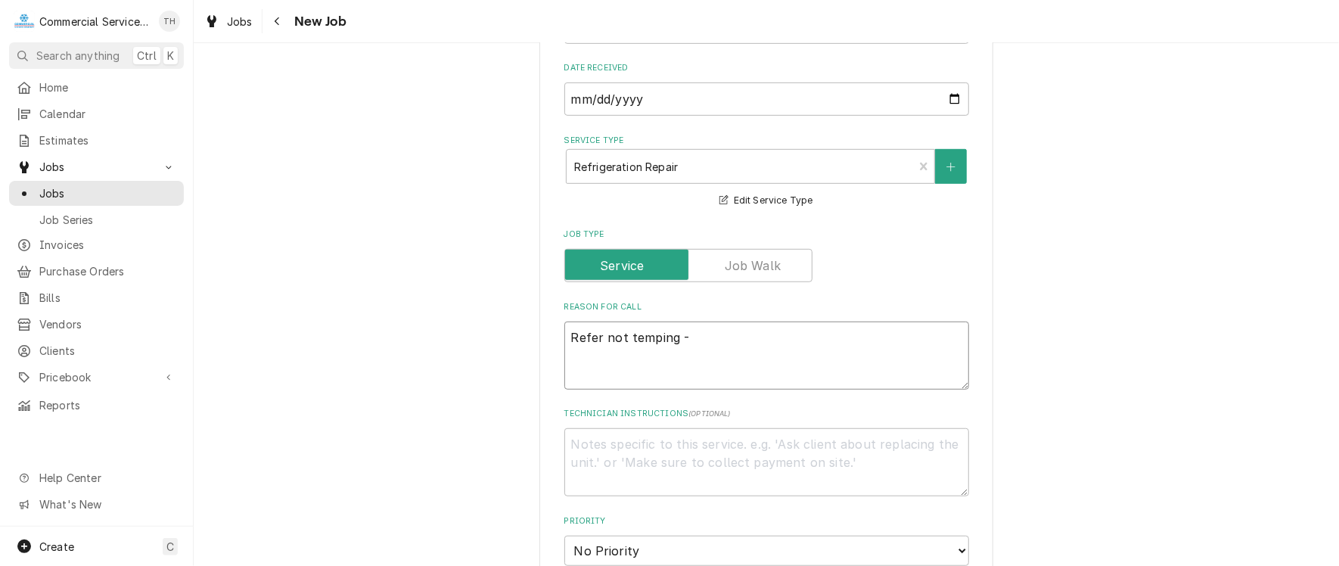
type textarea "Refer not temping -"
type textarea "x"
type textarea "Refer not temping - o"
type textarea "x"
type textarea "Refer not temping - ou"
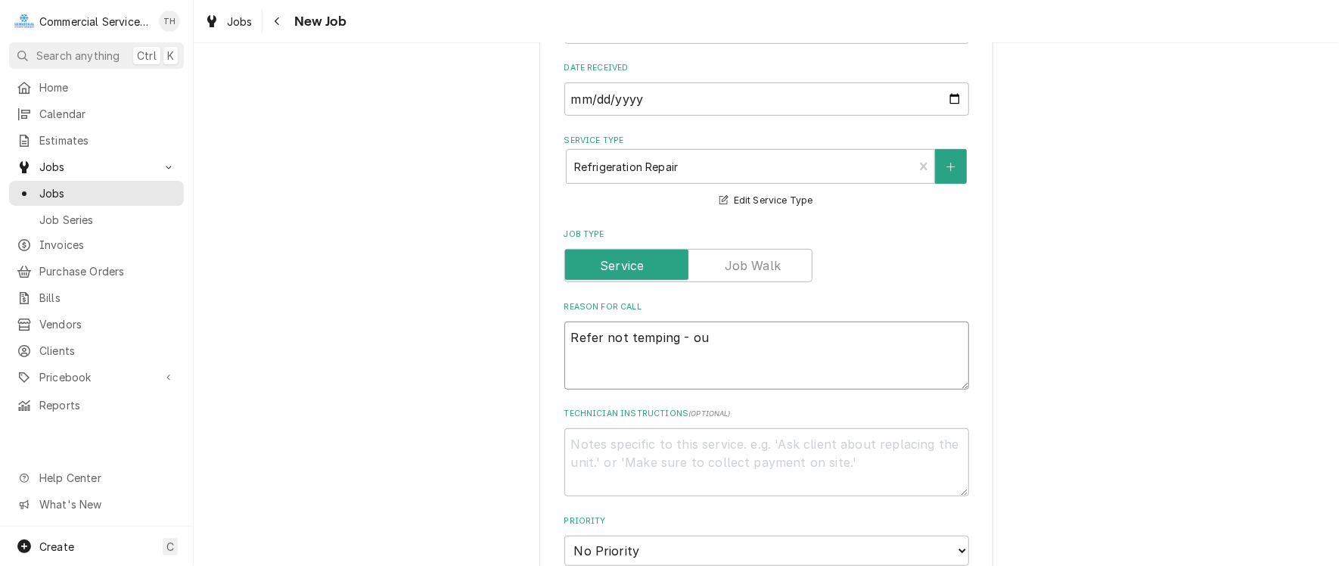
type textarea "x"
type textarea "Refer not temping - out"
type textarea "x"
type textarea "Refer not temping - outs"
type textarea "x"
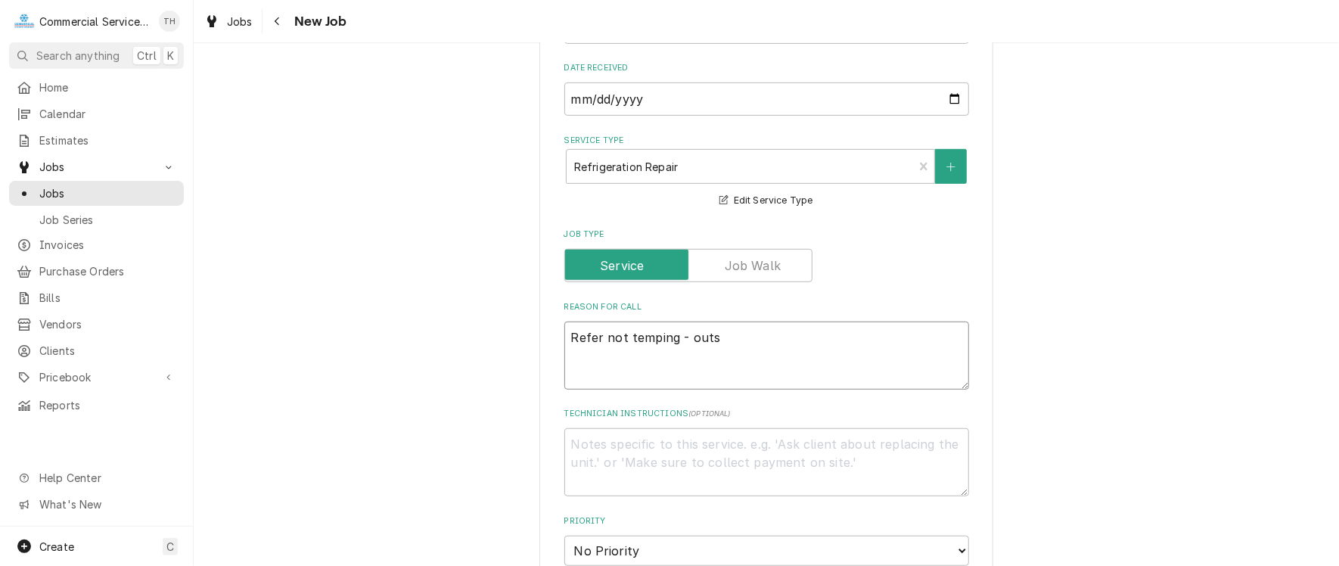
type textarea "Refer not temping - outsi"
type textarea "x"
type textarea "Refer not temping - outsid"
type textarea "x"
type textarea "Refer not temping - outside"
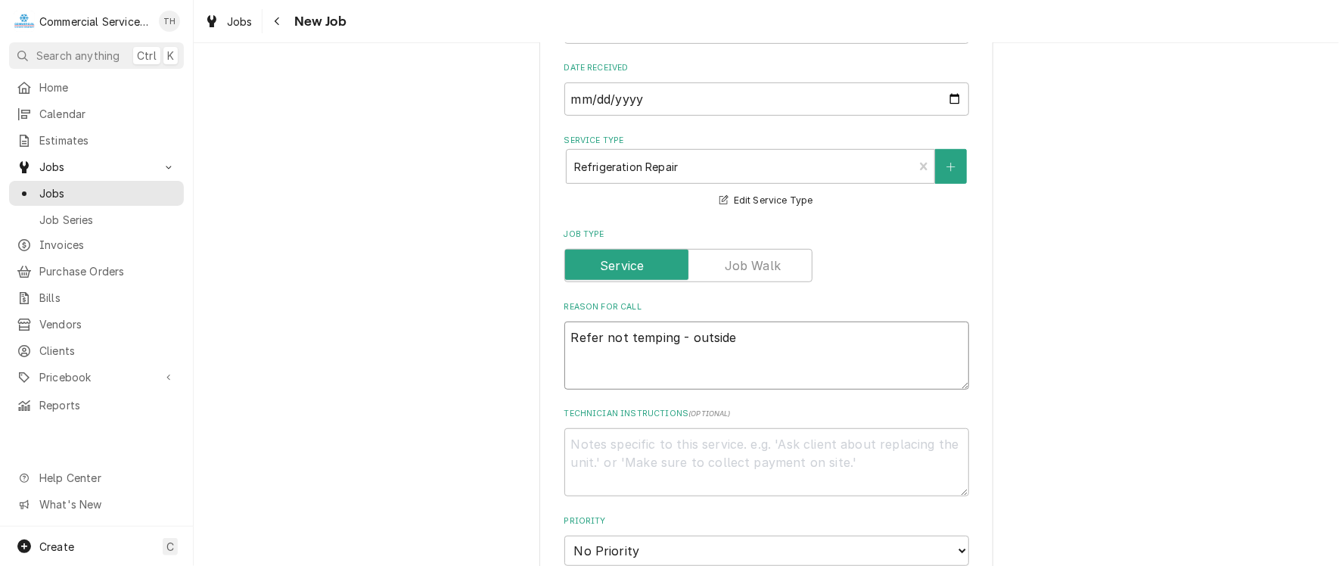
type textarea "x"
type textarea "Refer not temping - outside"
type textarea "x"
type textarea "Refer not temping - outside t"
type textarea "x"
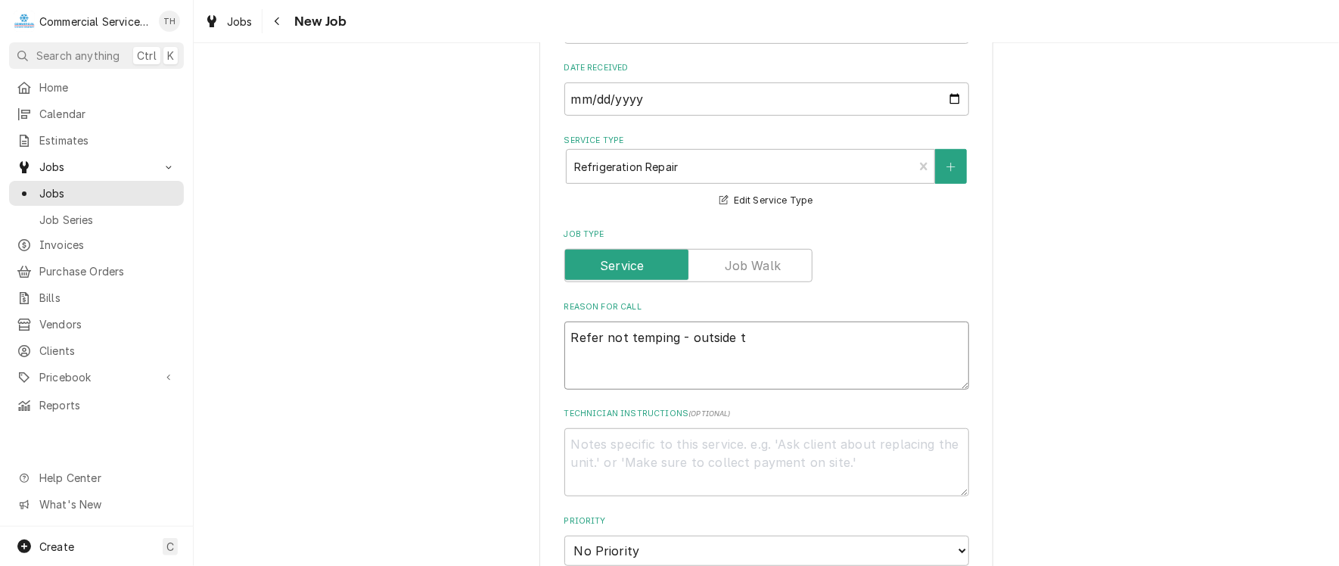
type textarea "Refer not temping - outside th"
type textarea "x"
type textarea "Refer not temping - outside the"
type textarea "x"
type textarea "Refer not temping - outside ther"
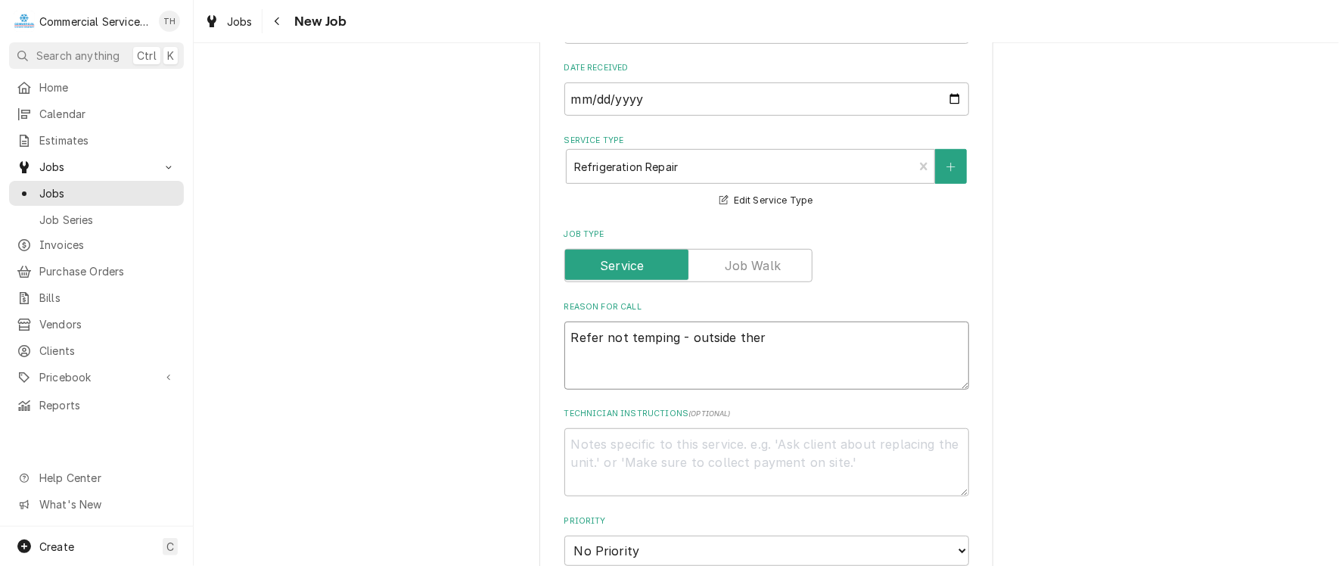
type textarea "x"
type textarea "Refer not temping - outside therm"
type textarea "x"
type textarea "Refer not temping - outside thermo"
type textarea "x"
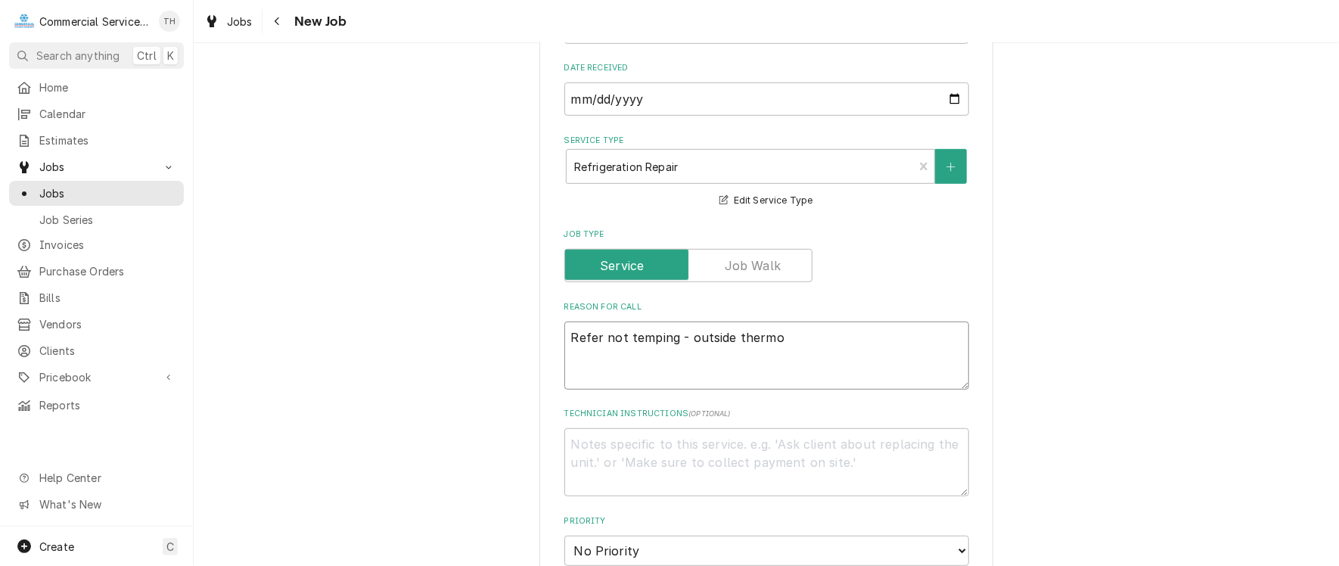
type textarea "Refer not temping - outside thermom"
type textarea "x"
type textarea "Refer not temping - outside thermome"
type textarea "x"
type textarea "Refer not temping - outside thermomet"
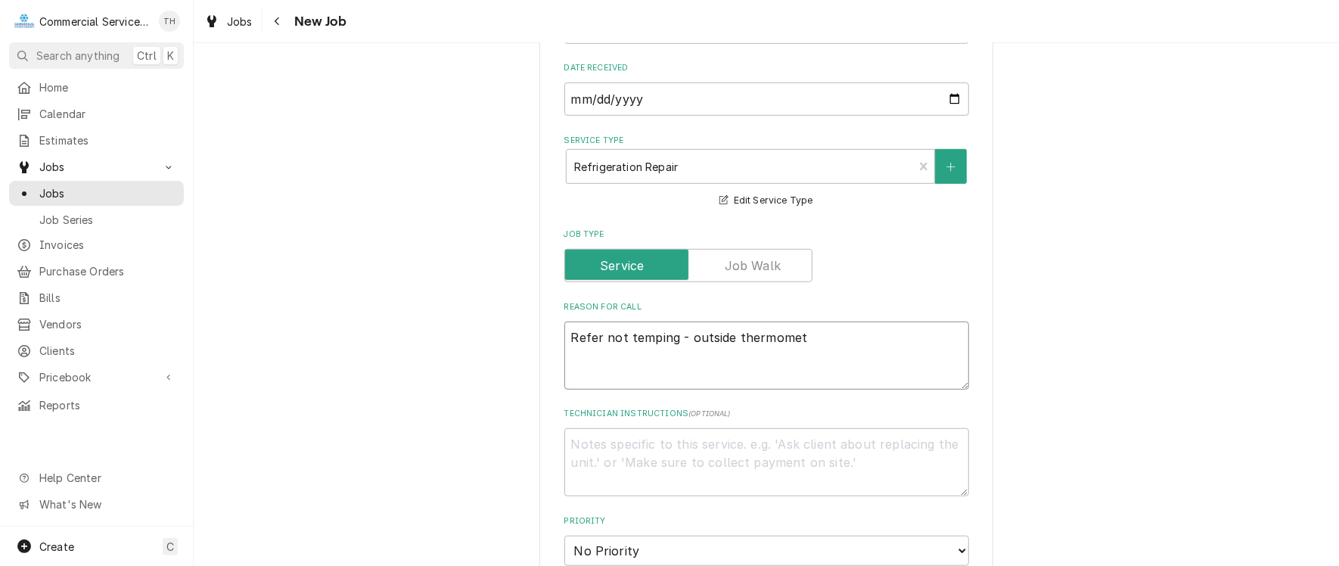
type textarea "x"
type textarea "Refer not temping - outside thermomete"
type textarea "x"
type textarea "Refer not temping - outside thermometer"
type textarea "x"
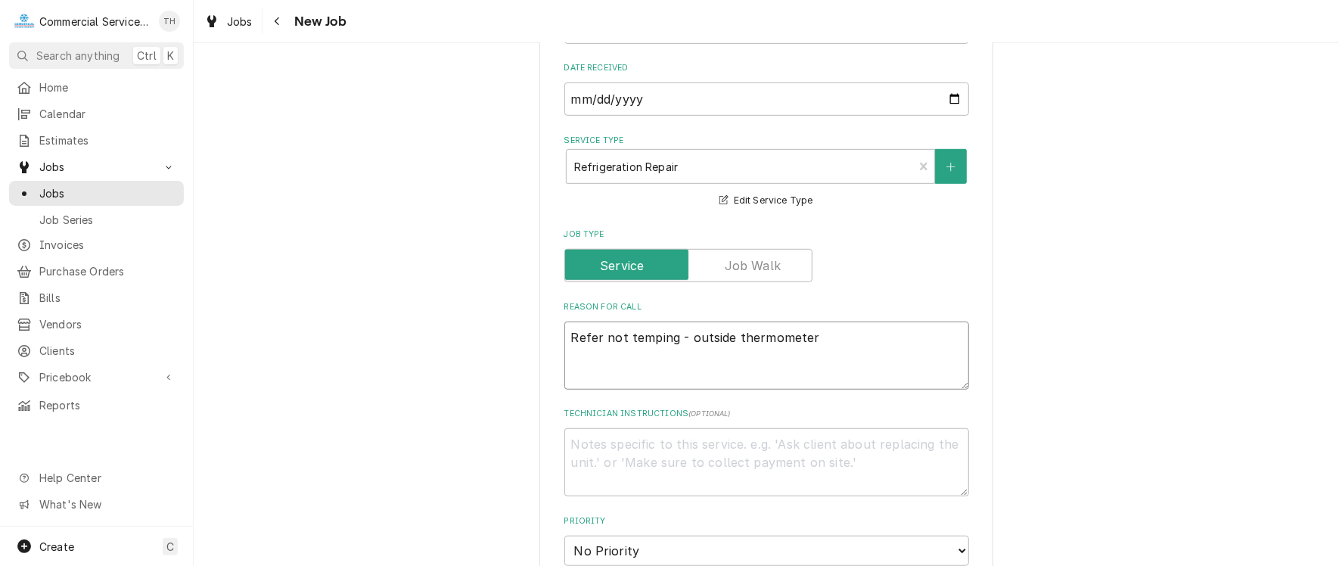
type textarea "Refer not temping - outside thermometer"
type textarea "x"
type textarea "Refer not temping - outside thermometer r"
type textarea "x"
type textarea "Refer not temping - outside thermometer re"
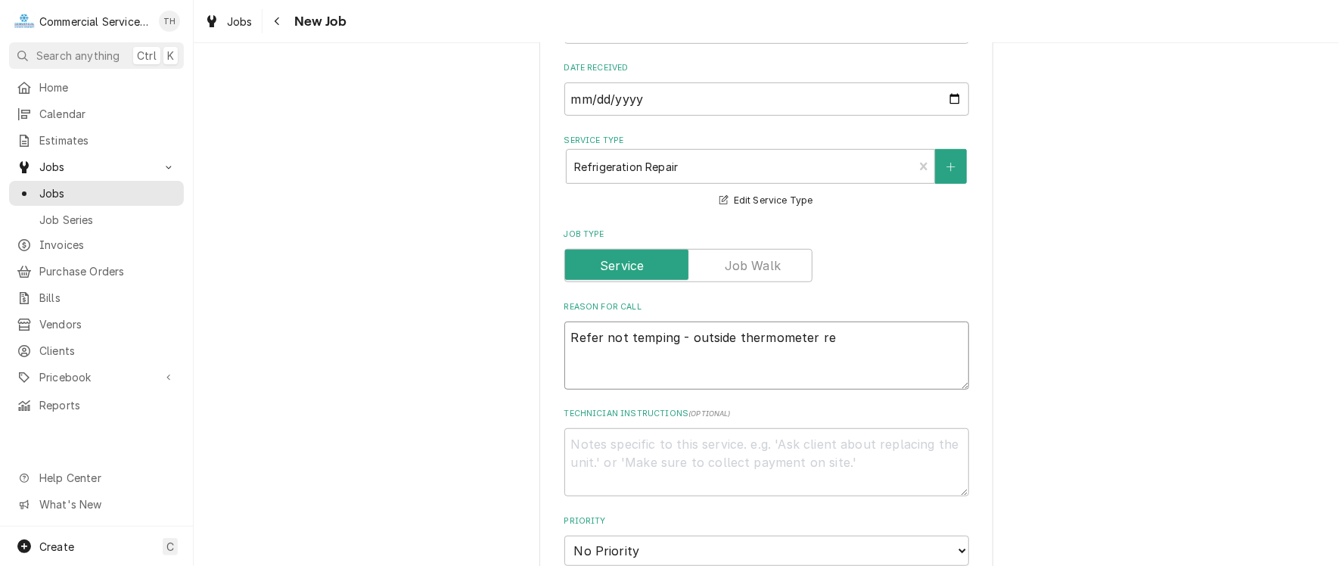
type textarea "x"
type textarea "Refer not temping - outside thermometer rea"
type textarea "x"
type textarea "Refer not temping - outside thermometer read"
type textarea "x"
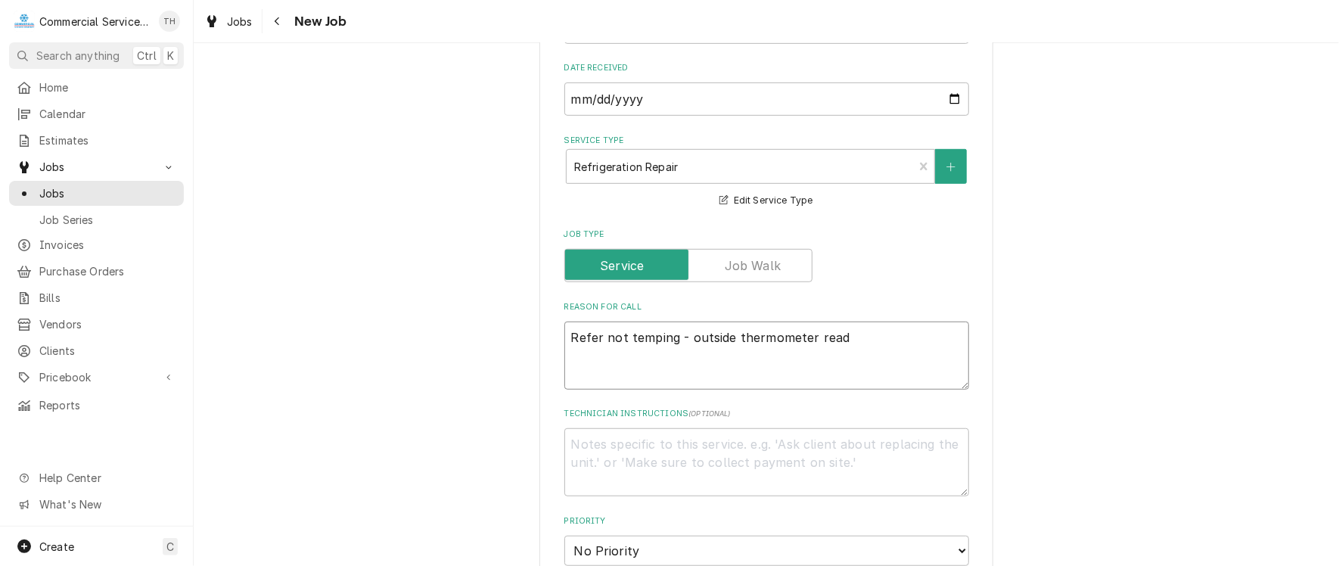
type textarea "Refer not temping - outside thermometer readi"
type textarea "x"
type textarea "Refer not temping - outside thermometer readin"
type textarea "x"
type textarea "Refer not temping - outside thermometer reading"
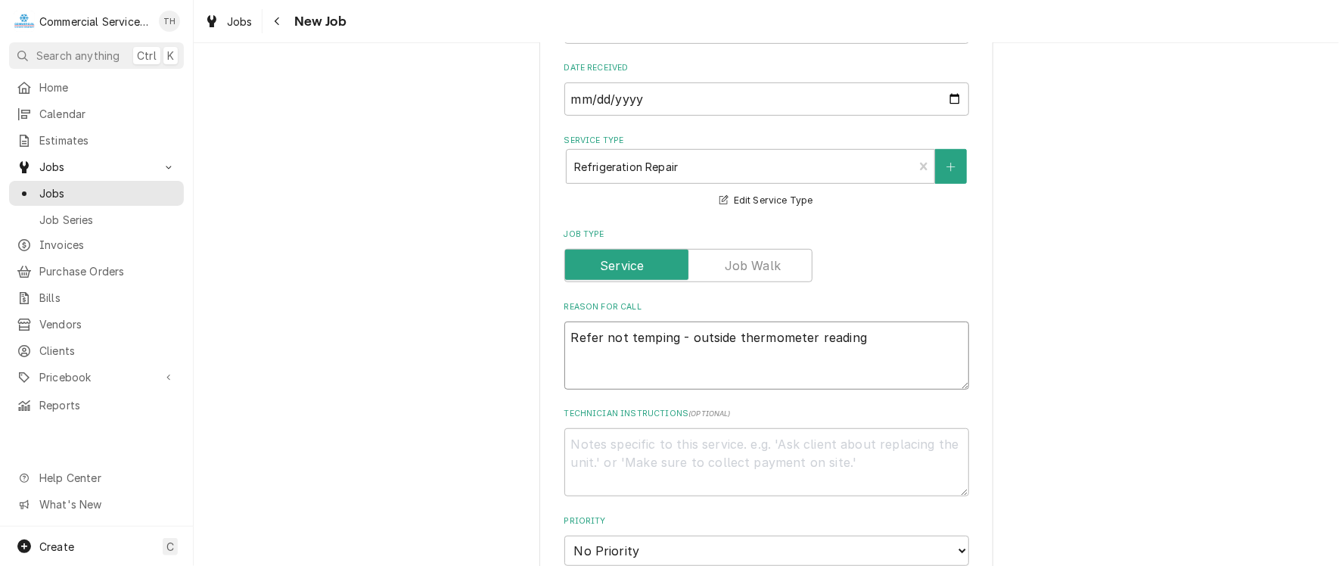
type textarea "x"
type textarea "Refer not temping - outside thermometer reading"
type textarea "x"
type textarea "Refer not temping - outside thermometer reading 5"
type textarea "x"
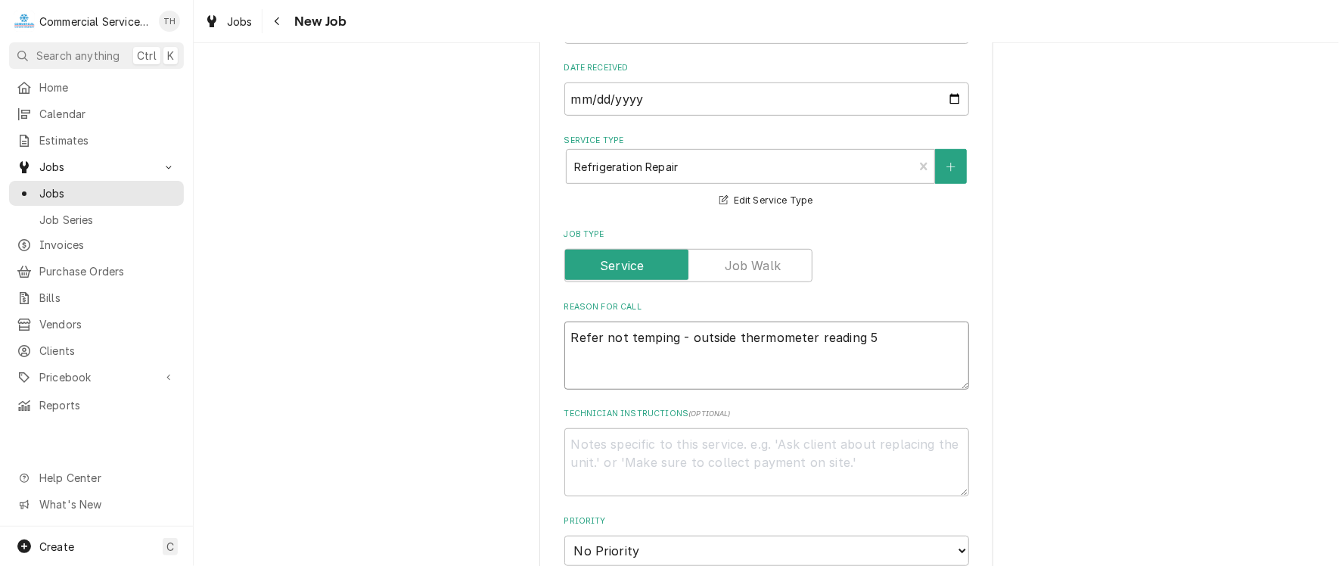
type textarea "Refer not temping - outside thermometer reading 57"
type textarea "x"
type textarea "Refer not temping - outside thermometer reading 57°"
type textarea "x"
type textarea "Refer not temping - outside thermometer reading 57°"
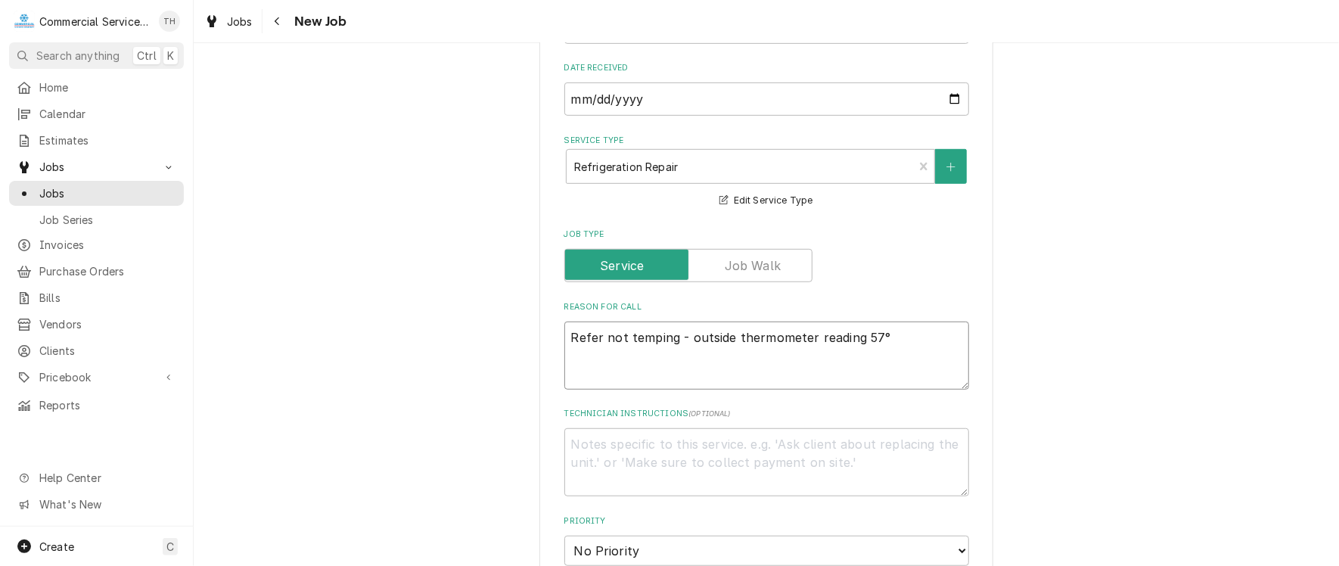
type textarea "x"
type textarea "Refer not temping - outside thermometer reading 57° -"
type textarea "x"
type textarea "Refer not temping - outside thermometer reading 57° -"
type textarea "x"
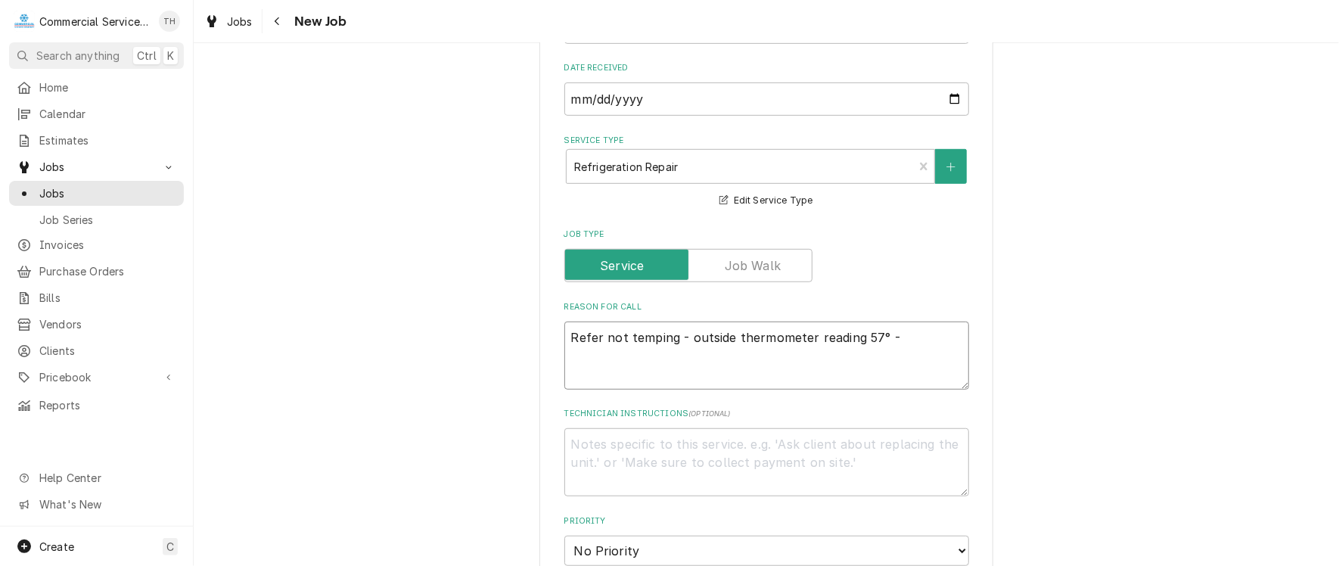
type textarea "Refer not temping - outside thermometer reading 57° - i"
type textarea "x"
type textarea "Refer not temping - outside thermometer reading 57° - in"
type textarea "x"
type textarea "Refer not temping - outside thermometer reading 57° - ins"
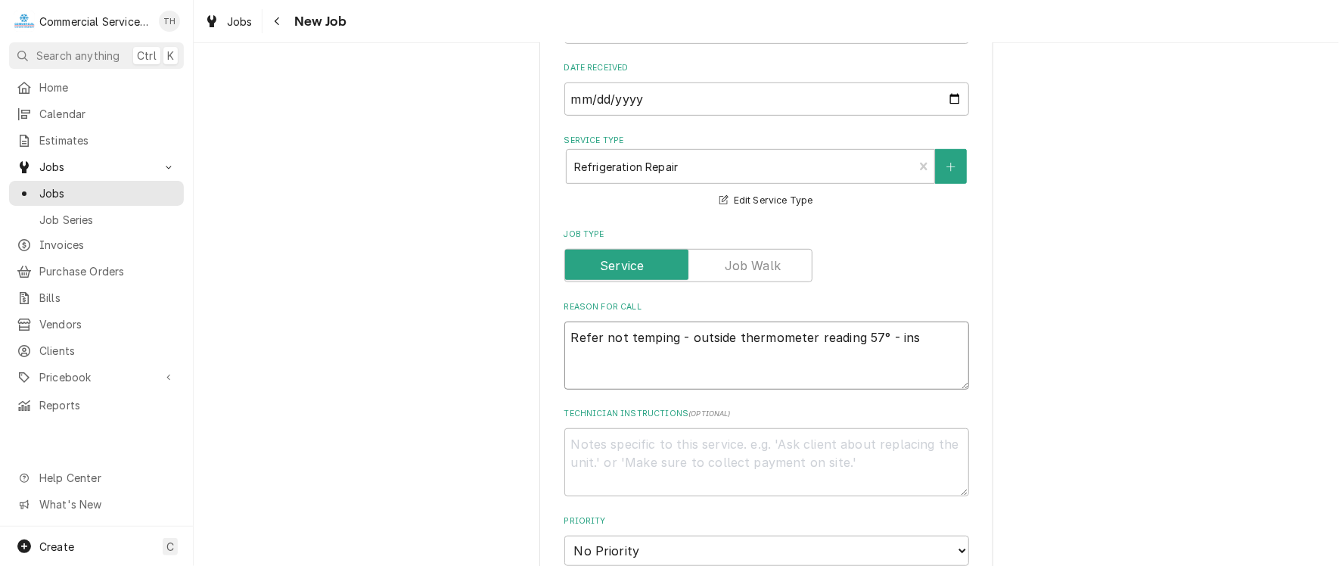
type textarea "x"
type textarea "Refer not temping - outside thermometer reading 57° - insi"
type textarea "x"
type textarea "Refer not temping - outside thermometer reading 57° - insid"
type textarea "x"
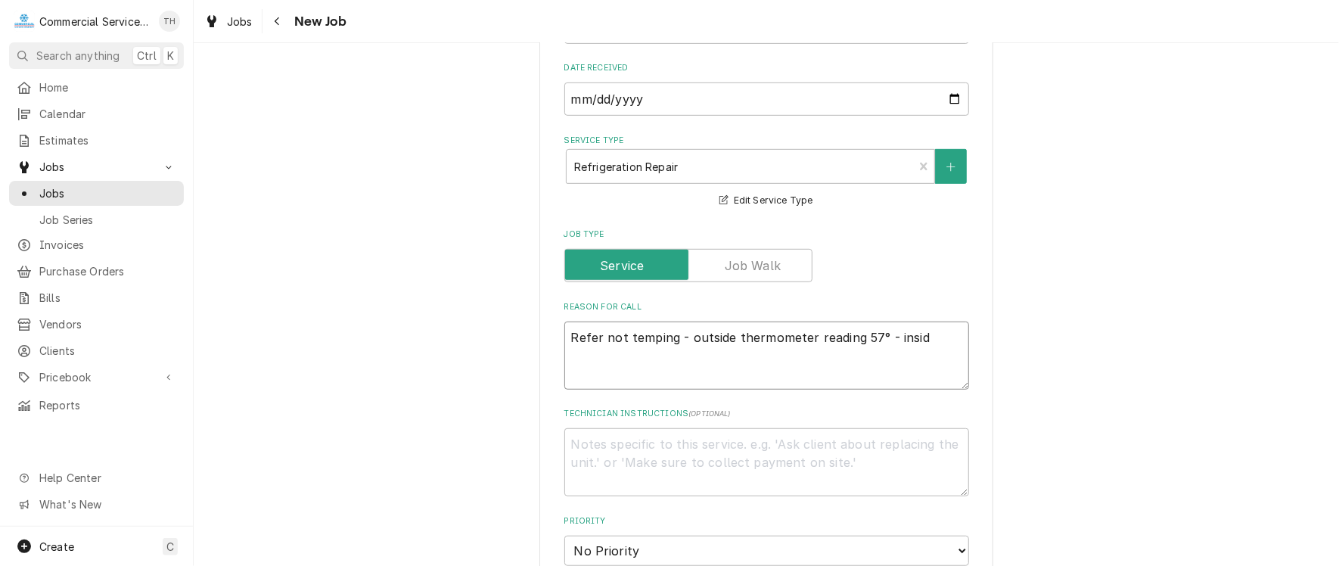
type textarea "Refer not temping - outside thermometer reading 57° - inside"
type textarea "x"
type textarea "Refer not temping - outside thermometer reading 57° - inside"
type textarea "x"
type textarea "Refer not temping - outside thermometer reading 57° - inside t"
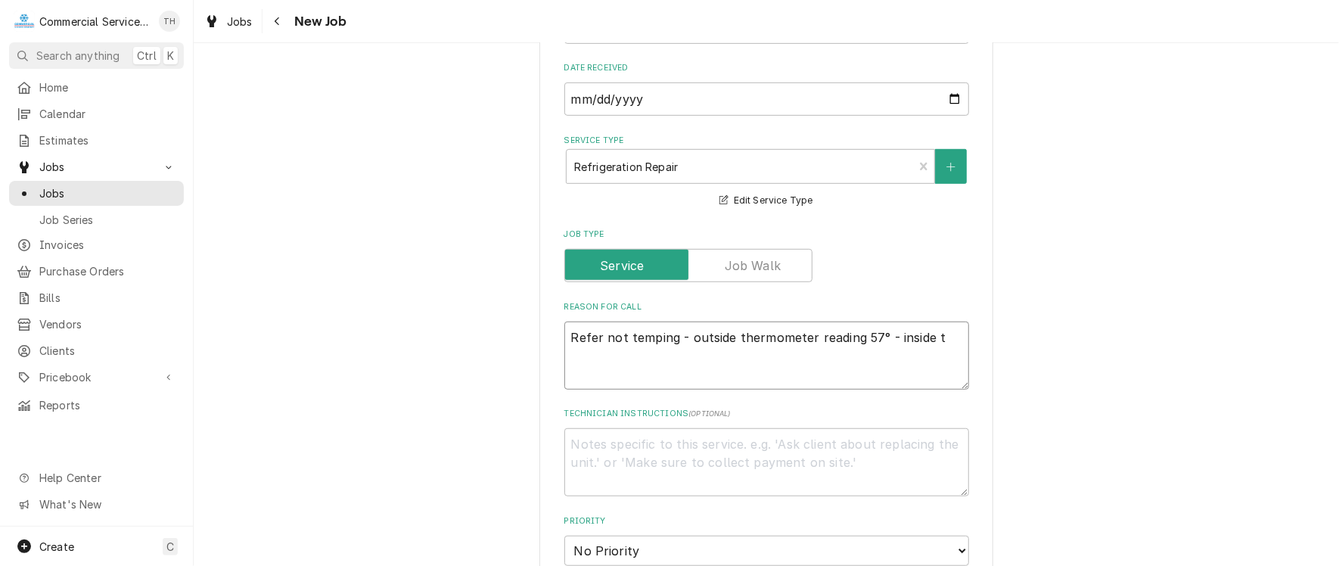
type textarea "x"
type textarea "Refer not temping - outside thermometer reading 57° - inside te"
type textarea "x"
type textarea "Refer not temping - outside thermometer reading 57° - inside tep"
type textarea "x"
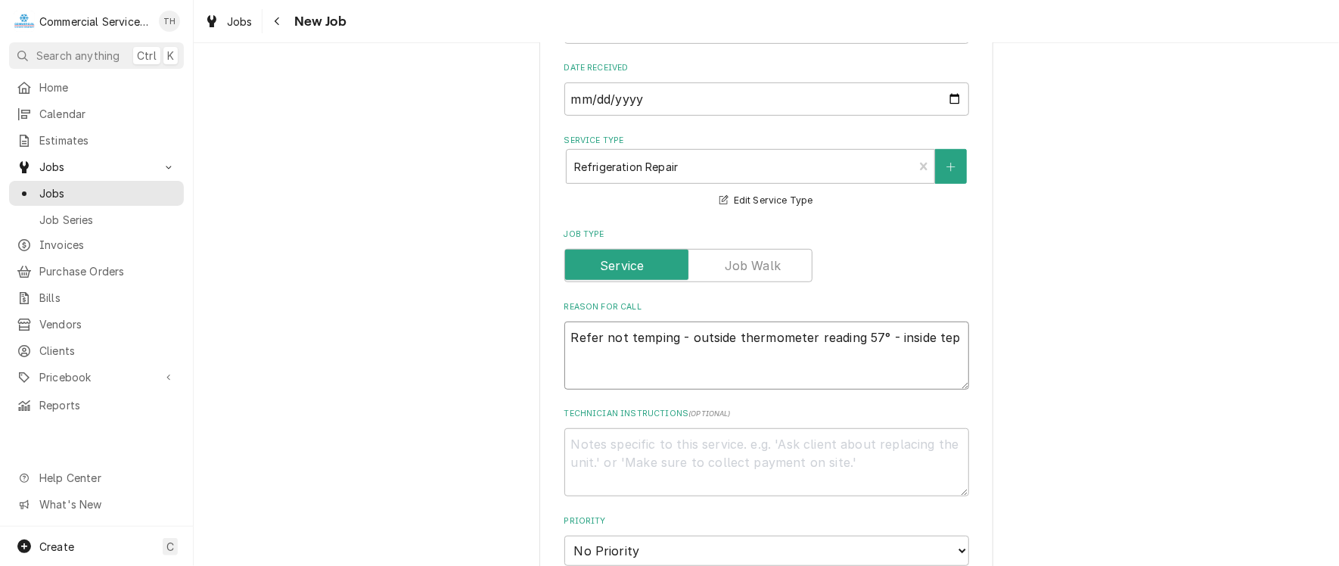
type textarea "Refer not temping - outside thermometer reading 57° - inside tepi"
type textarea "x"
type textarea "Refer not temping - outside thermometer reading 57° - inside tepin"
type textarea "x"
type textarea "Refer not temping - outside thermometer reading 57° - inside teping"
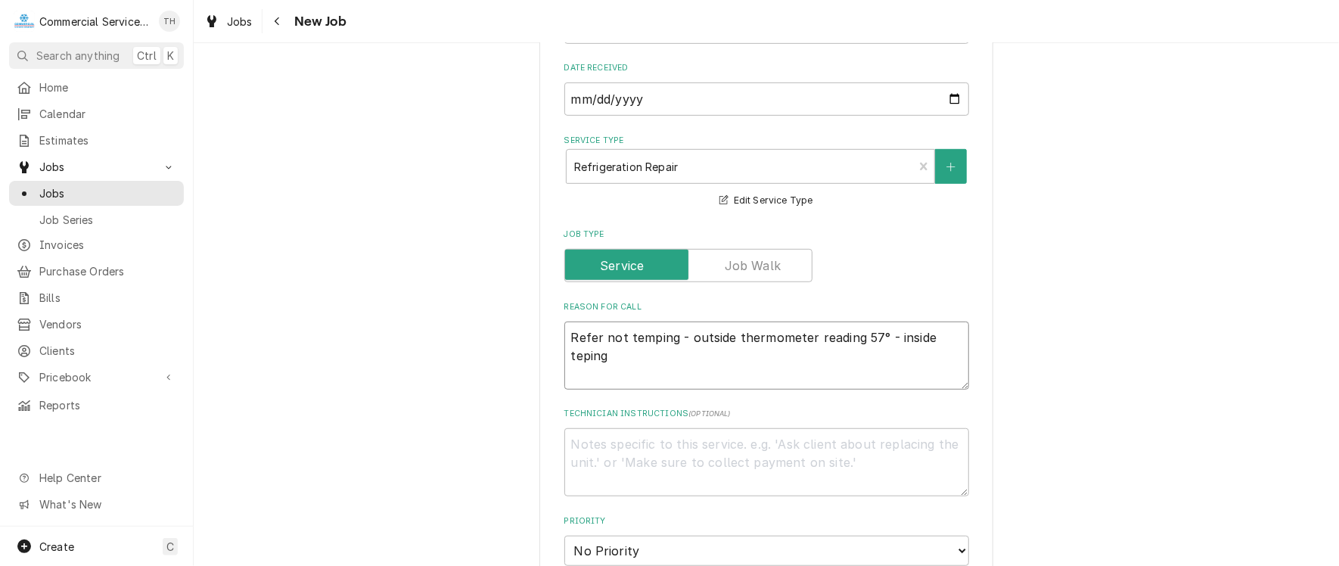
type textarea "x"
type textarea "Refer not temping - outside thermometer reading 57° - inside teping"
type textarea "x"
type textarea "Refer not temping - outside thermometer reading 57° - inside teping a"
type textarea "x"
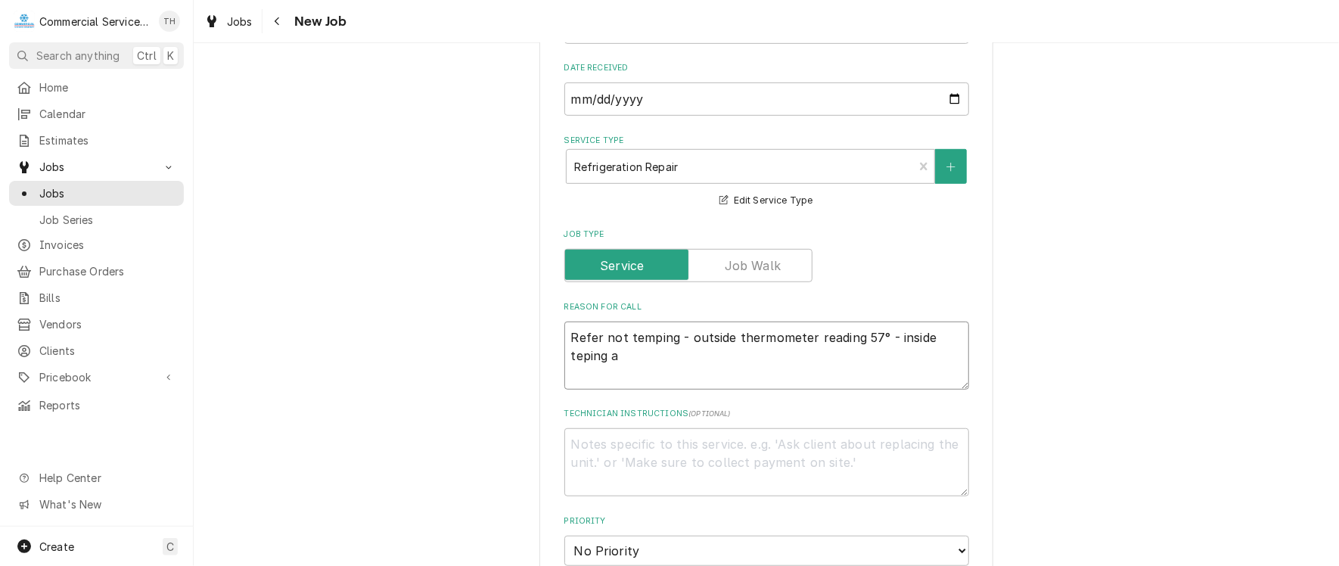
type textarea "Refer not temping - outside thermometer reading 57° - inside teping at"
type textarea "x"
type textarea "Refer not temping - outside thermometer reading 57° - inside teping at"
type textarea "x"
type textarea "Refer not temping - outside thermometer reading 57° - inside teping at 4"
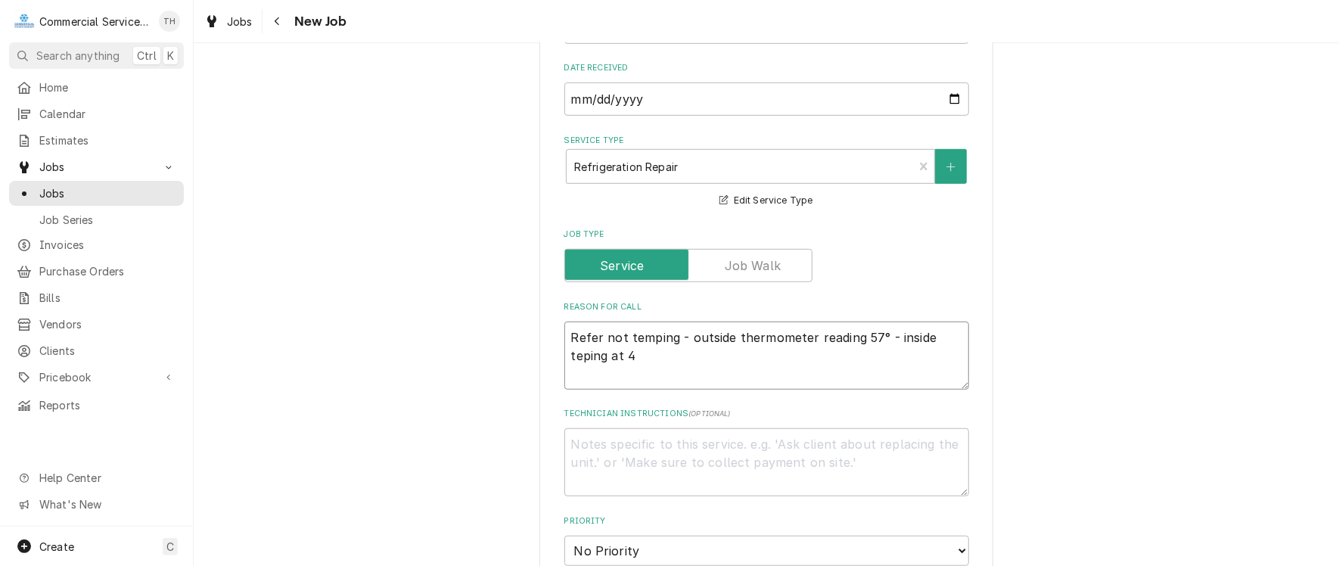
type textarea "x"
type textarea "Refer not temping - outside thermometer reading 57° - inside teping at 48"
type textarea "x"
type textarea "Refer not temping - outside thermometer reading 57° - inside teping at 48°"
type textarea "x"
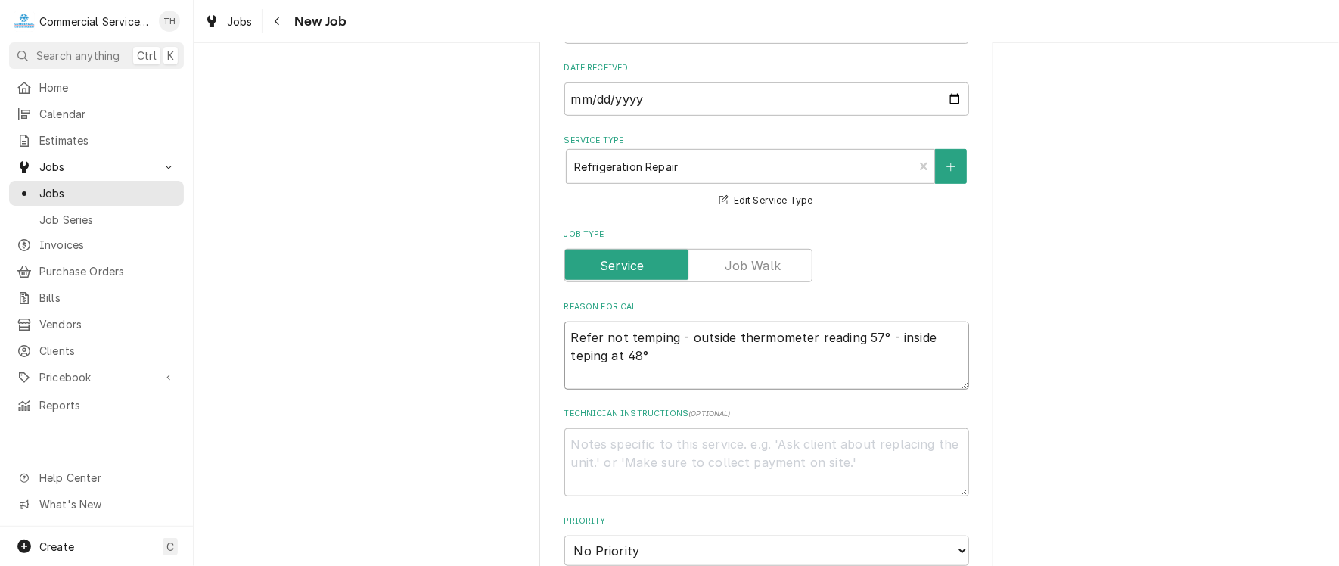
type textarea "Refer not temping - outside thermometer reading 57° - inside temping at 48°"
type textarea "x"
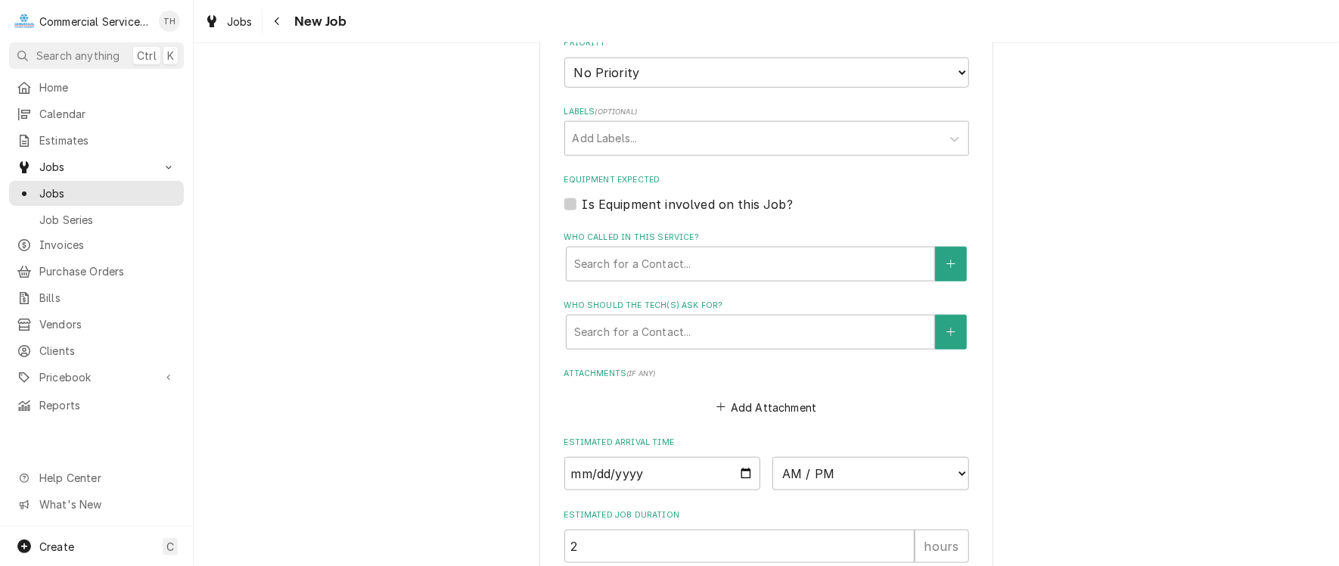
scroll to position [983, 0]
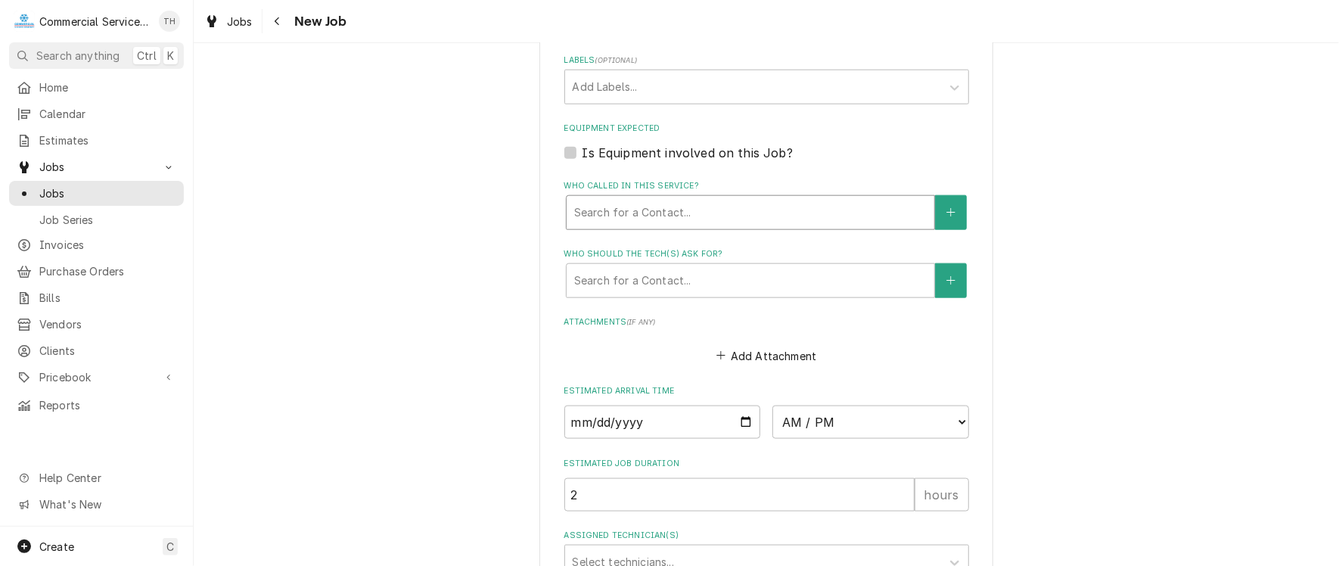
type textarea "Refer not temping - outside thermometer reading 57° - inside temping at 48°"
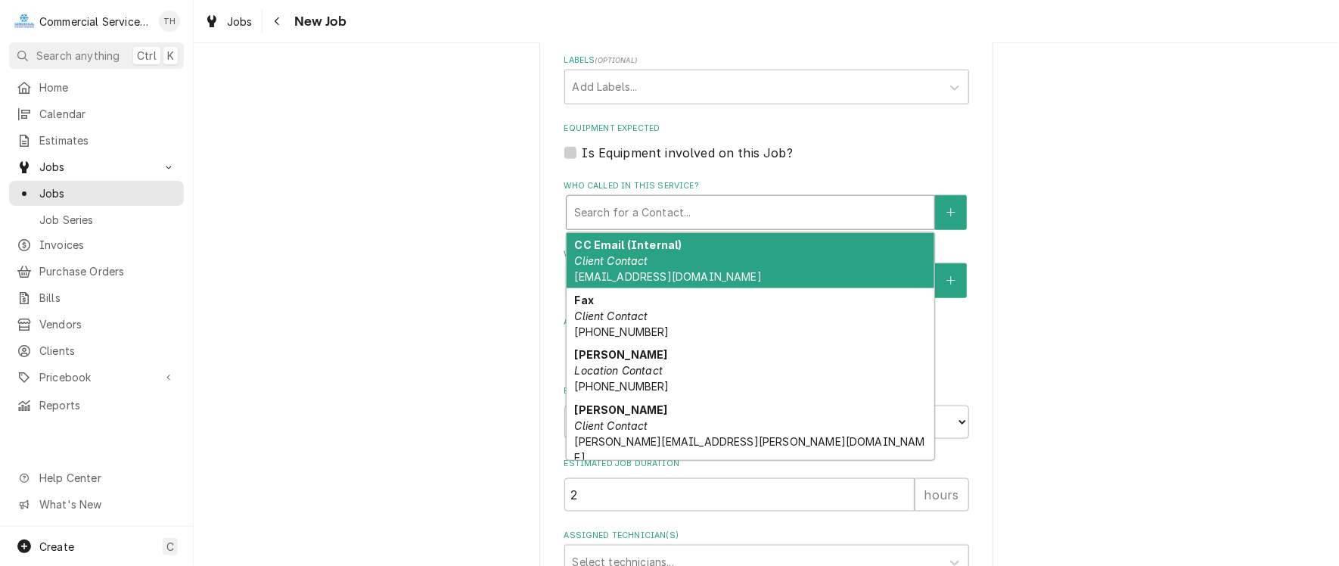
click at [661, 212] on div "Who called in this service?" at bounding box center [750, 212] width 352 height 27
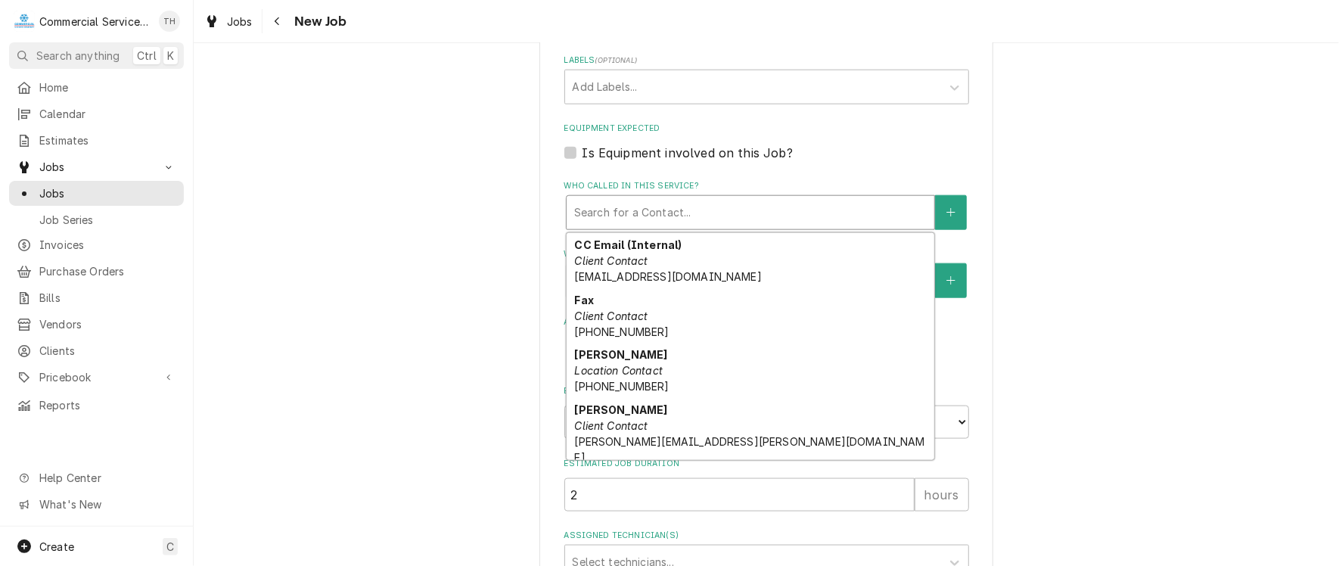
scroll to position [134, 0]
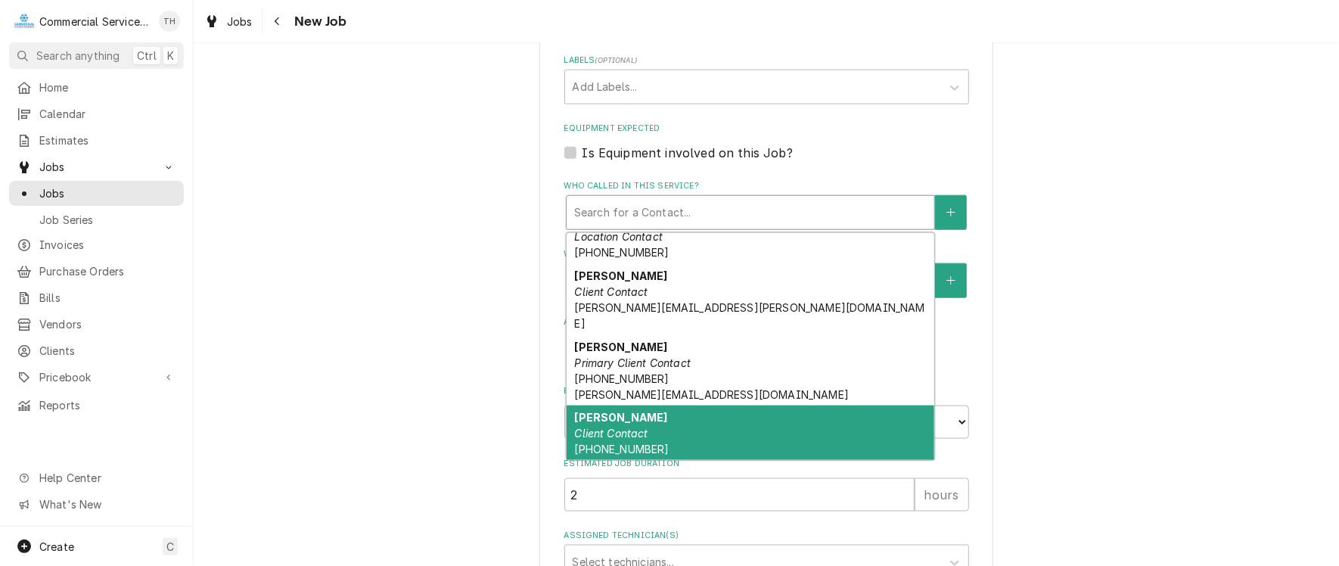
click at [707, 405] on div "Tina Wallace Client Contact (831) 710-0408 tina.wallace@alisal.org" at bounding box center [751, 448] width 368 height 87
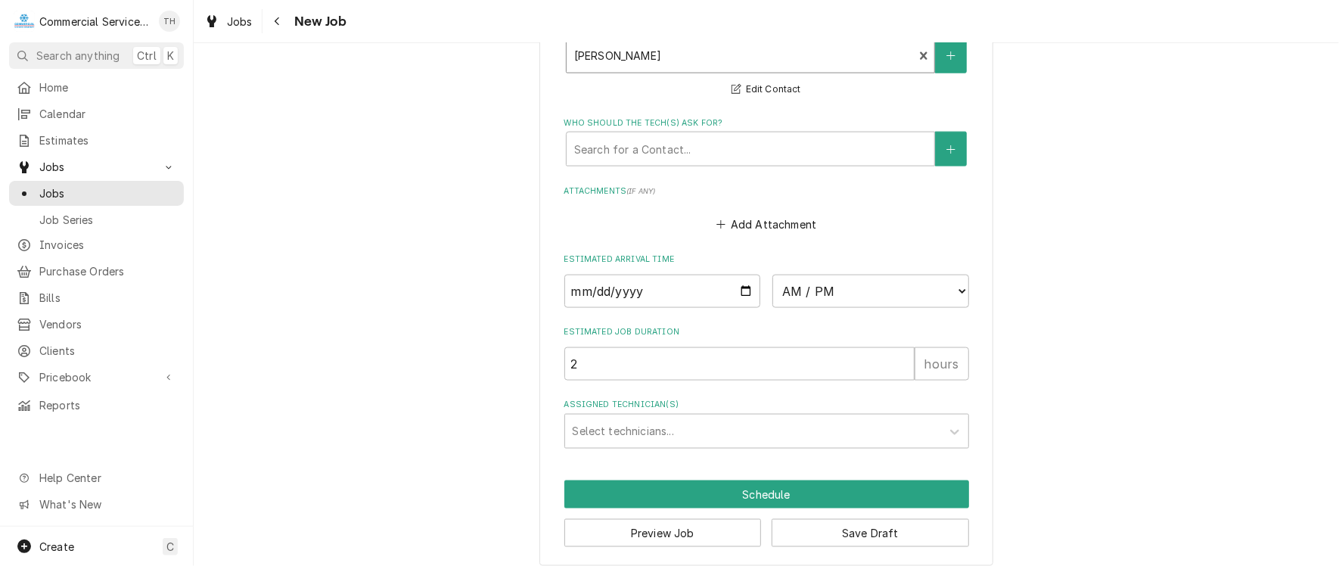
scroll to position [1147, 0]
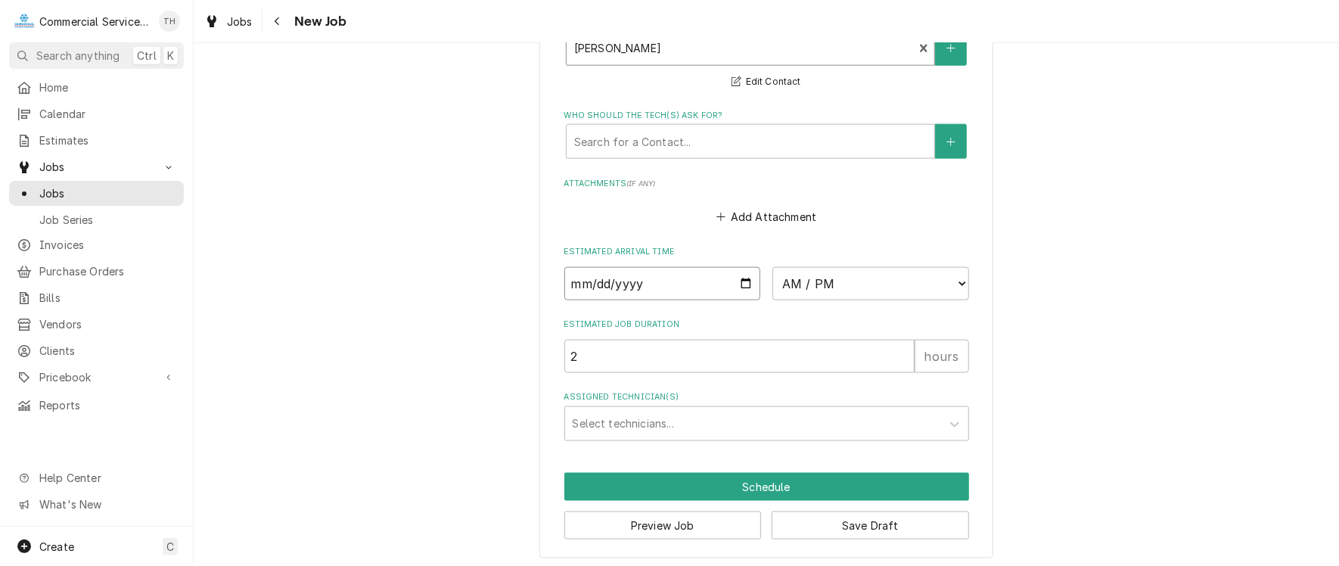
click at [741, 277] on input "Date" at bounding box center [662, 283] width 197 height 33
type textarea "x"
type input "2025-08-13"
type textarea "x"
click at [945, 278] on select "AM / PM 6:00 AM 6:15 AM 6:30 AM 6:45 AM 7:00 AM 7:15 AM 7:30 AM 7:45 AM 8:00 AM…" at bounding box center [870, 283] width 197 height 33
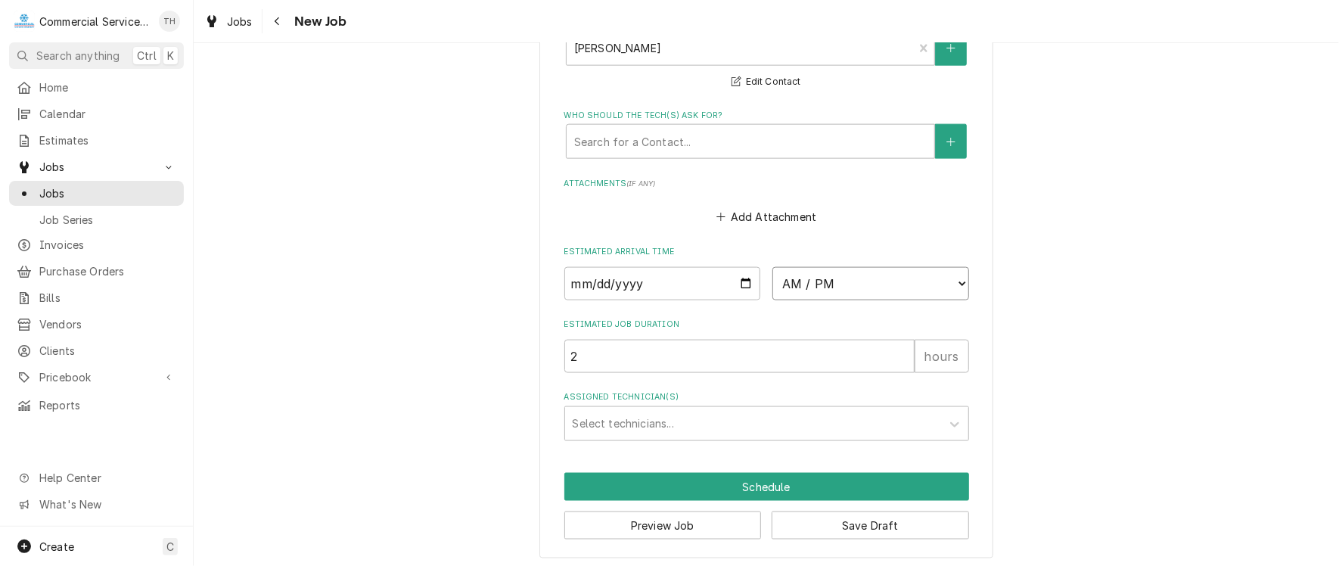
select select "11:45:00"
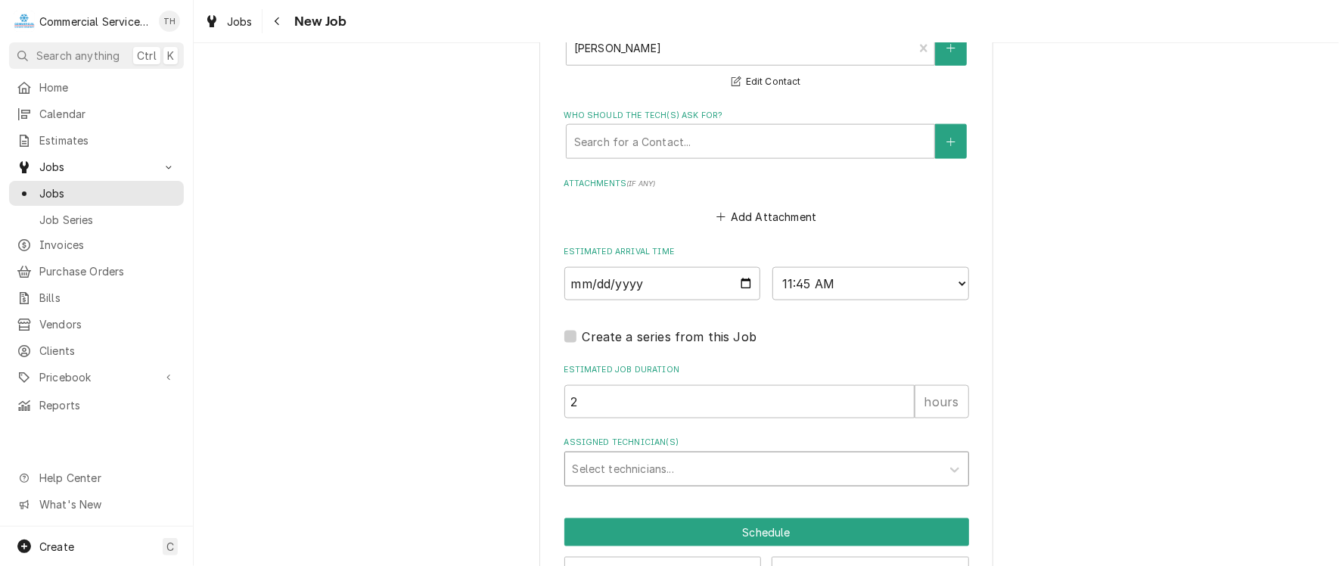
click at [769, 461] on div "Assigned Technician(s)" at bounding box center [753, 468] width 361 height 27
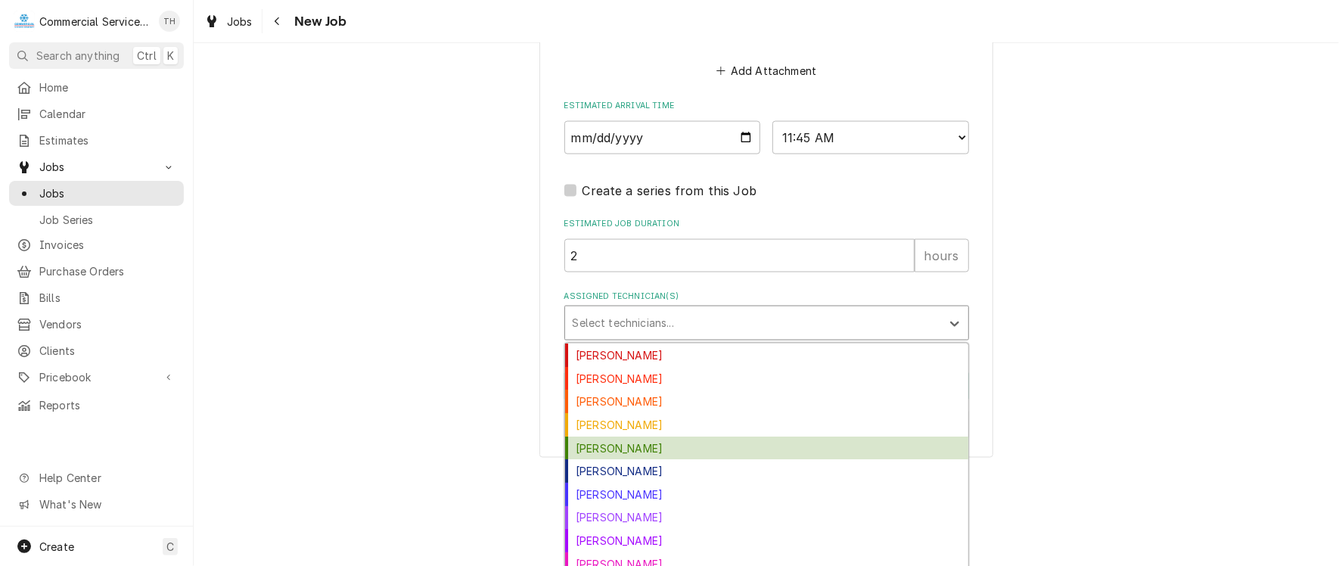
click at [763, 436] on div "Carson Bourdet" at bounding box center [766, 447] width 403 height 23
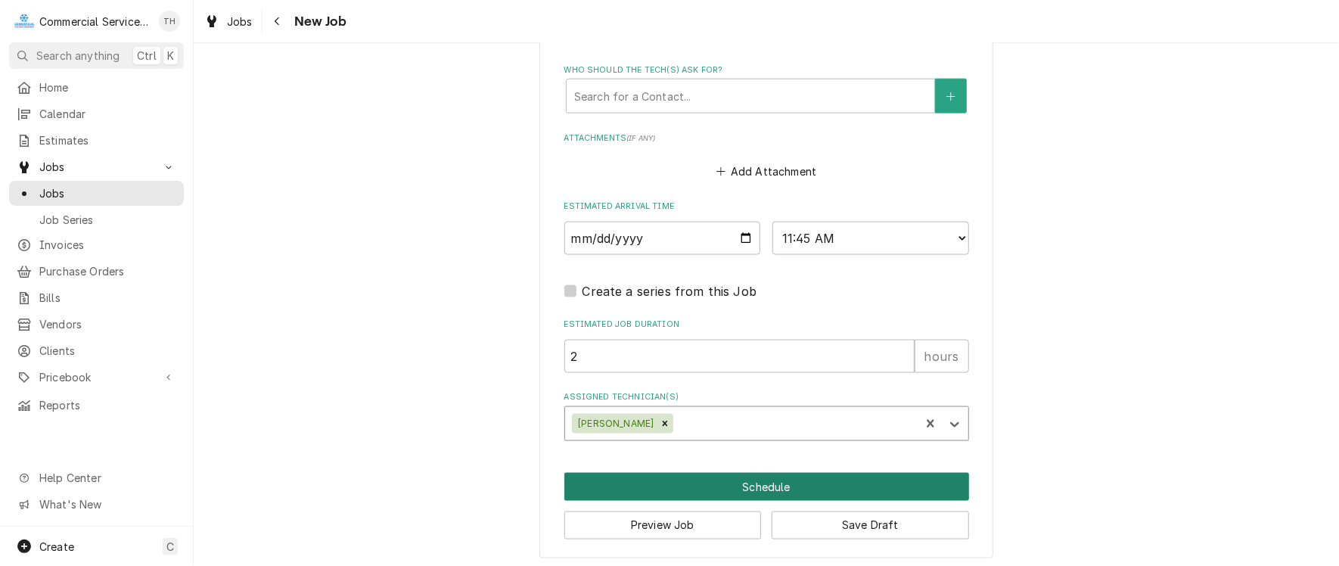
click at [777, 475] on button "Schedule" at bounding box center [766, 487] width 405 height 28
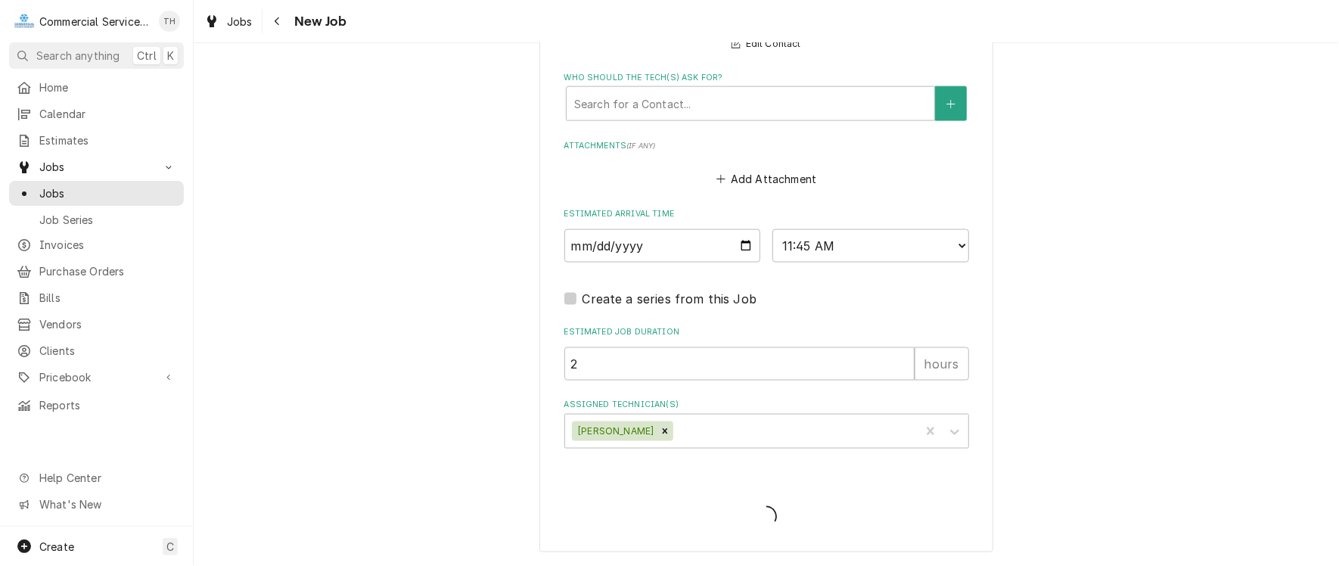
scroll to position [1180, 0]
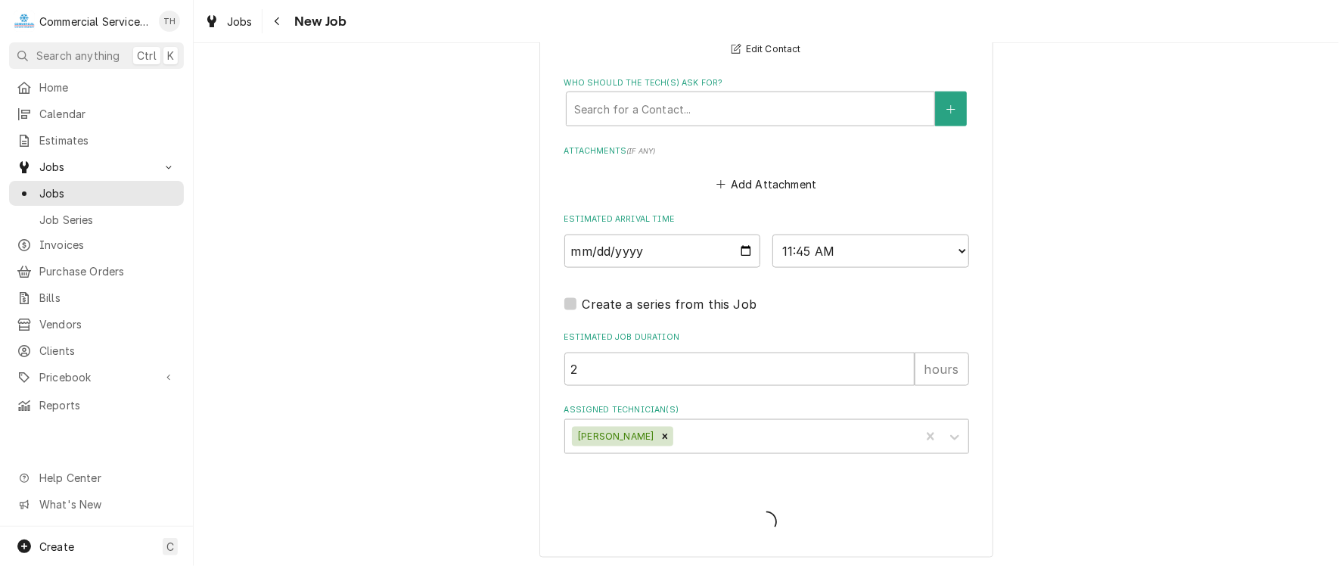
type textarea "x"
